Goal: Task Accomplishment & Management: Use online tool/utility

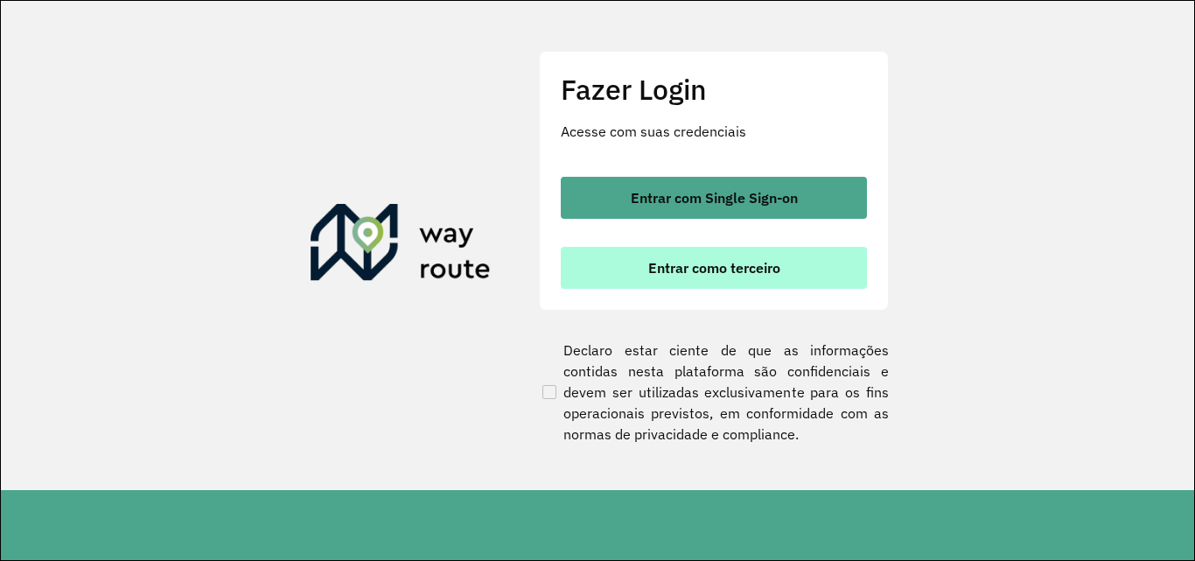
click at [612, 279] on button "Entrar como terceiro" at bounding box center [714, 268] width 306 height 42
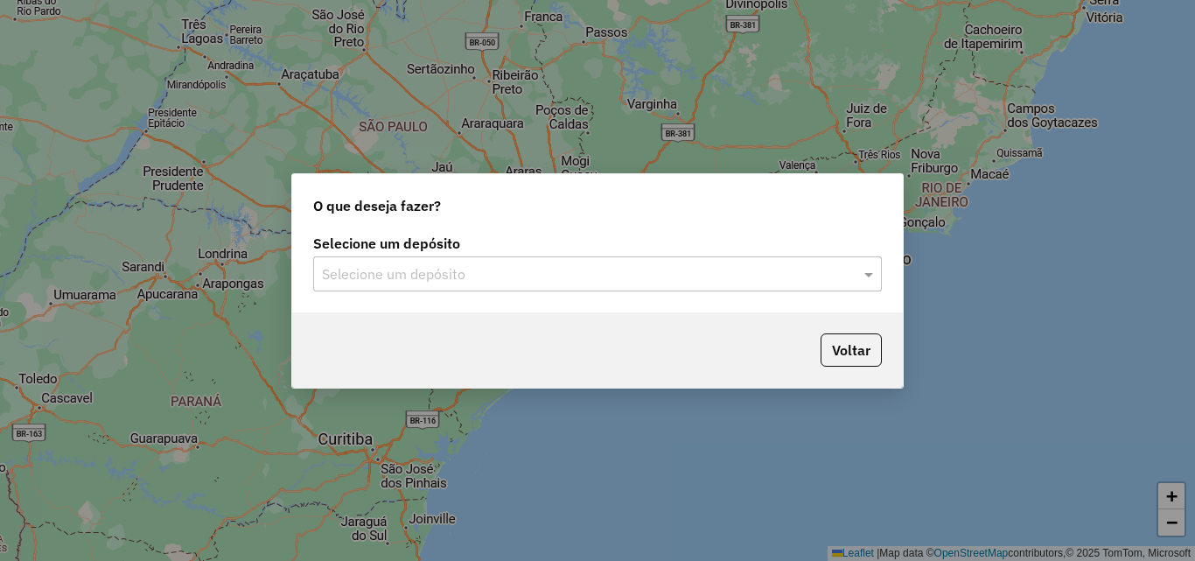
click at [476, 256] on div "Selecione um depósito" at bounding box center [597, 273] width 569 height 35
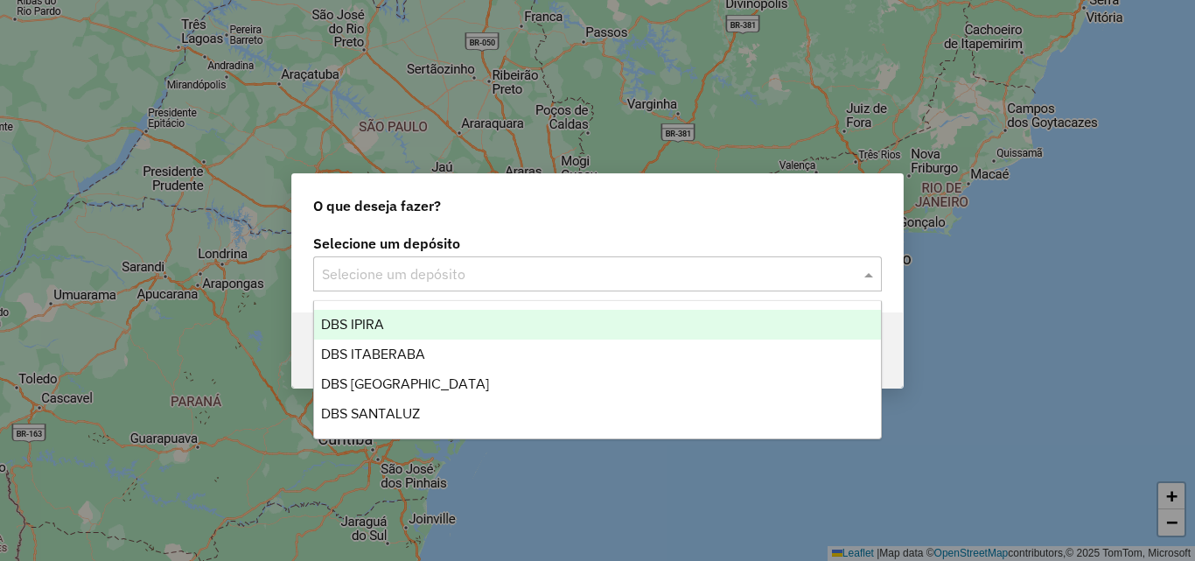
click at [427, 322] on div "DBS IPIRA" at bounding box center [597, 325] width 567 height 30
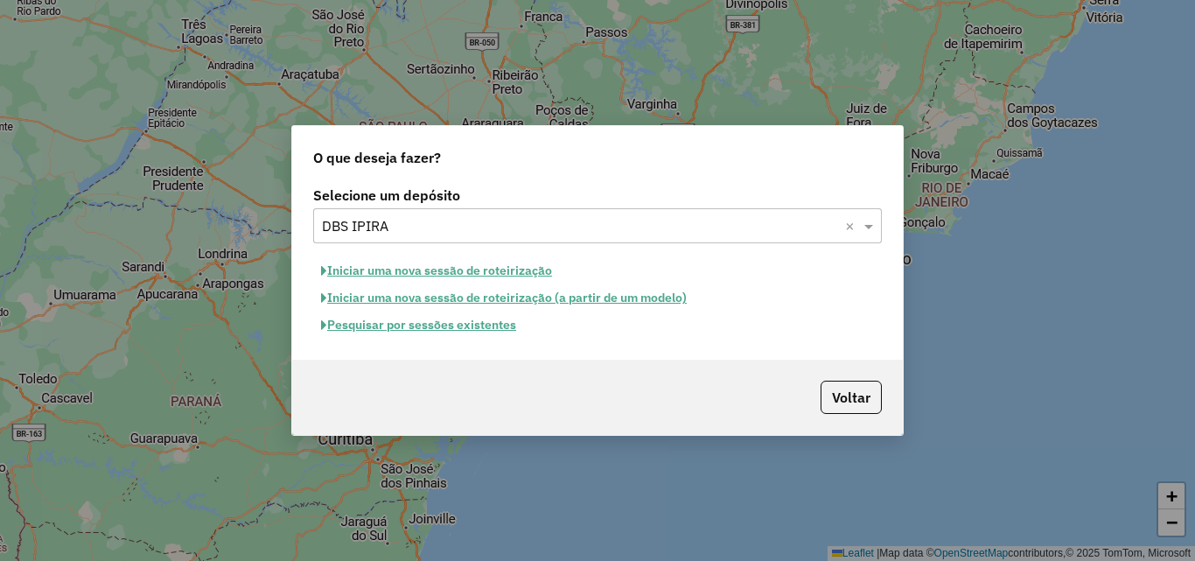
click at [442, 273] on button "Iniciar uma nova sessão de roteirização" at bounding box center [436, 270] width 247 height 27
select select "*"
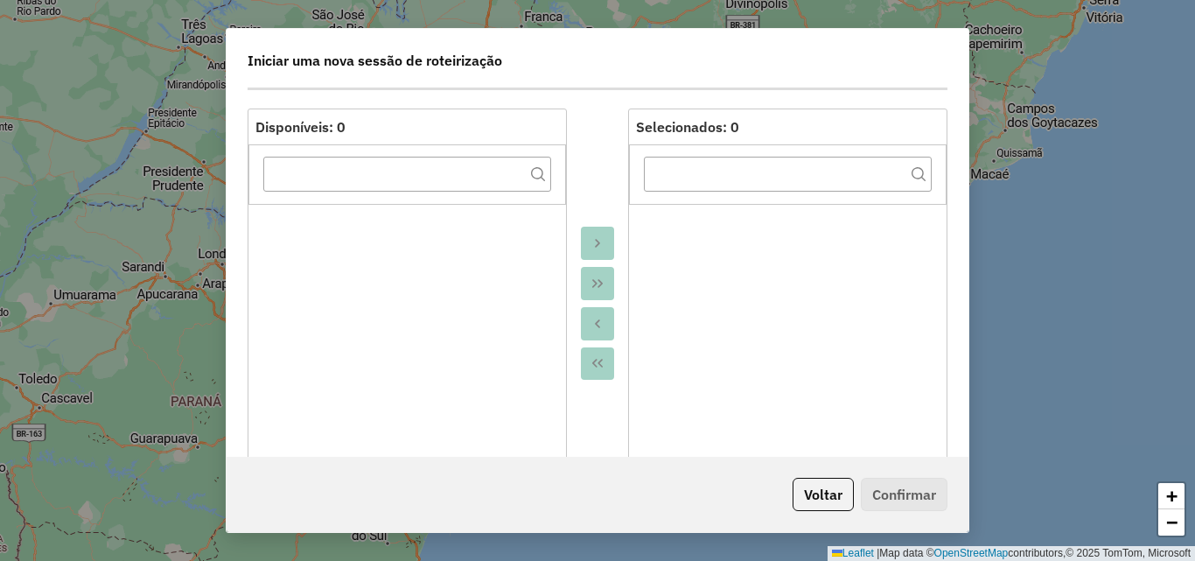
scroll to position [350, 0]
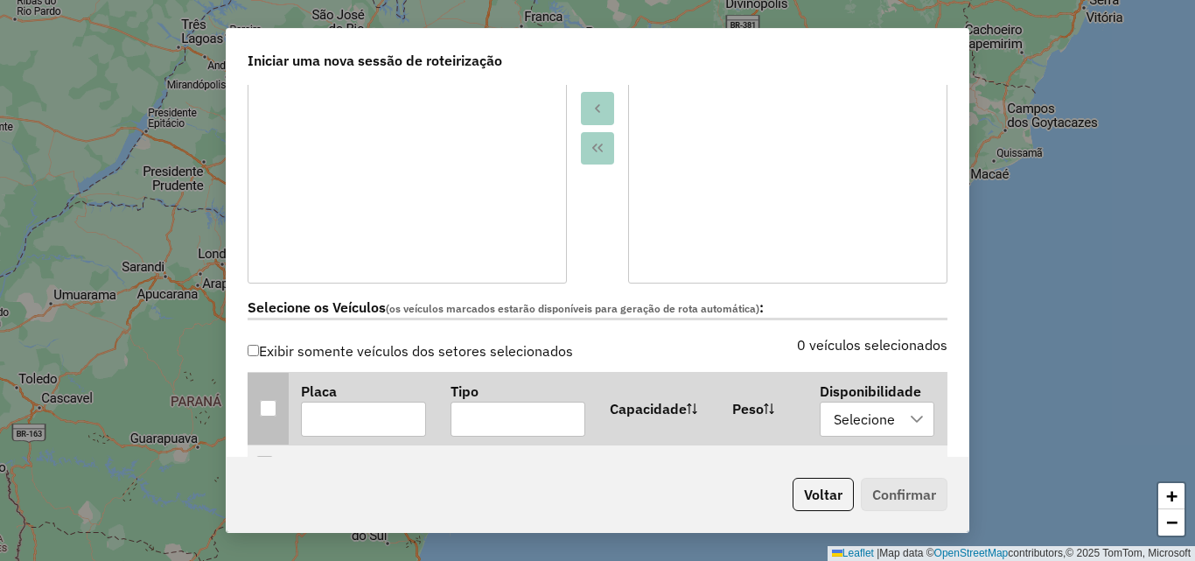
click at [266, 401] on div at bounding box center [268, 408] width 17 height 17
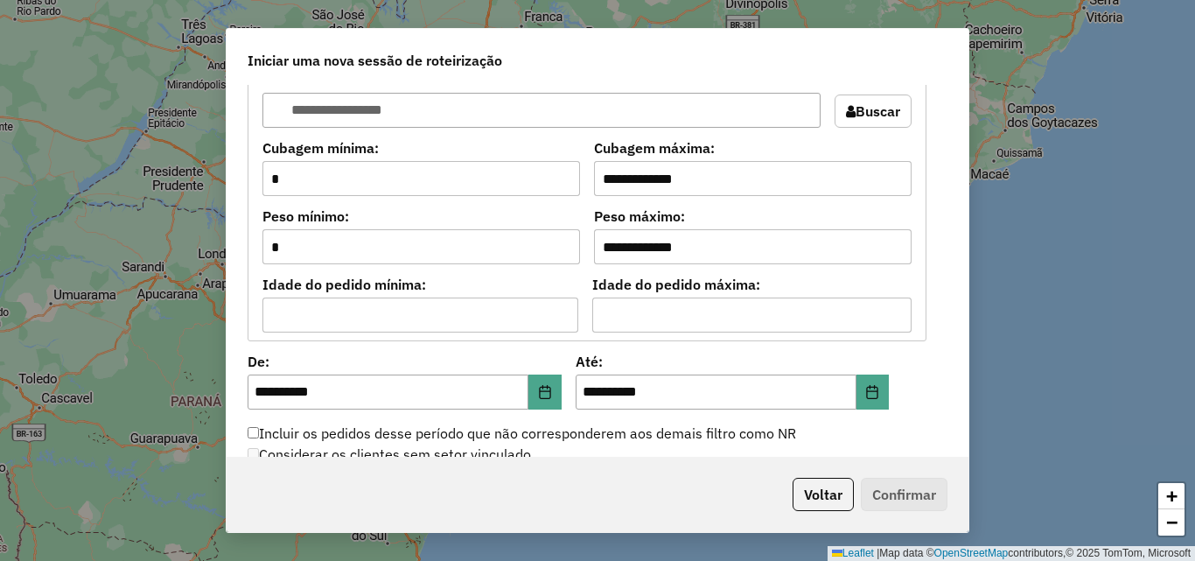
scroll to position [1663, 0]
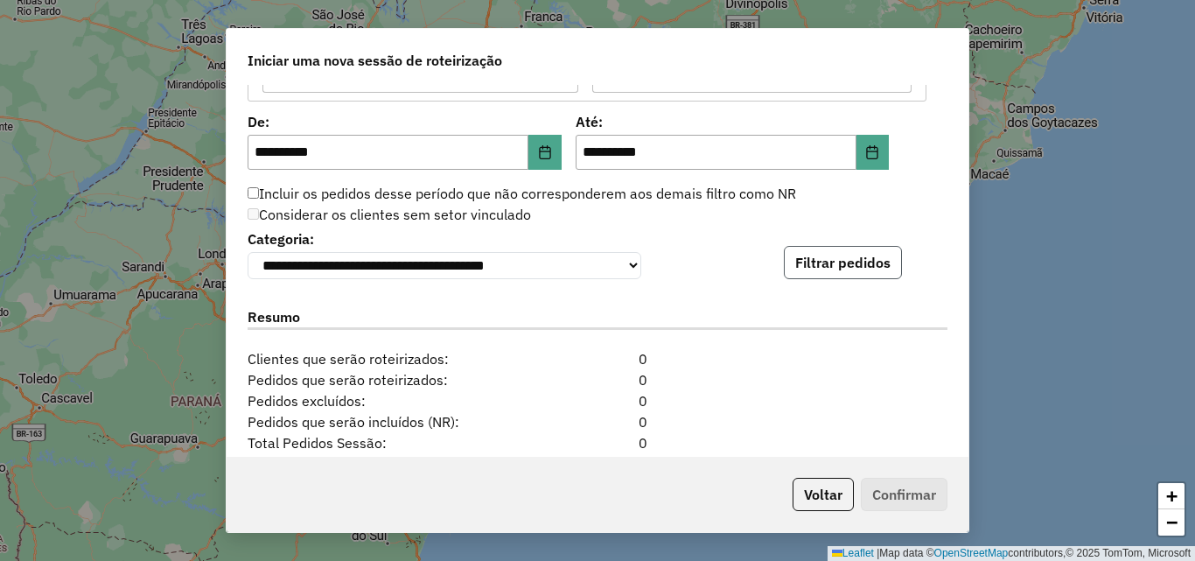
click at [861, 277] on button "Filtrar pedidos" at bounding box center [843, 262] width 118 height 33
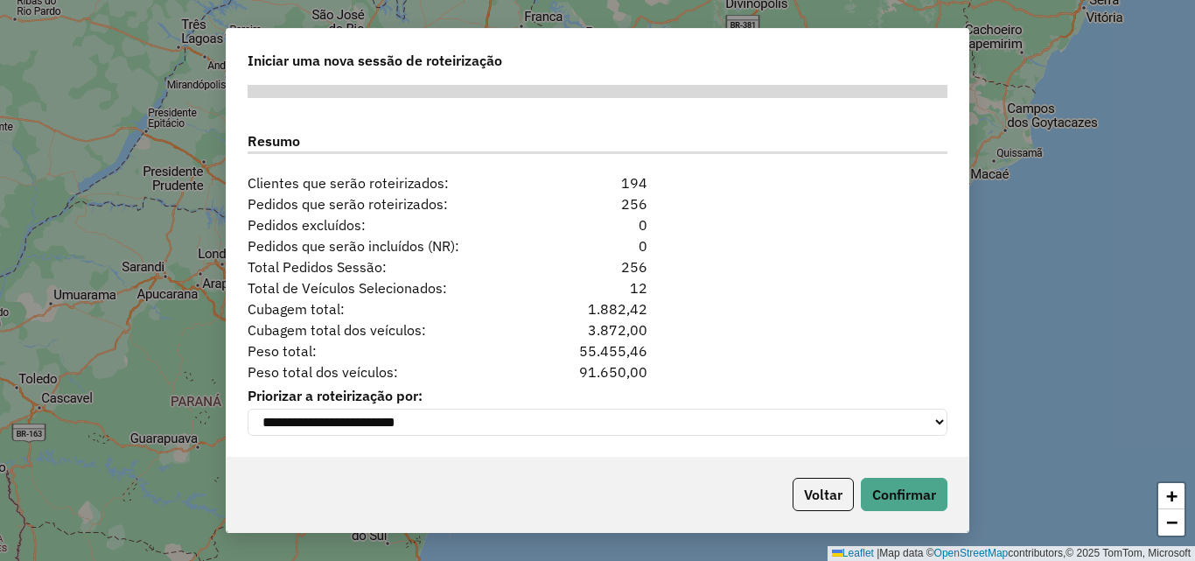
scroll to position [2209, 0]
click at [918, 530] on div "Voltar Confirmar" at bounding box center [598, 494] width 742 height 75
click at [905, 506] on button "Confirmar" at bounding box center [904, 494] width 87 height 33
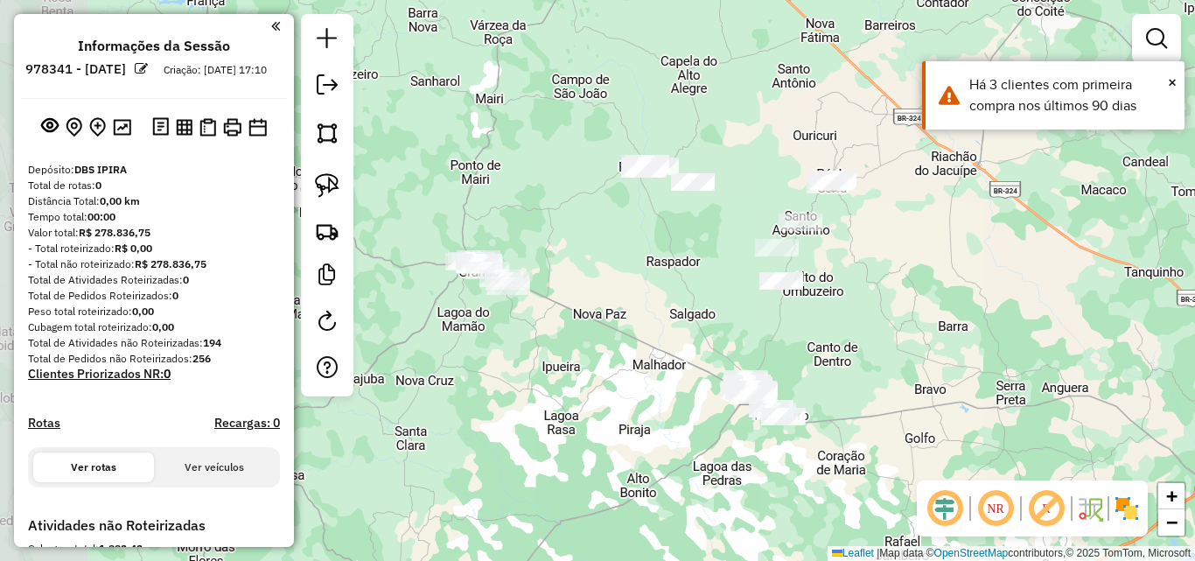
drag, startPoint x: 550, startPoint y: 367, endPoint x: 696, endPoint y: 495, distance: 194.1
click at [705, 495] on div "Janela de atendimento Grade de atendimento Capacidade Transportadoras Veículos …" at bounding box center [597, 280] width 1195 height 561
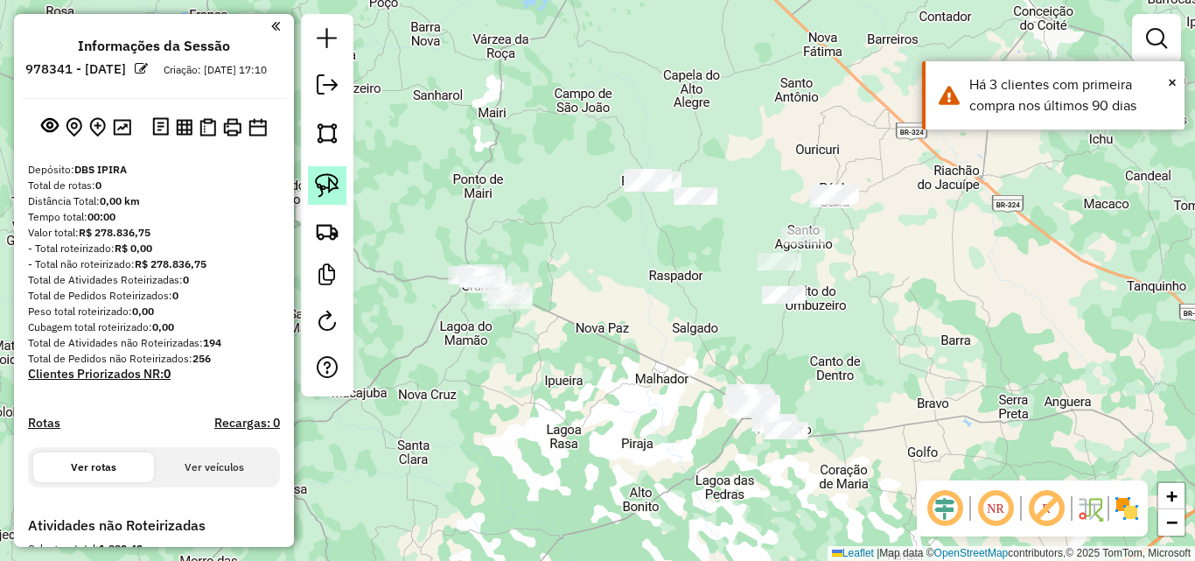
click at [336, 186] on img at bounding box center [327, 185] width 25 height 25
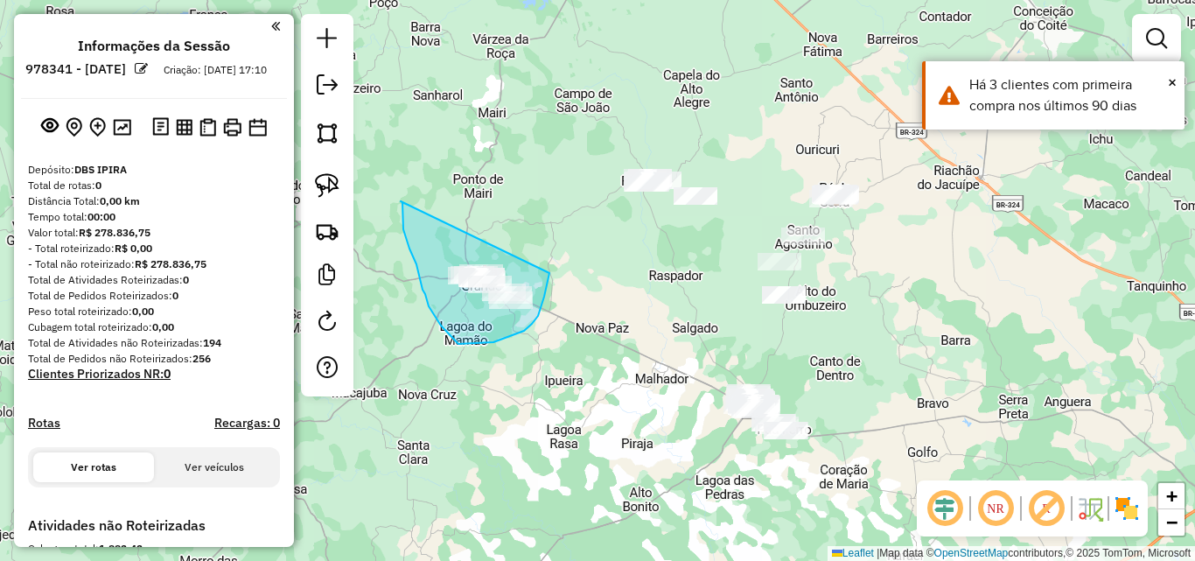
drag, startPoint x: 403, startPoint y: 202, endPoint x: 550, endPoint y: 273, distance: 163.2
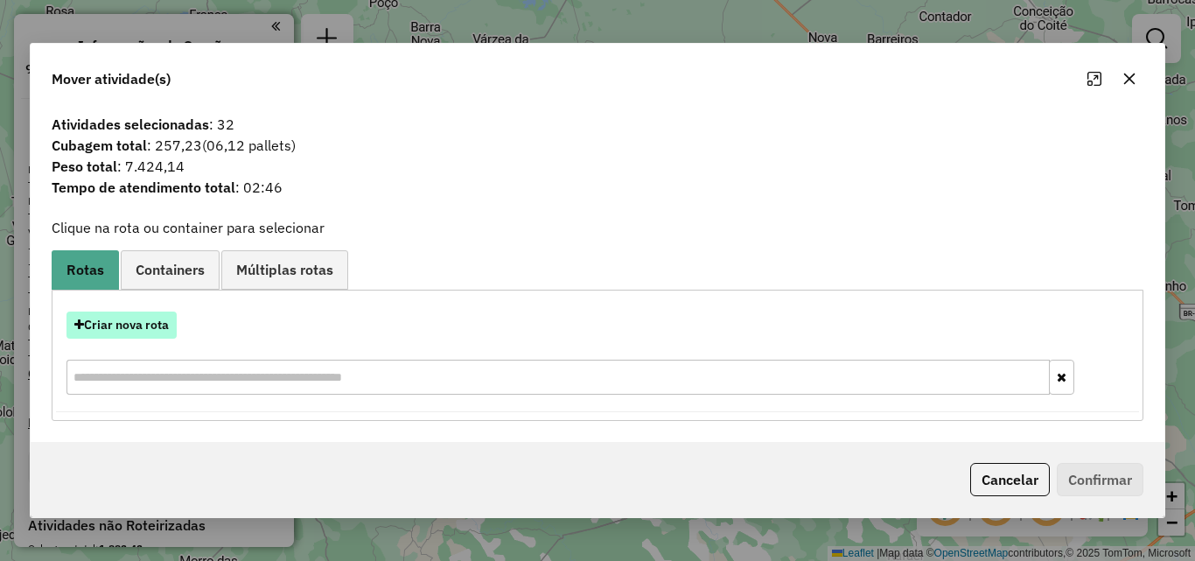
click at [133, 323] on button "Criar nova rota" at bounding box center [122, 325] width 110 height 27
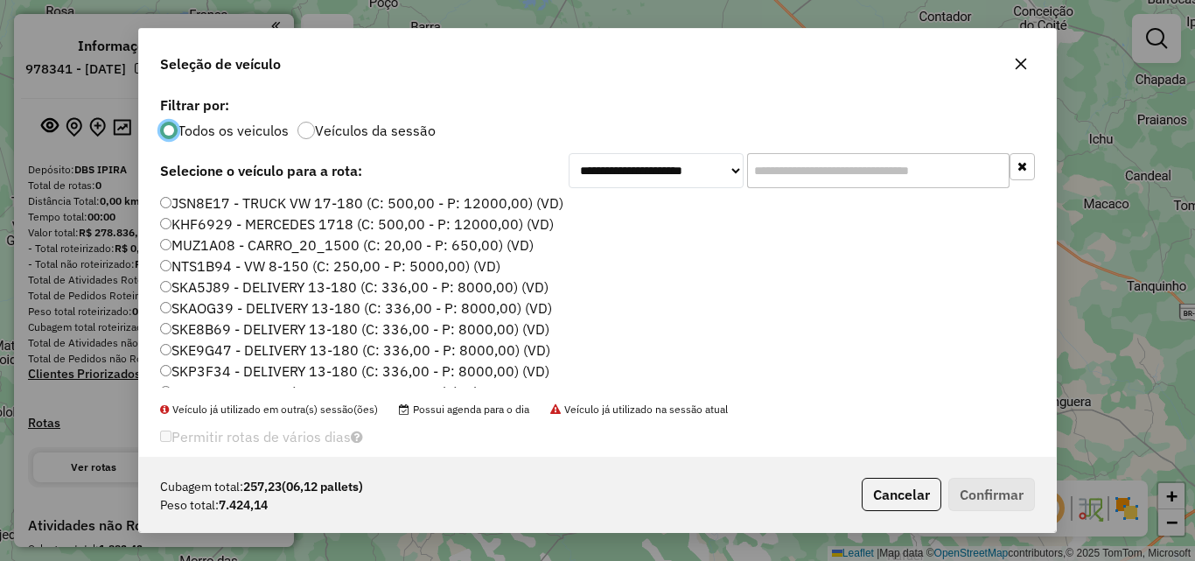
scroll to position [60, 0]
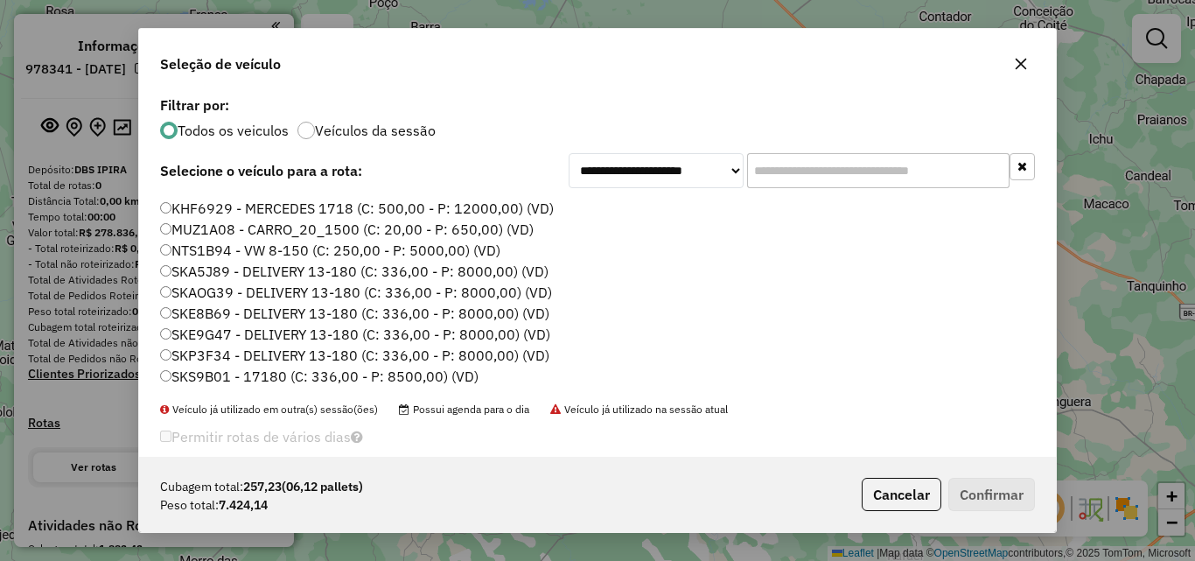
click at [232, 332] on label "SKE9G47 - DELIVERY 13-180 (C: 336,00 - P: 8000,00) (VD)" at bounding box center [355, 334] width 390 height 21
click at [1006, 511] on div "Cubagem total: 257,23 (06,12 pallets) Peso total: 7.424,14 Cancelar Confirmar" at bounding box center [597, 494] width 917 height 75
click at [996, 491] on button "Confirmar" at bounding box center [992, 494] width 87 height 33
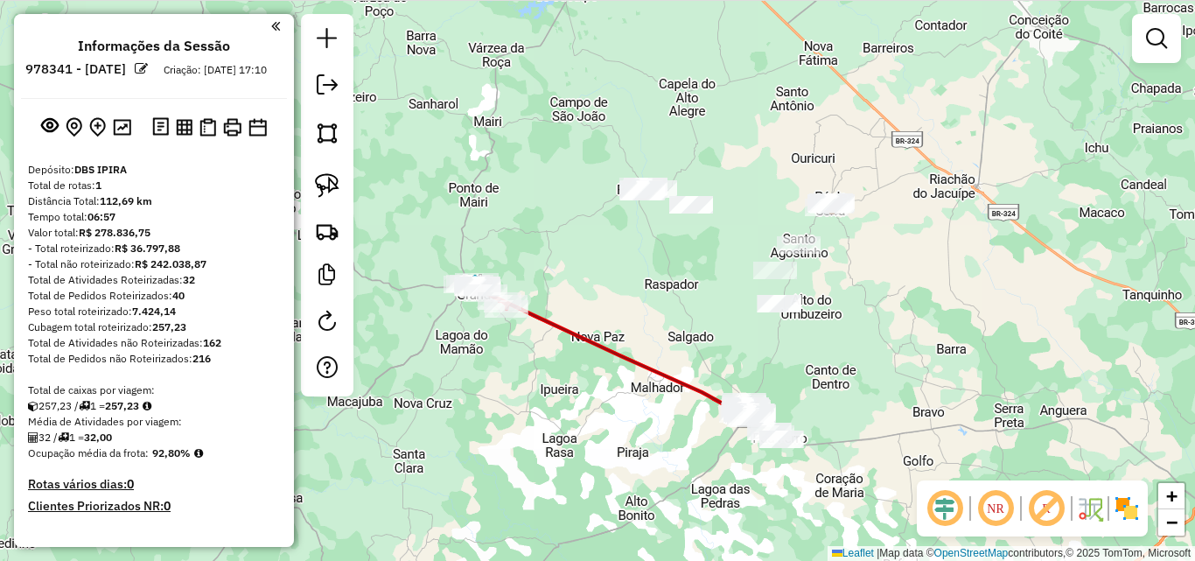
drag, startPoint x: 589, startPoint y: 268, endPoint x: 585, endPoint y: 277, distance: 9.8
click at [585, 277] on div "Janela de atendimento Grade de atendimento Capacidade Transportadoras Veículos …" at bounding box center [597, 280] width 1195 height 561
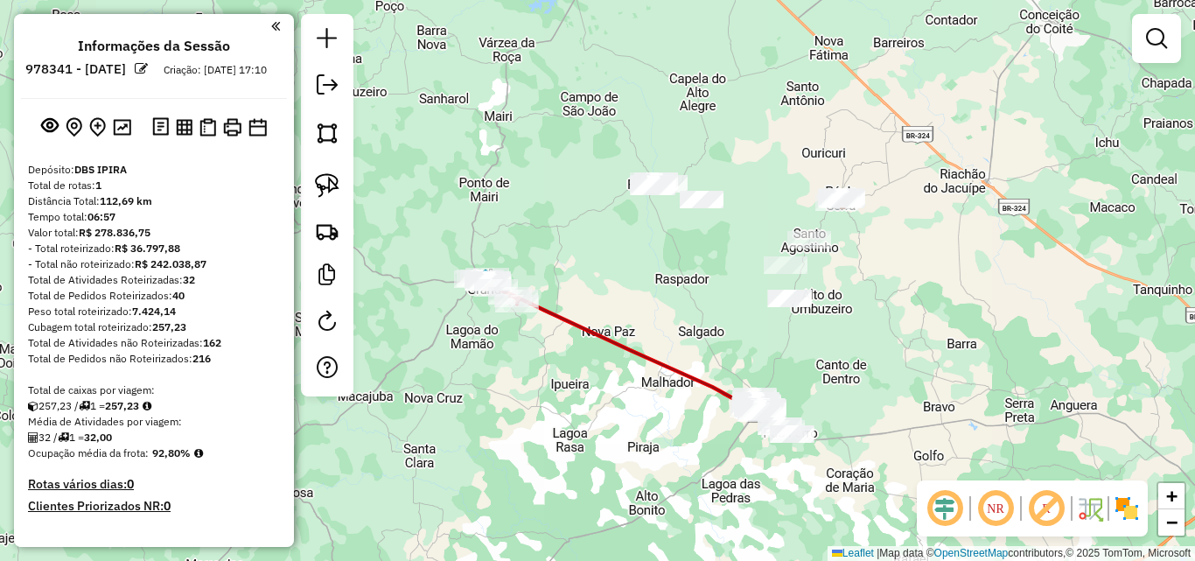
drag, startPoint x: 597, startPoint y: 265, endPoint x: 610, endPoint y: 254, distance: 17.4
click at [610, 254] on div "Janela de atendimento Grade de atendimento Capacidade Transportadoras Veículos …" at bounding box center [597, 280] width 1195 height 561
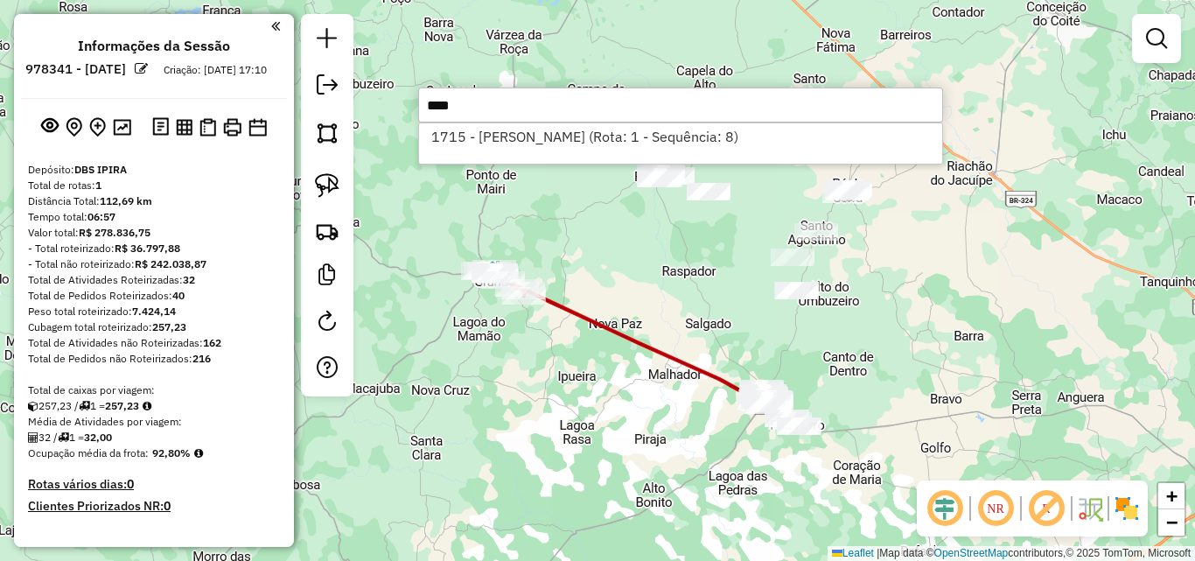
type input "****"
click at [630, 462] on div "Janela de atendimento Grade de atendimento Capacidade Transportadoras Veículos …" at bounding box center [597, 280] width 1195 height 561
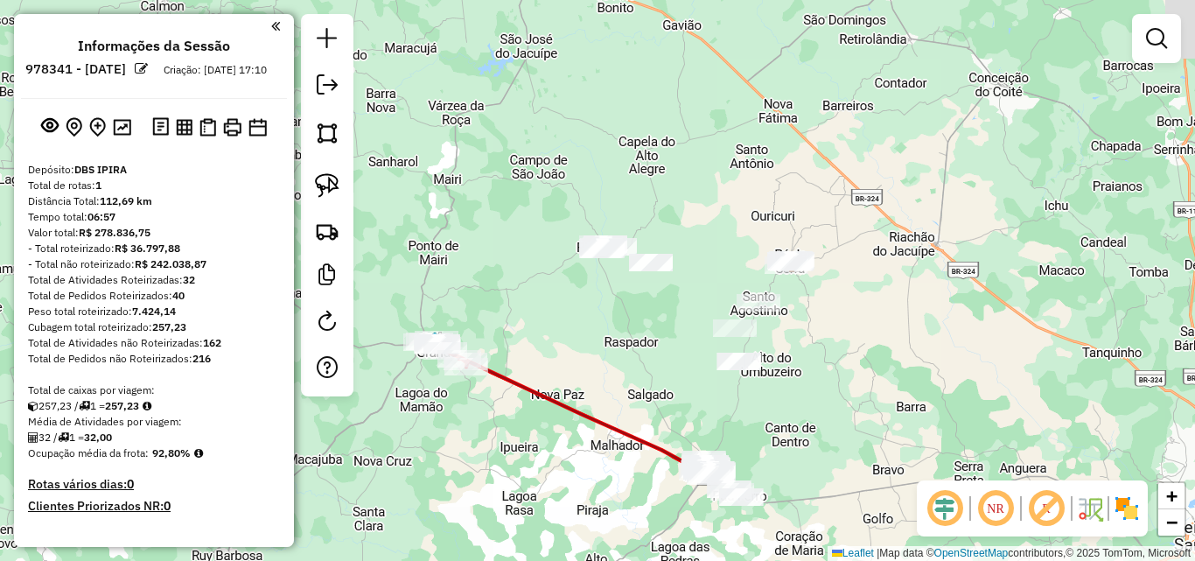
drag, startPoint x: 669, startPoint y: 299, endPoint x: 606, endPoint y: 361, distance: 87.9
click at [606, 361] on div "Janela de atendimento Grade de atendimento Capacidade Transportadoras Veículos …" at bounding box center [597, 280] width 1195 height 561
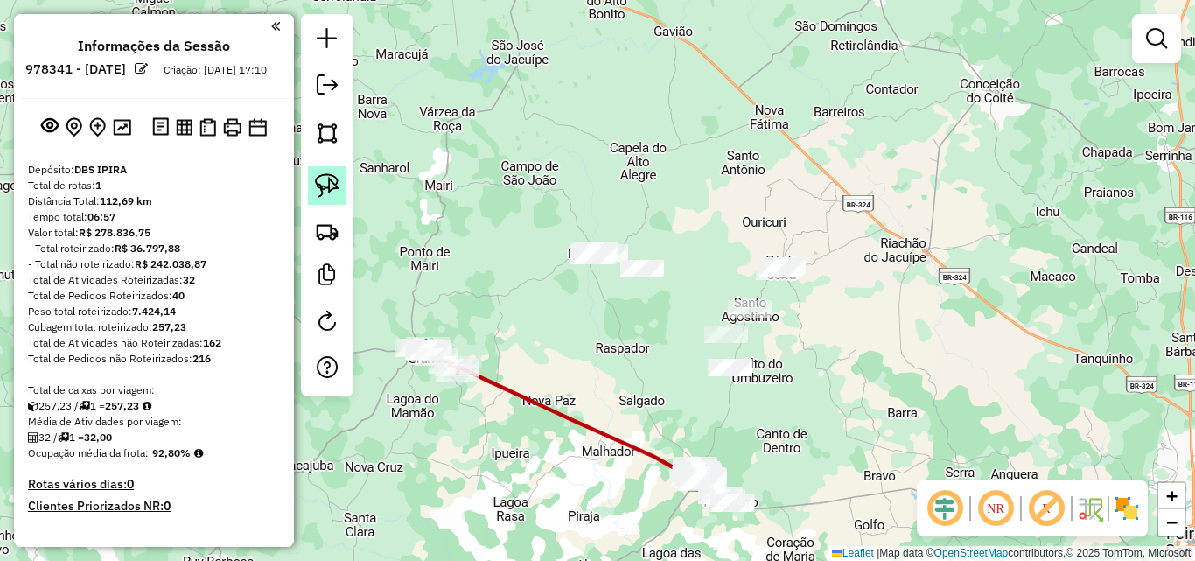
click at [324, 186] on img at bounding box center [327, 185] width 25 height 25
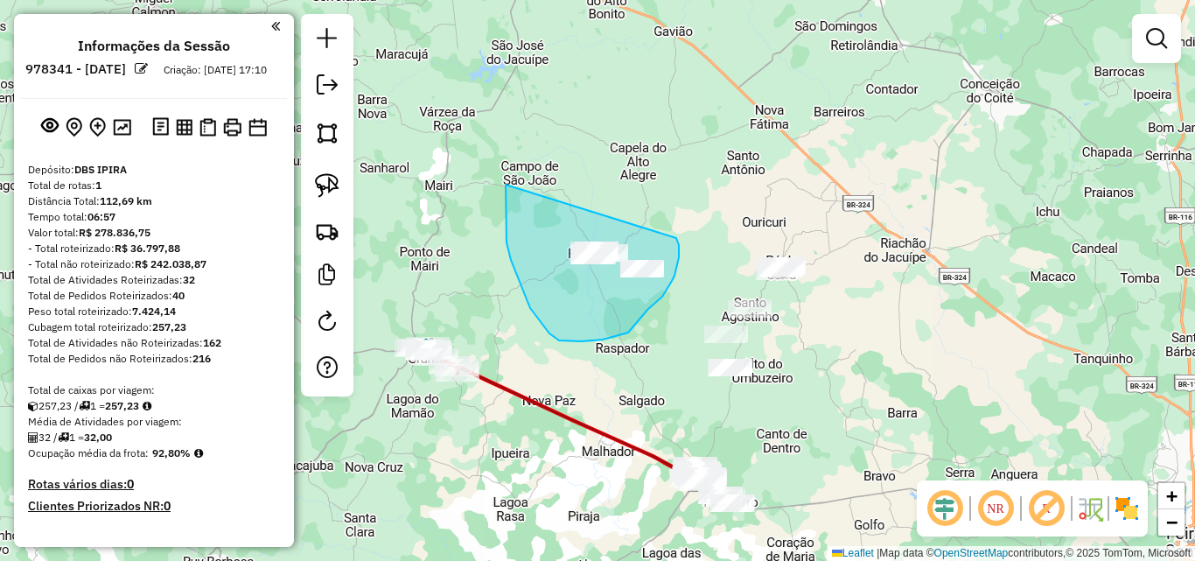
drag, startPoint x: 506, startPoint y: 185, endPoint x: 677, endPoint y: 238, distance: 178.8
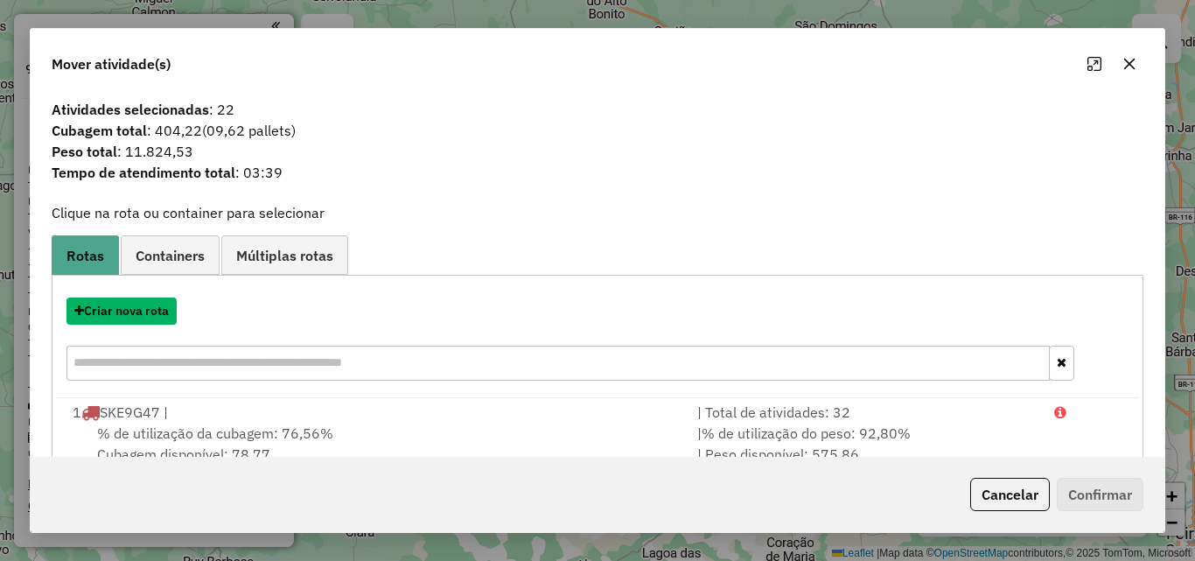
click at [151, 316] on button "Criar nova rota" at bounding box center [122, 311] width 110 height 27
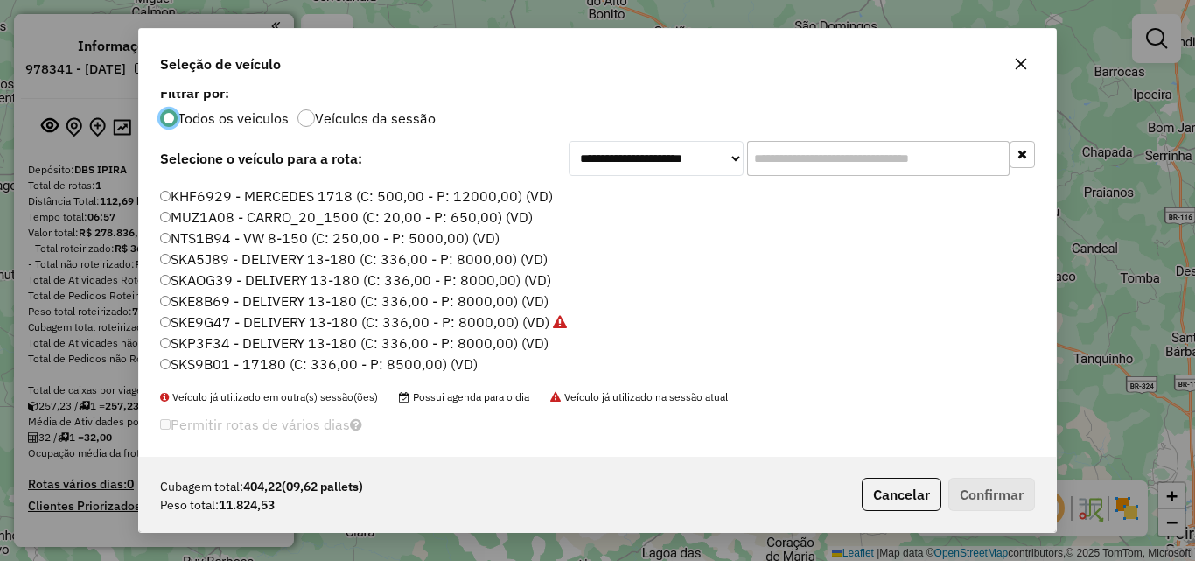
scroll to position [23, 0]
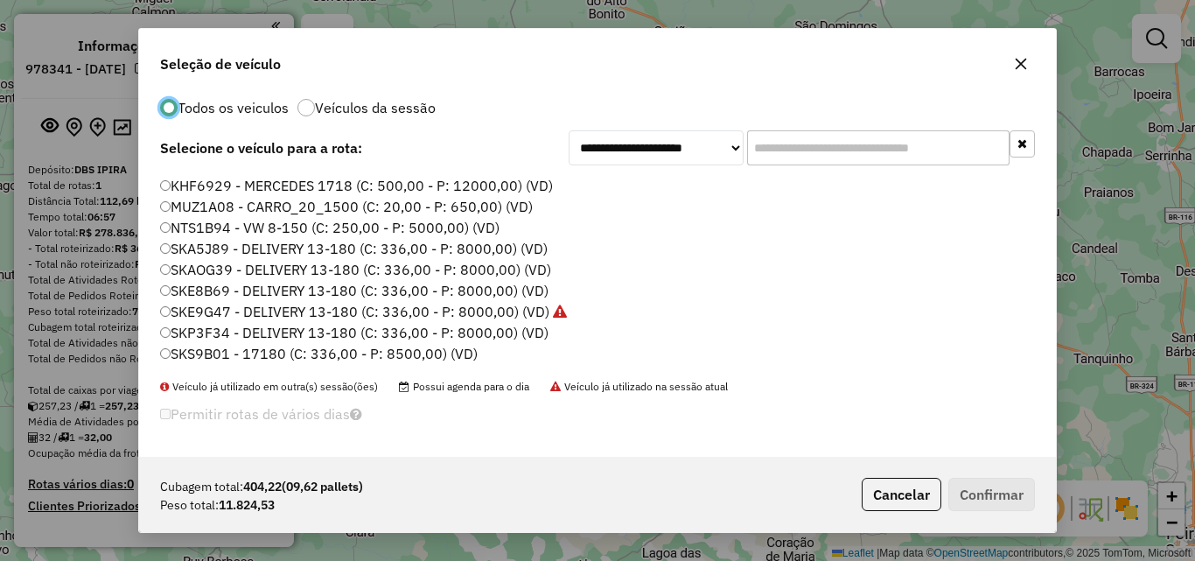
click at [200, 329] on label "SKP3F34 - DELIVERY 13-180 (C: 336,00 - P: 8000,00) (VD)" at bounding box center [354, 332] width 389 height 21
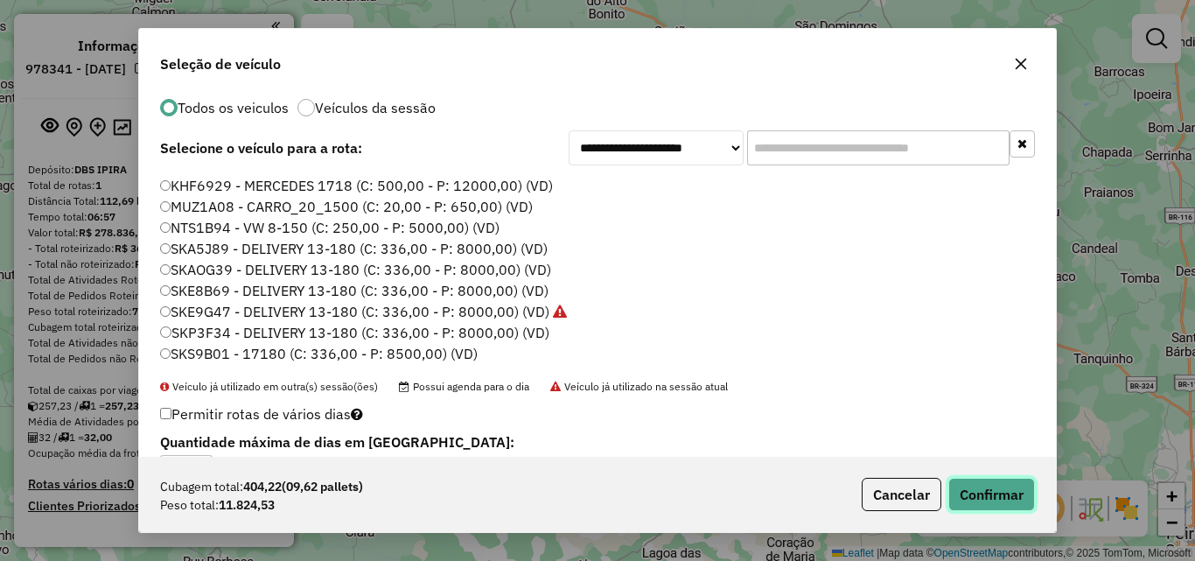
click at [970, 483] on button "Confirmar" at bounding box center [992, 494] width 87 height 33
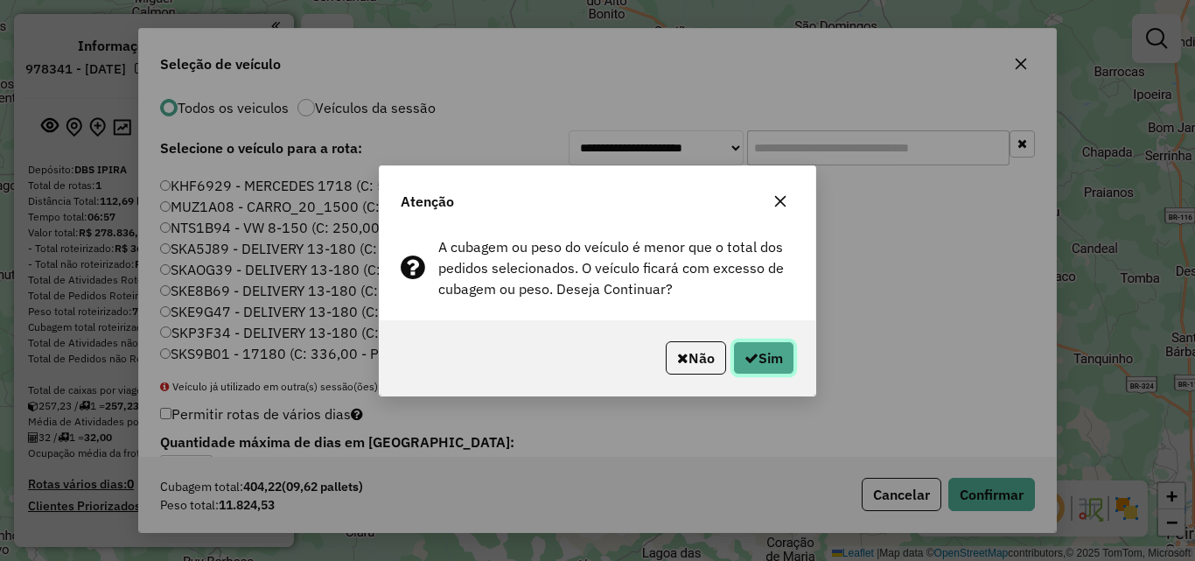
click at [760, 347] on button "Sim" at bounding box center [763, 357] width 61 height 33
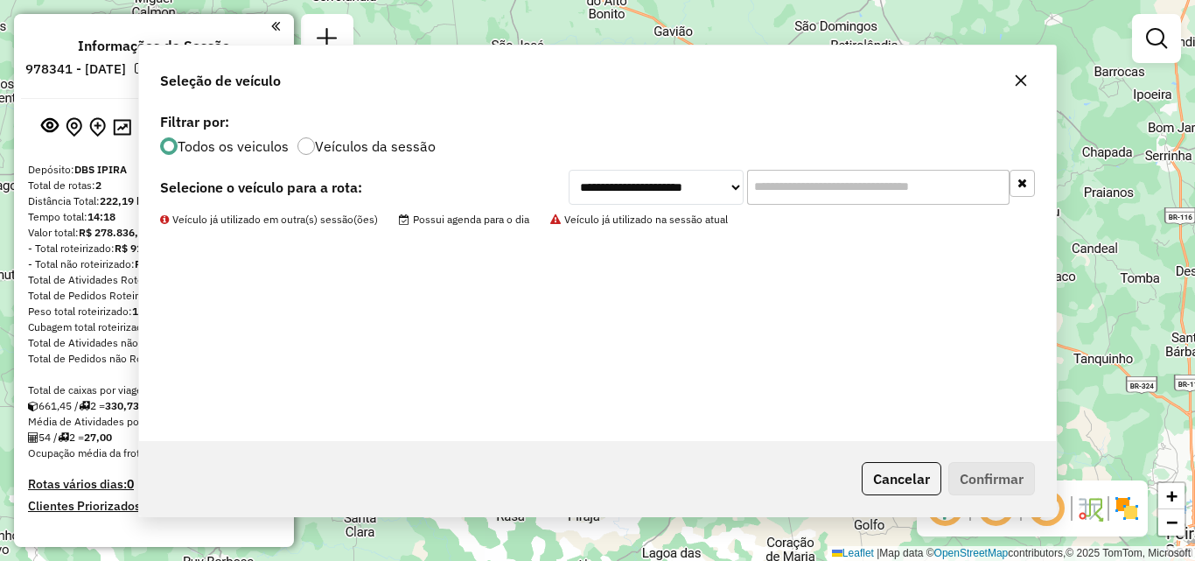
scroll to position [0, 0]
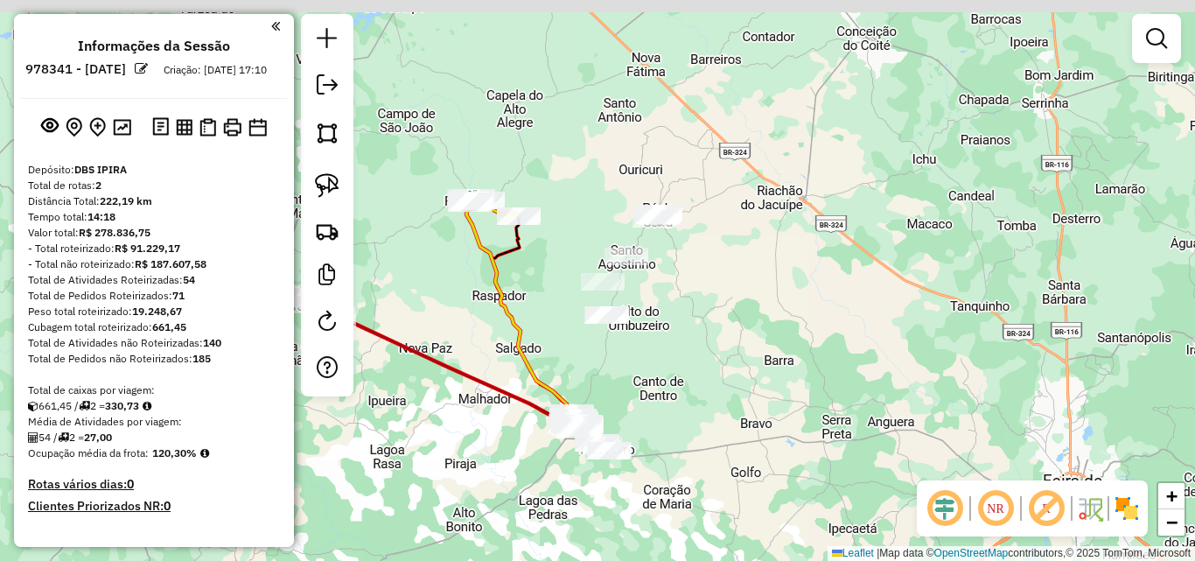
drag, startPoint x: 705, startPoint y: 317, endPoint x: 698, endPoint y: 347, distance: 31.2
click at [698, 347] on div "Janela de atendimento Grade de atendimento Capacidade Transportadoras Veículos …" at bounding box center [597, 280] width 1195 height 561
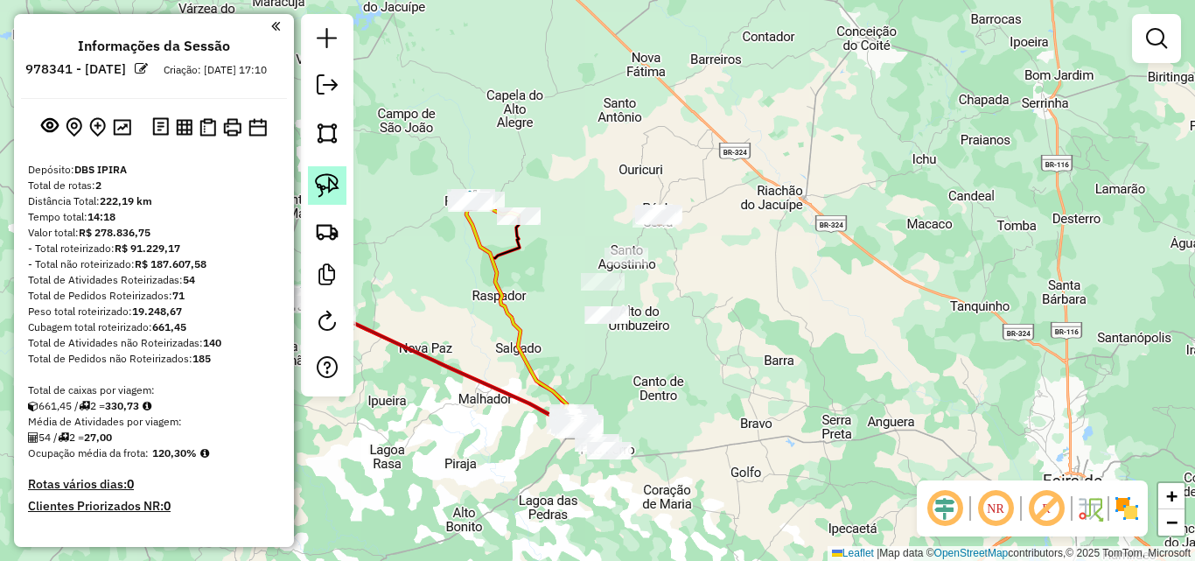
click at [336, 182] on img at bounding box center [327, 185] width 25 height 25
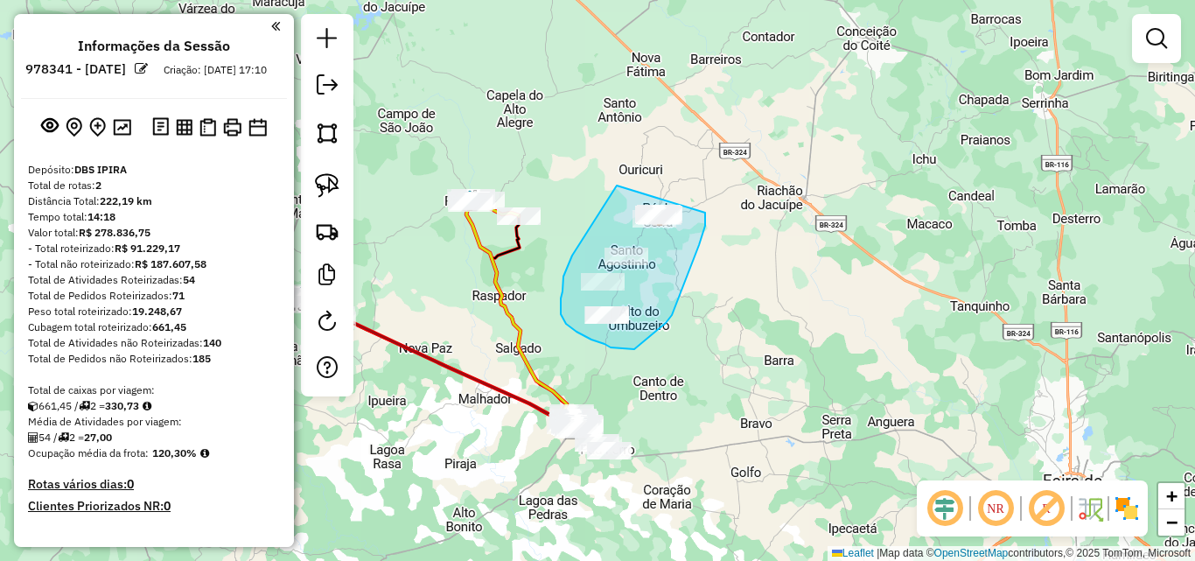
drag, startPoint x: 617, startPoint y: 186, endPoint x: 705, endPoint y: 213, distance: 92.5
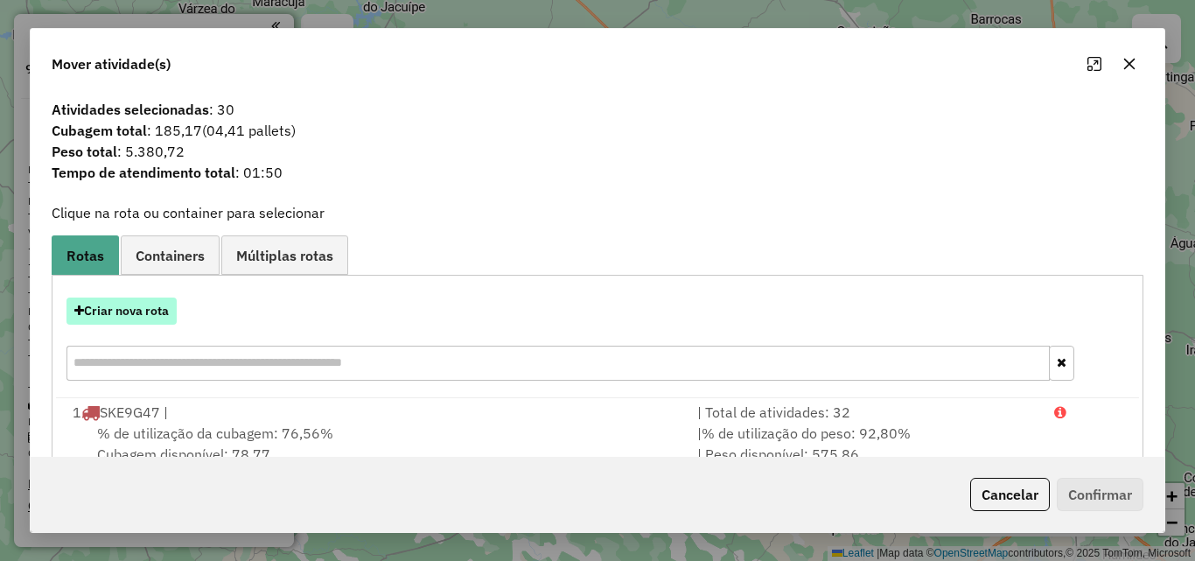
click at [144, 315] on button "Criar nova rota" at bounding box center [122, 311] width 110 height 27
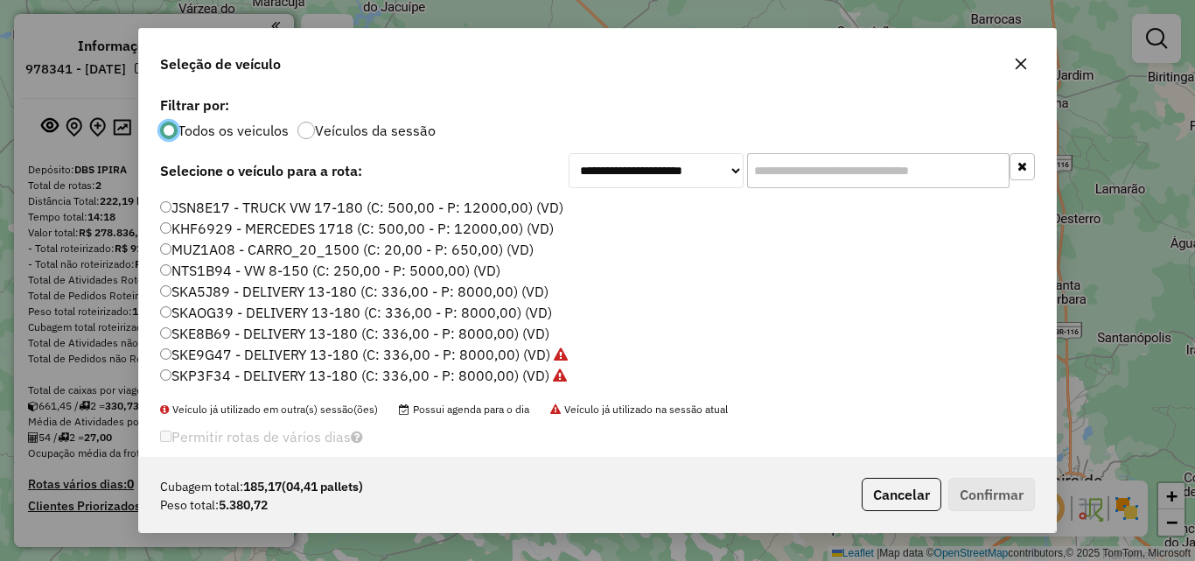
scroll to position [60, 0]
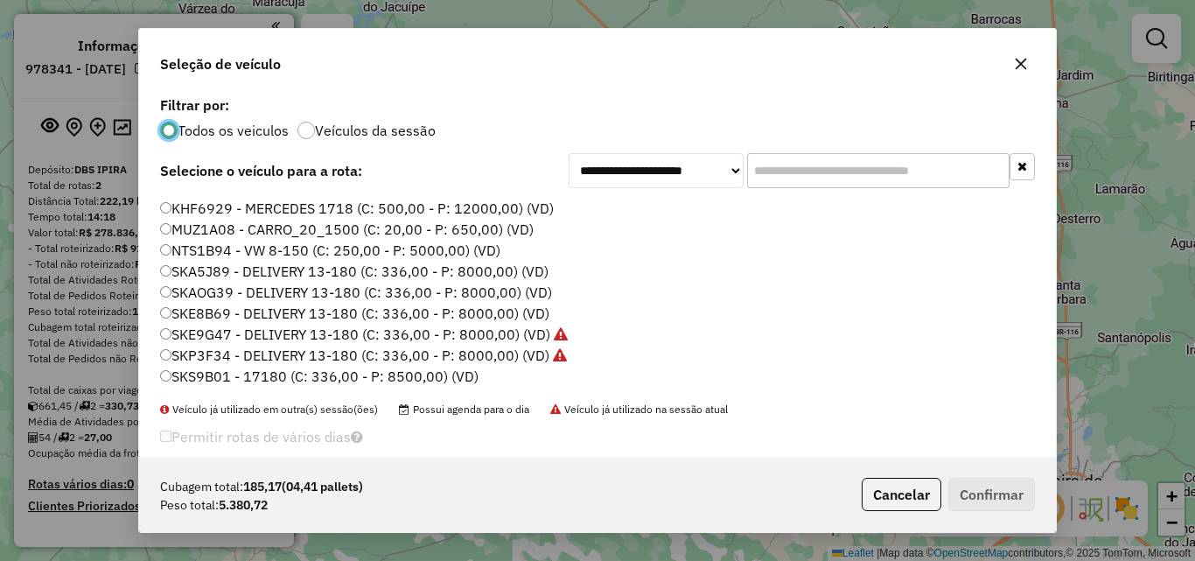
click at [221, 375] on label "SKS9B01 - 17180 (C: 336,00 - P: 8500,00) (VD)" at bounding box center [319, 376] width 319 height 21
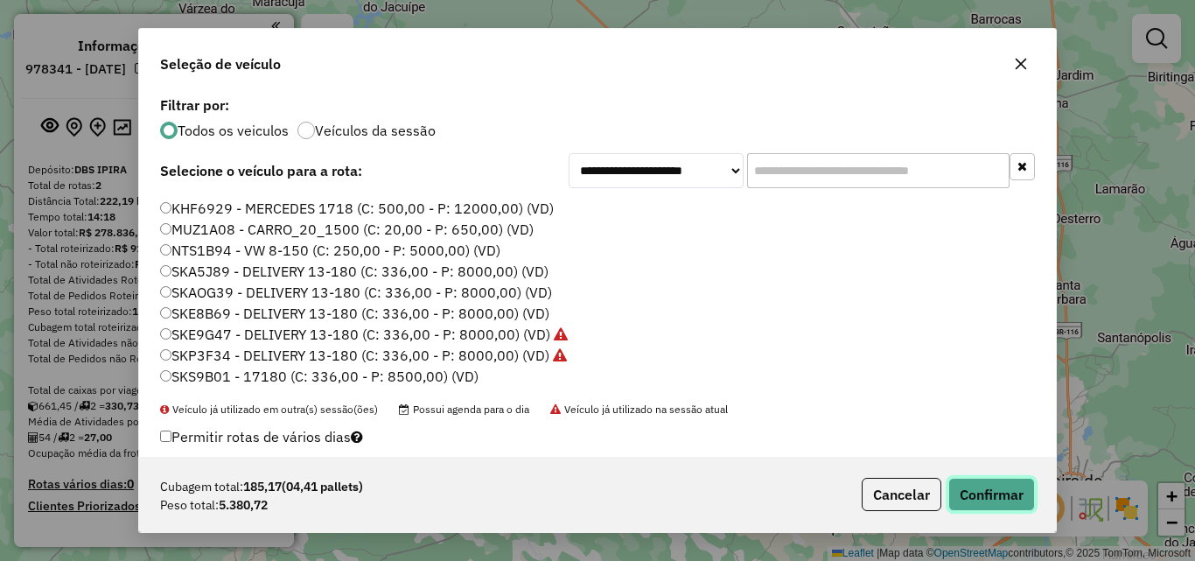
click at [988, 501] on button "Confirmar" at bounding box center [992, 494] width 87 height 33
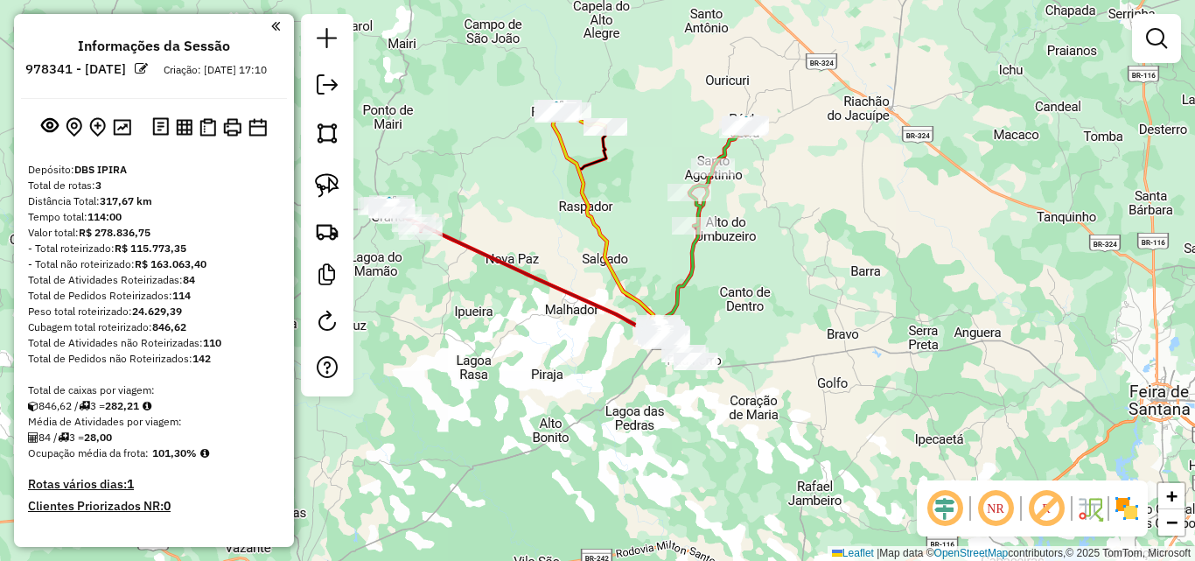
drag, startPoint x: 543, startPoint y: 371, endPoint x: 630, endPoint y: 281, distance: 125.0
click at [630, 281] on icon at bounding box center [607, 227] width 109 height 226
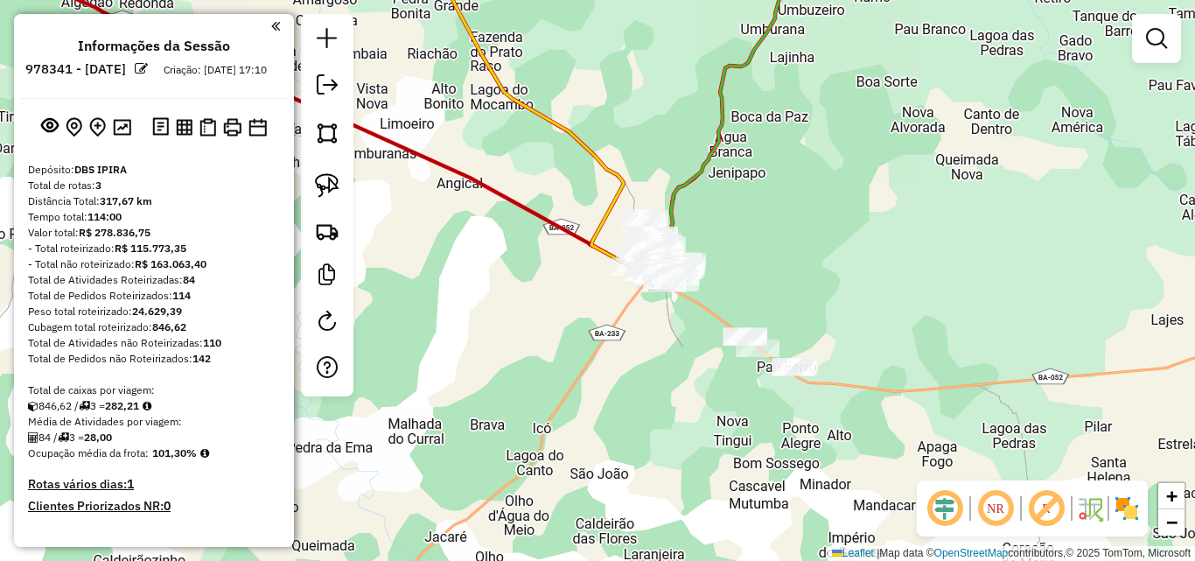
click at [305, 186] on div at bounding box center [327, 205] width 53 height 382
click at [341, 186] on link at bounding box center [327, 185] width 39 height 39
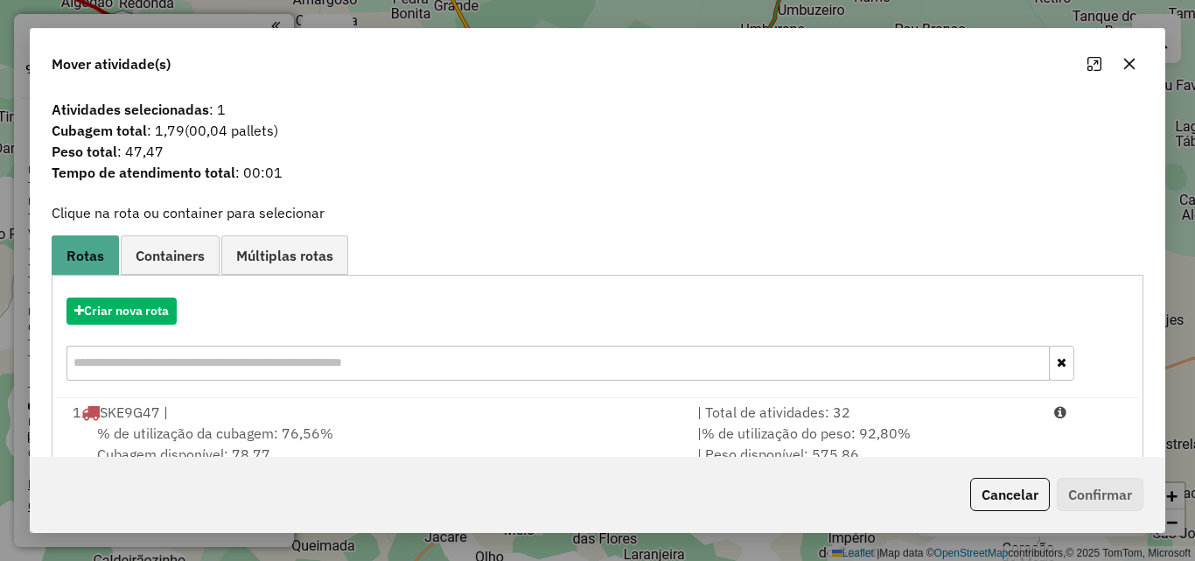
click at [1130, 65] on icon "button" at bounding box center [1130, 64] width 11 height 11
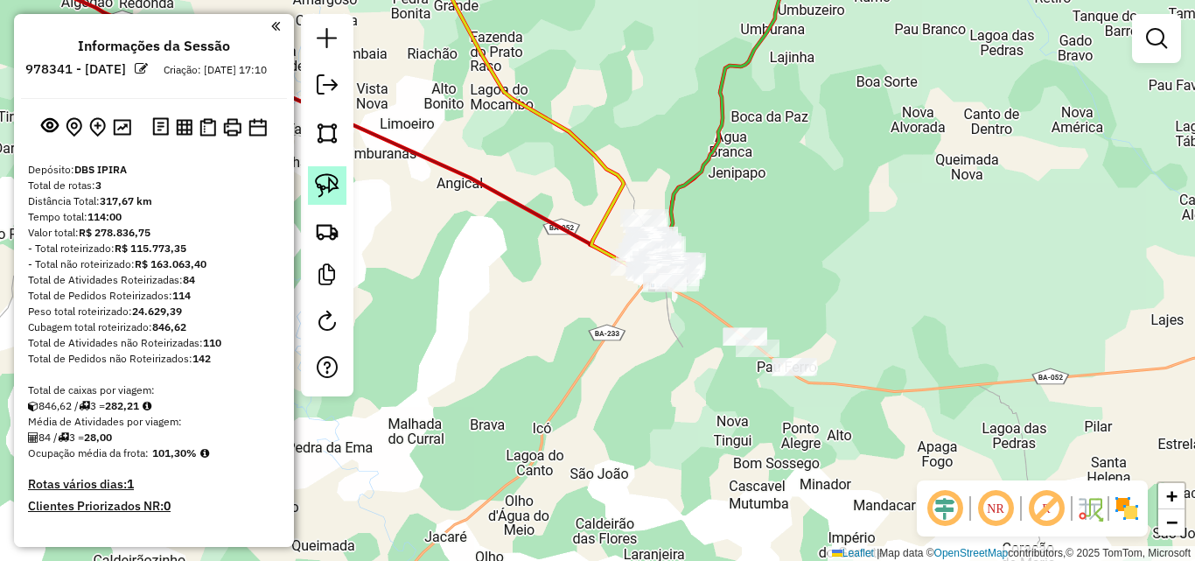
click at [321, 184] on img at bounding box center [327, 185] width 25 height 25
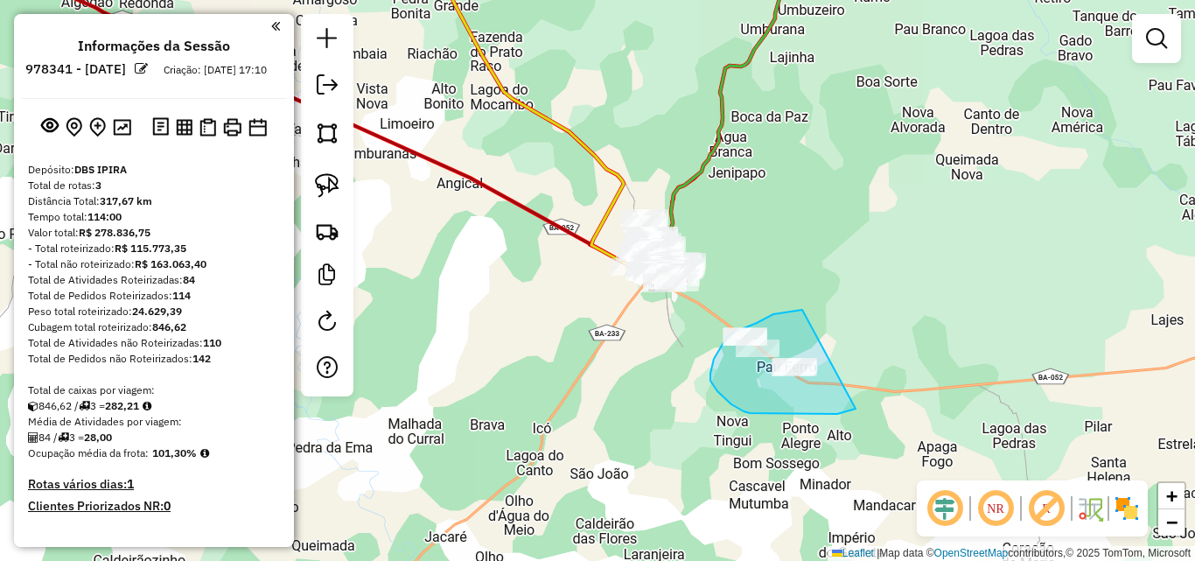
drag, startPoint x: 803, startPoint y: 310, endPoint x: 878, endPoint y: 392, distance: 111.5
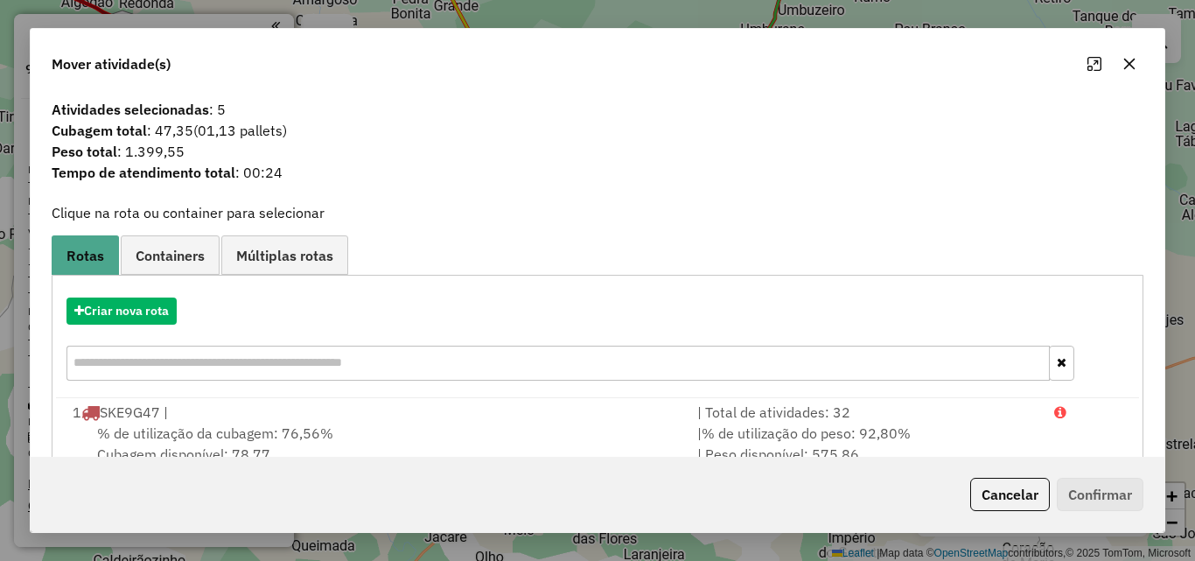
click at [1130, 59] on icon "button" at bounding box center [1130, 64] width 14 height 14
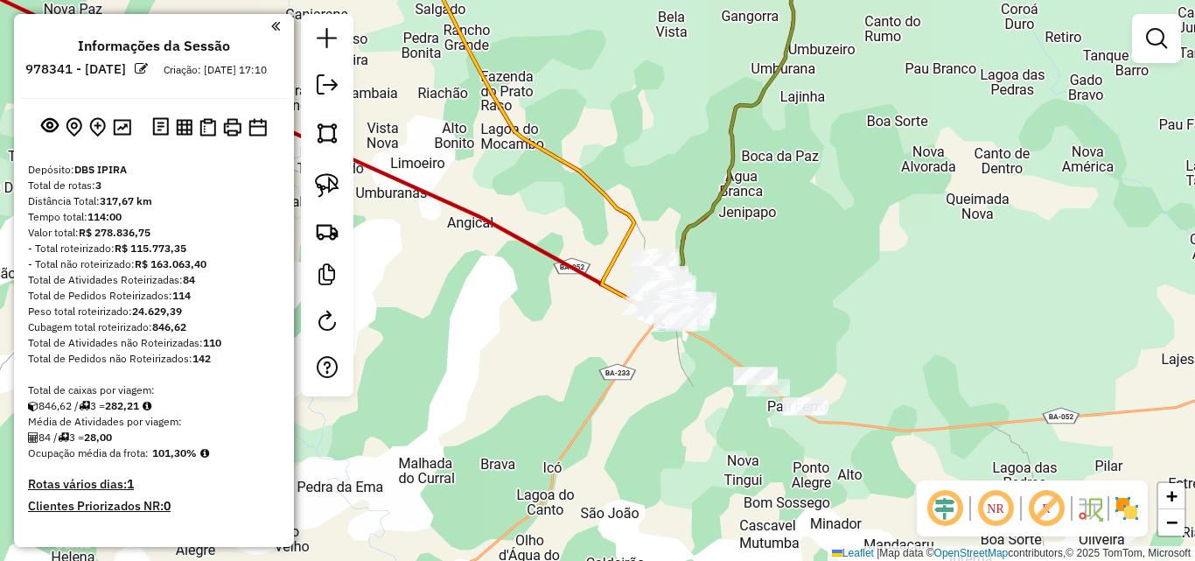
drag, startPoint x: 663, startPoint y: 374, endPoint x: 676, endPoint y: 436, distance: 63.3
click at [676, 436] on div "Janela de atendimento Grade de atendimento Capacidade Transportadoras Veículos …" at bounding box center [597, 280] width 1195 height 561
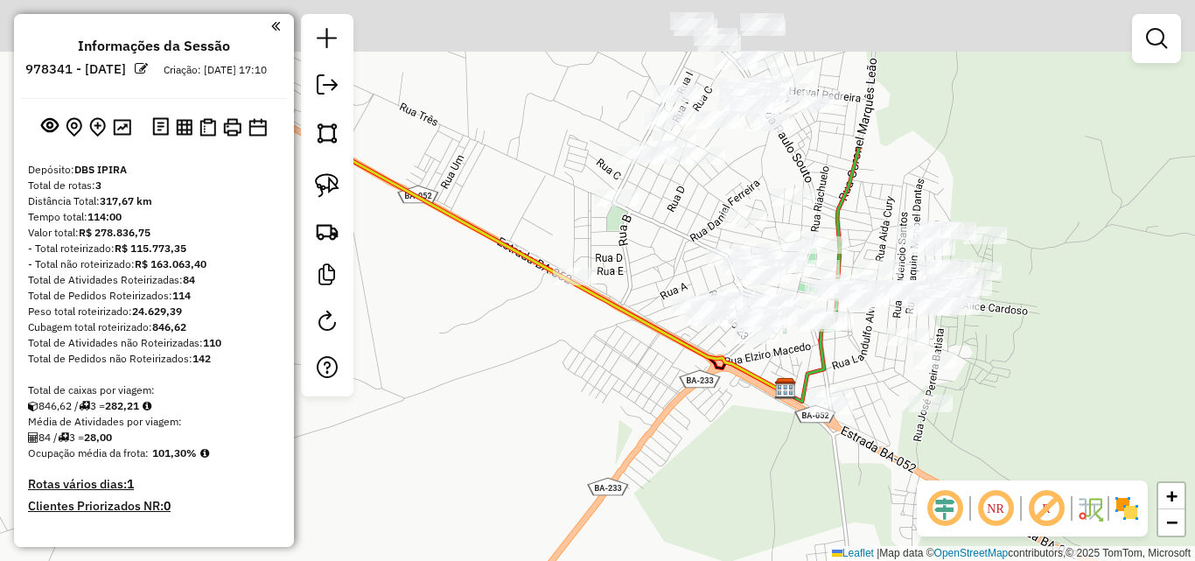
drag, startPoint x: 664, startPoint y: 279, endPoint x: 562, endPoint y: 527, distance: 268.0
click at [562, 527] on div "Janela de atendimento Grade de atendimento Capacidade Transportadoras Veículos …" at bounding box center [597, 280] width 1195 height 561
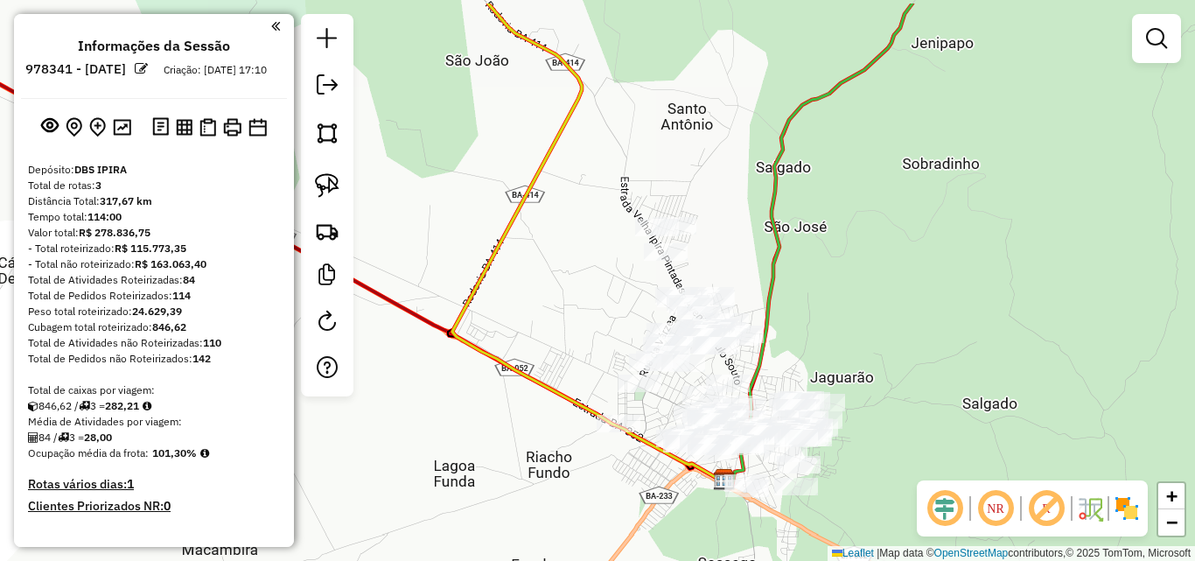
drag, startPoint x: 810, startPoint y: 240, endPoint x: 817, endPoint y: 313, distance: 73.9
click at [846, 298] on div "Janela de atendimento Grade de atendimento Capacidade Transportadoras Veículos …" at bounding box center [597, 280] width 1195 height 561
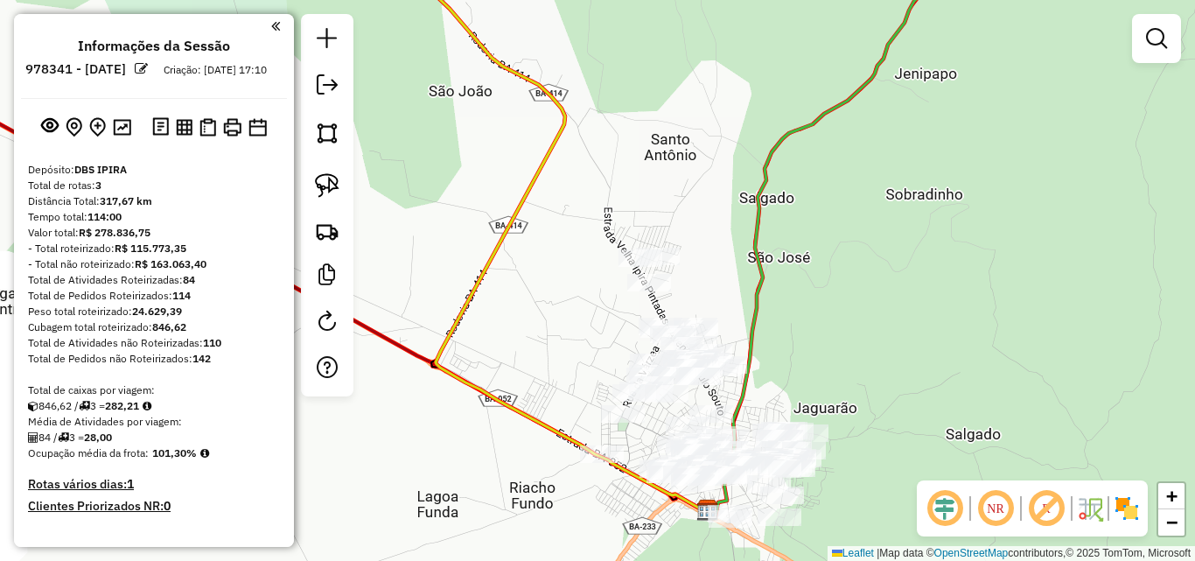
drag, startPoint x: 552, startPoint y: 275, endPoint x: 529, endPoint y: 319, distance: 49.3
click at [529, 319] on div "Janela de atendimento Grade de atendimento Capacidade Transportadoras Veículos …" at bounding box center [597, 280] width 1195 height 561
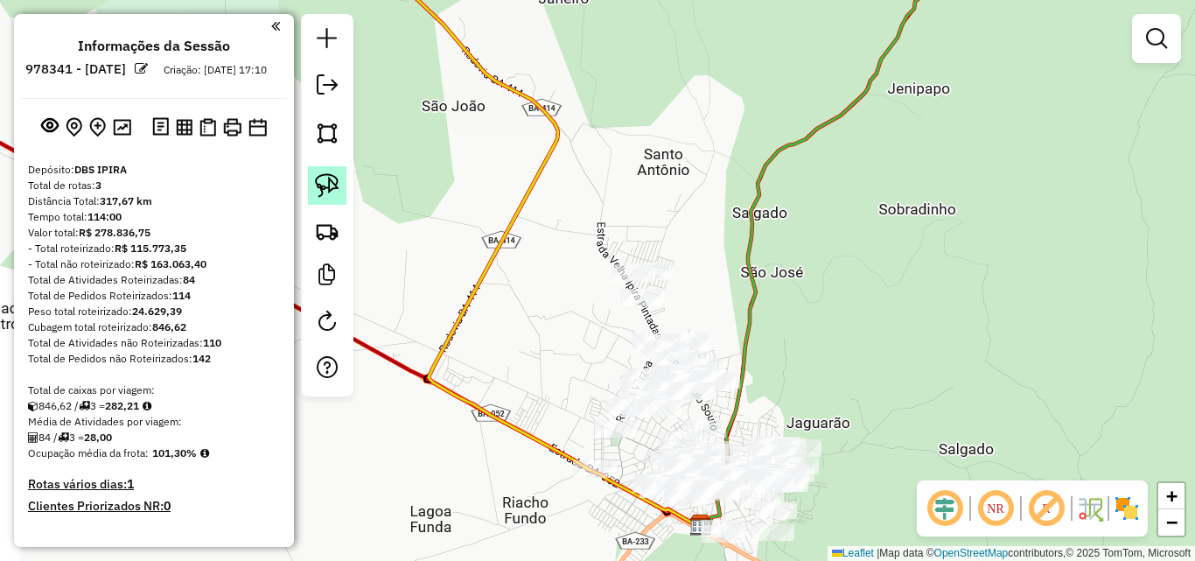
click at [324, 186] on img at bounding box center [327, 185] width 25 height 25
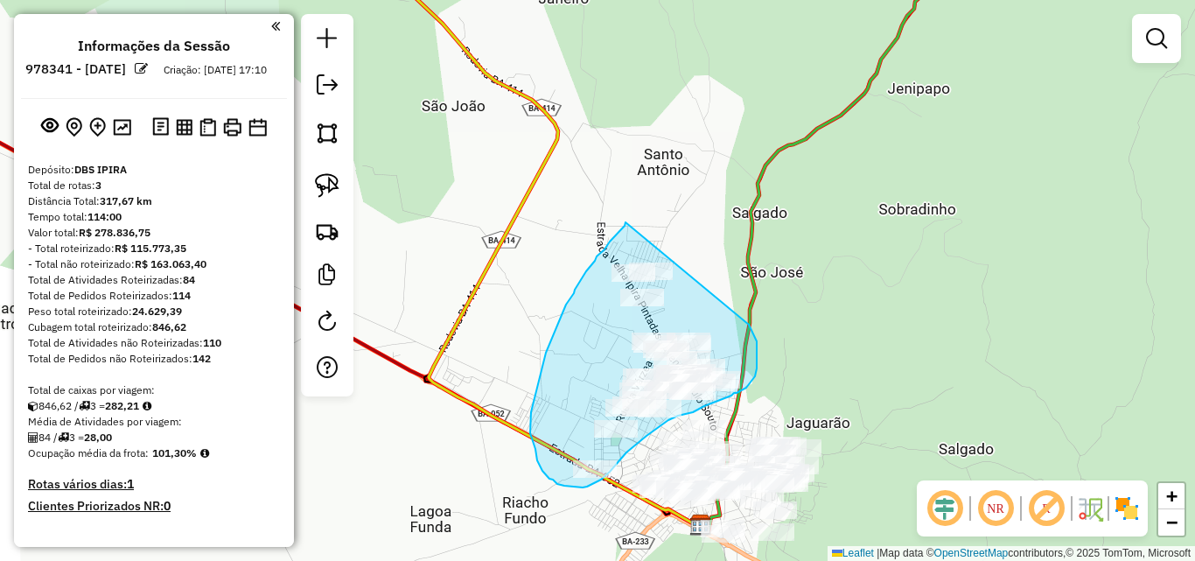
drag, startPoint x: 626, startPoint y: 222, endPoint x: 749, endPoint y: 325, distance: 160.4
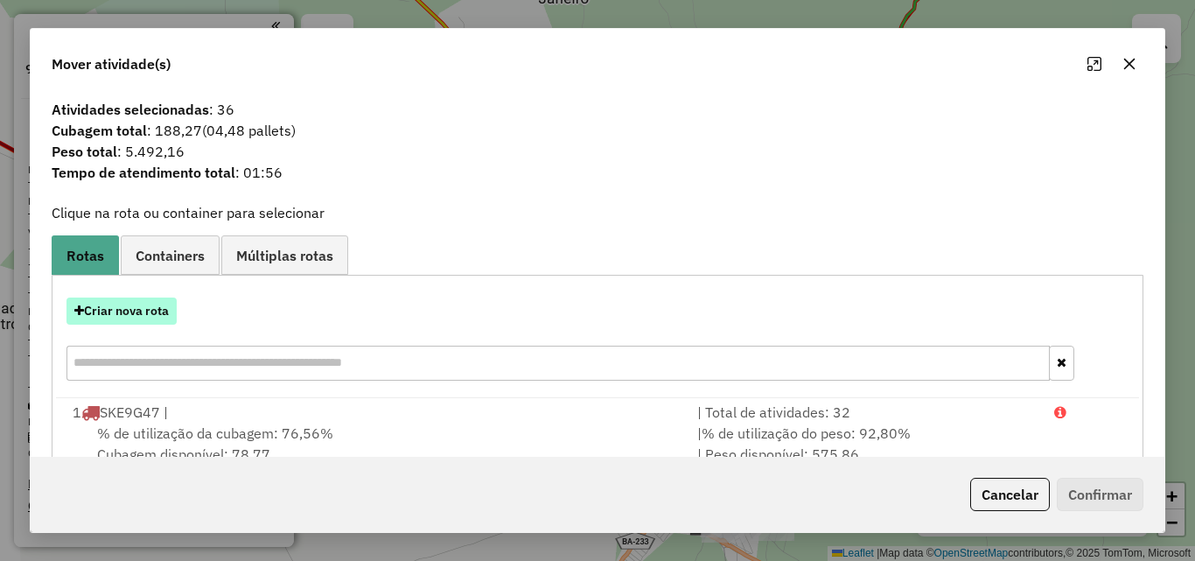
click at [130, 300] on button "Criar nova rota" at bounding box center [122, 311] width 110 height 27
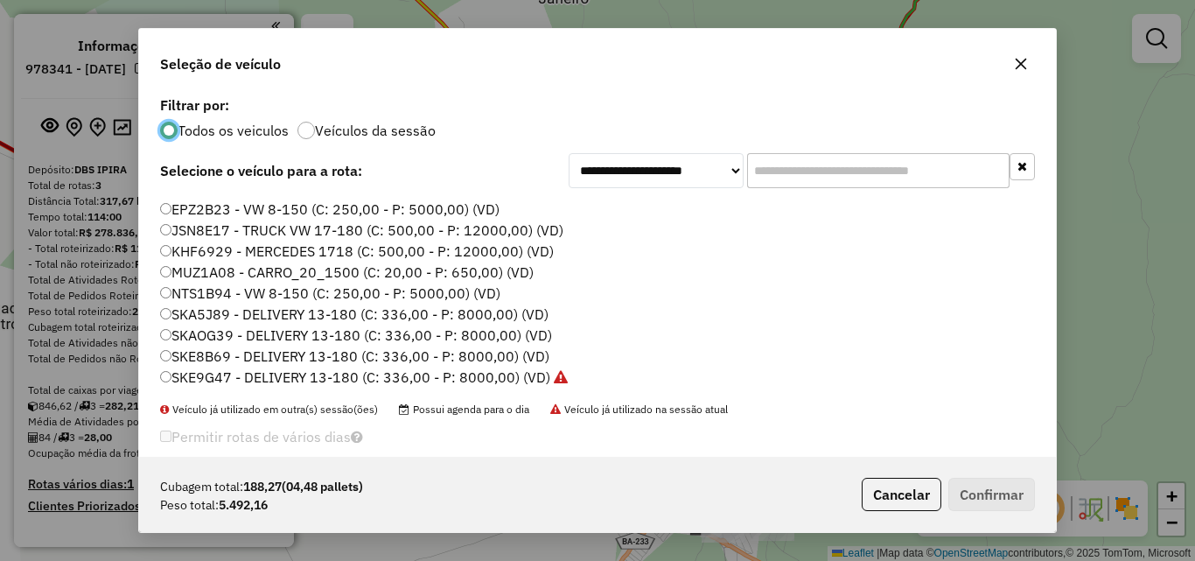
scroll to position [0, 0]
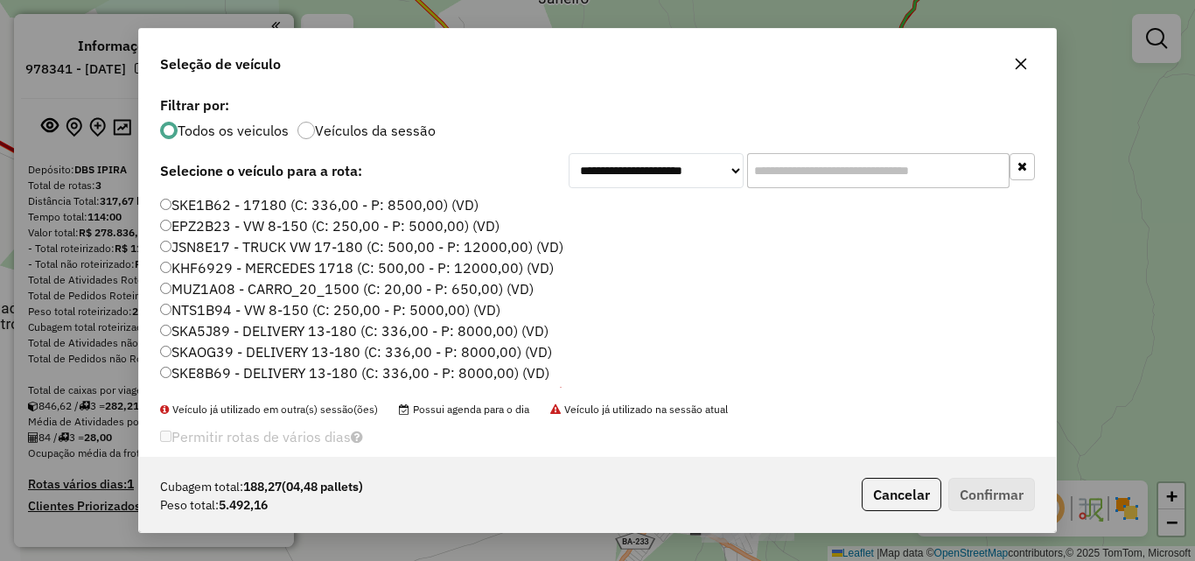
click at [260, 207] on label "SKE1B62 - 17180 (C: 336,00 - P: 8500,00) (VD)" at bounding box center [319, 204] width 319 height 21
click at [990, 494] on button "Confirmar" at bounding box center [992, 494] width 87 height 33
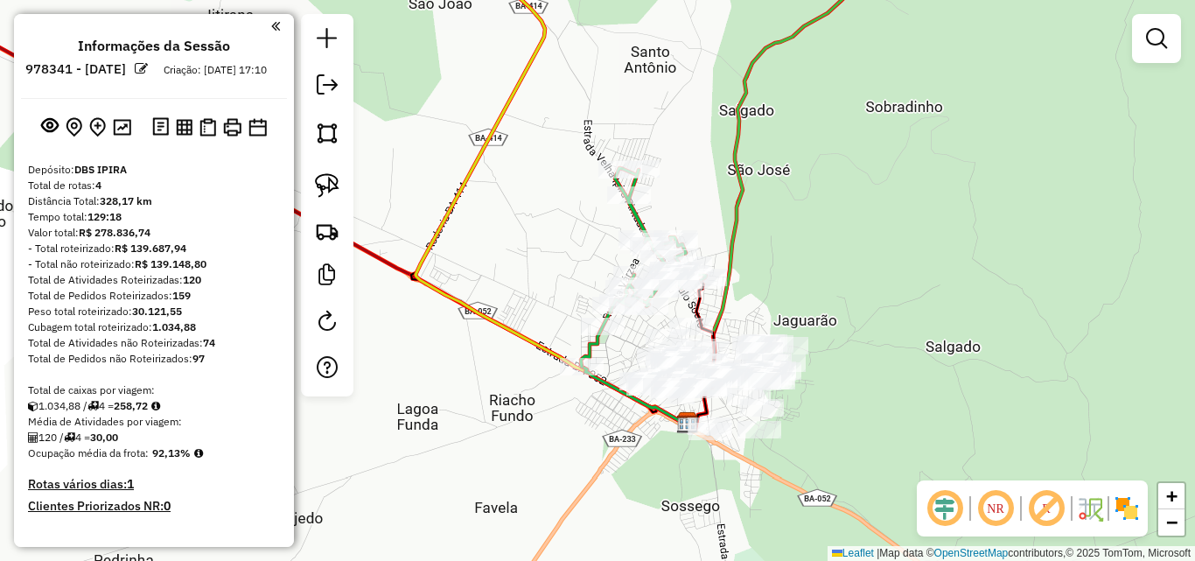
drag, startPoint x: 590, startPoint y: 394, endPoint x: 574, endPoint y: 266, distance: 128.7
click at [574, 266] on div "Janela de atendimento Grade de atendimento Capacidade Transportadoras Veículos …" at bounding box center [597, 280] width 1195 height 561
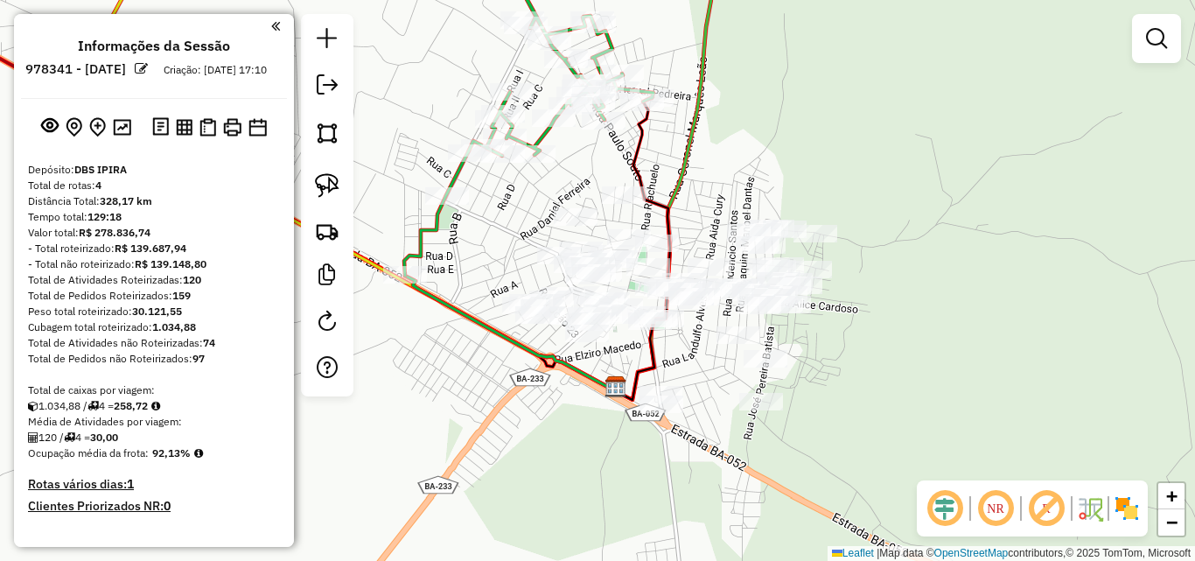
drag, startPoint x: 808, startPoint y: 384, endPoint x: 834, endPoint y: 382, distance: 26.3
click at [834, 382] on div "Janela de atendimento Grade de atendimento Capacidade Transportadoras Veículos …" at bounding box center [597, 280] width 1195 height 561
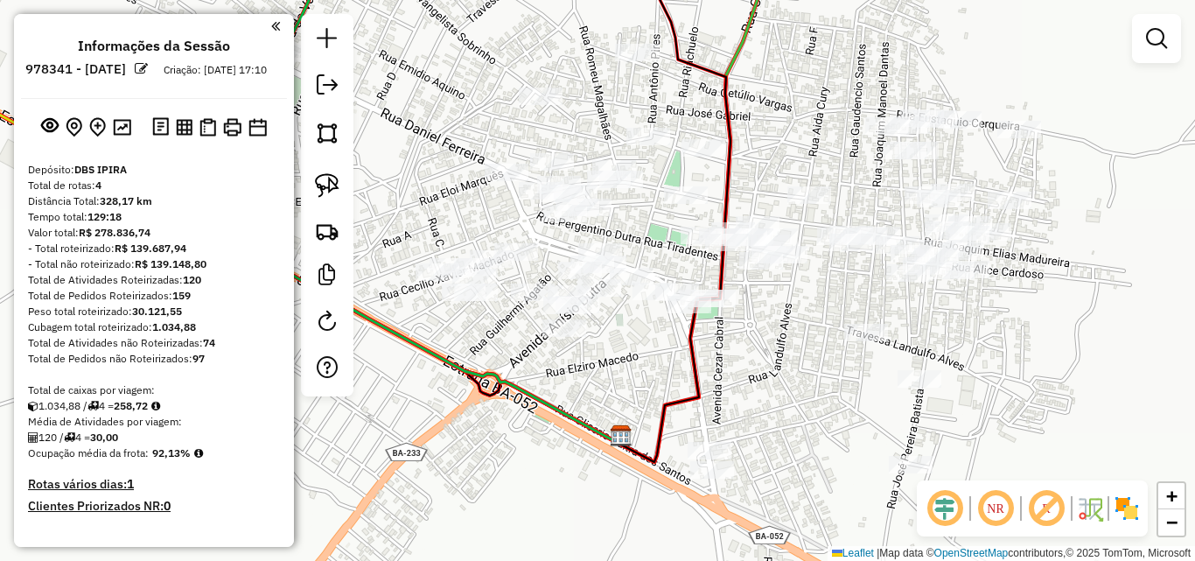
drag, startPoint x: 719, startPoint y: 354, endPoint x: 746, endPoint y: 382, distance: 38.4
click at [746, 382] on div "Janela de atendimento Grade de atendimento Capacidade Transportadoras Veículos …" at bounding box center [597, 280] width 1195 height 561
click at [337, 186] on img at bounding box center [327, 185] width 25 height 25
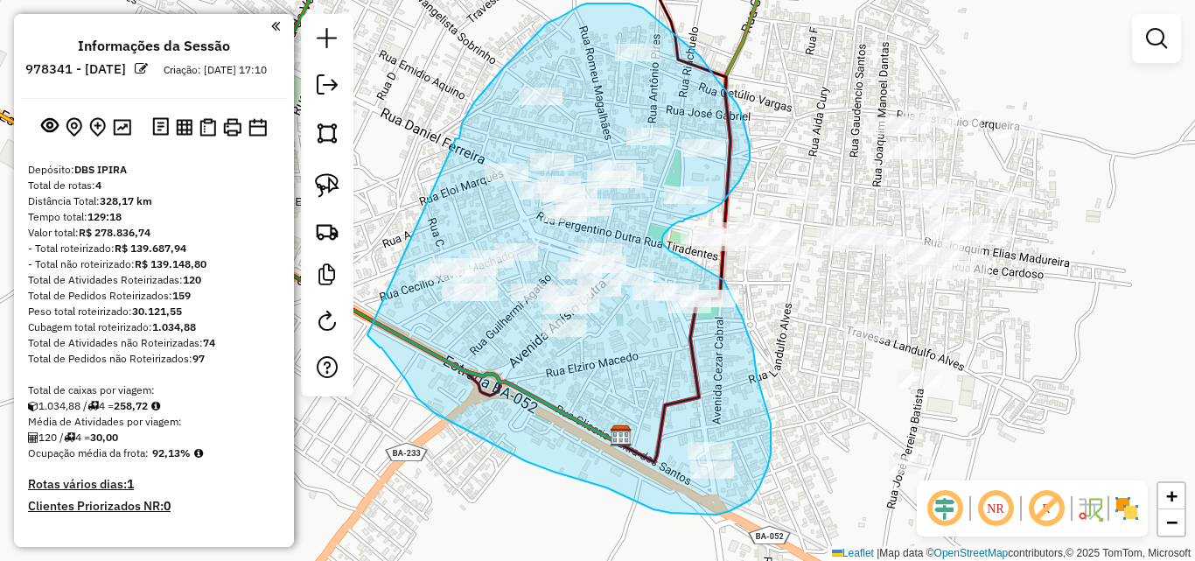
drag, startPoint x: 455, startPoint y: 141, endPoint x: 367, endPoint y: 334, distance: 212.7
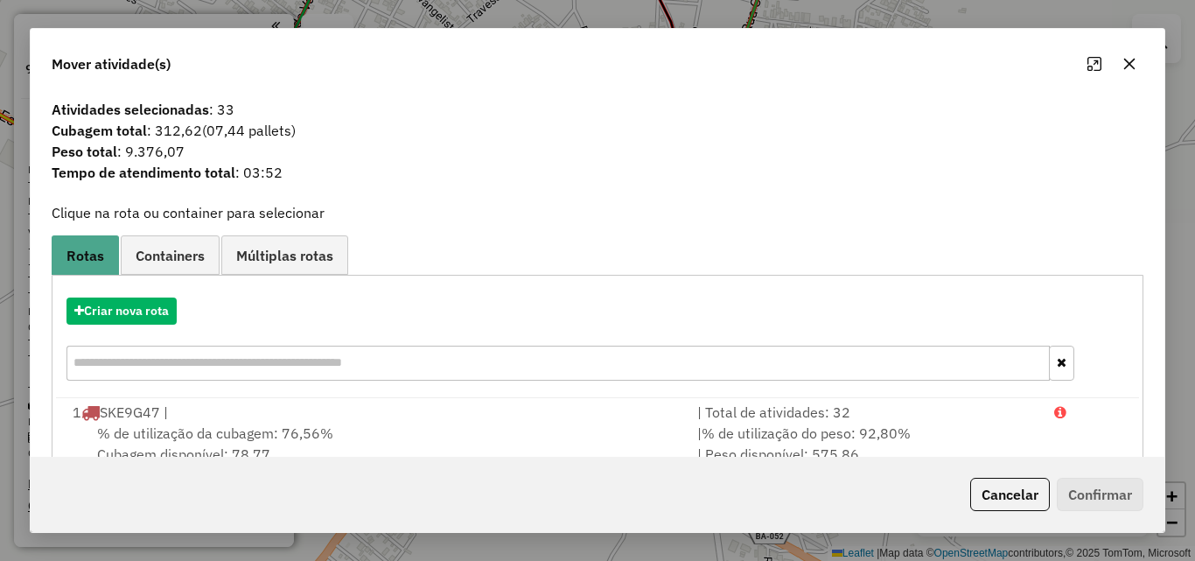
click at [127, 296] on div "Criar nova rota" at bounding box center [597, 341] width 1083 height 114
click at [129, 317] on button "Criar nova rota" at bounding box center [122, 311] width 110 height 27
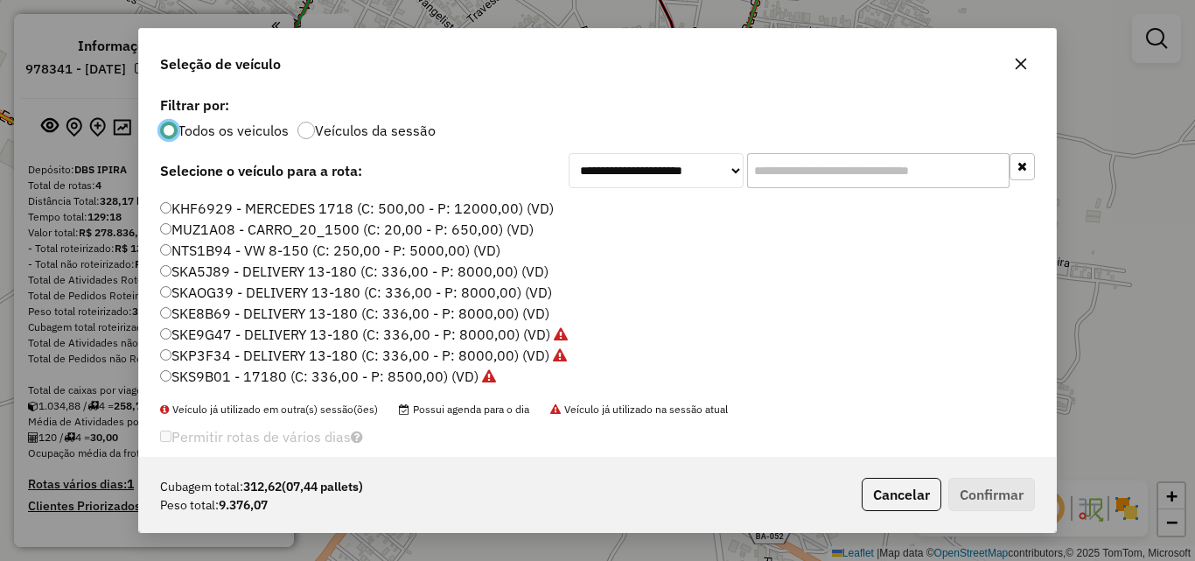
scroll to position [23, 0]
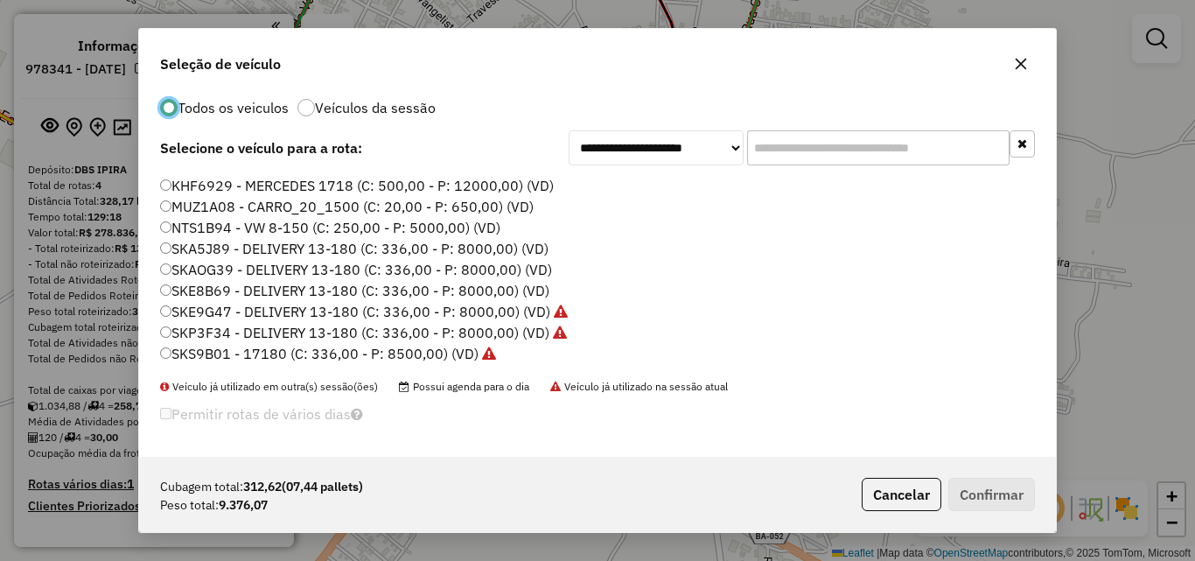
click at [236, 290] on label "SKE8B69 - DELIVERY 13-180 (C: 336,00 - P: 8000,00) (VD)" at bounding box center [354, 290] width 389 height 21
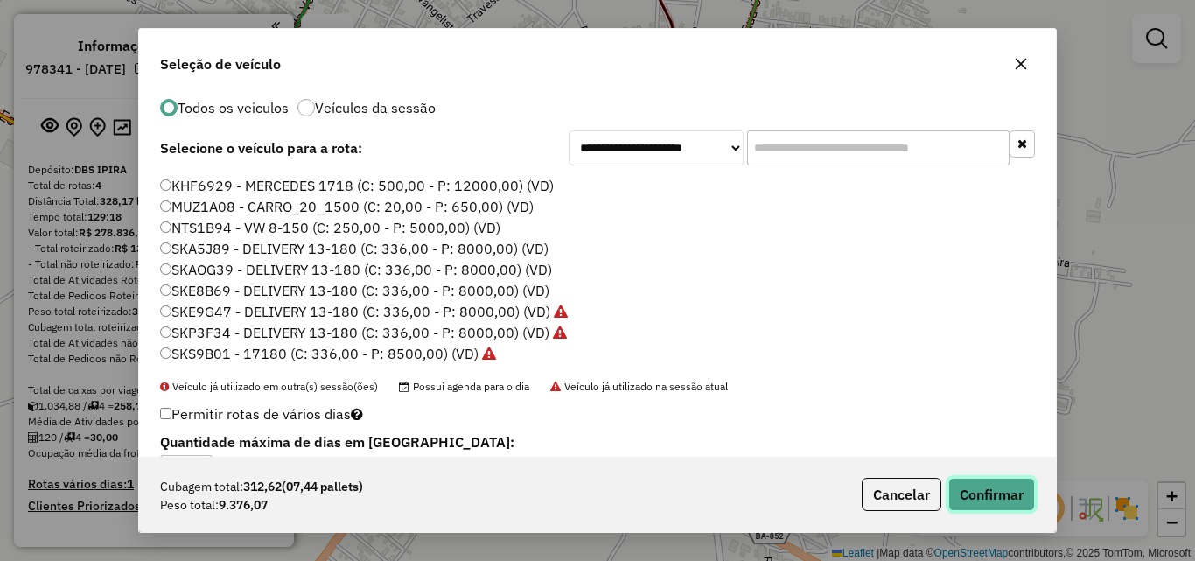
click at [992, 494] on button "Confirmar" at bounding box center [992, 494] width 87 height 33
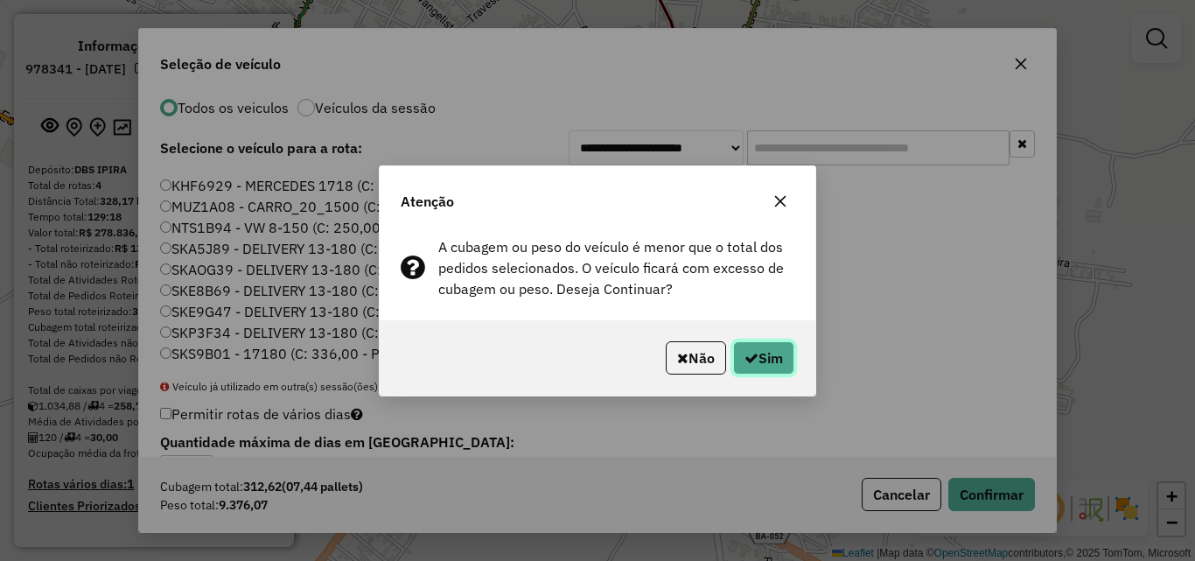
click at [776, 359] on button "Sim" at bounding box center [763, 357] width 61 height 33
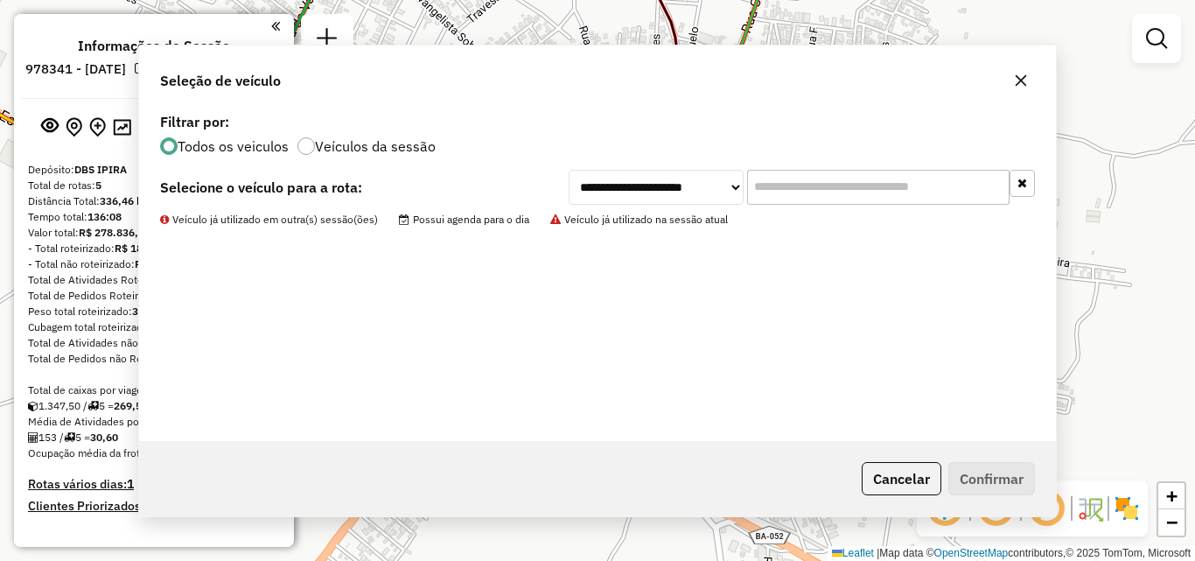
scroll to position [0, 0]
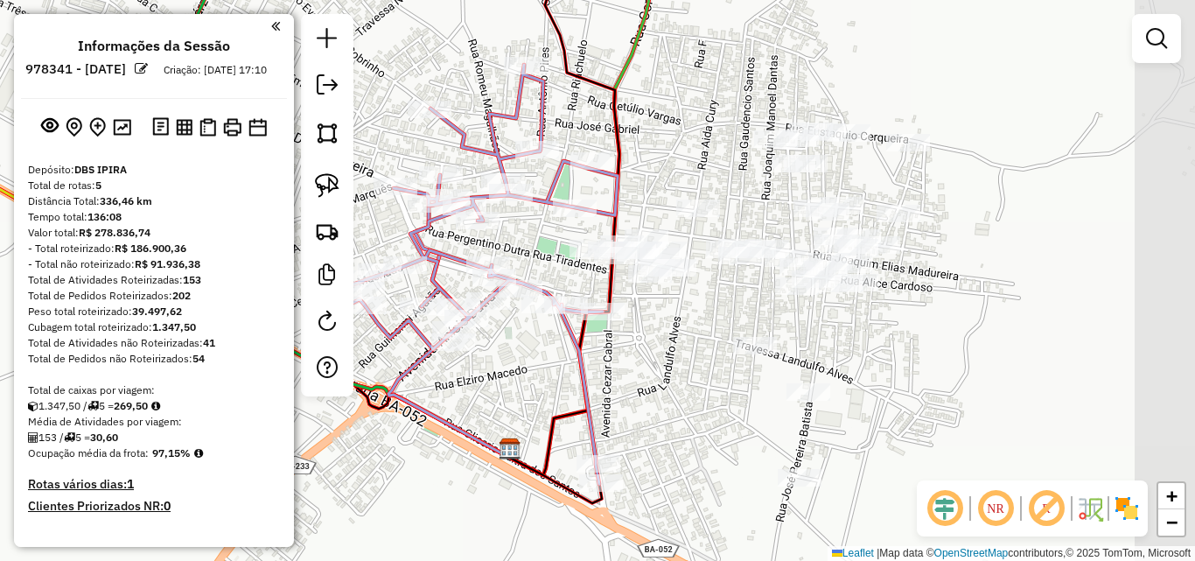
drag, startPoint x: 803, startPoint y: 328, endPoint x: 665, endPoint y: 311, distance: 139.4
click at [665, 311] on div "Janela de atendimento Grade de atendimento Capacidade Transportadoras Veículos …" at bounding box center [597, 280] width 1195 height 561
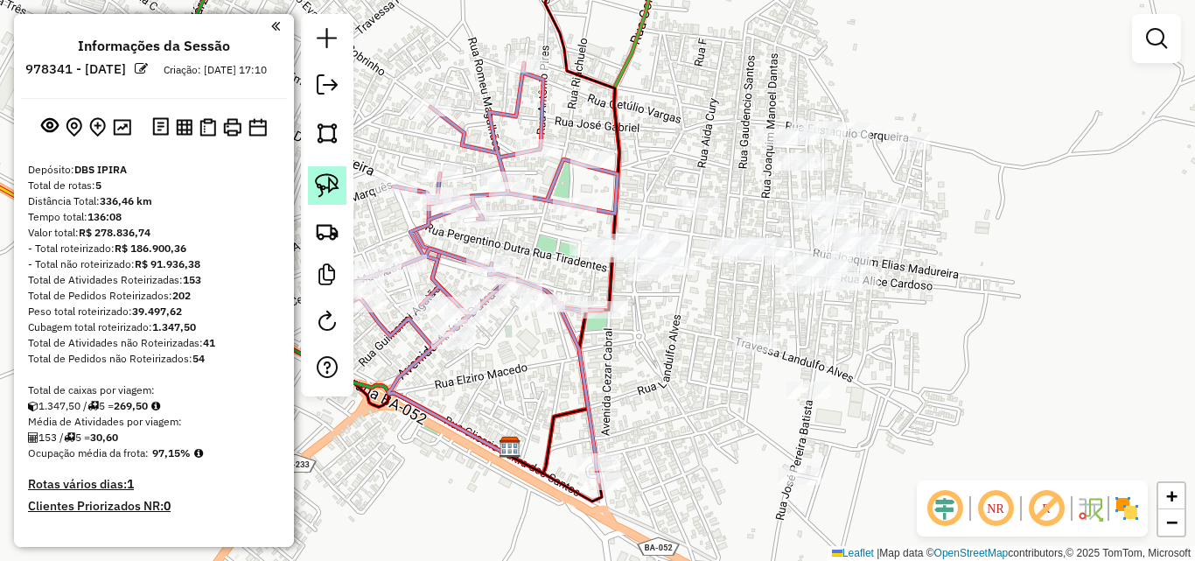
click at [321, 185] on img at bounding box center [327, 185] width 25 height 25
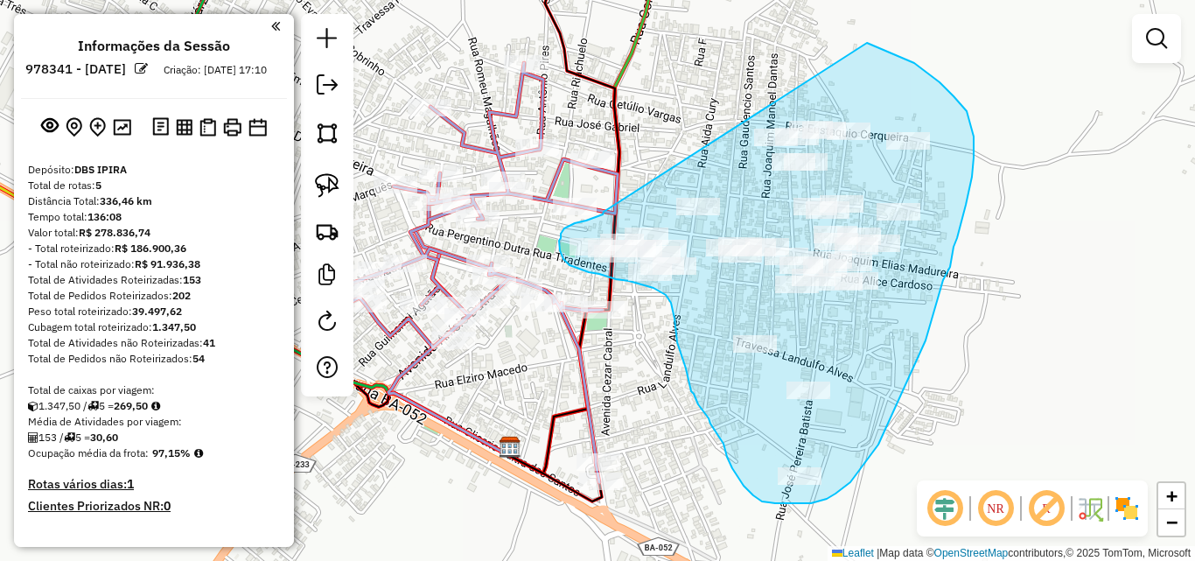
drag, startPoint x: 604, startPoint y: 212, endPoint x: 867, endPoint y: 43, distance: 312.9
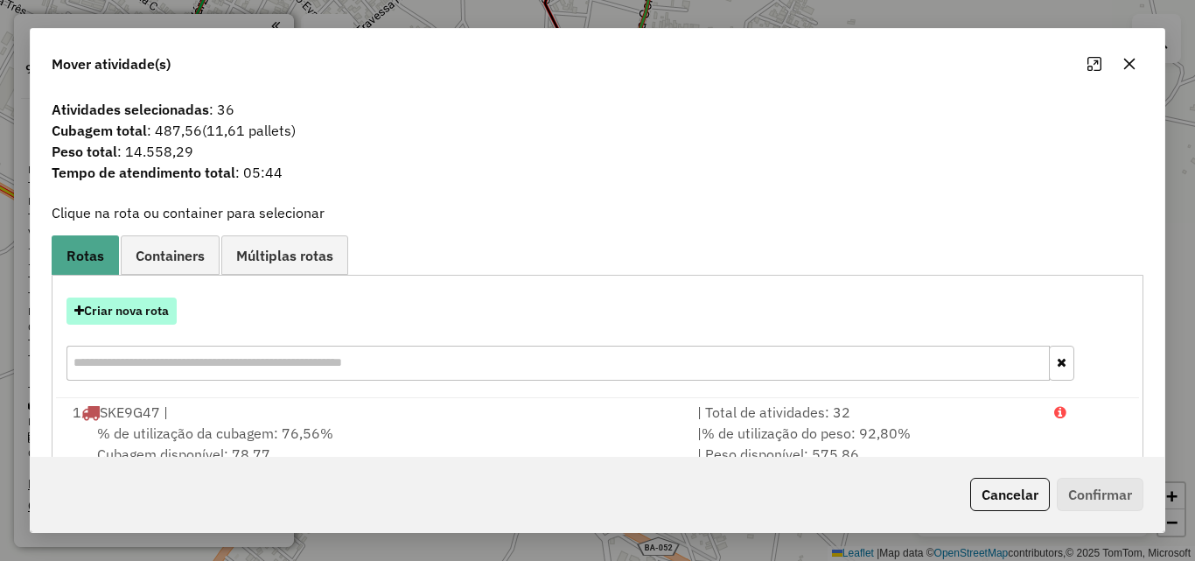
click at [142, 312] on button "Criar nova rota" at bounding box center [122, 311] width 110 height 27
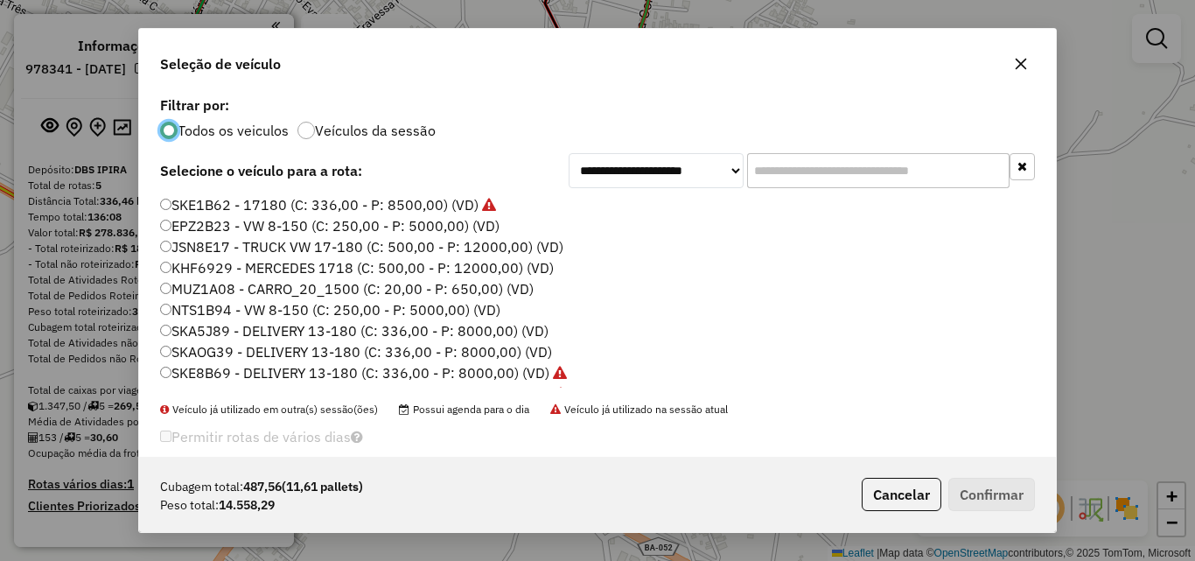
click at [201, 221] on label "EPZ2B23 - VW 8-150 (C: 250,00 - P: 5000,00) (VD)" at bounding box center [330, 225] width 340 height 21
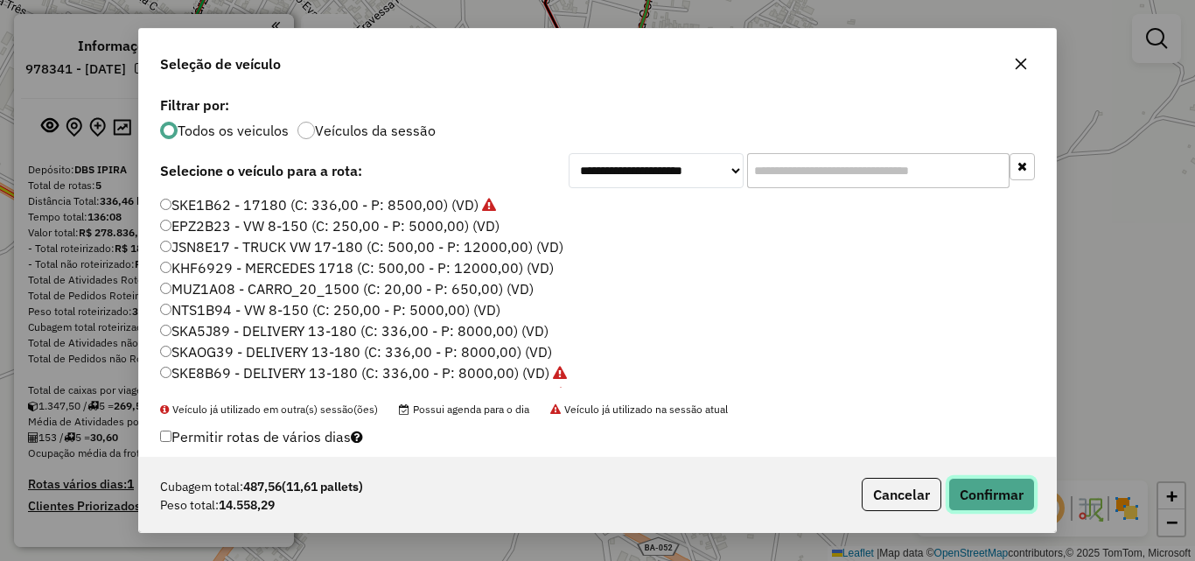
click at [984, 505] on button "Confirmar" at bounding box center [992, 494] width 87 height 33
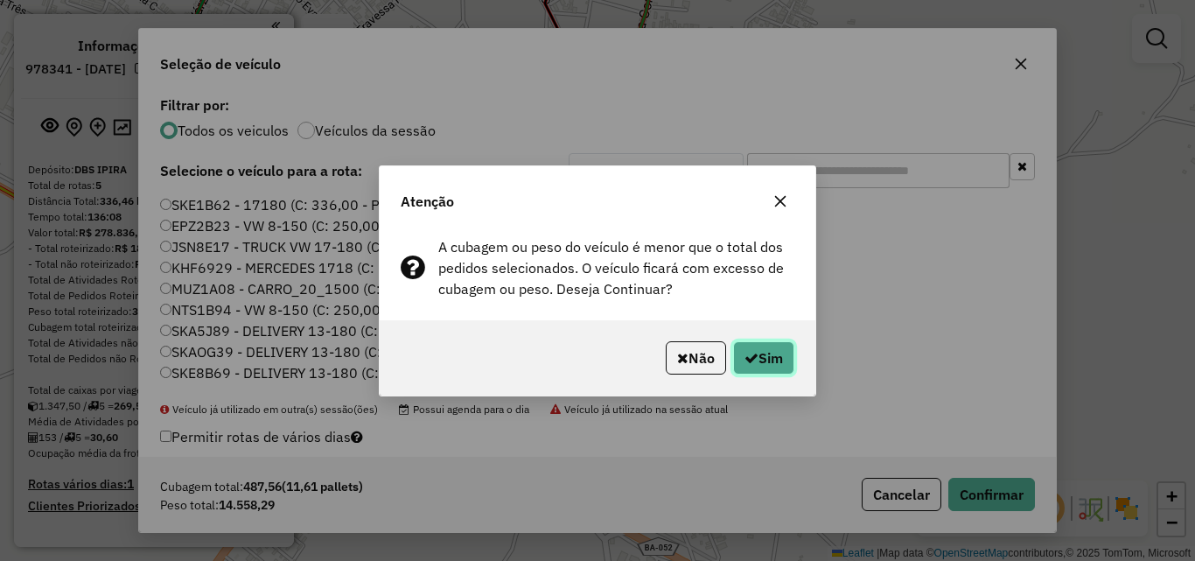
click at [775, 363] on button "Sim" at bounding box center [763, 357] width 61 height 33
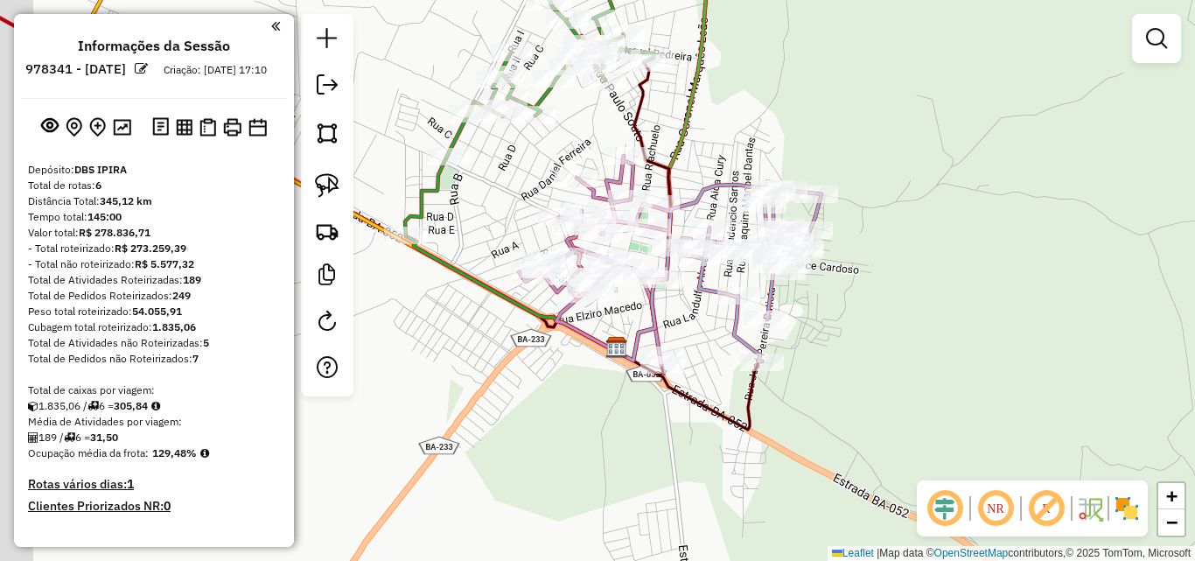
drag, startPoint x: 857, startPoint y: 344, endPoint x: 992, endPoint y: 328, distance: 135.7
click at [976, 326] on div "Janela de atendimento Grade de atendimento Capacidade Transportadoras Veículos …" at bounding box center [597, 280] width 1195 height 561
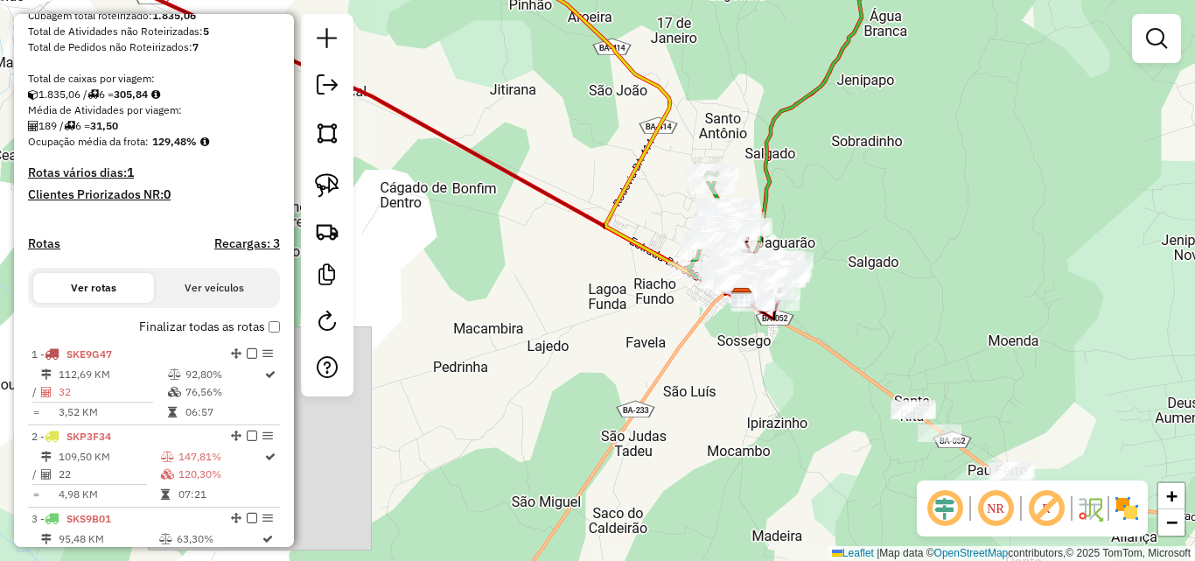
scroll to position [438, 0]
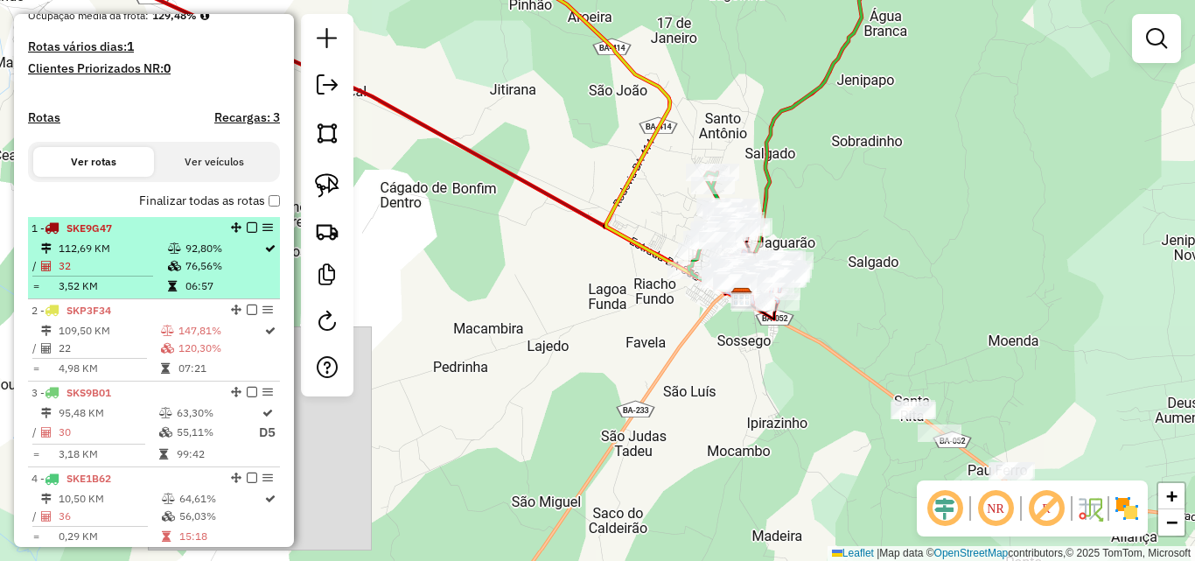
click at [126, 275] on td "32" at bounding box center [112, 266] width 109 height 18
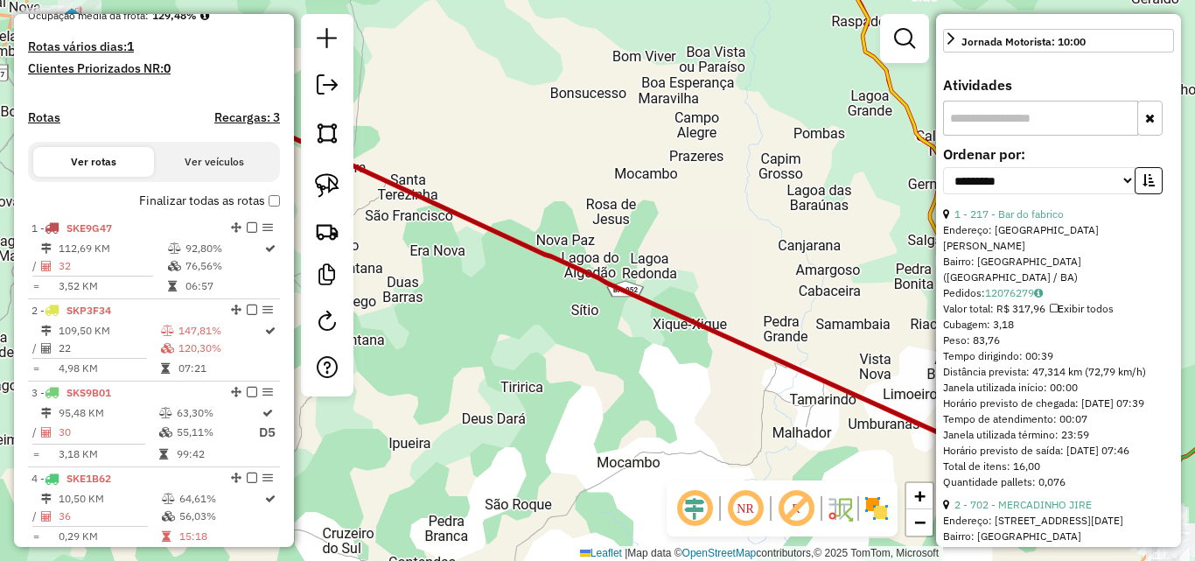
scroll to position [613, 0]
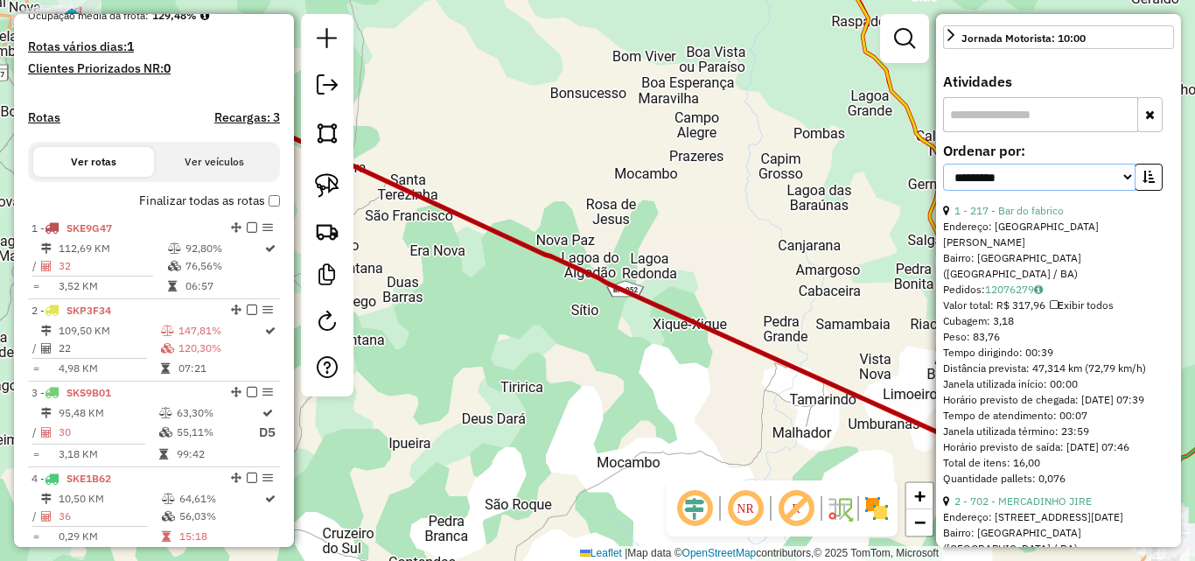
click at [1036, 191] on select "**********" at bounding box center [1039, 177] width 193 height 27
select select "*********"
click at [943, 191] on select "**********" at bounding box center [1039, 177] width 193 height 27
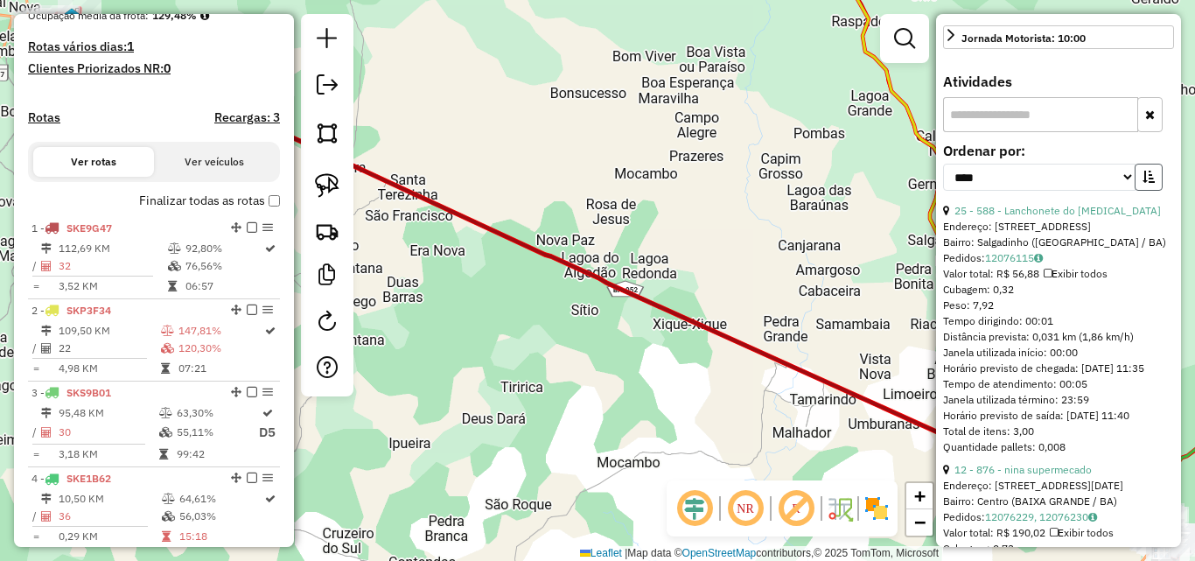
click at [1145, 183] on icon "button" at bounding box center [1149, 177] width 12 height 12
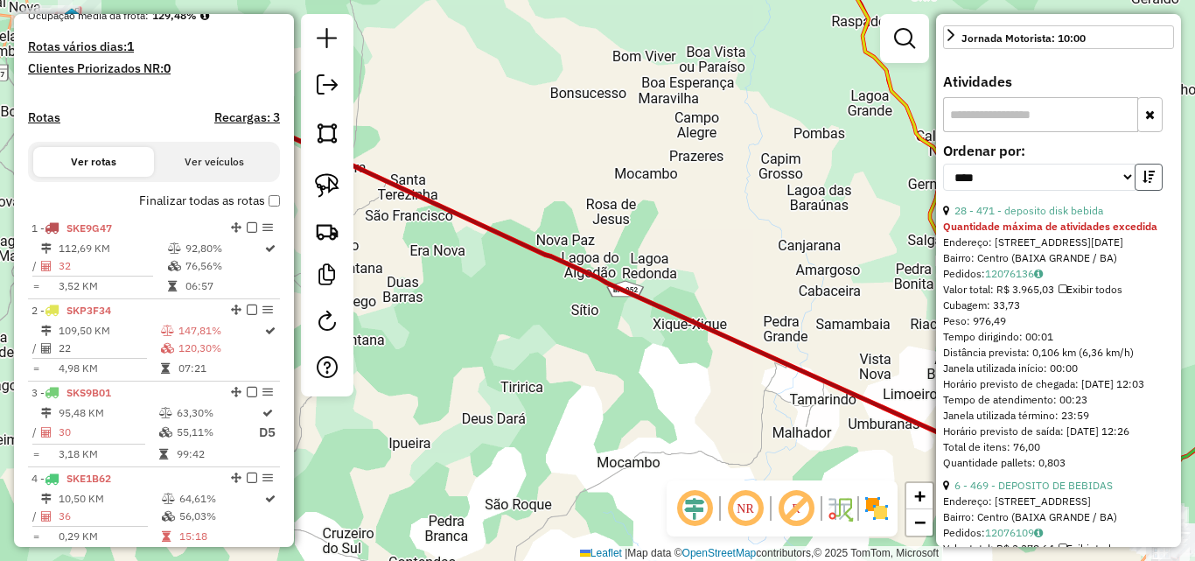
click at [1135, 191] on button "button" at bounding box center [1149, 177] width 28 height 27
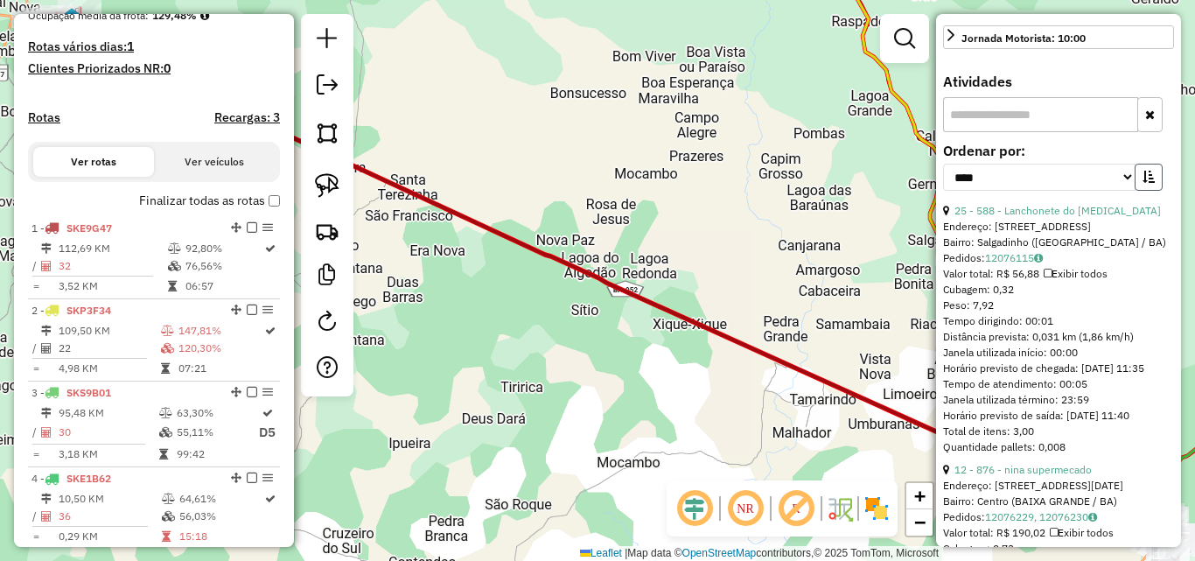
click at [1143, 183] on icon "button" at bounding box center [1149, 177] width 12 height 12
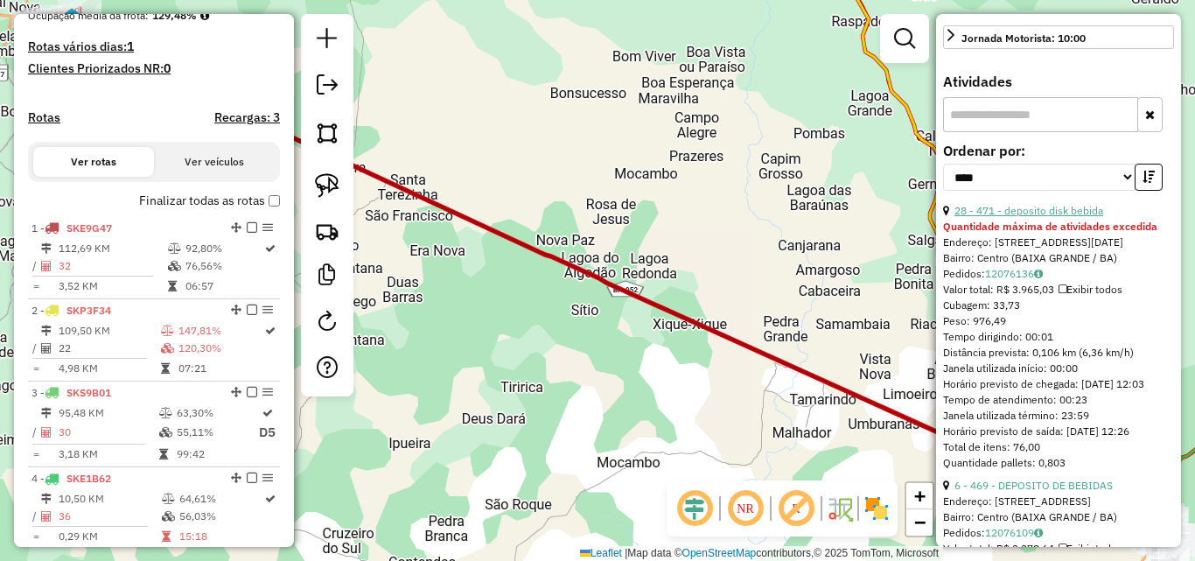
click at [1071, 217] on link "28 - 471 - deposito disk bebida" at bounding box center [1029, 210] width 149 height 13
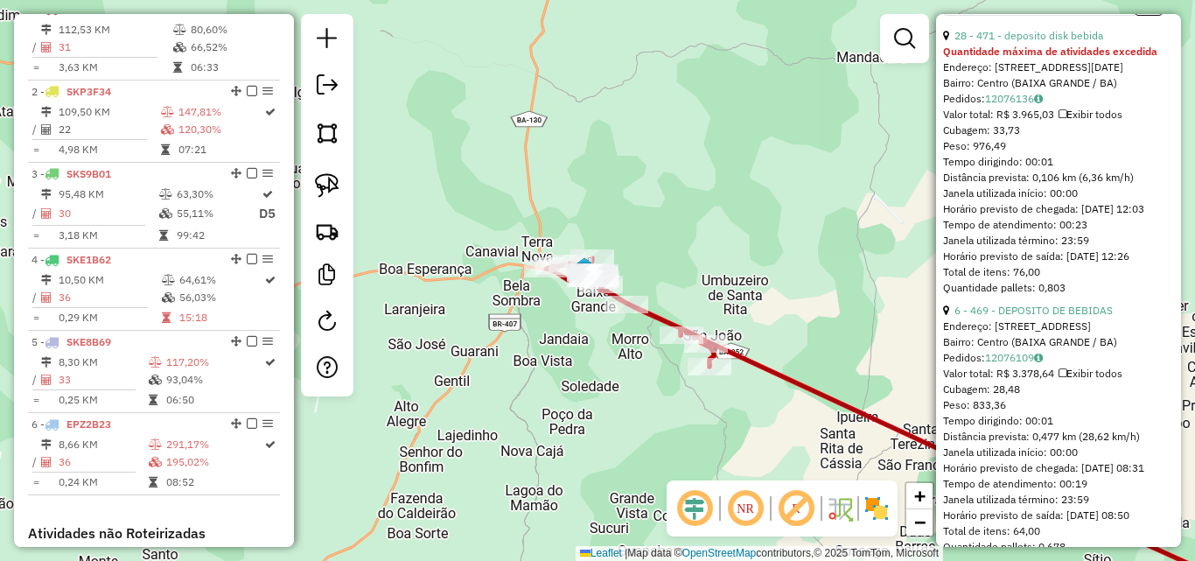
scroll to position [875, 0]
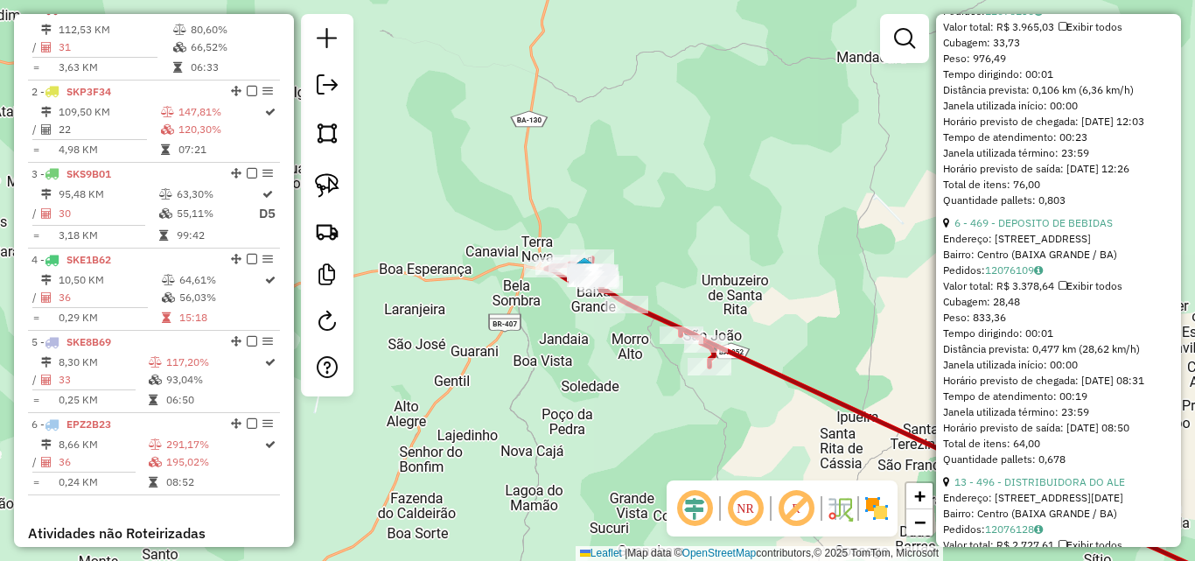
click at [1048, 231] on div "6 - 469 - DEPOSITO DE BEBIDAS" at bounding box center [1058, 223] width 231 height 16
click at [1056, 229] on link "6 - 469 - DEPOSITO DE BEBIDAS" at bounding box center [1034, 222] width 158 height 13
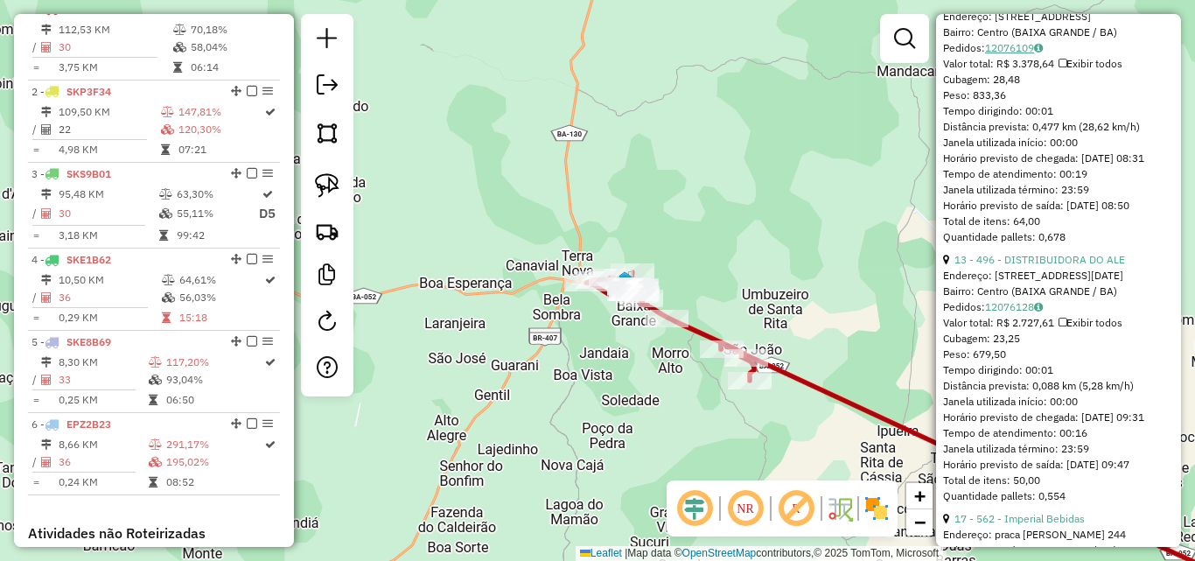
scroll to position [847, 0]
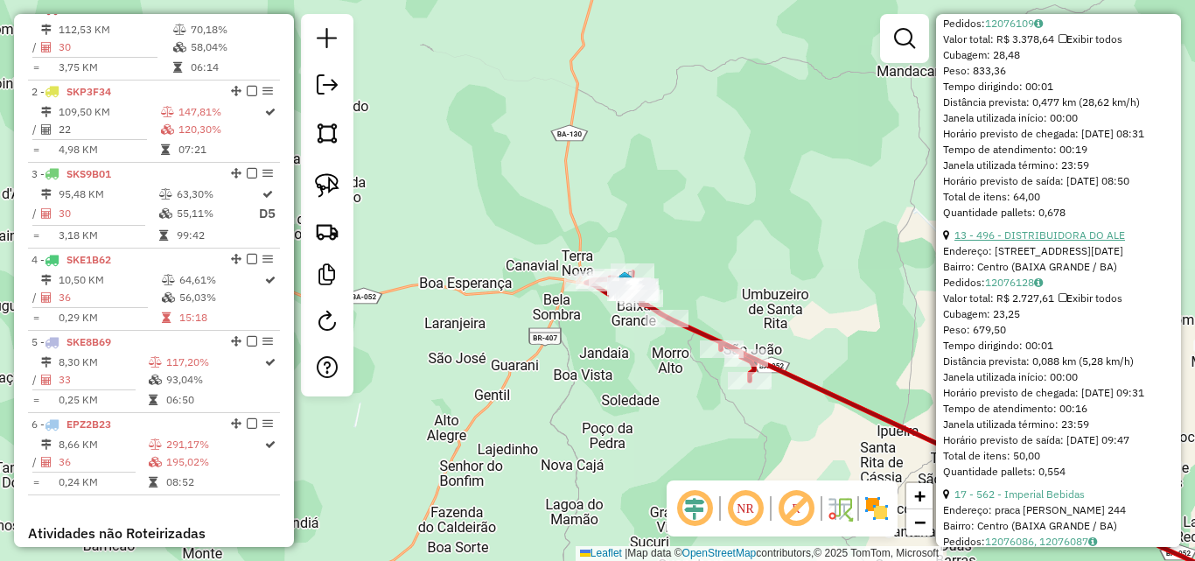
click at [1058, 242] on link "13 - 496 - DISTRIBUIDORA DO ALE" at bounding box center [1040, 234] width 171 height 13
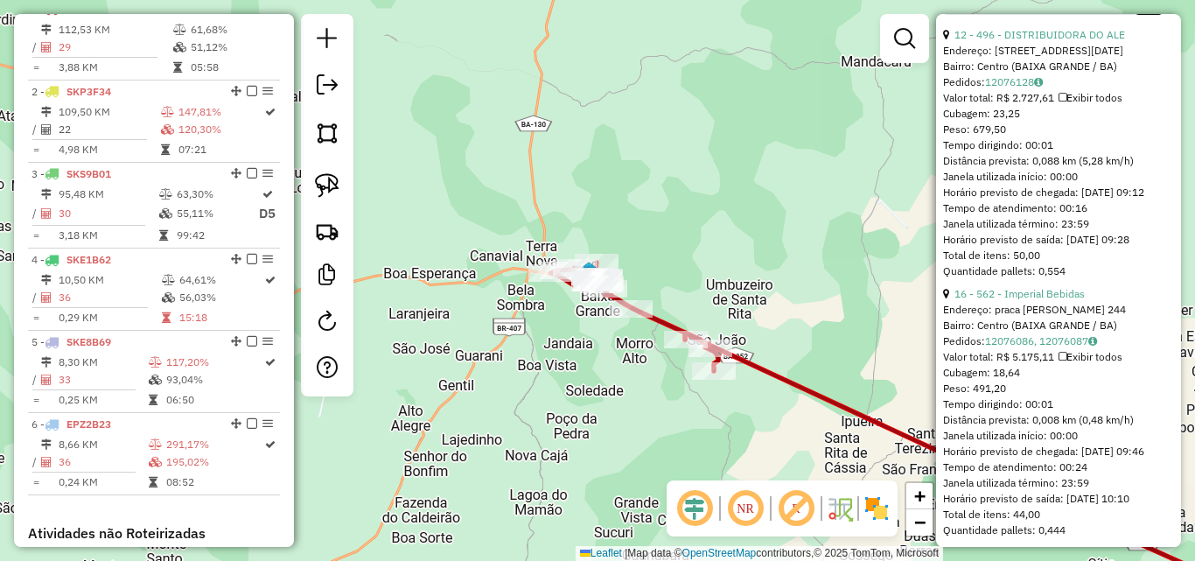
scroll to position [835, 0]
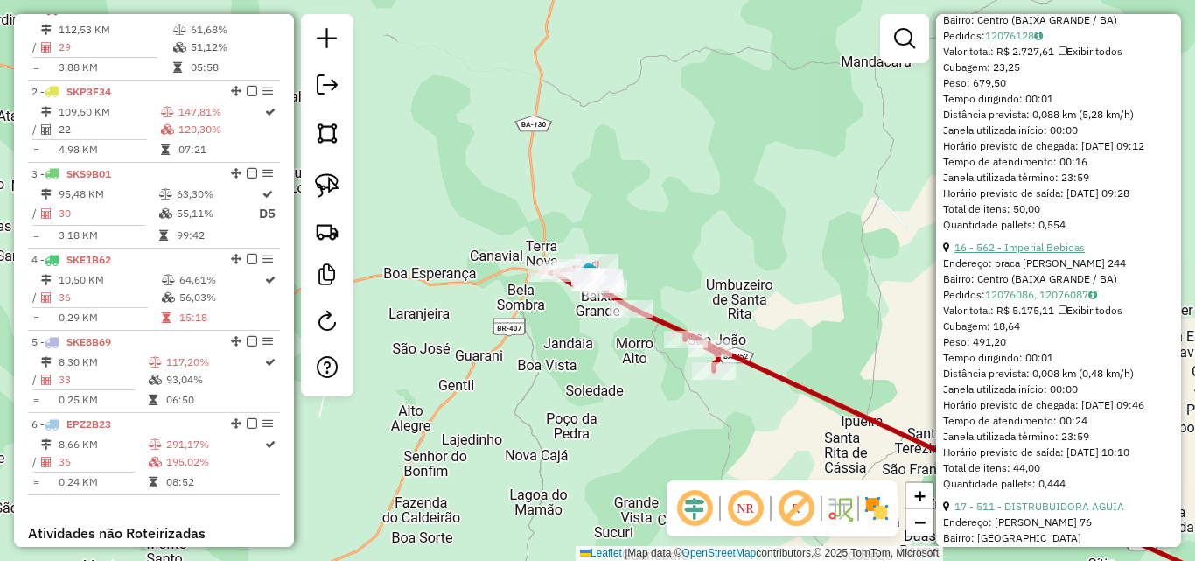
click at [1048, 254] on link "16 - 562 - Imperial Bebidas" at bounding box center [1020, 247] width 130 height 13
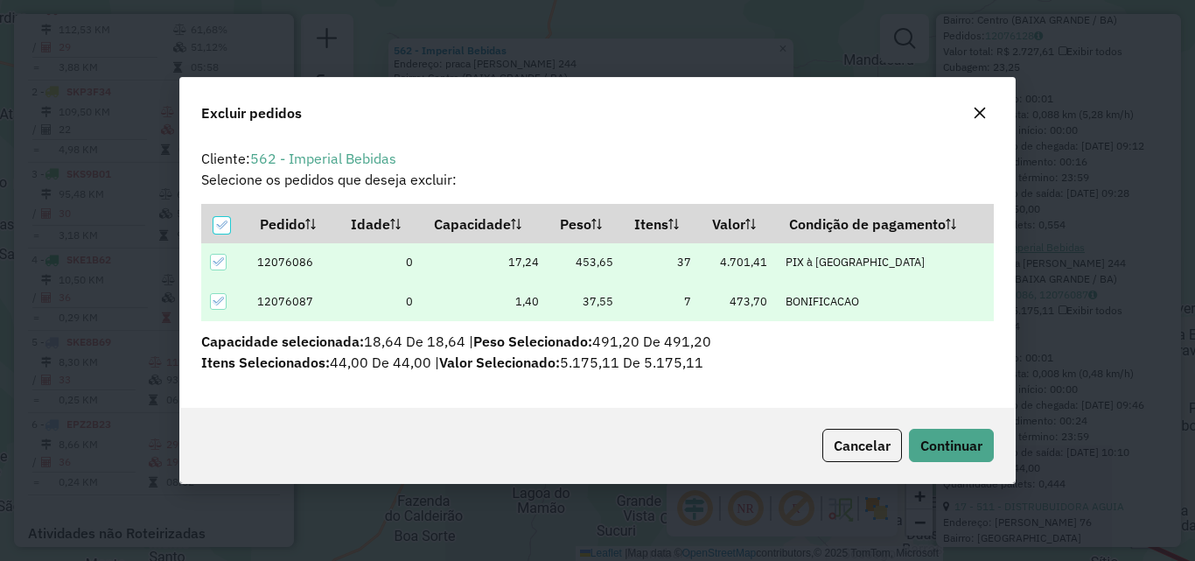
scroll to position [11, 5]
click at [960, 458] on button "Continuar" at bounding box center [951, 445] width 85 height 33
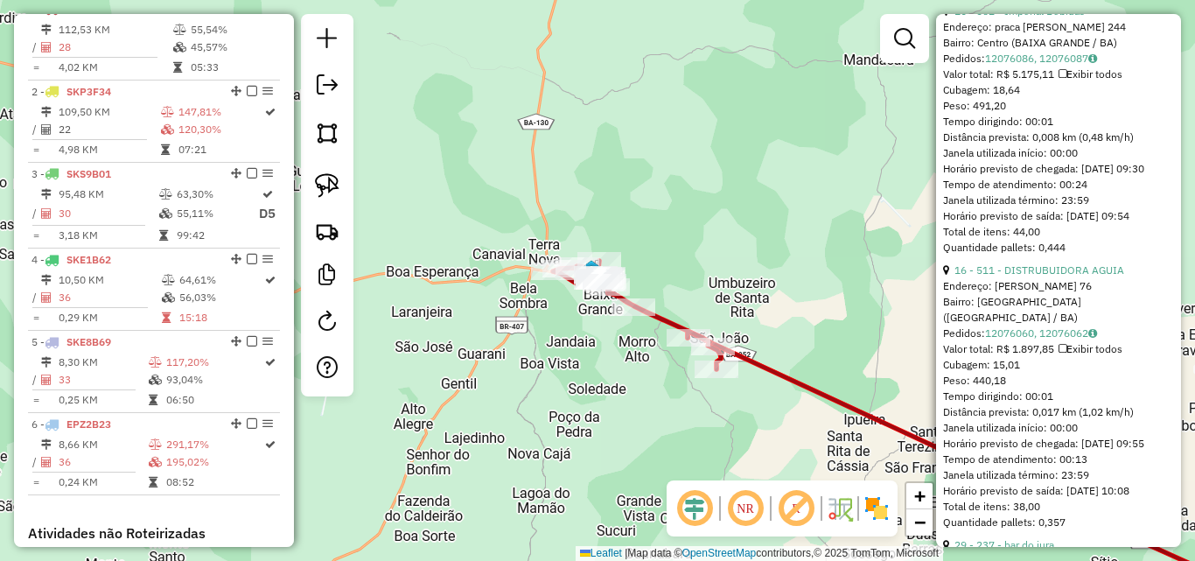
scroll to position [823, 0]
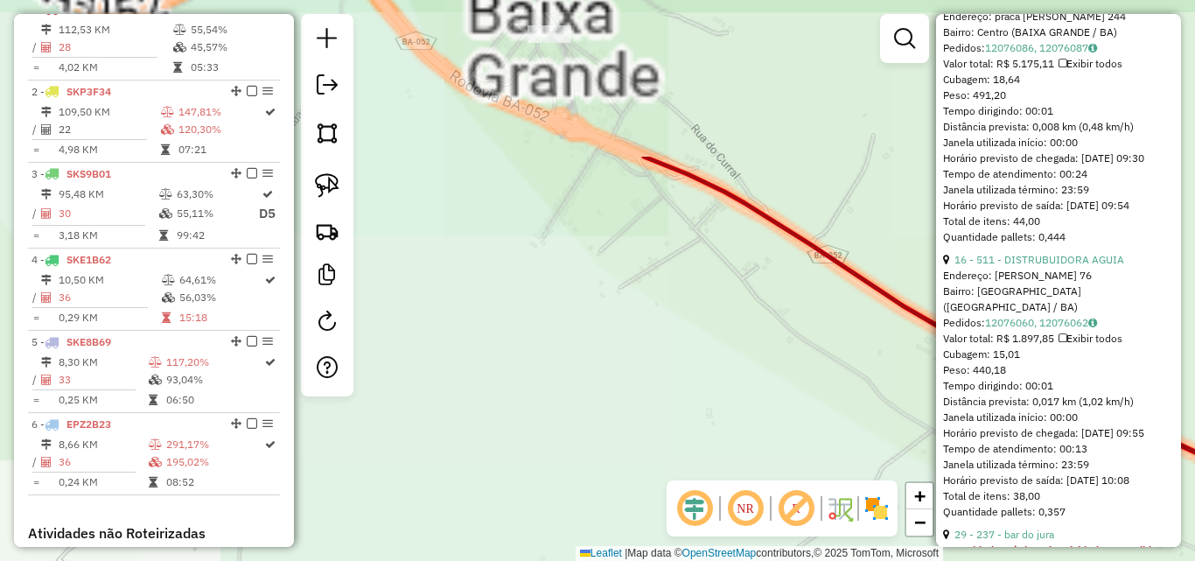
drag, startPoint x: 569, startPoint y: 260, endPoint x: 597, endPoint y: 595, distance: 336.4
click at [597, 560] on html "Aguarde... Pop-up bloqueado! Seu navegador bloqueou automáticamente a abertura …" at bounding box center [597, 280] width 1195 height 561
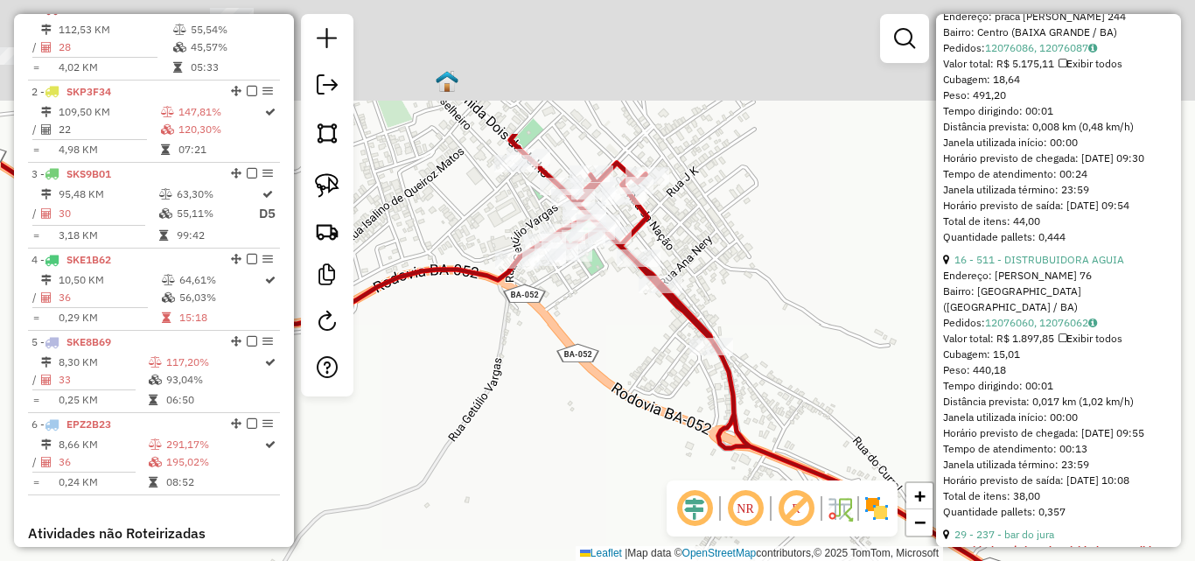
drag, startPoint x: 559, startPoint y: 406, endPoint x: 618, endPoint y: 500, distance: 110.5
click at [618, 499] on div "Janela de atendimento Grade de atendimento Capacidade Transportadoras Veículos …" at bounding box center [597, 280] width 1195 height 561
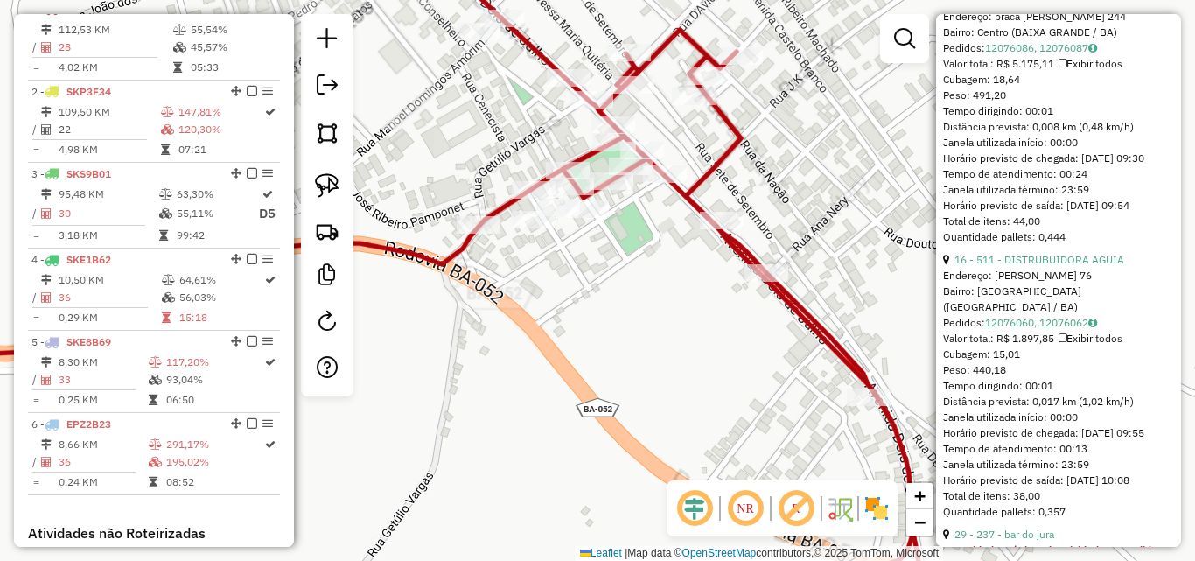
drag, startPoint x: 569, startPoint y: 297, endPoint x: 581, endPoint y: 407, distance: 111.0
click at [581, 407] on div "Janela de atendimento Grade de atendimento Capacidade Transportadoras Veículos …" at bounding box center [597, 280] width 1195 height 561
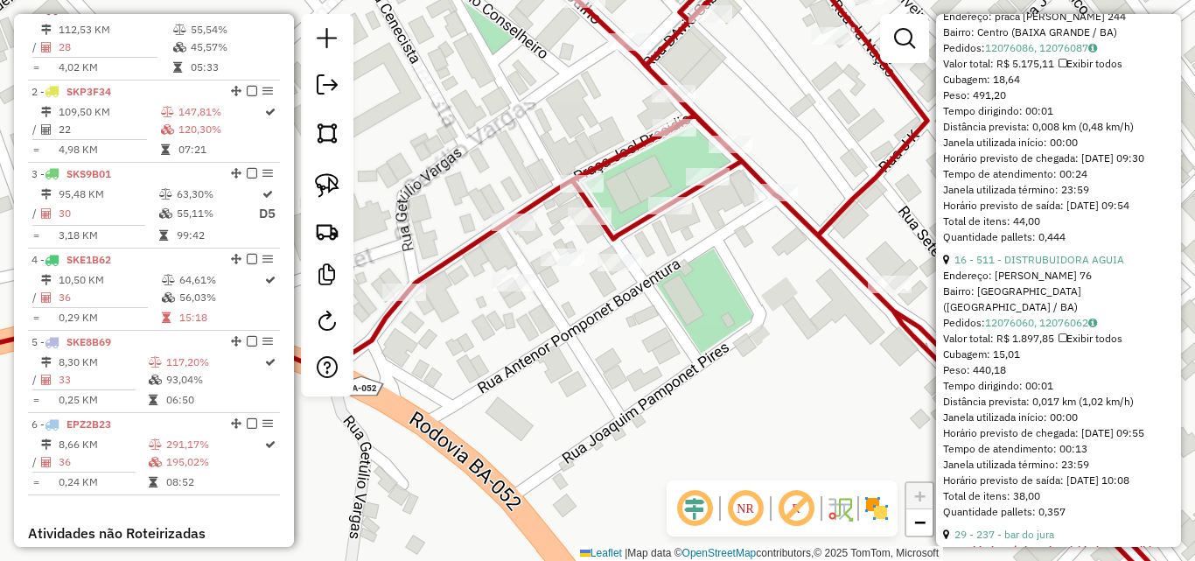
drag, startPoint x: 584, startPoint y: 332, endPoint x: 631, endPoint y: 428, distance: 107.2
click at [631, 428] on div "Janela de atendimento Grade de atendimento Capacidade Transportadoras Veículos …" at bounding box center [597, 280] width 1195 height 561
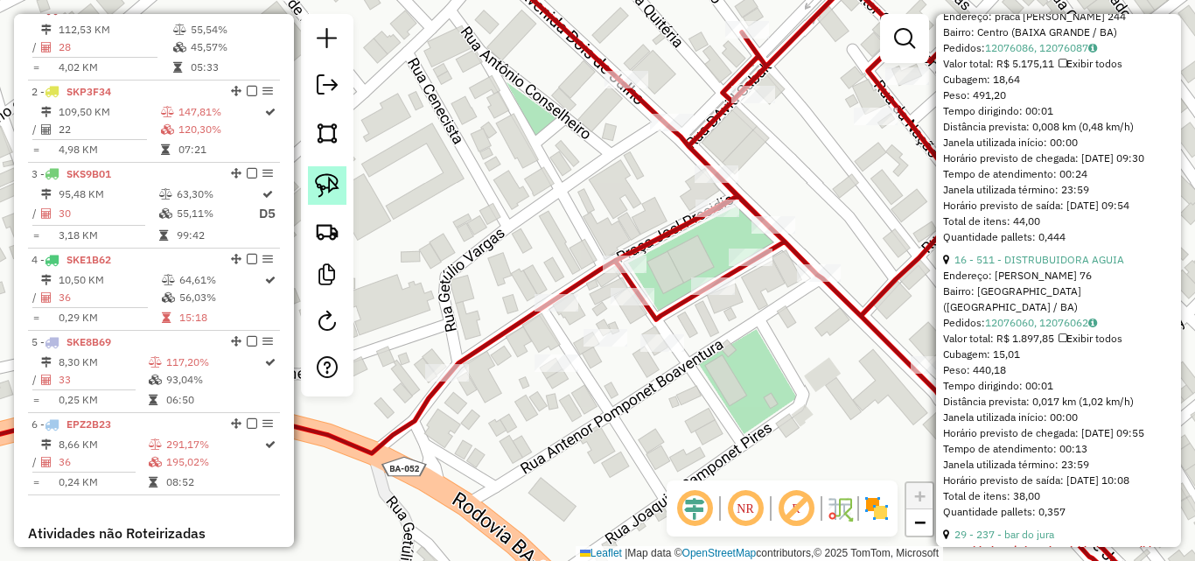
click at [316, 183] on img at bounding box center [327, 185] width 25 height 25
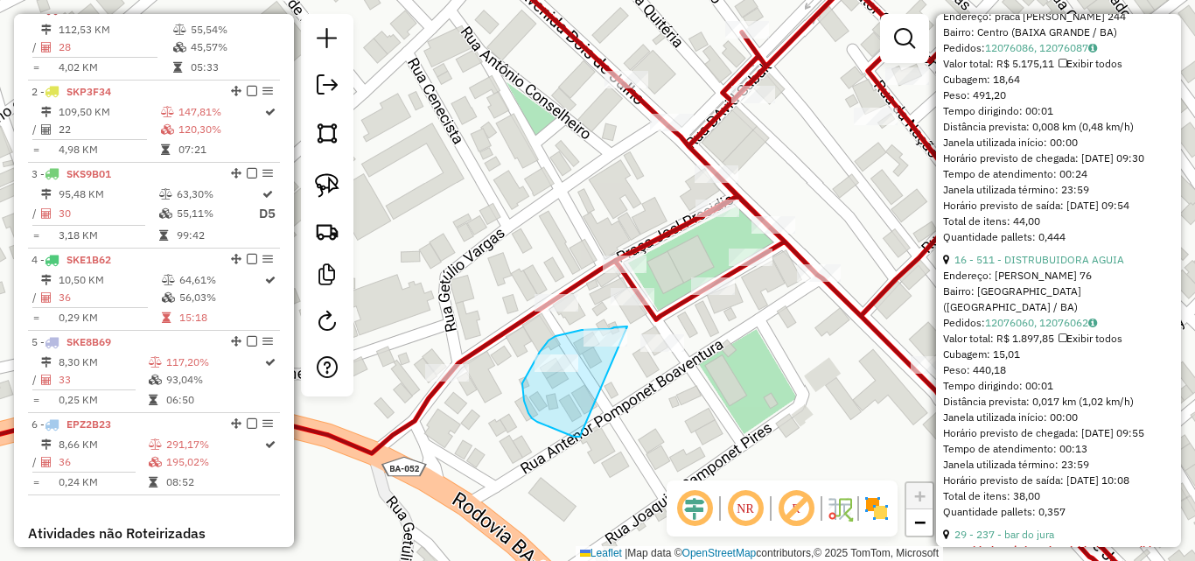
drag, startPoint x: 581, startPoint y: 434, endPoint x: 635, endPoint y: 330, distance: 117.4
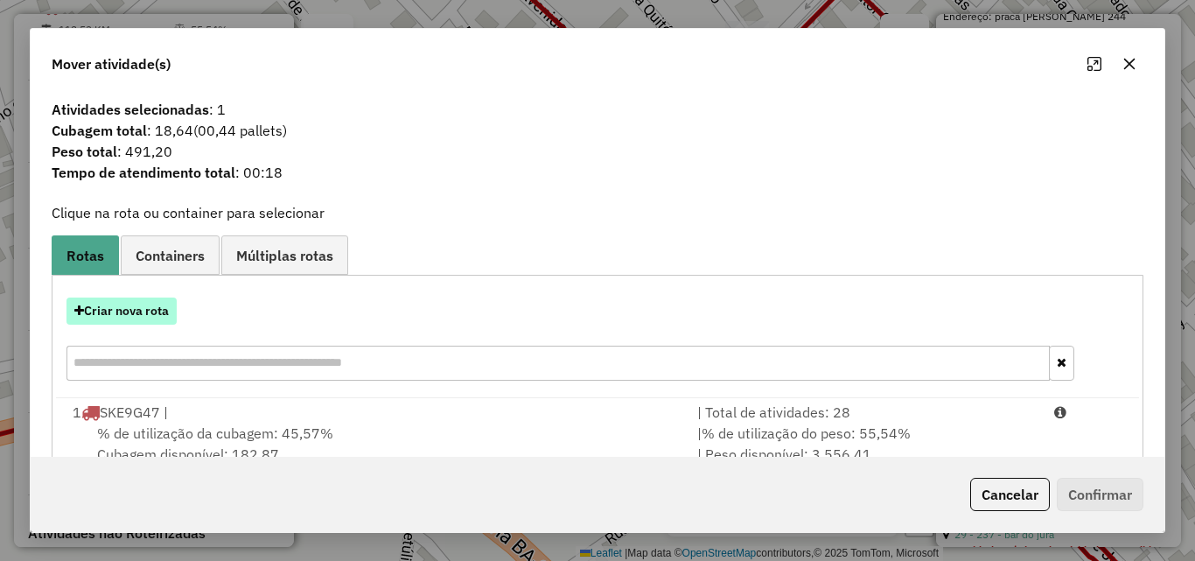
click at [142, 307] on button "Criar nova rota" at bounding box center [122, 311] width 110 height 27
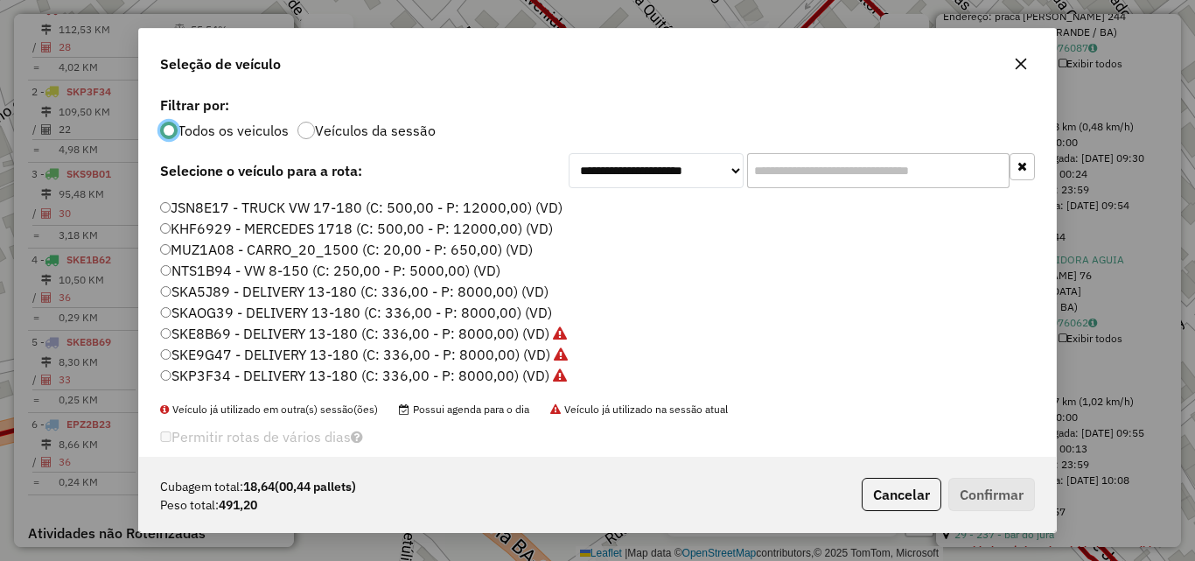
scroll to position [60, 0]
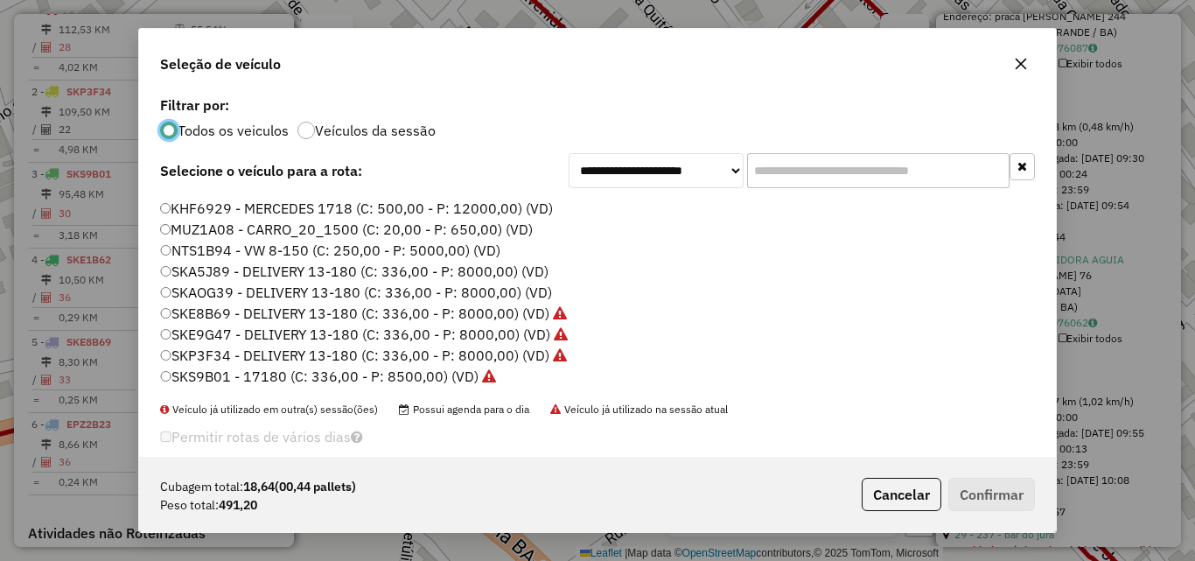
click at [236, 274] on label "SKA5J89 - DELIVERY 13-180 (C: 336,00 - P: 8000,00) (VD)" at bounding box center [354, 271] width 389 height 21
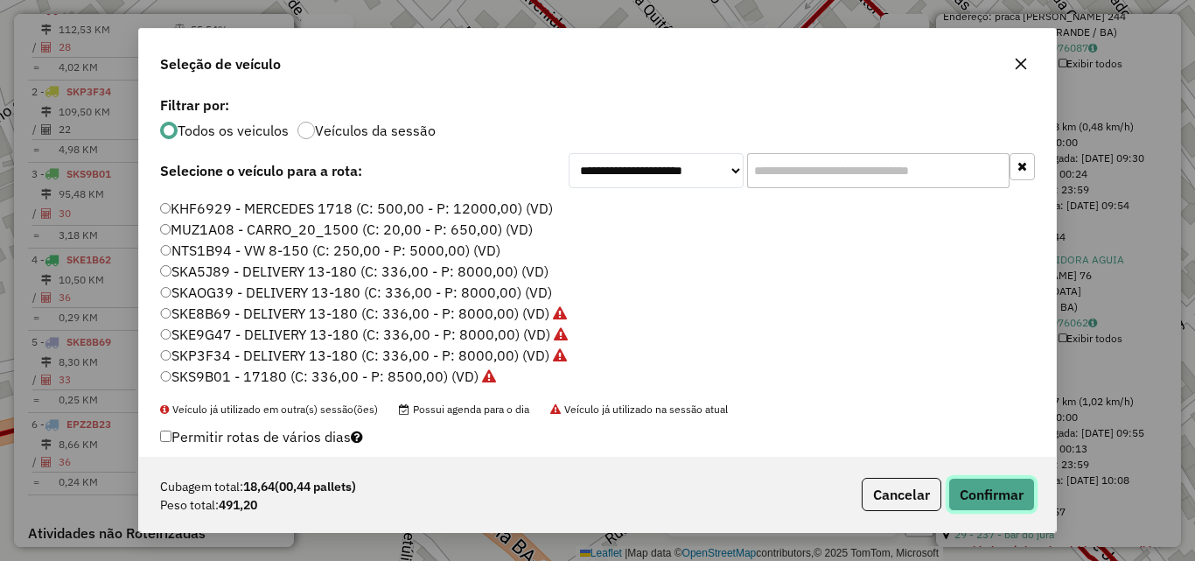
click at [984, 487] on button "Confirmar" at bounding box center [992, 494] width 87 height 33
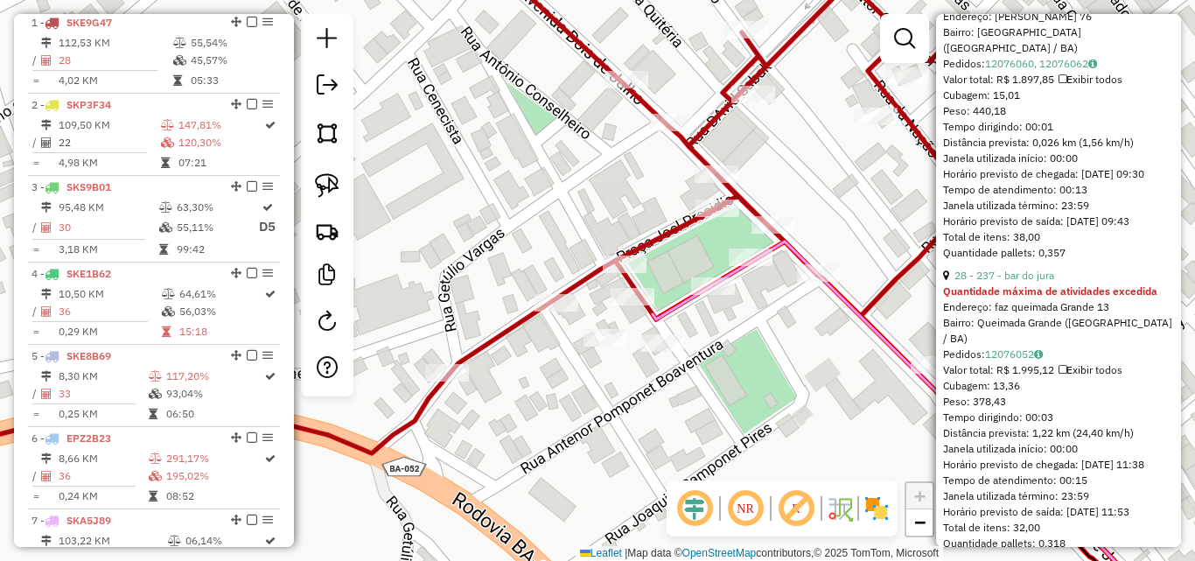
scroll to position [656, 0]
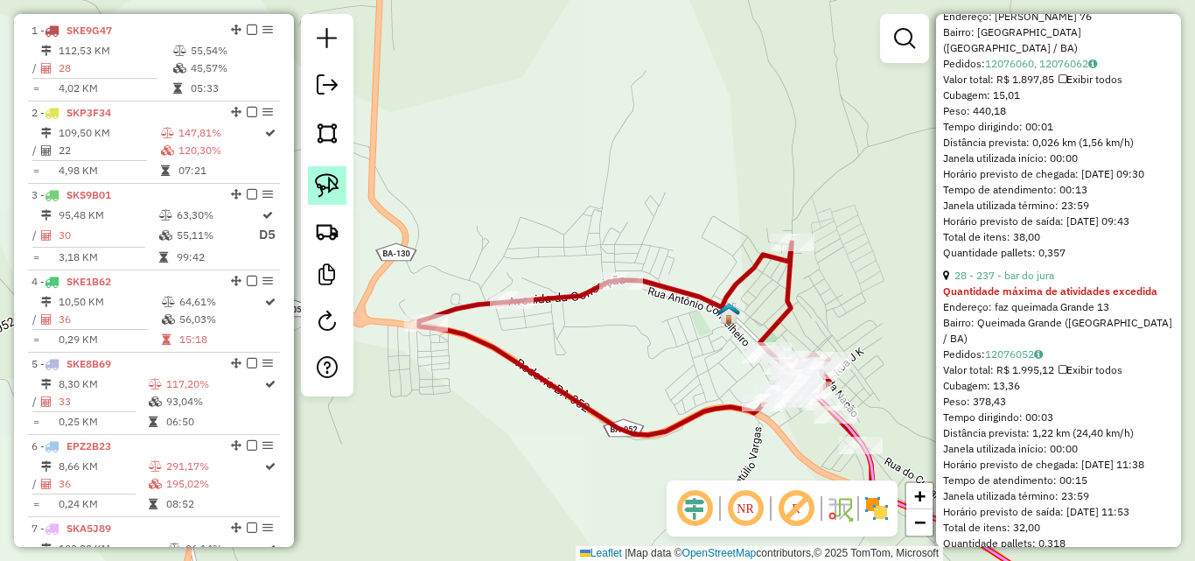
click at [321, 186] on img at bounding box center [327, 185] width 25 height 25
drag, startPoint x: 476, startPoint y: 254, endPoint x: 549, endPoint y: 308, distance: 90.7
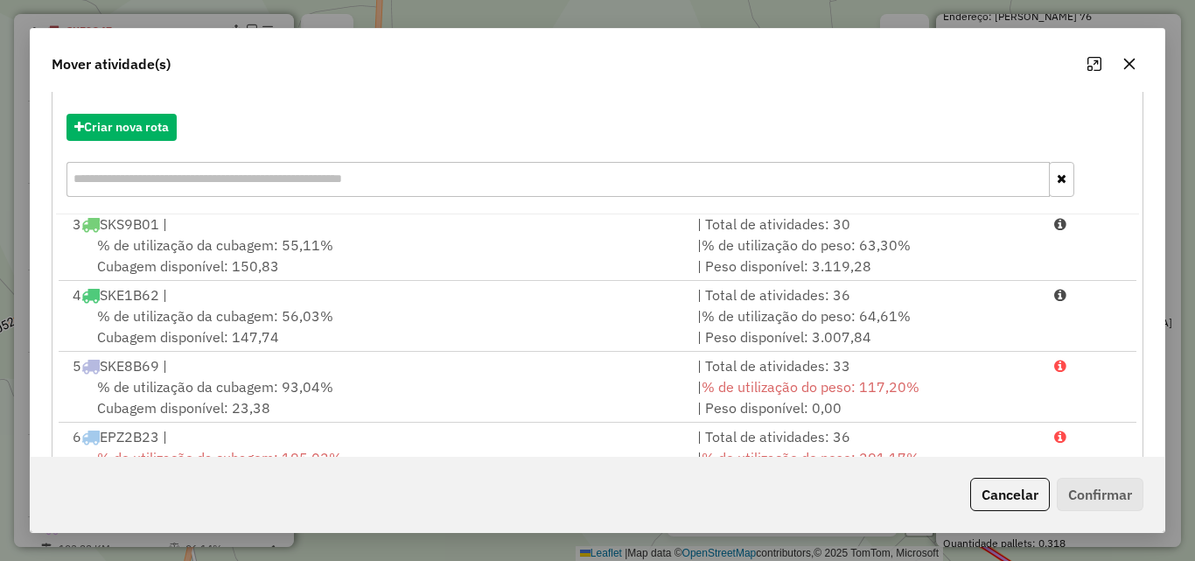
scroll to position [321, 0]
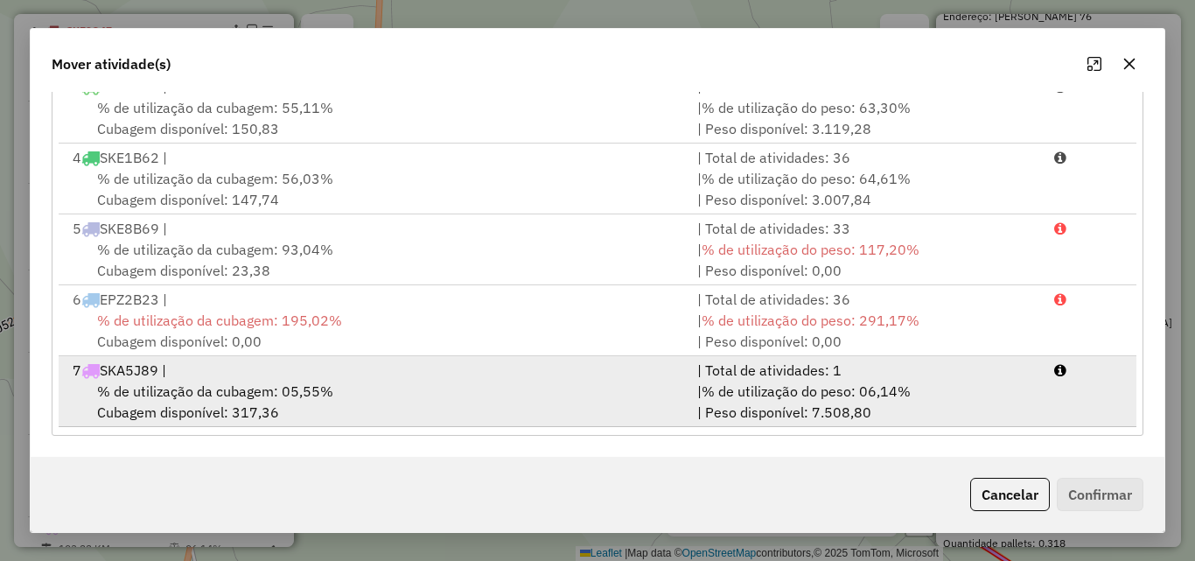
click at [334, 407] on div "% de utilização da cubagem: 05,55% Cubagem disponível: 317,36" at bounding box center [374, 402] width 625 height 42
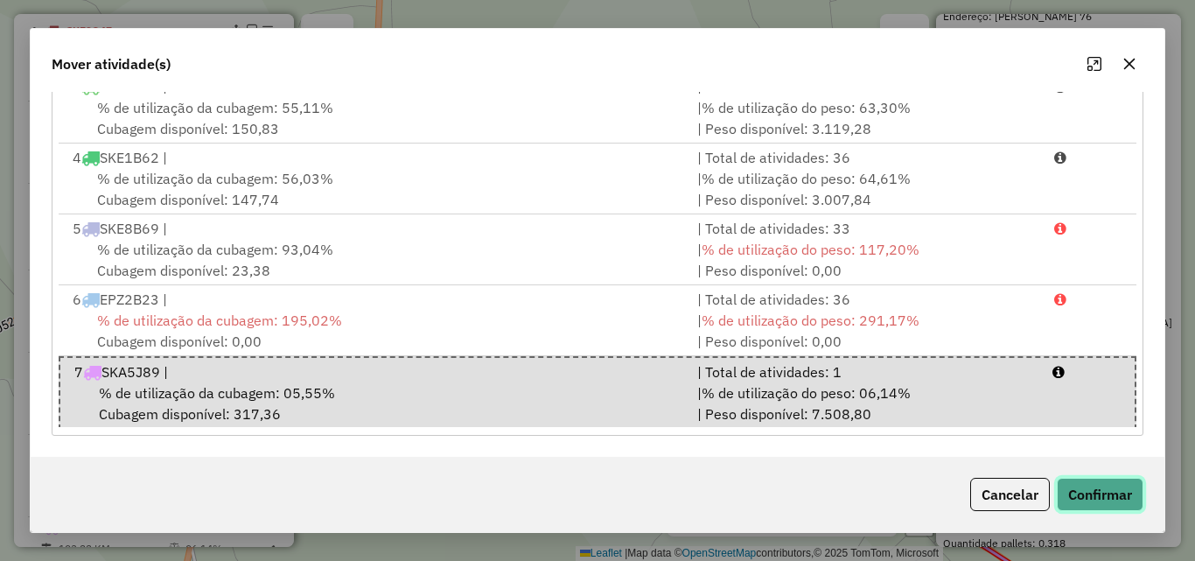
click at [1090, 487] on button "Confirmar" at bounding box center [1100, 494] width 87 height 33
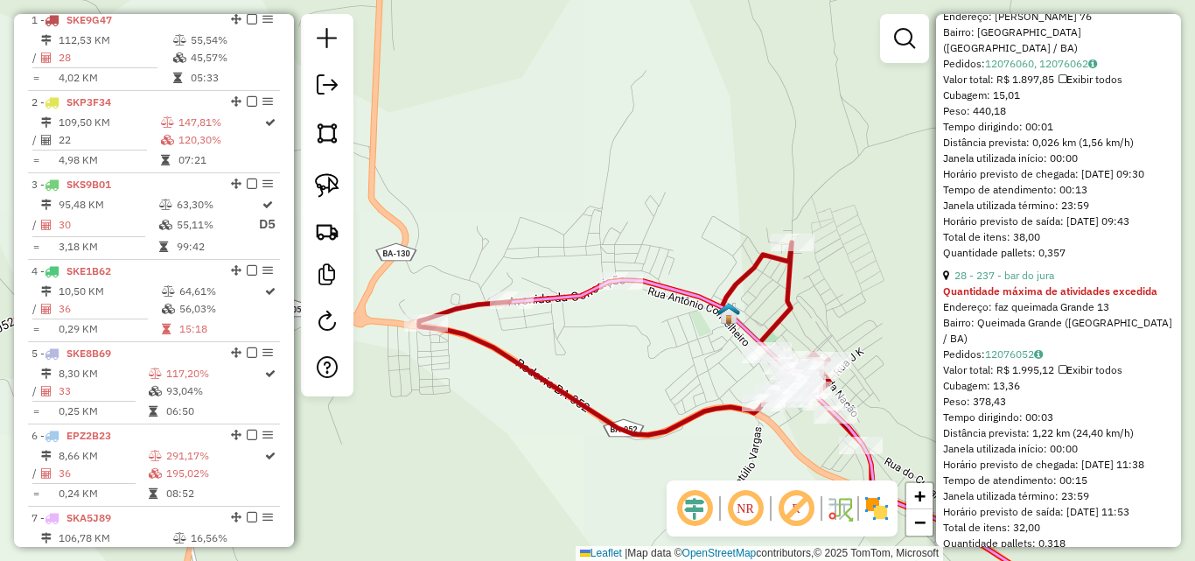
scroll to position [677, 0]
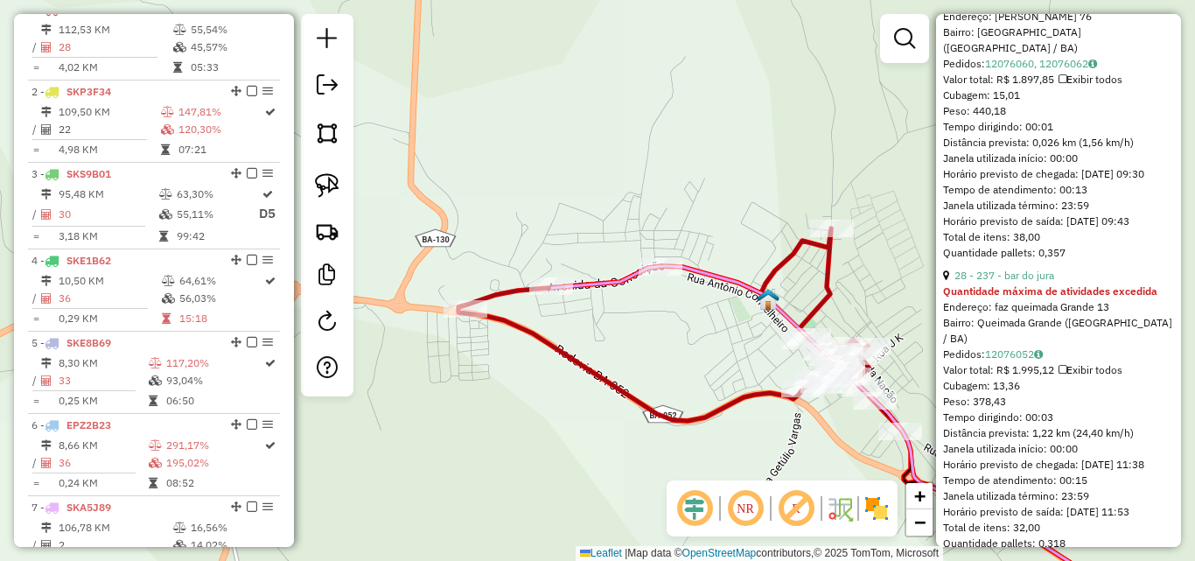
drag, startPoint x: 619, startPoint y: 347, endPoint x: 659, endPoint y: 333, distance: 42.6
click at [659, 333] on div "Janela de atendimento Grade de atendimento Capacidade Transportadoras Veículos …" at bounding box center [597, 280] width 1195 height 561
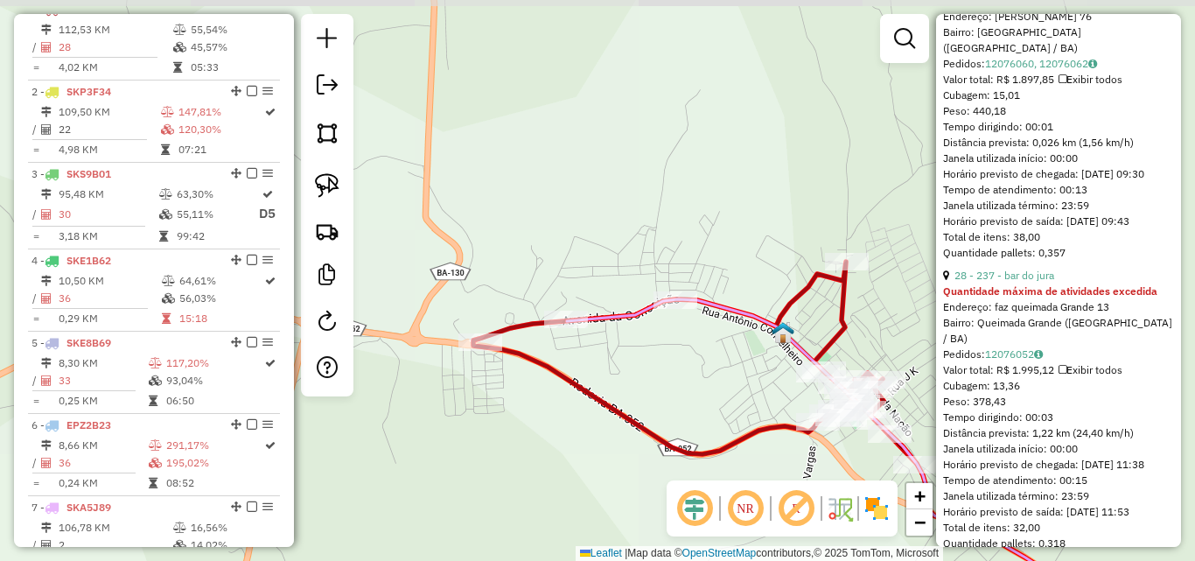
drag, startPoint x: 672, startPoint y: 355, endPoint x: 706, endPoint y: 353, distance: 34.2
click at [703, 354] on div "Janela de atendimento Grade de atendimento Capacidade Transportadoras Veículos …" at bounding box center [597, 280] width 1195 height 561
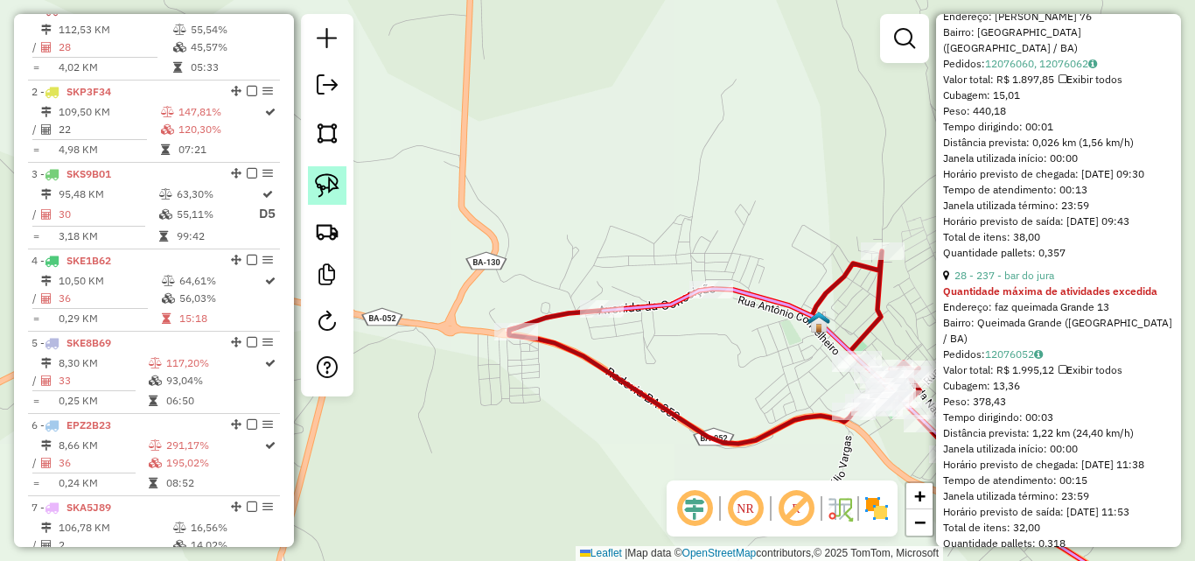
click at [330, 180] on img at bounding box center [327, 185] width 25 height 25
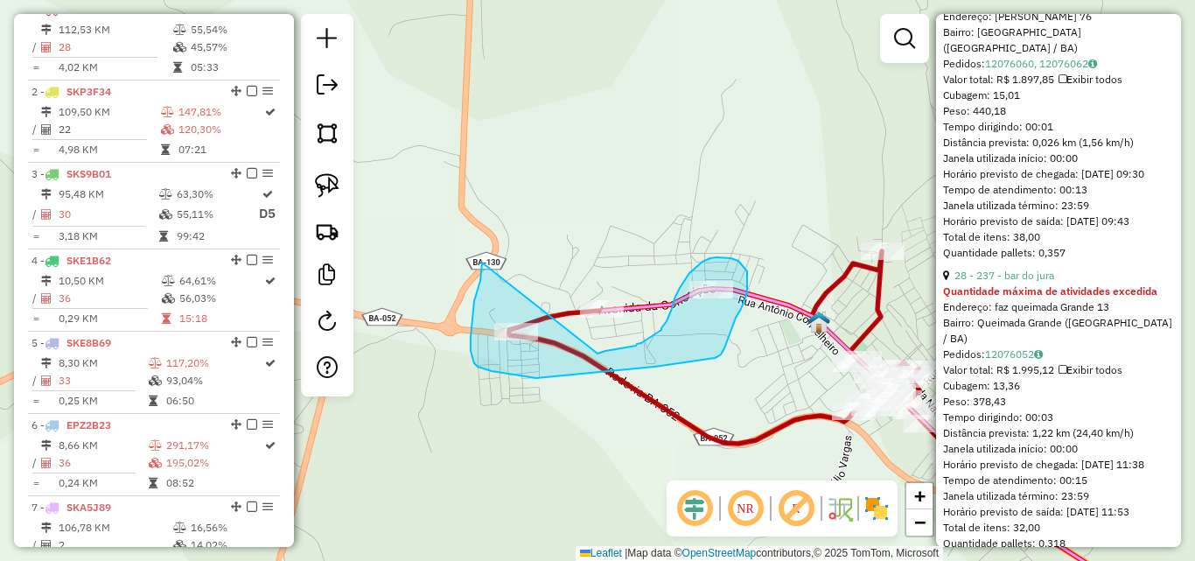
drag, startPoint x: 480, startPoint y: 283, endPoint x: 598, endPoint y: 354, distance: 137.8
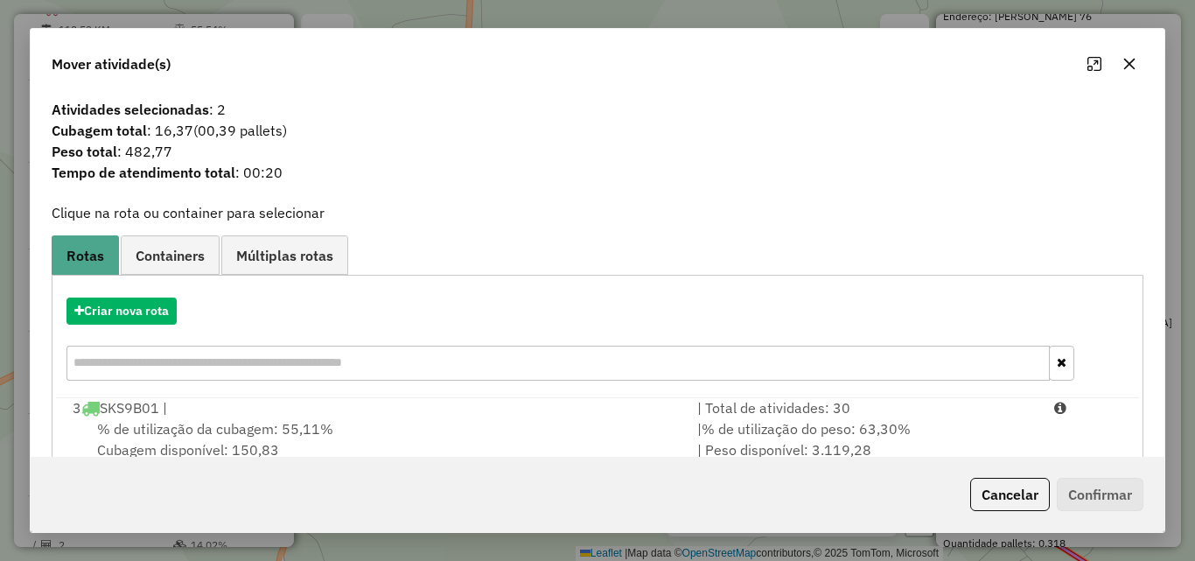
scroll to position [321, 0]
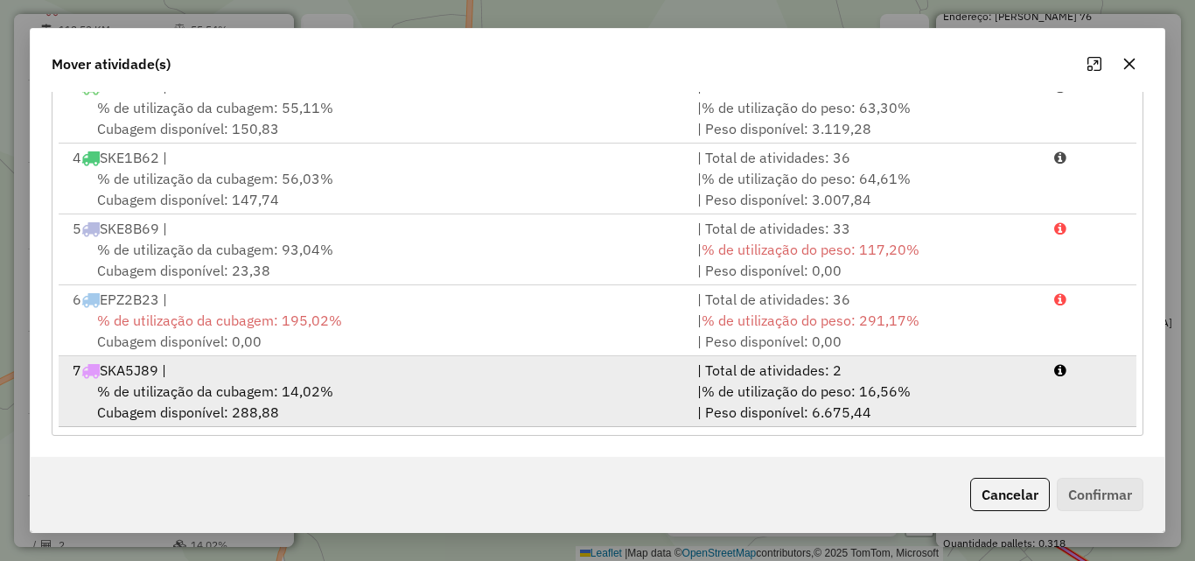
click at [256, 390] on span "% de utilização da cubagem: 14,02%" at bounding box center [215, 391] width 236 height 18
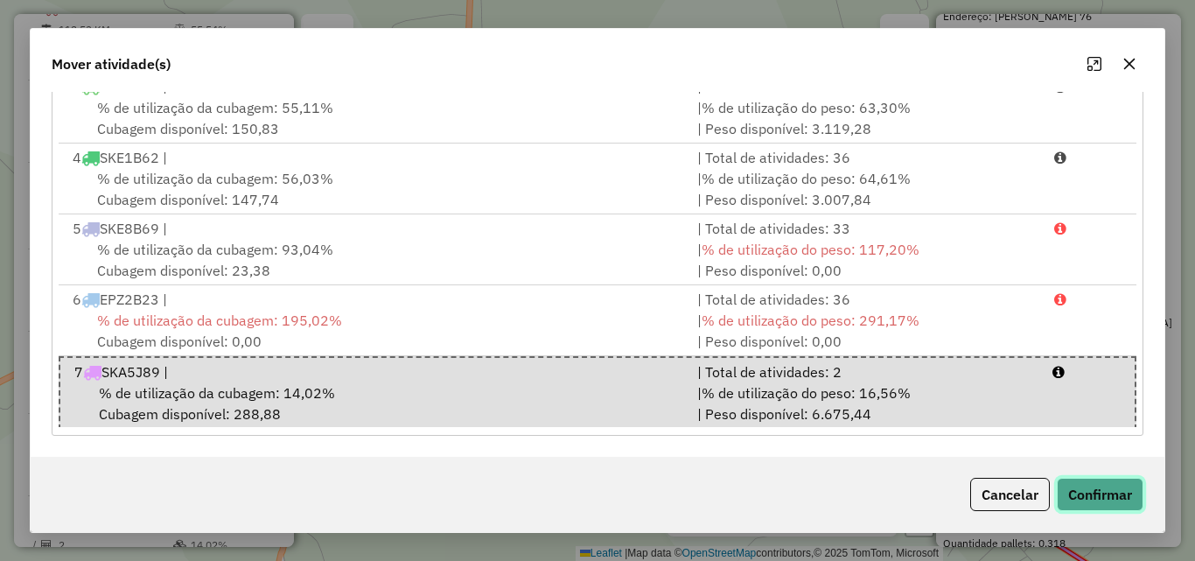
click at [1118, 507] on button "Confirmar" at bounding box center [1100, 494] width 87 height 33
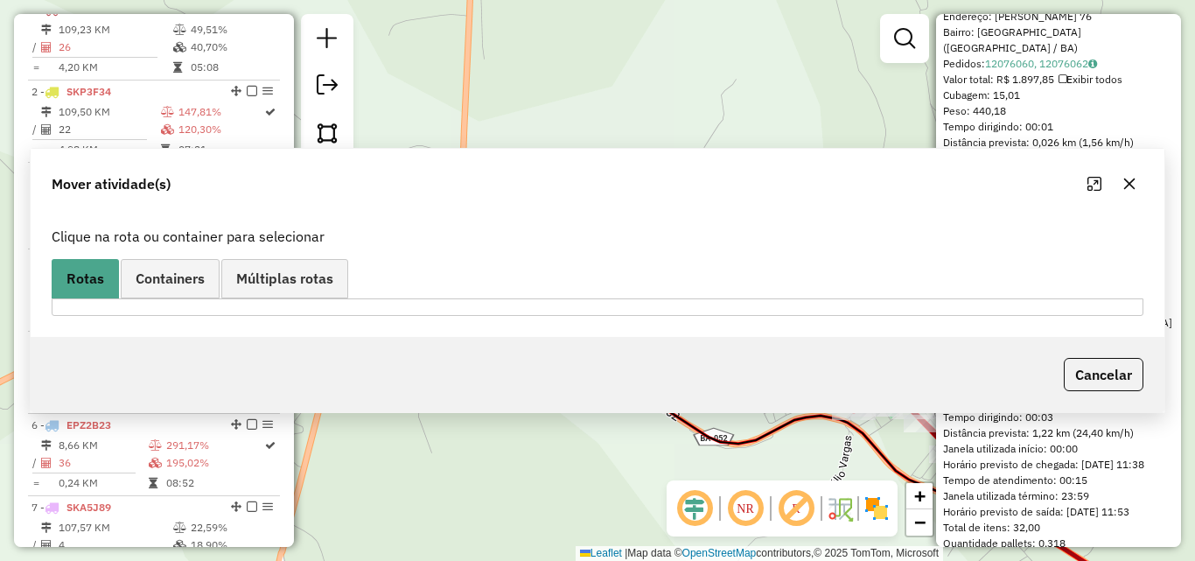
scroll to position [0, 0]
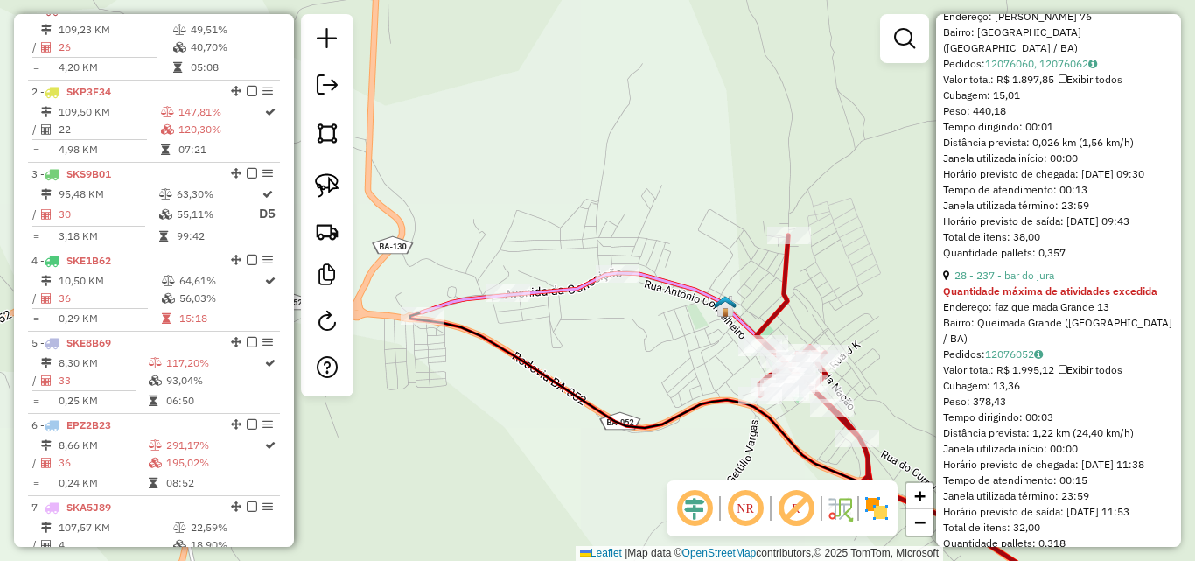
drag, startPoint x: 797, startPoint y: 384, endPoint x: 704, endPoint y: 368, distance: 95.0
click at [704, 368] on div "Janela de atendimento Grade de atendimento Capacidade Transportadoras Veículos …" at bounding box center [597, 280] width 1195 height 561
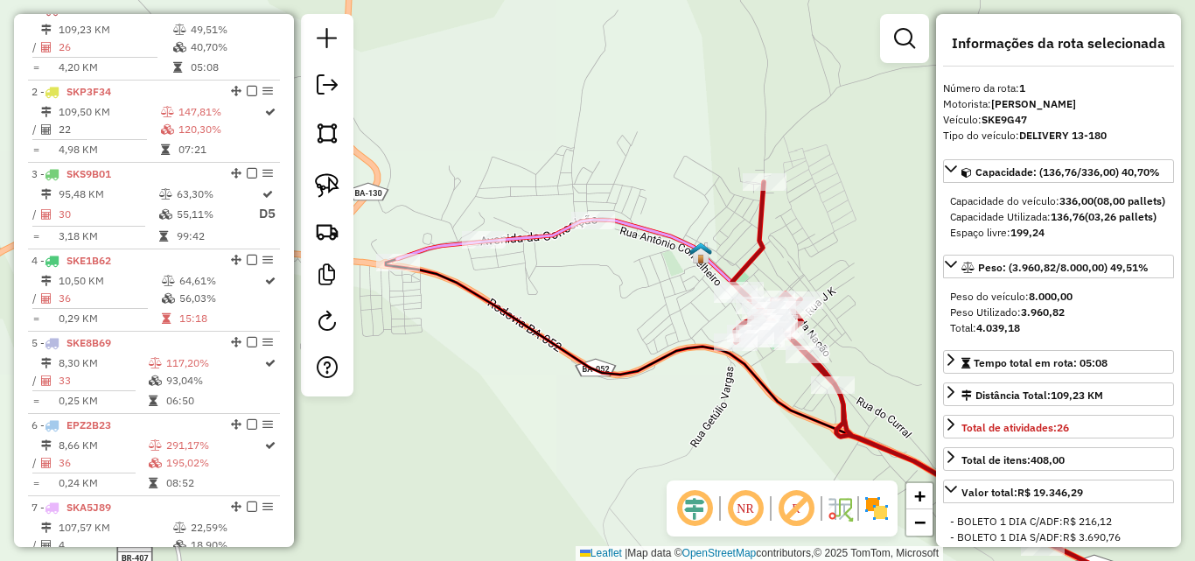
drag, startPoint x: 677, startPoint y: 401, endPoint x: 627, endPoint y: 295, distance: 117.4
click at [627, 297] on div "Janela de atendimento Grade de atendimento Capacidade Transportadoras Veículos …" at bounding box center [597, 280] width 1195 height 561
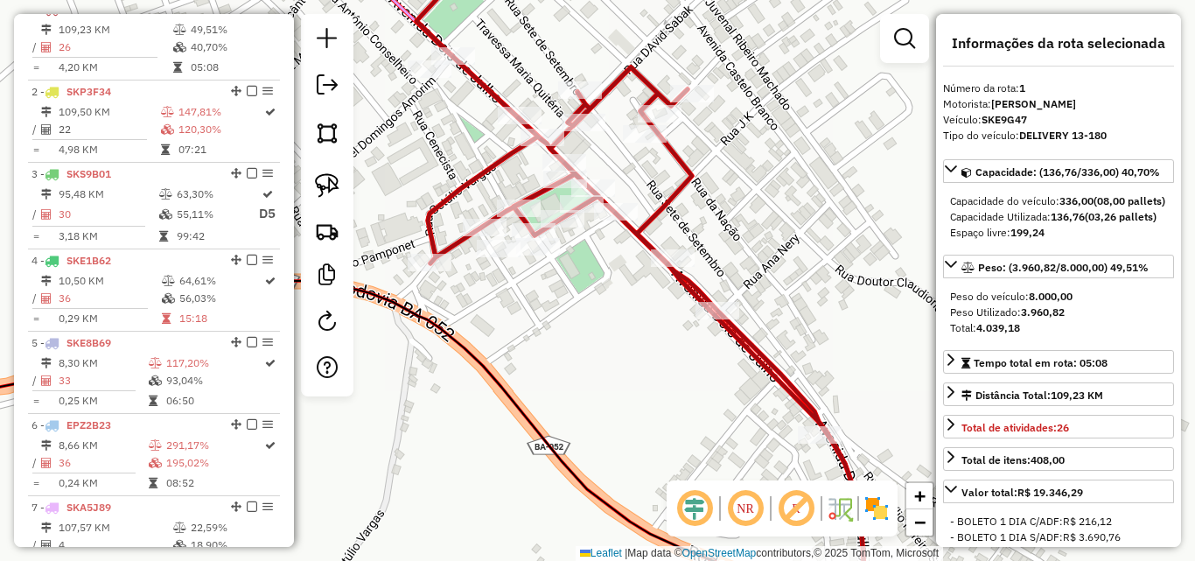
drag, startPoint x: 762, startPoint y: 288, endPoint x: 784, endPoint y: 324, distance: 42.0
click at [784, 322] on div "Janela de atendimento Grade de atendimento Capacidade Transportadoras Veículos …" at bounding box center [597, 280] width 1195 height 561
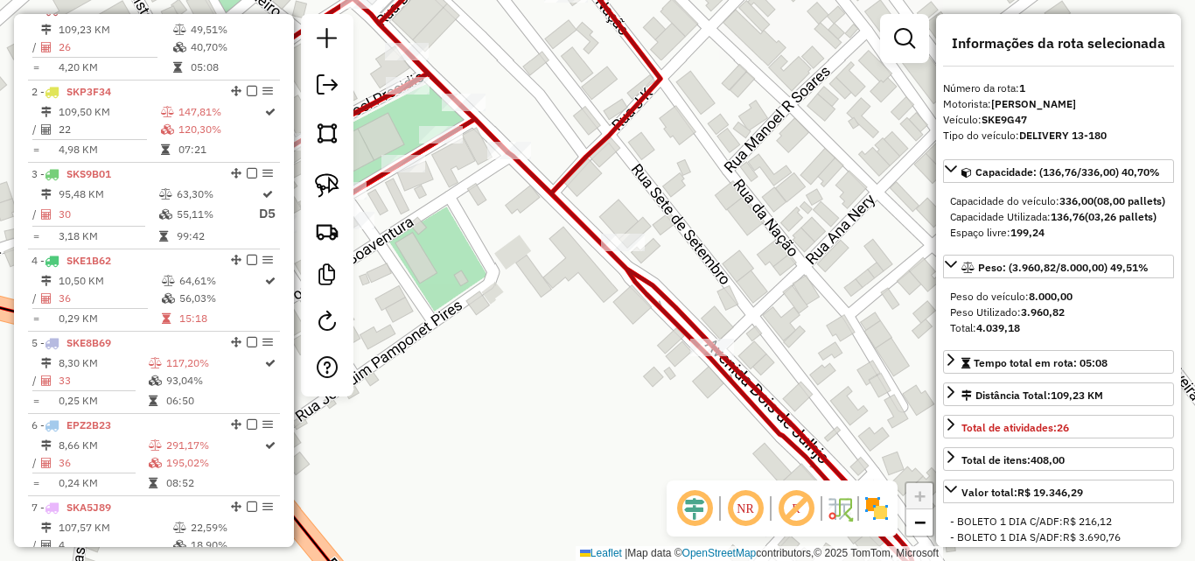
drag, startPoint x: 478, startPoint y: 279, endPoint x: 476, endPoint y: 290, distance: 10.6
click at [478, 289] on div "Janela de atendimento Grade de atendimento Capacidade Transportadoras Veículos …" at bounding box center [597, 280] width 1195 height 561
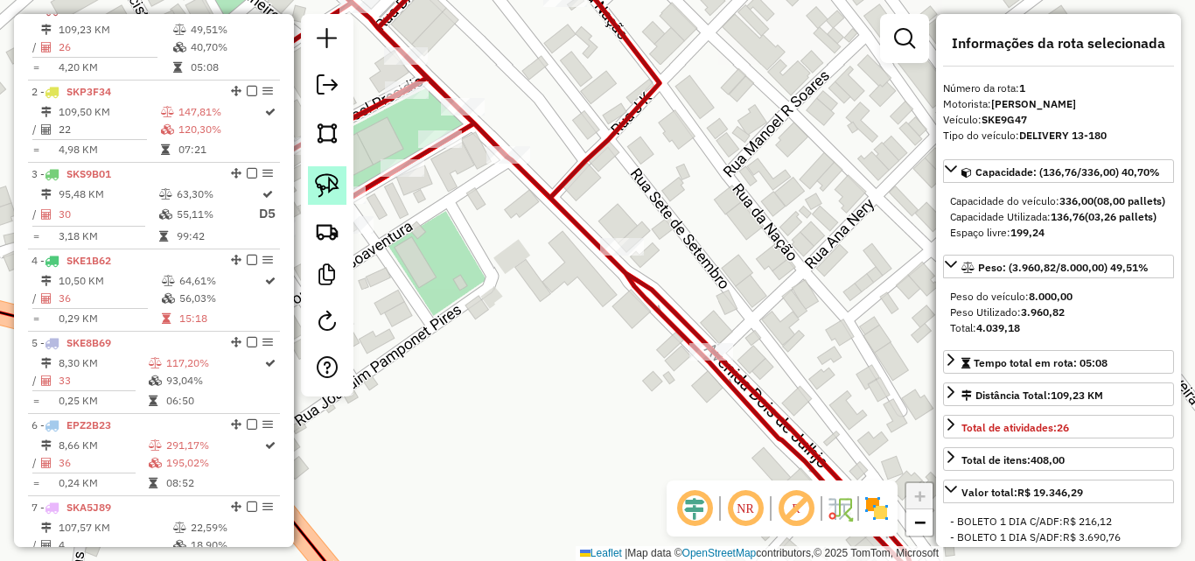
click at [322, 187] on img at bounding box center [327, 185] width 25 height 25
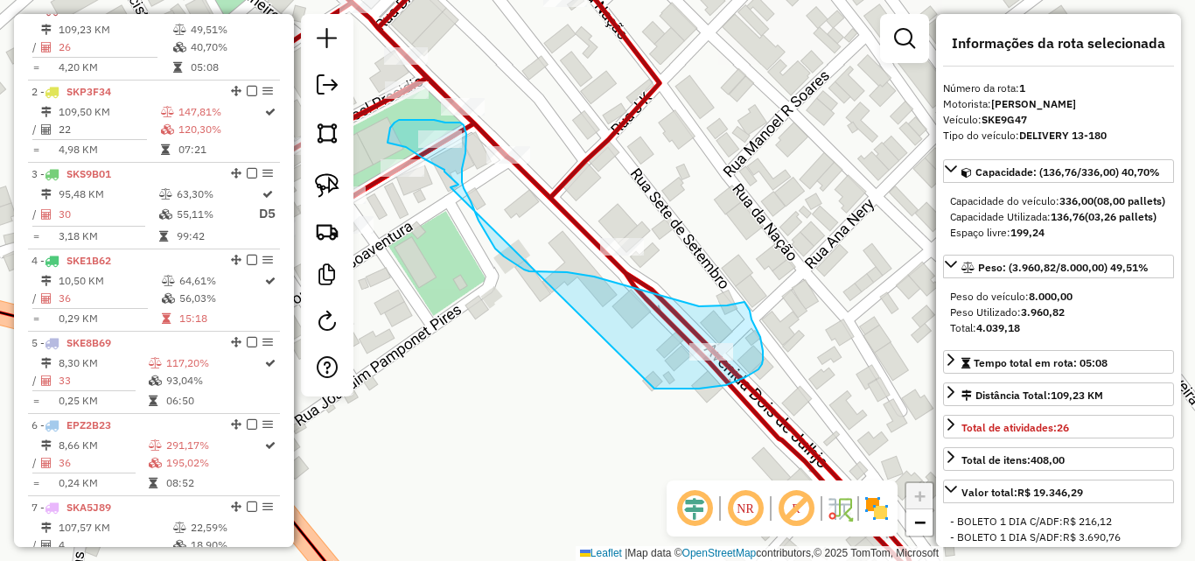
drag, startPoint x: 451, startPoint y: 187, endPoint x: 653, endPoint y: 389, distance: 285.3
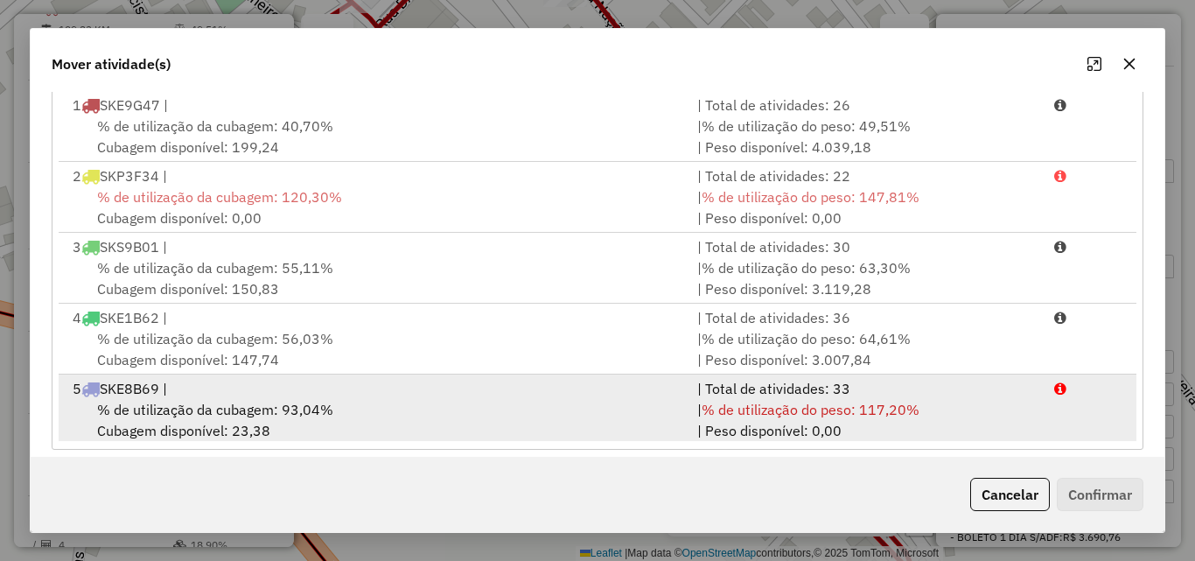
scroll to position [321, 0]
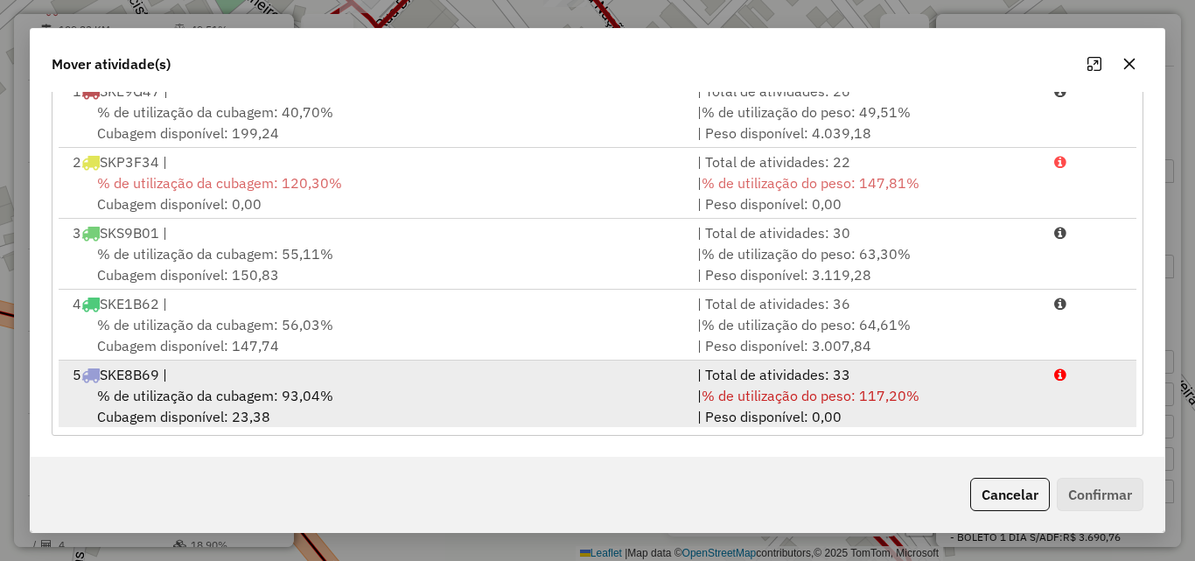
click at [235, 406] on div "% de utilização da cubagem: 93,04% Cubagem disponível: 23,38" at bounding box center [374, 406] width 625 height 42
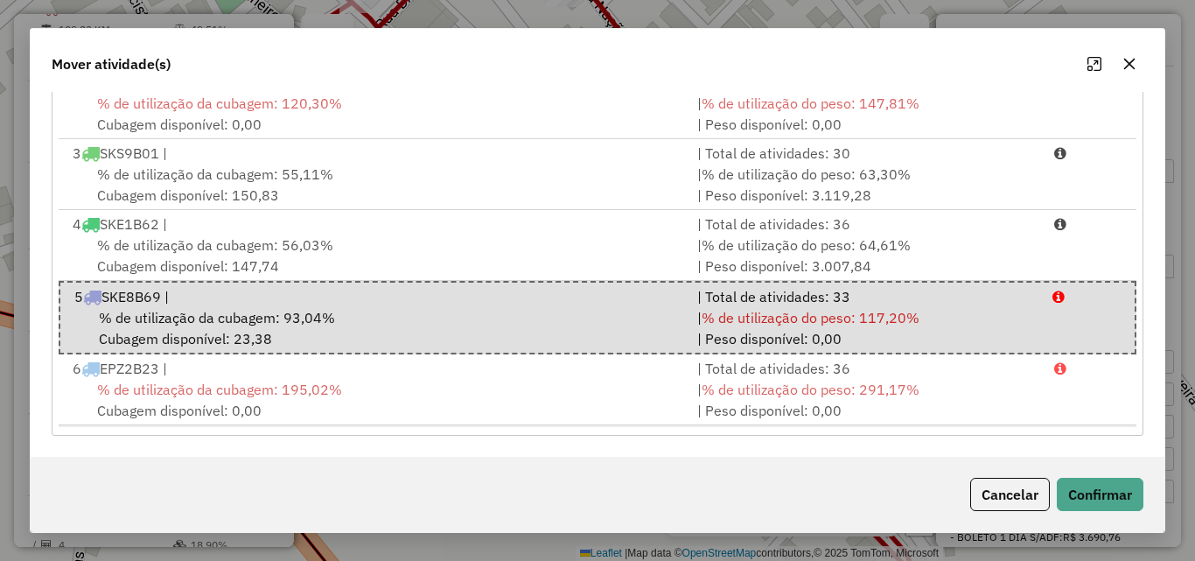
scroll to position [149, 0]
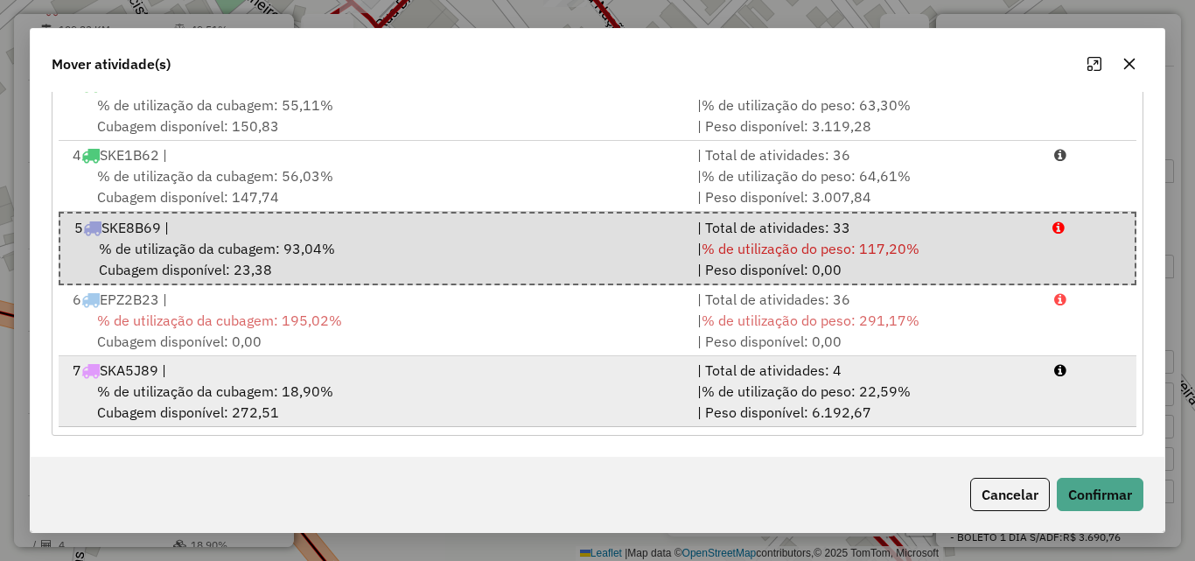
click at [368, 399] on div "% de utilização da cubagem: 18,90% Cubagem disponível: 272,51" at bounding box center [374, 402] width 625 height 42
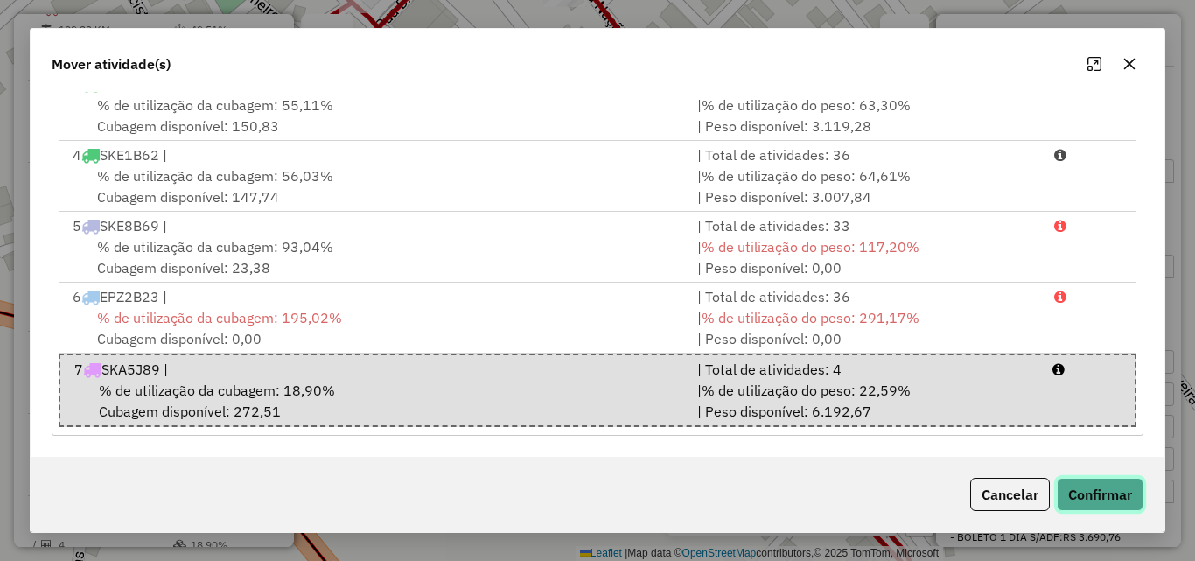
click at [1088, 493] on button "Confirmar" at bounding box center [1100, 494] width 87 height 33
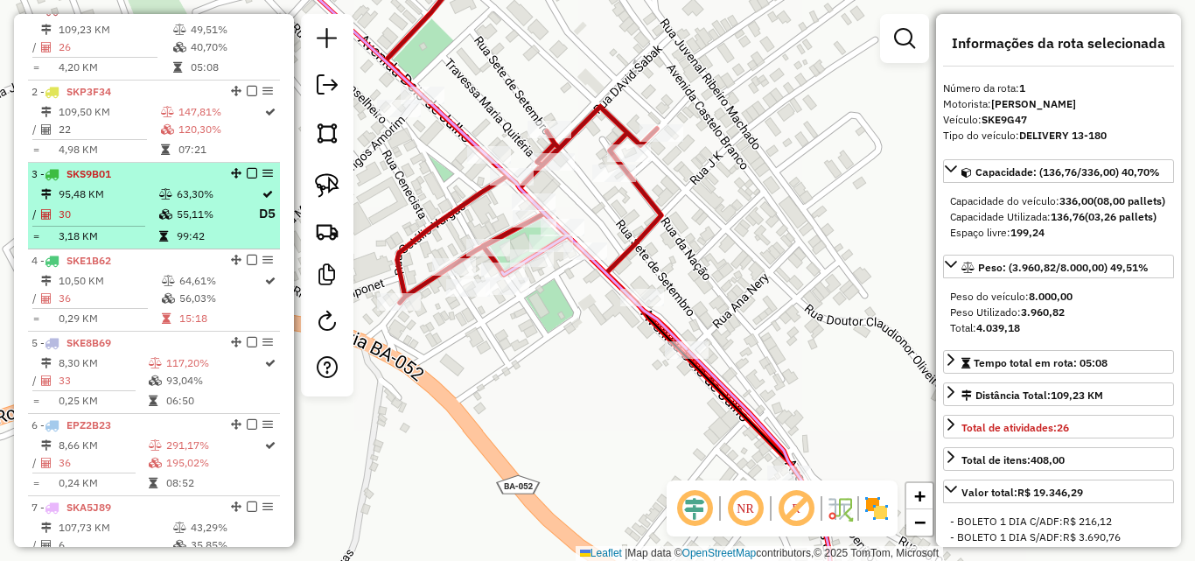
scroll to position [415, 0]
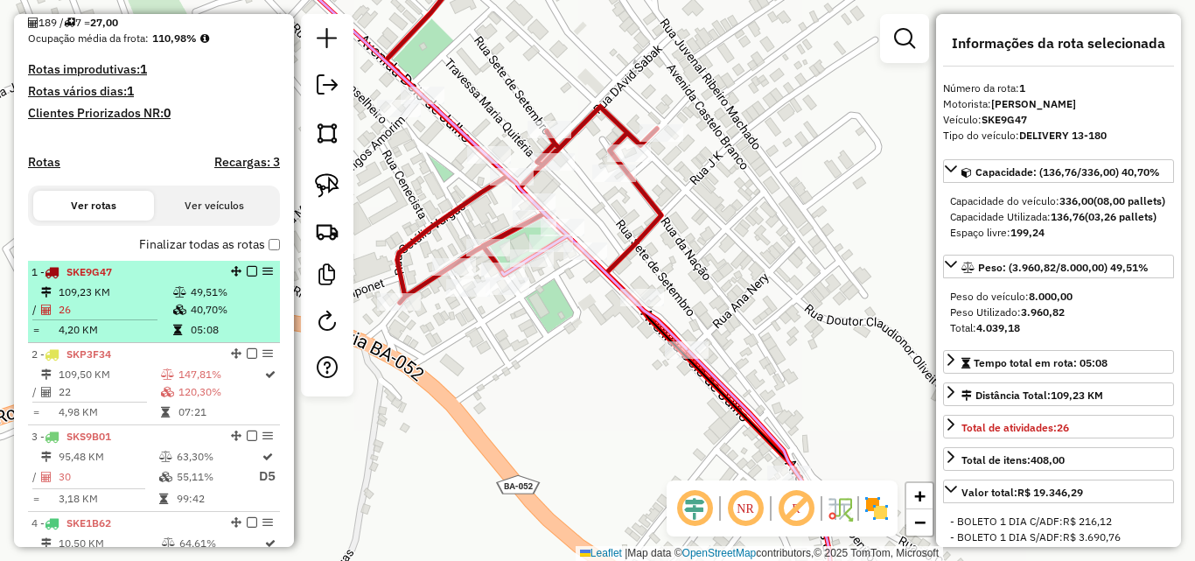
click at [105, 319] on td "26" at bounding box center [115, 310] width 115 height 18
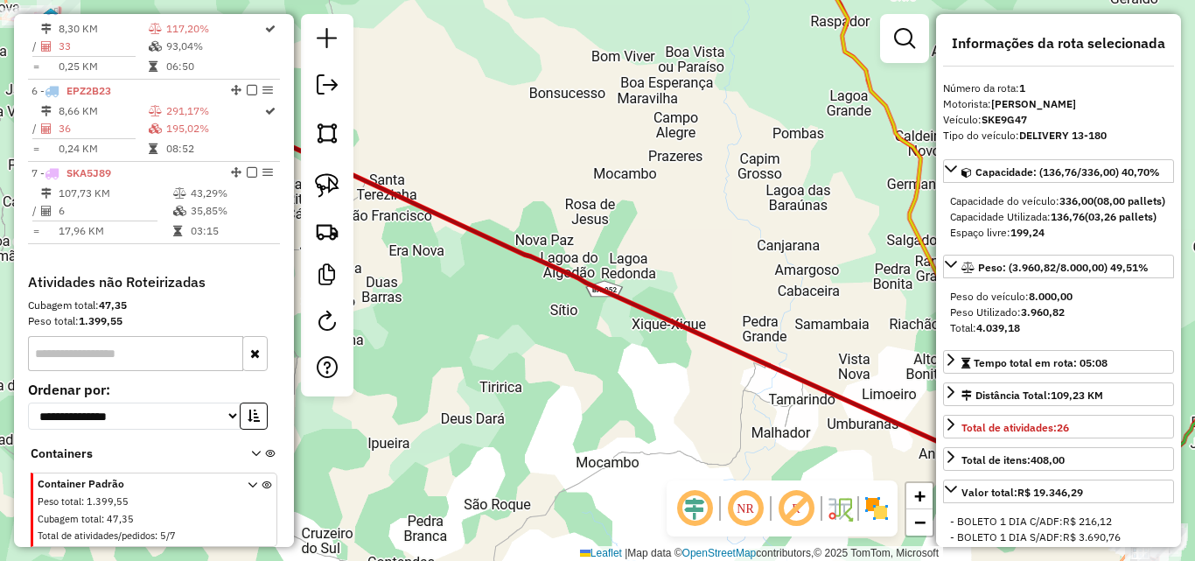
scroll to position [1027, 0]
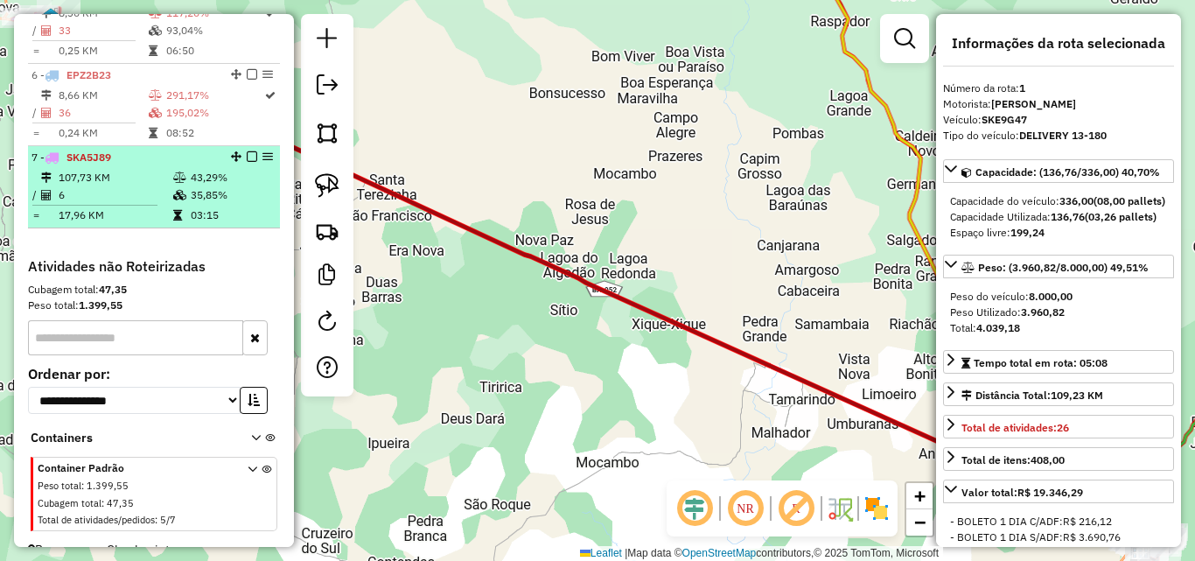
click at [126, 204] on td "6" at bounding box center [115, 195] width 115 height 18
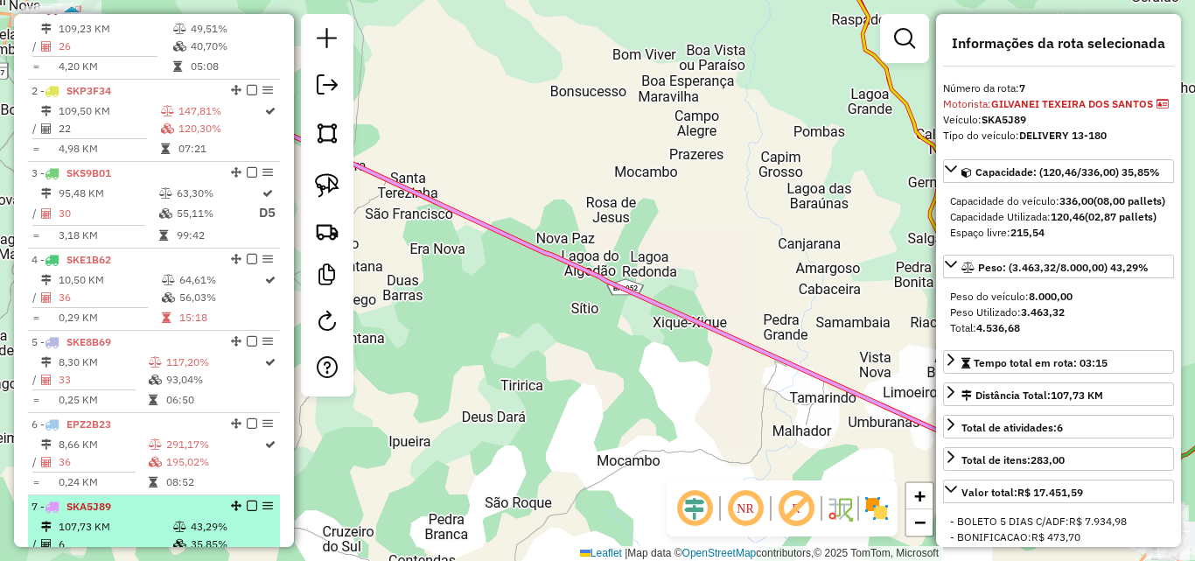
scroll to position [677, 0]
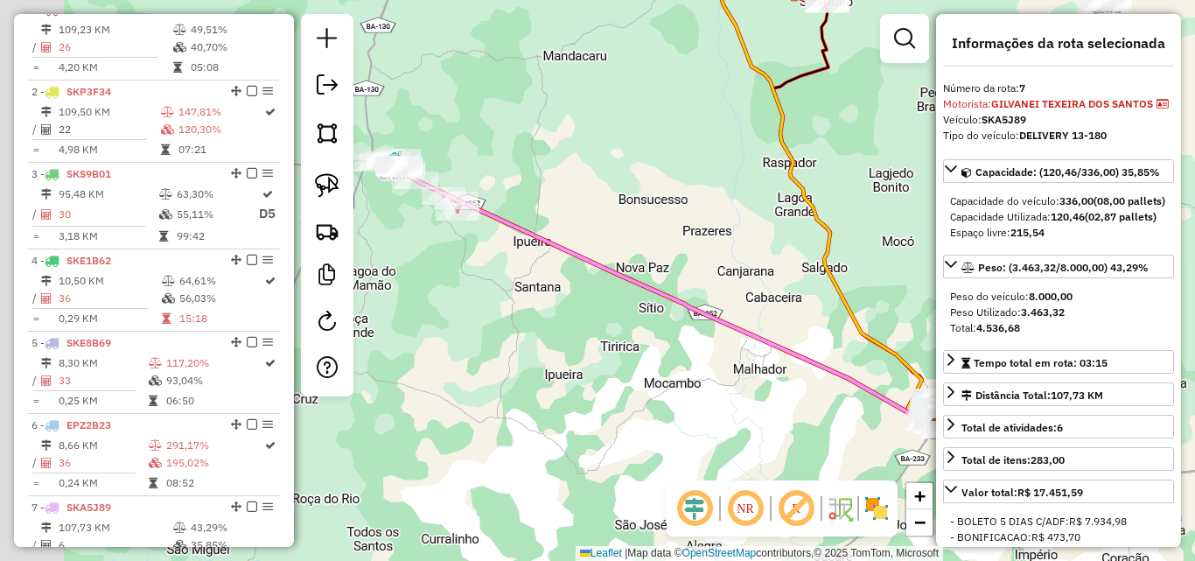
drag, startPoint x: 487, startPoint y: 342, endPoint x: 602, endPoint y: 342, distance: 115.5
click at [602, 342] on div "Janela de atendimento Grade de atendimento Capacidade Transportadoras Veículos …" at bounding box center [597, 280] width 1195 height 561
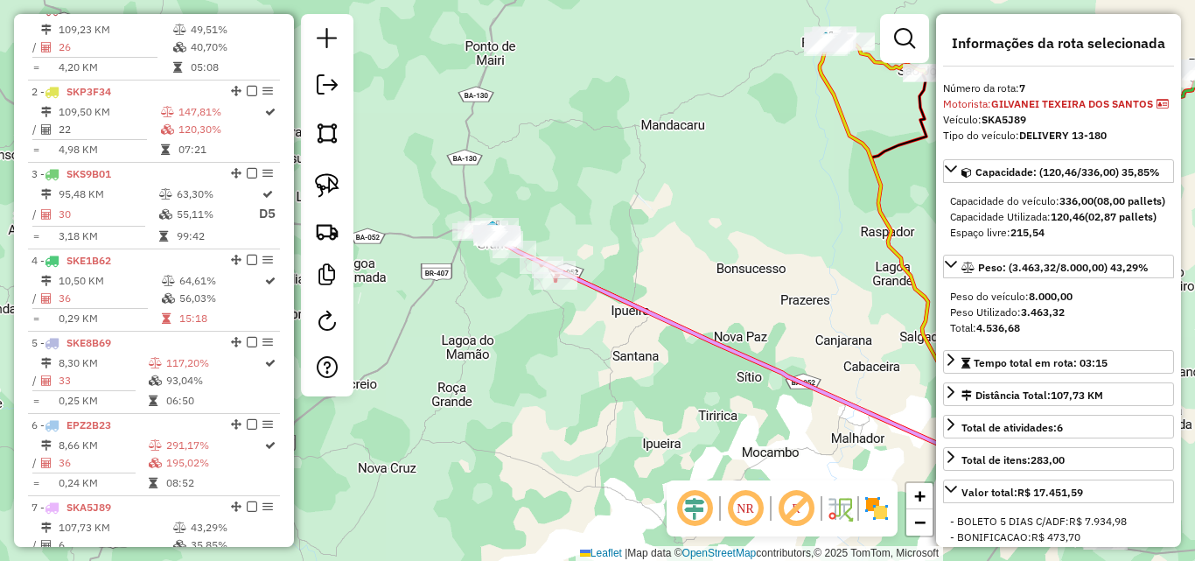
drag, startPoint x: 411, startPoint y: 231, endPoint x: 522, endPoint y: 312, distance: 137.8
click at [522, 312] on div "Janela de atendimento Grade de atendimento Capacidade Transportadoras Veículos …" at bounding box center [597, 280] width 1195 height 561
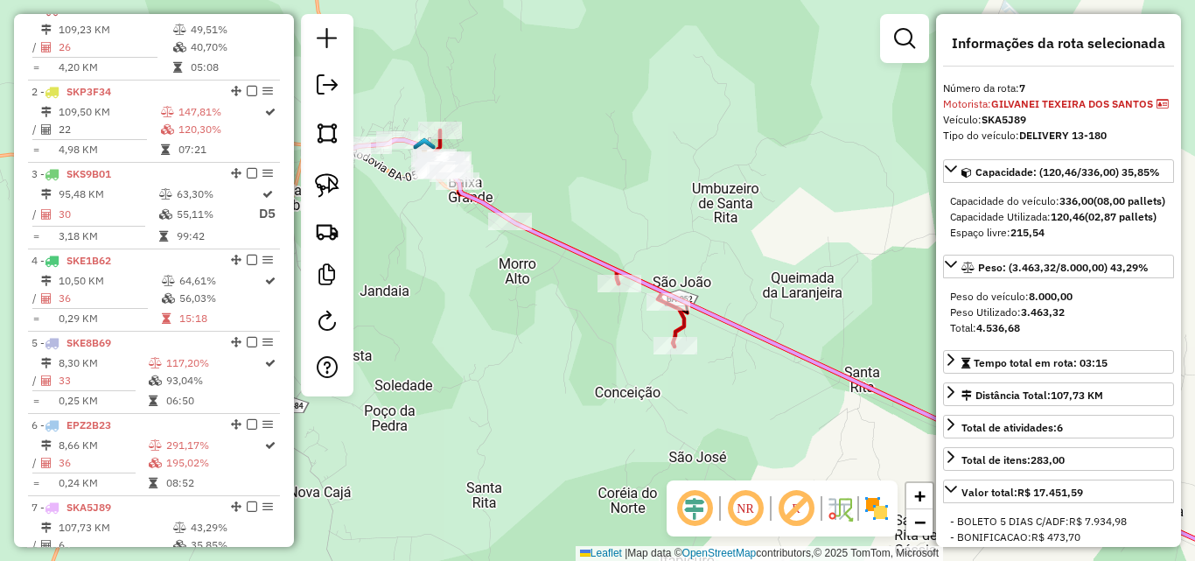
drag, startPoint x: 524, startPoint y: 275, endPoint x: 557, endPoint y: 322, distance: 57.8
click at [557, 322] on div "Janela de atendimento Grade de atendimento Capacidade Transportadoras Veículos …" at bounding box center [597, 280] width 1195 height 561
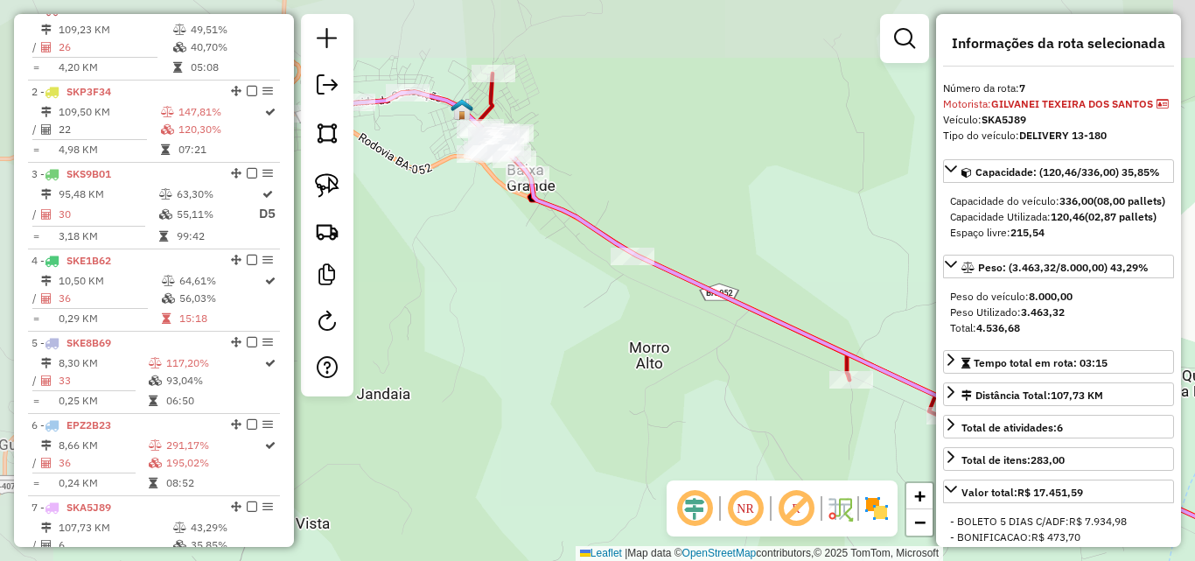
drag, startPoint x: 464, startPoint y: 248, endPoint x: 565, endPoint y: 321, distance: 125.3
click at [565, 321] on div "Janela de atendimento Grade de atendimento Capacidade Transportadoras Veículos …" at bounding box center [597, 280] width 1195 height 561
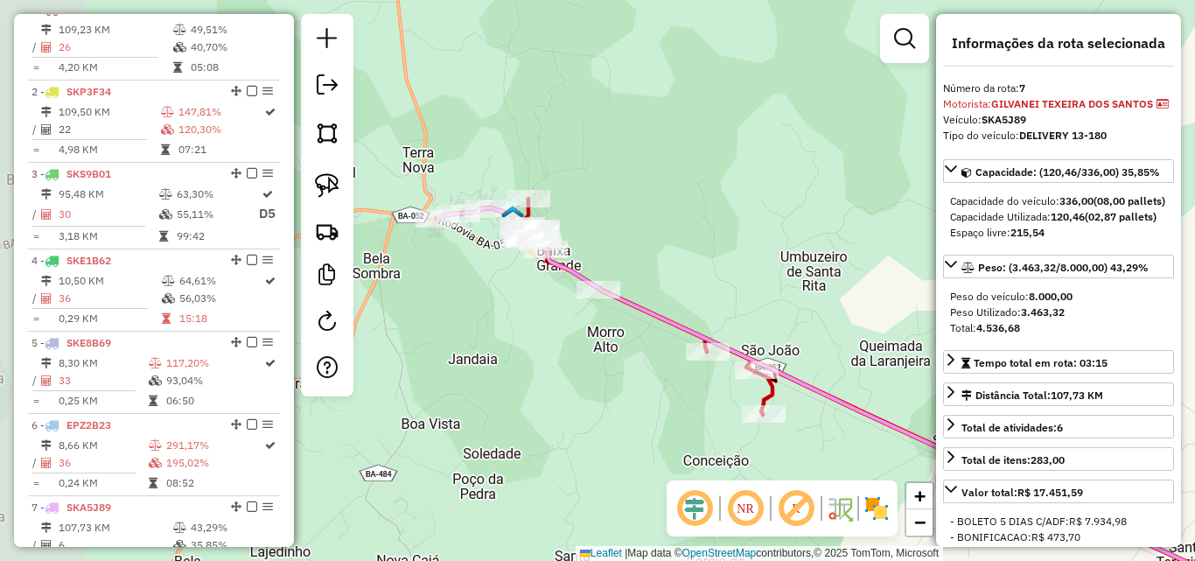
click at [550, 370] on div "Janela de atendimento Grade de atendimento Capacidade Transportadoras Veículos …" at bounding box center [597, 280] width 1195 height 561
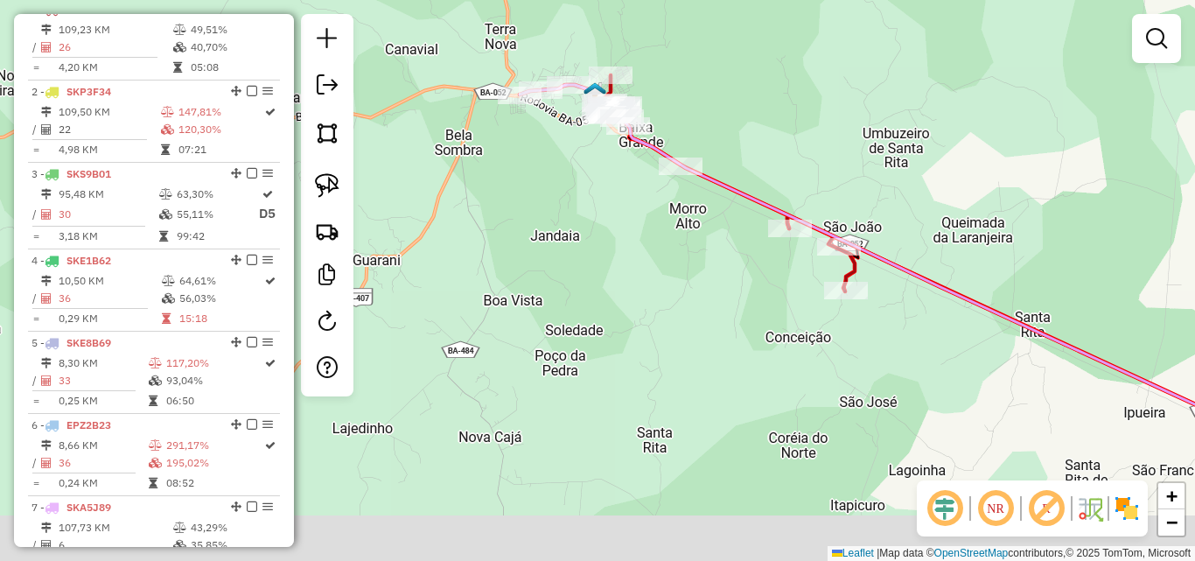
drag, startPoint x: 548, startPoint y: 404, endPoint x: 632, endPoint y: 278, distance: 151.5
click at [631, 279] on div "Janela de atendimento Grade de atendimento Capacidade Transportadoras Veículos …" at bounding box center [597, 280] width 1195 height 561
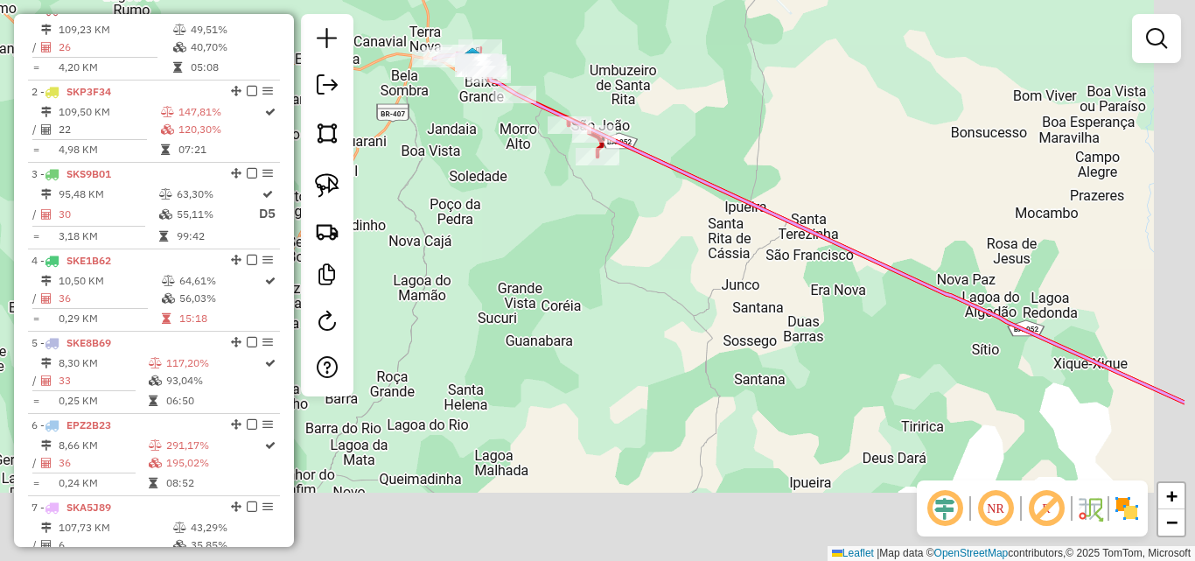
drag, startPoint x: 643, startPoint y: 431, endPoint x: 484, endPoint y: 235, distance: 252.6
click at [490, 242] on div "Janela de atendimento Grade de atendimento Capacidade Transportadoras Veículos …" at bounding box center [597, 280] width 1195 height 561
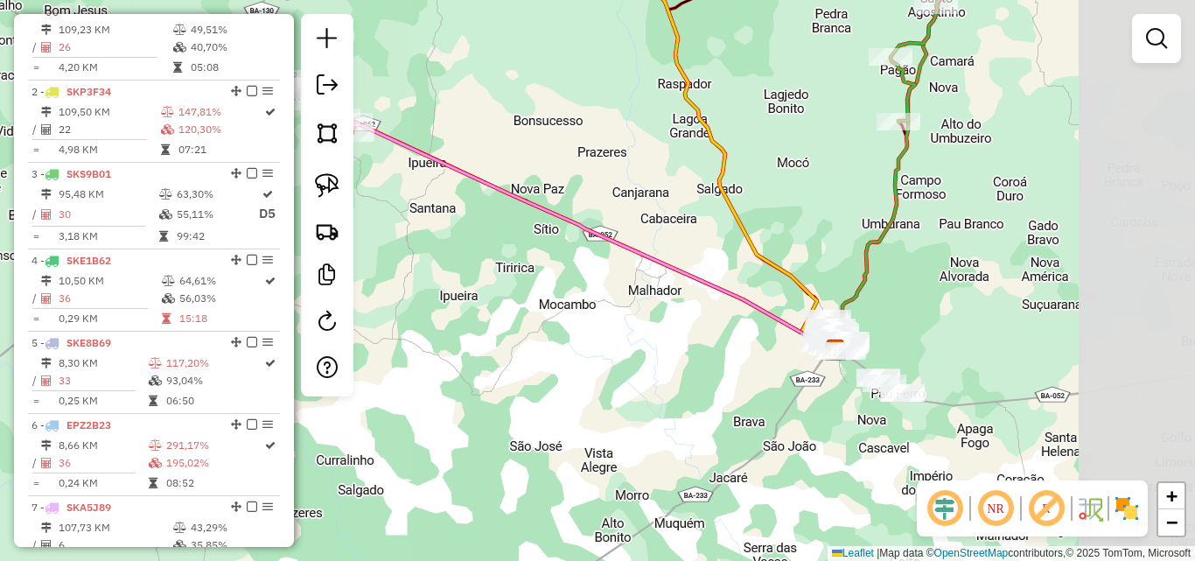
drag, startPoint x: 852, startPoint y: 384, endPoint x: 604, endPoint y: 319, distance: 257.1
click at [605, 319] on div "Janela de atendimento Grade de atendimento Capacidade Transportadoras Veículos …" at bounding box center [597, 280] width 1195 height 561
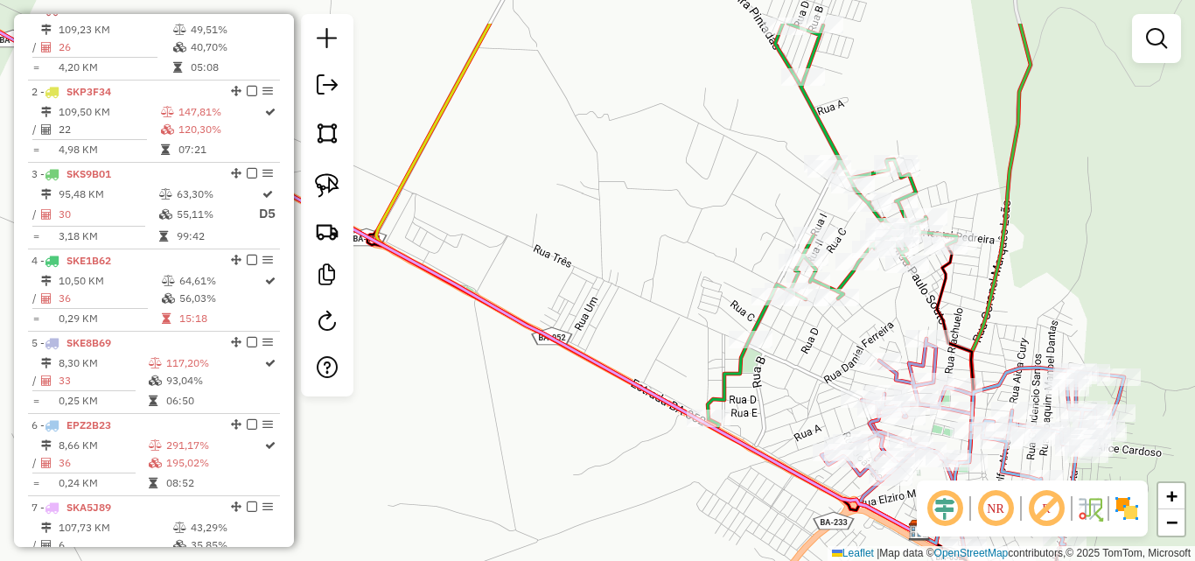
drag, startPoint x: 792, startPoint y: 302, endPoint x: 799, endPoint y: 382, distance: 79.9
click at [799, 382] on div "Janela de atendimento Grade de atendimento Capacidade Transportadoras Veículos …" at bounding box center [597, 280] width 1195 height 561
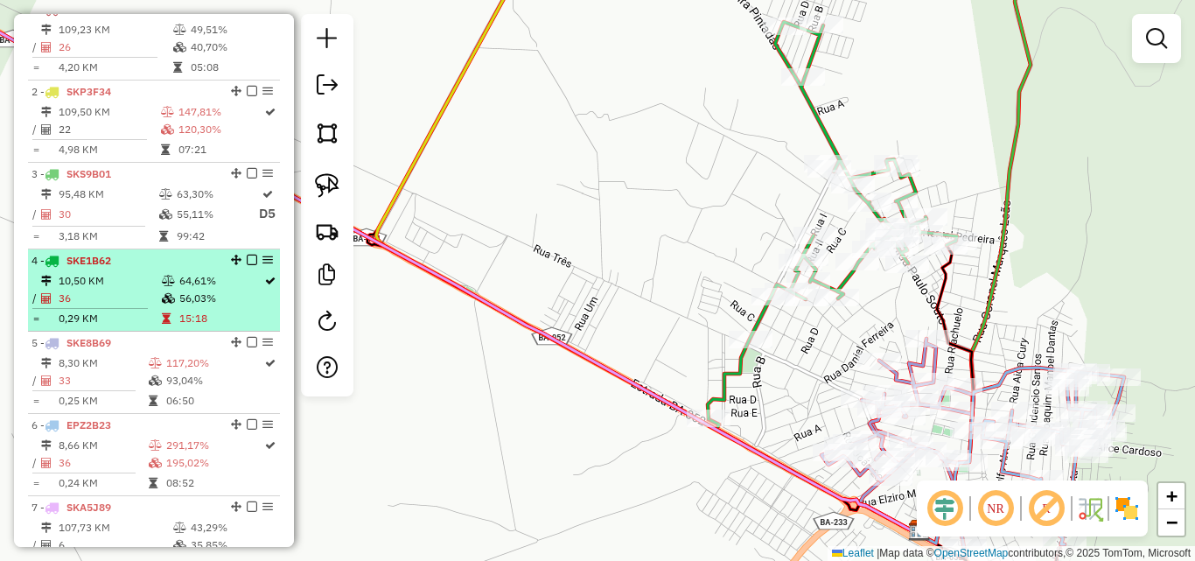
scroll to position [765, 0]
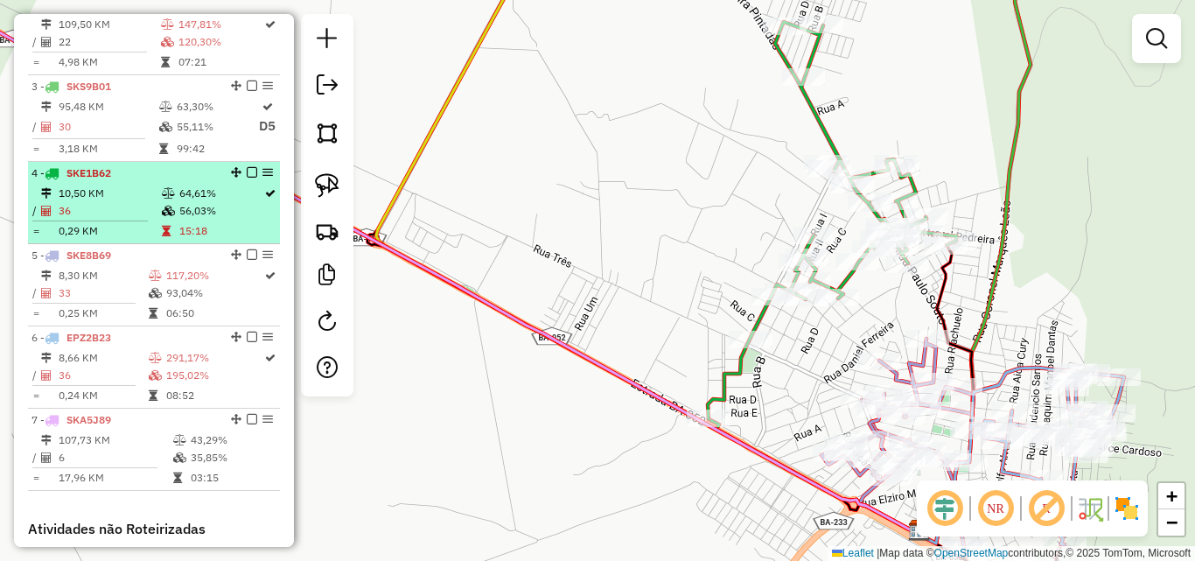
click at [114, 219] on td "36" at bounding box center [109, 211] width 103 height 18
select select "*********"
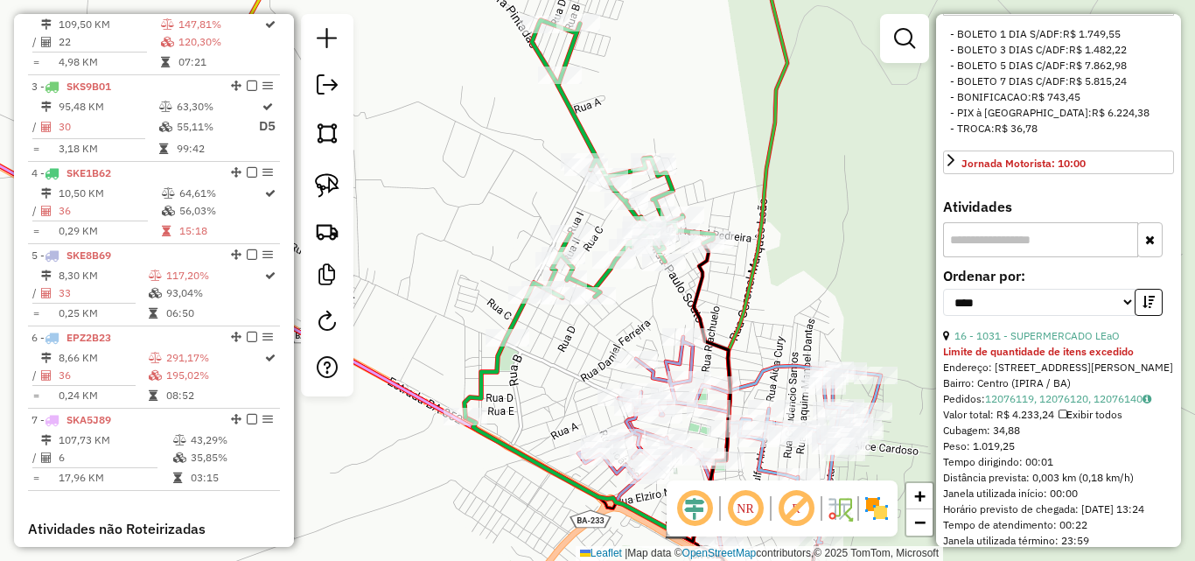
scroll to position [525, 0]
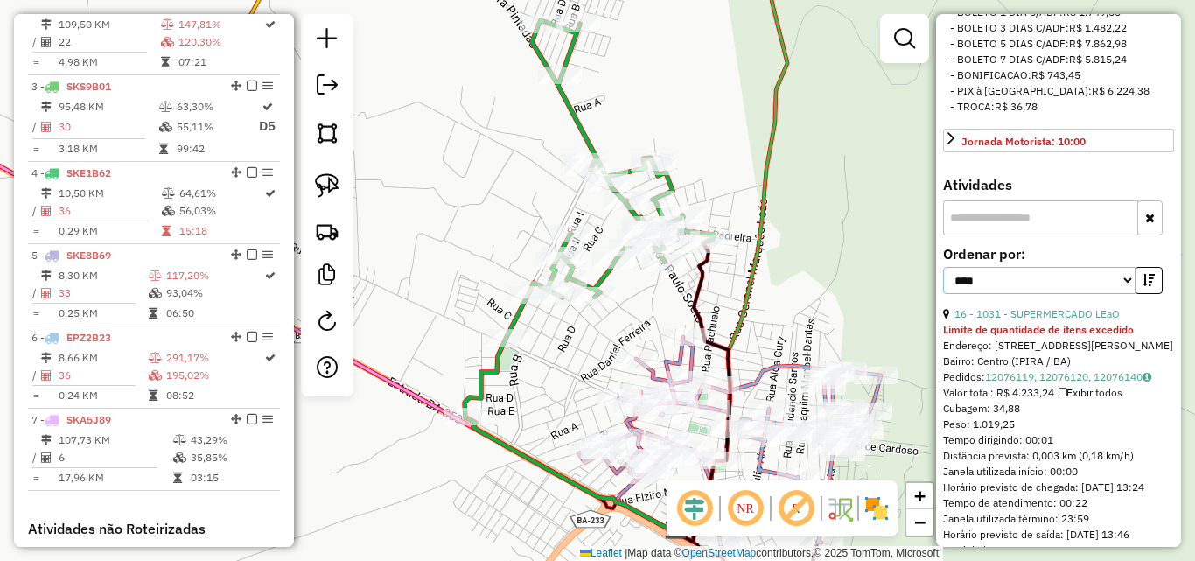
click at [1035, 294] on select "**********" at bounding box center [1039, 280] width 193 height 27
click at [943, 294] on select "**********" at bounding box center [1039, 280] width 193 height 27
click at [1143, 286] on icon "button" at bounding box center [1149, 280] width 12 height 12
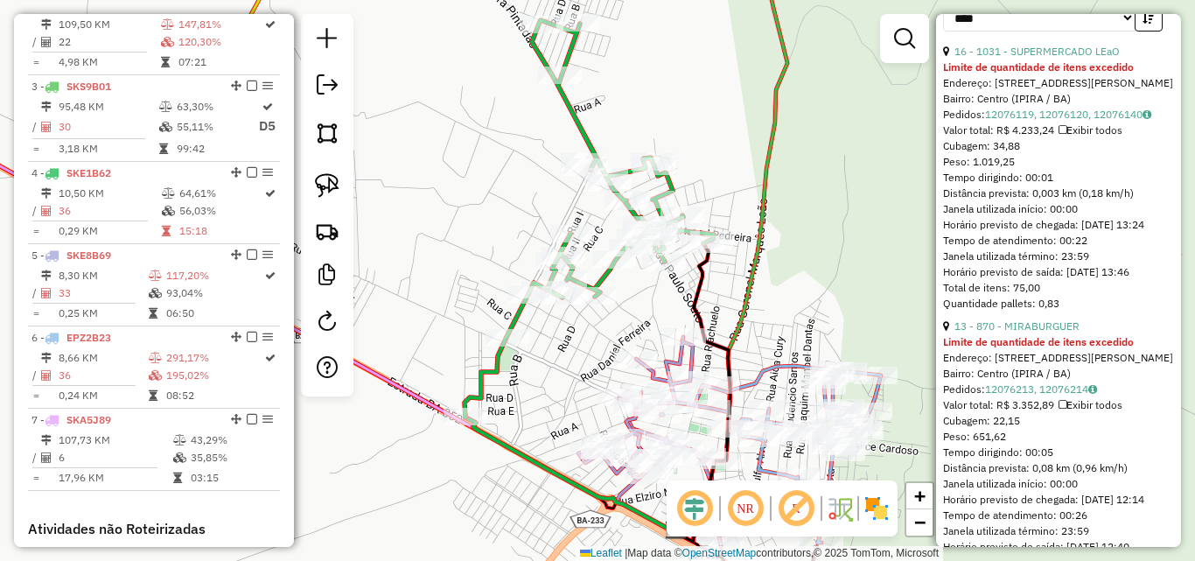
scroll to position [700, 0]
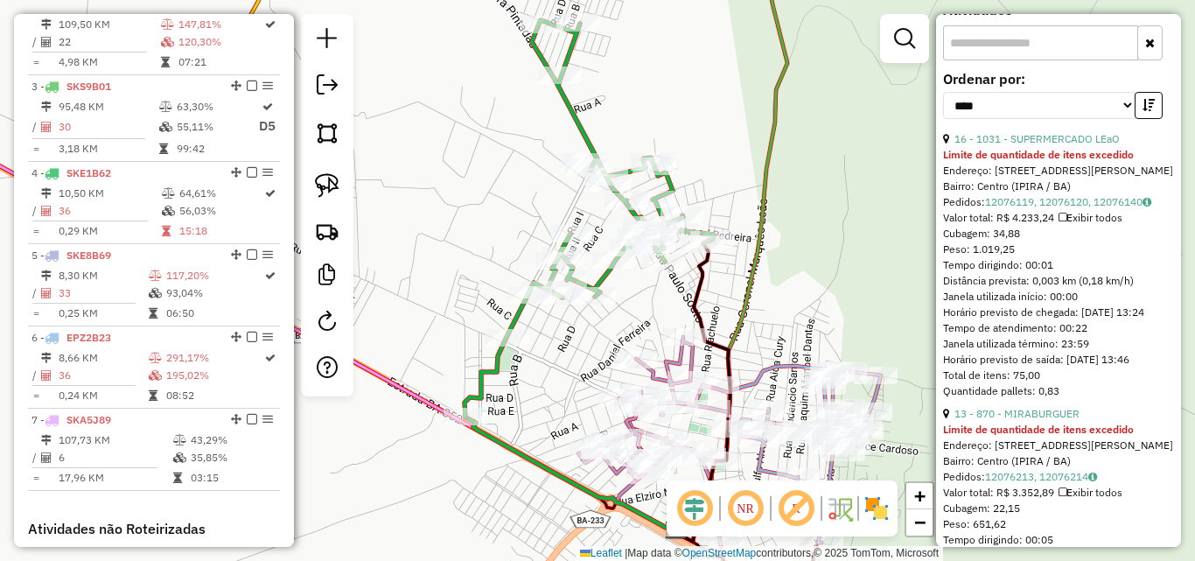
click at [834, 277] on div "Janela de atendimento Grade de atendimento Capacidade Transportadoras Veículos …" at bounding box center [597, 280] width 1195 height 561
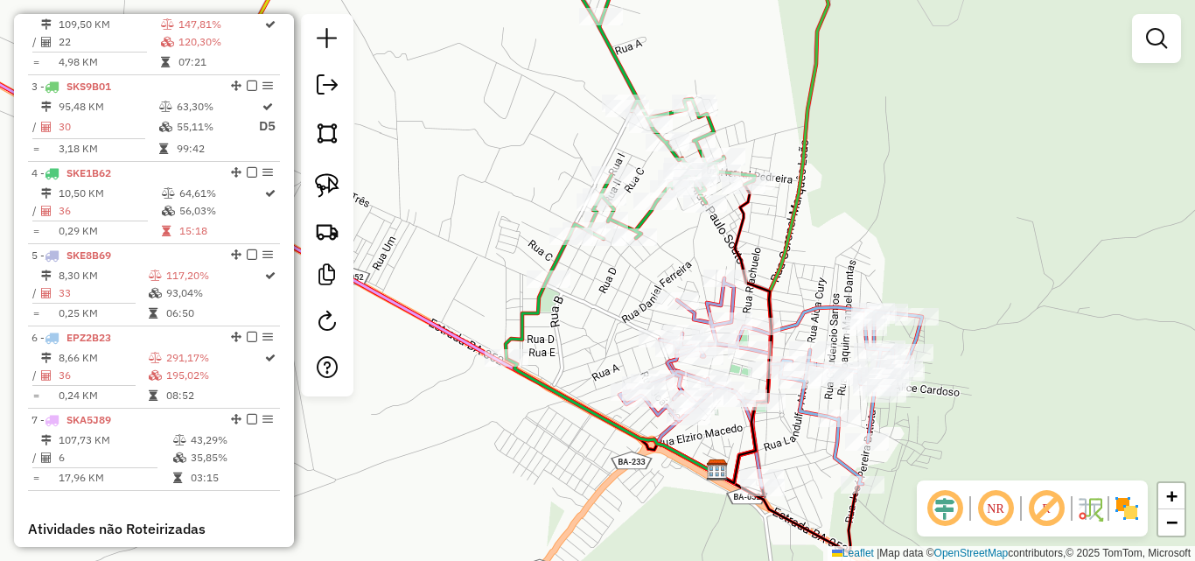
drag, startPoint x: 827, startPoint y: 289, endPoint x: 884, endPoint y: 219, distance: 90.2
click at [884, 219] on div "Janela de atendimento Grade de atendimento Capacidade Transportadoras Veículos …" at bounding box center [597, 280] width 1195 height 561
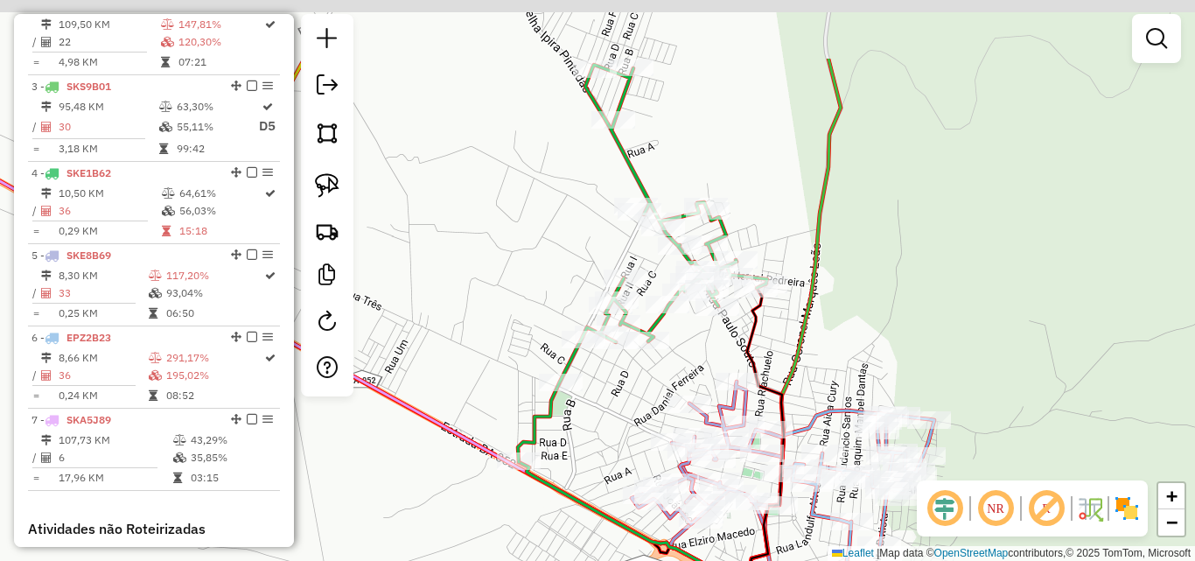
drag, startPoint x: 872, startPoint y: 161, endPoint x: 868, endPoint y: 285, distance: 124.3
click at [868, 285] on div "Janela de atendimento Grade de atendimento Capacidade Transportadoras Veículos …" at bounding box center [597, 280] width 1195 height 561
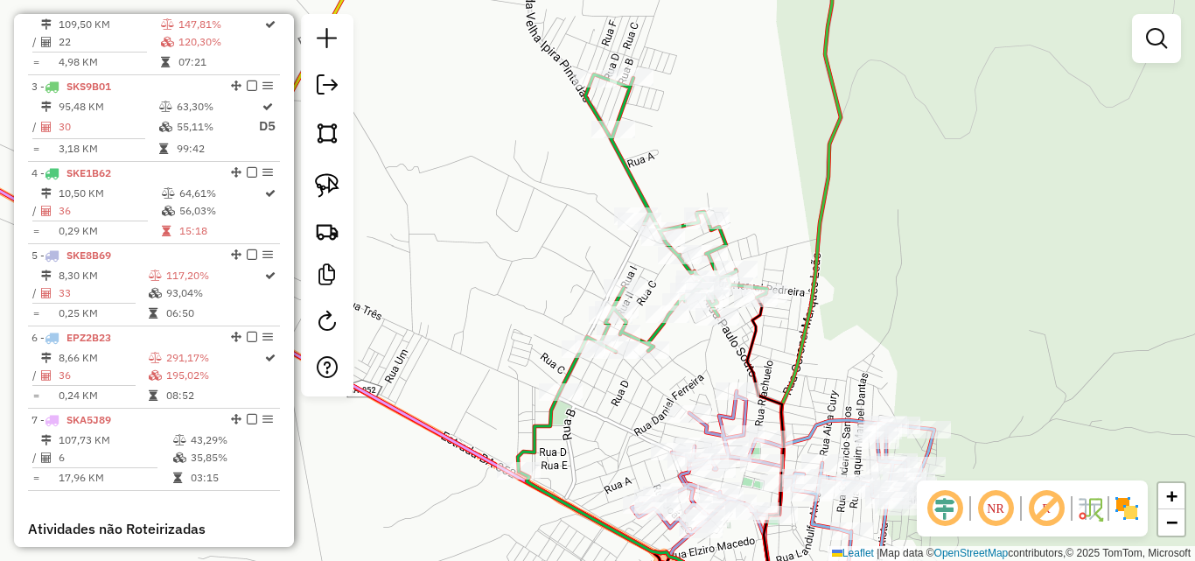
drag, startPoint x: 1154, startPoint y: 46, endPoint x: 1125, endPoint y: 61, distance: 33.7
click at [1153, 46] on em at bounding box center [1156, 38] width 21 height 21
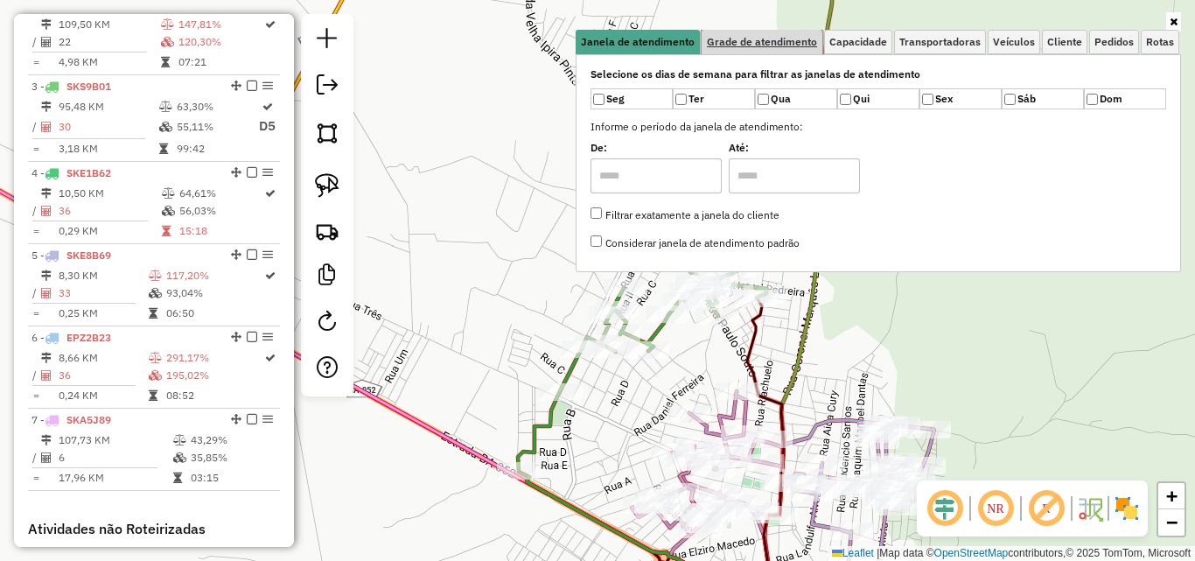
click at [773, 46] on span "Grade de atendimento" at bounding box center [762, 42] width 110 height 11
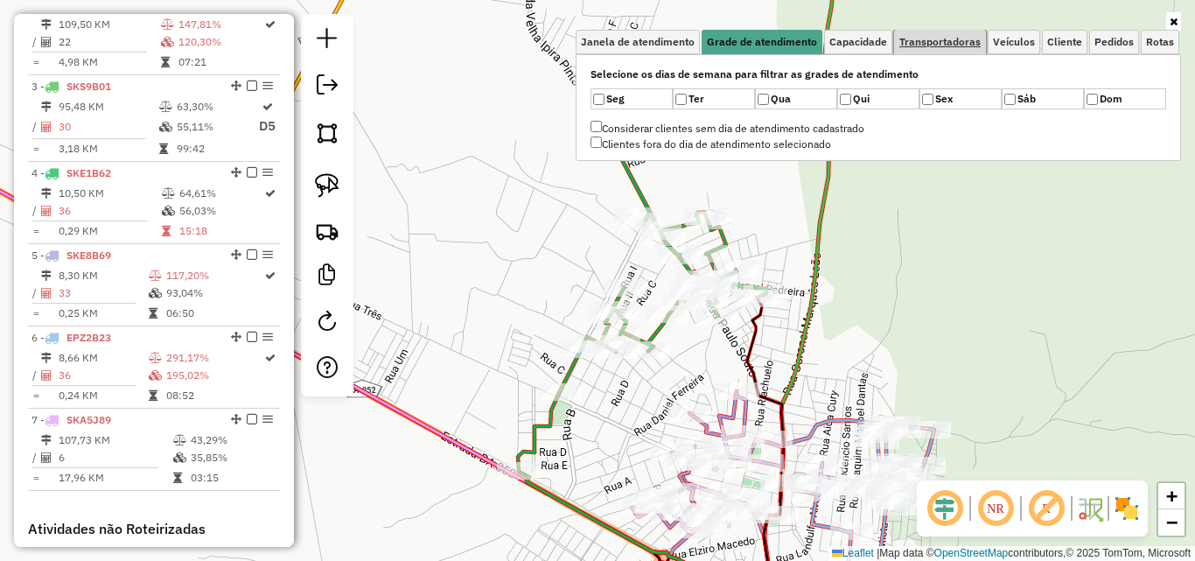
click at [898, 39] on link "Transportadoras" at bounding box center [940, 42] width 92 height 25
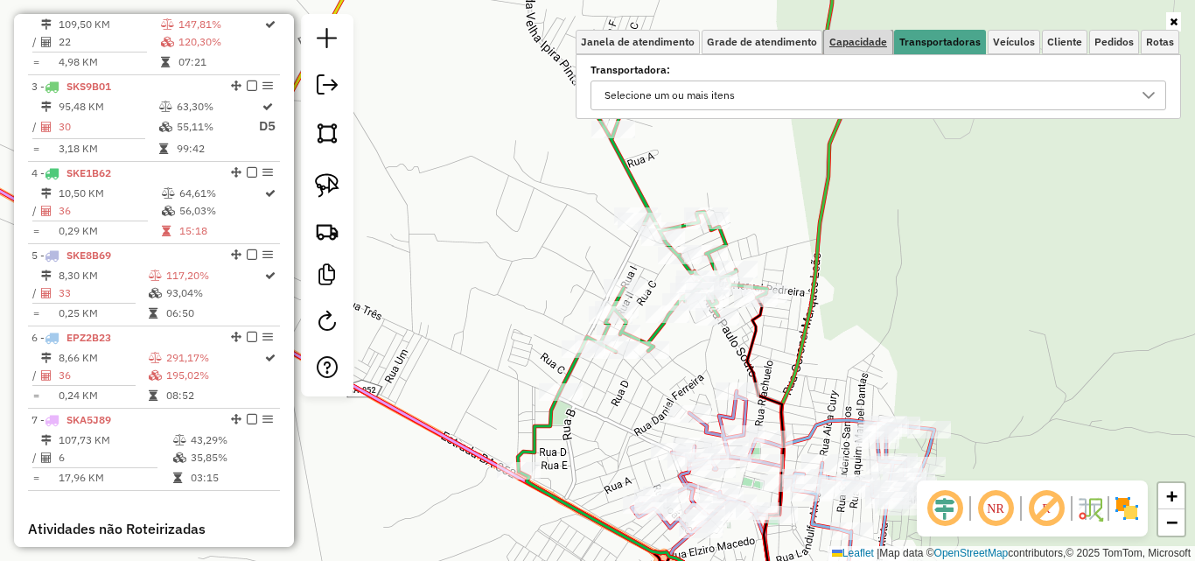
click at [863, 44] on span "Capacidade" at bounding box center [859, 42] width 58 height 11
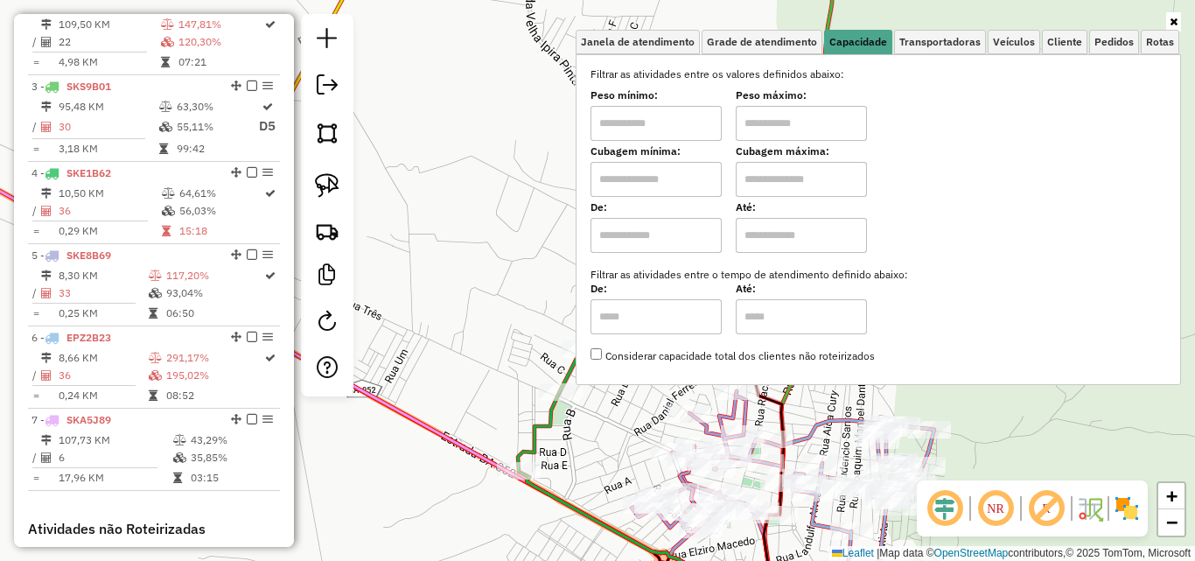
click at [640, 126] on input "text" at bounding box center [656, 123] width 131 height 35
type input "****"
click at [783, 135] on input "text" at bounding box center [801, 123] width 131 height 35
type input "******"
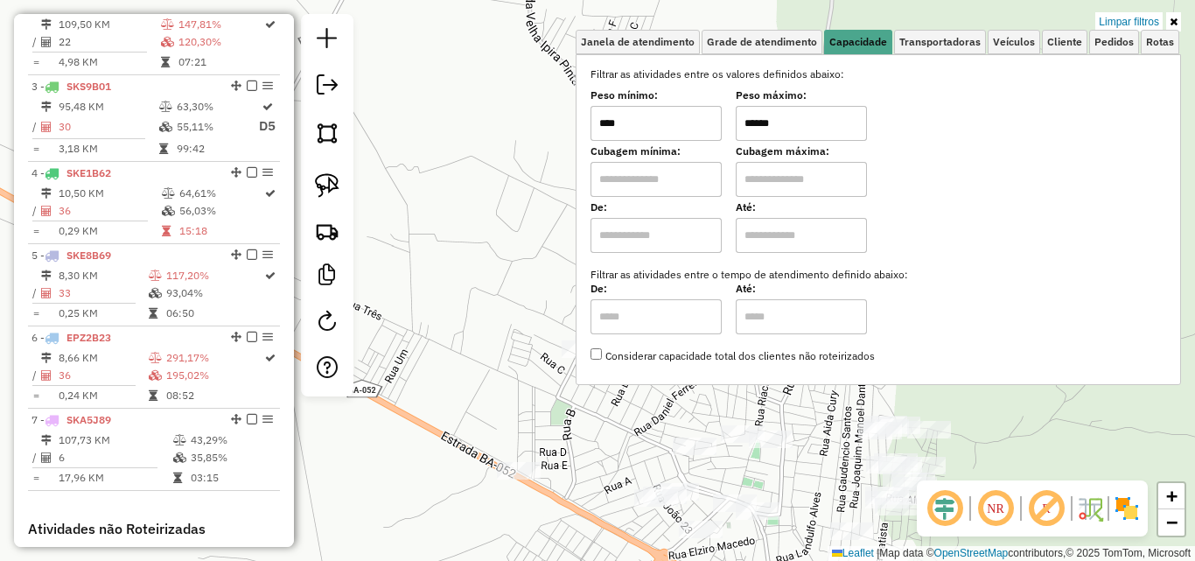
click at [508, 270] on div "Limpar filtros Janela de atendimento Grade de atendimento Capacidade Transporta…" at bounding box center [597, 280] width 1195 height 561
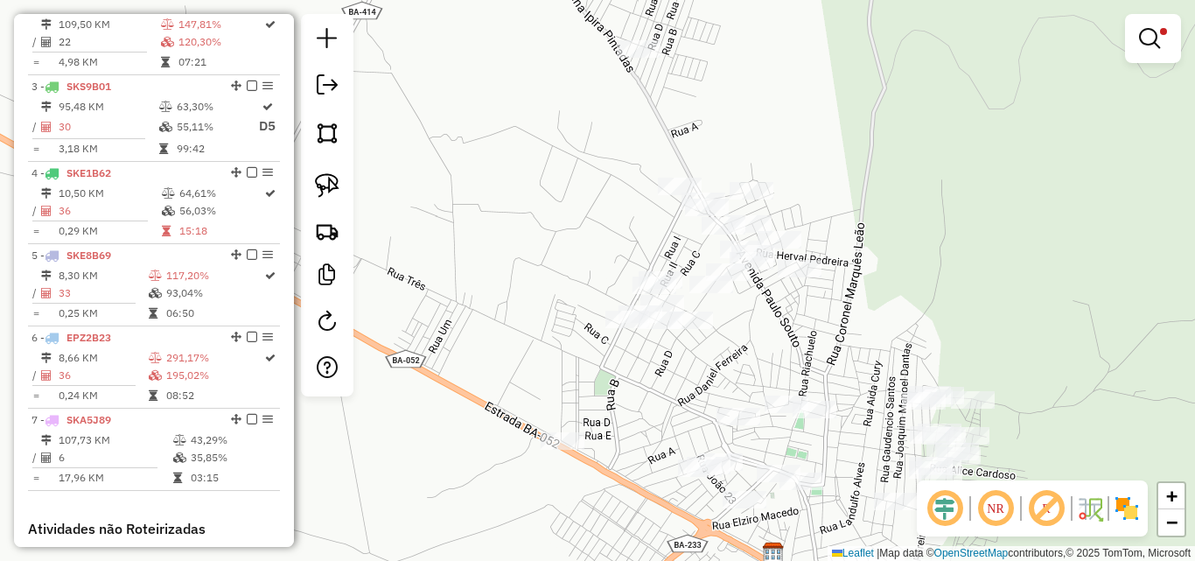
click at [565, 270] on div "Limpar filtros Janela de atendimento Grade de atendimento Capacidade Transporta…" at bounding box center [597, 280] width 1195 height 561
click at [334, 186] on img at bounding box center [327, 185] width 25 height 25
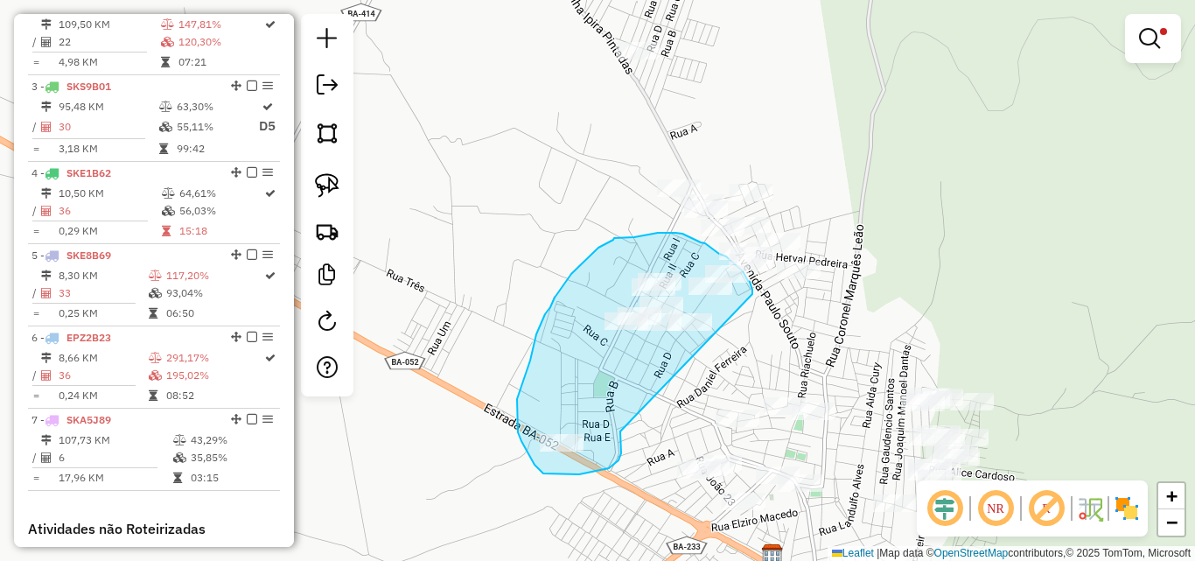
drag, startPoint x: 621, startPoint y: 439, endPoint x: 754, endPoint y: 298, distance: 193.2
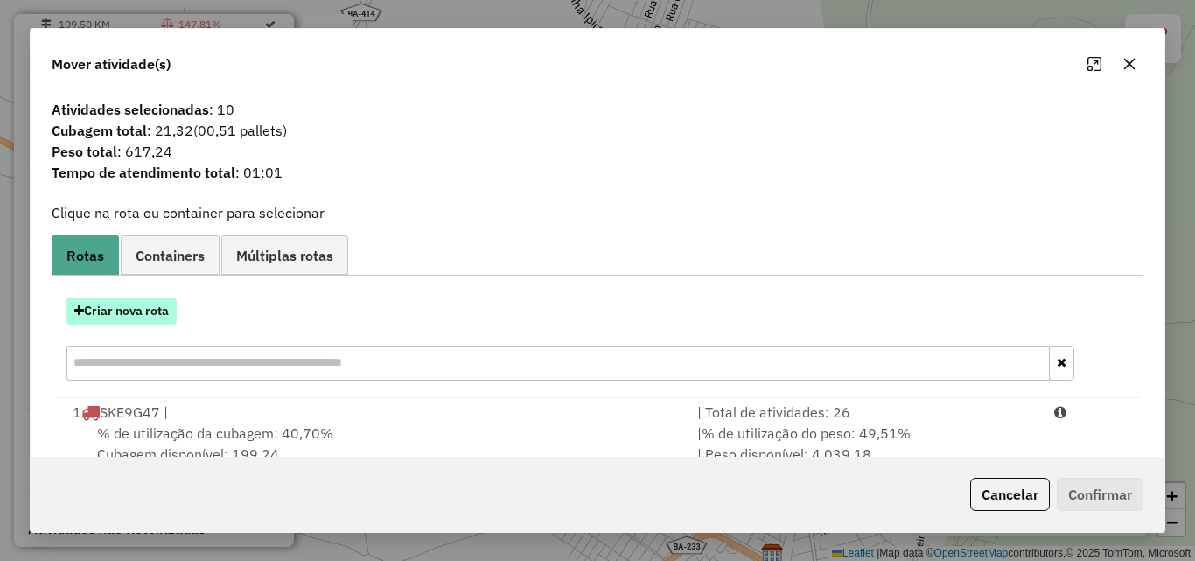
click at [131, 314] on button "Criar nova rota" at bounding box center [122, 311] width 110 height 27
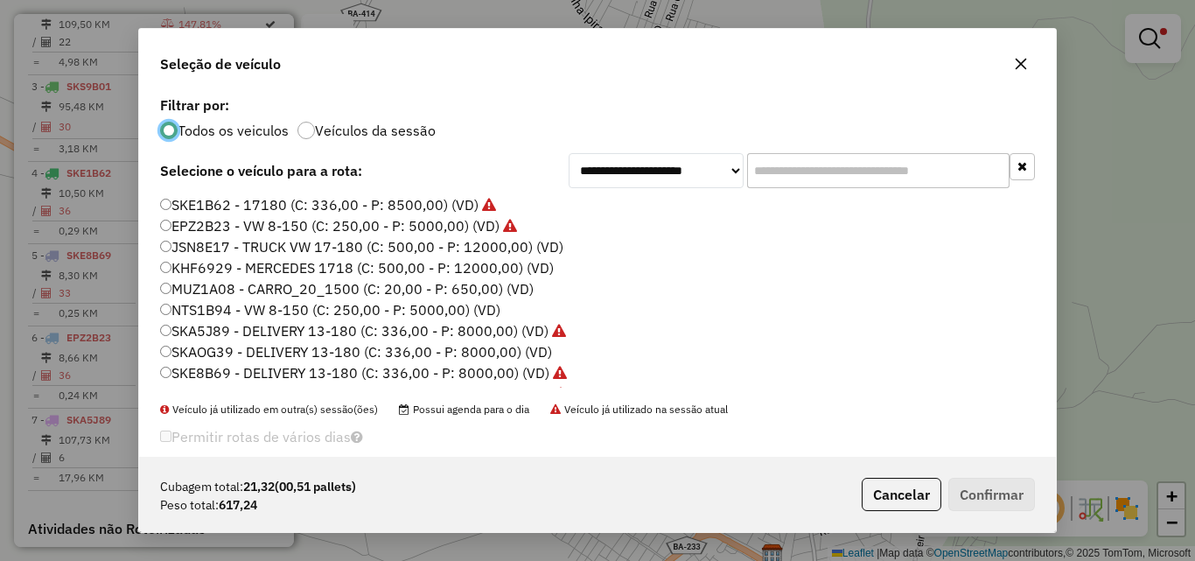
scroll to position [60, 0]
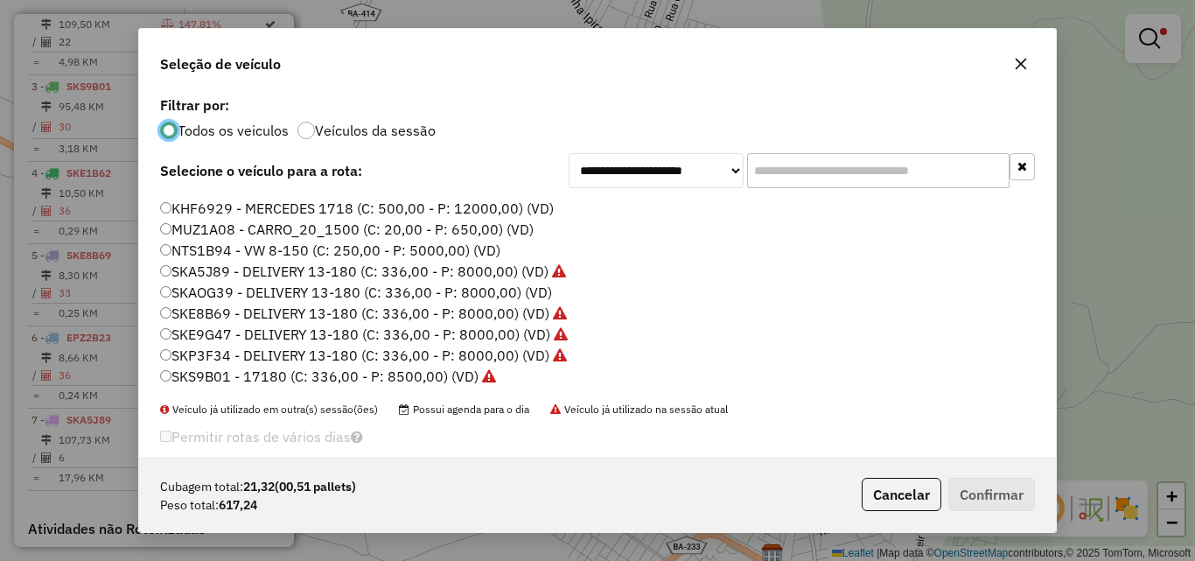
click at [196, 232] on label "MUZ1A08 - CARRO_20_1500 (C: 20,00 - P: 650,00) (VD)" at bounding box center [347, 229] width 374 height 21
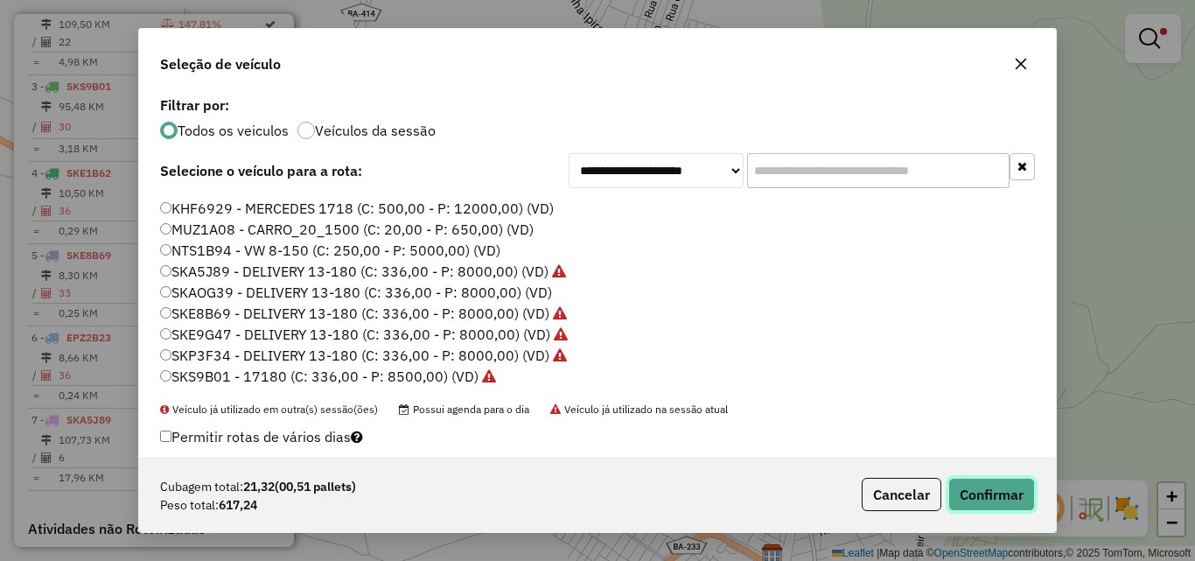
click at [976, 489] on button "Confirmar" at bounding box center [992, 494] width 87 height 33
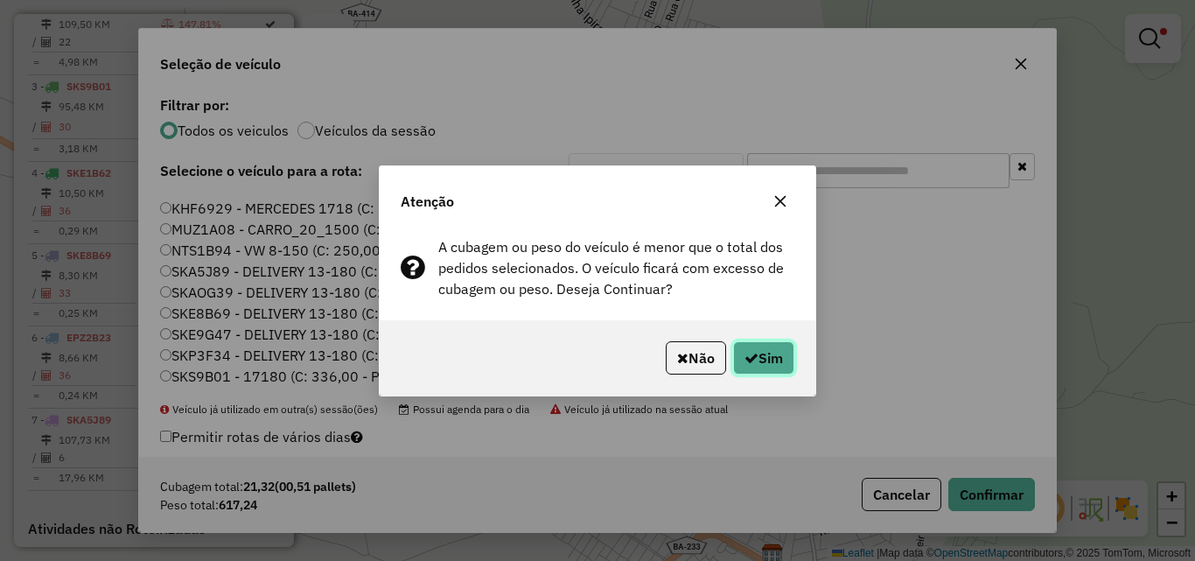
click at [758, 353] on button "Sim" at bounding box center [763, 357] width 61 height 33
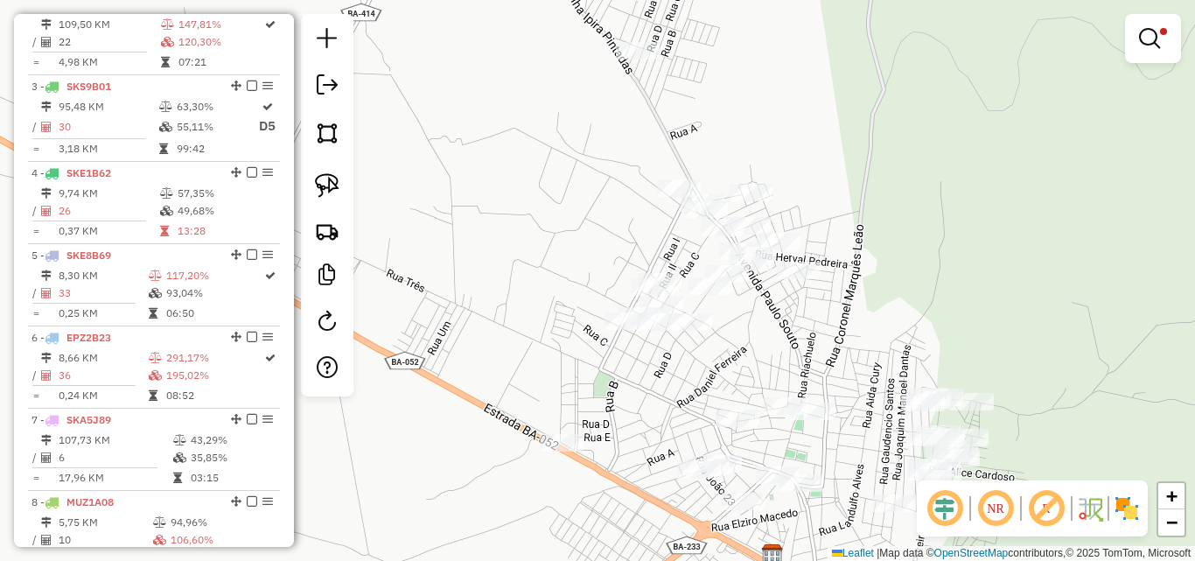
click at [790, 336] on div "Limpar filtros Janela de atendimento Grade de atendimento Capacidade Transporta…" at bounding box center [597, 280] width 1195 height 561
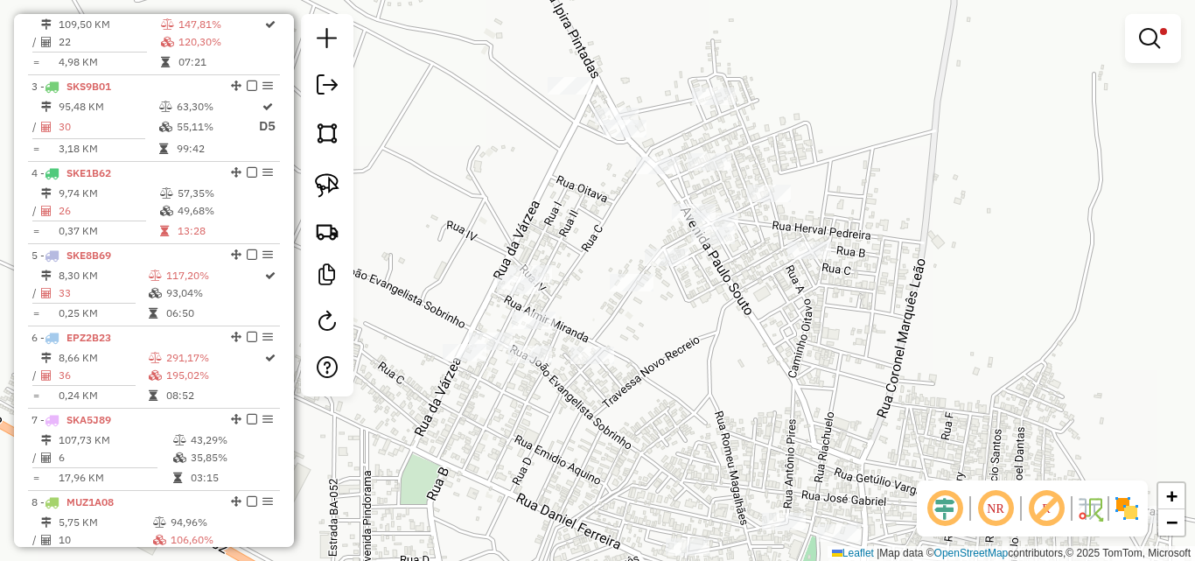
drag, startPoint x: 775, startPoint y: 321, endPoint x: 776, endPoint y: 370, distance: 49.0
click at [776, 370] on div "Limpar filtros Janela de atendimento Grade de atendimento Capacidade Transporta…" at bounding box center [597, 280] width 1195 height 561
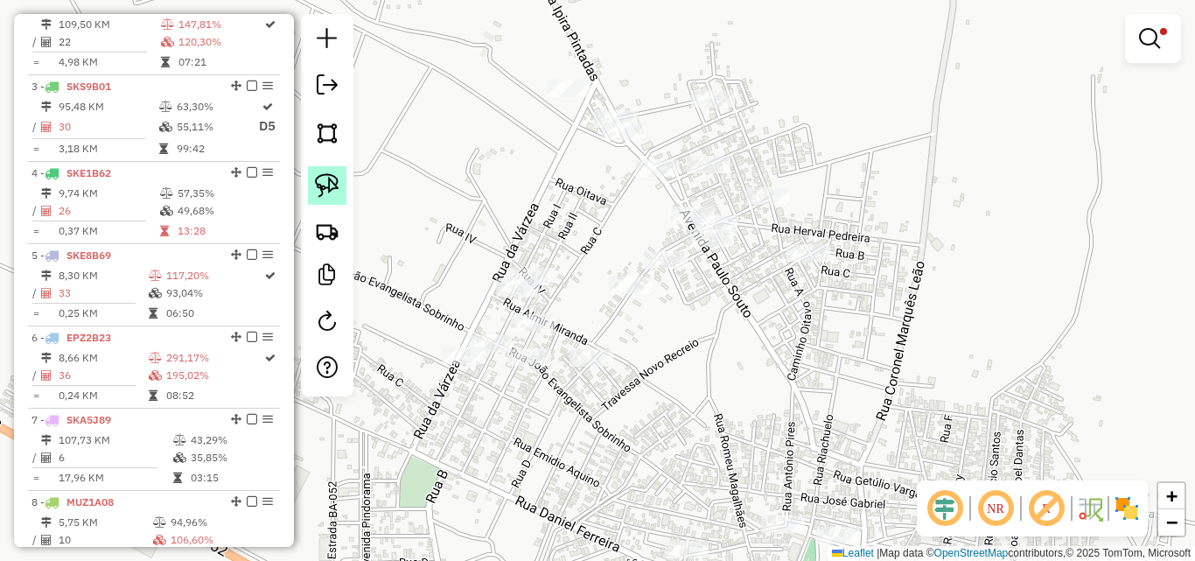
click at [319, 193] on img at bounding box center [327, 185] width 25 height 25
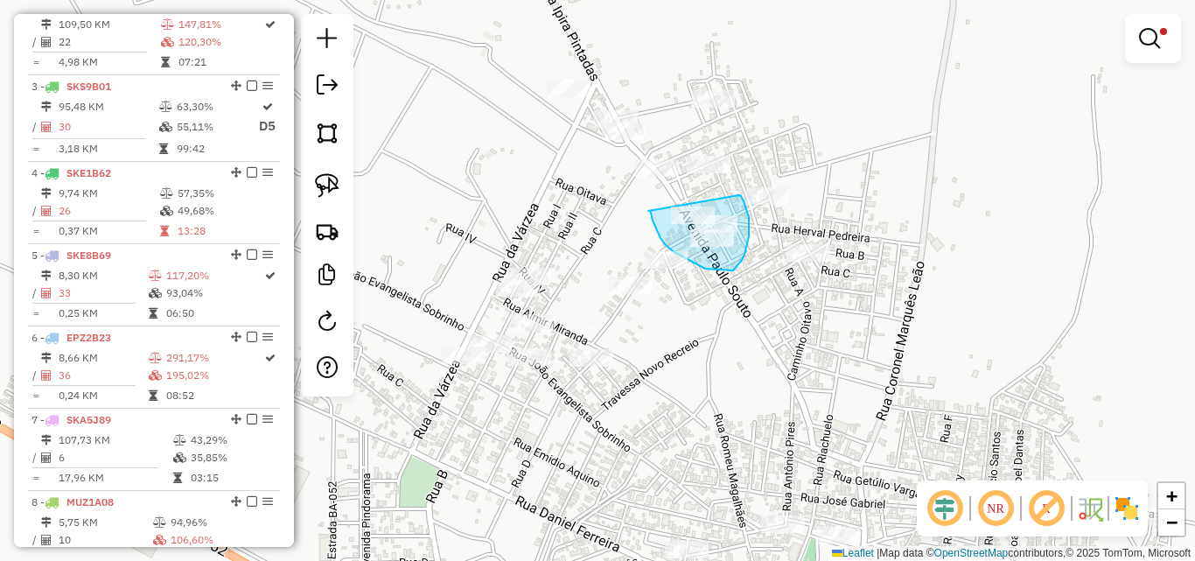
drag, startPoint x: 649, startPoint y: 211, endPoint x: 739, endPoint y: 193, distance: 91.8
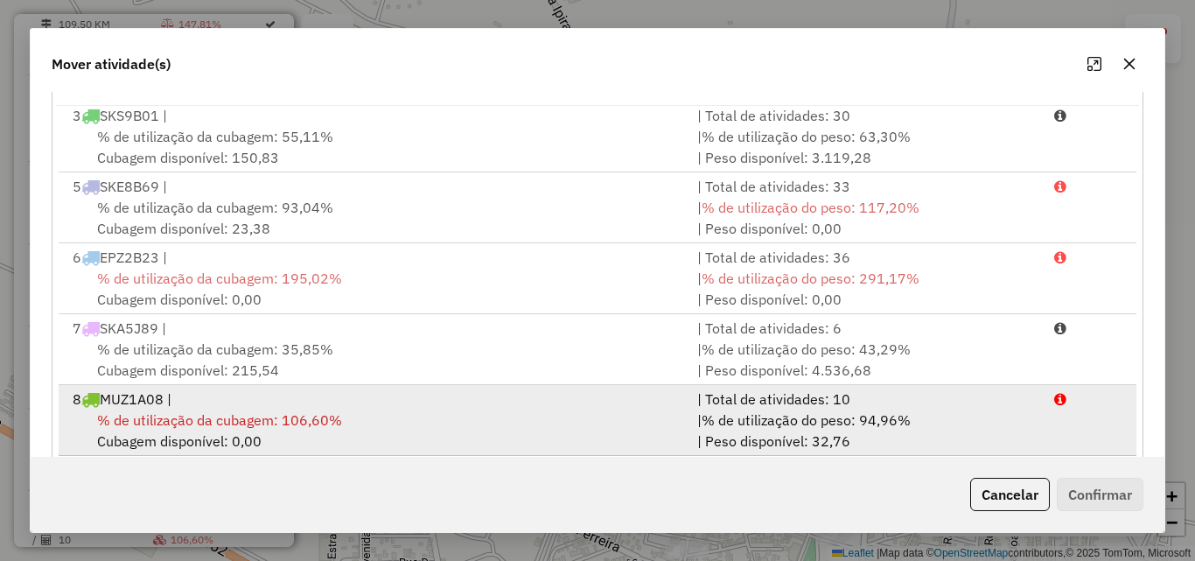
scroll to position [321, 0]
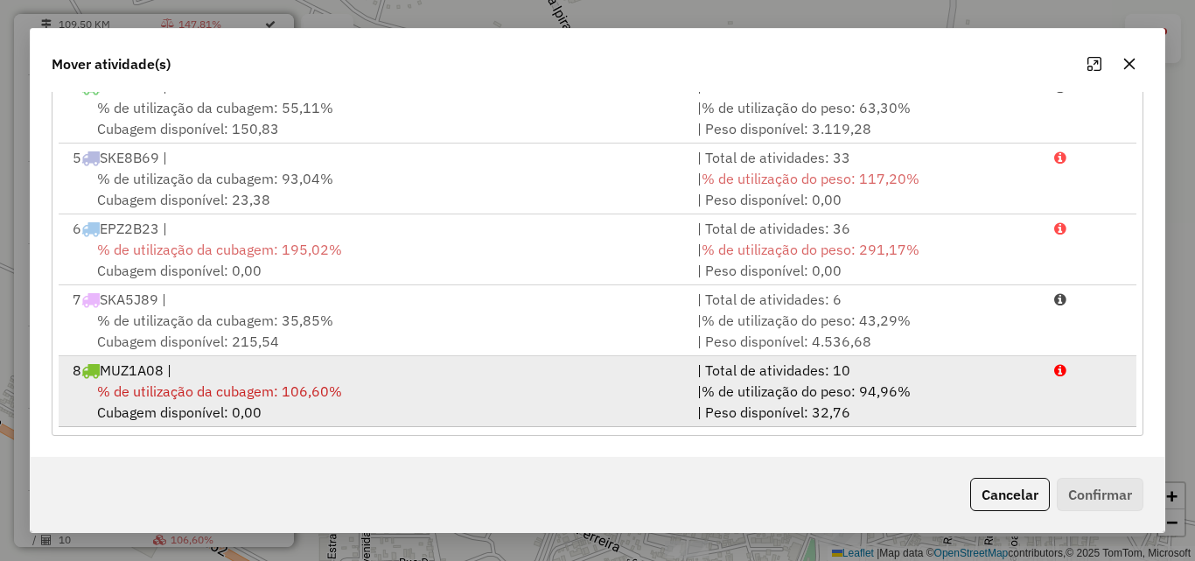
click at [297, 411] on div "% de utilização da cubagem: 106,60% Cubagem disponível: 0,00" at bounding box center [374, 402] width 625 height 42
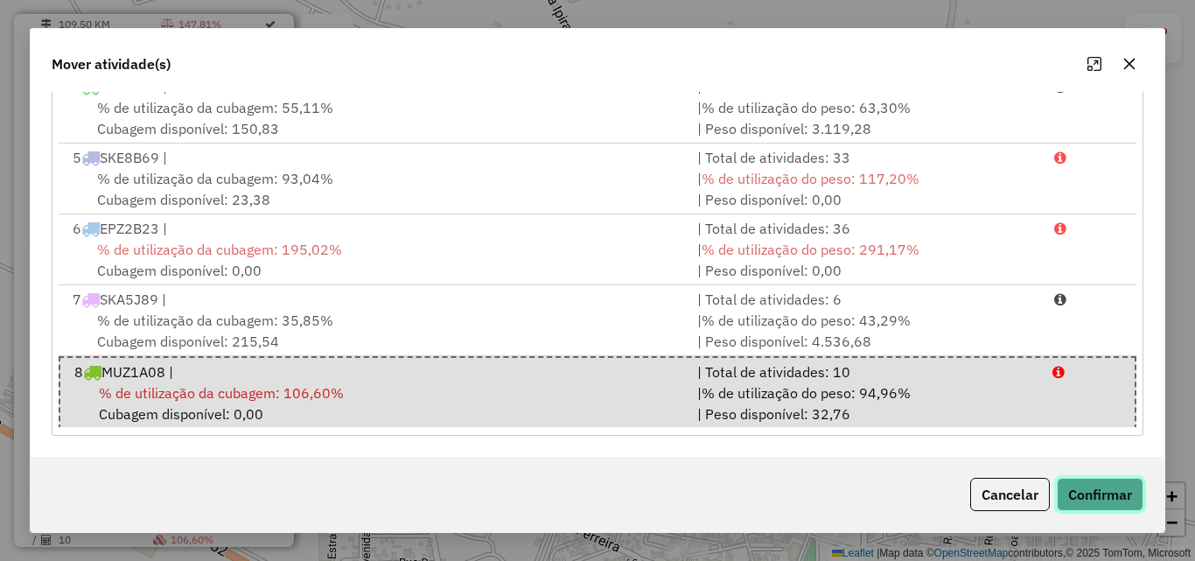
click at [1111, 487] on button "Confirmar" at bounding box center [1100, 494] width 87 height 33
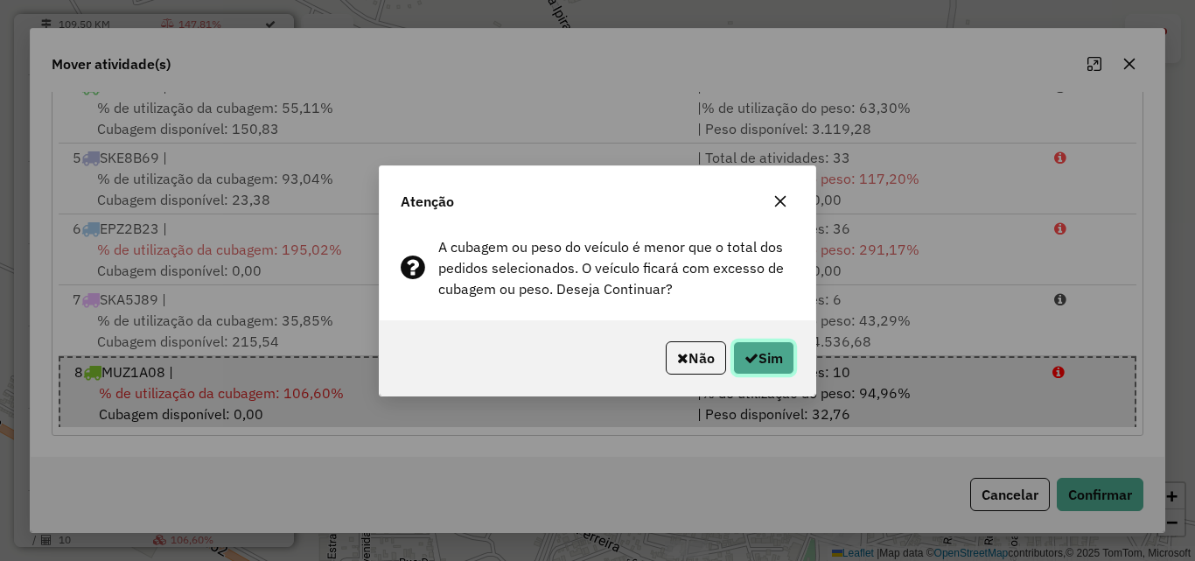
click at [765, 358] on button "Sim" at bounding box center [763, 357] width 61 height 33
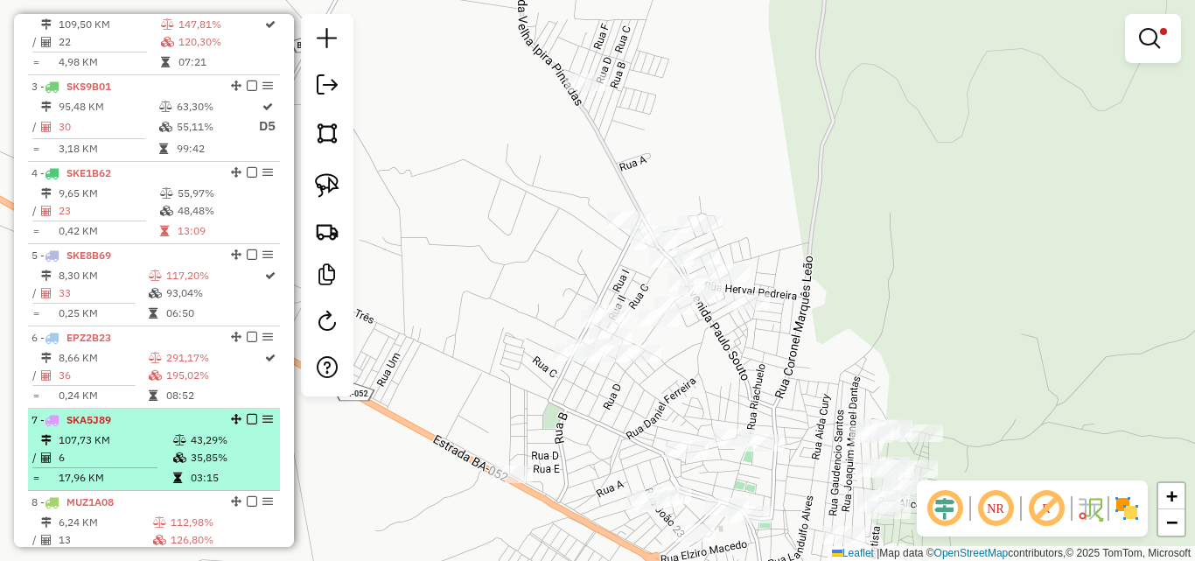
scroll to position [852, 0]
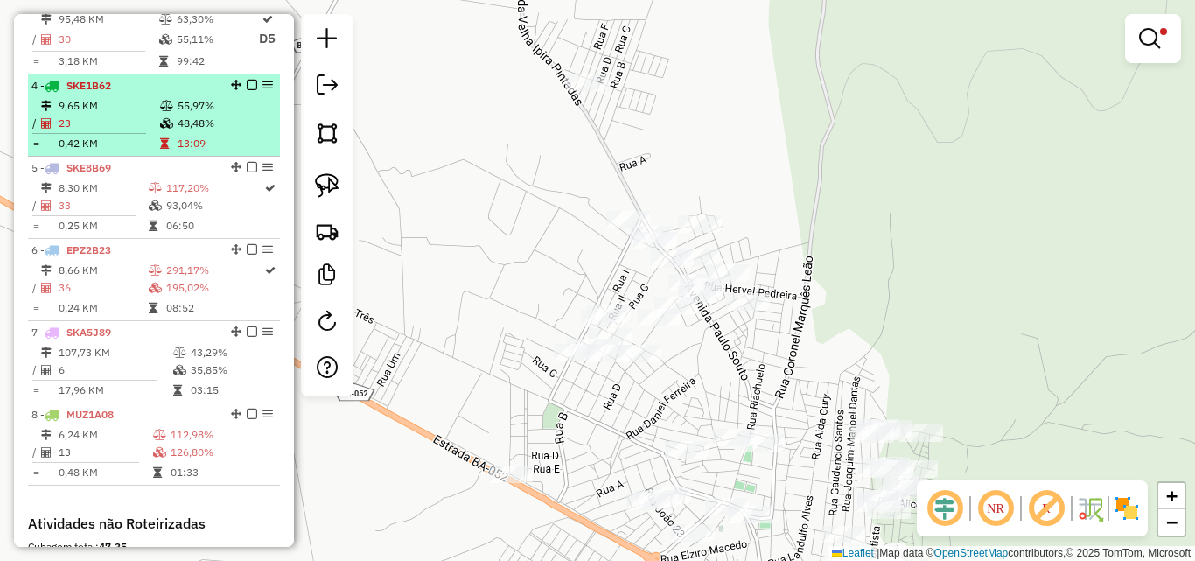
click at [123, 132] on td "23" at bounding box center [109, 124] width 102 height 18
select select "*********"
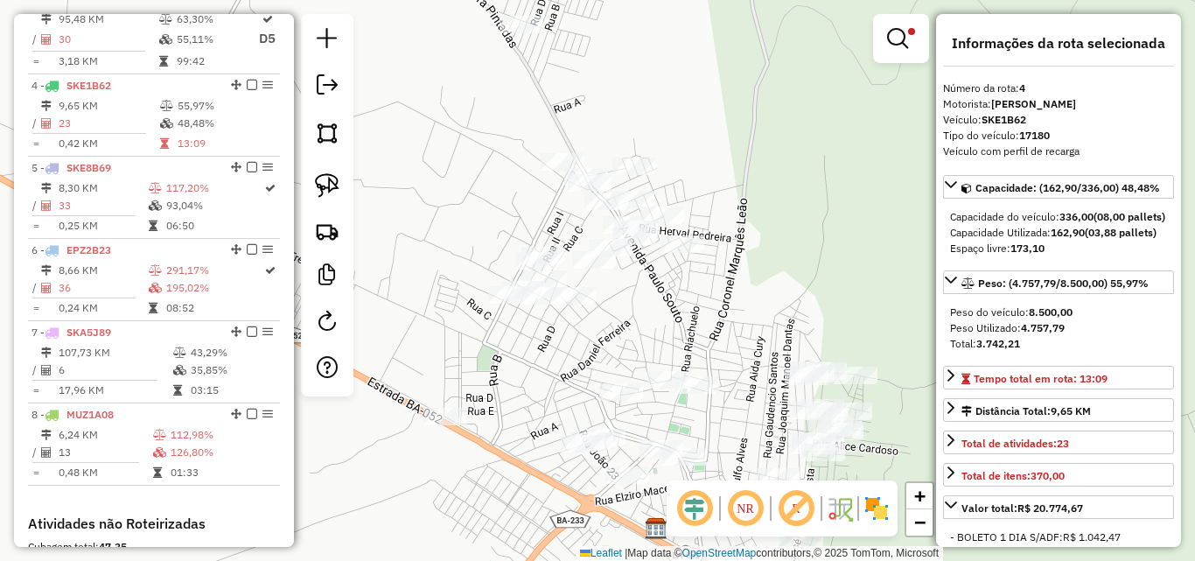
click at [796, 229] on div "Limpar filtros Janela de atendimento Grade de atendimento Capacidade Transporta…" at bounding box center [597, 280] width 1195 height 561
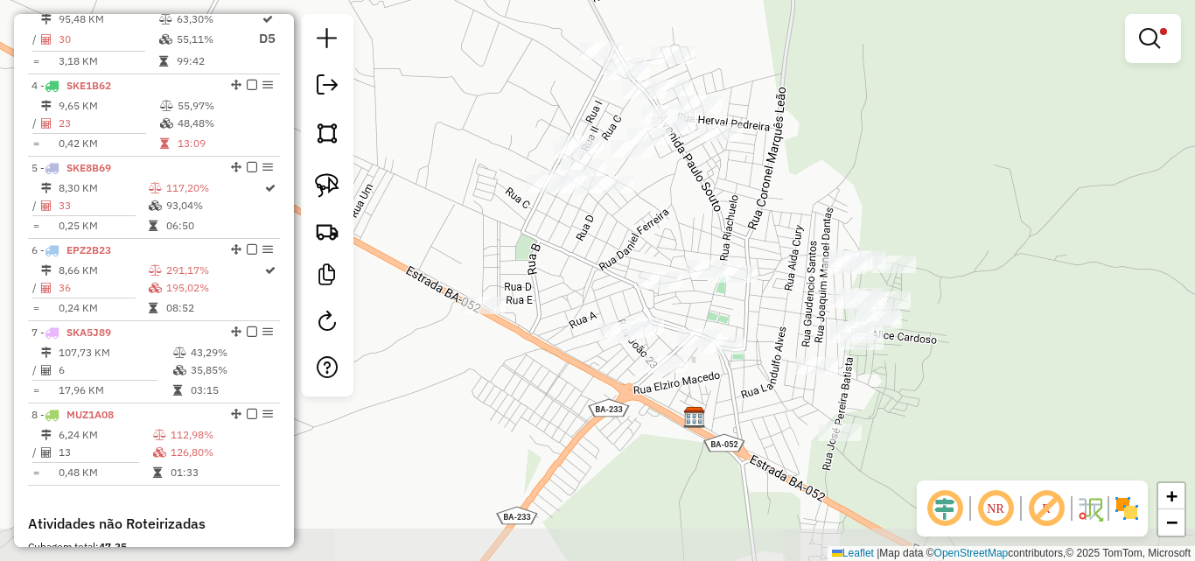
drag, startPoint x: 790, startPoint y: 328, endPoint x: 824, endPoint y: 241, distance: 93.6
click at [824, 241] on div "Limpar filtros Janela de atendimento Grade de atendimento Capacidade Transporta…" at bounding box center [597, 280] width 1195 height 561
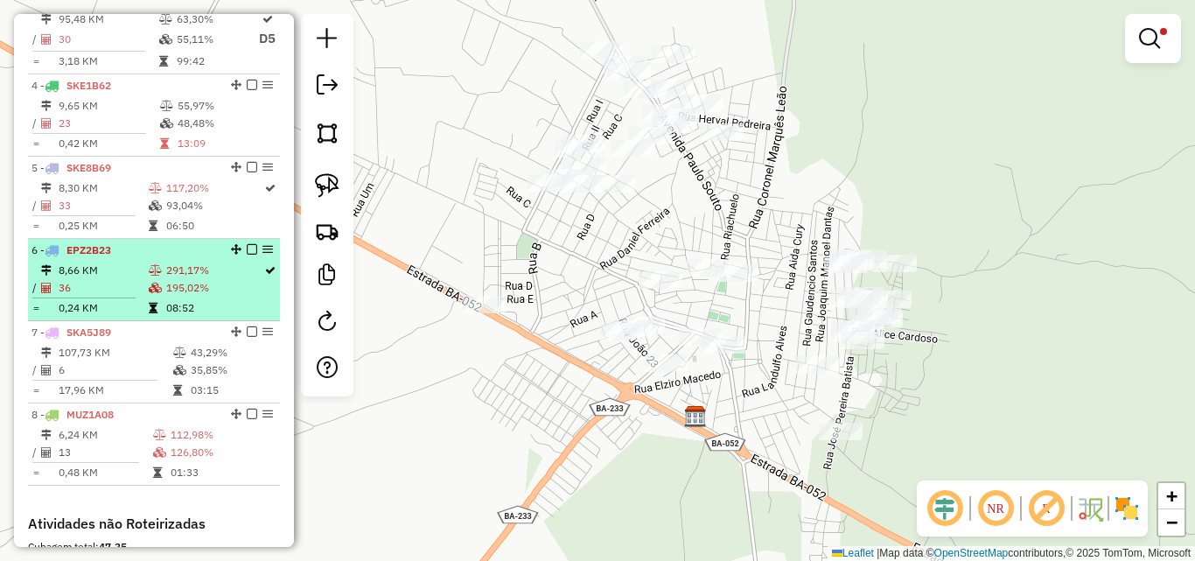
click at [156, 279] on td at bounding box center [157, 271] width 18 height 18
select select "*********"
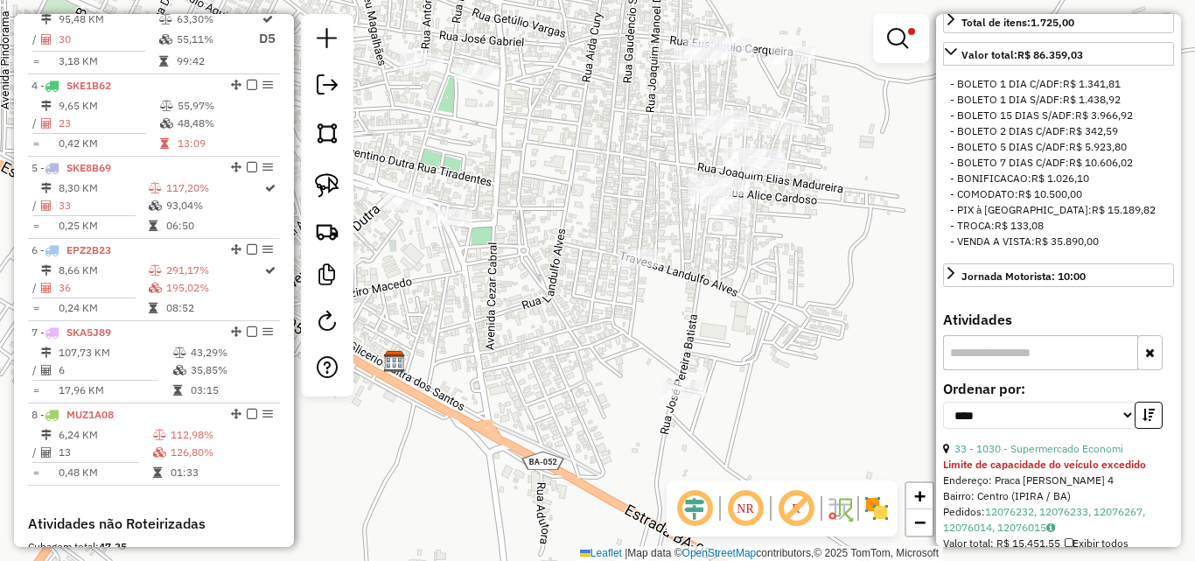
scroll to position [613, 0]
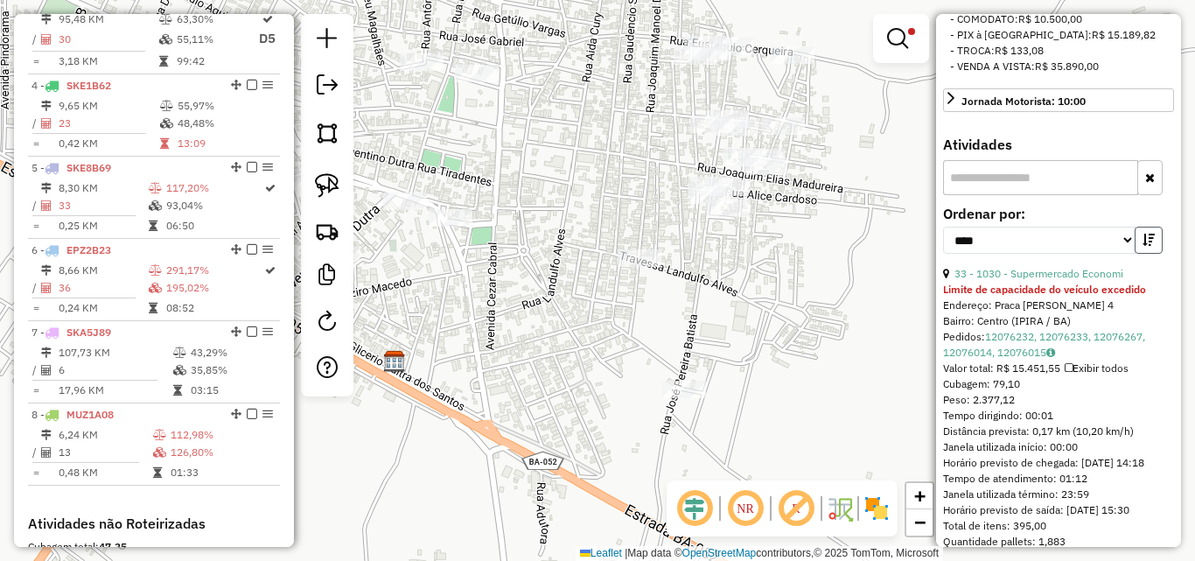
click at [1143, 246] on icon "button" at bounding box center [1149, 240] width 12 height 12
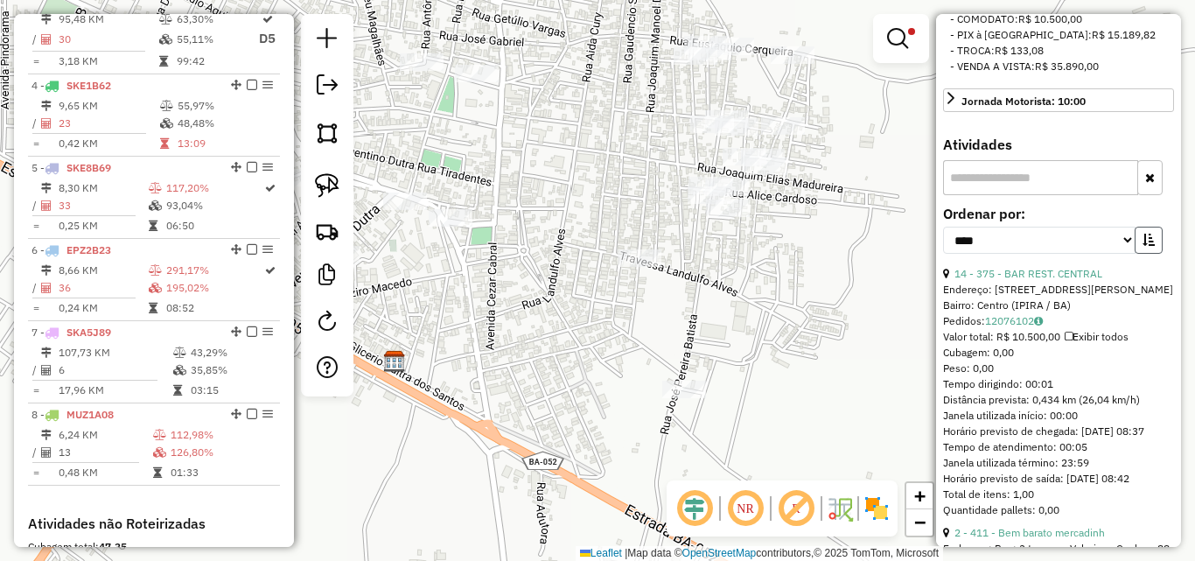
click at [1143, 246] on icon "button" at bounding box center [1149, 240] width 12 height 12
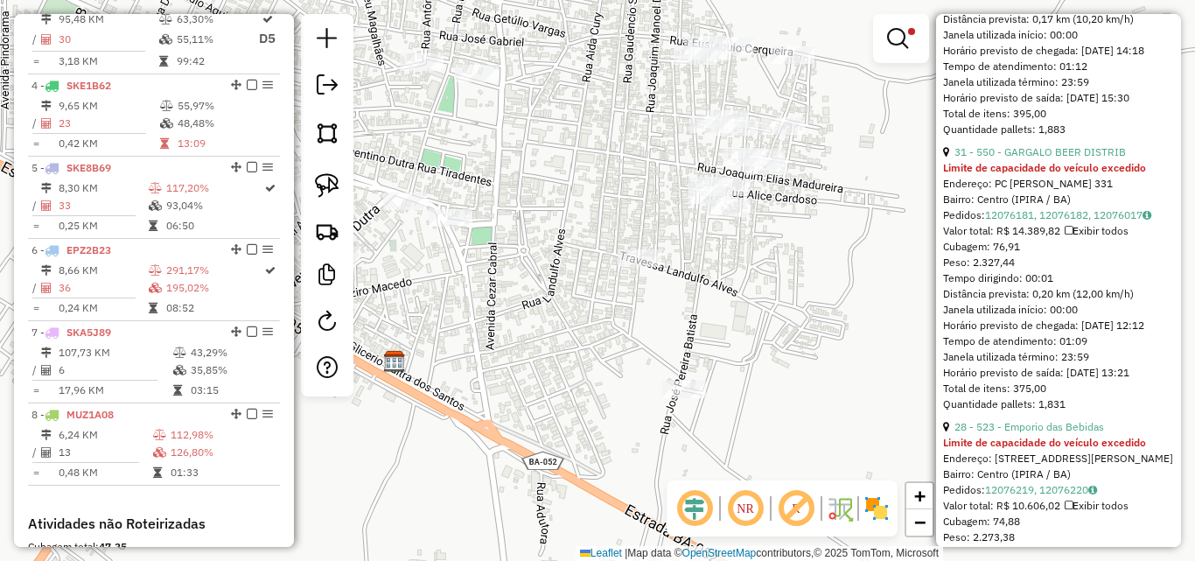
scroll to position [1050, 0]
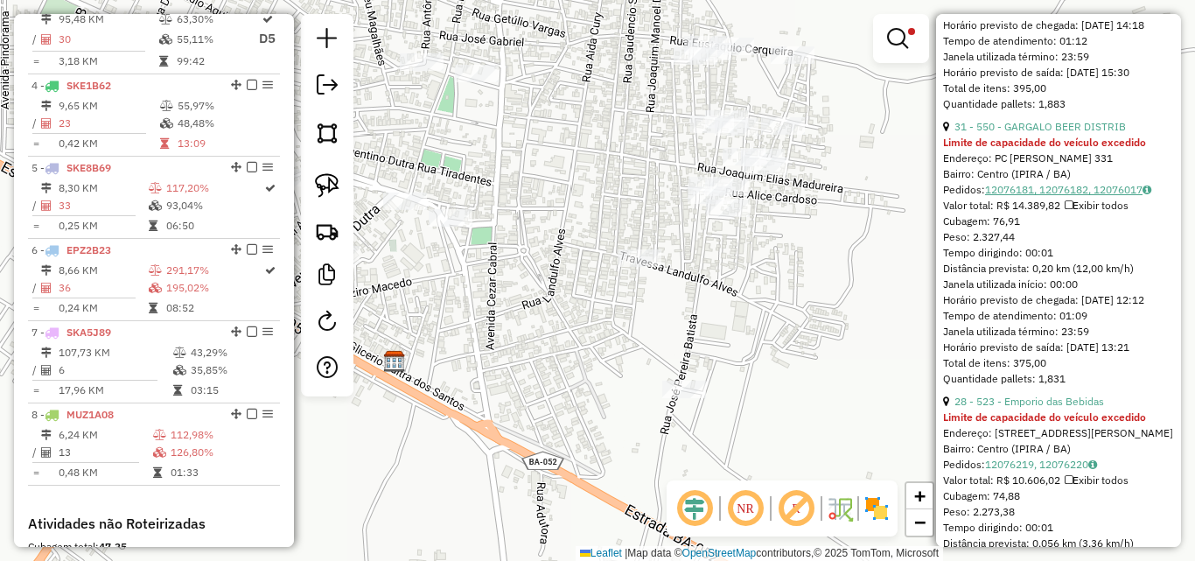
click at [1106, 196] on link "12076181, 12076182, 12076017" at bounding box center [1068, 189] width 166 height 13
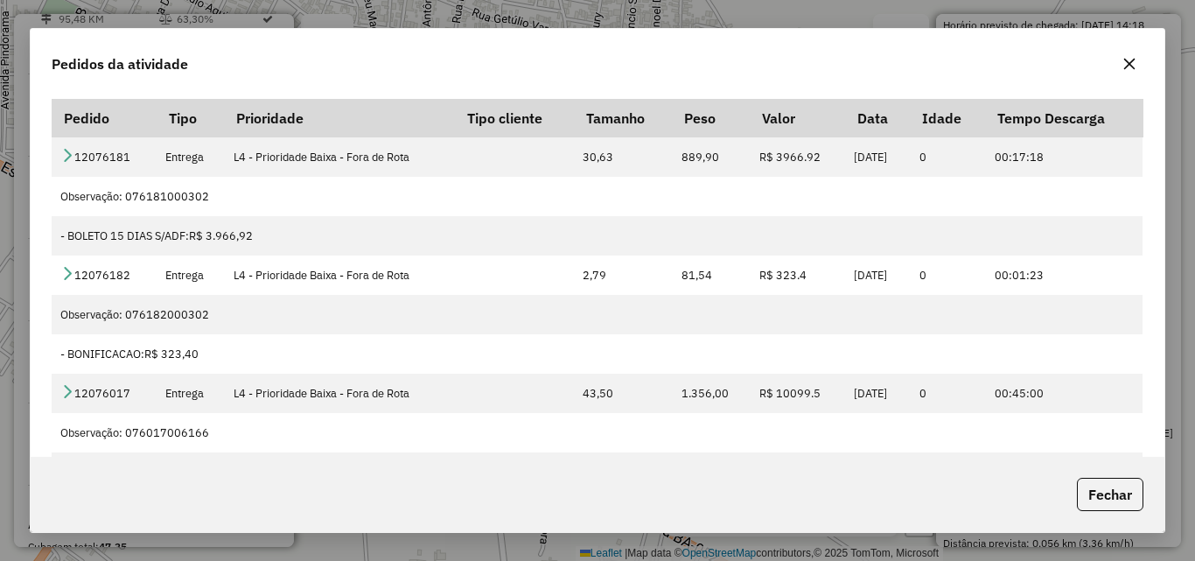
click at [833, 538] on div "Pedidos da atividade Pedido Tipo Prioridade Tipo cliente Tamanho Peso Valor Dat…" at bounding box center [597, 280] width 1195 height 561
click at [1116, 492] on button "Fechar" at bounding box center [1110, 494] width 67 height 33
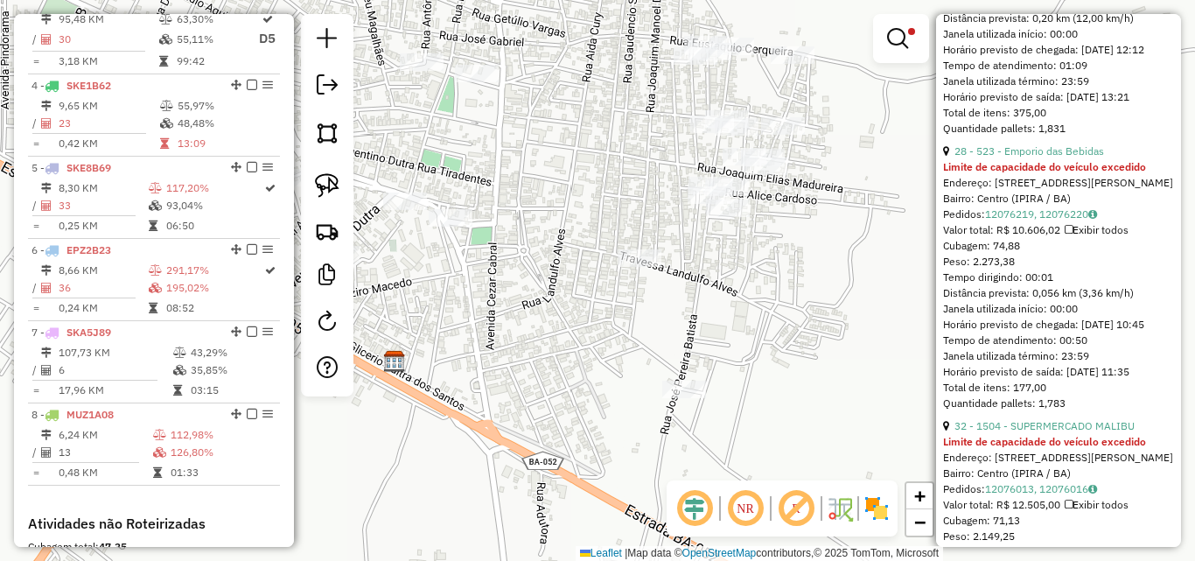
scroll to position [1400, 0]
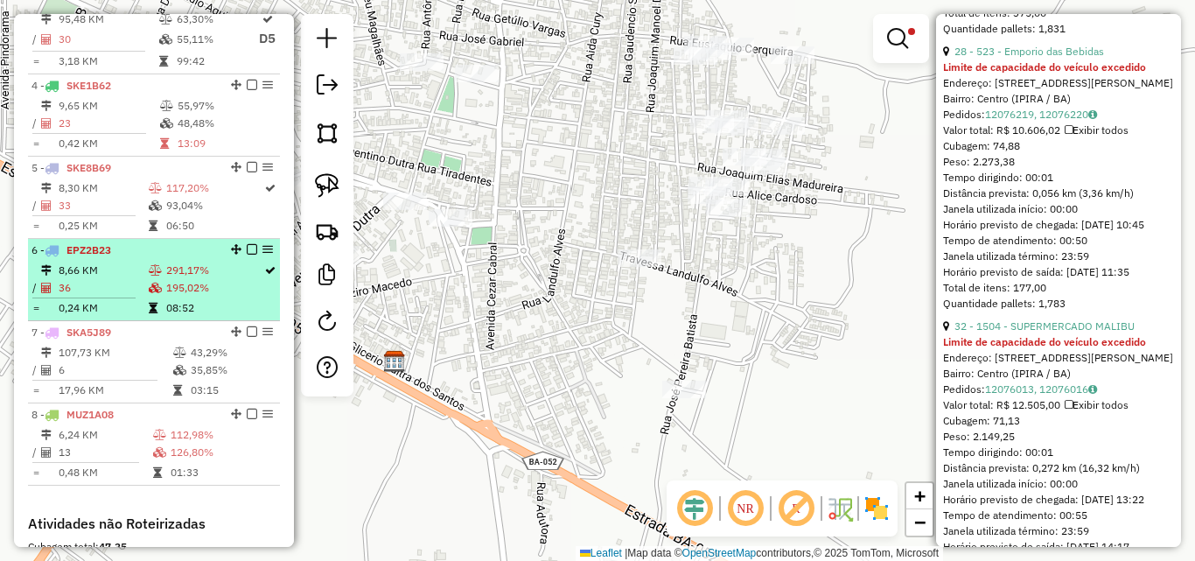
click at [84, 279] on td "8,66 KM" at bounding box center [103, 271] width 90 height 18
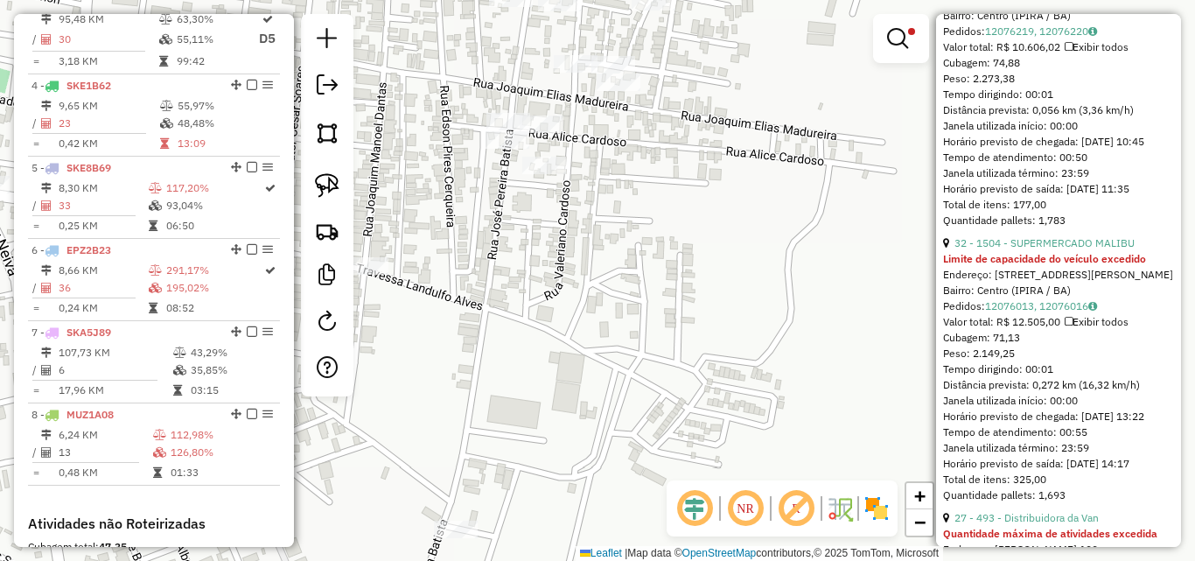
scroll to position [1575, 0]
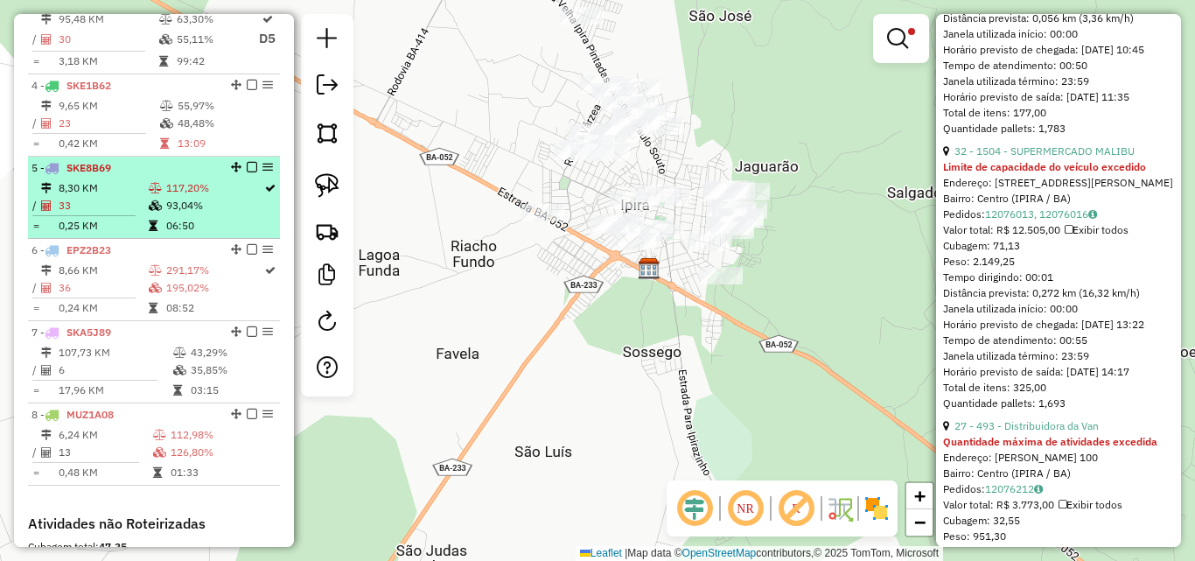
click at [98, 197] on td "8,30 KM" at bounding box center [103, 188] width 90 height 18
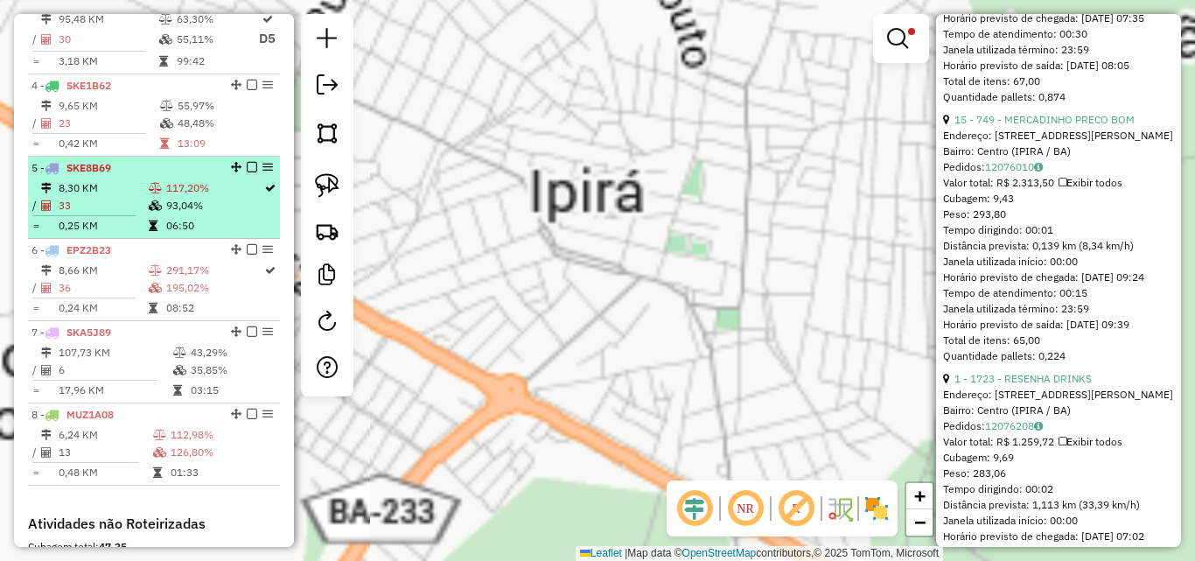
scroll to position [1544, 0]
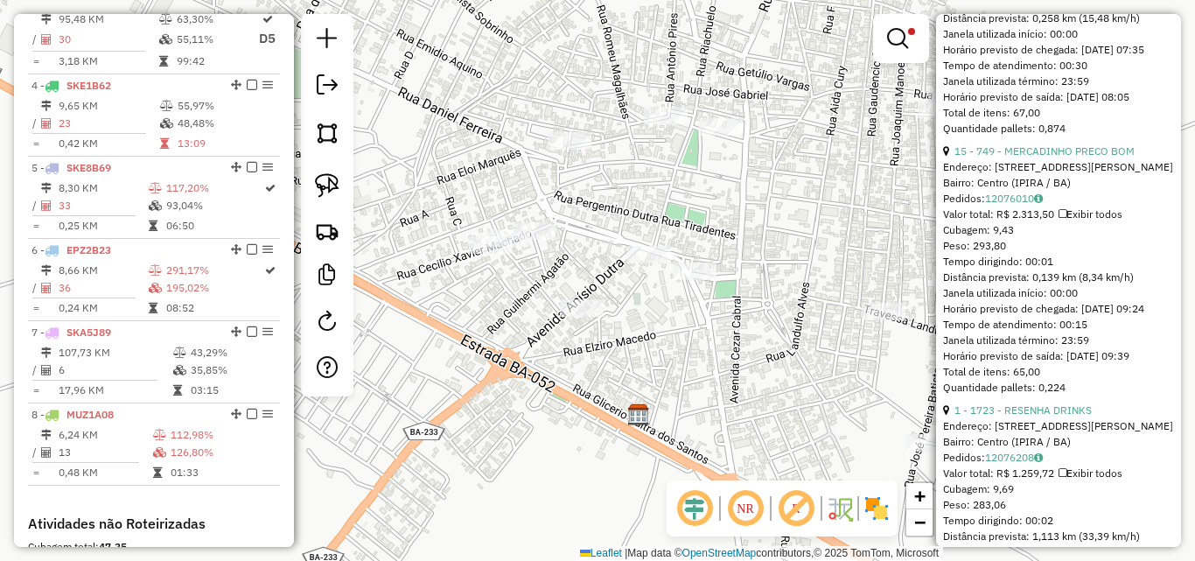
drag, startPoint x: 726, startPoint y: 239, endPoint x: 723, endPoint y: 208, distance: 30.7
click at [723, 208] on div "Limpar filtros Janela de atendimento Grade de atendimento Capacidade Transporta…" at bounding box center [597, 280] width 1195 height 561
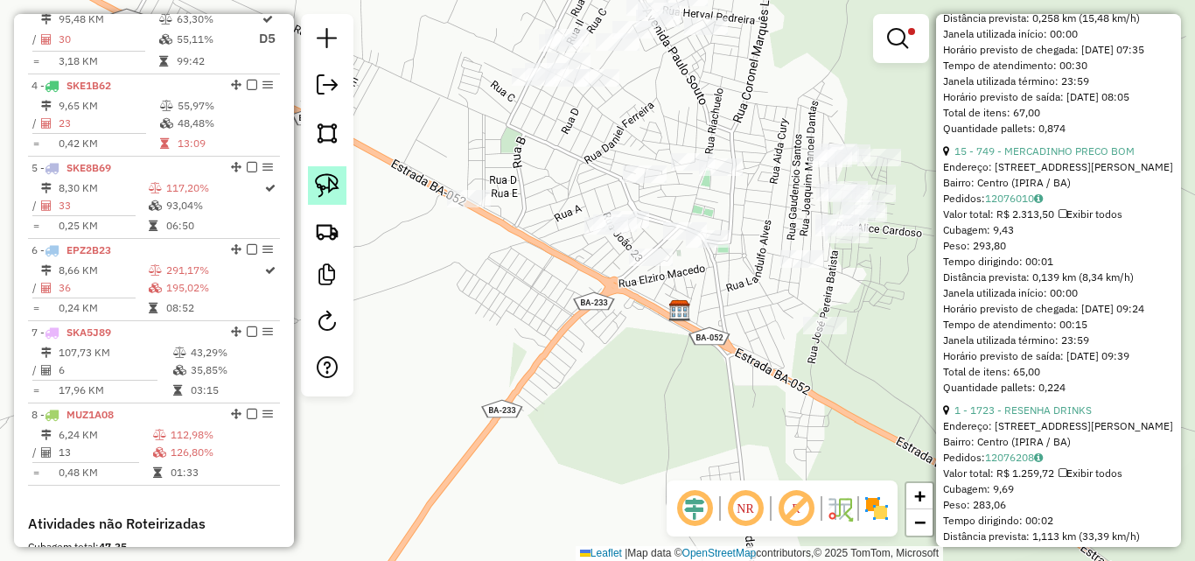
click at [334, 186] on img at bounding box center [327, 185] width 25 height 25
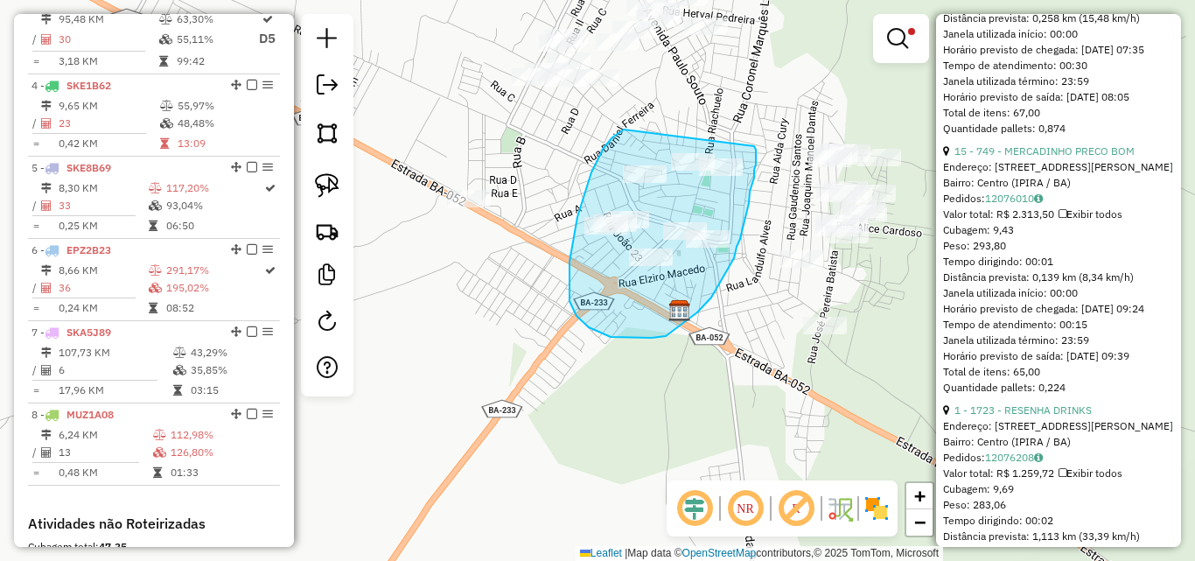
drag, startPoint x: 624, startPoint y: 130, endPoint x: 751, endPoint y: 144, distance: 127.8
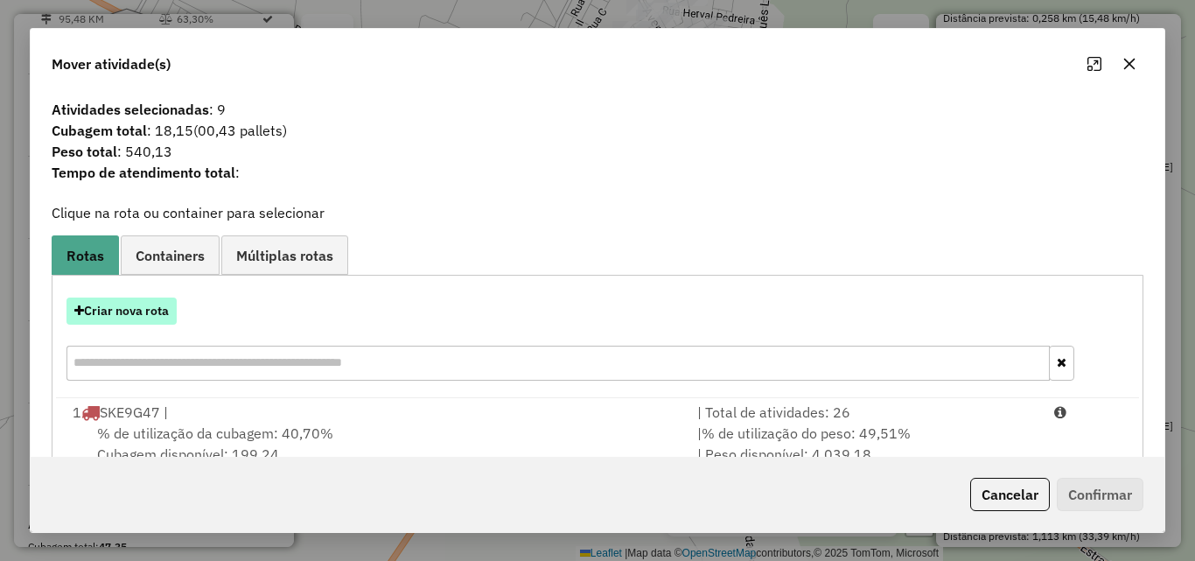
click at [134, 313] on button "Criar nova rota" at bounding box center [122, 311] width 110 height 27
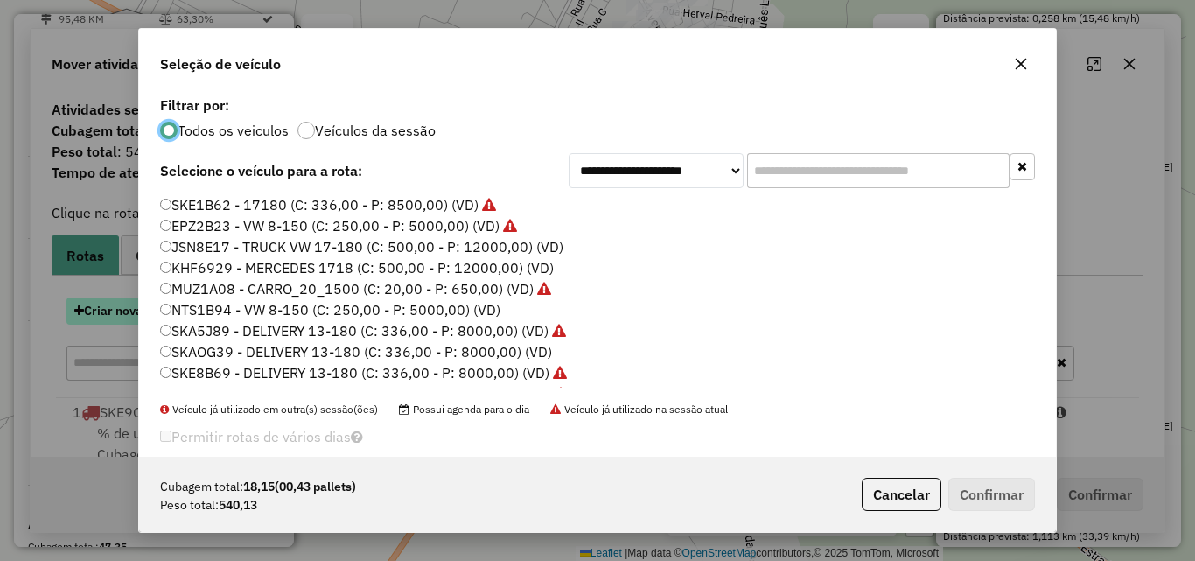
scroll to position [10, 5]
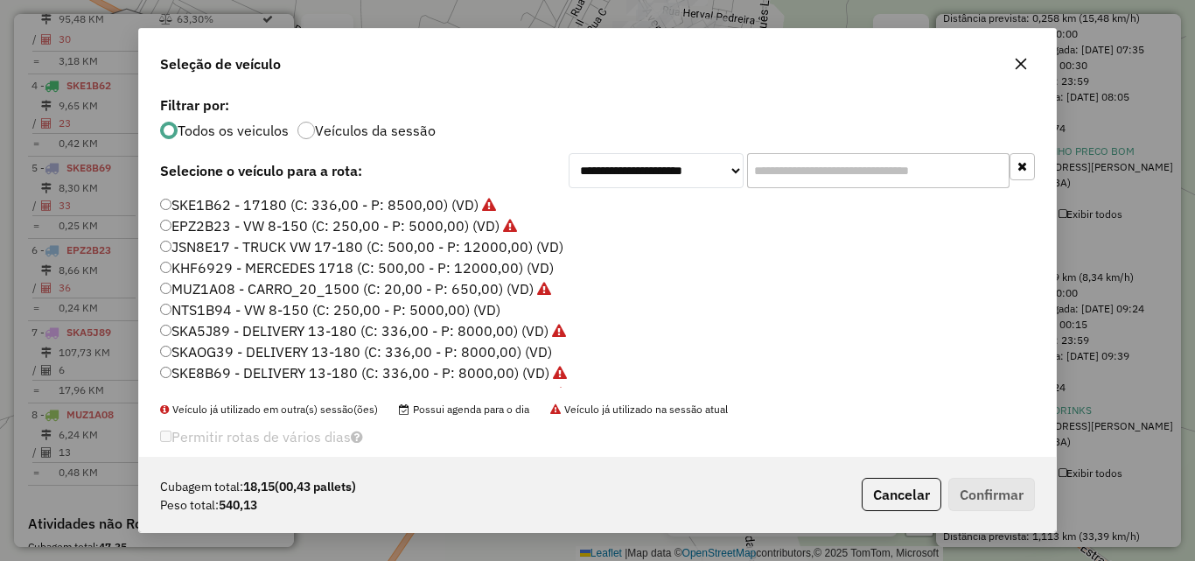
click at [210, 298] on label "MUZ1A08 - CARRO_20_1500 (C: 20,00 - P: 650,00) (VD)" at bounding box center [355, 288] width 391 height 21
click at [989, 488] on button "Confirmar" at bounding box center [992, 494] width 87 height 33
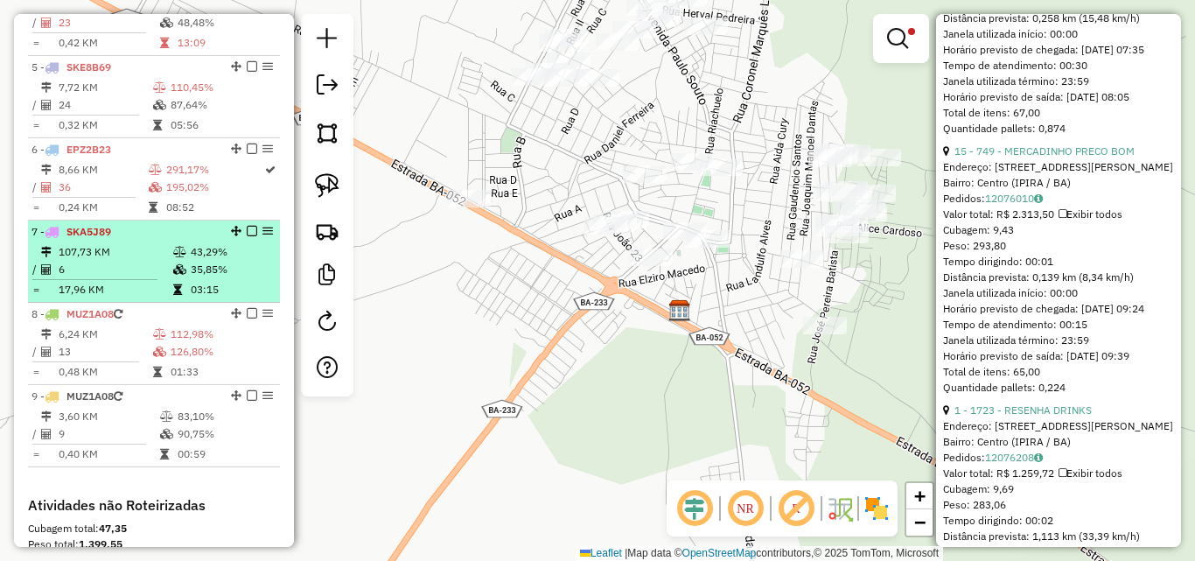
scroll to position [923, 0]
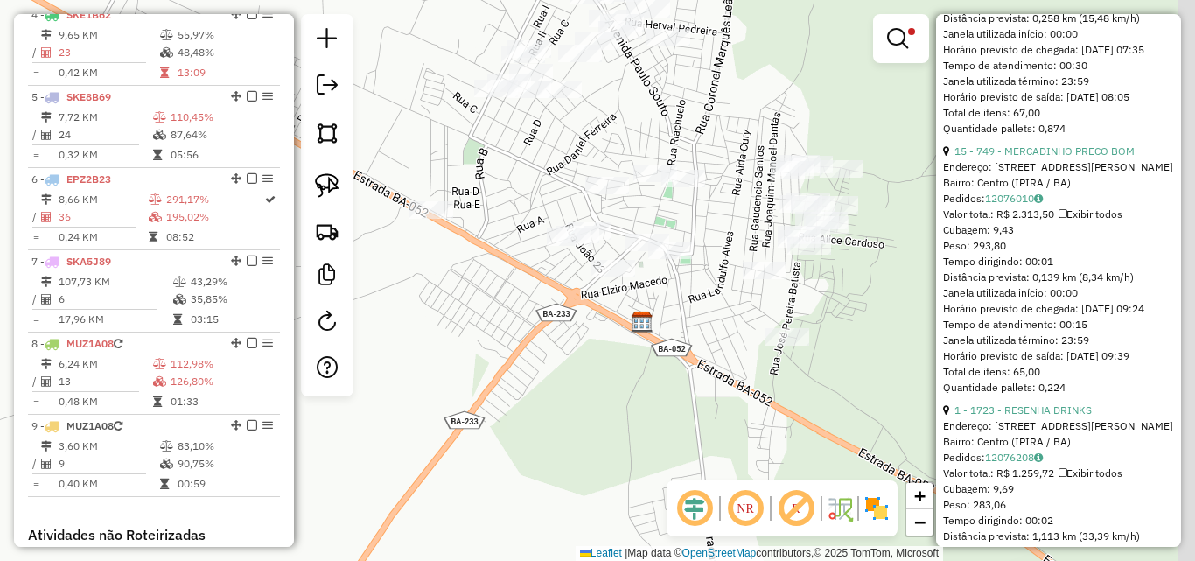
drag, startPoint x: 780, startPoint y: 272, endPoint x: 719, endPoint y: 277, distance: 60.6
click at [741, 284] on div "Limpar filtros Janela de atendimento Grade de atendimento Capacidade Transporta…" at bounding box center [597, 280] width 1195 height 561
click at [325, 180] on img at bounding box center [327, 185] width 25 height 25
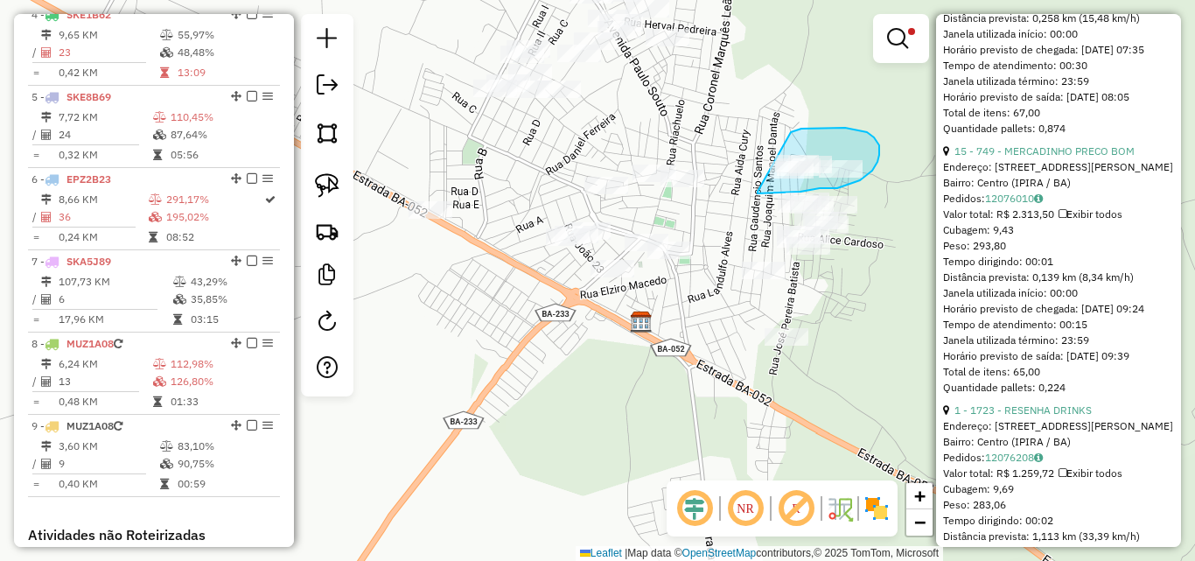
drag, startPoint x: 758, startPoint y: 193, endPoint x: 789, endPoint y: 133, distance: 68.1
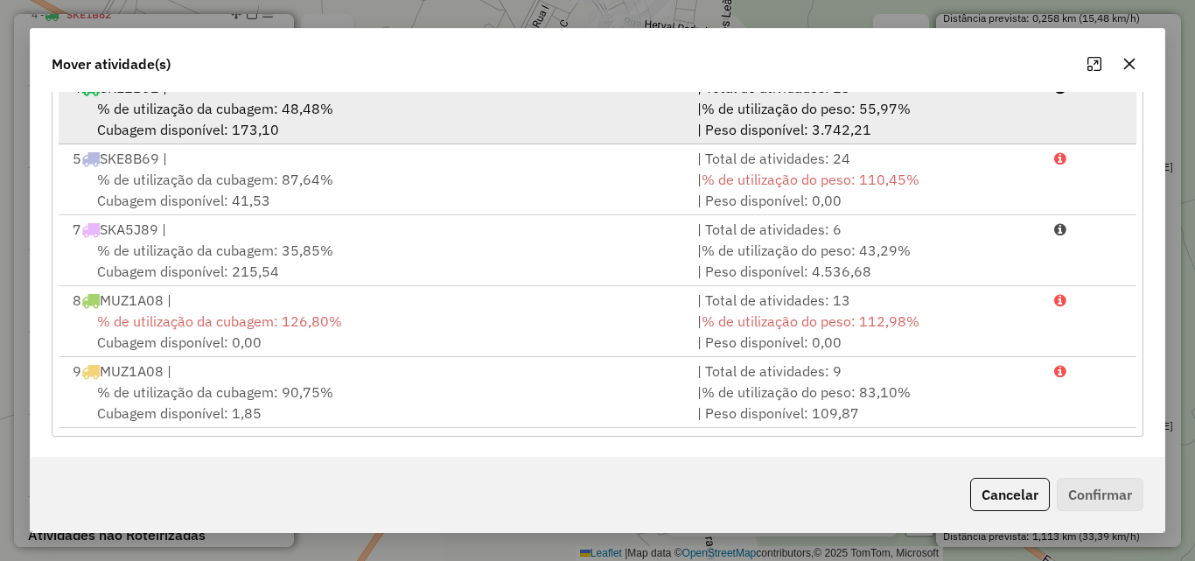
scroll to position [321, 0]
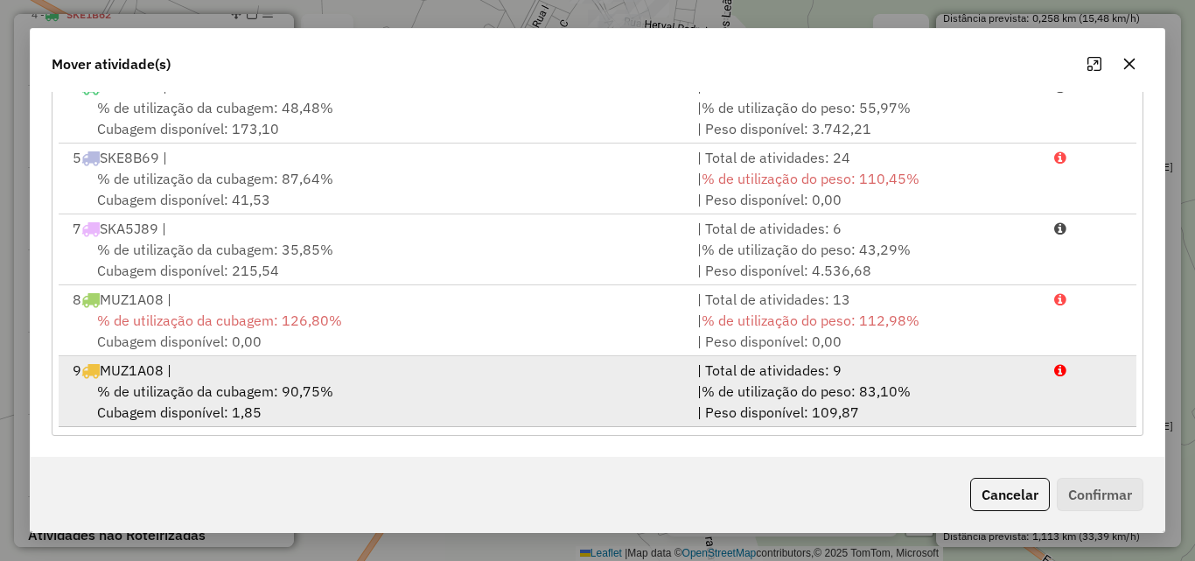
click at [292, 392] on span "% de utilização da cubagem: 90,75%" at bounding box center [215, 391] width 236 height 18
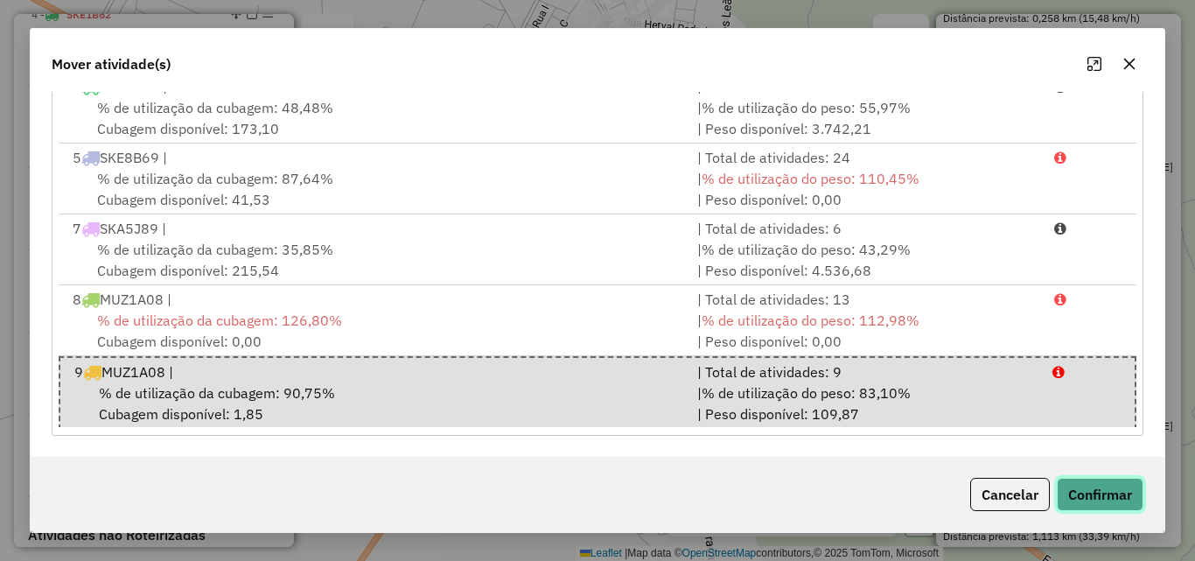
click at [1080, 480] on button "Confirmar" at bounding box center [1100, 494] width 87 height 33
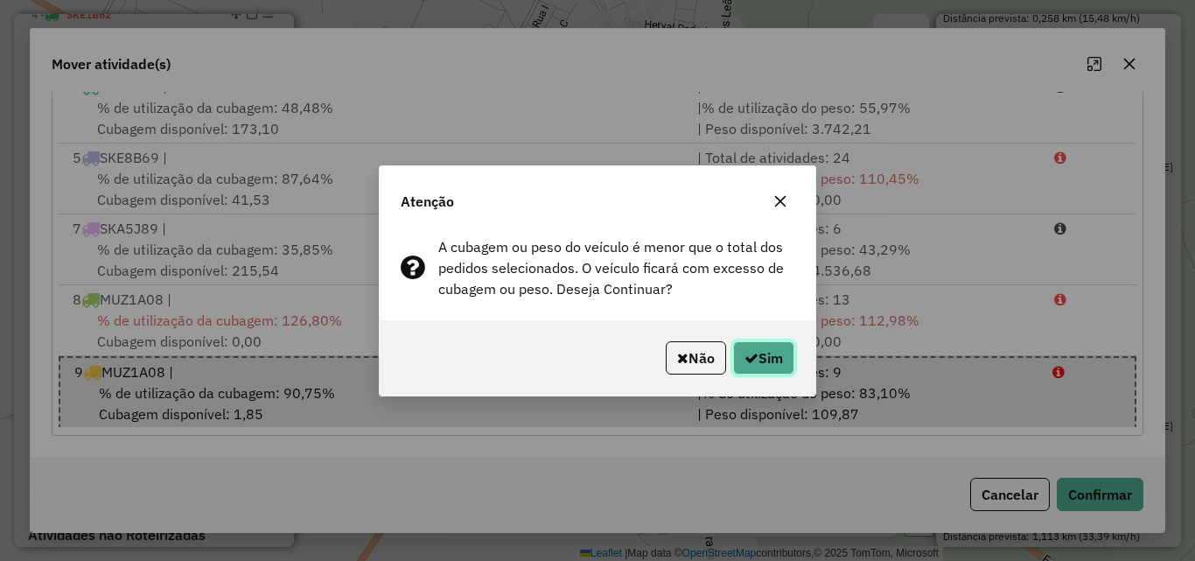
click at [761, 361] on button "Sim" at bounding box center [763, 357] width 61 height 33
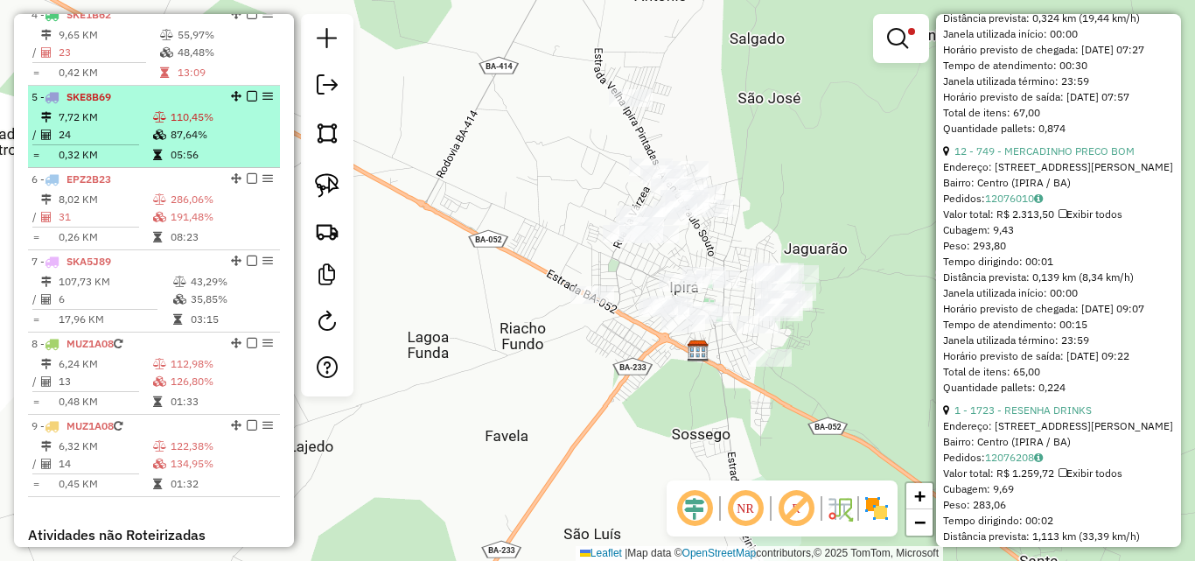
scroll to position [836, 0]
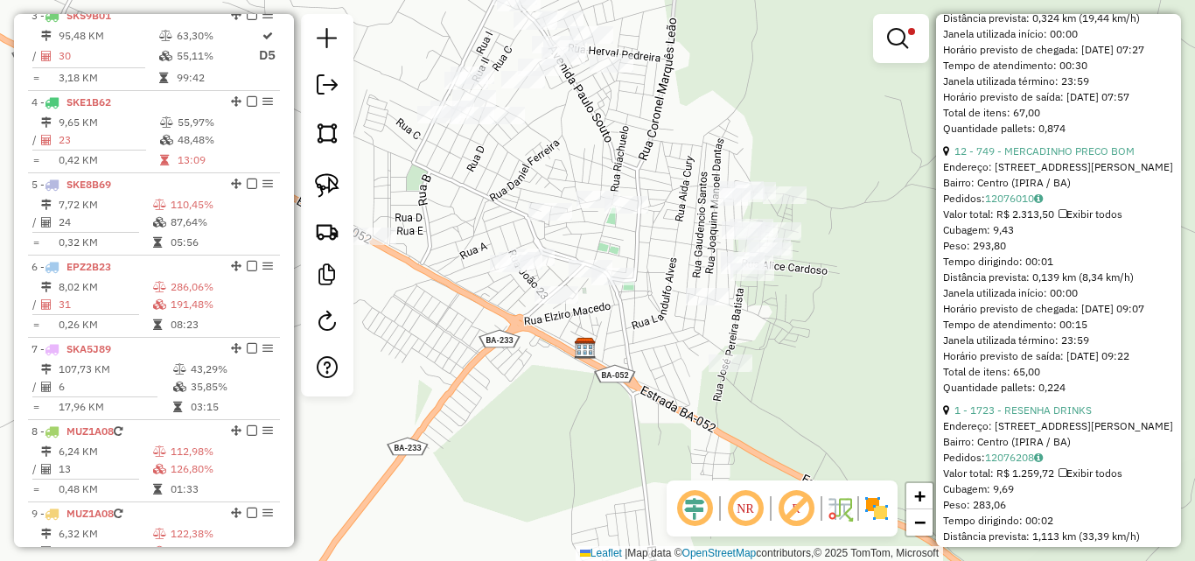
drag, startPoint x: 803, startPoint y: 333, endPoint x: 793, endPoint y: 294, distance: 40.8
click at [793, 294] on div "Limpar filtros Janela de atendimento Grade de atendimento Capacidade Transporta…" at bounding box center [597, 280] width 1195 height 561
drag, startPoint x: 306, startPoint y: 187, endPoint x: 333, endPoint y: 187, distance: 27.1
click at [306, 188] on div at bounding box center [327, 205] width 53 height 382
click at [333, 187] on img at bounding box center [327, 185] width 25 height 25
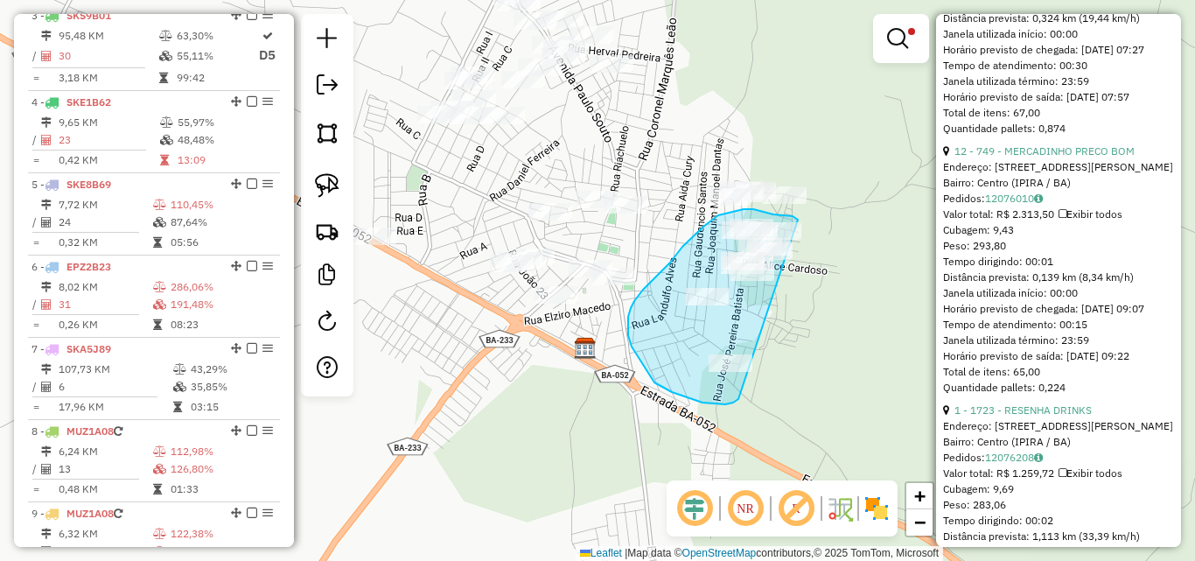
drag, startPoint x: 740, startPoint y: 394, endPoint x: 817, endPoint y: 233, distance: 178.5
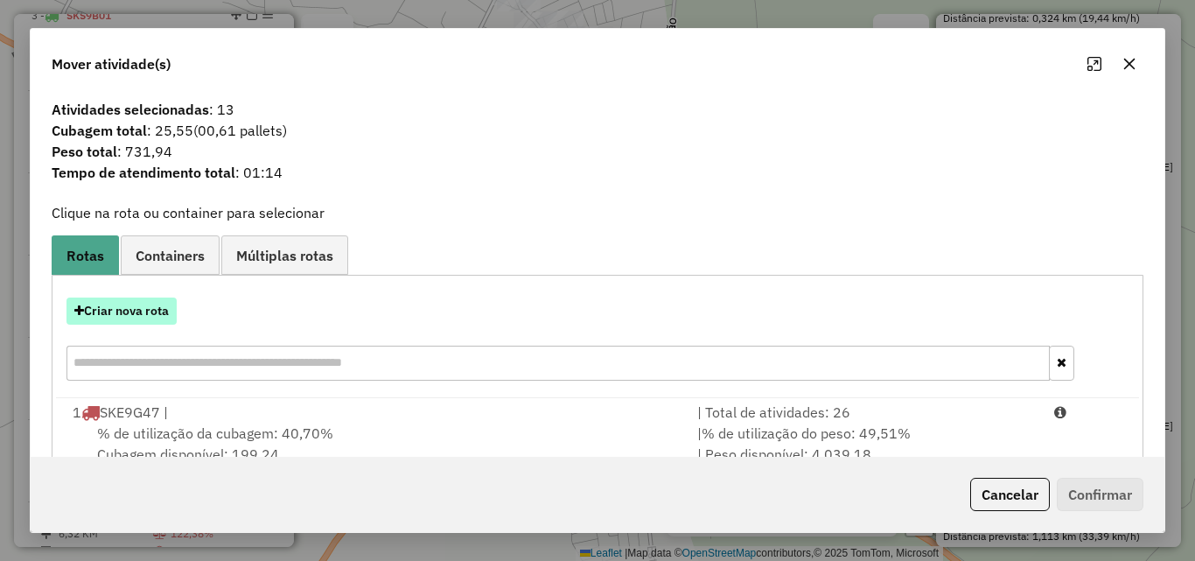
click at [146, 319] on button "Criar nova rota" at bounding box center [122, 311] width 110 height 27
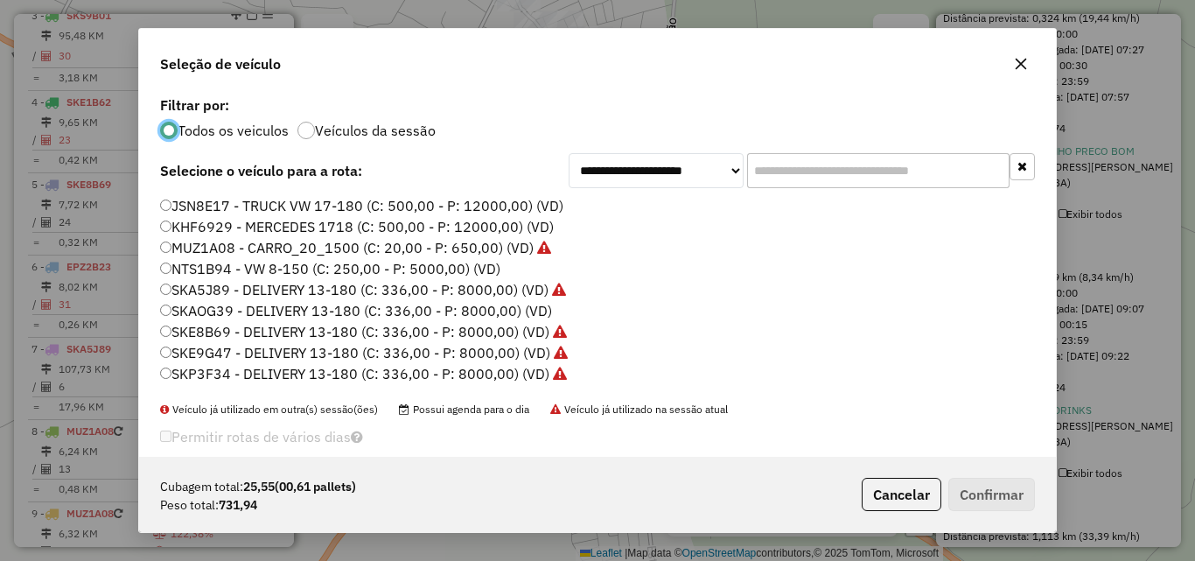
scroll to position [60, 0]
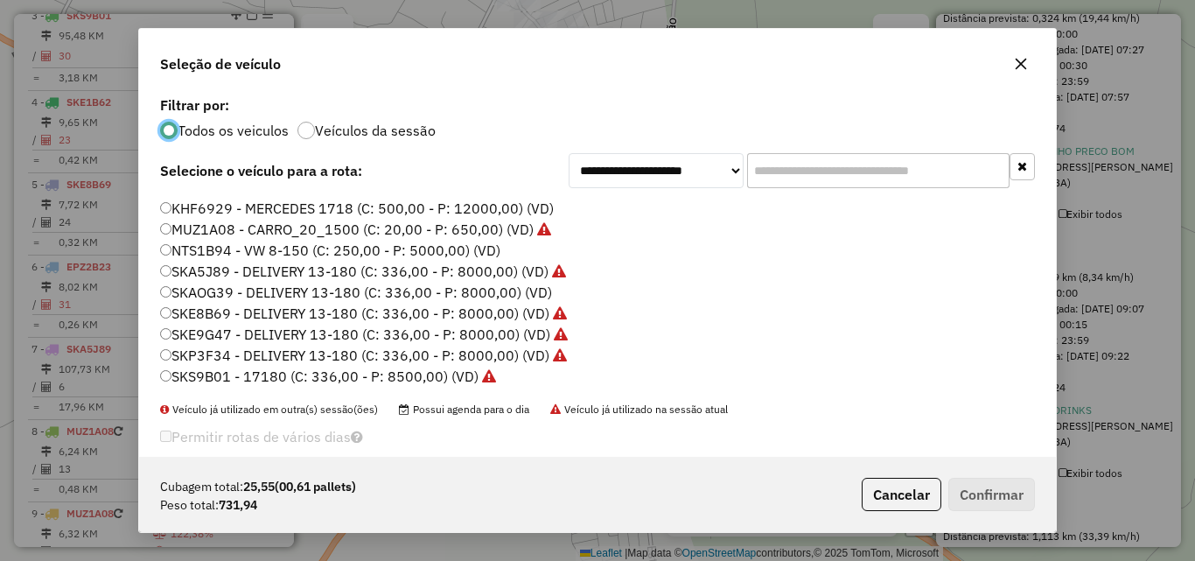
click at [192, 227] on label "MUZ1A08 - CARRO_20_1500 (C: 20,00 - P: 650,00) (VD)" at bounding box center [355, 229] width 391 height 21
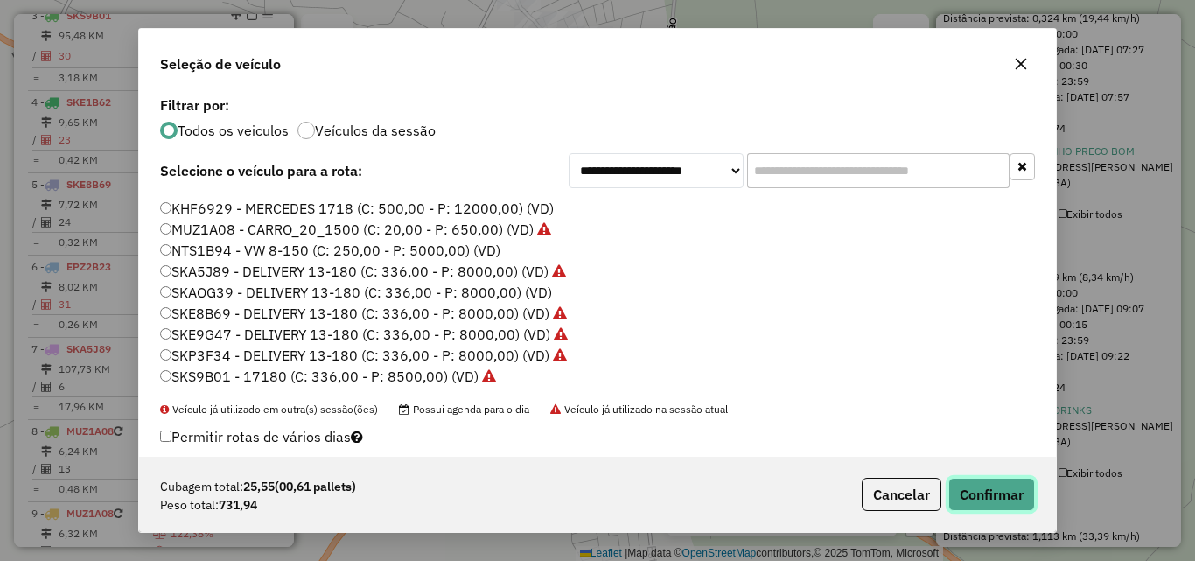
click at [998, 496] on button "Confirmar" at bounding box center [992, 494] width 87 height 33
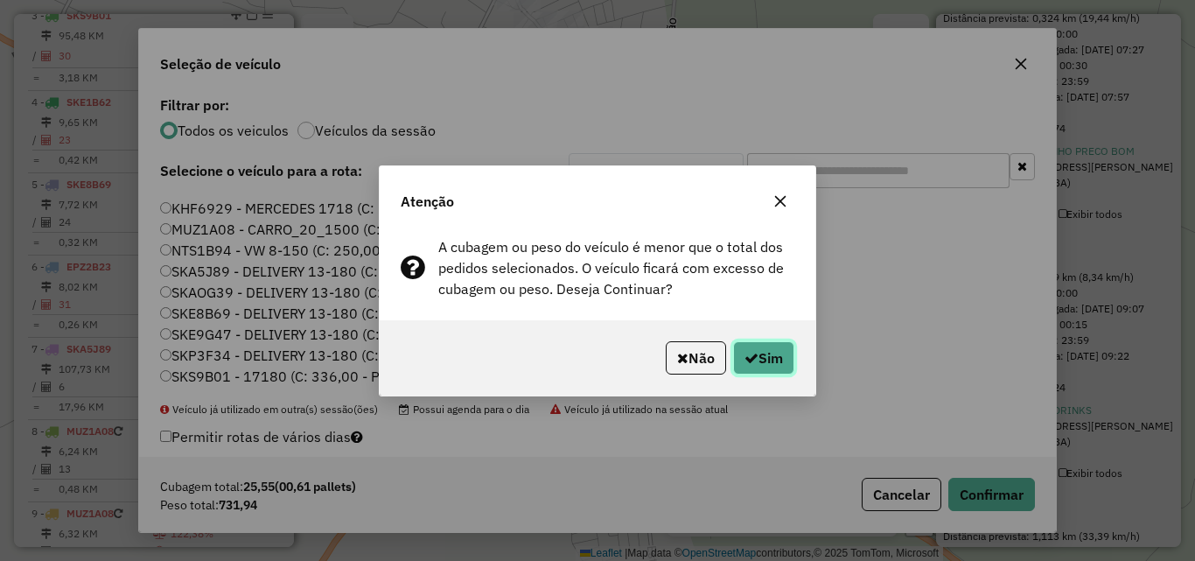
click at [782, 365] on button "Sim" at bounding box center [763, 357] width 61 height 33
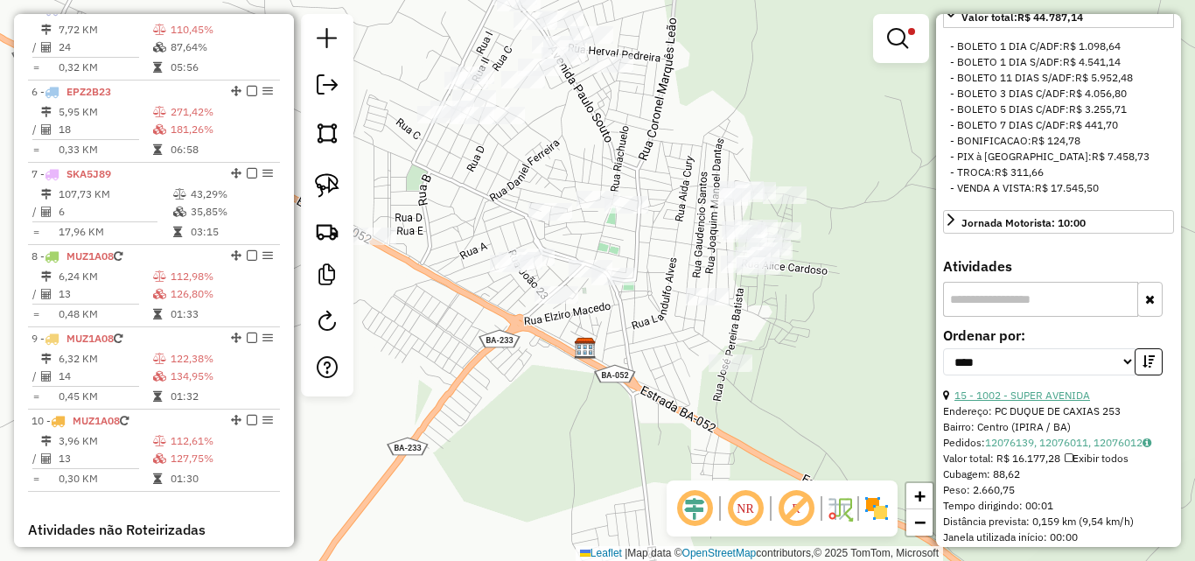
scroll to position [669, 0]
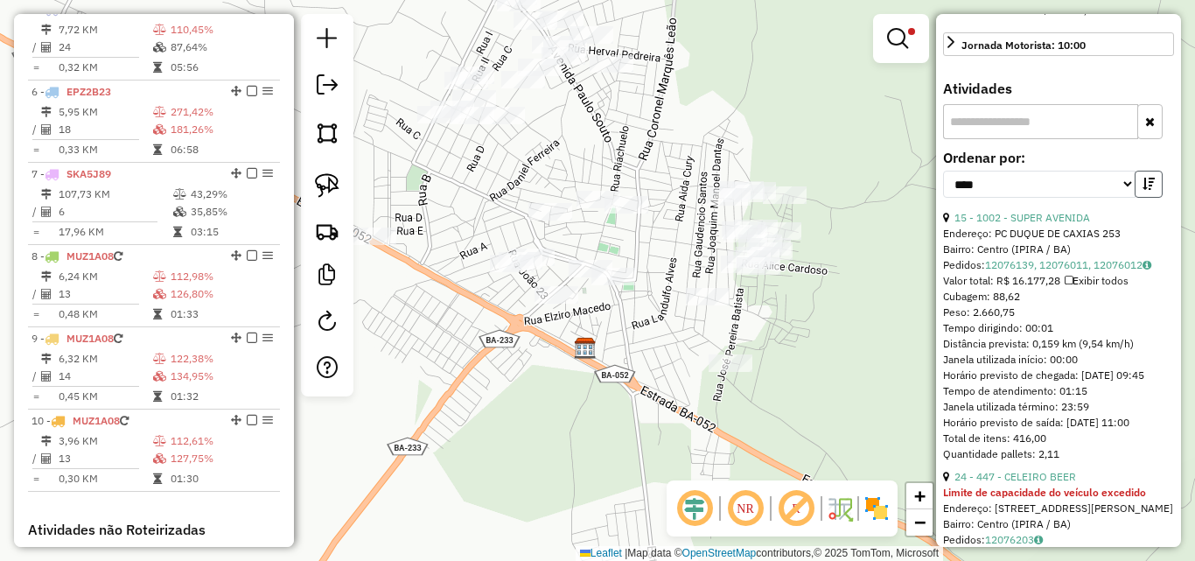
click at [1145, 198] on button "button" at bounding box center [1149, 184] width 28 height 27
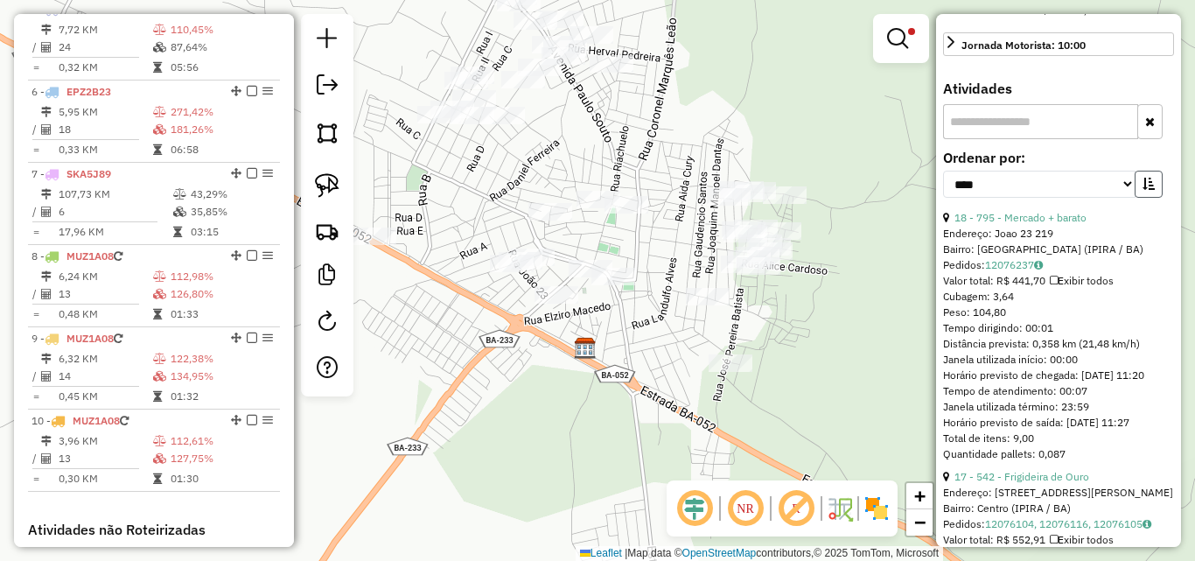
click at [1144, 198] on button "button" at bounding box center [1149, 184] width 28 height 27
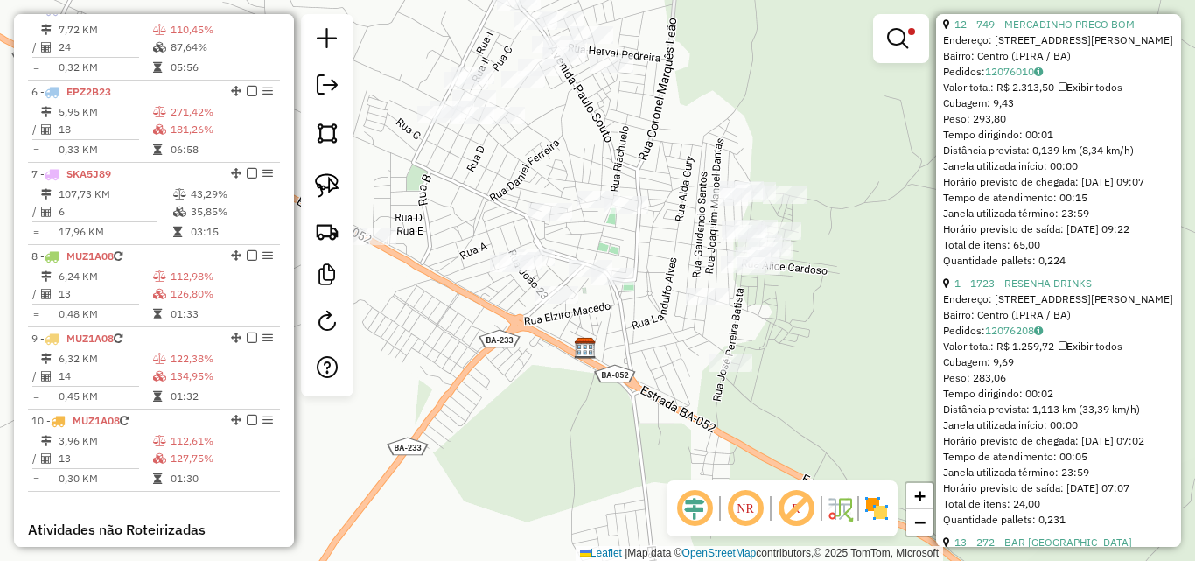
scroll to position [1719, 0]
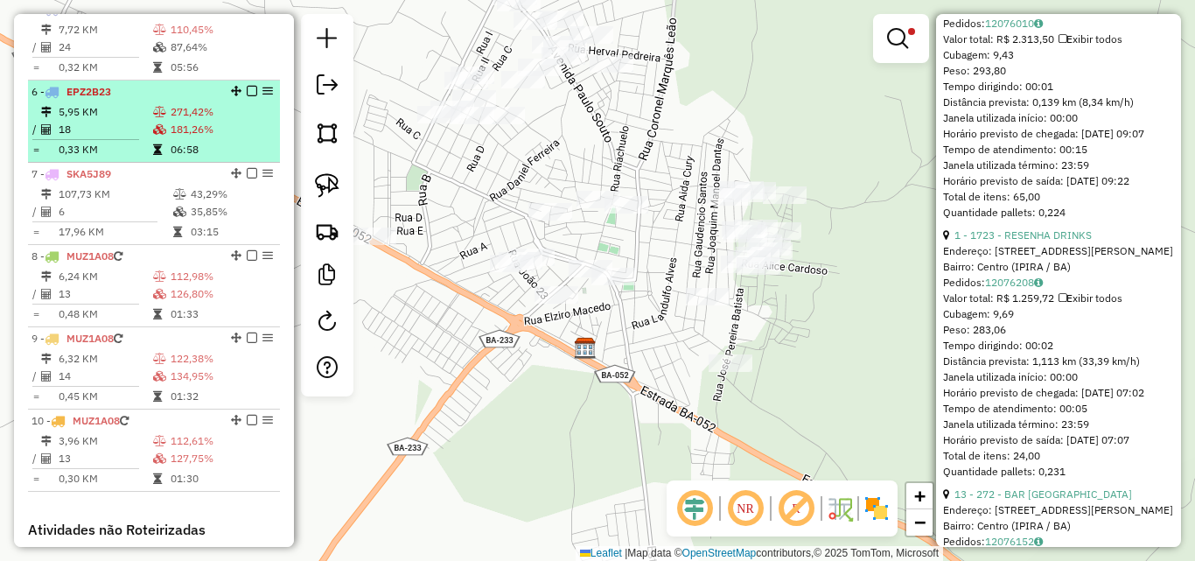
click at [108, 138] on td "18" at bounding box center [105, 130] width 95 height 18
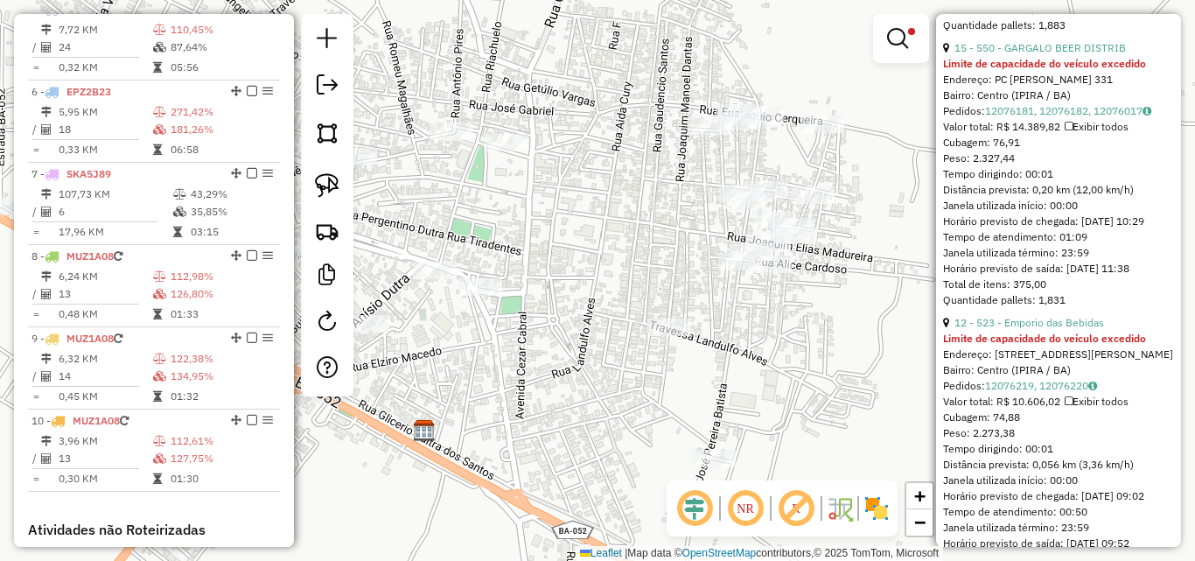
scroll to position [1106, 0]
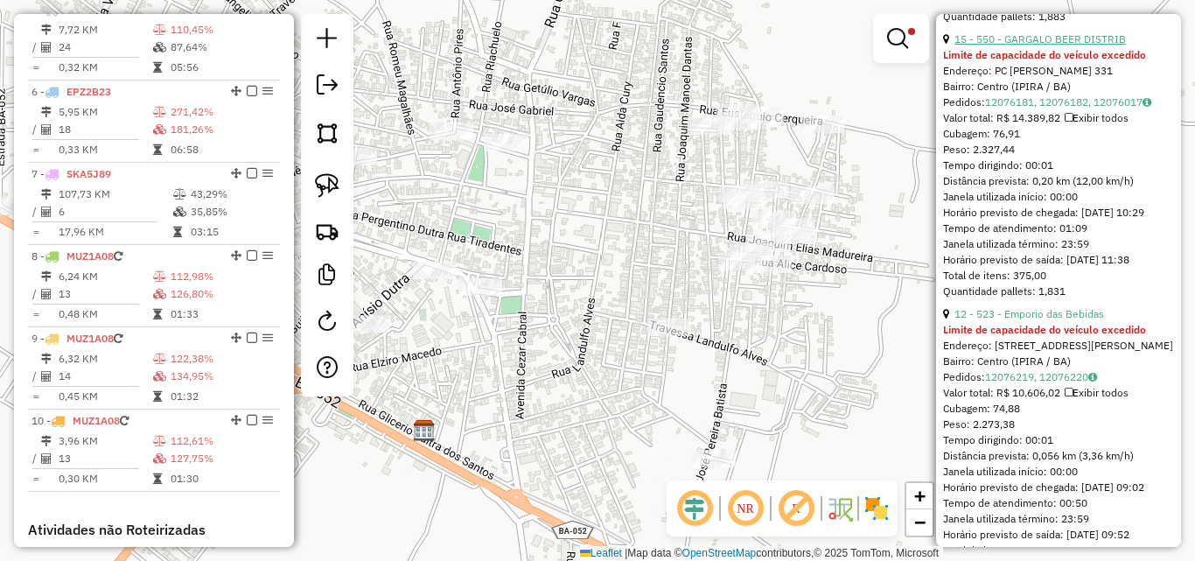
click at [1041, 46] on link "15 - 550 - GARGALO BEER DISTRIB" at bounding box center [1041, 38] width 172 height 13
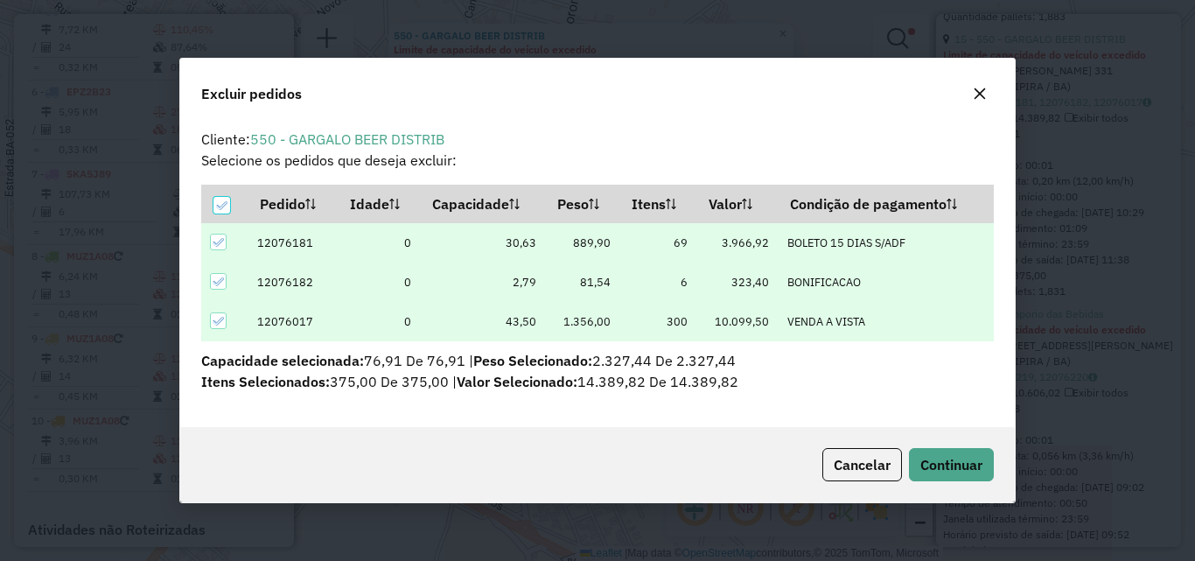
scroll to position [0, 0]
click at [957, 459] on span "Continuar" at bounding box center [952, 465] width 62 height 18
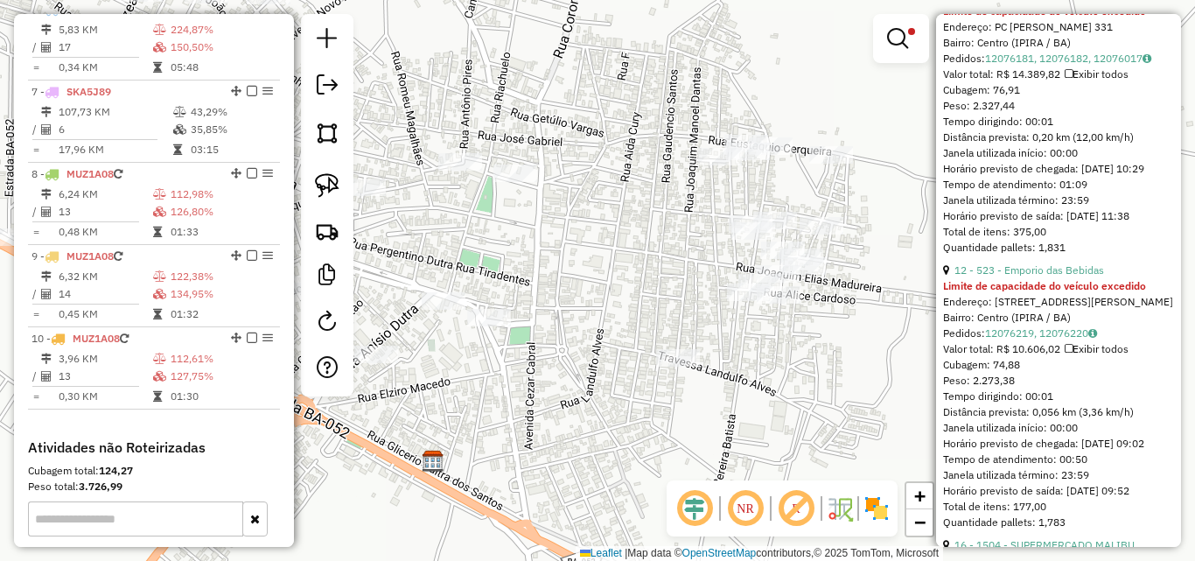
scroll to position [1238, 0]
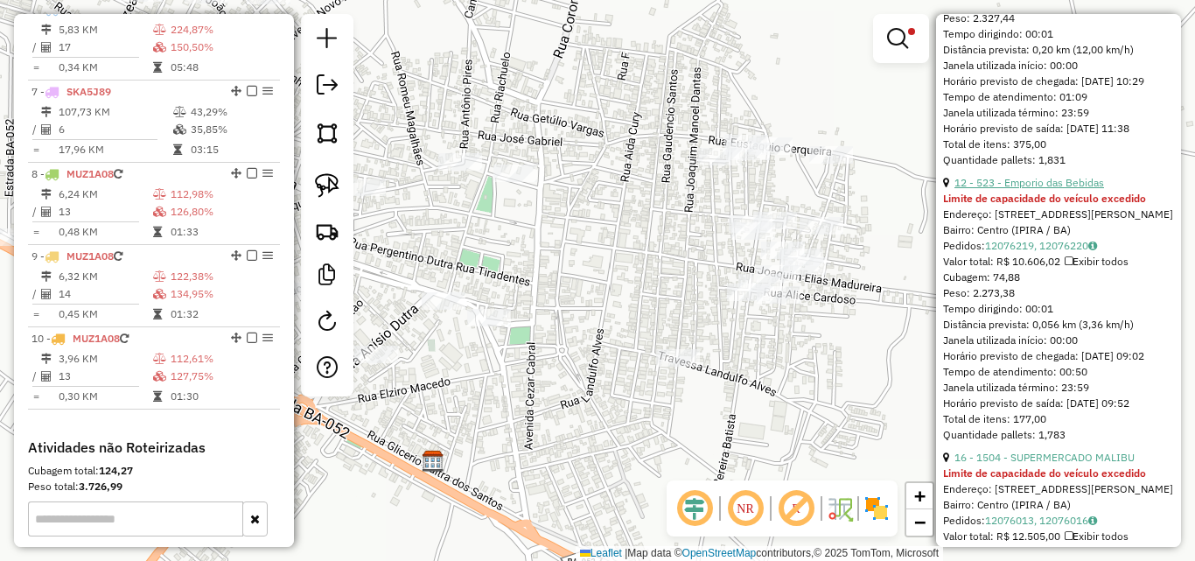
click at [1064, 189] on link "12 - 523 - Emporio das Bebidas" at bounding box center [1030, 182] width 150 height 13
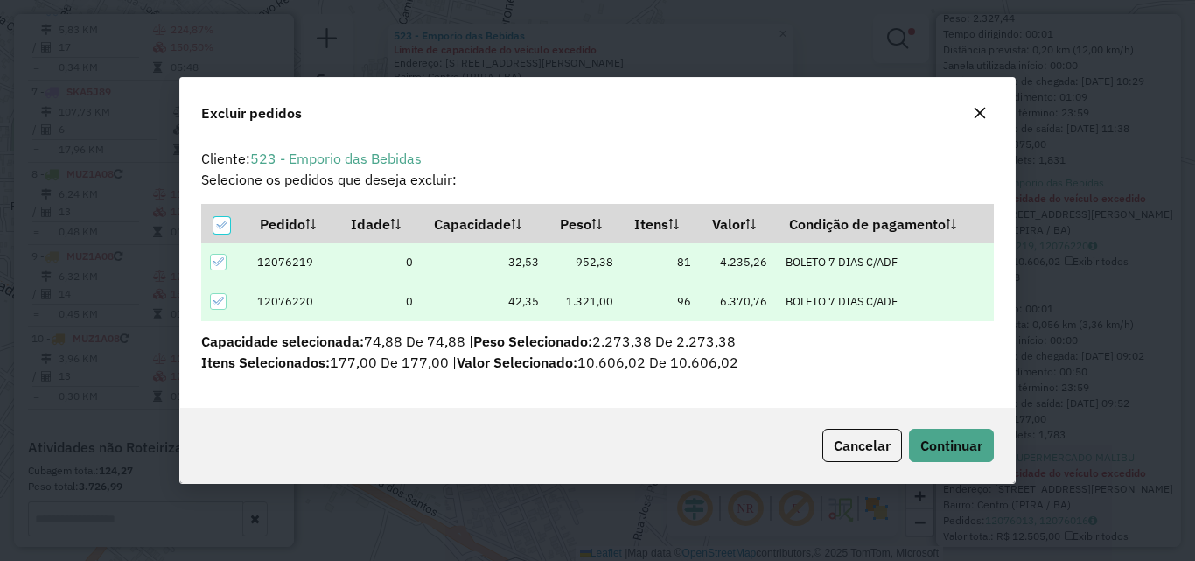
scroll to position [0, 0]
click at [913, 443] on button "Continuar" at bounding box center [951, 445] width 85 height 33
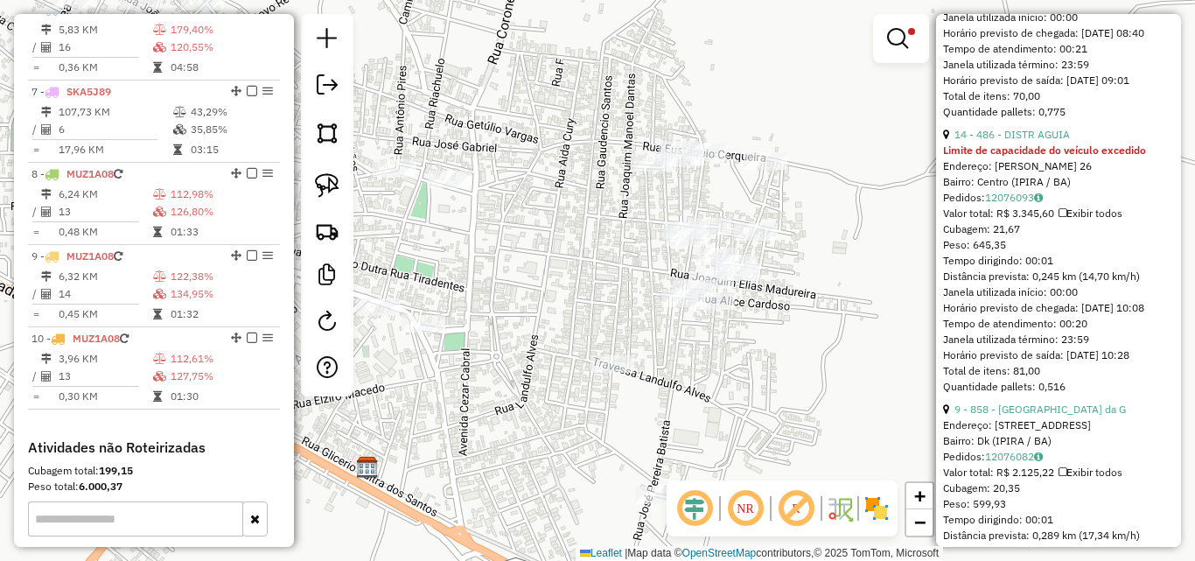
scroll to position [1850, 0]
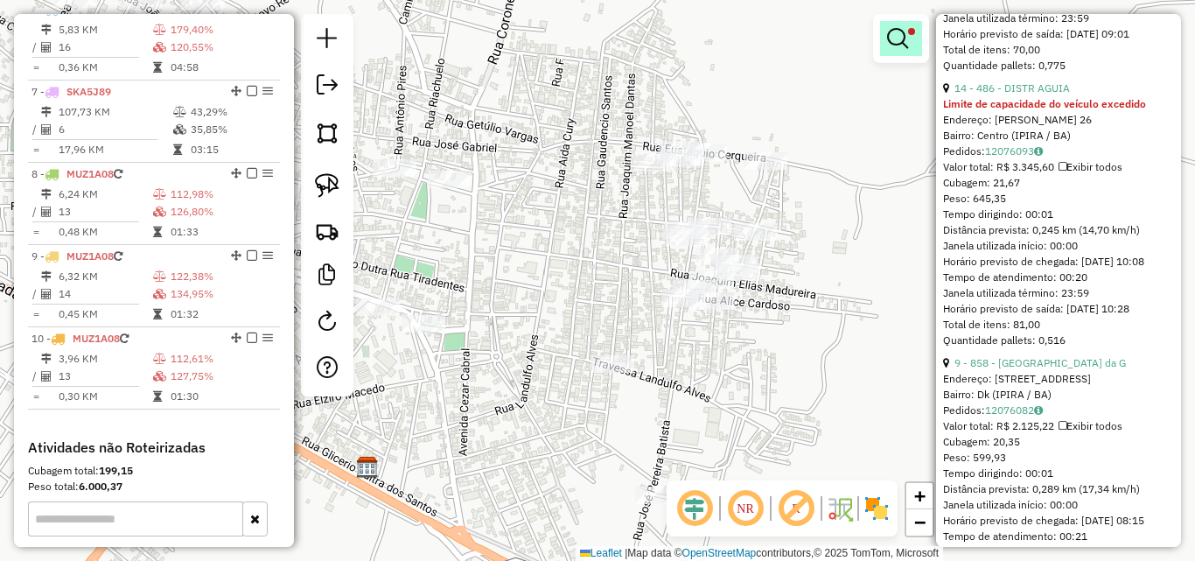
click at [889, 37] on em at bounding box center [897, 38] width 21 height 21
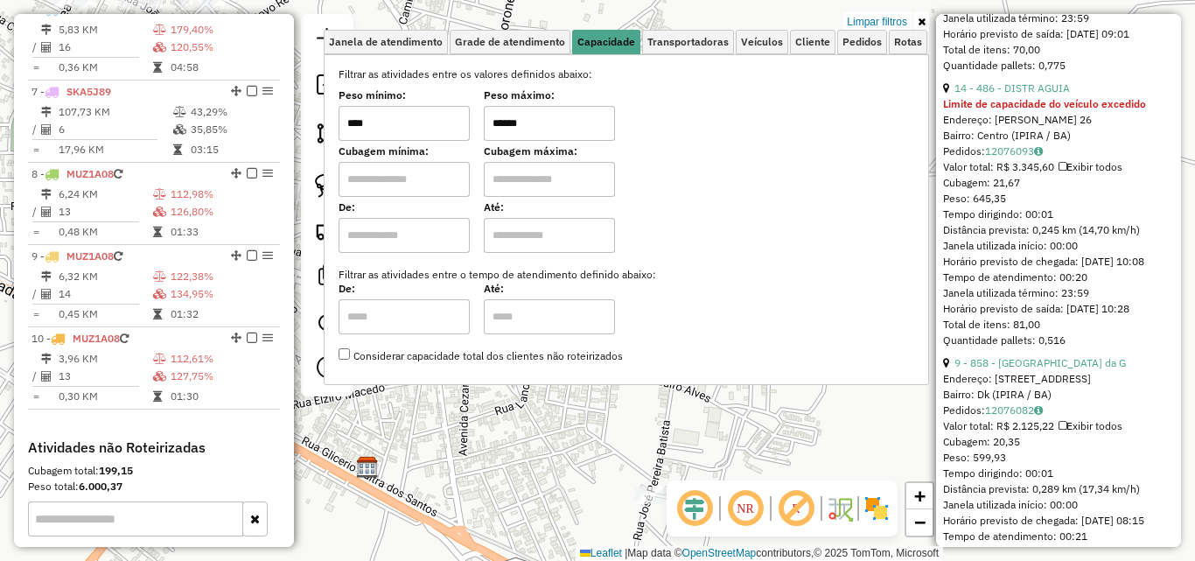
drag, startPoint x: 395, startPoint y: 134, endPoint x: 354, endPoint y: 146, distance: 42.9
click at [354, 146] on div "Filtrar as atividades entre os valores definidos abaixo: Peso mínimo: **** Peso…" at bounding box center [627, 216] width 576 height 298
type input "****"
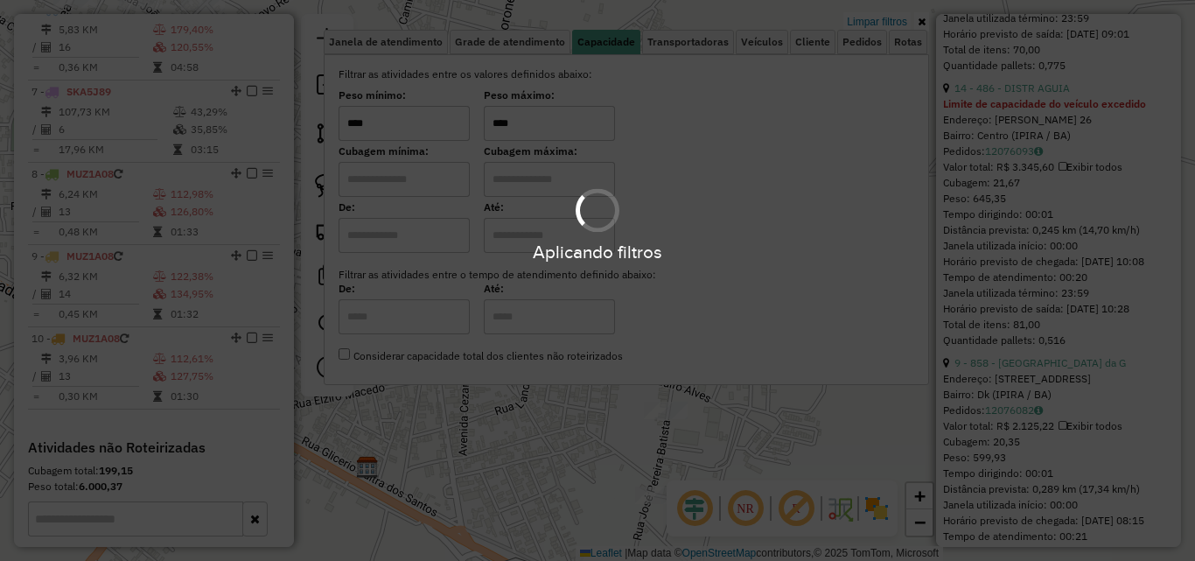
type input "****"
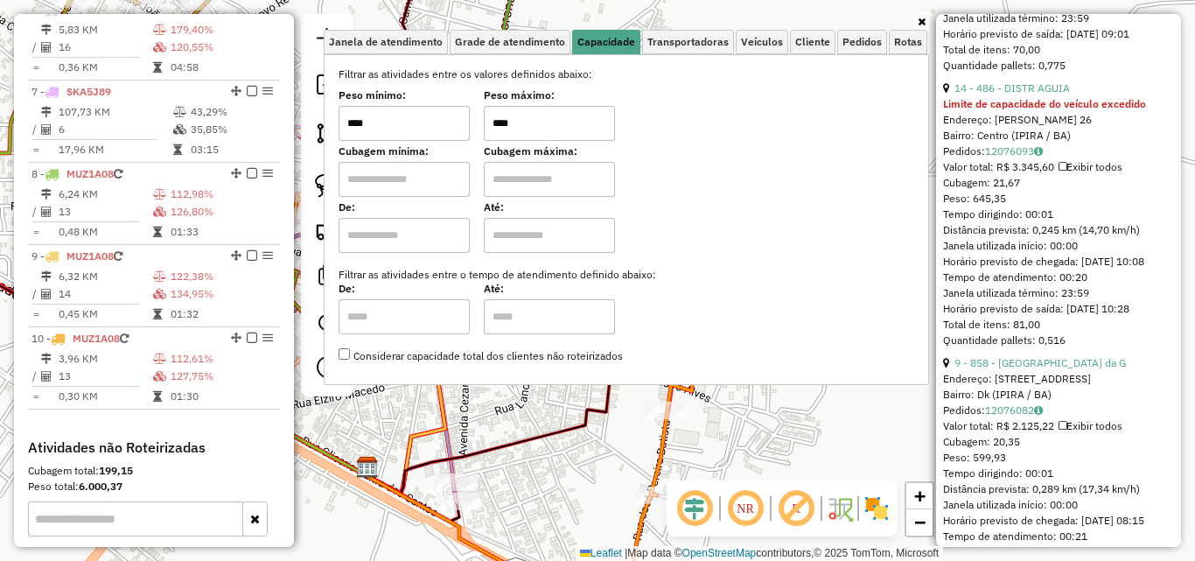
click at [794, 423] on div "Janela de atendimento Grade de atendimento Capacidade Transportadoras Veículos …" at bounding box center [597, 280] width 1195 height 561
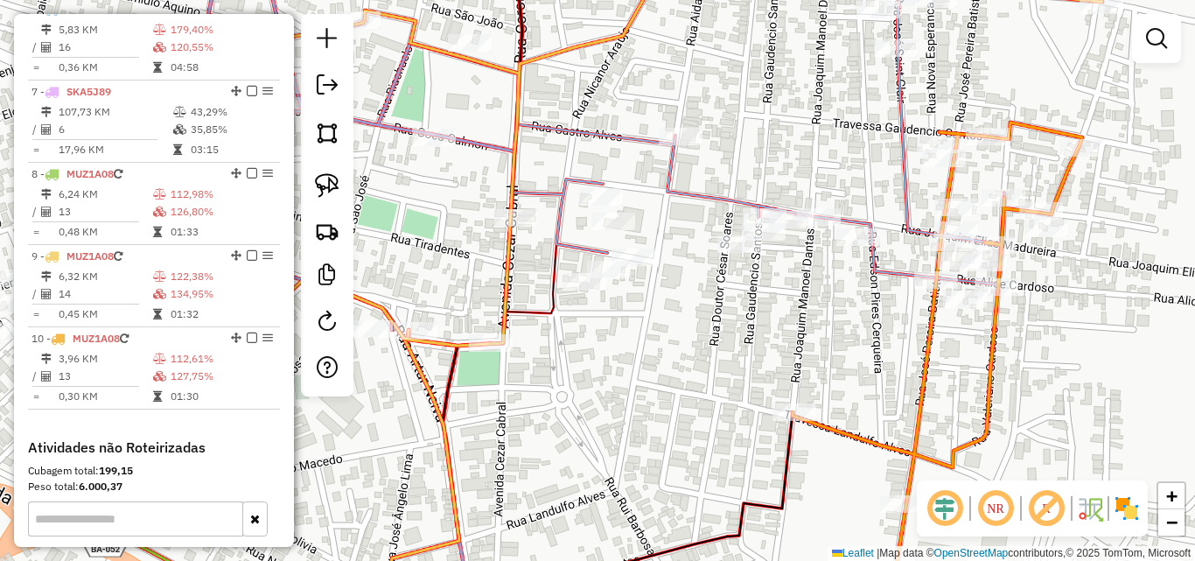
drag, startPoint x: 576, startPoint y: 317, endPoint x: 740, endPoint y: 324, distance: 163.8
click at [736, 325] on div "Janela de atendimento Grade de atendimento Capacidade Transportadoras Veículos …" at bounding box center [597, 280] width 1195 height 561
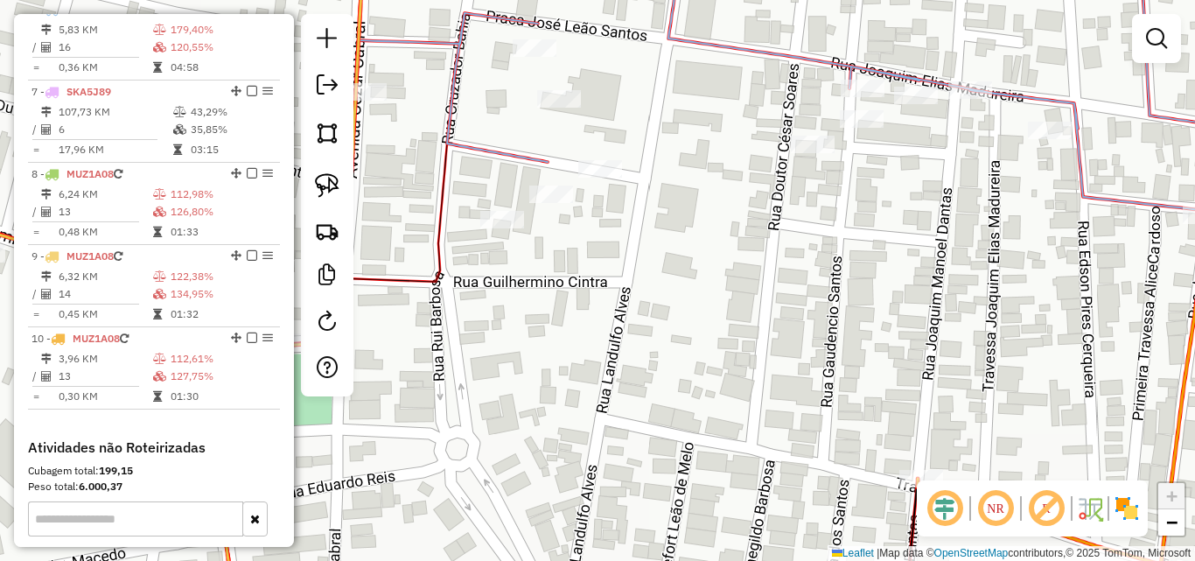
drag, startPoint x: 736, startPoint y: 294, endPoint x: 764, endPoint y: 273, distance: 35.0
click at [764, 273] on div "Janela de atendimento Grade de atendimento Capacidade Transportadoras Veículos …" at bounding box center [597, 280] width 1195 height 561
click at [327, 188] on img at bounding box center [327, 185] width 25 height 25
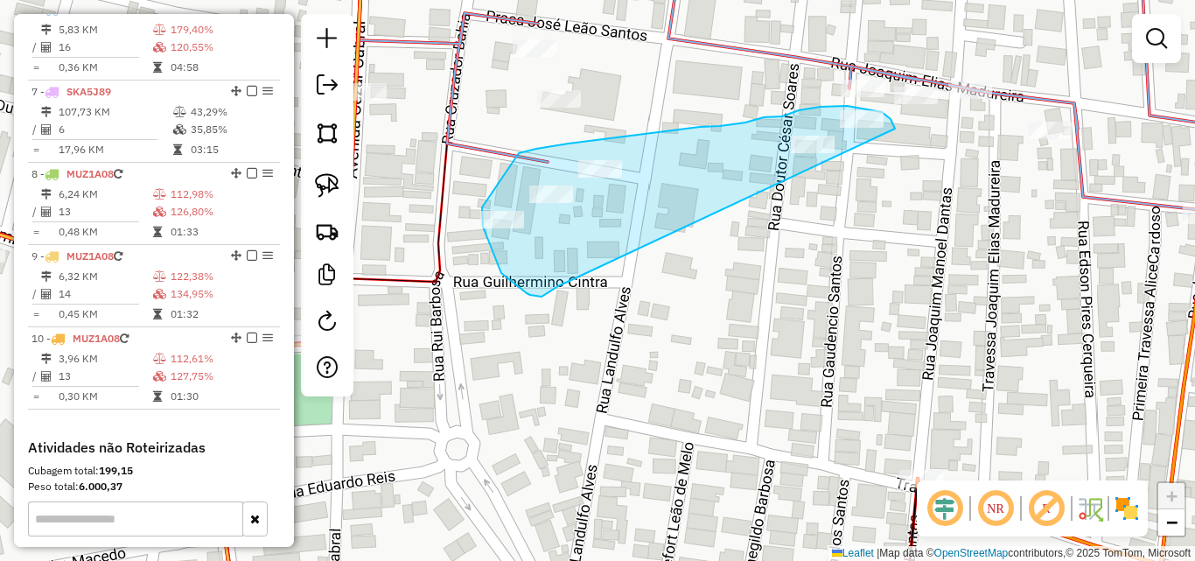
drag, startPoint x: 558, startPoint y: 286, endPoint x: 896, endPoint y: 130, distance: 372.4
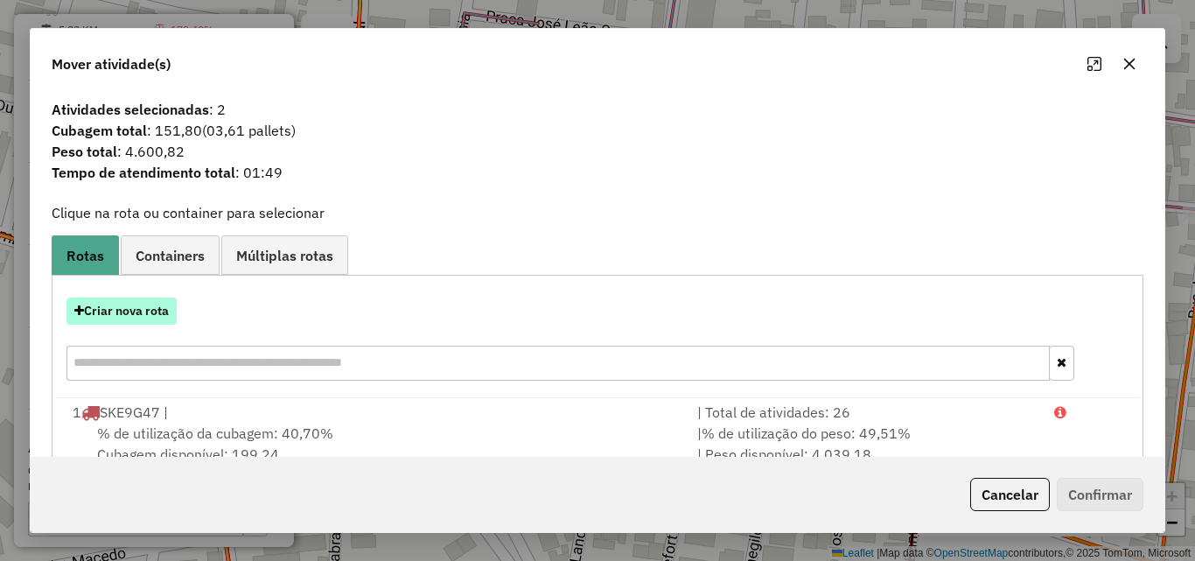
click at [131, 313] on button "Criar nova rota" at bounding box center [122, 311] width 110 height 27
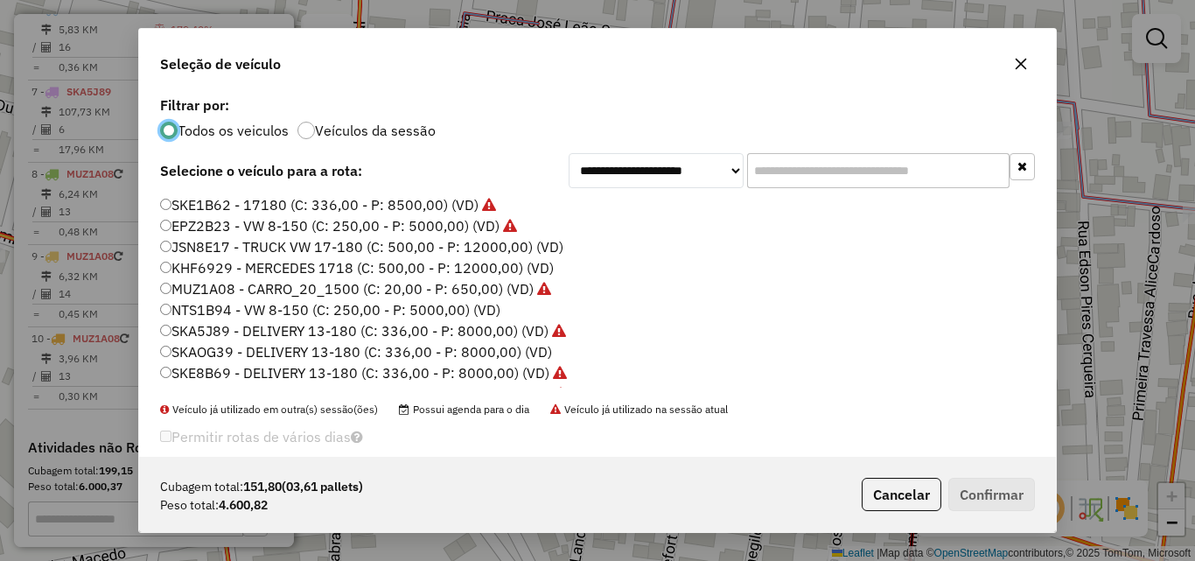
scroll to position [10, 5]
click at [1021, 63] on icon "button" at bounding box center [1021, 64] width 11 height 11
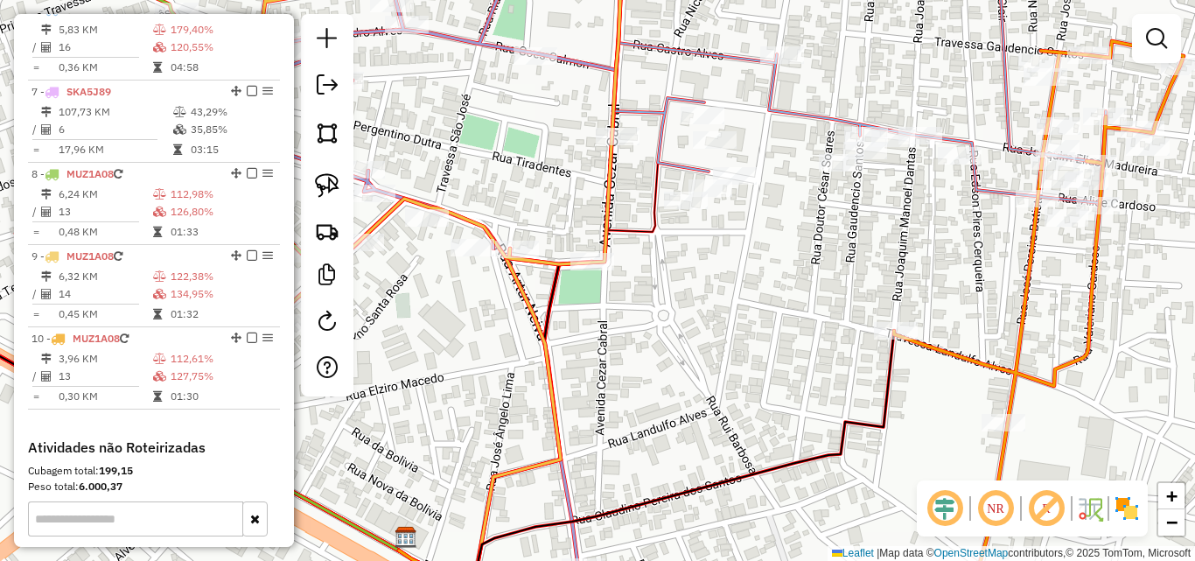
drag, startPoint x: 889, startPoint y: 284, endPoint x: 715, endPoint y: 164, distance: 211.4
click at [762, 179] on div "Janela de atendimento Grade de atendimento Capacidade Transportadoras Veículos …" at bounding box center [597, 280] width 1195 height 561
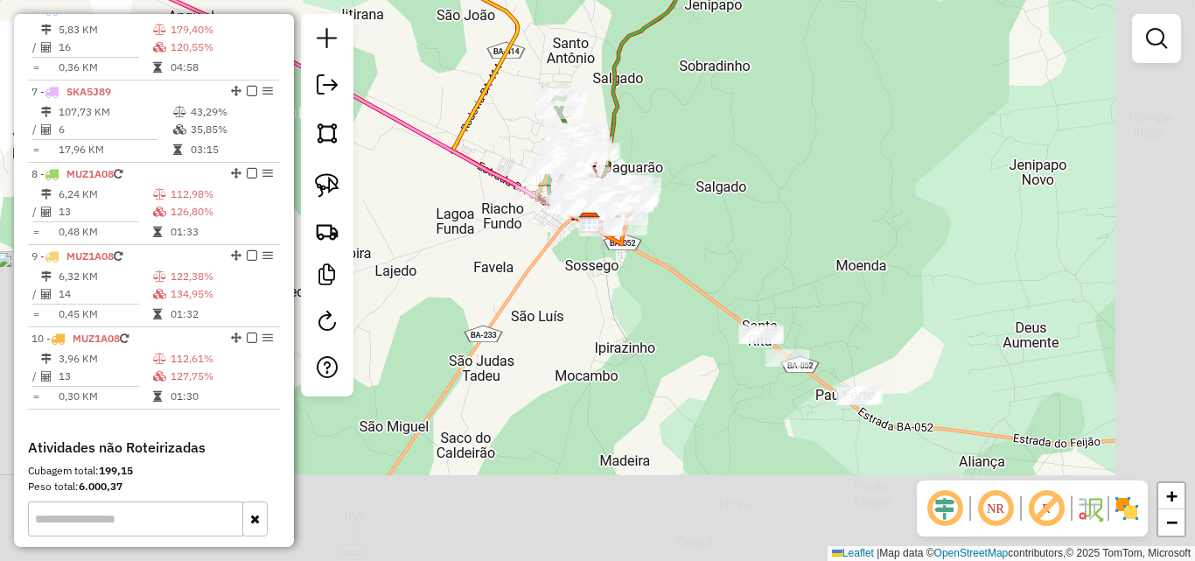
drag, startPoint x: 971, startPoint y: 343, endPoint x: 624, endPoint y: 244, distance: 361.2
click at [658, 249] on div "Janela de atendimento Grade de atendimento Capacidade Transportadoras Veículos …" at bounding box center [597, 280] width 1195 height 561
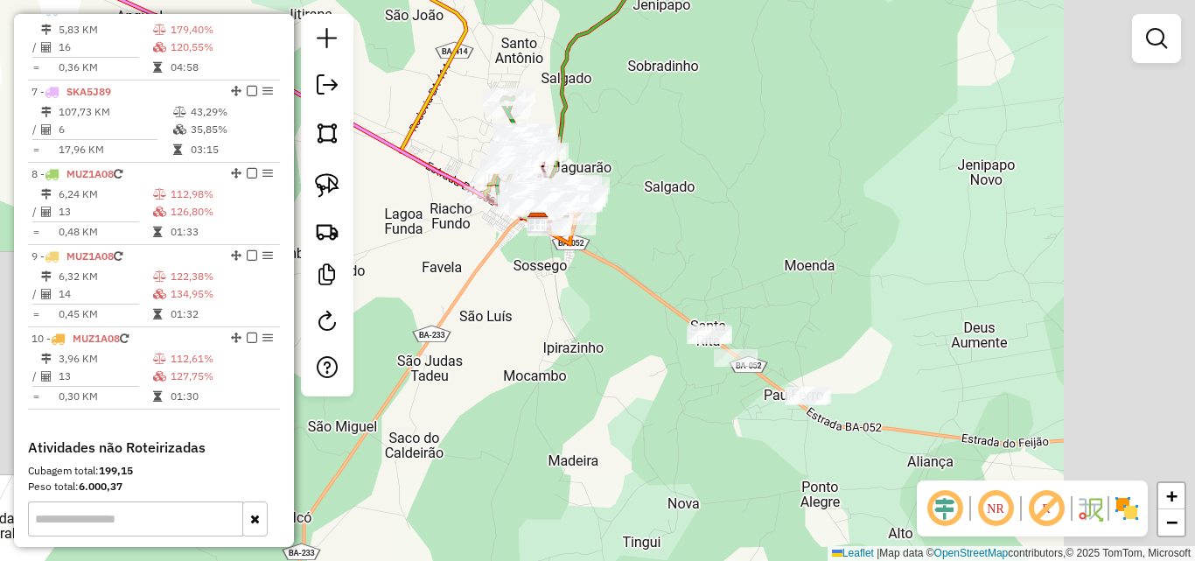
drag, startPoint x: 726, startPoint y: 293, endPoint x: 578, endPoint y: 315, distance: 149.5
click at [578, 315] on div "Janela de atendimento Grade de atendimento Capacidade Transportadoras Veículos …" at bounding box center [597, 280] width 1195 height 561
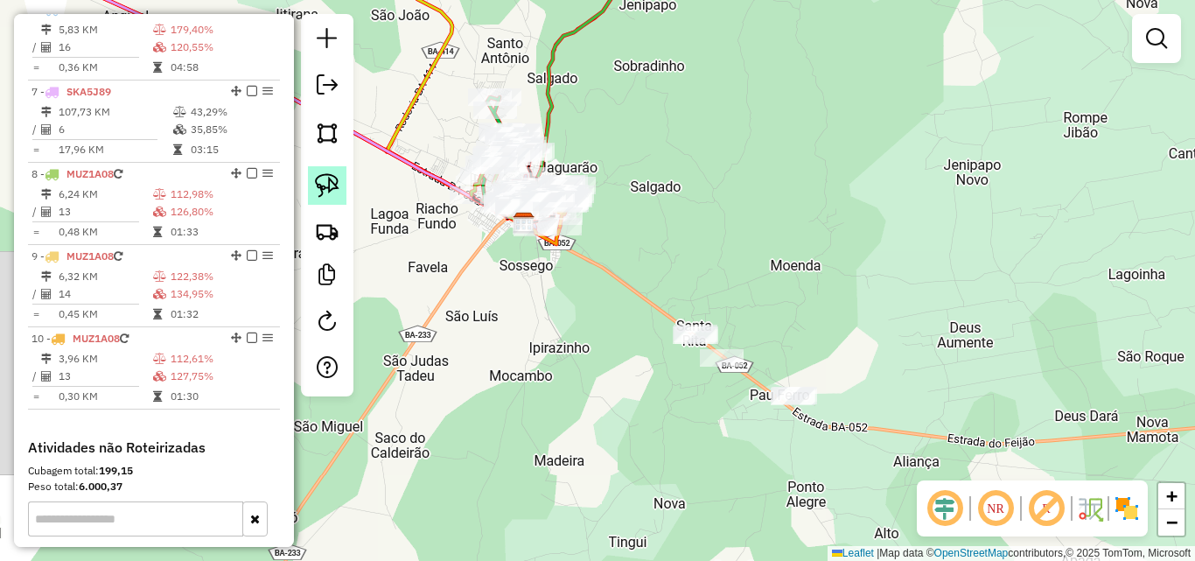
click at [344, 186] on link at bounding box center [327, 185] width 39 height 39
click at [328, 181] on img at bounding box center [327, 185] width 25 height 25
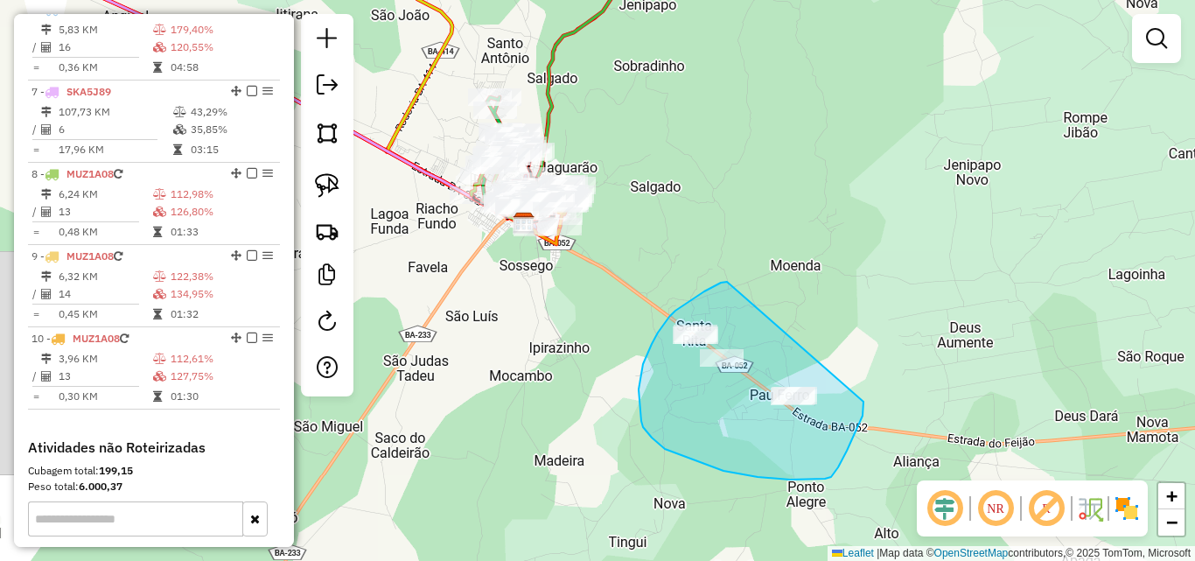
drag, startPoint x: 727, startPoint y: 282, endPoint x: 864, endPoint y: 359, distance: 156.8
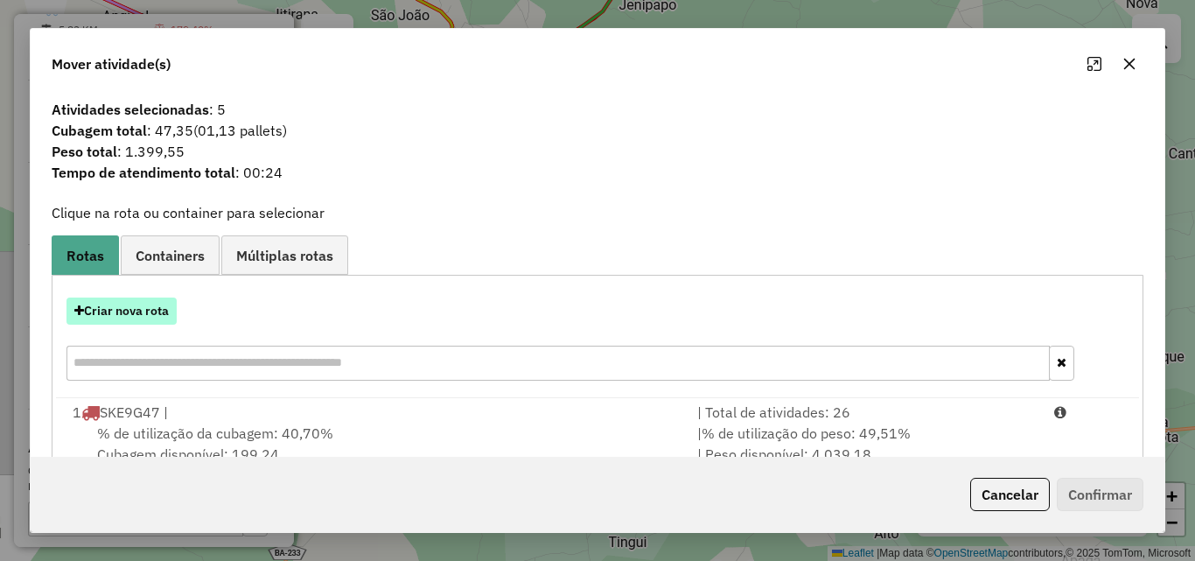
click at [129, 316] on button "Criar nova rota" at bounding box center [122, 311] width 110 height 27
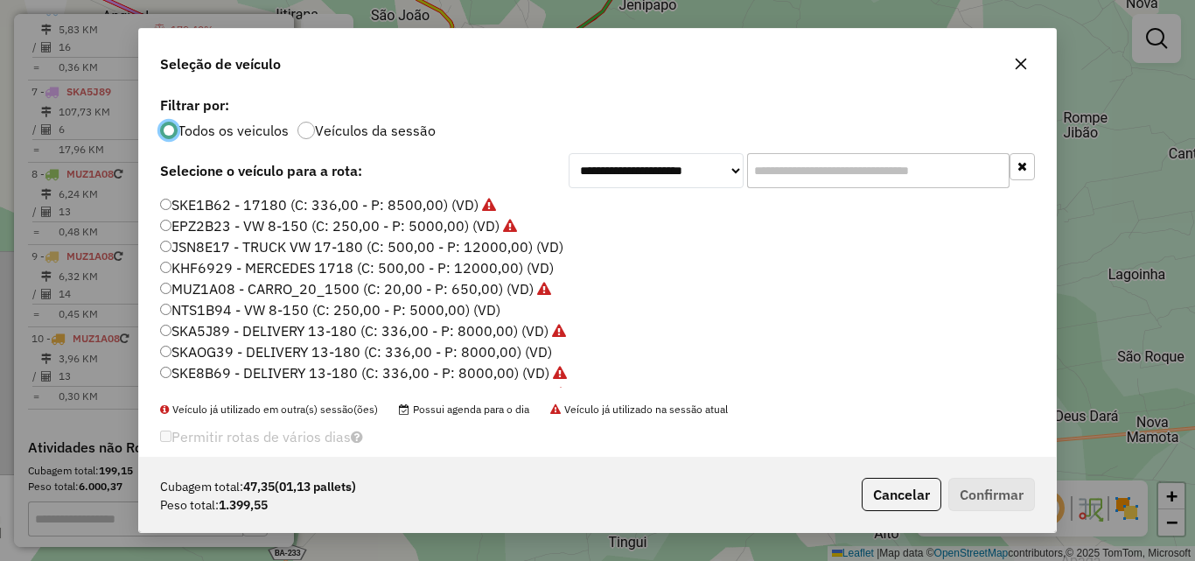
click at [200, 206] on label "SKE1B62 - 17180 (C: 336,00 - P: 8500,00) (VD)" at bounding box center [328, 204] width 336 height 21
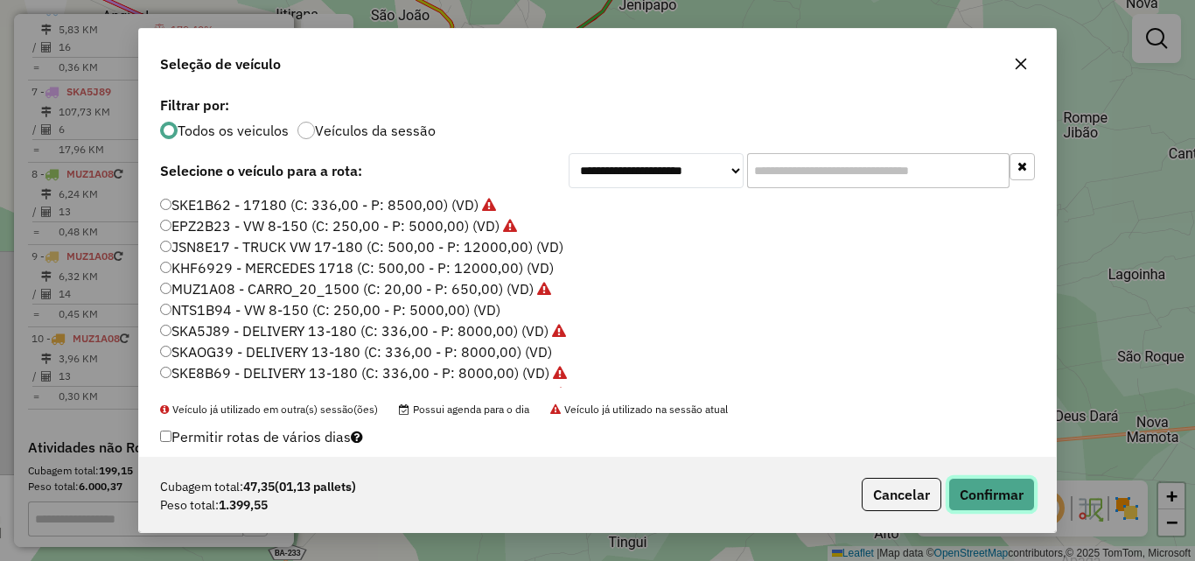
click at [977, 482] on button "Confirmar" at bounding box center [992, 494] width 87 height 33
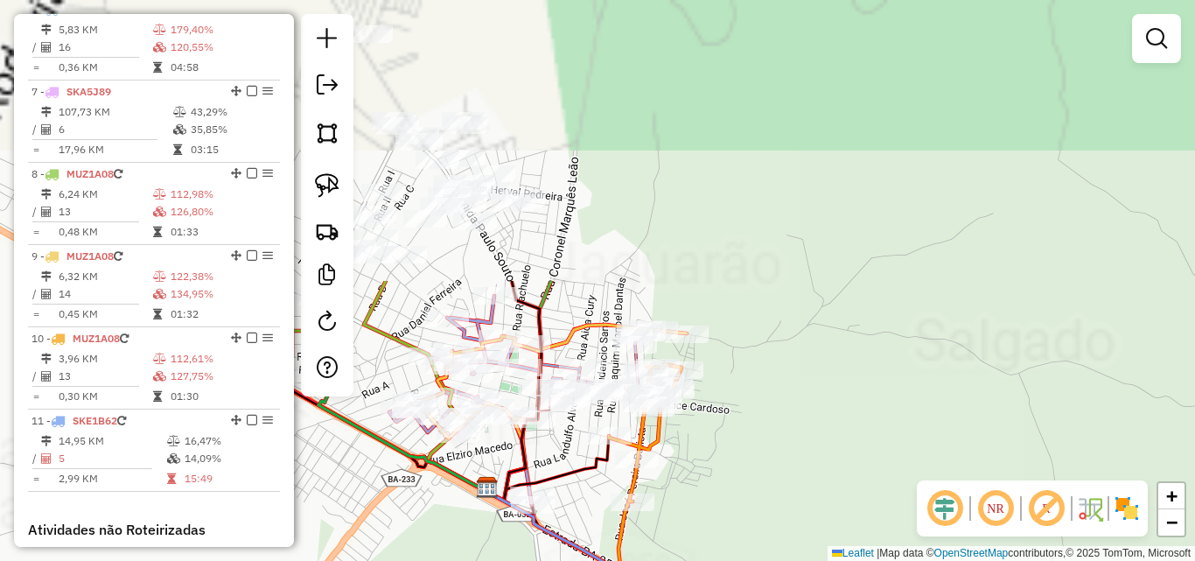
click at [740, 543] on div "Janela de atendimento Grade de atendimento Capacidade Transportadoras Veículos …" at bounding box center [597, 280] width 1195 height 561
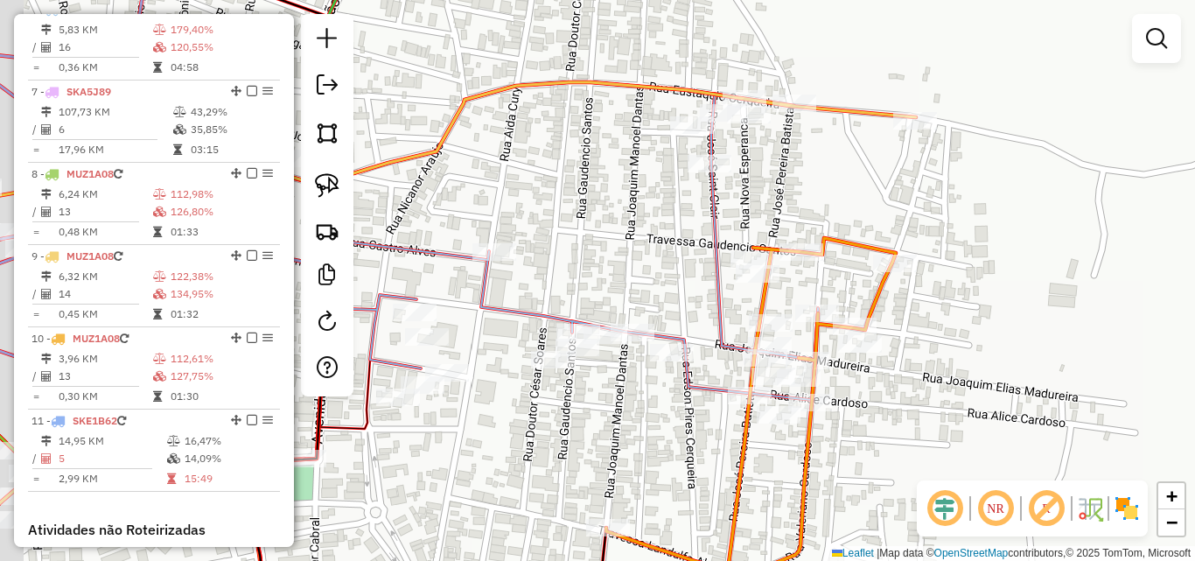
drag, startPoint x: 537, startPoint y: 414, endPoint x: 664, endPoint y: 398, distance: 127.9
click at [663, 403] on div "Janela de atendimento Grade de atendimento Capacidade Transportadoras Veículos …" at bounding box center [597, 280] width 1195 height 561
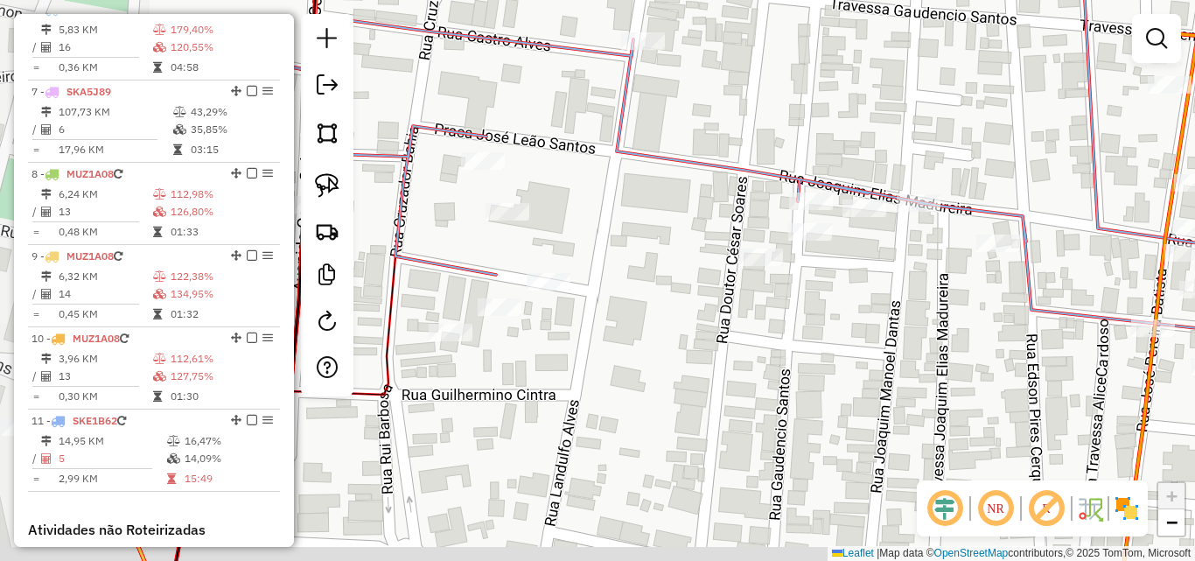
drag, startPoint x: 570, startPoint y: 400, endPoint x: 768, endPoint y: 349, distance: 205.0
click at [768, 349] on div "Janela de atendimento Grade de atendimento Capacidade Transportadoras Veículos …" at bounding box center [597, 280] width 1195 height 561
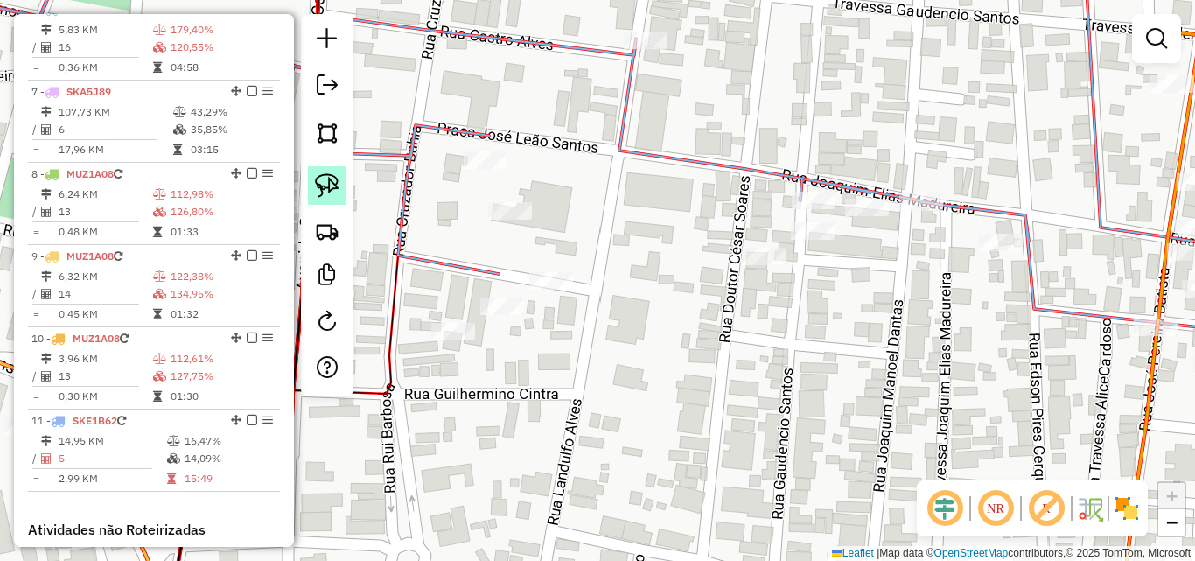
click at [331, 189] on img at bounding box center [327, 185] width 25 height 25
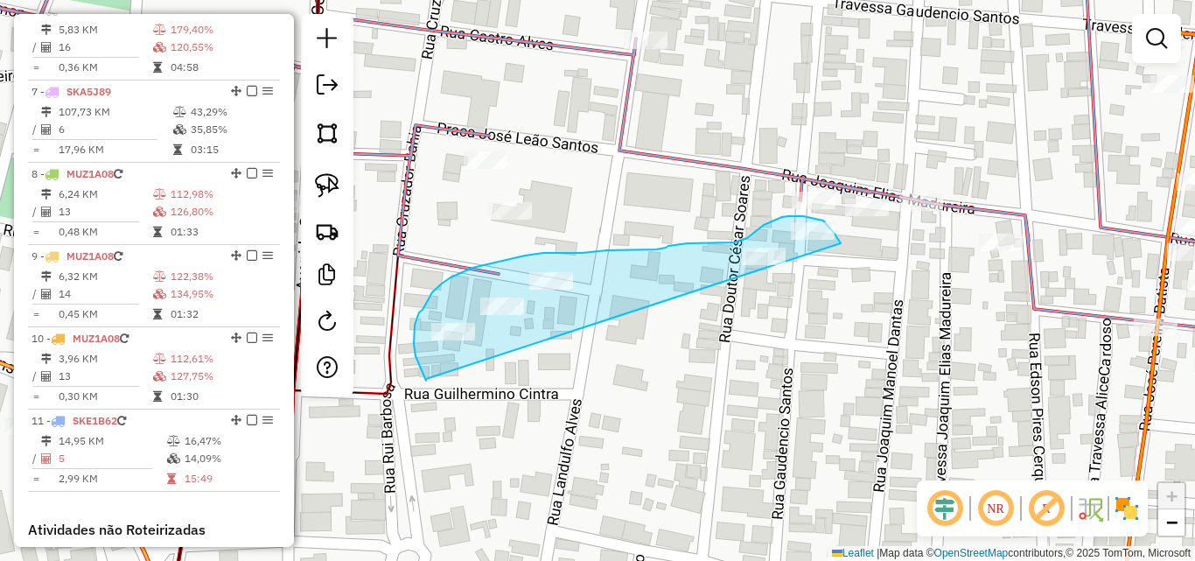
drag, startPoint x: 426, startPoint y: 379, endPoint x: 845, endPoint y: 257, distance: 436.5
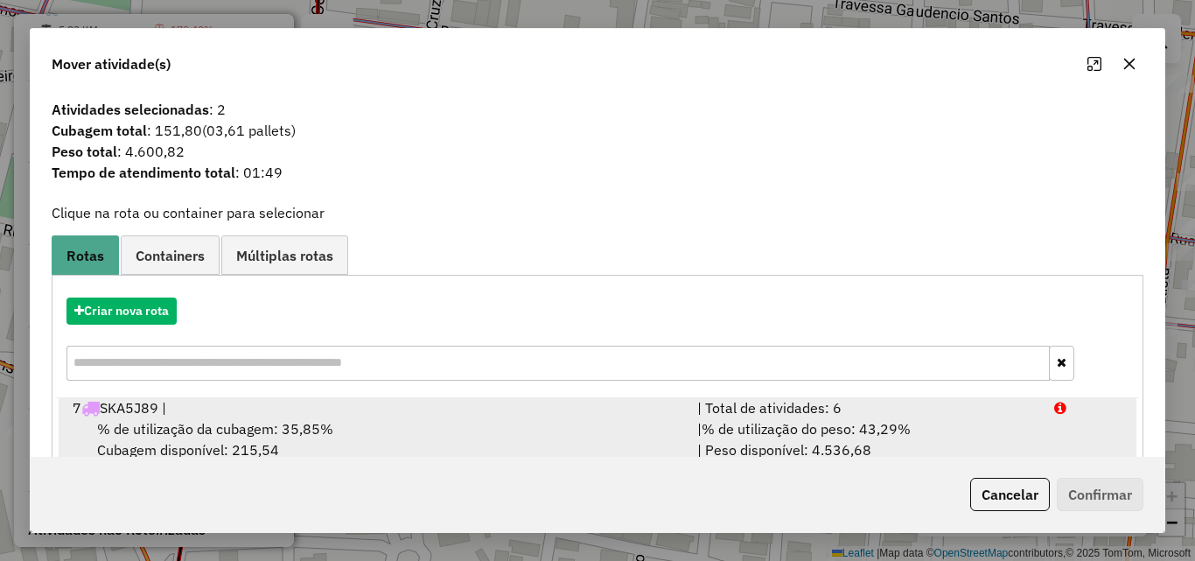
scroll to position [321, 0]
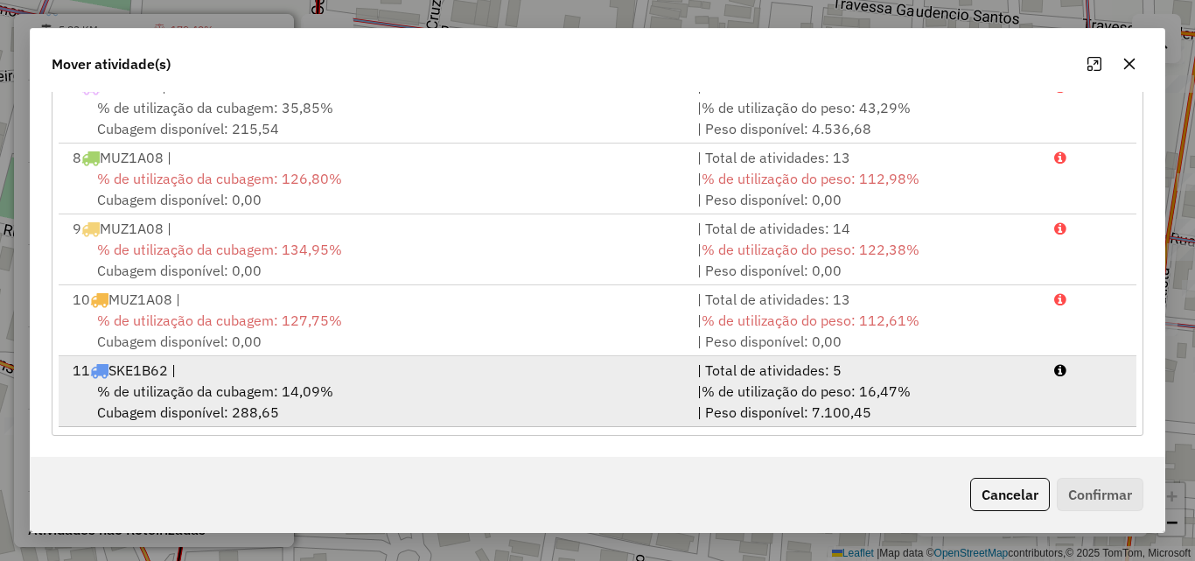
click at [445, 378] on div "11 SKE1B62 |" at bounding box center [374, 370] width 625 height 21
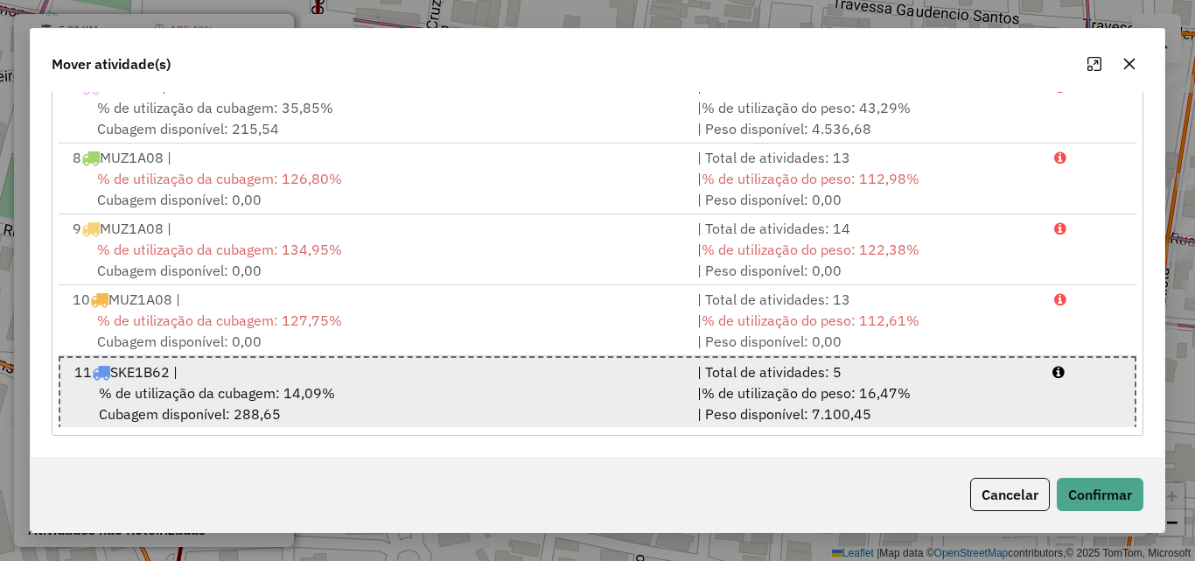
scroll to position [432, 0]
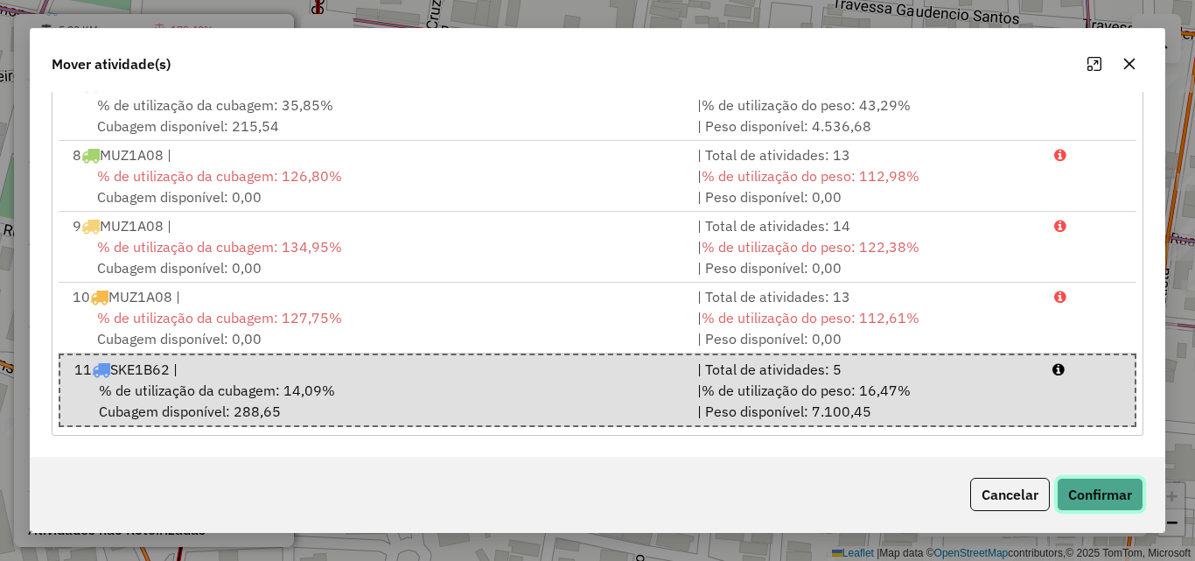
click at [1091, 488] on button "Confirmar" at bounding box center [1100, 494] width 87 height 33
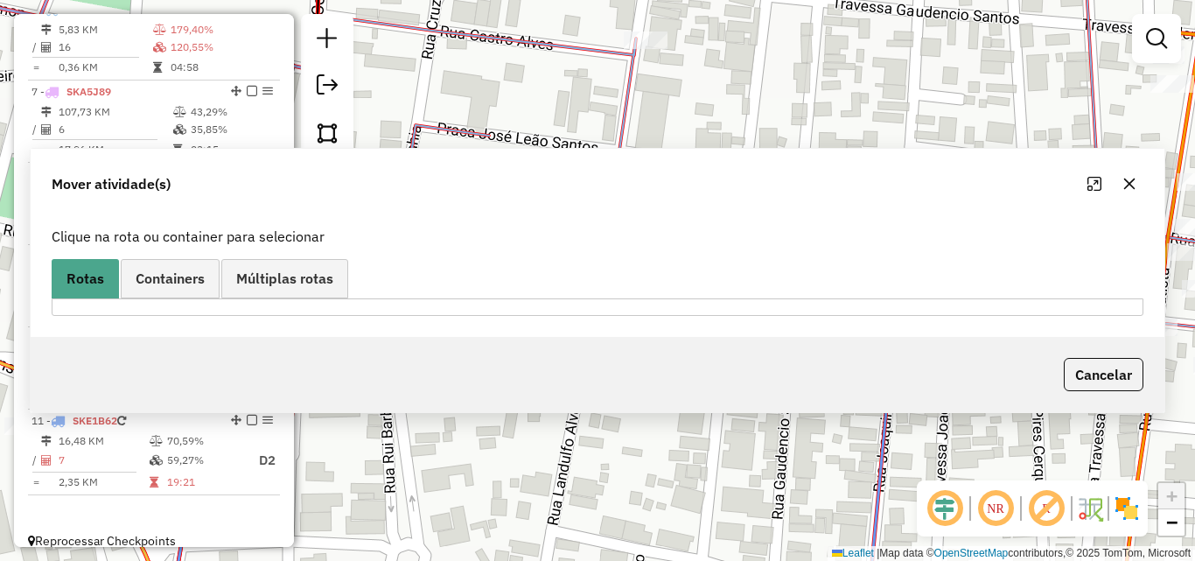
scroll to position [0, 0]
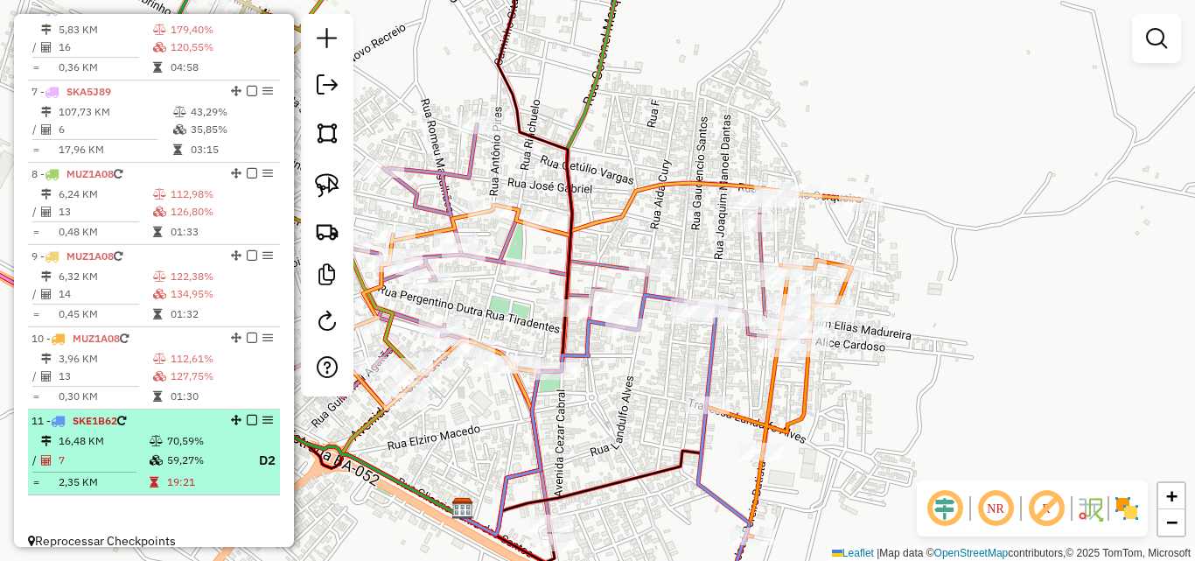
click at [88, 450] on td "16,48 KM" at bounding box center [103, 441] width 91 height 18
select select "*********"
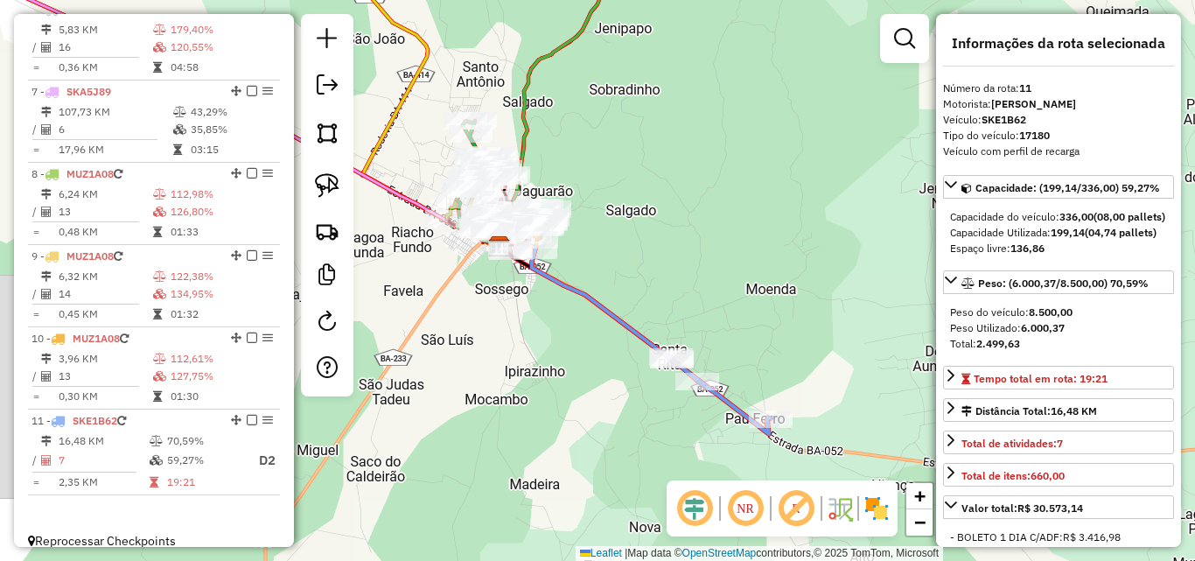
click at [613, 427] on div "Janela de atendimento Grade de atendimento Capacidade Transportadoras Veículos …" at bounding box center [597, 280] width 1195 height 561
click at [798, 277] on div "Rota 11 - Placa SKE1B62 359 - bar kakay de [PERSON_NAME] de atendimento Grade d…" at bounding box center [597, 280] width 1195 height 561
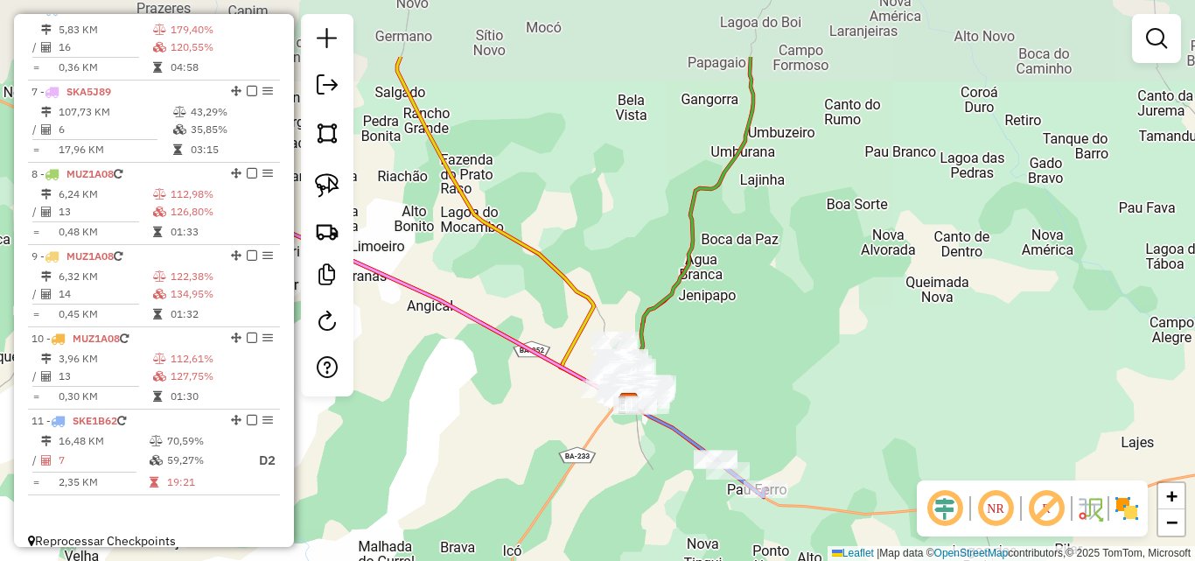
drag, startPoint x: 467, startPoint y: 356, endPoint x: 575, endPoint y: 416, distance: 123.0
click at [611, 451] on div "Janela de atendimento Grade de atendimento Capacidade Transportadoras Veículos …" at bounding box center [597, 280] width 1195 height 561
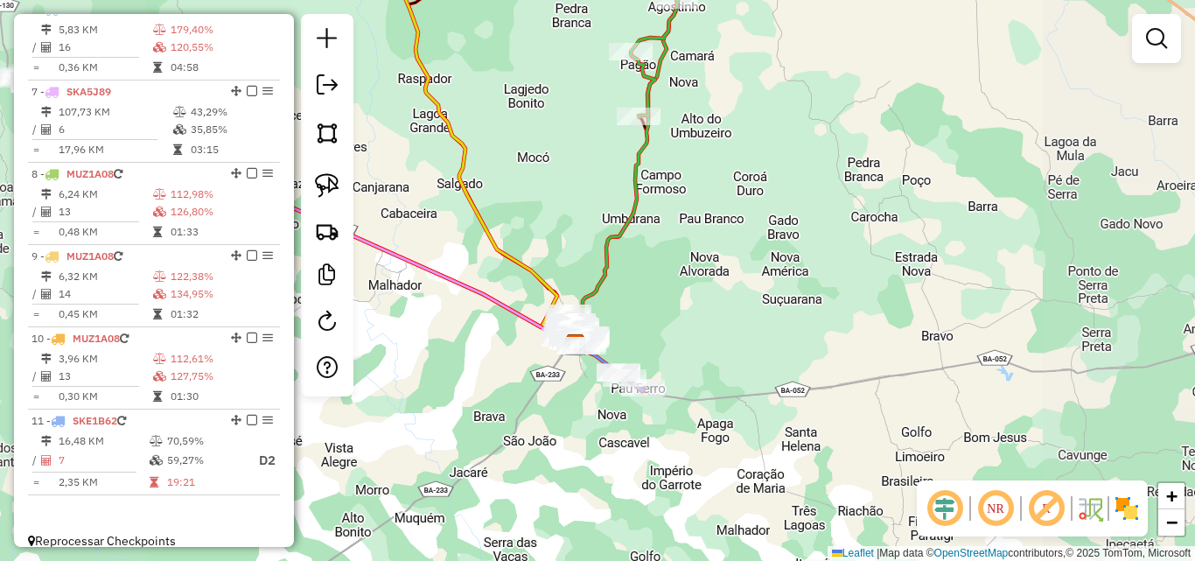
drag, startPoint x: 569, startPoint y: 188, endPoint x: 622, endPoint y: 276, distance: 102.5
click at [622, 276] on div "Janela de atendimento Grade de atendimento Capacidade Transportadoras Veículos …" at bounding box center [597, 280] width 1195 height 561
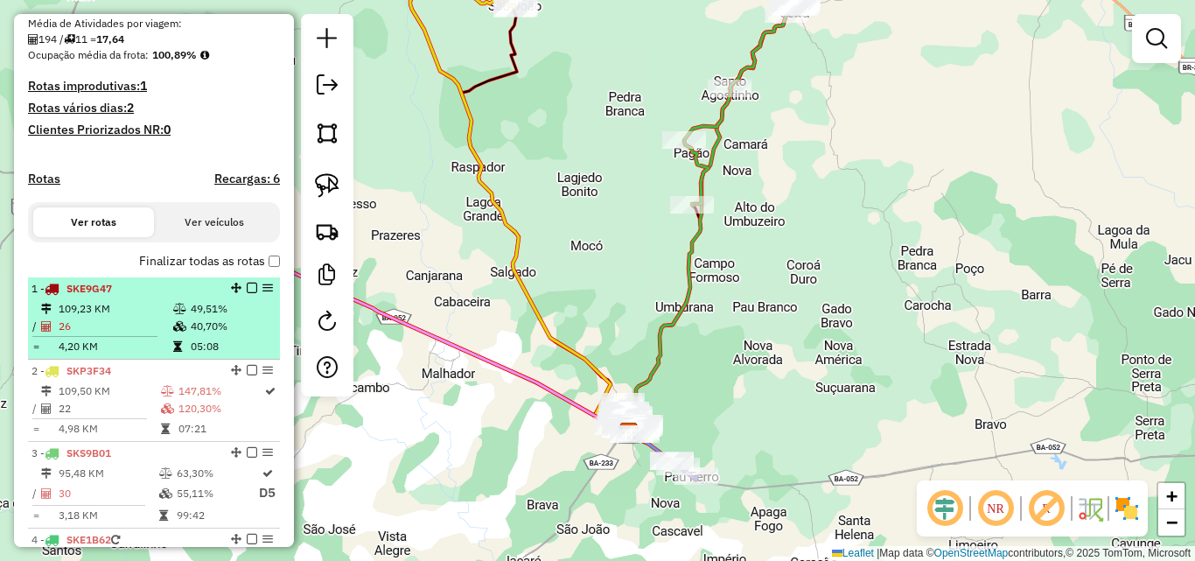
scroll to position [393, 0]
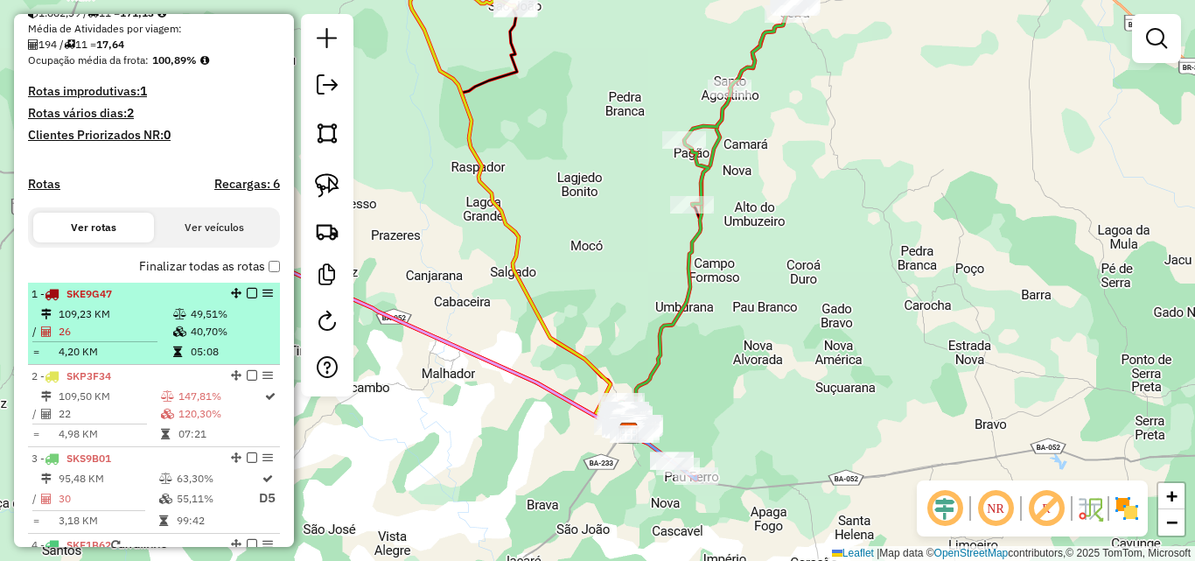
click at [167, 323] on td "109,23 KM" at bounding box center [115, 314] width 115 height 18
select select "*********"
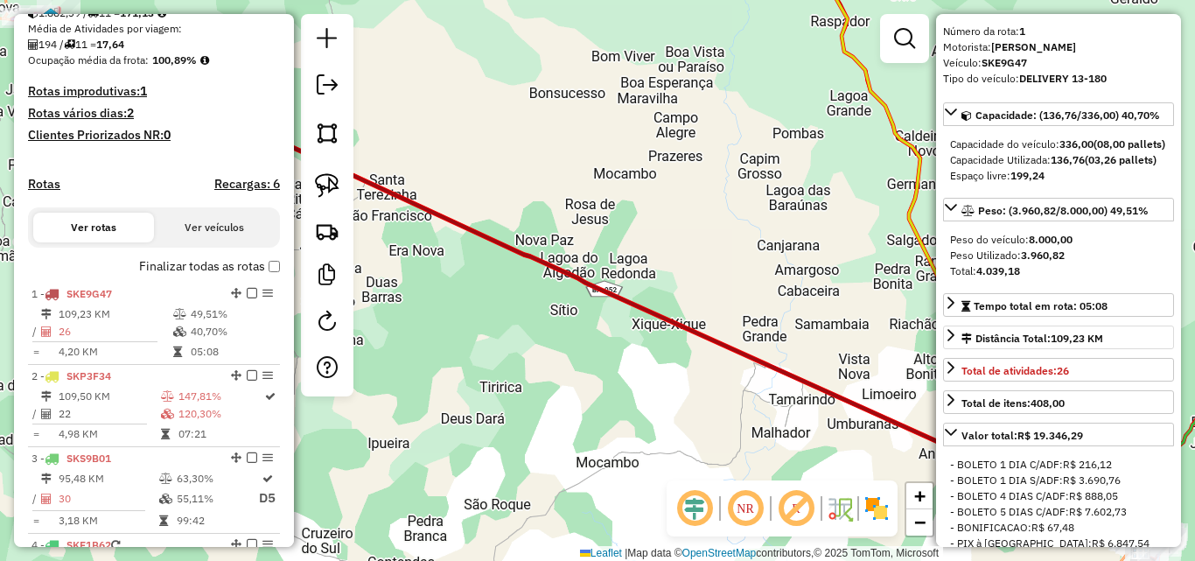
scroll to position [88, 0]
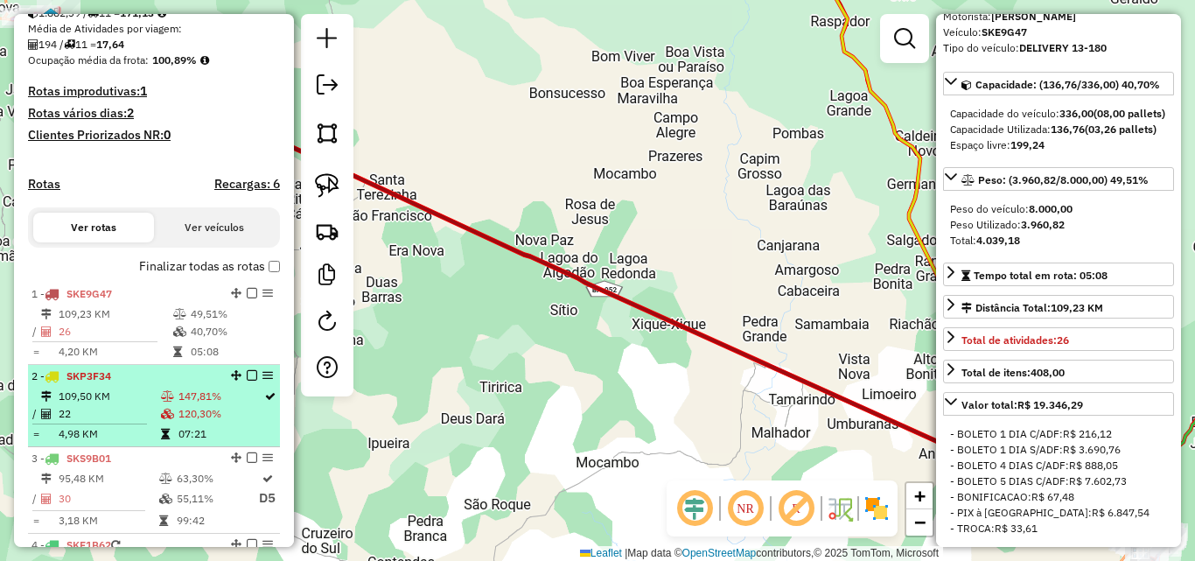
click at [130, 403] on li "2 - SKP3F34 109,50 KM 147,81% / 22 120,30% = 4,98 KM 07:21" at bounding box center [154, 406] width 252 height 82
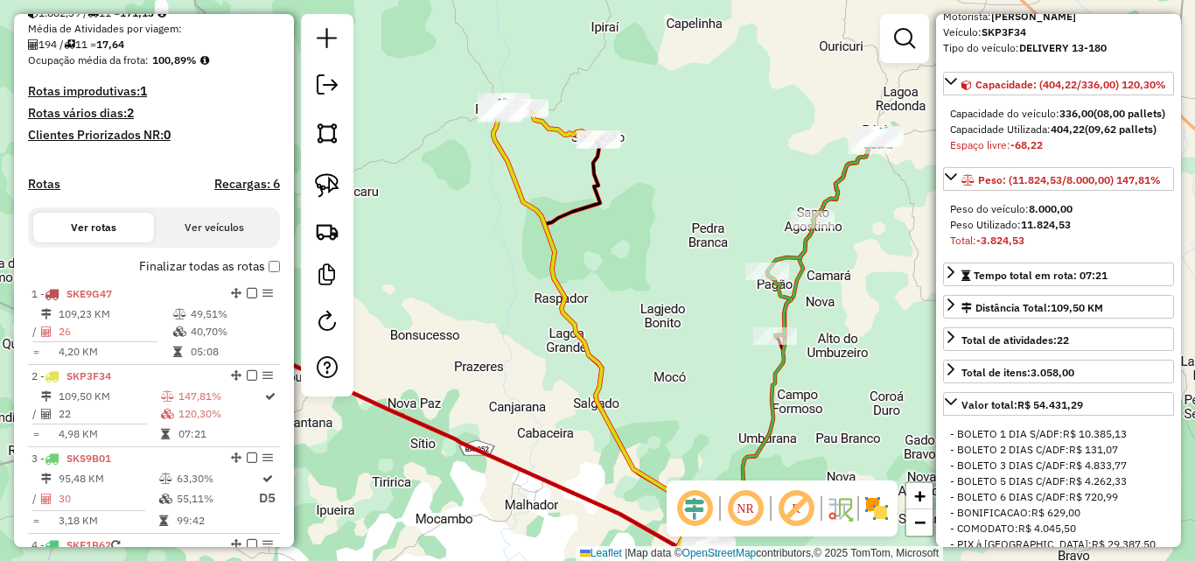
drag, startPoint x: 587, startPoint y: 195, endPoint x: 596, endPoint y: 253, distance: 58.4
click at [596, 253] on div "Janela de atendimento Grade de atendimento Capacidade Transportadoras Veículos …" at bounding box center [597, 280] width 1195 height 561
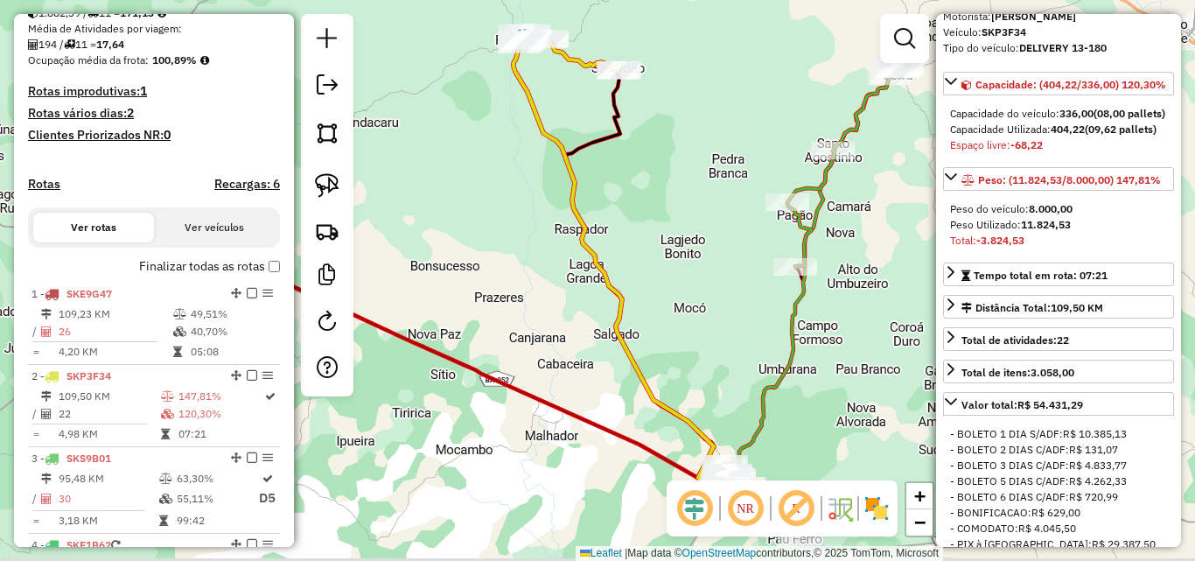
drag, startPoint x: 609, startPoint y: 280, endPoint x: 628, endPoint y: 193, distance: 89.4
click at [628, 196] on div "Janela de atendimento Grade de atendimento Capacidade Transportadoras Veículos …" at bounding box center [597, 280] width 1195 height 561
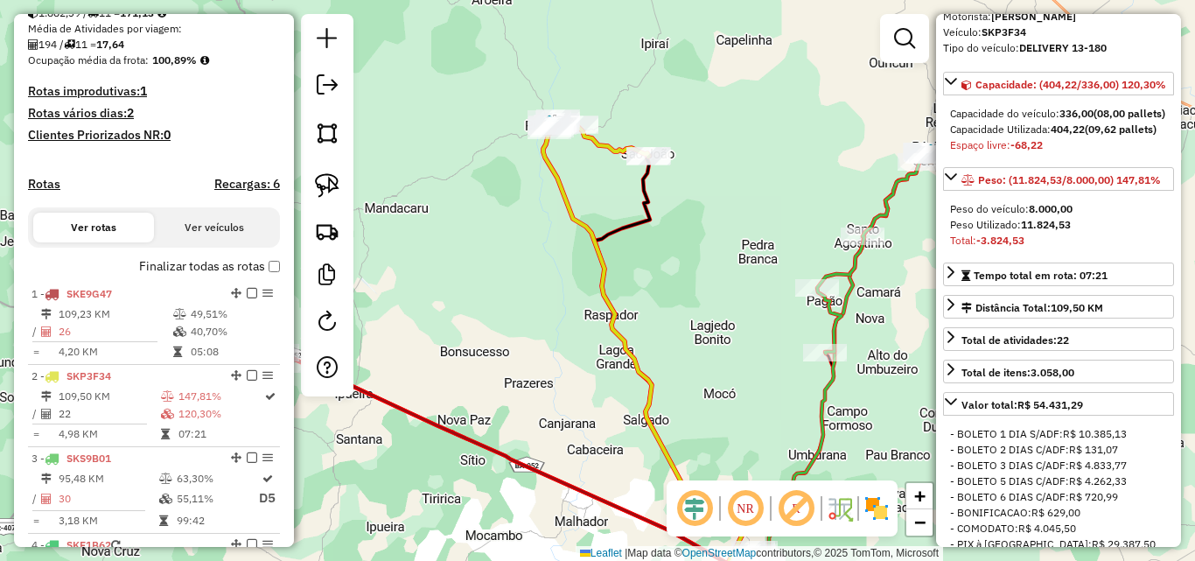
drag, startPoint x: 502, startPoint y: 158, endPoint x: 530, endPoint y: 248, distance: 94.4
click at [531, 248] on div "Janela de atendimento Grade de atendimento Capacidade Transportadoras Veículos …" at bounding box center [597, 280] width 1195 height 561
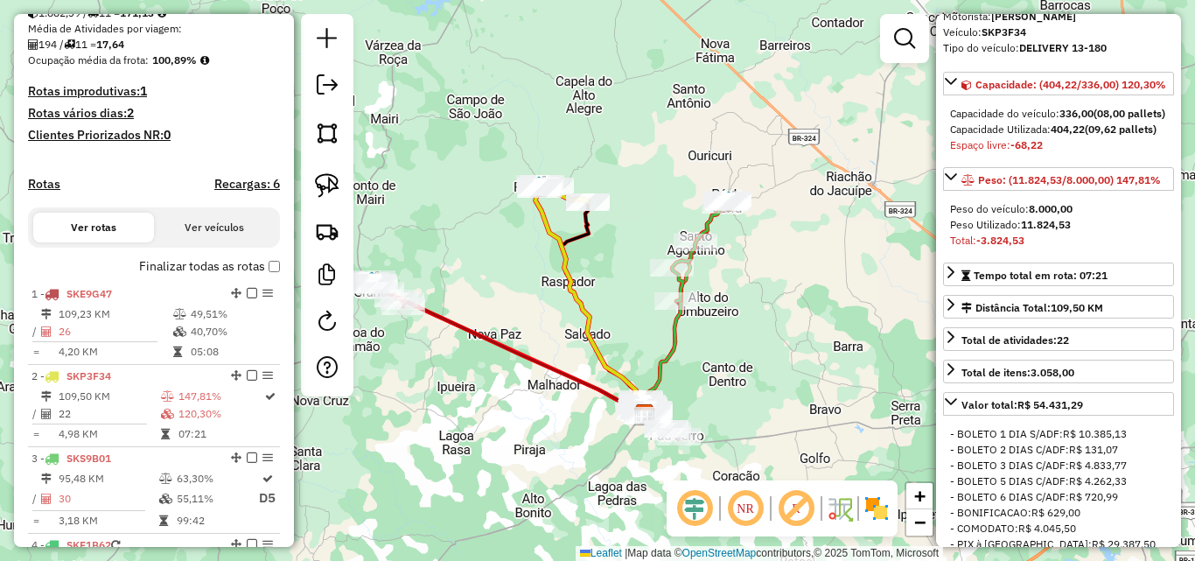
scroll to position [568, 0]
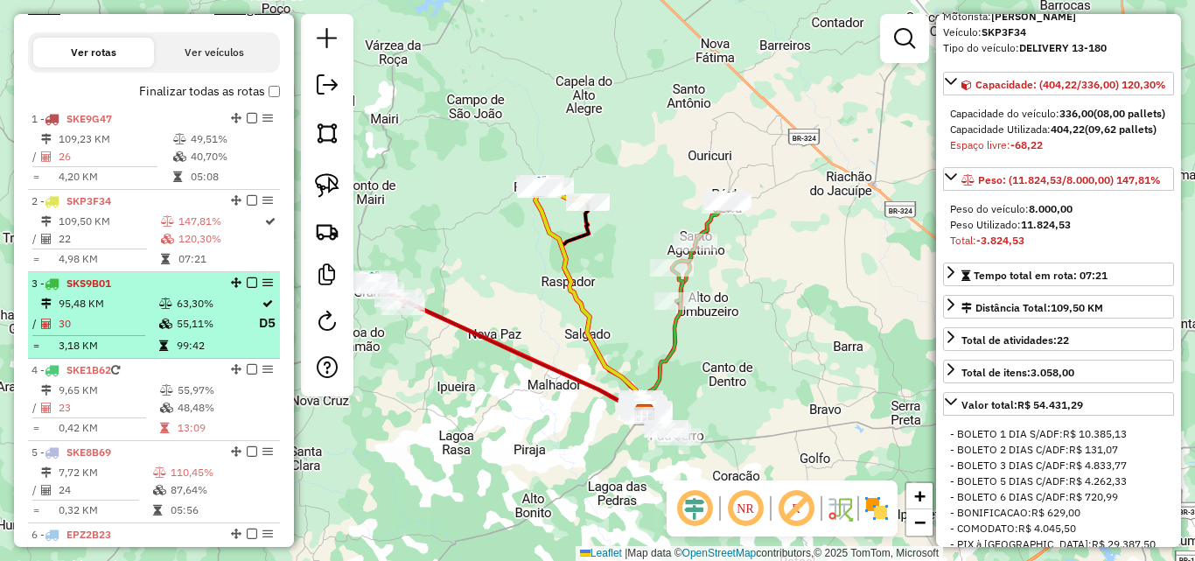
click at [117, 308] on li "3 - SKS9B01 95,48 KM 63,30% / 30 55,11% D5 = 3,18 KM 99:42" at bounding box center [154, 315] width 252 height 87
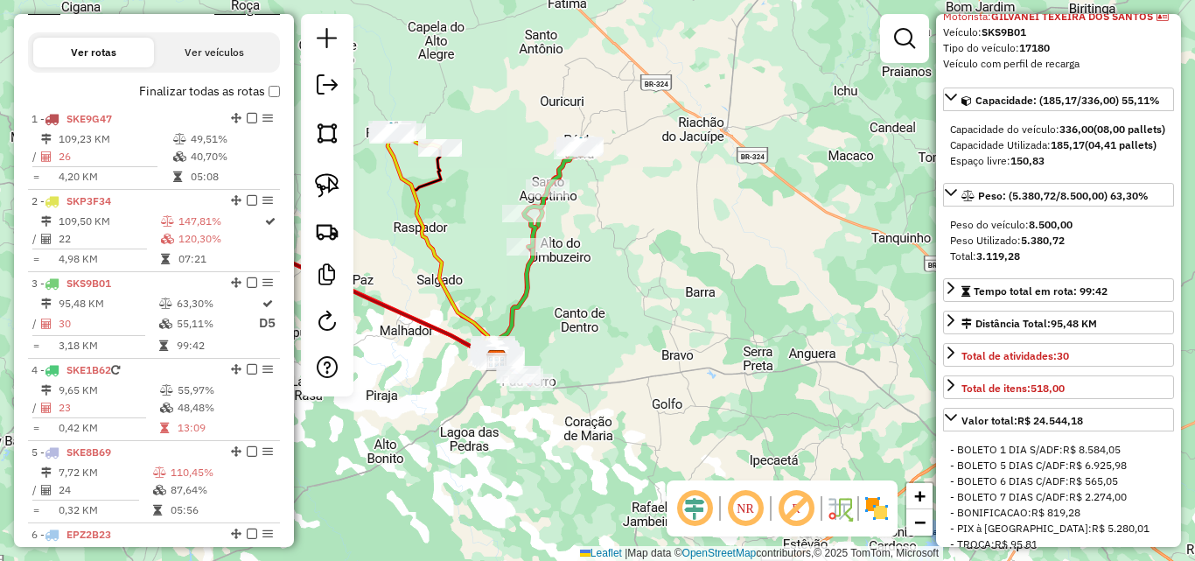
drag, startPoint x: 474, startPoint y: 231, endPoint x: 536, endPoint y: 252, distance: 65.6
click at [530, 246] on div "Janela de atendimento Grade de atendimento Capacidade Transportadoras Veículos …" at bounding box center [597, 280] width 1195 height 561
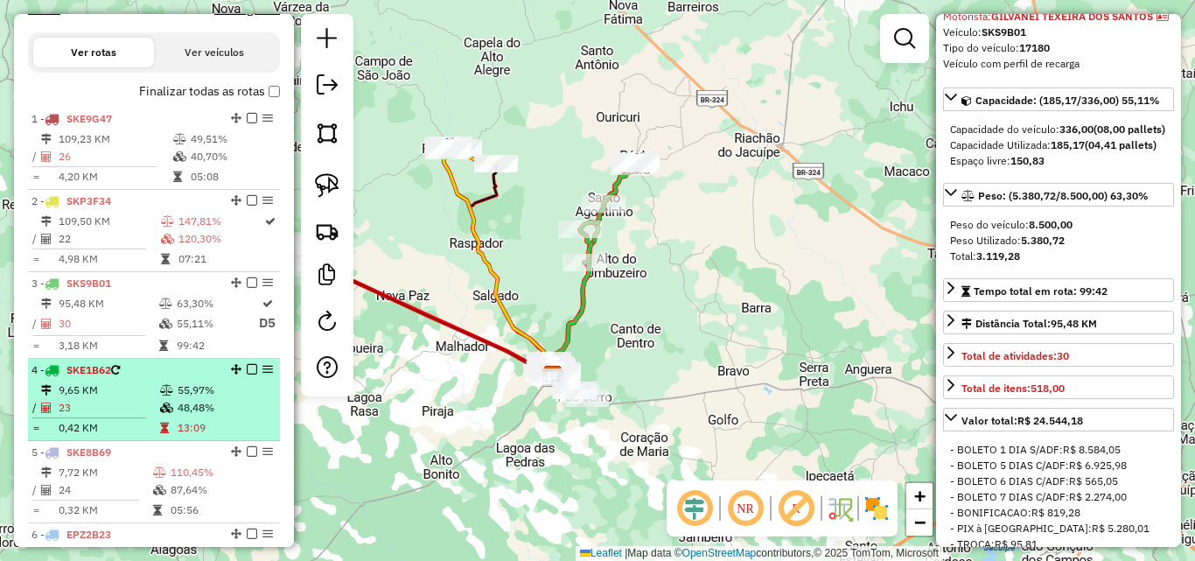
click at [138, 377] on div "4 - SKE1B62" at bounding box center [125, 370] width 186 height 16
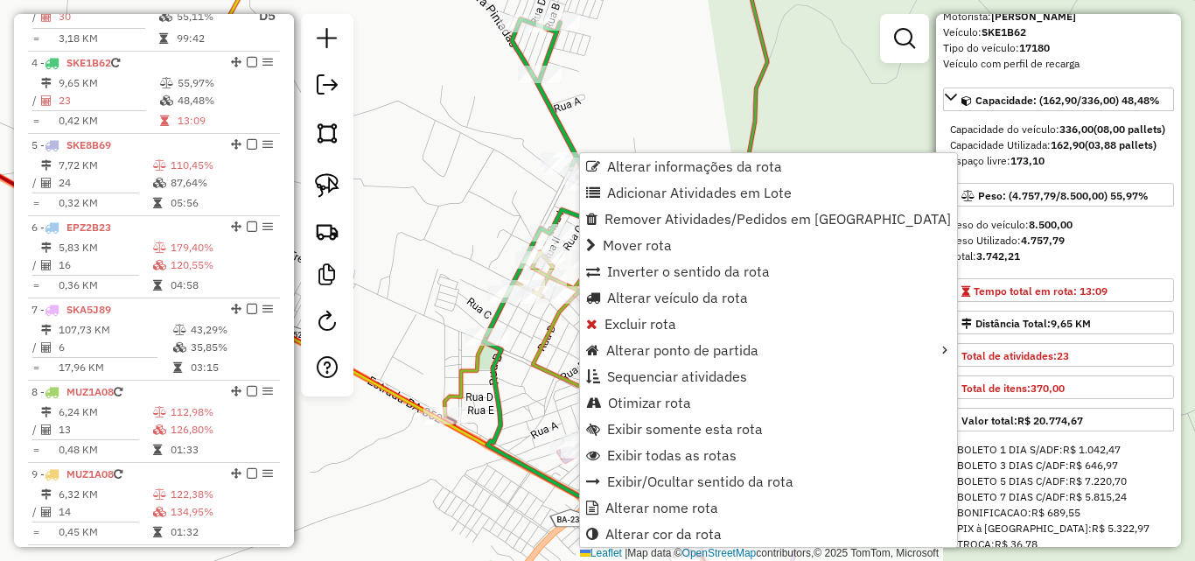
scroll to position [929, 0]
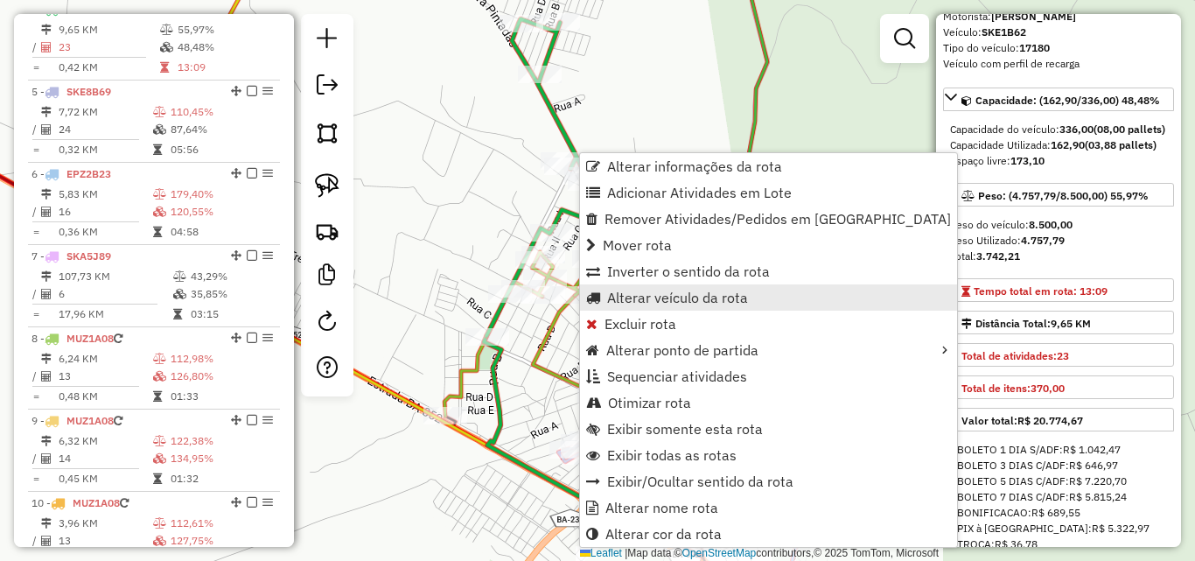
click at [656, 298] on span "Alterar veículo da rota" at bounding box center [677, 298] width 141 height 14
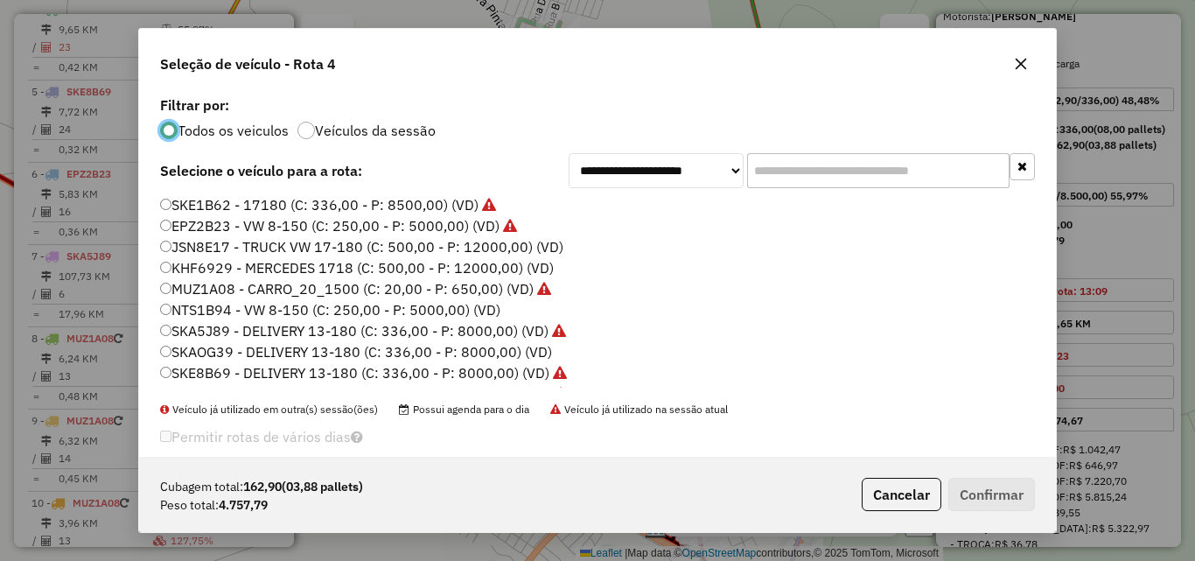
scroll to position [10, 5]
click at [187, 308] on label "NTS1B94 - VW 8-150 (C: 250,00 - P: 5000,00) (VD)" at bounding box center [330, 309] width 340 height 21
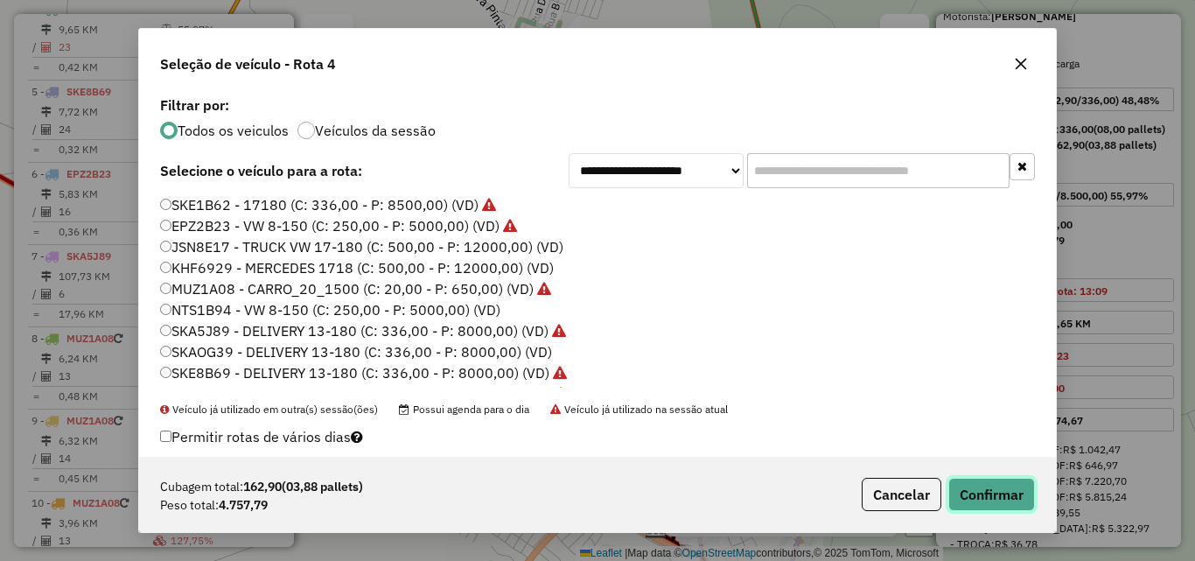
click at [974, 496] on button "Confirmar" at bounding box center [992, 494] width 87 height 33
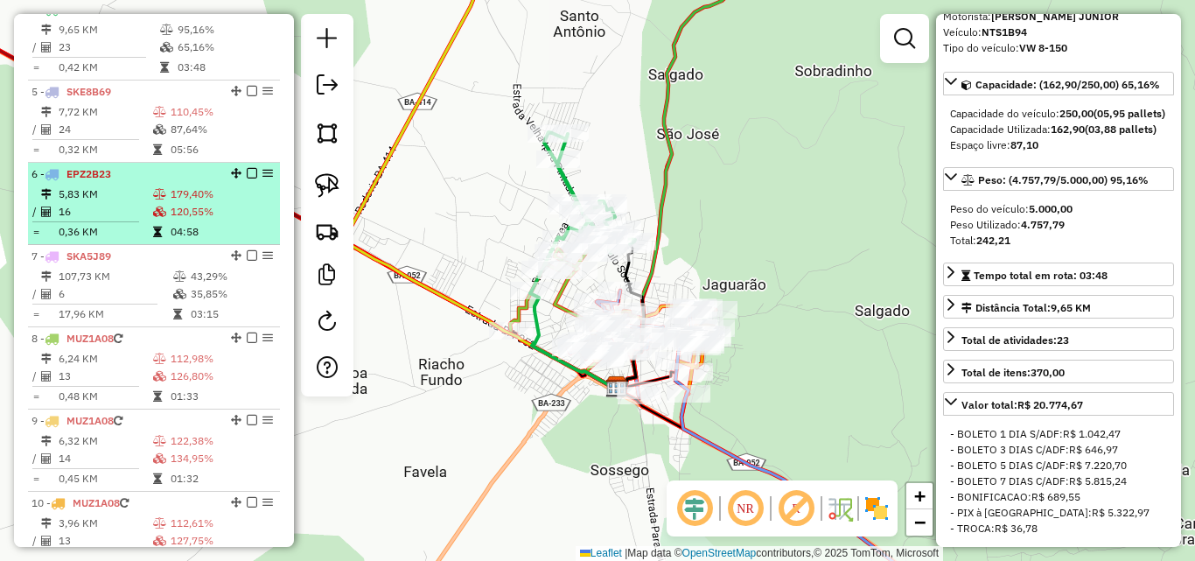
scroll to position [841, 0]
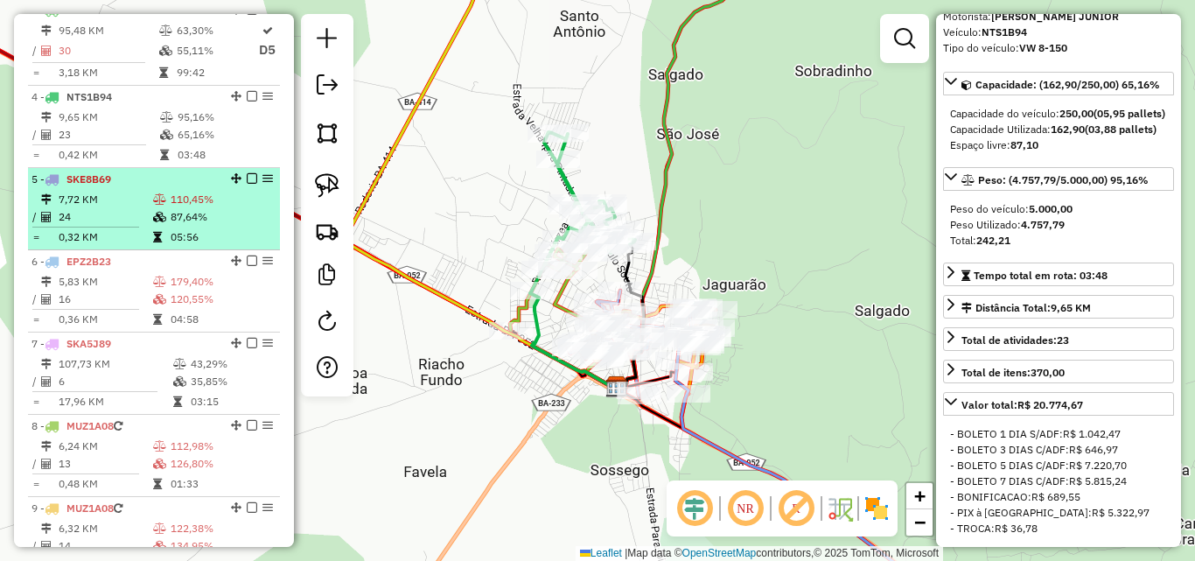
click at [133, 208] on td "7,72 KM" at bounding box center [105, 200] width 95 height 18
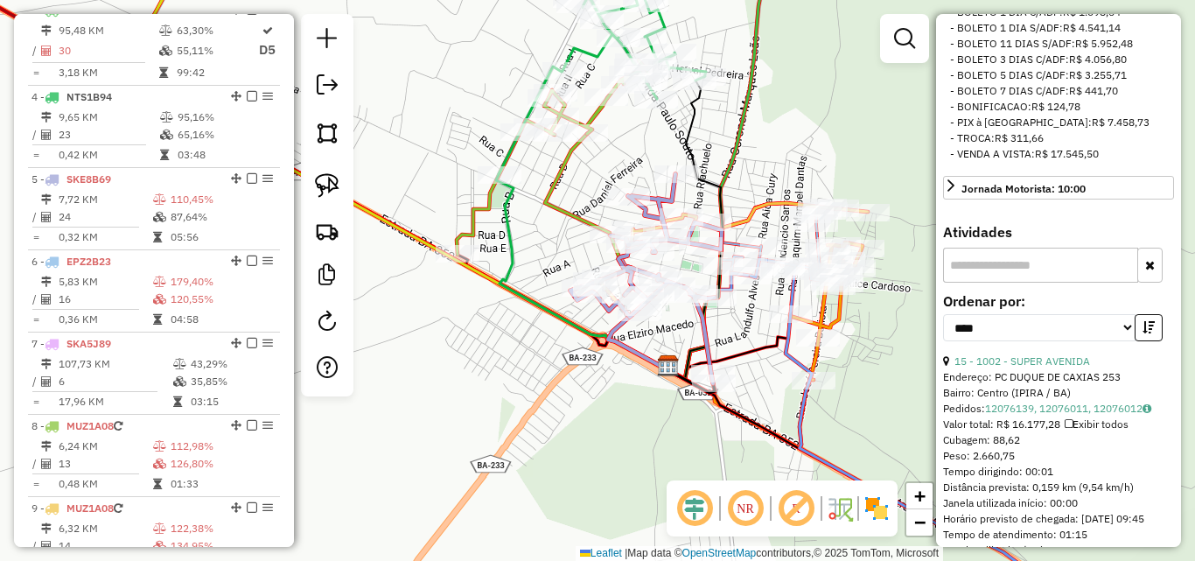
scroll to position [613, 0]
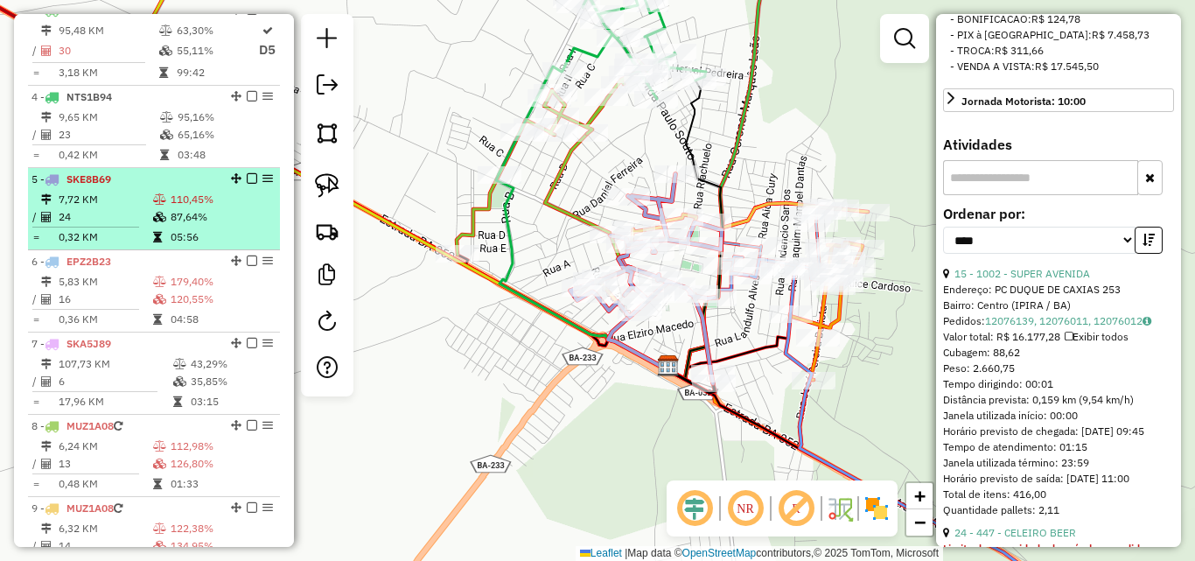
click at [146, 208] on td "7,72 KM" at bounding box center [105, 200] width 95 height 18
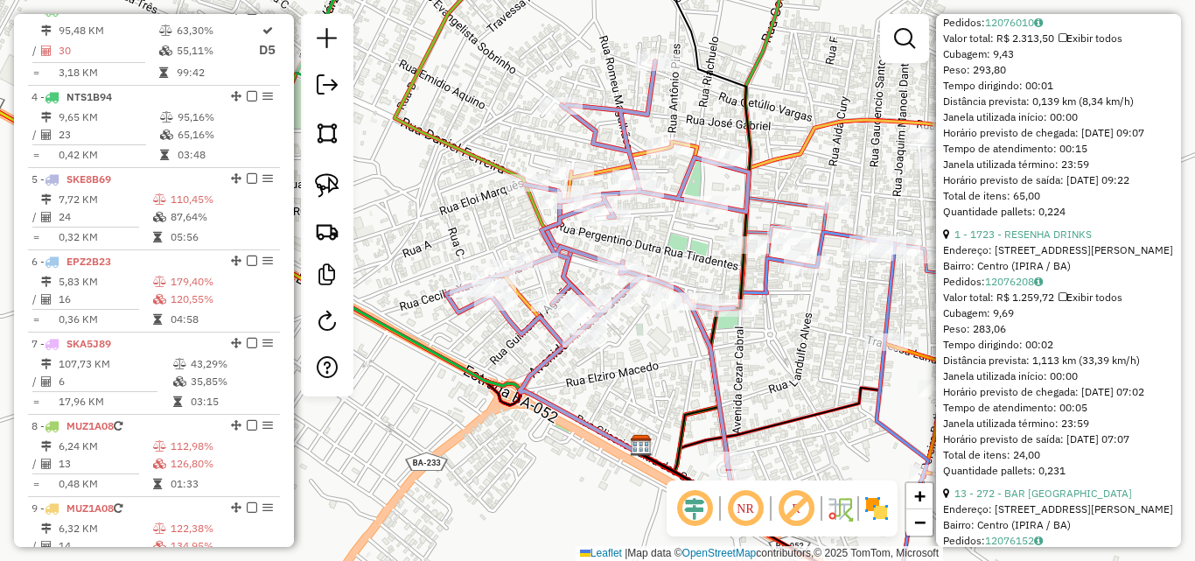
scroll to position [1750, 0]
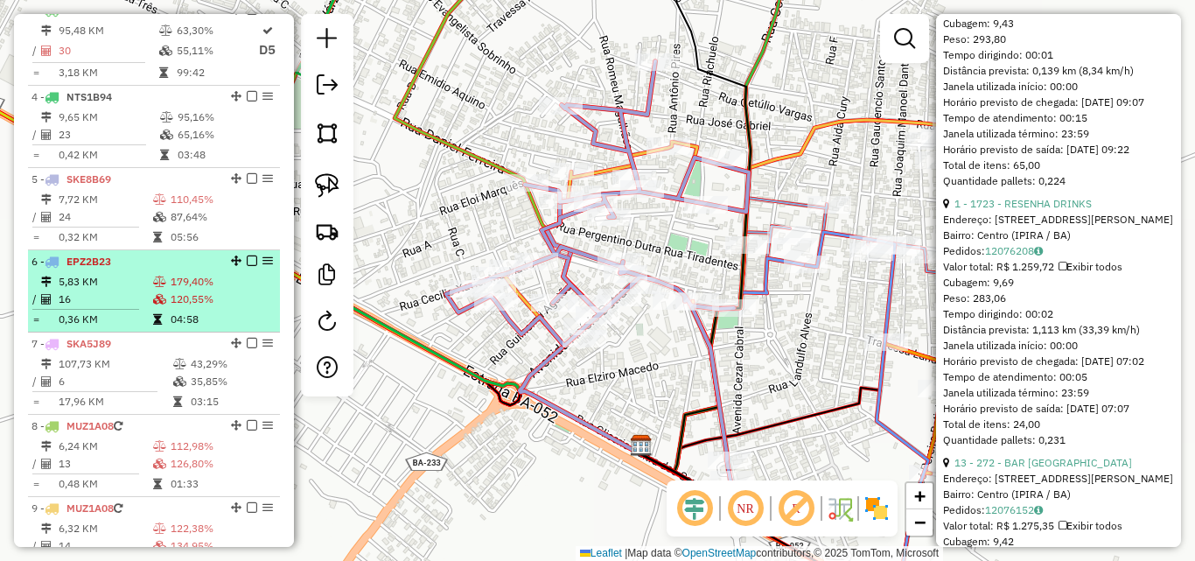
click at [148, 270] on div "6 - EPZ2B23" at bounding box center [125, 262] width 186 height 16
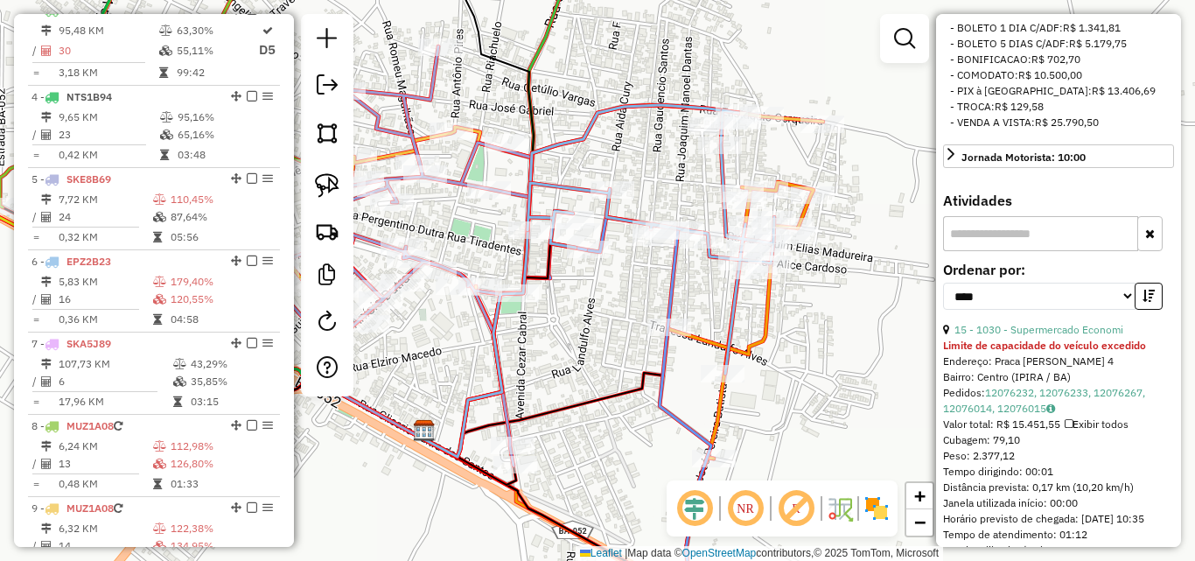
scroll to position [144, 0]
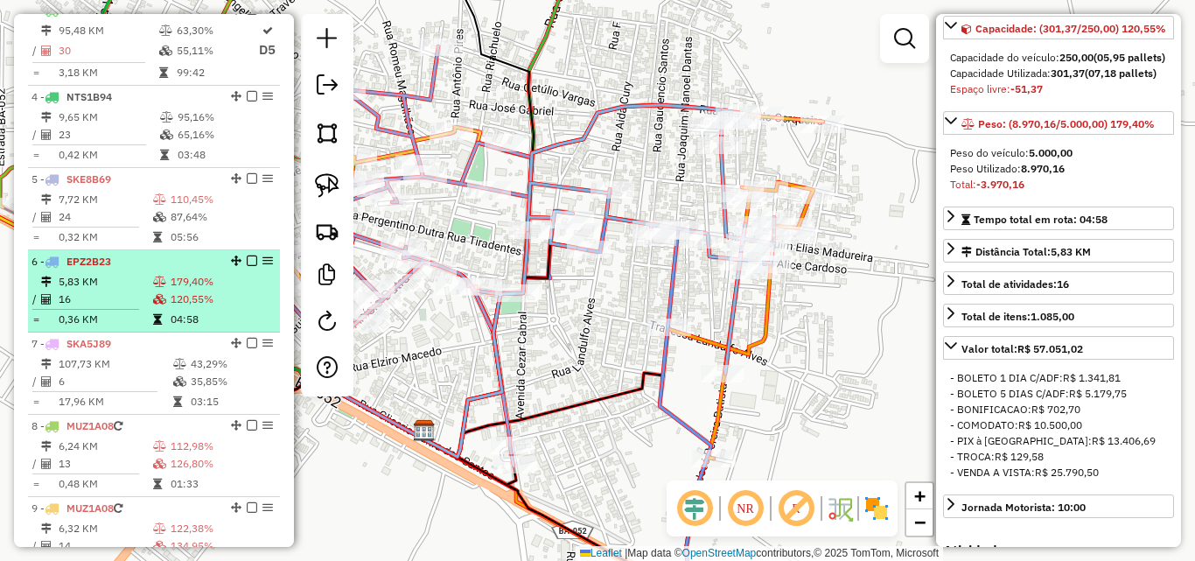
click at [101, 308] on td "16" at bounding box center [105, 300] width 95 height 18
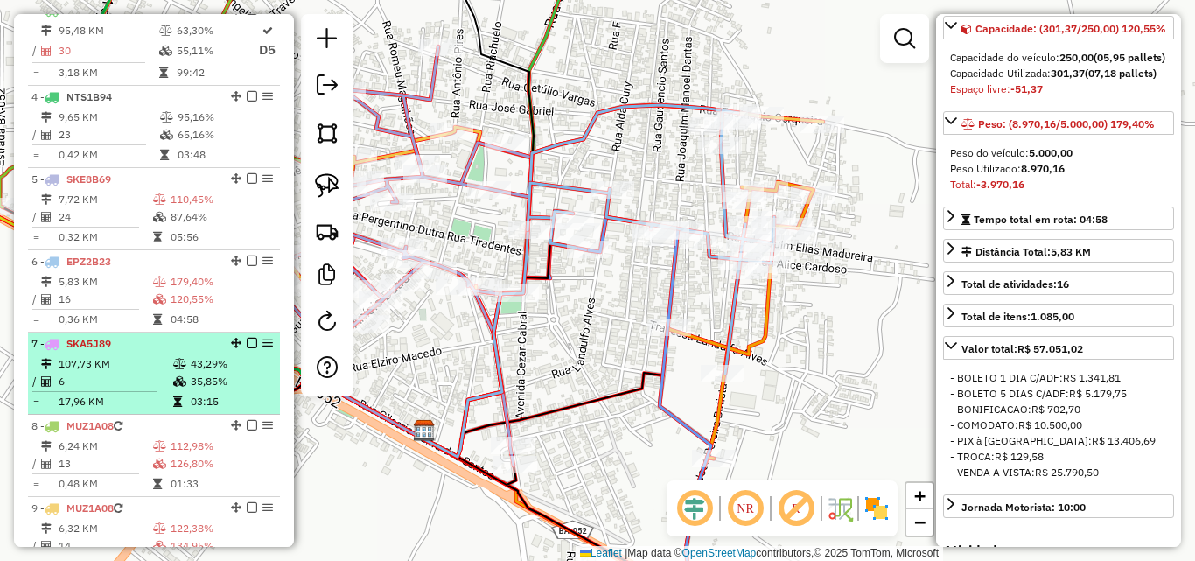
click at [122, 373] on td "107,73 KM" at bounding box center [115, 364] width 115 height 18
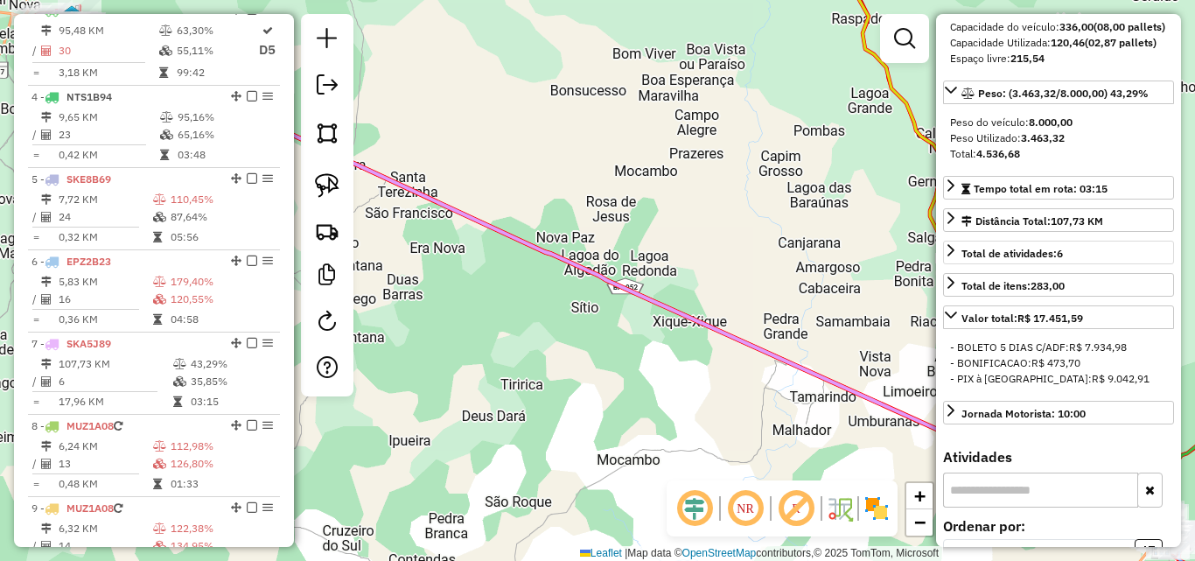
scroll to position [175, 0]
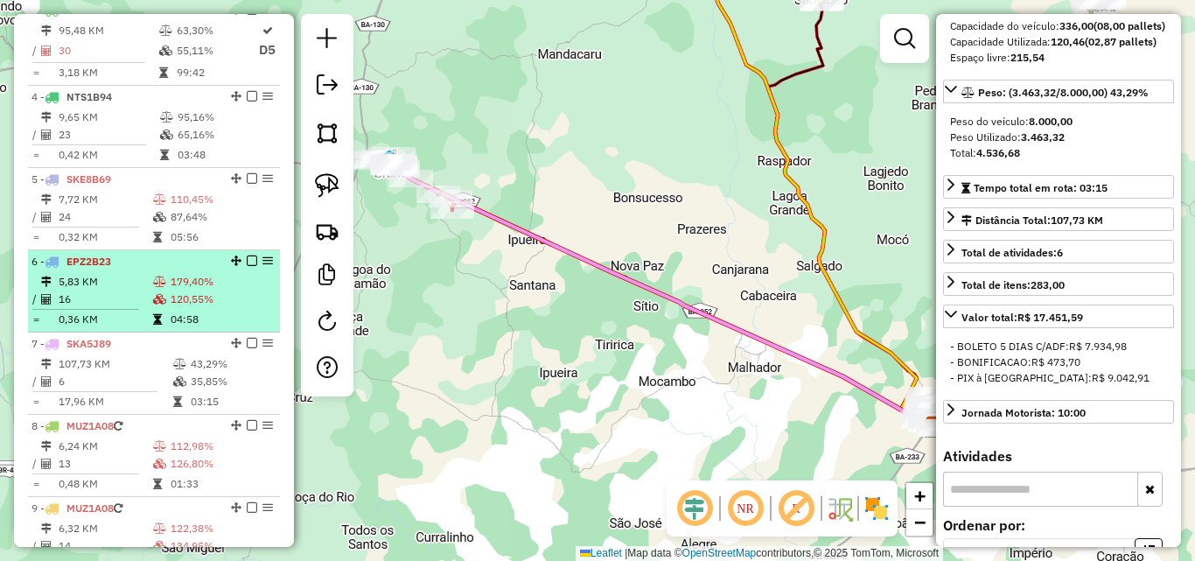
click at [109, 270] on div "6 - EPZ2B23" at bounding box center [125, 262] width 186 height 16
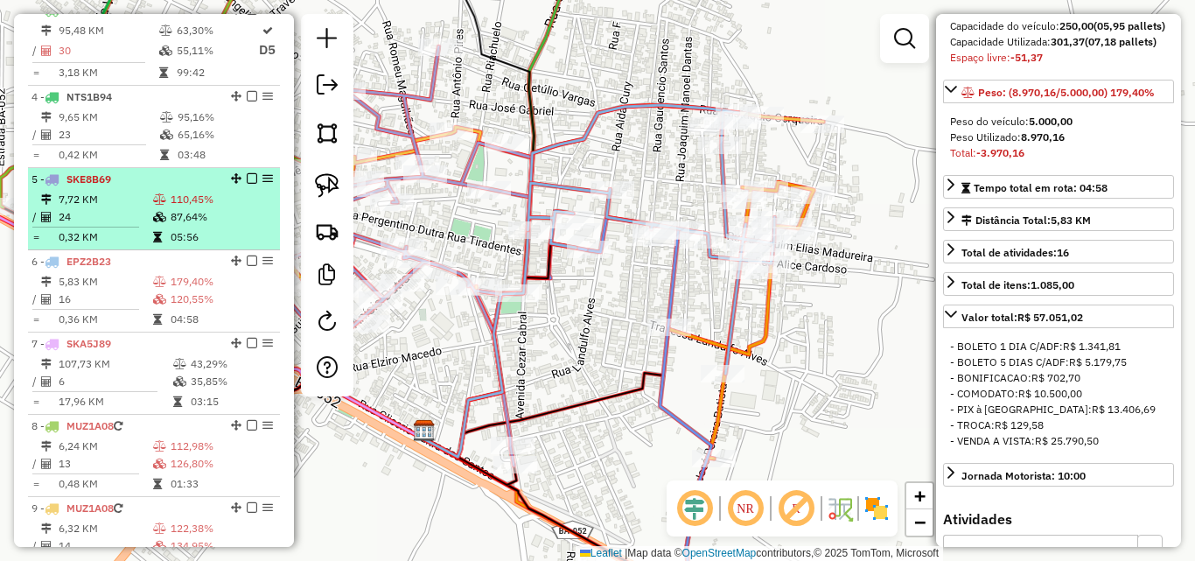
click at [107, 246] on td "0,32 KM" at bounding box center [105, 237] width 95 height 18
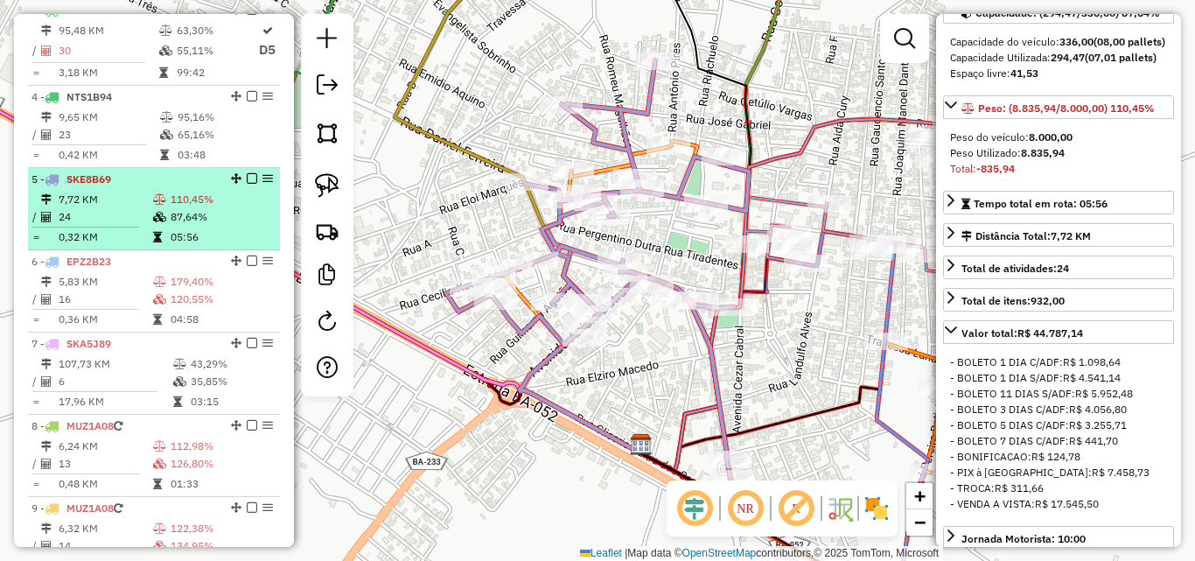
click at [124, 246] on td "0,32 KM" at bounding box center [105, 237] width 95 height 18
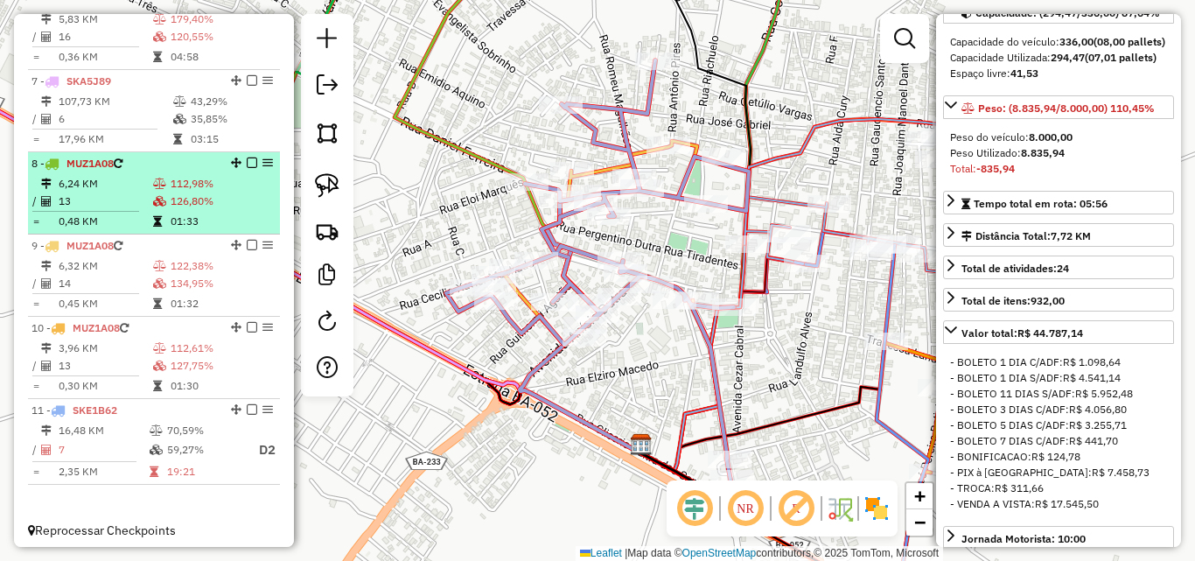
scroll to position [929, 0]
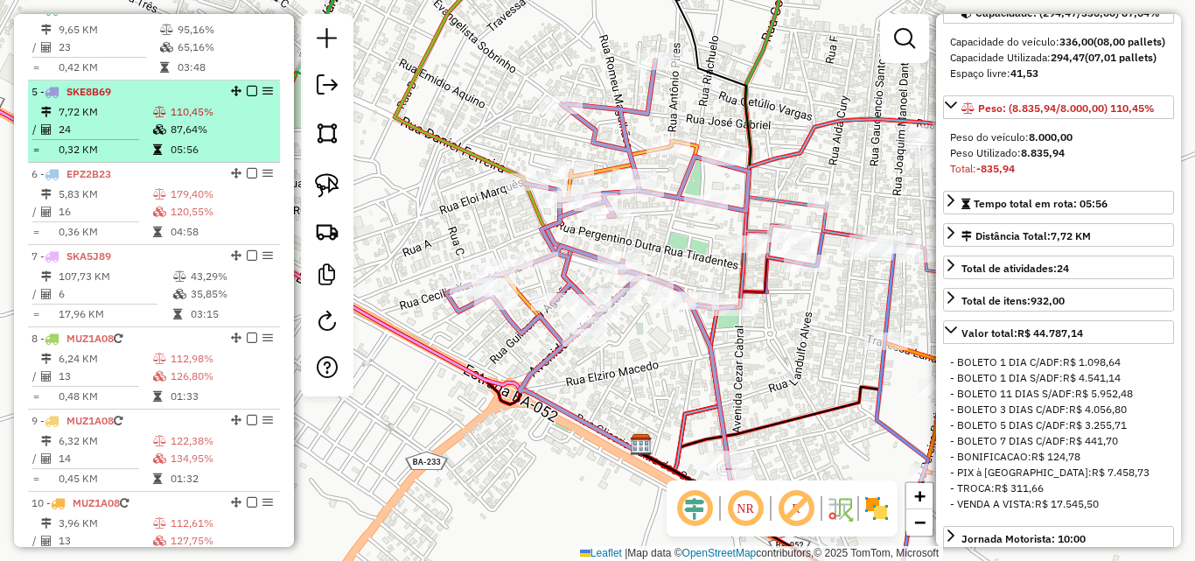
click at [99, 138] on td "24" at bounding box center [105, 130] width 95 height 18
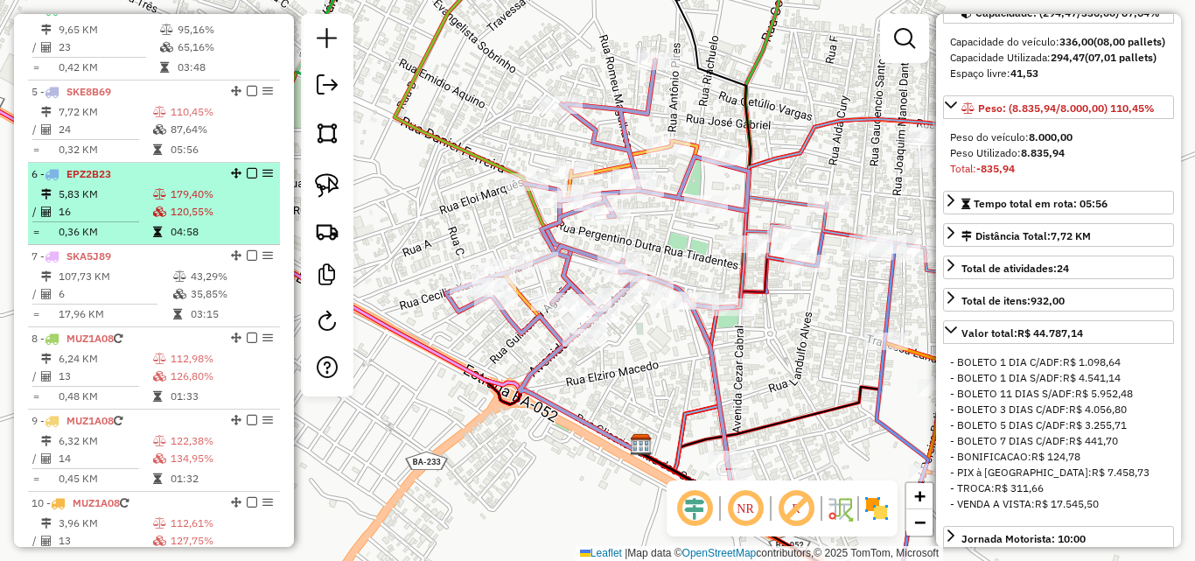
click at [130, 240] on td "0,36 KM" at bounding box center [105, 232] width 95 height 18
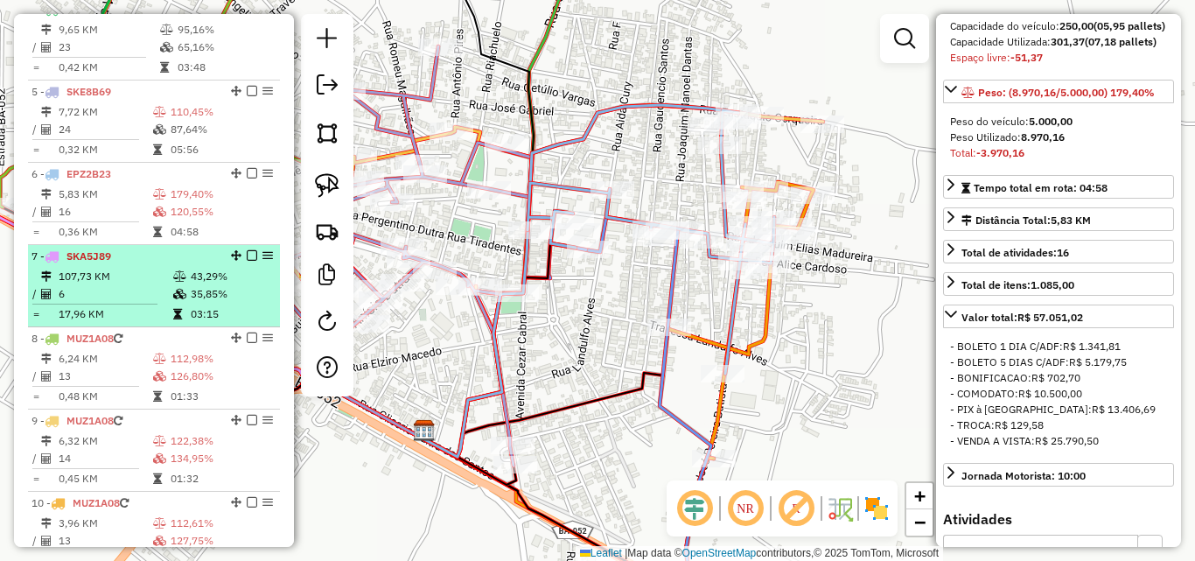
click at [181, 282] on icon at bounding box center [179, 276] width 13 height 11
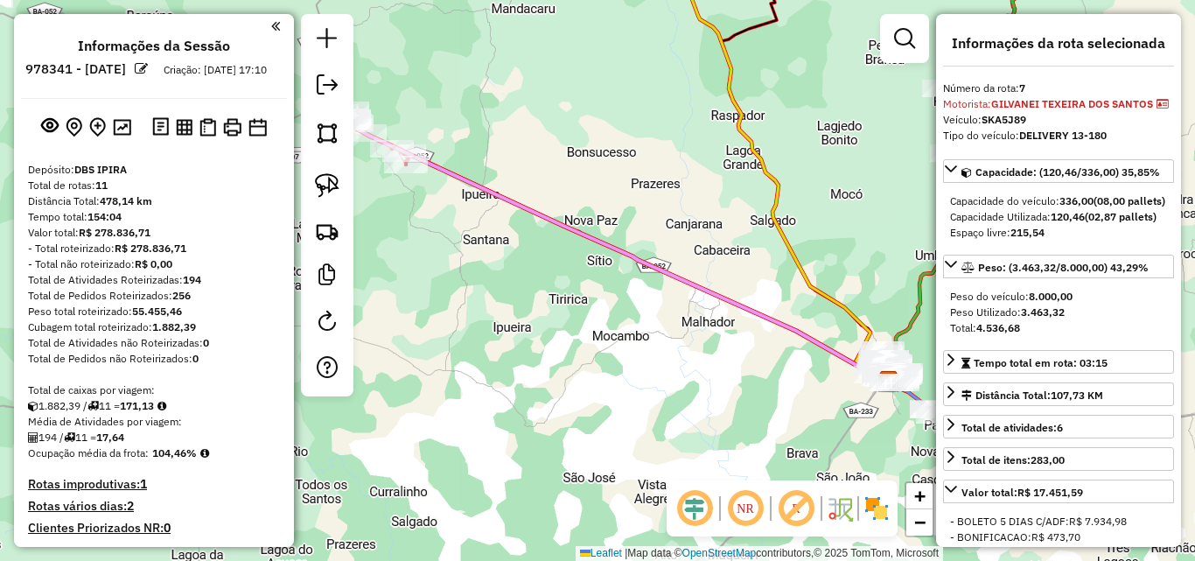
select select "*********"
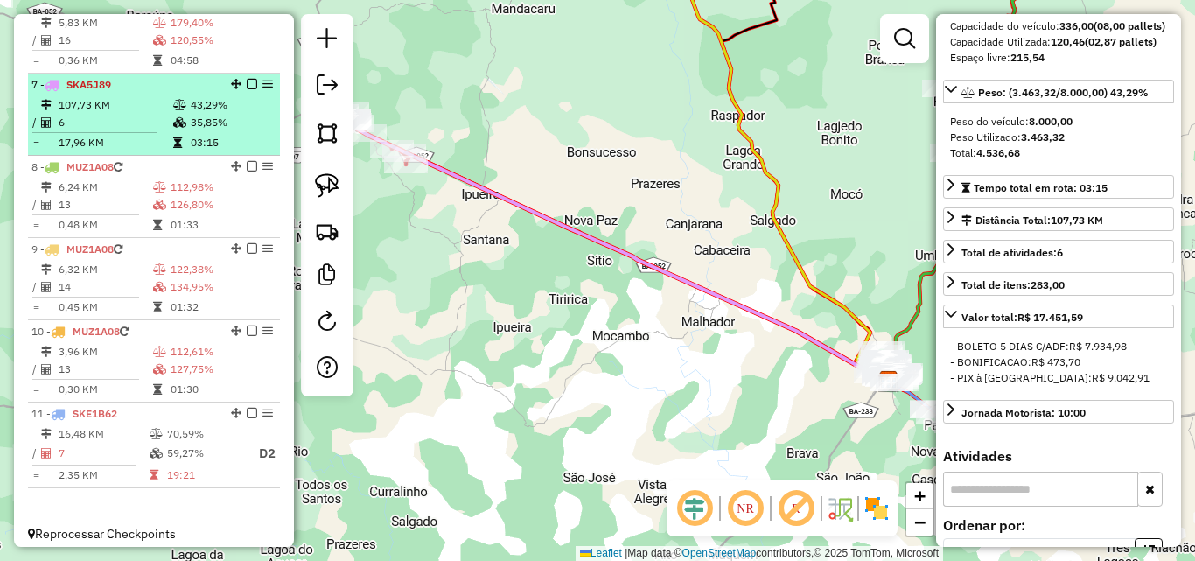
scroll to position [1104, 0]
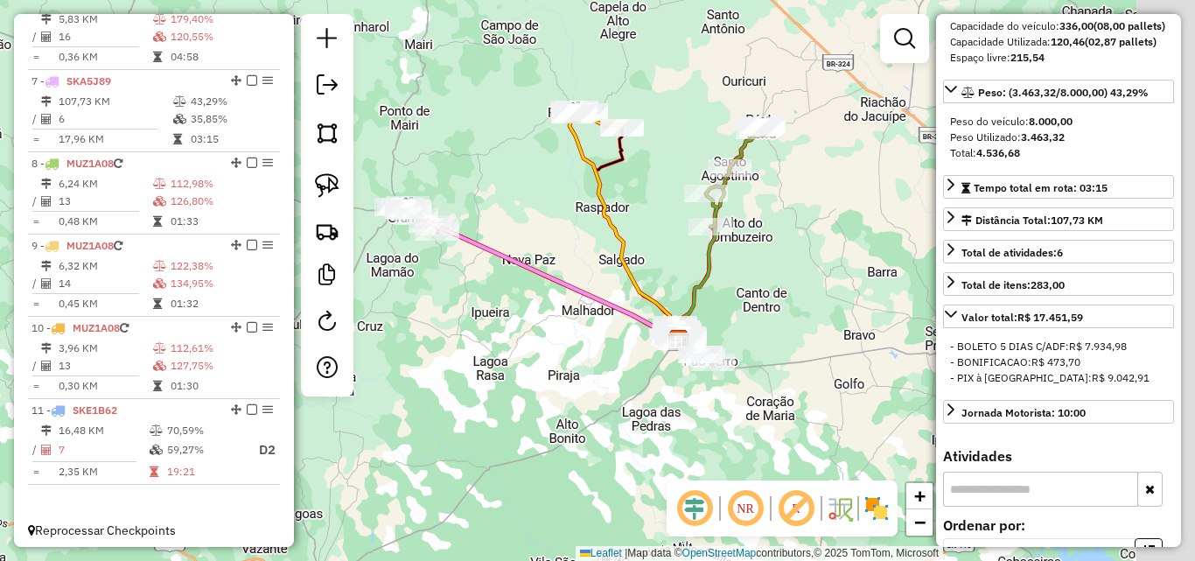
drag, startPoint x: 715, startPoint y: 346, endPoint x: 644, endPoint y: 365, distance: 73.5
click at [644, 365] on div "Janela de atendimento Grade de atendimento Capacidade Transportadoras Veículos …" at bounding box center [597, 280] width 1195 height 561
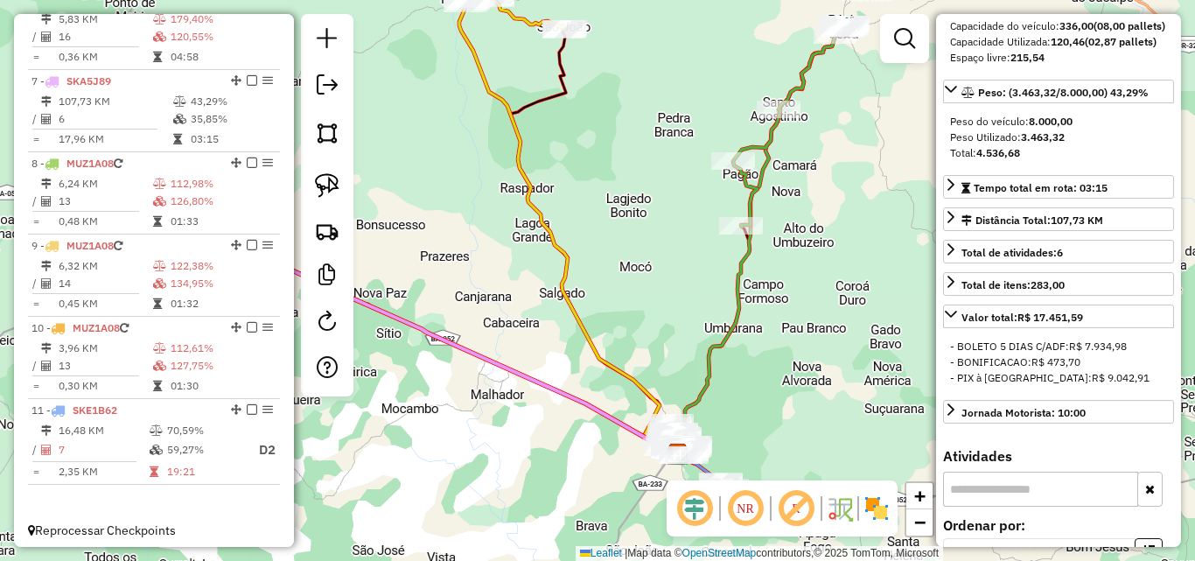
drag, startPoint x: 672, startPoint y: 305, endPoint x: 648, endPoint y: 221, distance: 86.7
click at [648, 222] on div "Janela de atendimento Grade de atendimento Capacidade Transportadoras Veículos …" at bounding box center [597, 280] width 1195 height 561
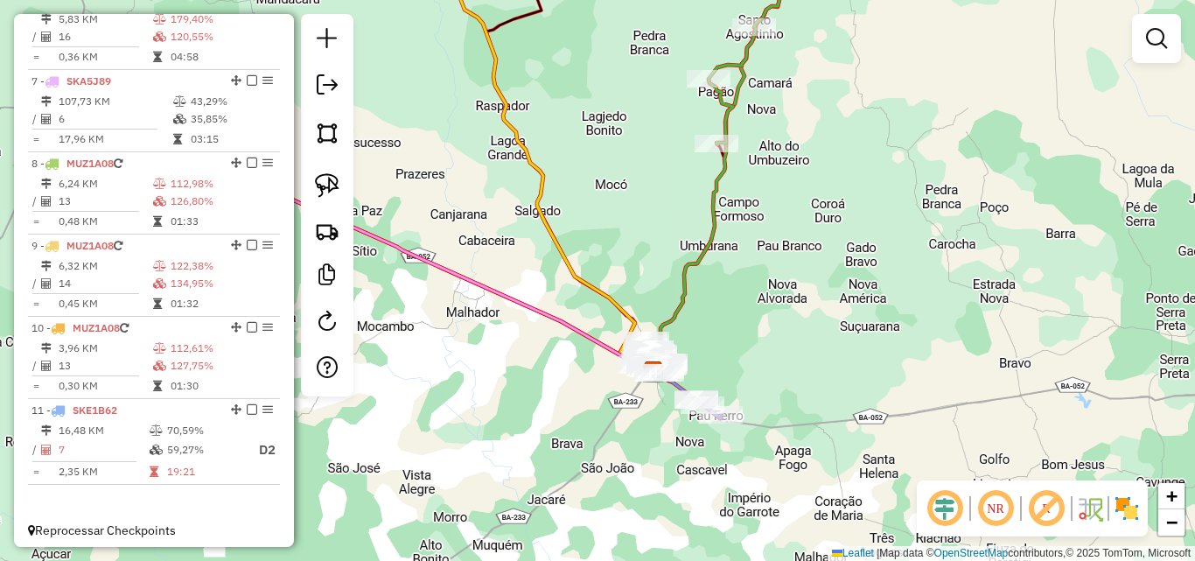
drag, startPoint x: 583, startPoint y: 197, endPoint x: 591, endPoint y: 230, distance: 34.2
click at [591, 228] on div "Janela de atendimento Grade de atendimento Capacidade Transportadoras Veículos …" at bounding box center [597, 280] width 1195 height 561
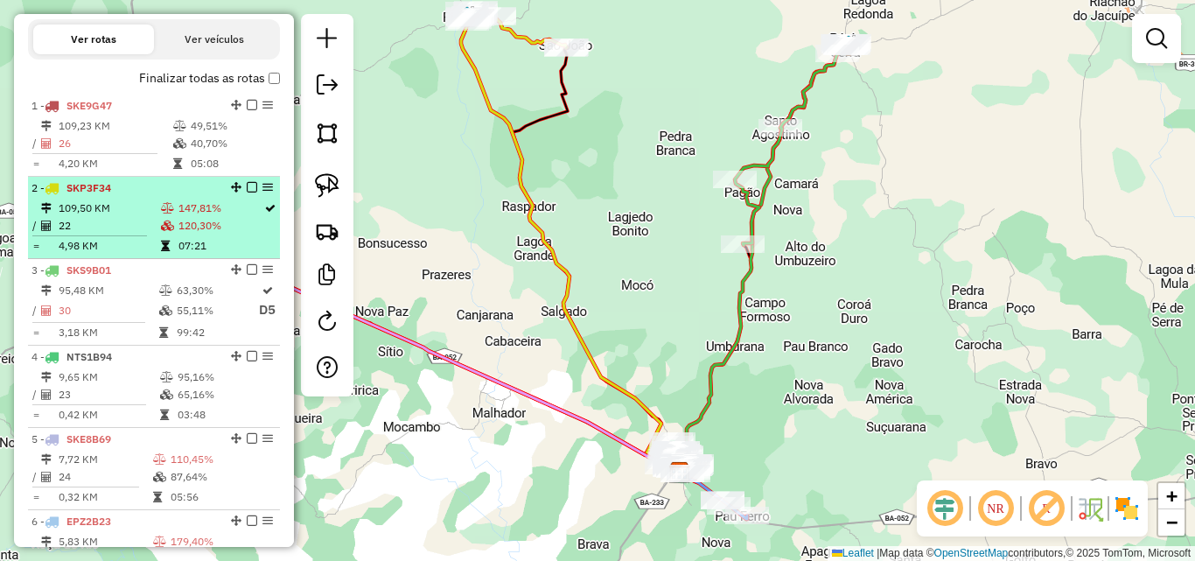
scroll to position [578, 0]
click at [115, 217] on li "2 - SKP3F34 109,50 KM 147,81% / 22 120,30% = 4,98 KM 07:21" at bounding box center [154, 220] width 252 height 82
select select "*********"
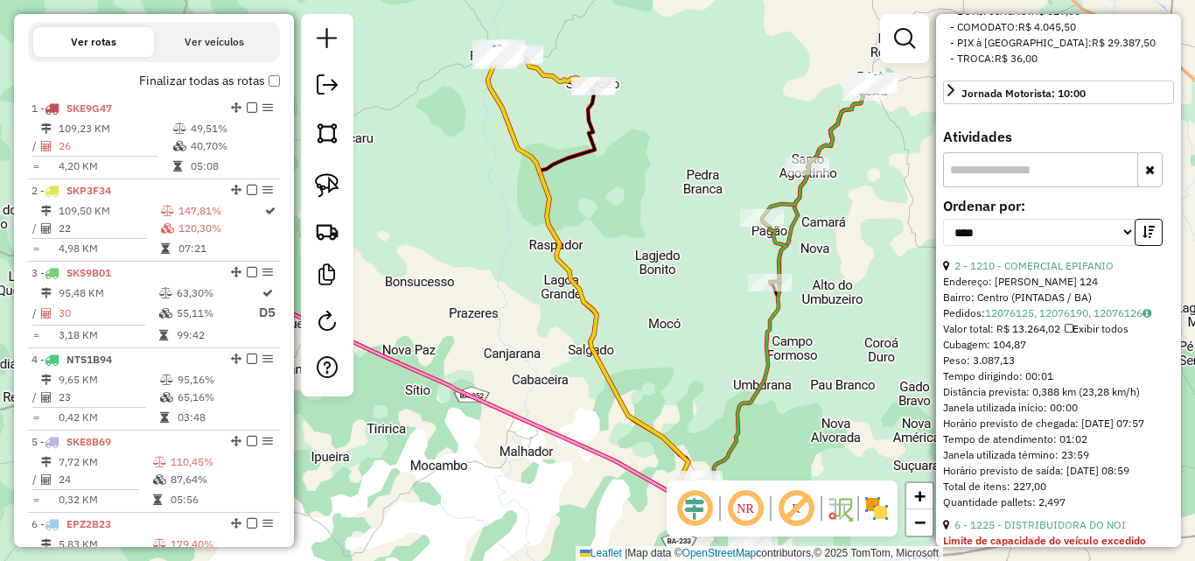
scroll to position [700, 0]
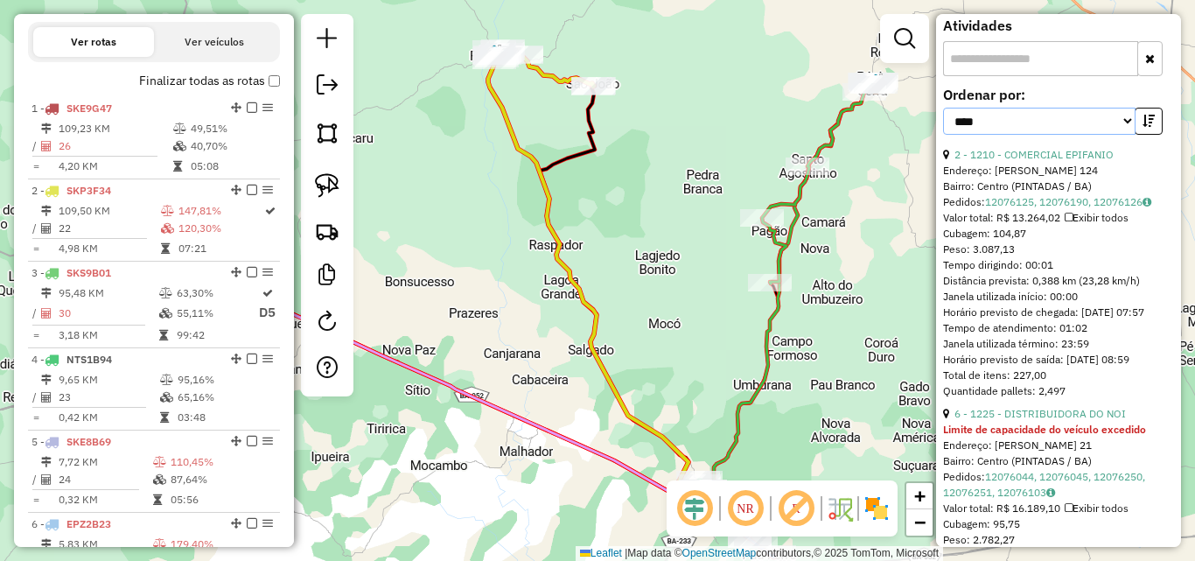
click at [987, 135] on select "**********" at bounding box center [1039, 121] width 193 height 27
click at [943, 135] on select "**********" at bounding box center [1039, 121] width 193 height 27
click at [1143, 127] on icon "button" at bounding box center [1149, 121] width 12 height 12
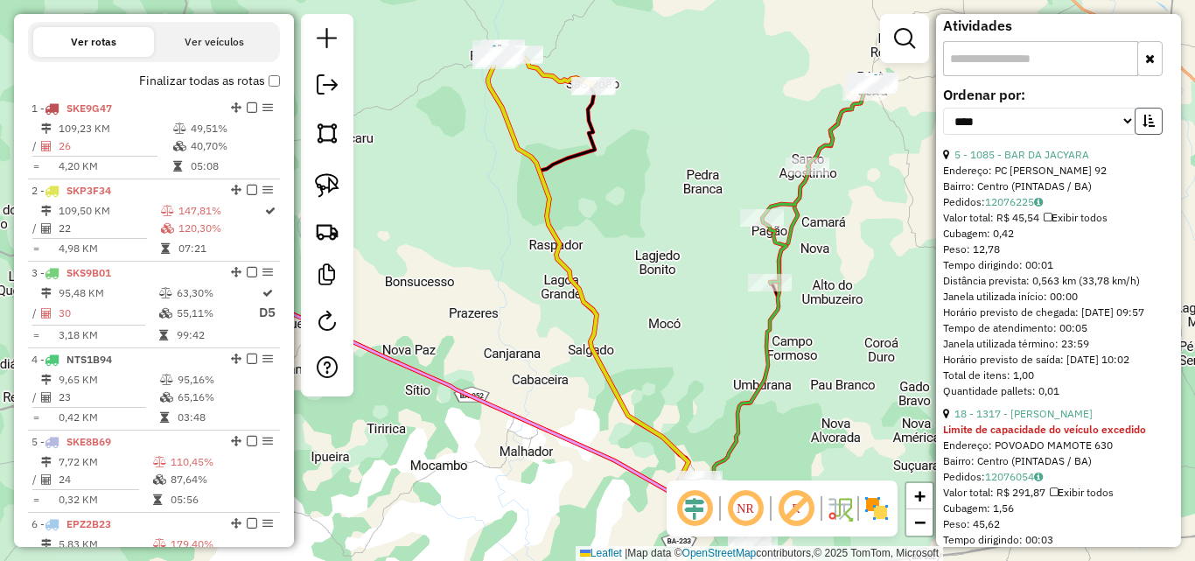
click at [1143, 127] on icon "button" at bounding box center [1149, 121] width 12 height 12
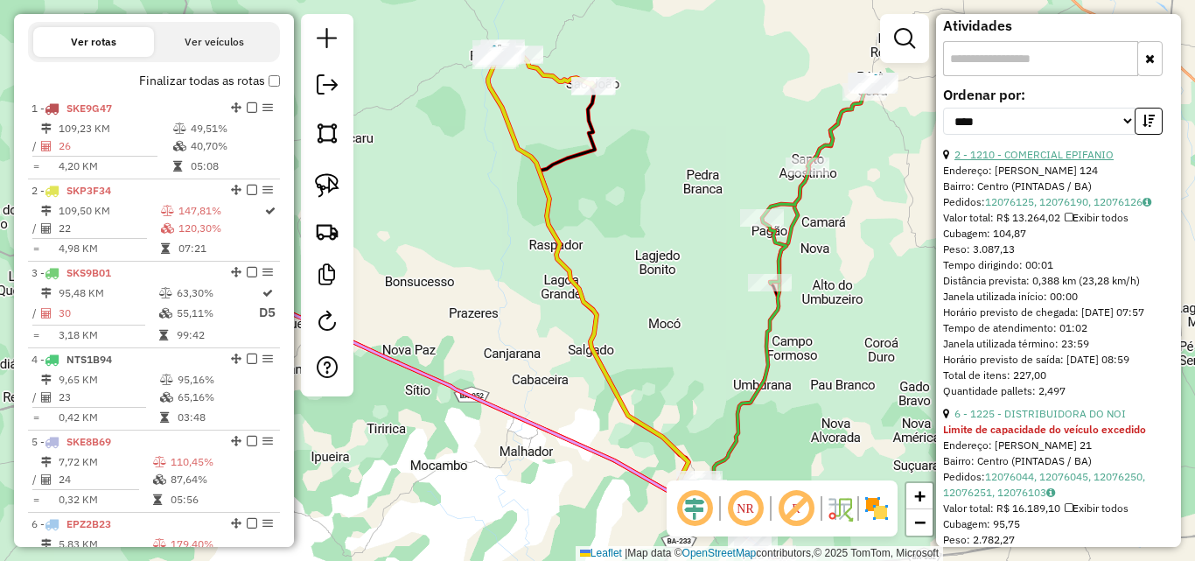
click at [1035, 161] on link "2 - 1210 - COMERCIAL EPIFANIO" at bounding box center [1034, 154] width 159 height 13
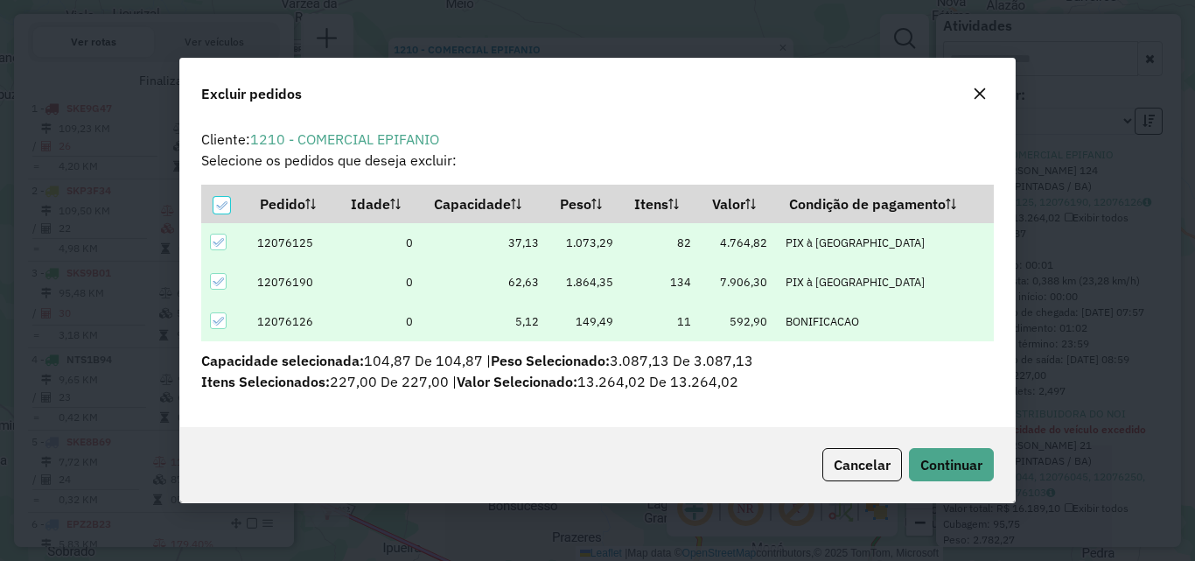
scroll to position [0, 0]
click at [943, 453] on button "Continuar" at bounding box center [951, 464] width 85 height 33
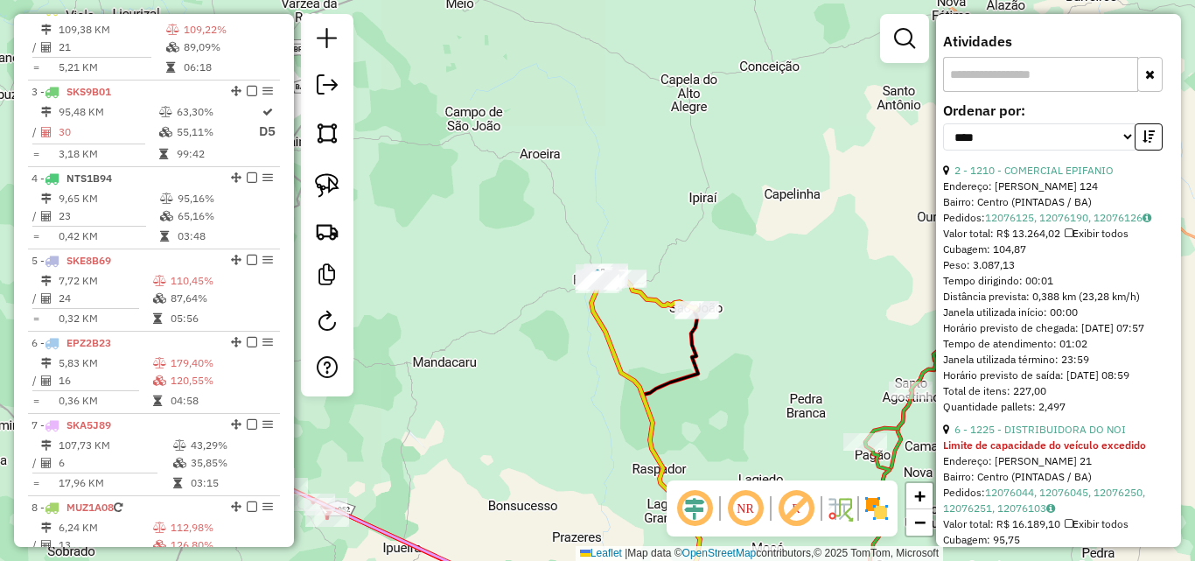
scroll to position [859, 0]
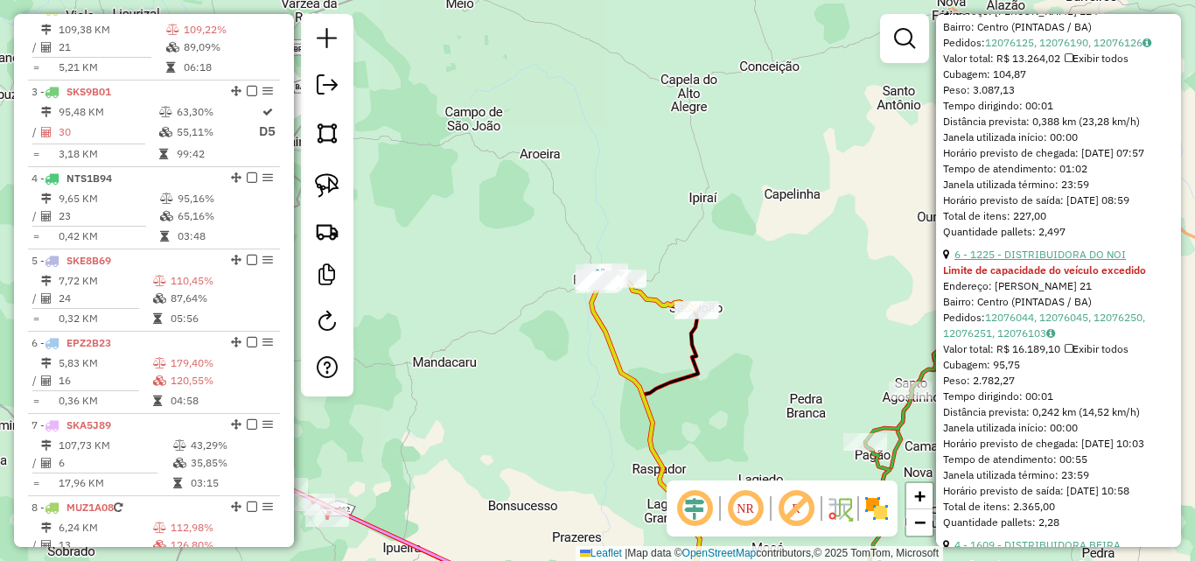
click at [1069, 261] on link "6 - 1225 - DISTRIBUIDORA DO NOI" at bounding box center [1041, 254] width 172 height 13
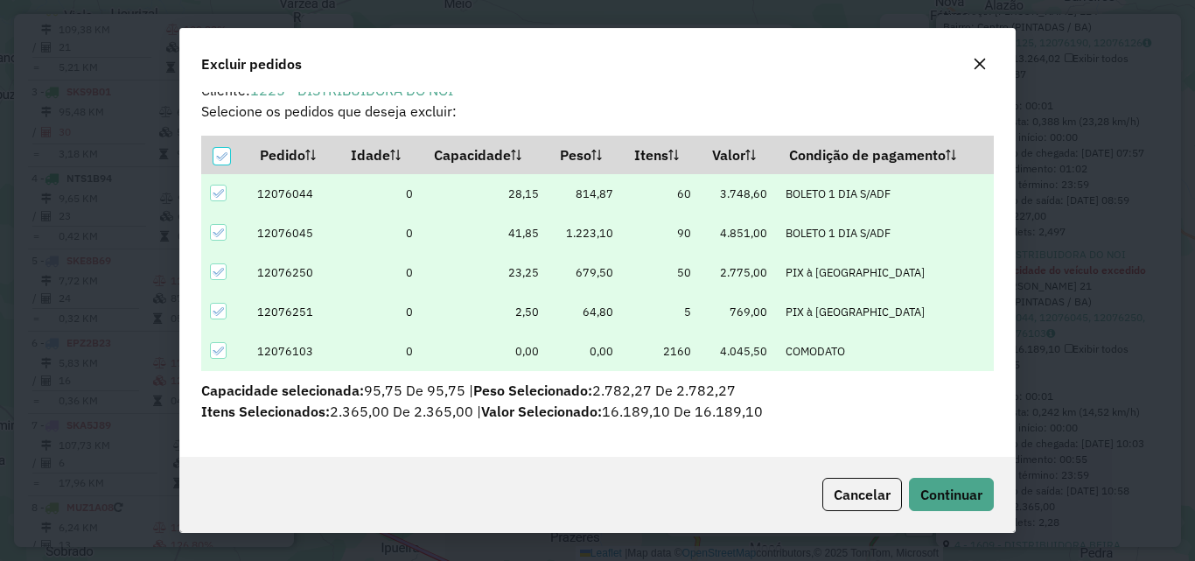
scroll to position [19, 0]
click at [934, 484] on button "Continuar" at bounding box center [951, 494] width 85 height 33
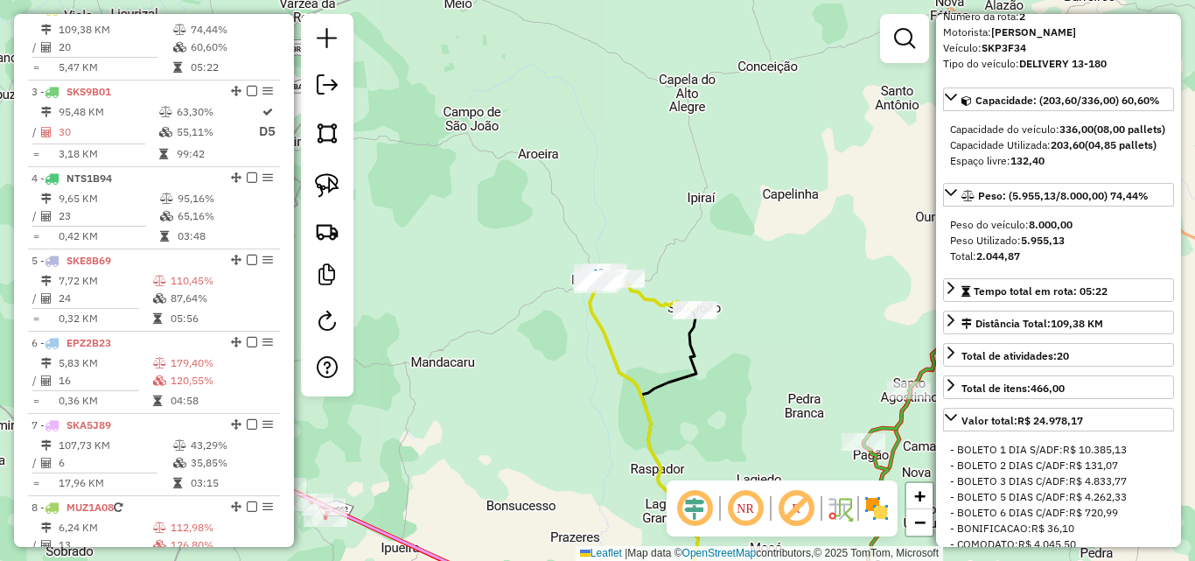
scroll to position [0, 0]
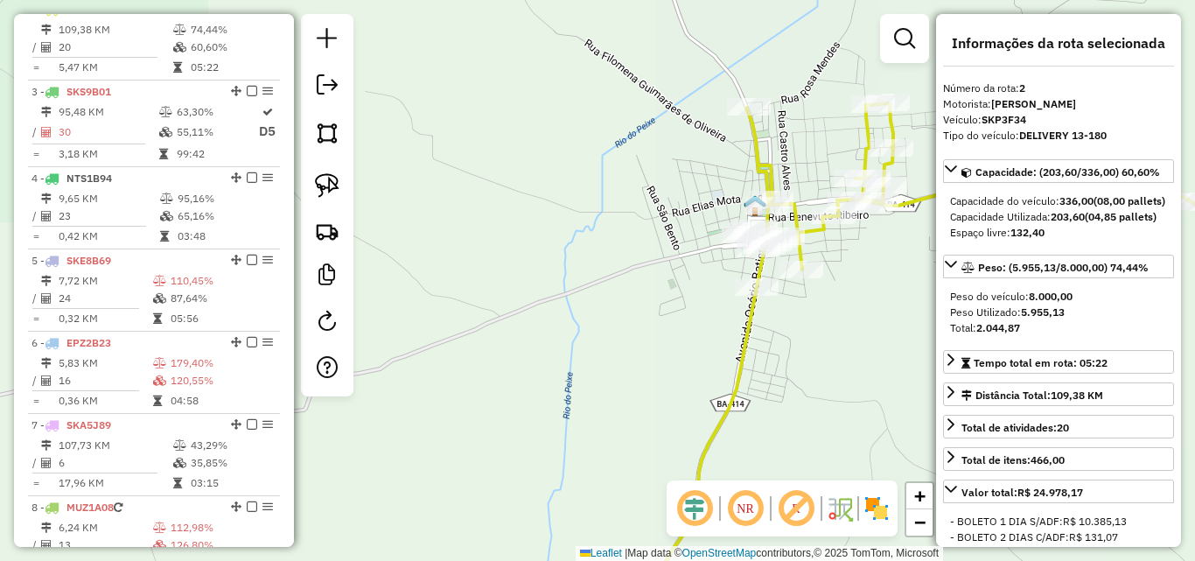
drag, startPoint x: 698, startPoint y: 241, endPoint x: 634, endPoint y: 262, distance: 67.3
click at [642, 263] on div "Janela de atendimento Grade de atendimento Capacidade Transportadoras Veículos …" at bounding box center [597, 280] width 1195 height 561
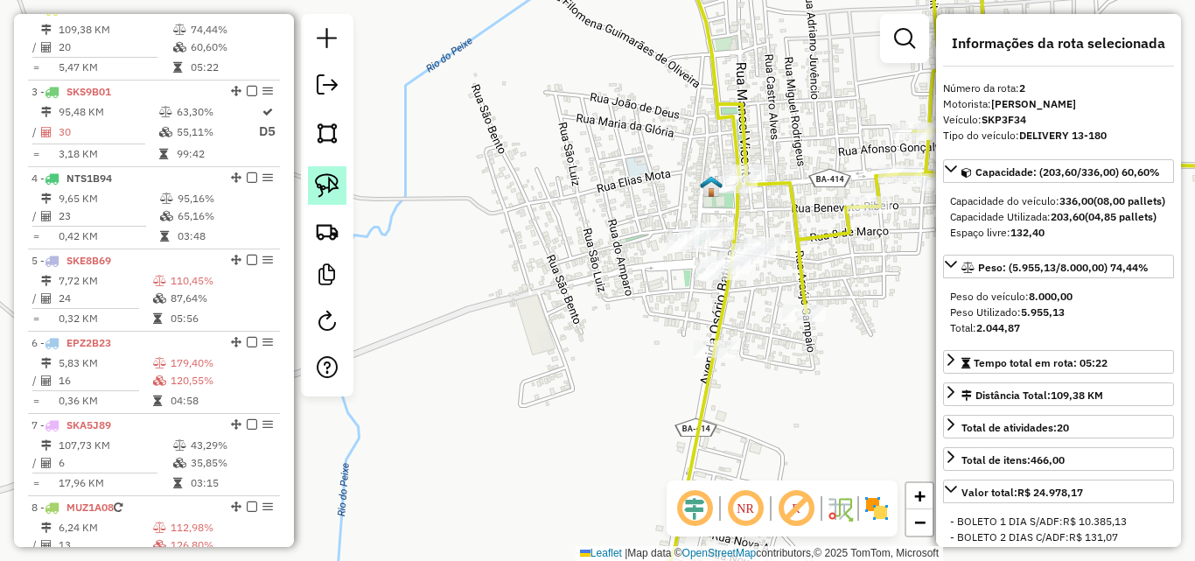
click at [324, 191] on img at bounding box center [327, 185] width 25 height 25
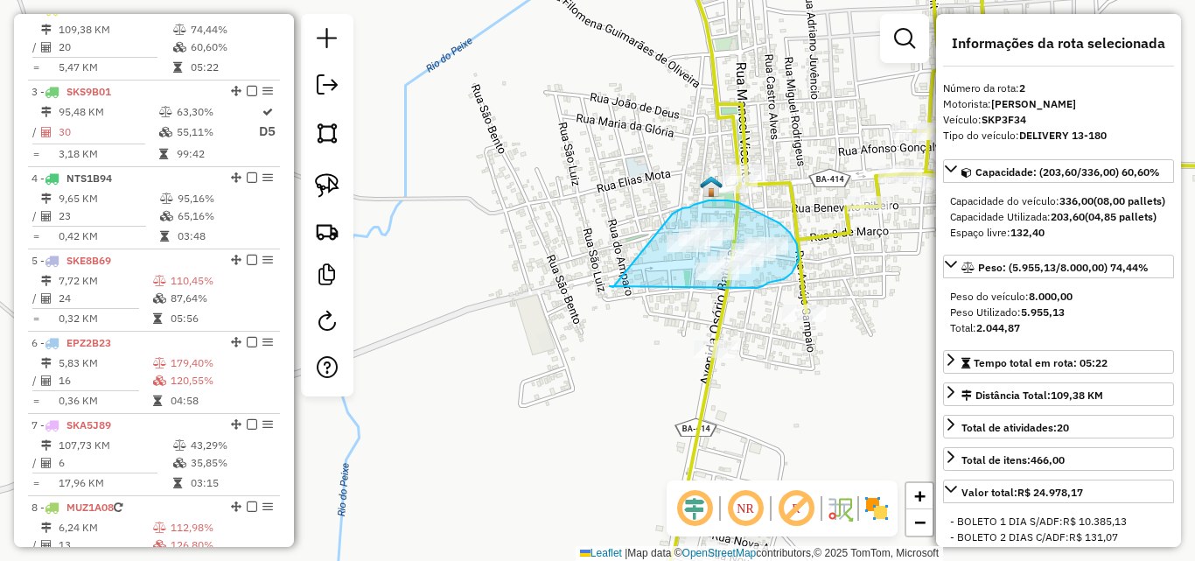
drag, startPoint x: 610, startPoint y: 286, endPoint x: 757, endPoint y: 288, distance: 147.0
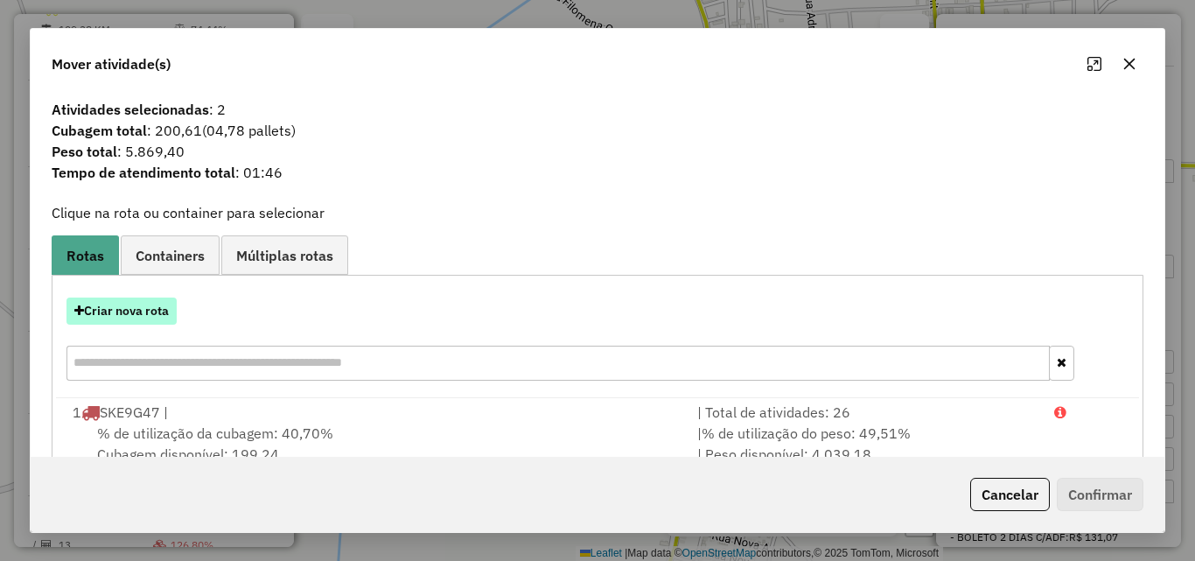
click at [158, 312] on button "Criar nova rota" at bounding box center [122, 311] width 110 height 27
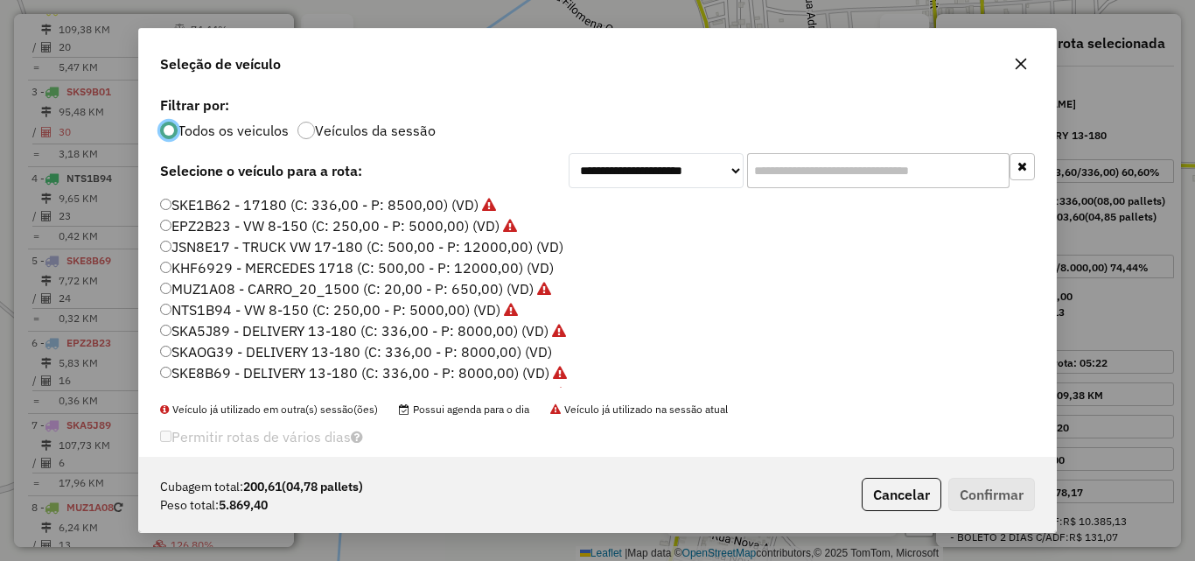
scroll to position [60, 0]
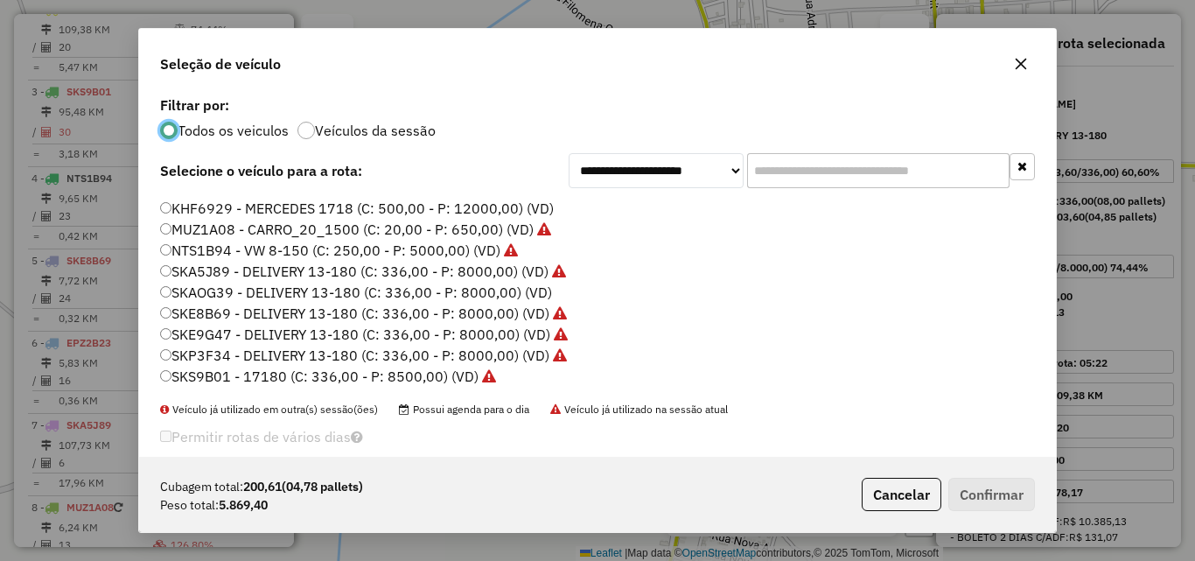
click at [547, 290] on label "SKAOG39 - DELIVERY 13-180 (C: 336,00 - P: 8000,00) (VD)" at bounding box center [356, 292] width 392 height 21
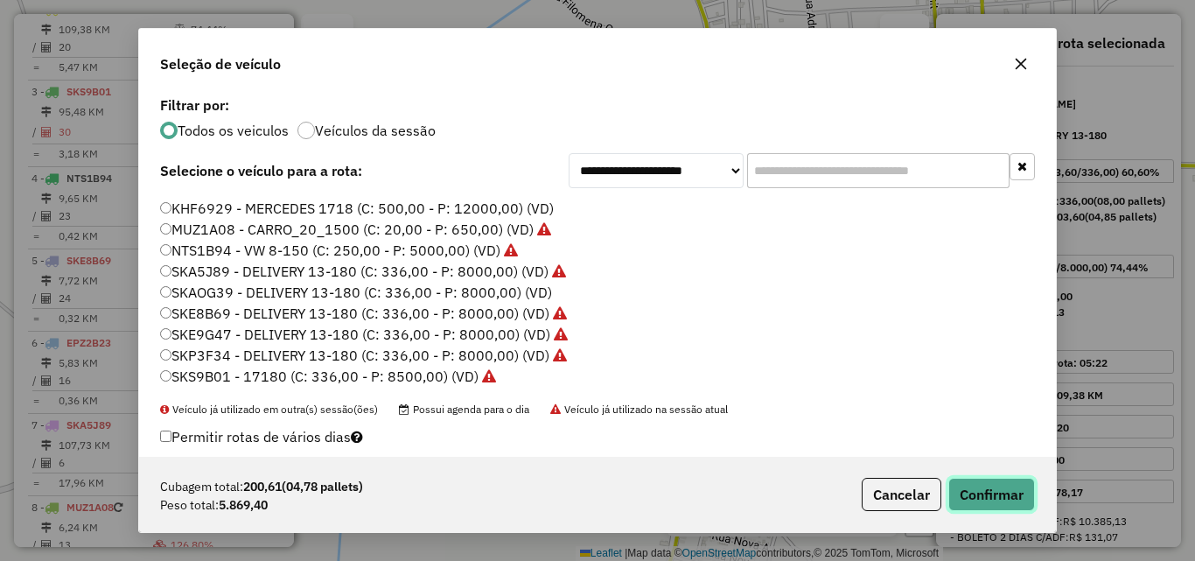
click at [971, 496] on button "Confirmar" at bounding box center [992, 494] width 87 height 33
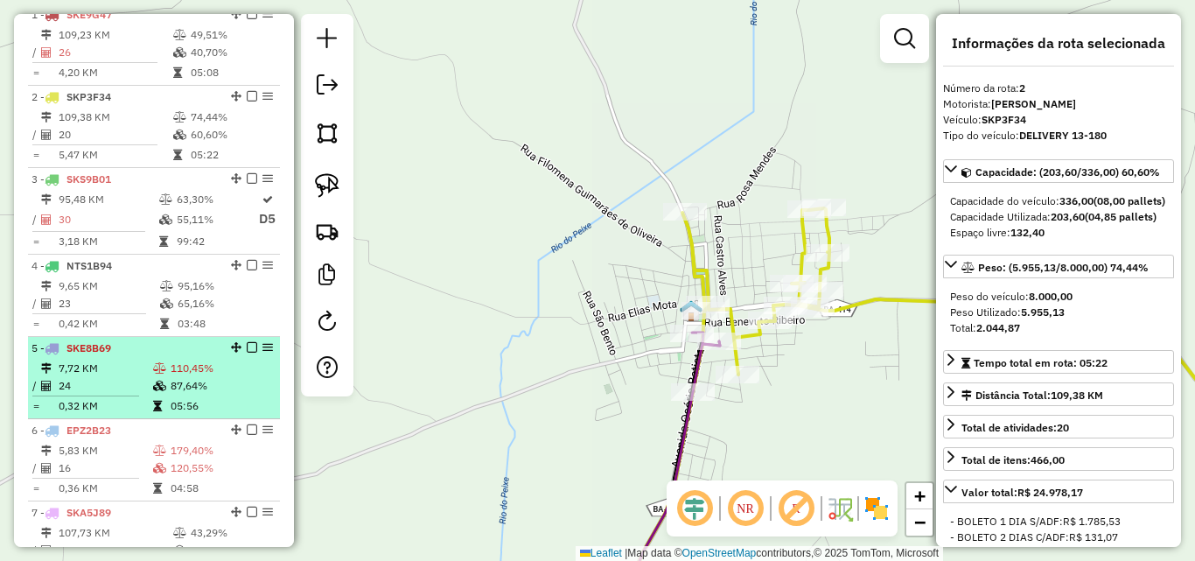
scroll to position [847, 0]
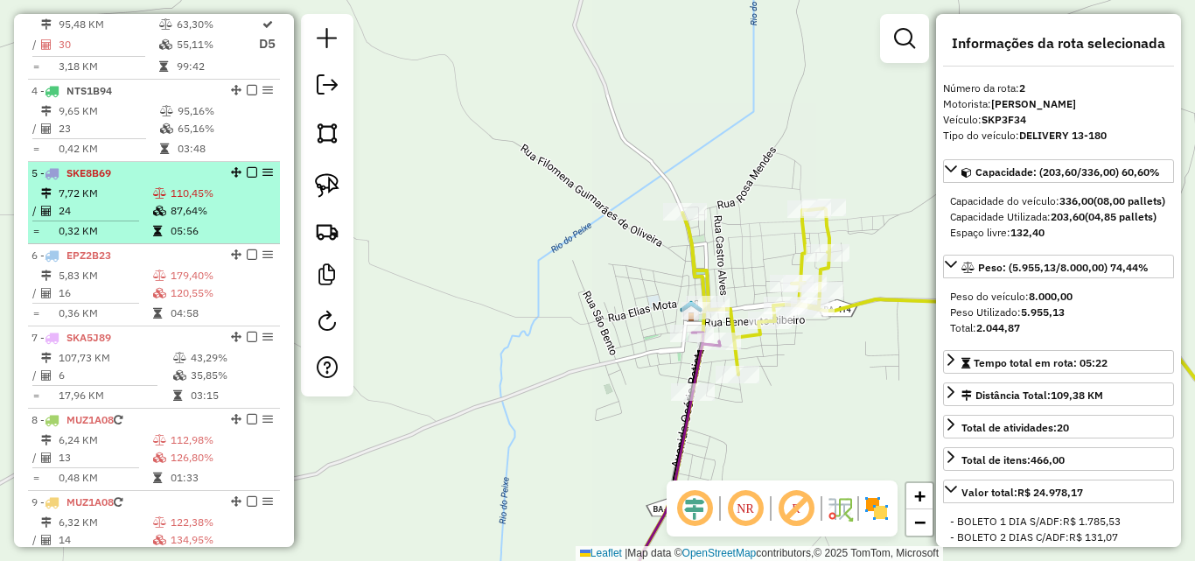
click at [132, 220] on td "24" at bounding box center [105, 211] width 95 height 18
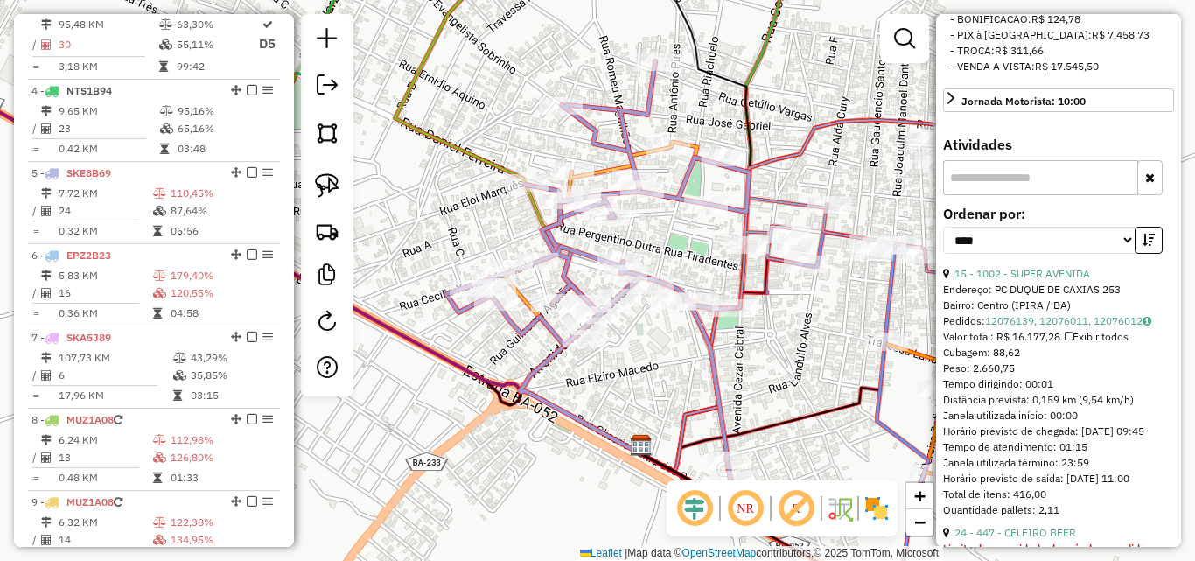
scroll to position [875, 0]
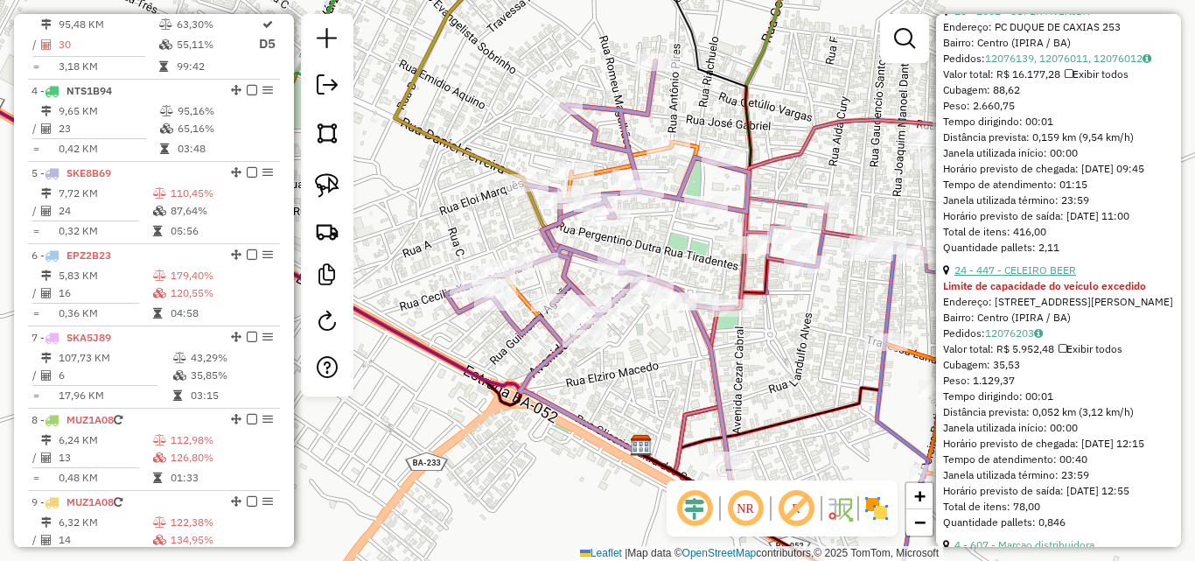
click at [1050, 277] on link "24 - 447 - CELEIRO BEER" at bounding box center [1016, 269] width 122 height 13
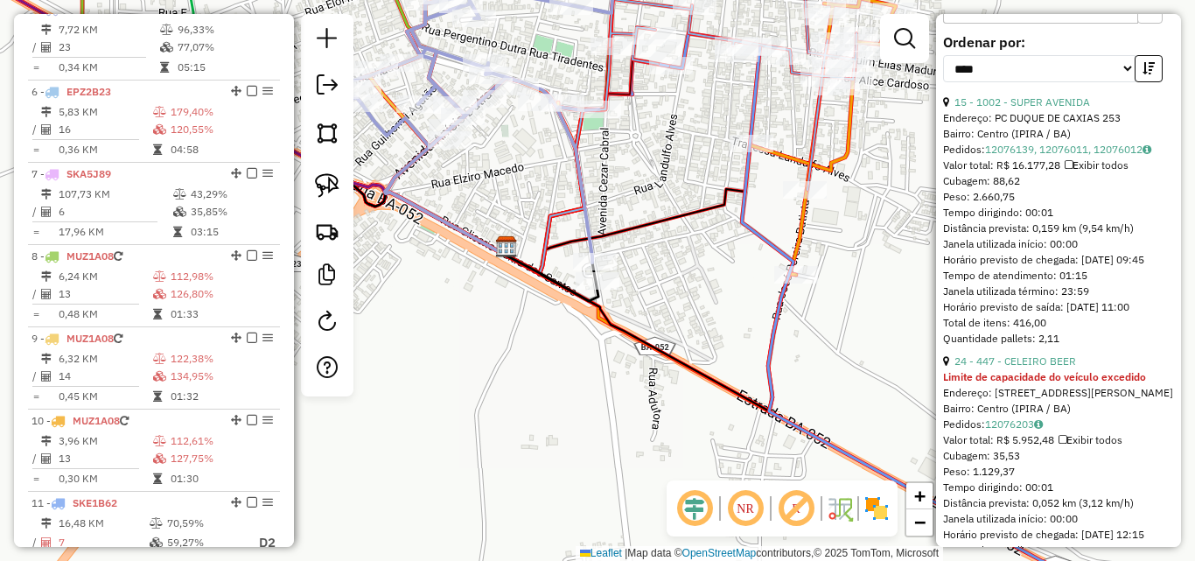
scroll to position [788, 0]
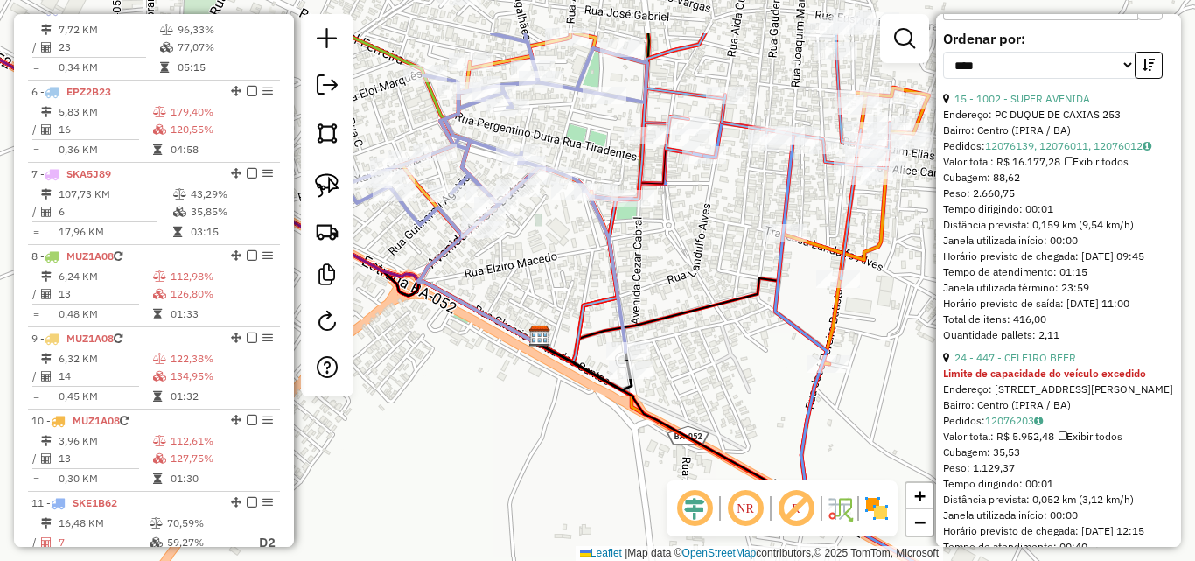
drag, startPoint x: 682, startPoint y: 282, endPoint x: 715, endPoint y: 371, distance: 95.3
click at [715, 371] on div "Janela de atendimento Grade de atendimento Capacidade Transportadoras Veículos …" at bounding box center [597, 280] width 1195 height 561
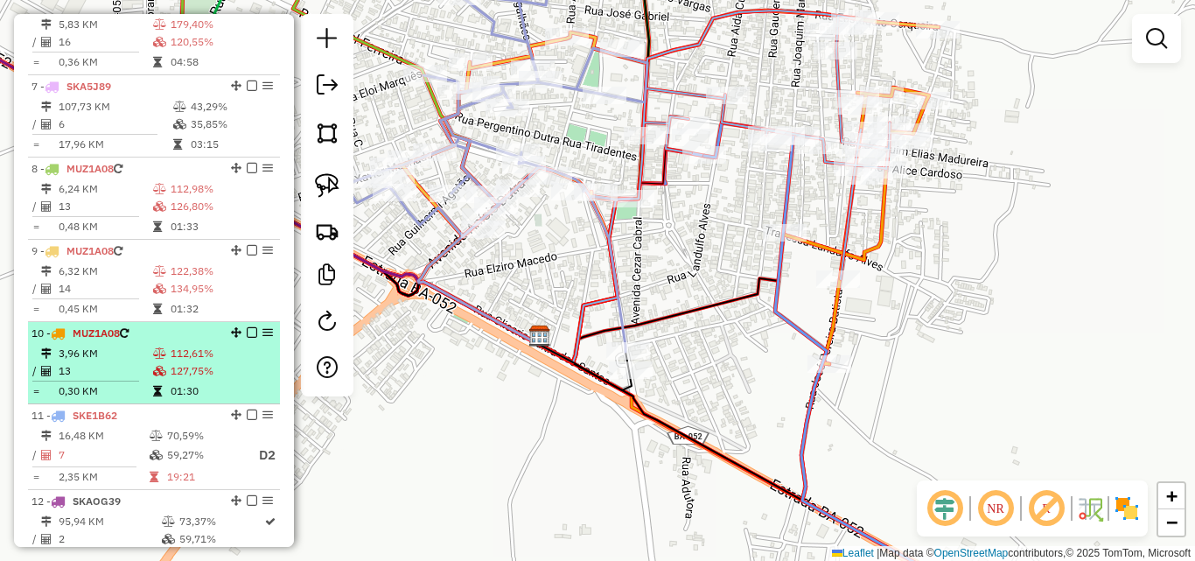
scroll to position [1186, 0]
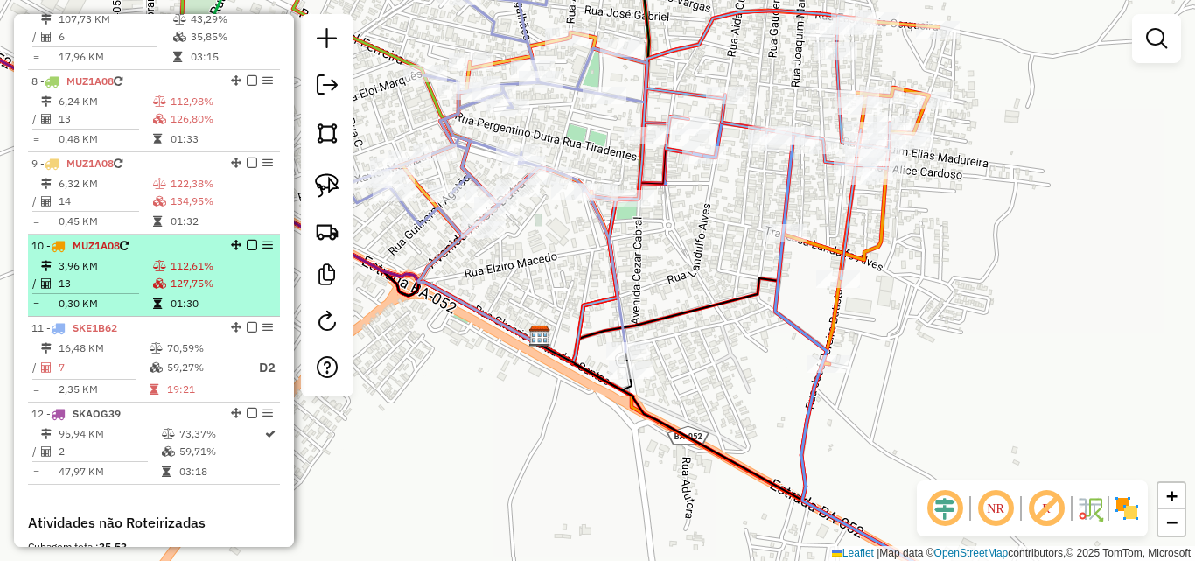
click at [111, 292] on td "13" at bounding box center [105, 284] width 95 height 18
select select "*********"
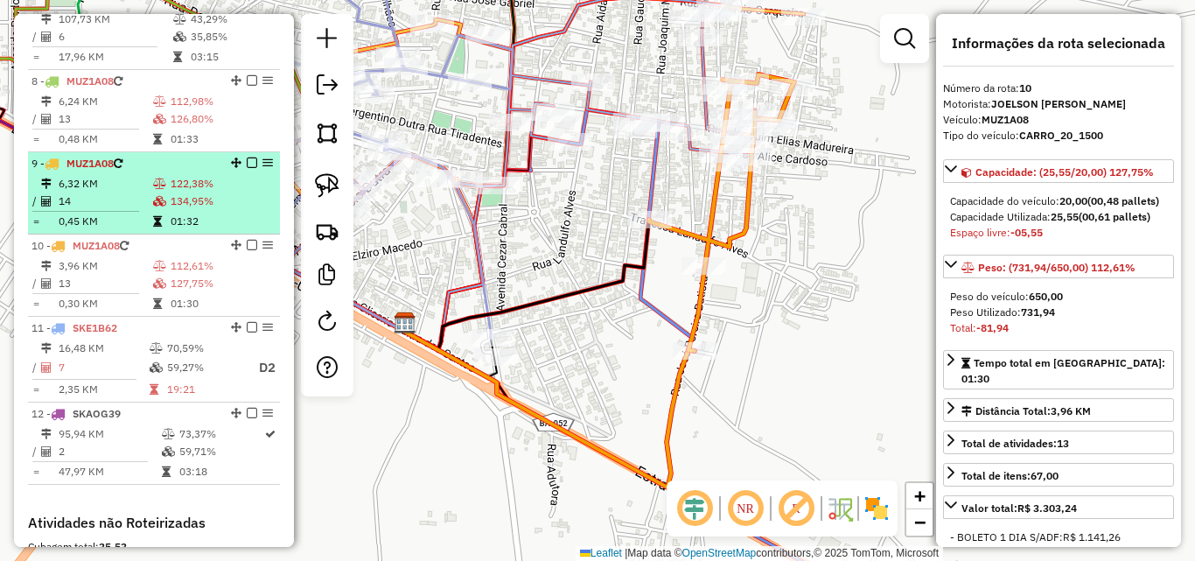
click at [101, 229] on td "0,45 KM" at bounding box center [105, 222] width 95 height 18
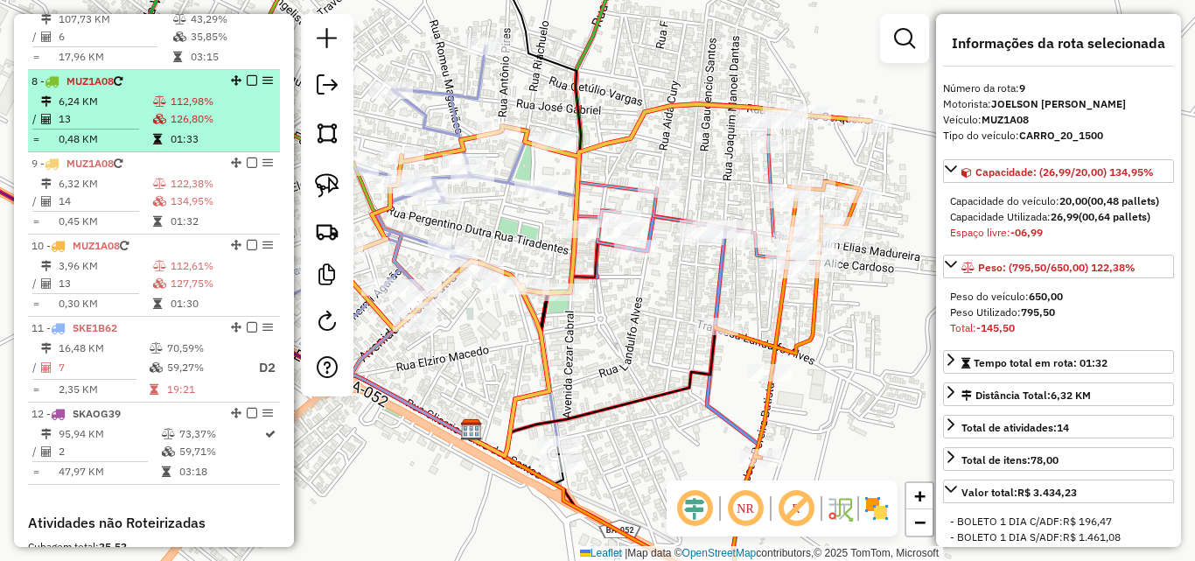
click at [102, 148] on td "0,48 KM" at bounding box center [105, 139] width 95 height 18
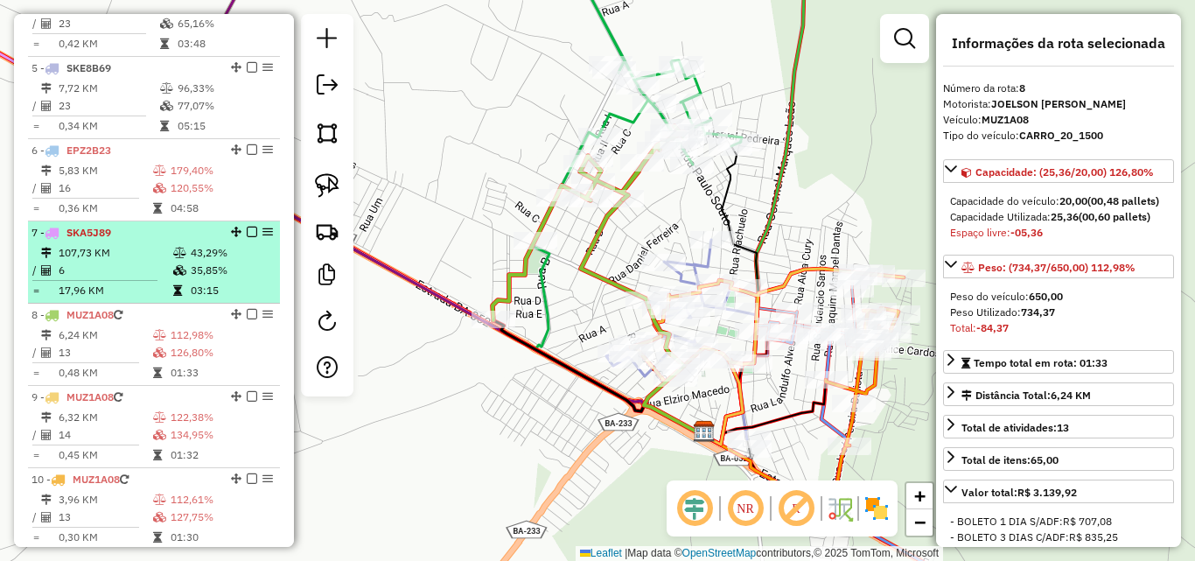
scroll to position [923, 0]
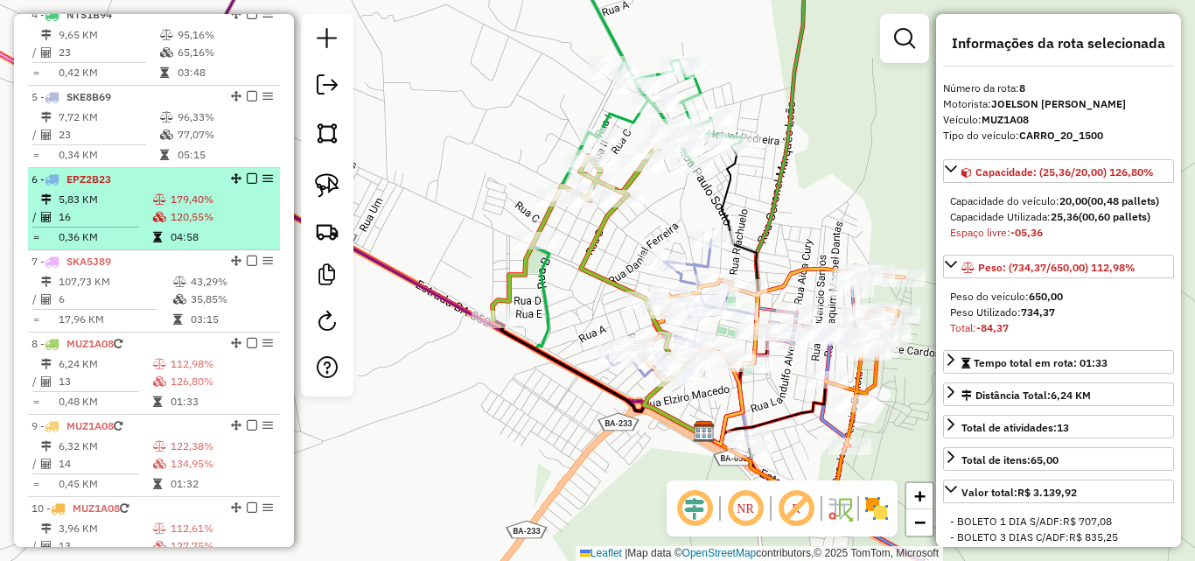
click at [94, 208] on td "5,83 KM" at bounding box center [105, 200] width 95 height 18
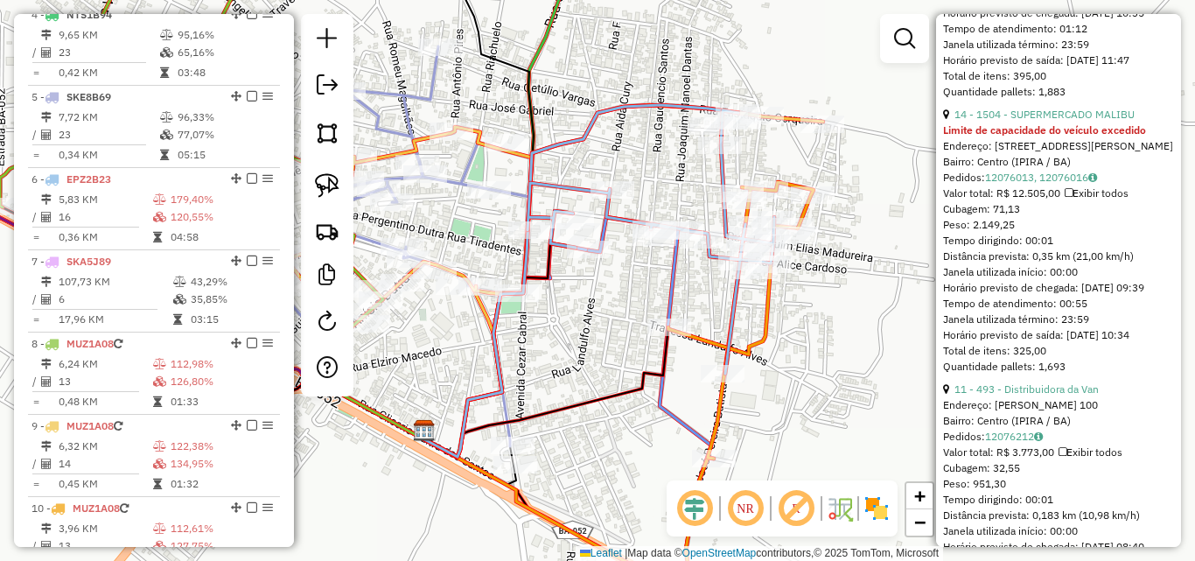
scroll to position [1050, 0]
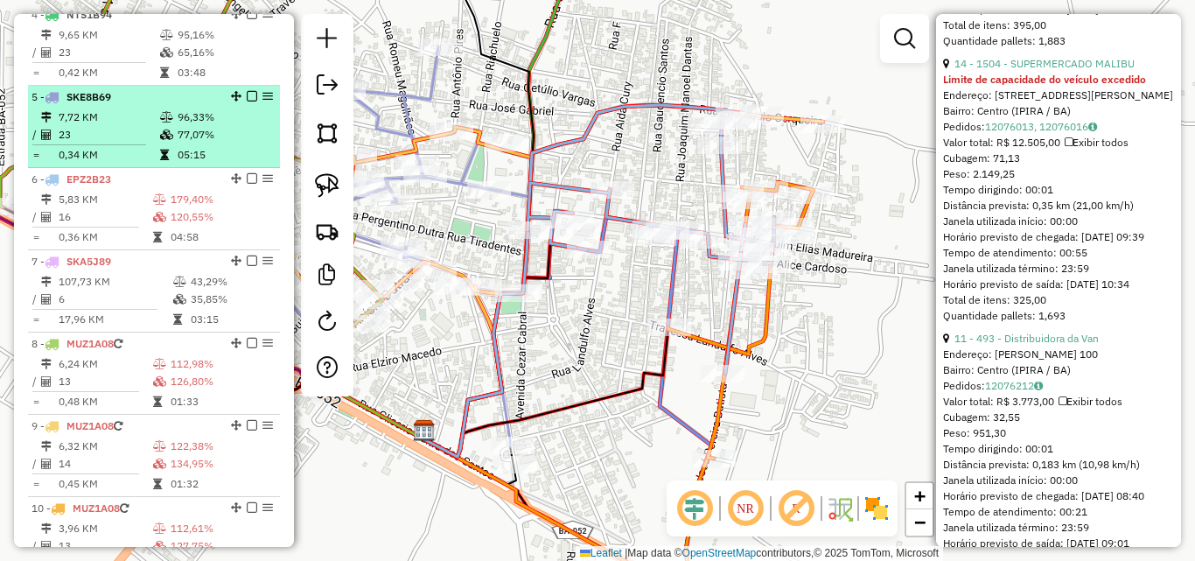
click at [96, 144] on td "23" at bounding box center [109, 135] width 102 height 18
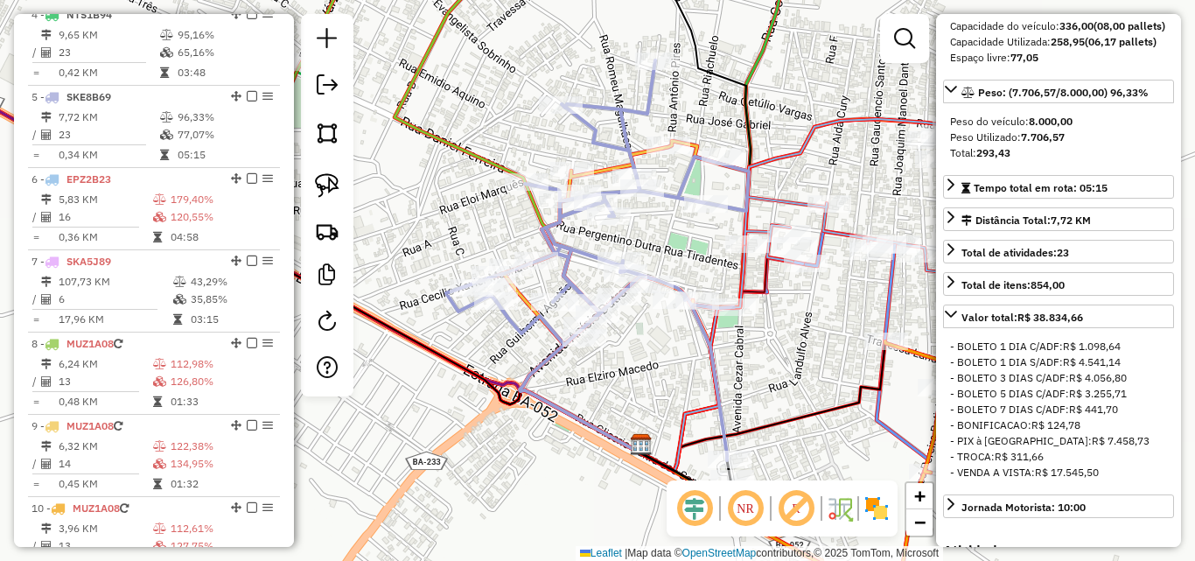
scroll to position [103, 0]
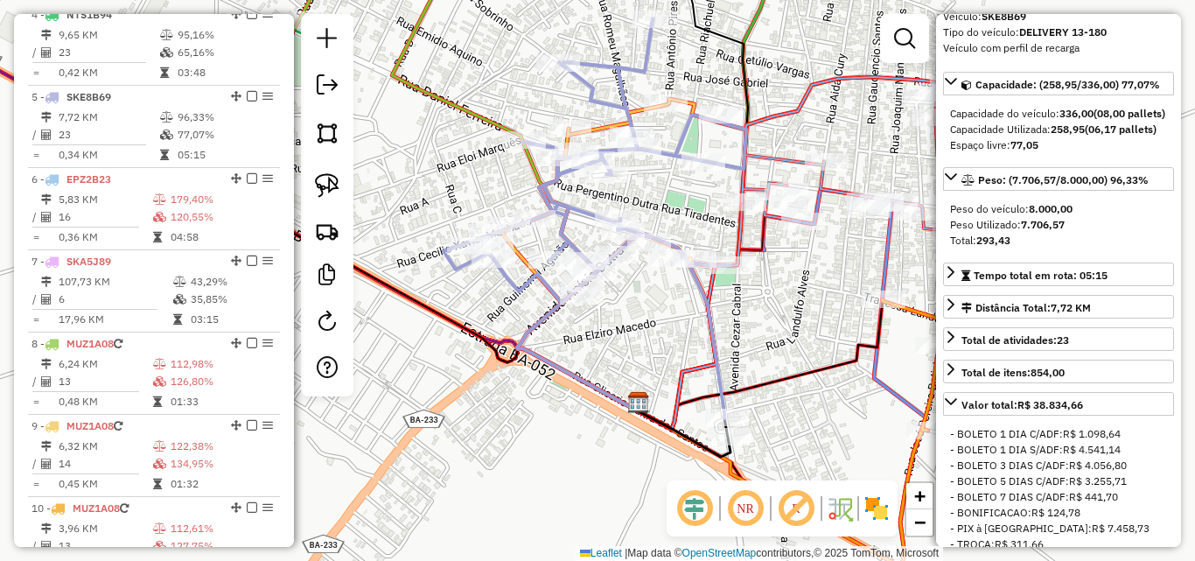
drag, startPoint x: 640, startPoint y: 413, endPoint x: 603, endPoint y: 305, distance: 114.6
click at [606, 310] on div "Janela de atendimento Grade de atendimento Capacidade Transportadoras Veículos …" at bounding box center [597, 280] width 1195 height 561
click at [605, 307] on div "Janela de atendimento Grade de atendimento Capacidade Transportadoras Veículos …" at bounding box center [597, 280] width 1195 height 561
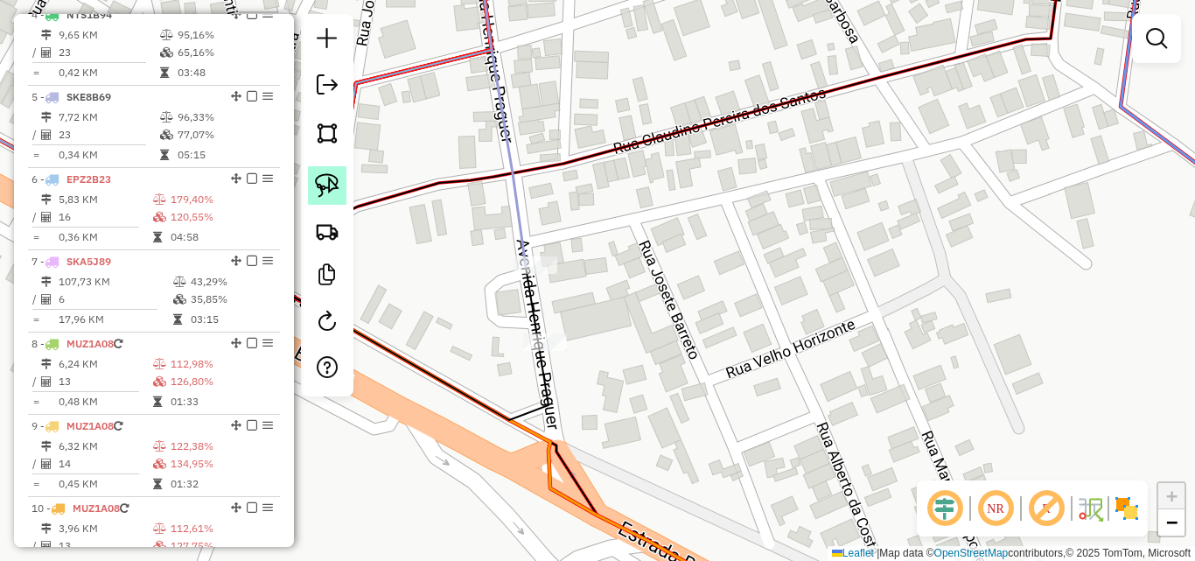
click at [317, 178] on img at bounding box center [327, 185] width 25 height 25
drag, startPoint x: 492, startPoint y: 376, endPoint x: 585, endPoint y: 353, distance: 95.7
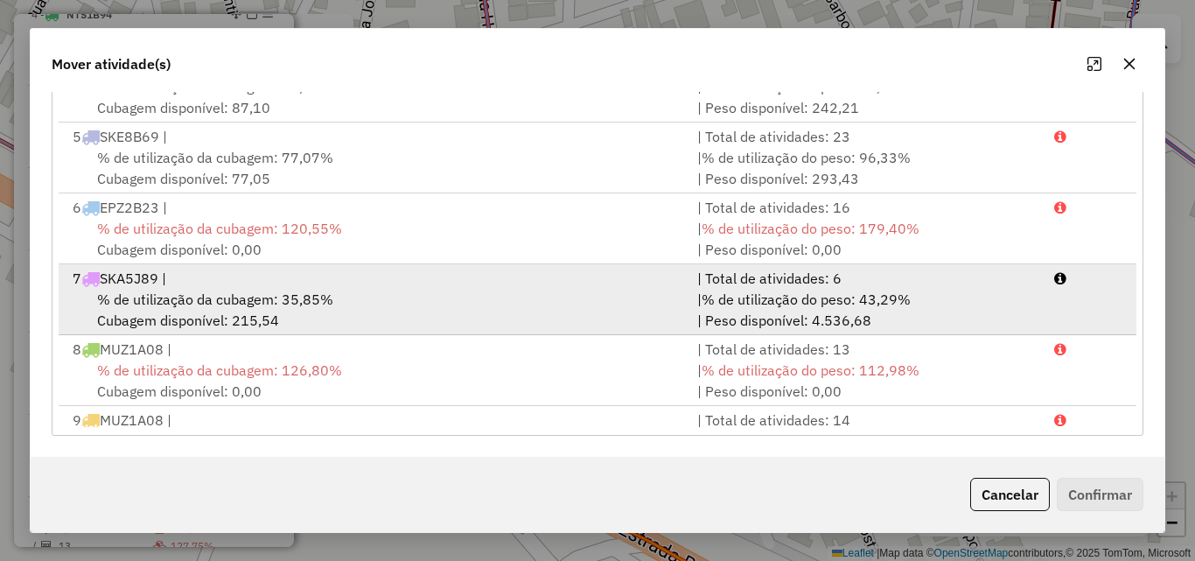
scroll to position [151, 0]
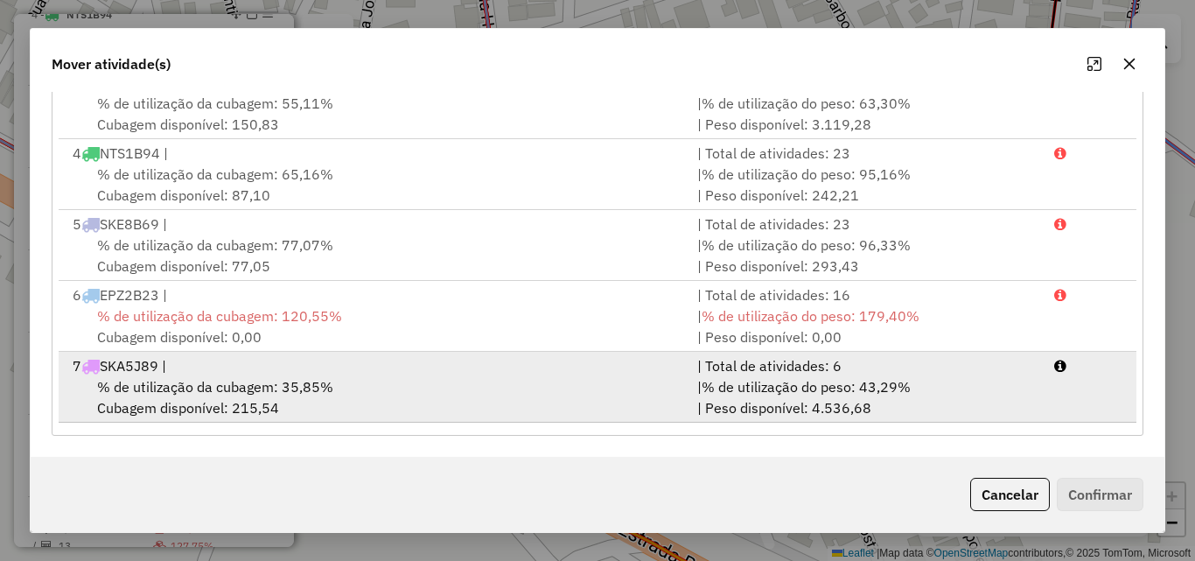
click at [257, 374] on div "7 SKA5J89 |" at bounding box center [374, 365] width 625 height 21
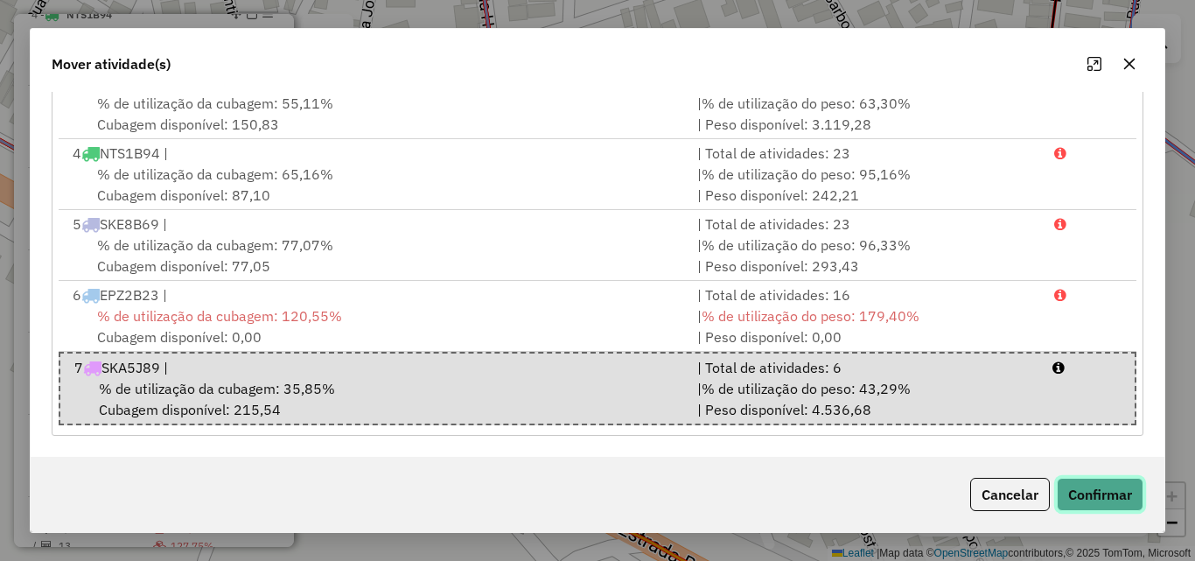
click at [1081, 503] on button "Confirmar" at bounding box center [1100, 494] width 87 height 33
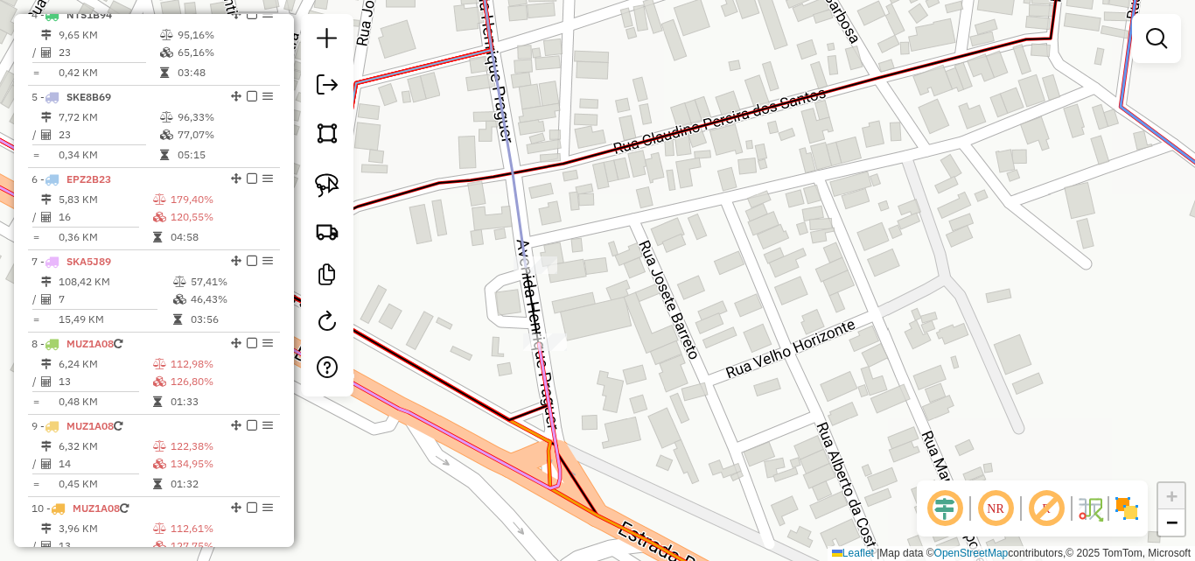
scroll to position [0, 0]
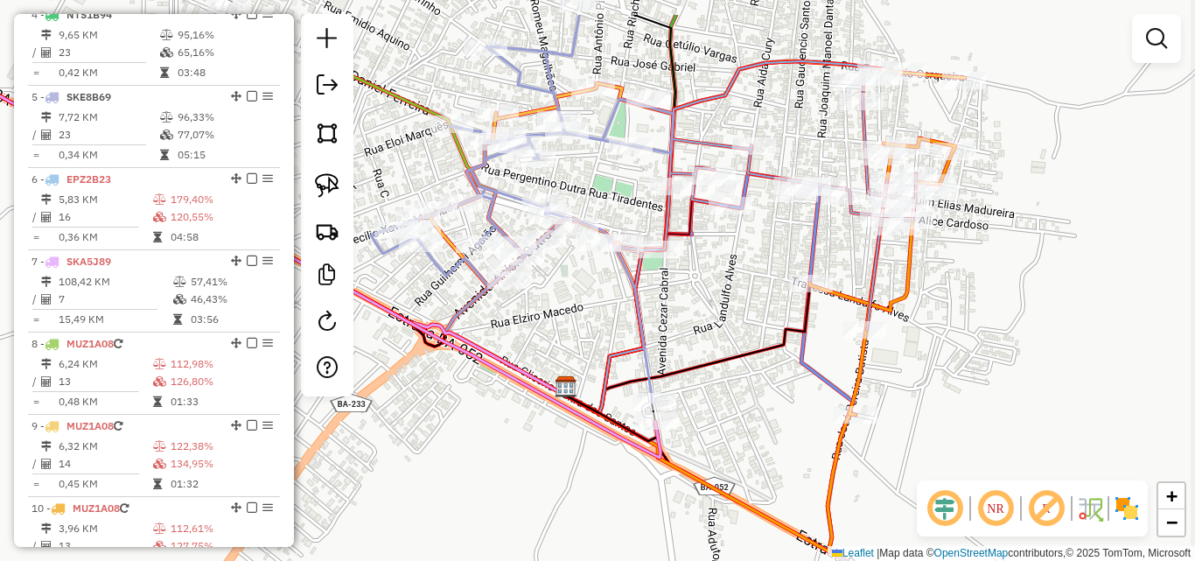
drag, startPoint x: 803, startPoint y: 354, endPoint x: 772, endPoint y: 425, distance: 77.2
click at [772, 425] on div "Janela de atendimento Grade de atendimento Capacidade Transportadoras Veículos …" at bounding box center [597, 280] width 1195 height 561
drag, startPoint x: 719, startPoint y: 324, endPoint x: 728, endPoint y: 361, distance: 38.8
click at [727, 360] on div "Janela de atendimento Grade de atendimento Capacidade Transportadoras Veículos …" at bounding box center [597, 280] width 1195 height 561
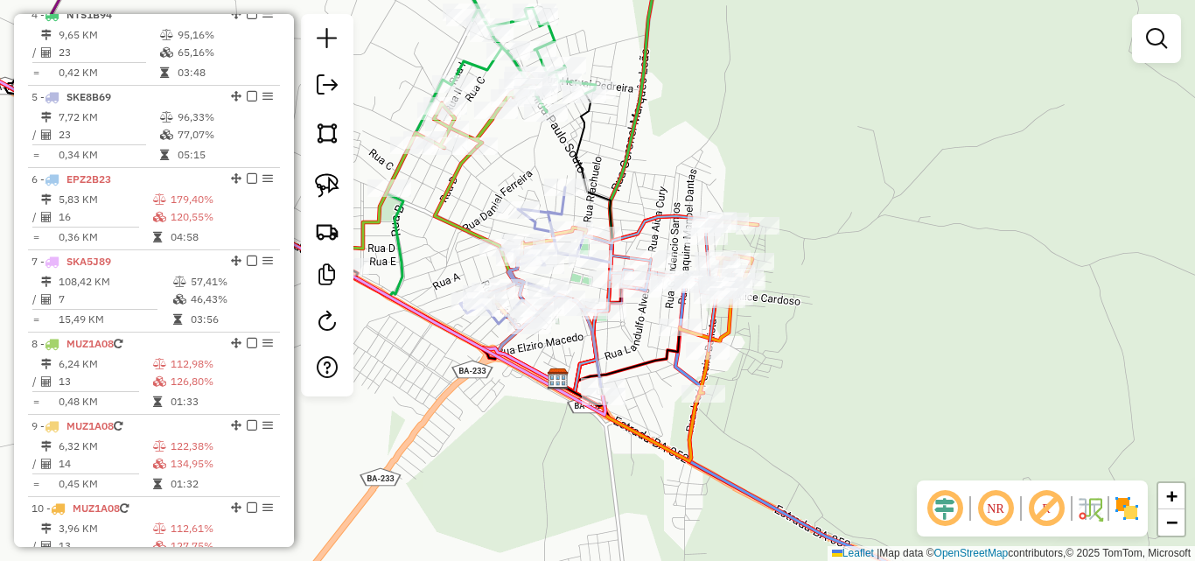
drag, startPoint x: 446, startPoint y: 430, endPoint x: 477, endPoint y: 430, distance: 30.6
click at [477, 430] on div "Janela de atendimento Grade de atendimento Capacidade Transportadoras Veículos …" at bounding box center [597, 280] width 1195 height 561
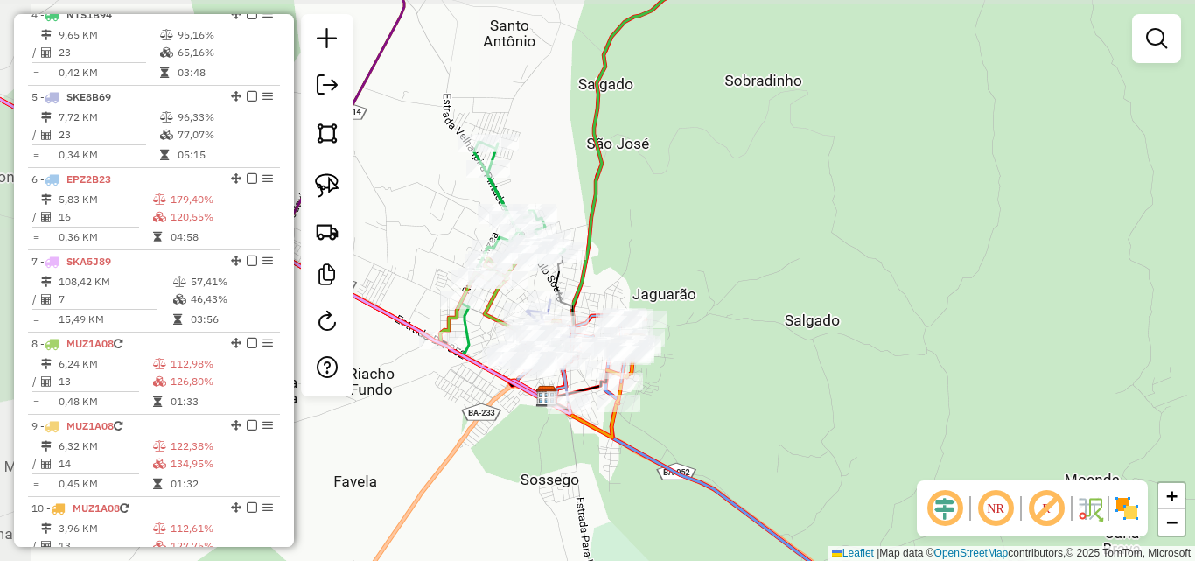
drag, startPoint x: 396, startPoint y: 397, endPoint x: 448, endPoint y: 403, distance: 51.9
click at [448, 403] on div "Janela de atendimento Grade de atendimento Capacidade Transportadoras Veículos …" at bounding box center [597, 280] width 1195 height 561
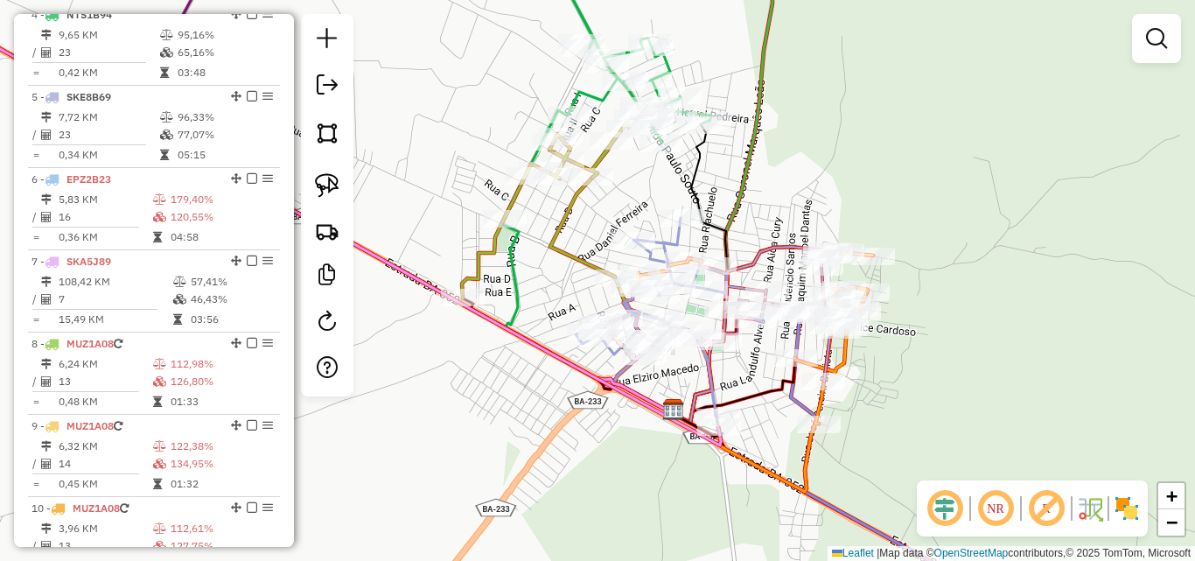
drag, startPoint x: 419, startPoint y: 401, endPoint x: 430, endPoint y: 426, distance: 27.5
click at [430, 426] on div "Janela de atendimento Grade de atendimento Capacidade Transportadoras Veículos …" at bounding box center [597, 280] width 1195 height 561
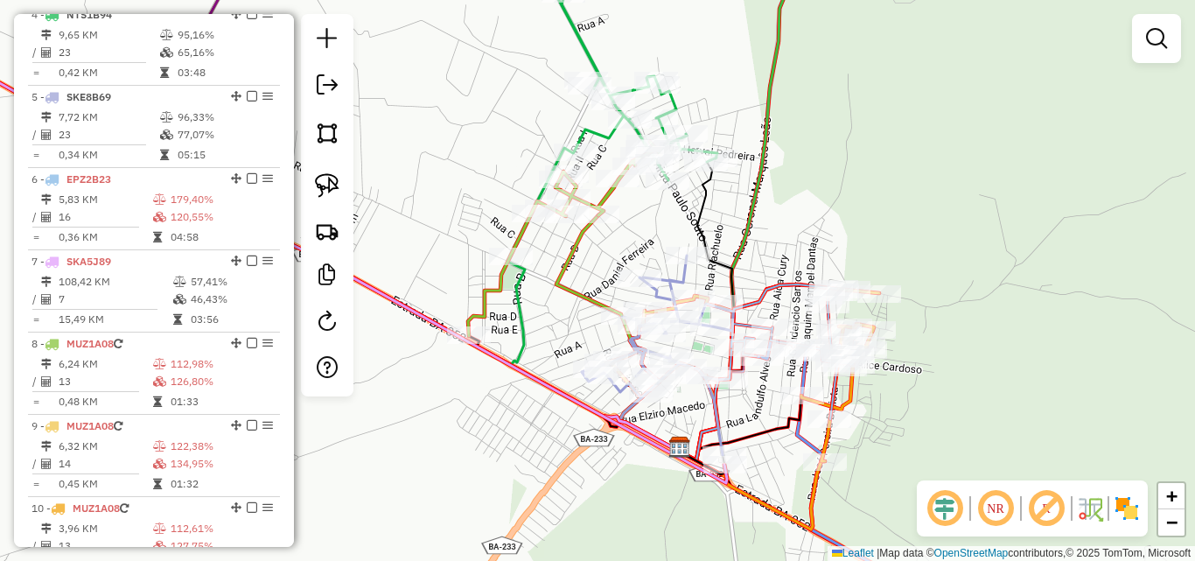
drag, startPoint x: 448, startPoint y: 373, endPoint x: 453, endPoint y: 410, distance: 37.1
click at [453, 410] on div "Janela de atendimento Grade de atendimento Capacidade Transportadoras Veículos …" at bounding box center [597, 280] width 1195 height 561
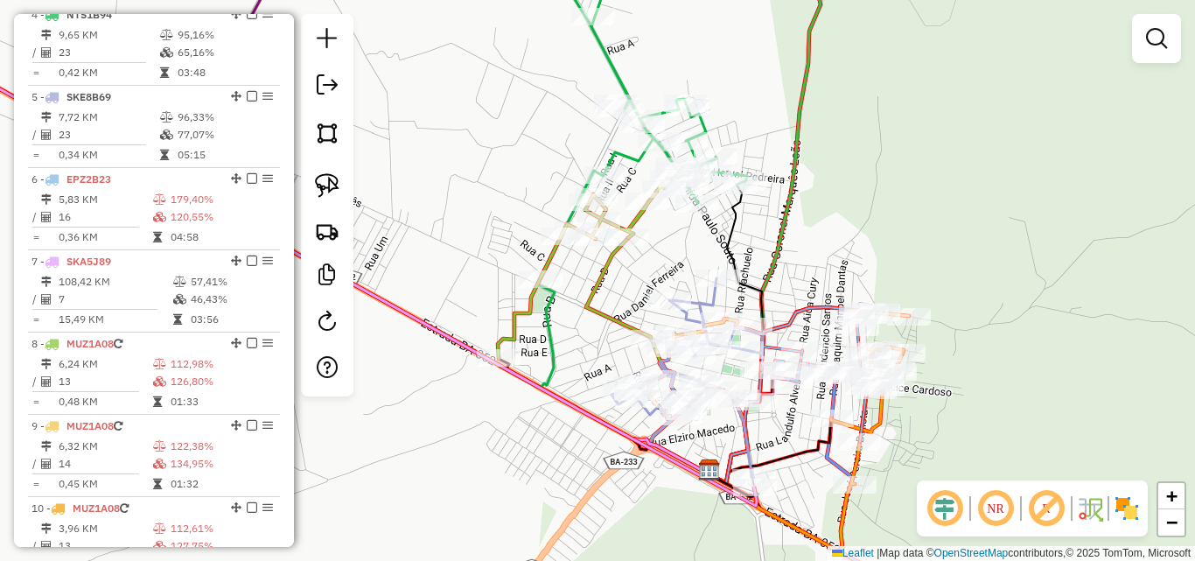
click at [449, 414] on div "Janela de atendimento Grade de atendimento Capacidade Transportadoras Veículos …" at bounding box center [597, 280] width 1195 height 561
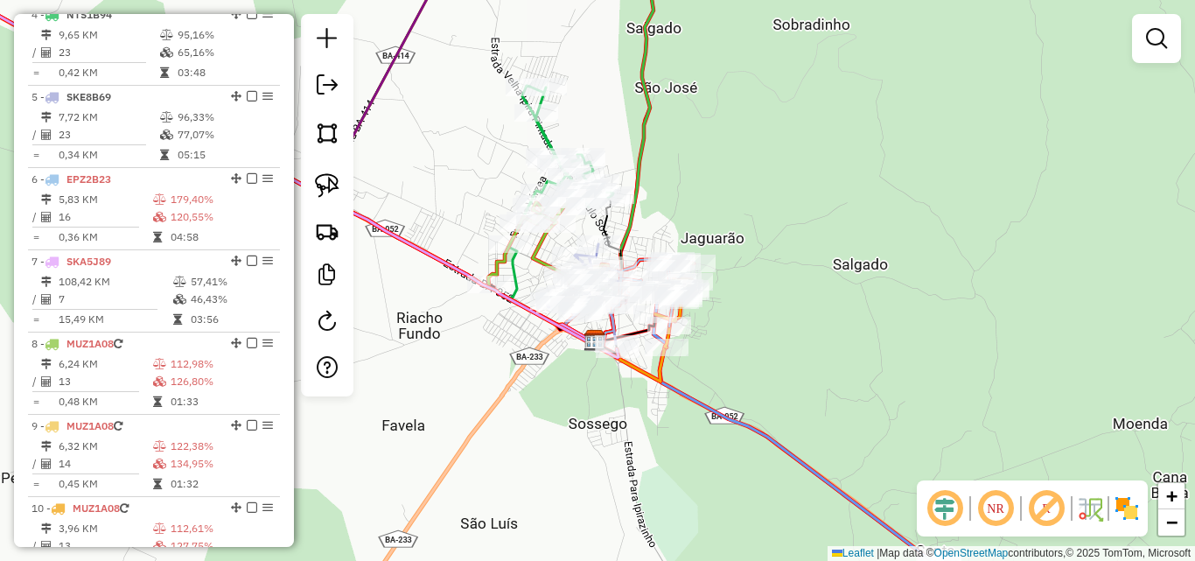
drag, startPoint x: 473, startPoint y: 200, endPoint x: 516, endPoint y: 234, distance: 54.8
click at [516, 234] on div "Janela de atendimento Grade de atendimento Capacidade Transportadoras Veículos …" at bounding box center [597, 280] width 1195 height 561
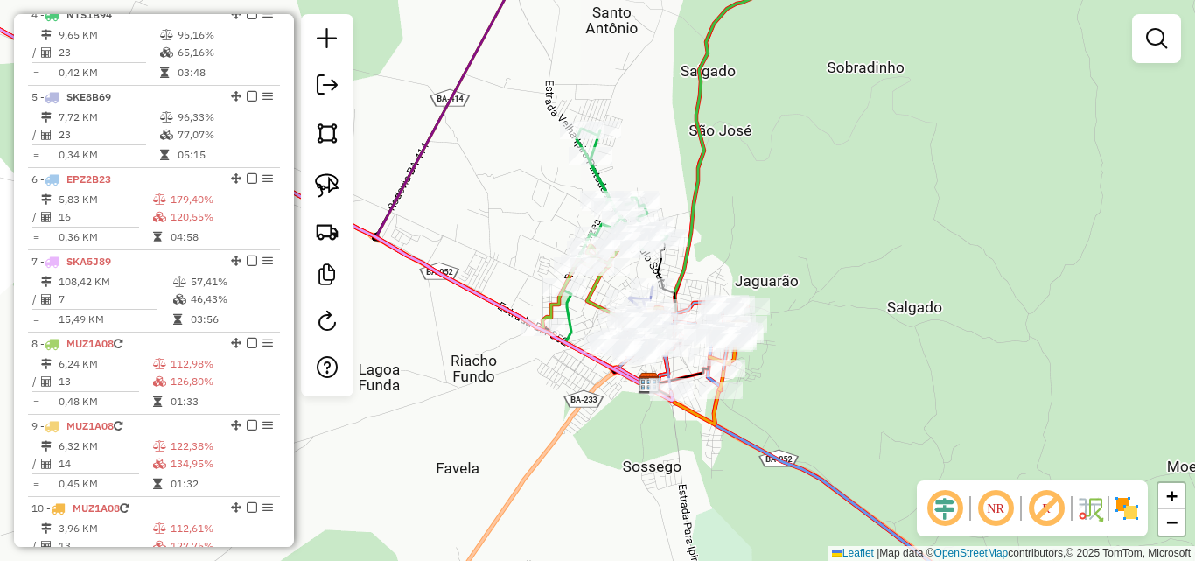
drag, startPoint x: 468, startPoint y: 225, endPoint x: 490, endPoint y: 238, distance: 25.5
click at [490, 238] on div "Janela de atendimento Grade de atendimento Capacidade Transportadoras Veículos …" at bounding box center [597, 280] width 1195 height 561
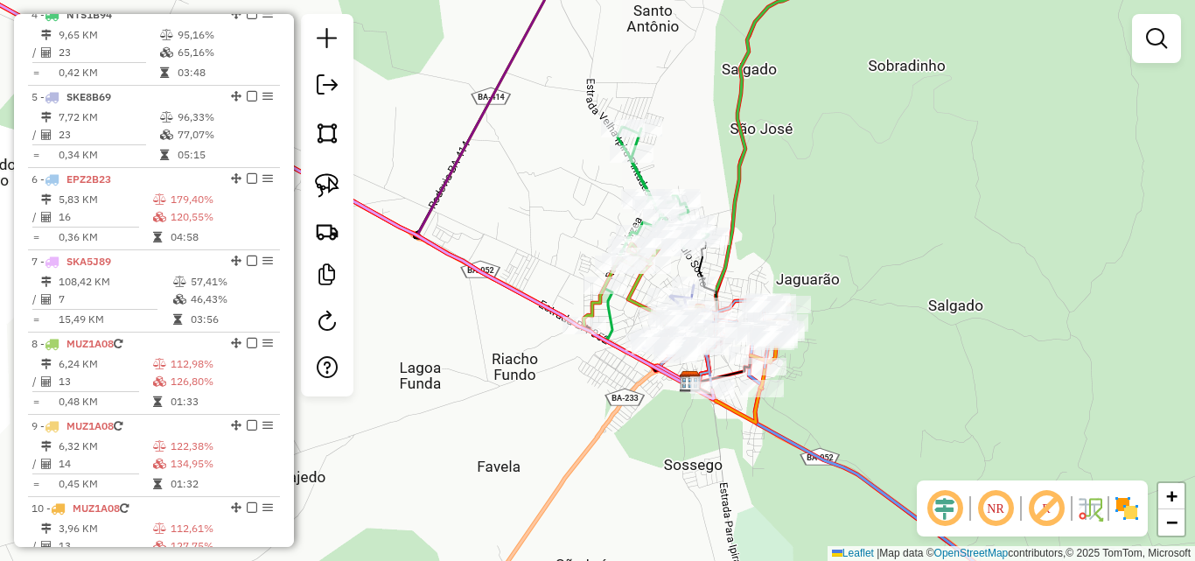
drag, startPoint x: 443, startPoint y: 370, endPoint x: 518, endPoint y: 361, distance: 75.9
click at [518, 361] on div "Janela de atendimento Grade de atendimento Capacidade Transportadoras Veículos …" at bounding box center [597, 280] width 1195 height 561
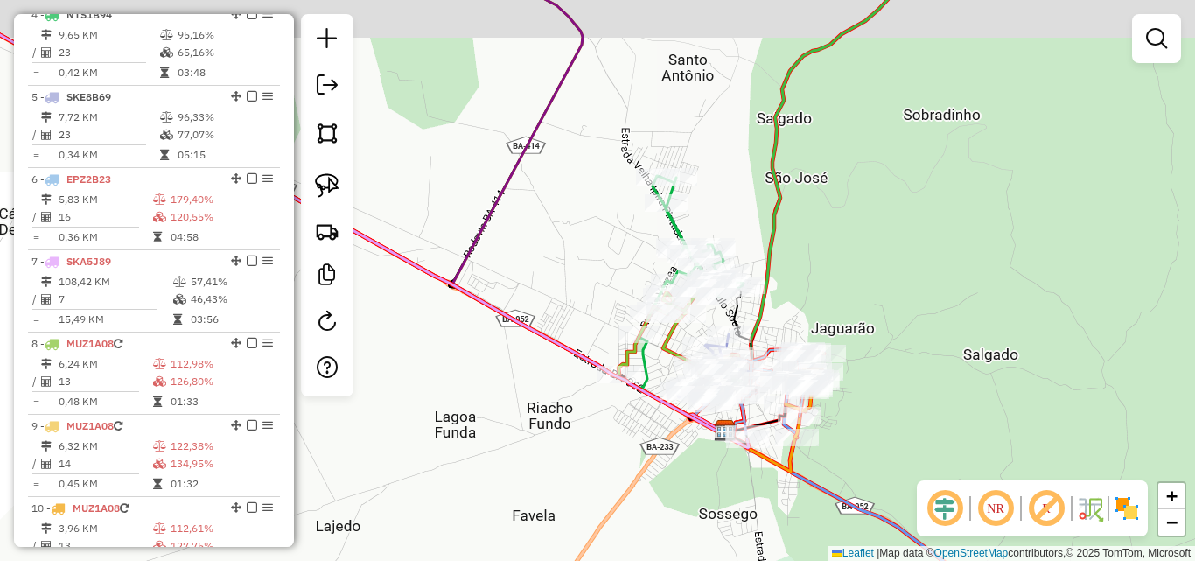
drag, startPoint x: 528, startPoint y: 200, endPoint x: 518, endPoint y: 253, distance: 53.4
click at [518, 253] on div "Janela de atendimento Grade de atendimento Capacidade Transportadoras Veículos …" at bounding box center [597, 280] width 1195 height 561
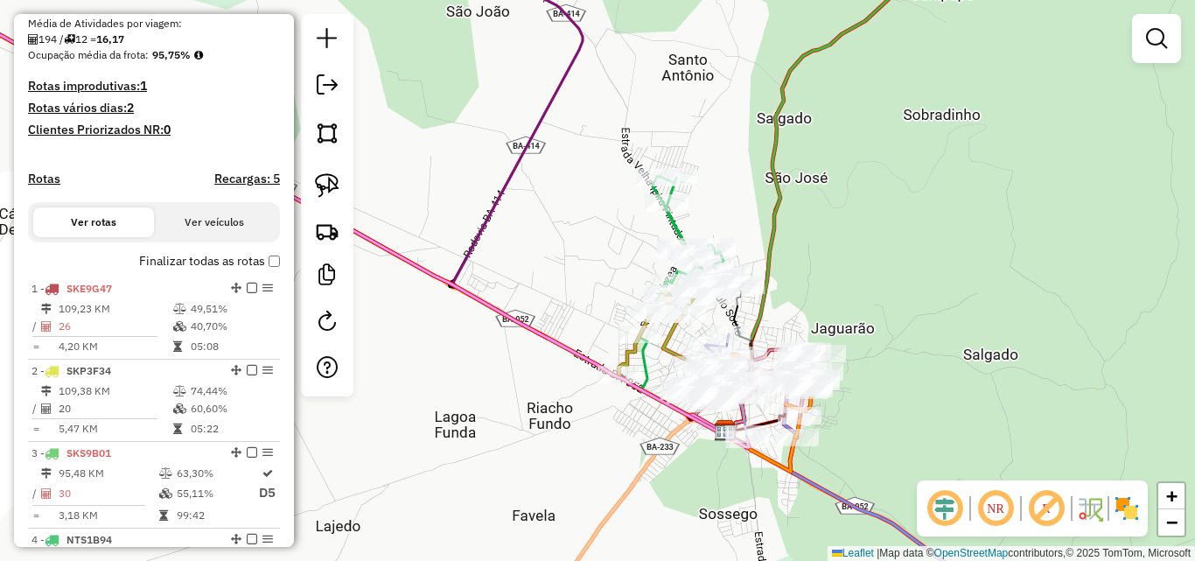
scroll to position [486, 0]
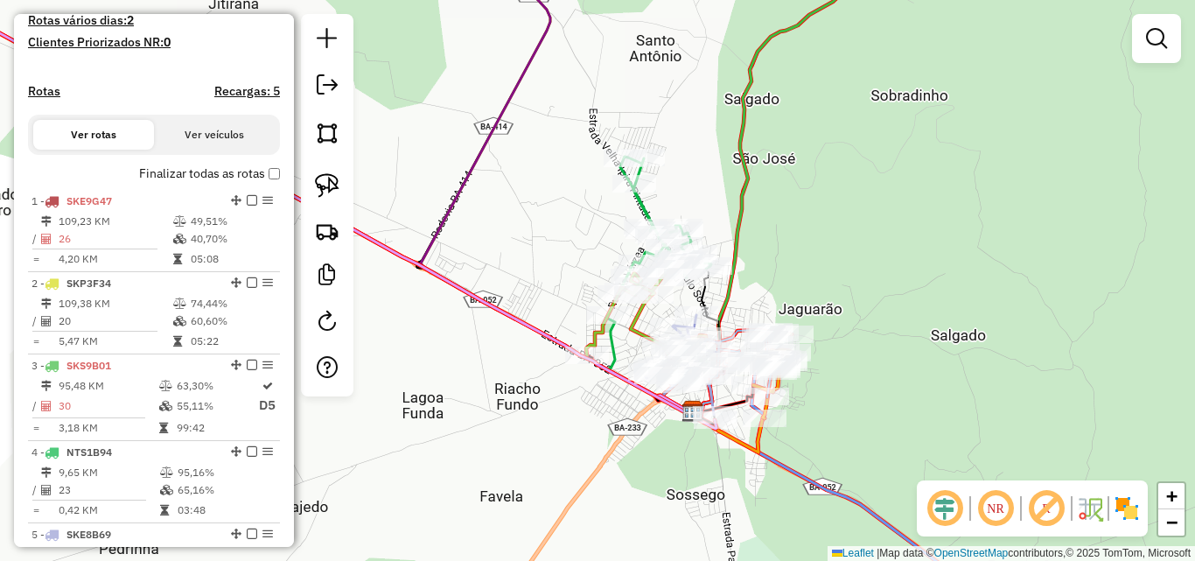
drag, startPoint x: 594, startPoint y: 406, endPoint x: 562, endPoint y: 387, distance: 37.7
click at [562, 387] on div "Janela de atendimento Grade de atendimento Capacidade Transportadoras Veículos …" at bounding box center [597, 280] width 1195 height 561
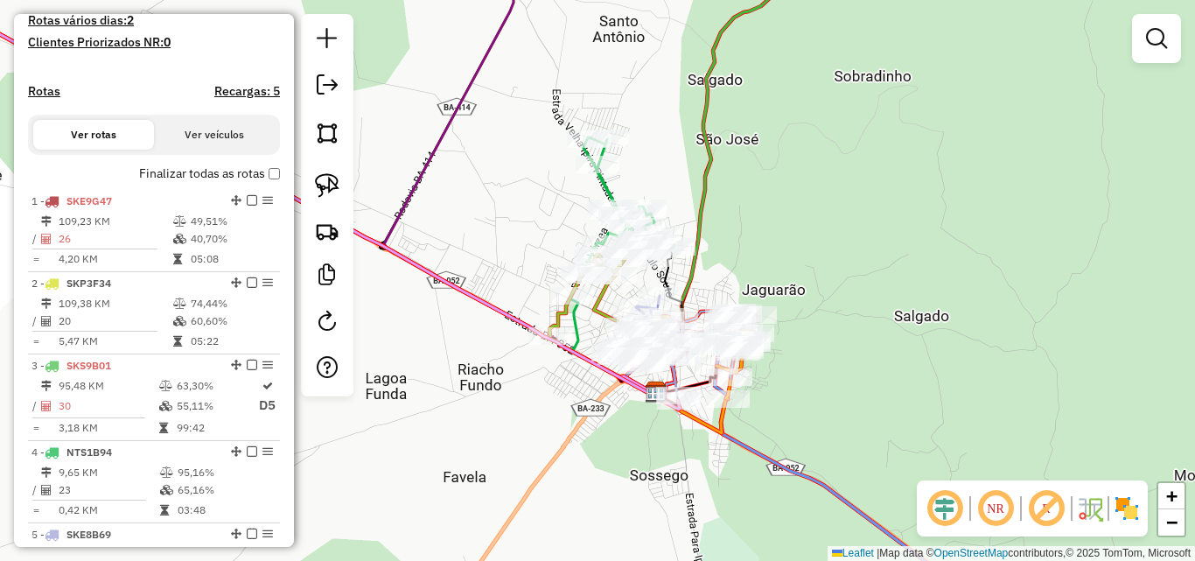
drag, startPoint x: 582, startPoint y: 448, endPoint x: 545, endPoint y: 429, distance: 41.5
click at [545, 429] on div "Janela de atendimento Grade de atendimento Capacidade Transportadoras Veículos …" at bounding box center [597, 280] width 1195 height 561
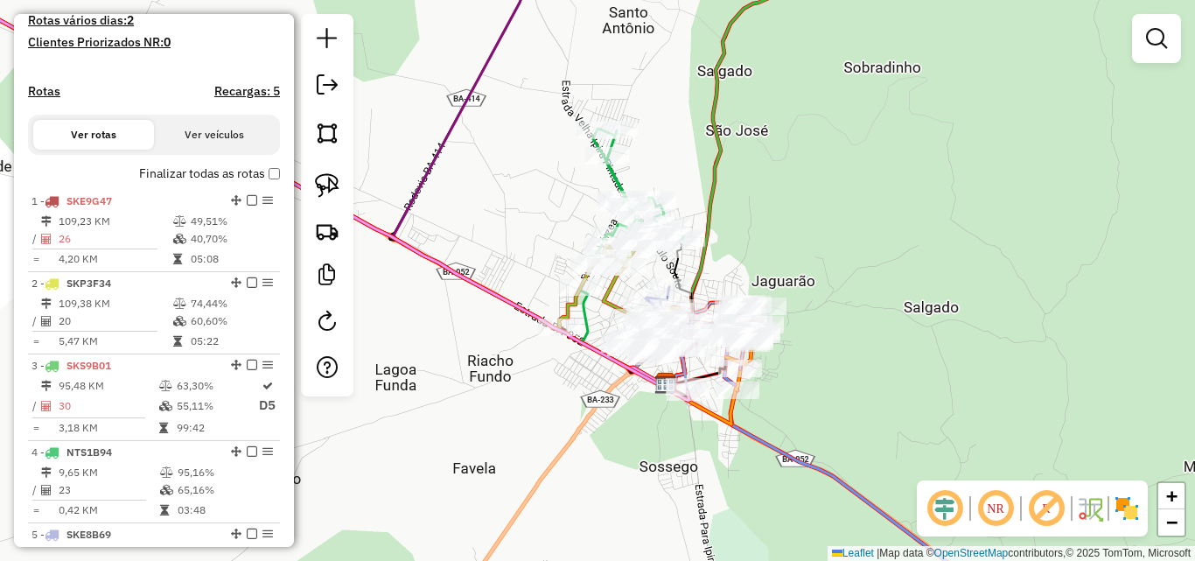
drag, startPoint x: 528, startPoint y: 409, endPoint x: 537, endPoint y: 400, distance: 13.0
click at [537, 400] on div "Janela de atendimento Grade de atendimento Capacidade Transportadoras Veículos …" at bounding box center [597, 280] width 1195 height 561
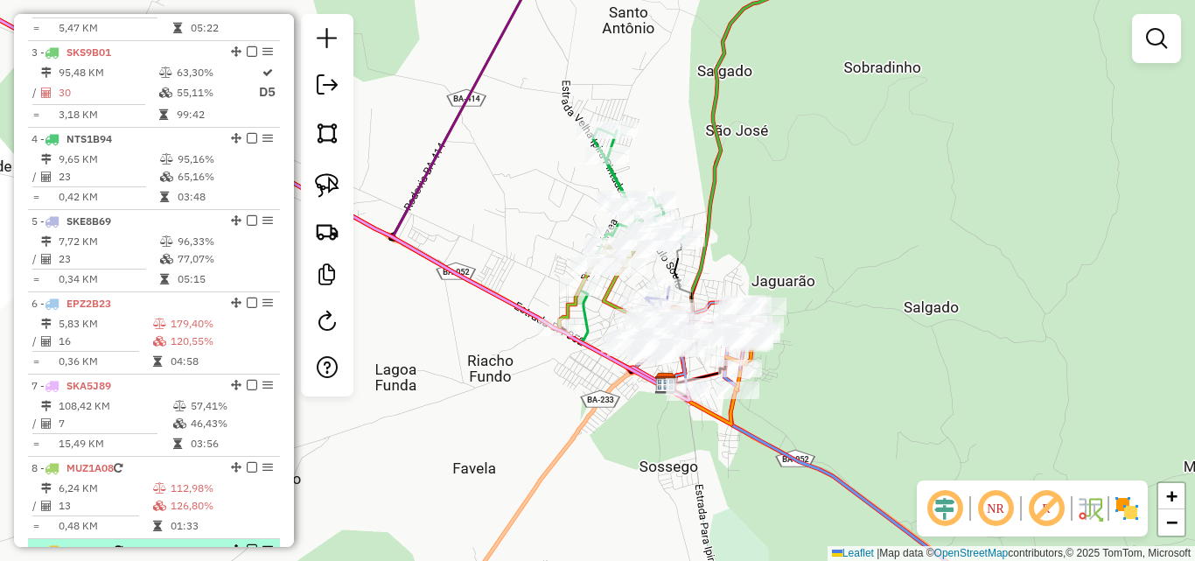
scroll to position [771, 0]
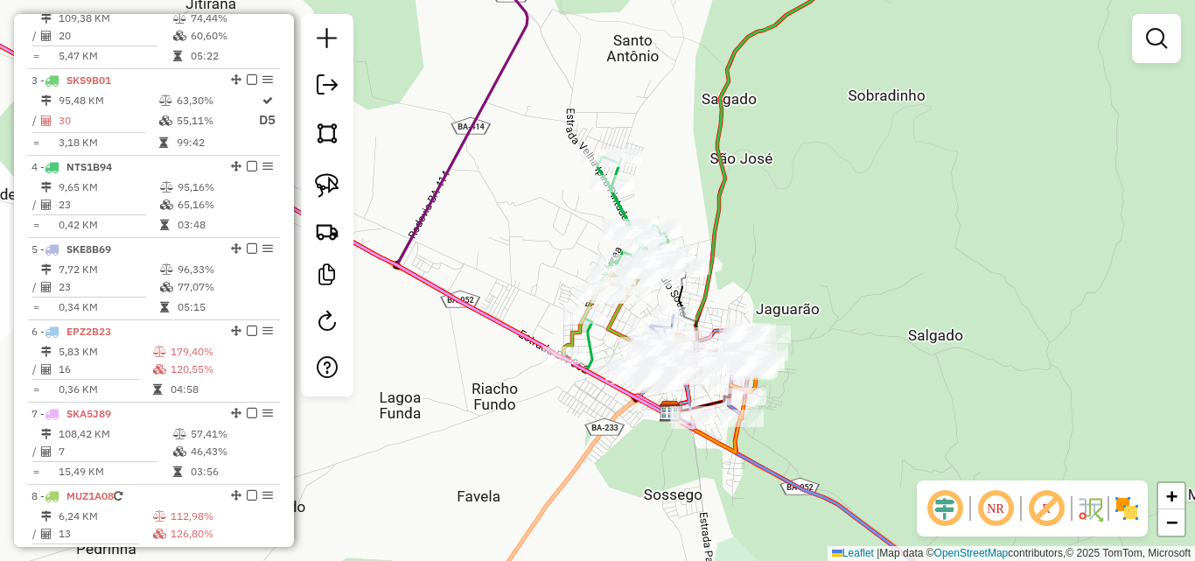
drag, startPoint x: 498, startPoint y: 245, endPoint x: 502, endPoint y: 273, distance: 28.3
click at [502, 273] on div "Janela de atendimento Grade de atendimento Capacidade Transportadoras Veículos …" at bounding box center [597, 280] width 1195 height 561
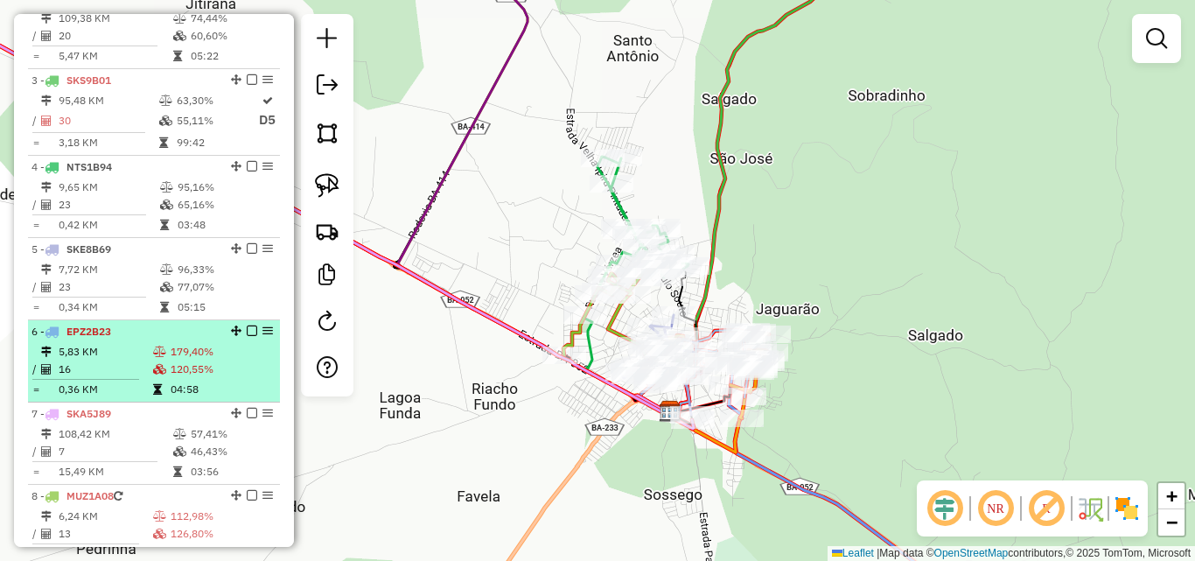
click at [112, 361] on td "5,83 KM" at bounding box center [105, 352] width 95 height 18
select select "*********"
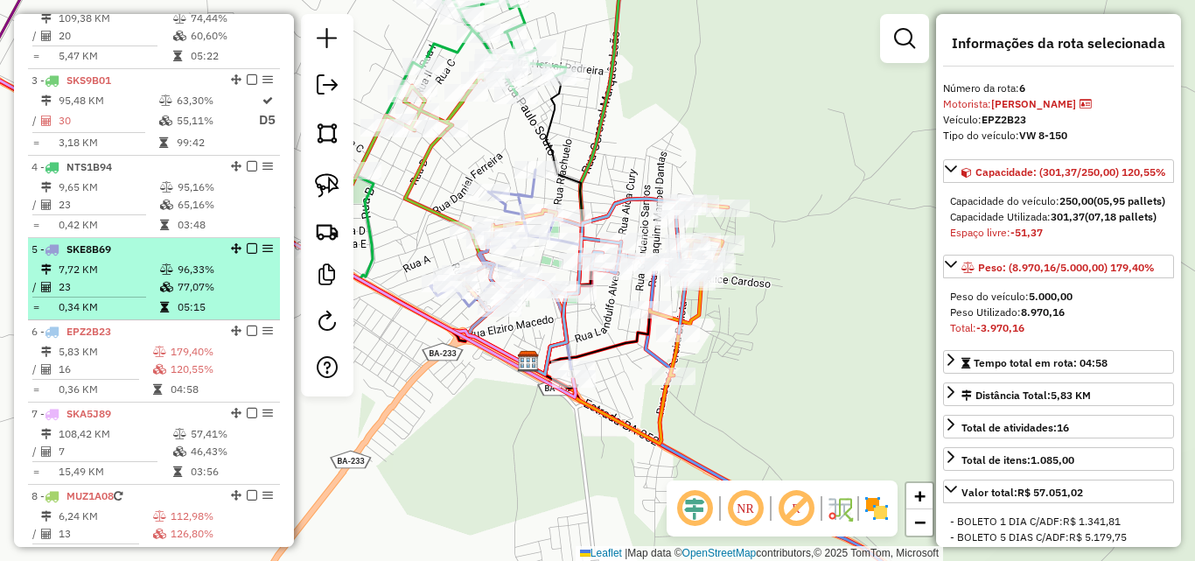
click at [107, 296] on td "23" at bounding box center [109, 287] width 102 height 18
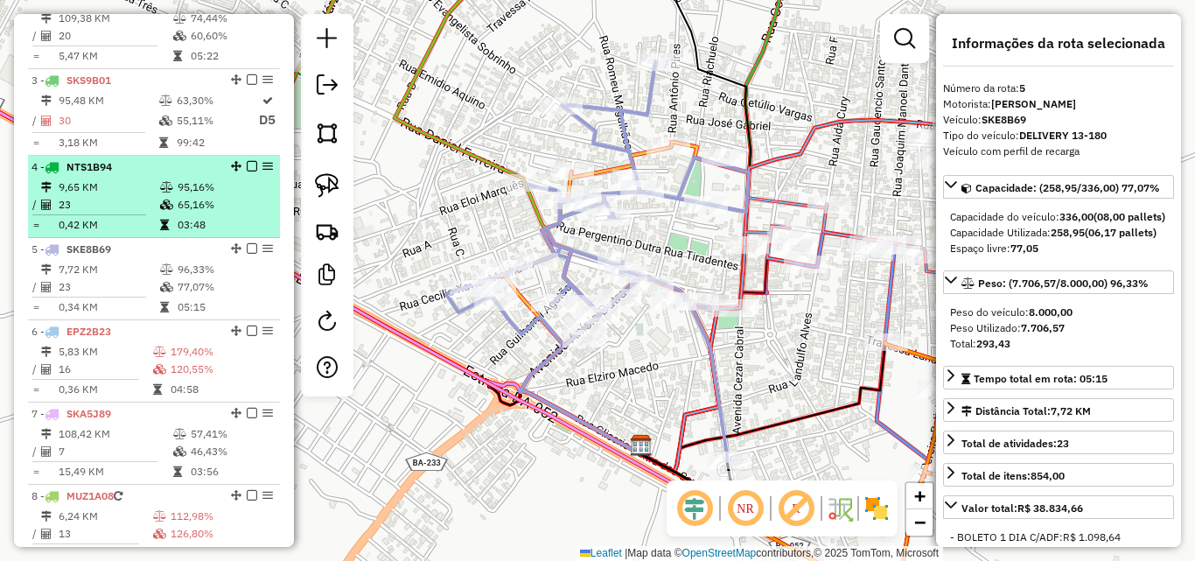
click at [120, 234] on td "0,42 KM" at bounding box center [109, 225] width 102 height 18
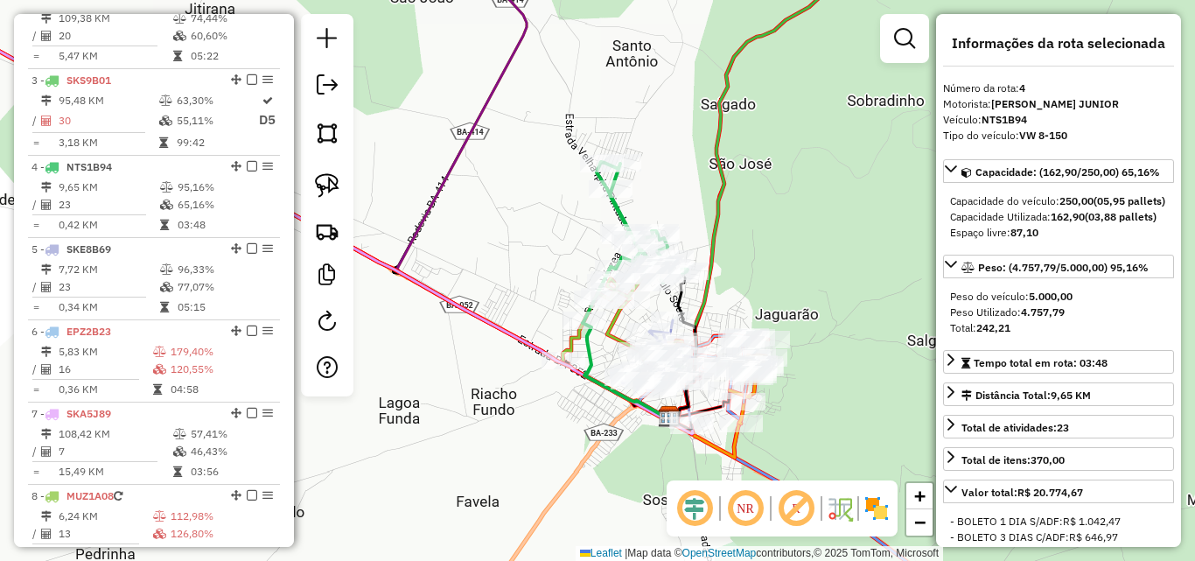
drag, startPoint x: 722, startPoint y: 243, endPoint x: 728, endPoint y: 270, distance: 27.0
click at [728, 270] on icon at bounding box center [761, 183] width 187 height 479
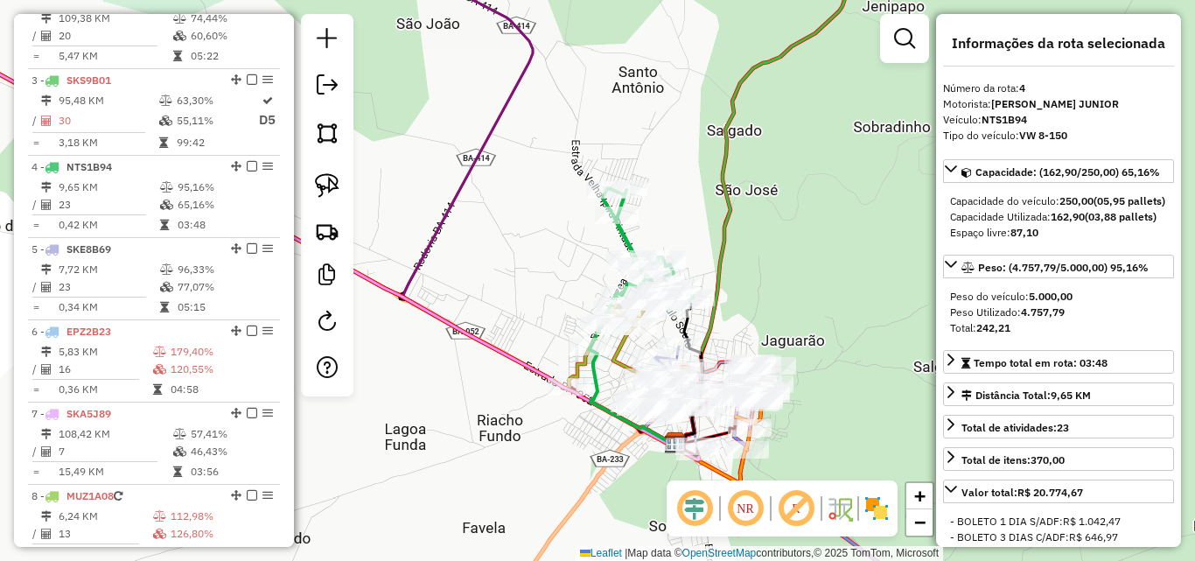
click at [850, 305] on div "Janela de atendimento Grade de atendimento Capacidade Transportadoras Veículos …" at bounding box center [597, 280] width 1195 height 561
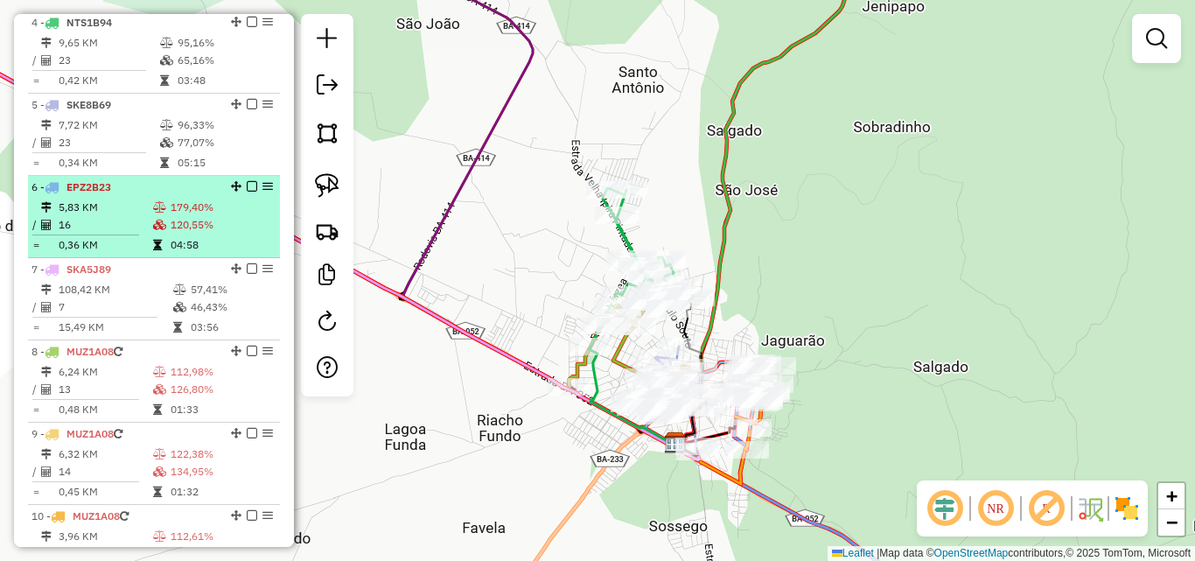
scroll to position [946, 0]
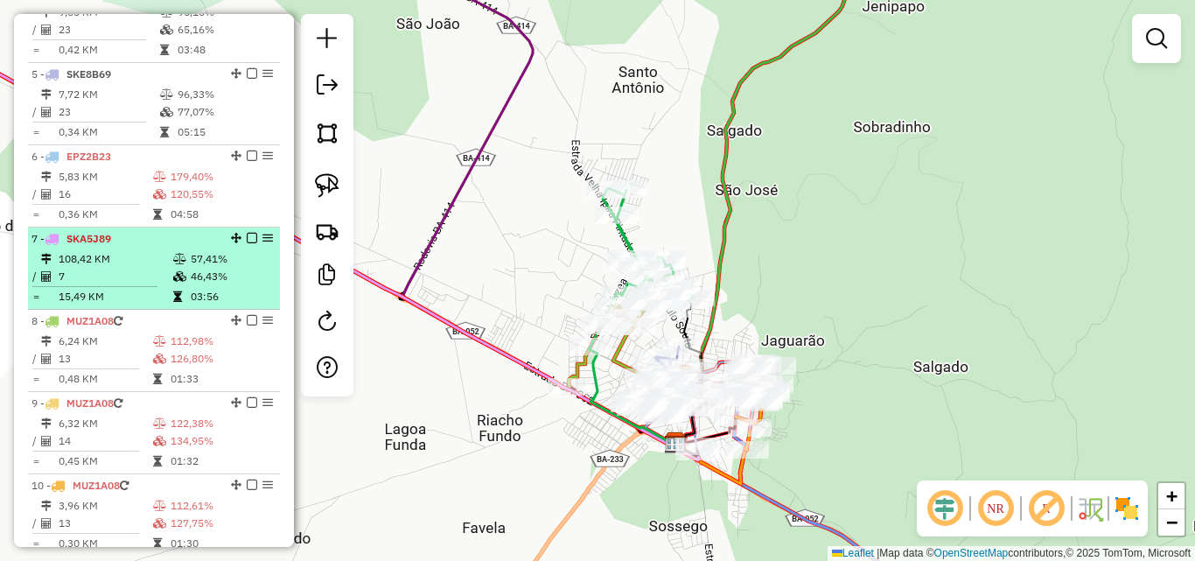
click at [88, 245] on span "SKA5J89" at bounding box center [89, 238] width 45 height 13
select select "*********"
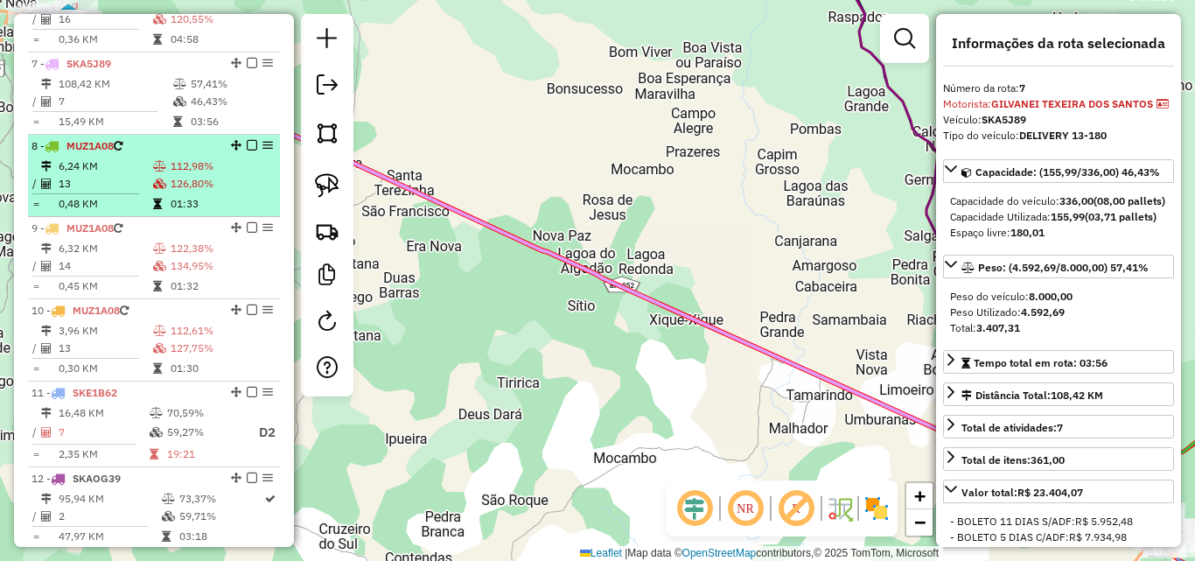
scroll to position [1209, 0]
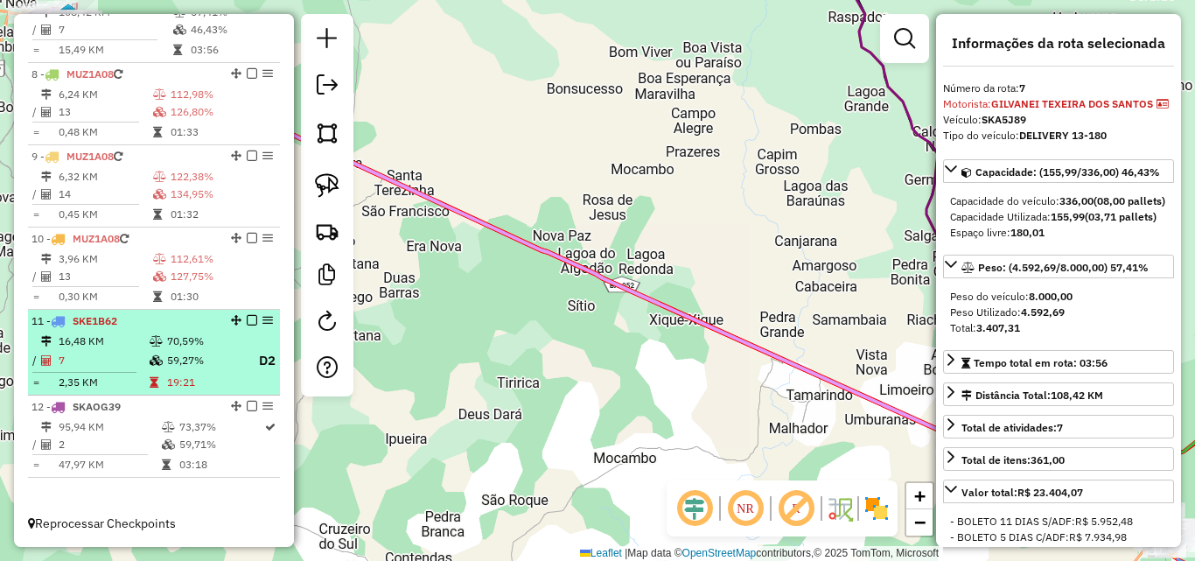
click at [122, 340] on td "16,48 KM" at bounding box center [103, 342] width 91 height 18
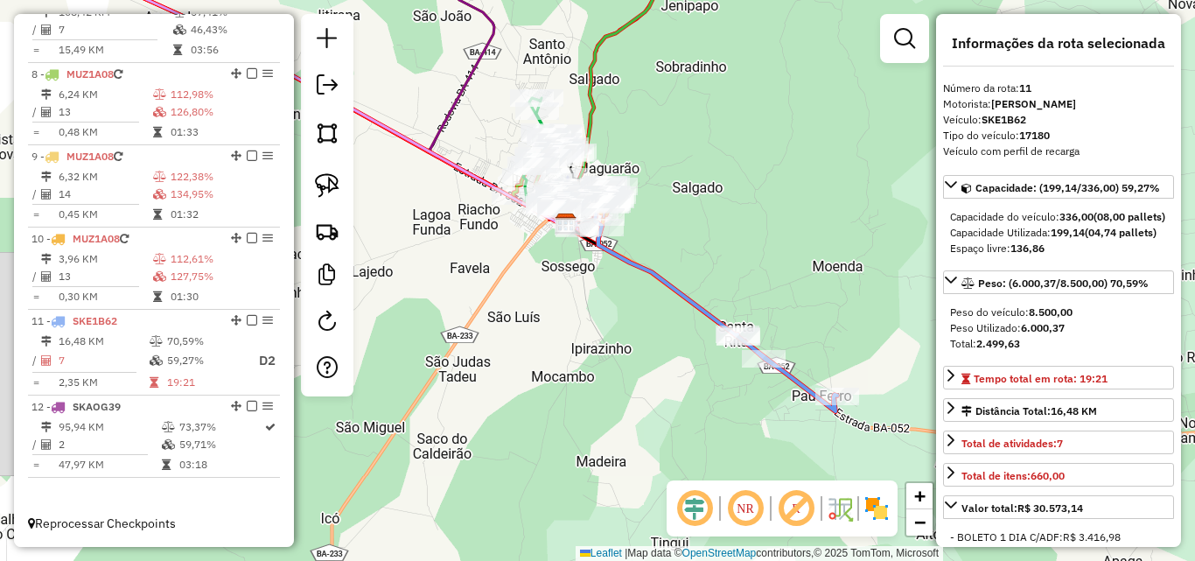
drag, startPoint x: 729, startPoint y: 230, endPoint x: 743, endPoint y: 297, distance: 68.0
click at [743, 295] on div "Janela de atendimento Grade de atendimento Capacidade Transportadoras Veículos …" at bounding box center [597, 280] width 1195 height 561
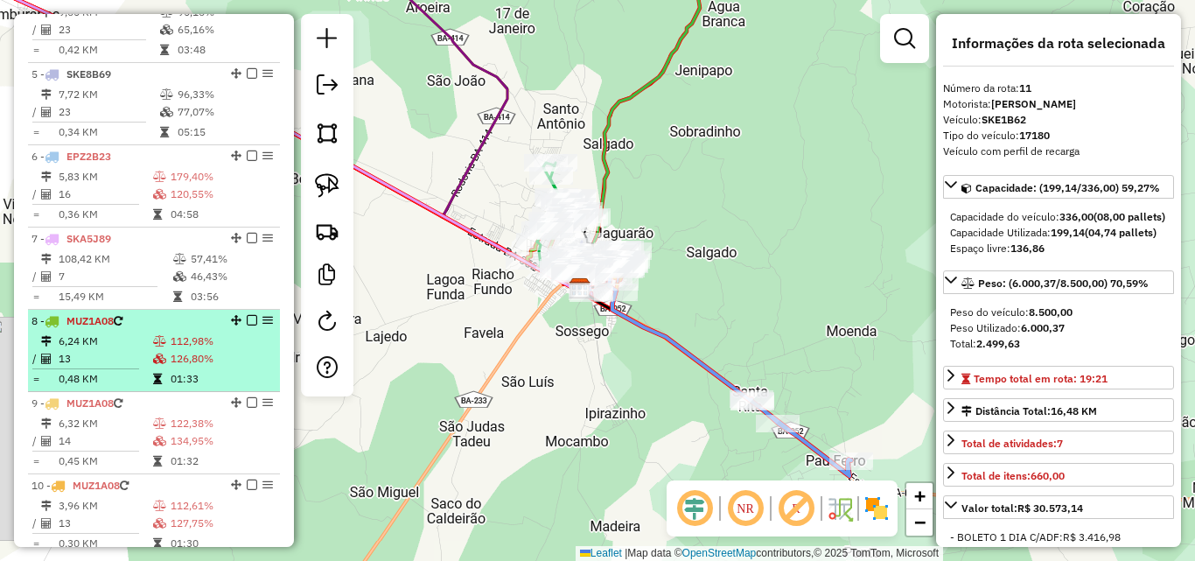
scroll to position [859, 0]
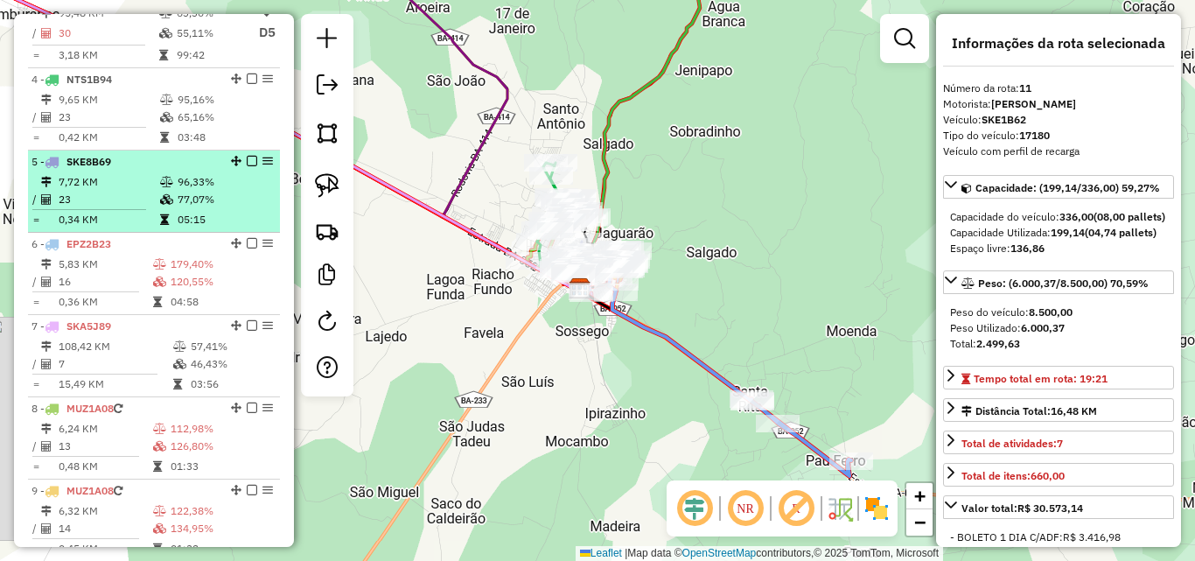
click at [136, 191] on td "7,72 KM" at bounding box center [109, 182] width 102 height 18
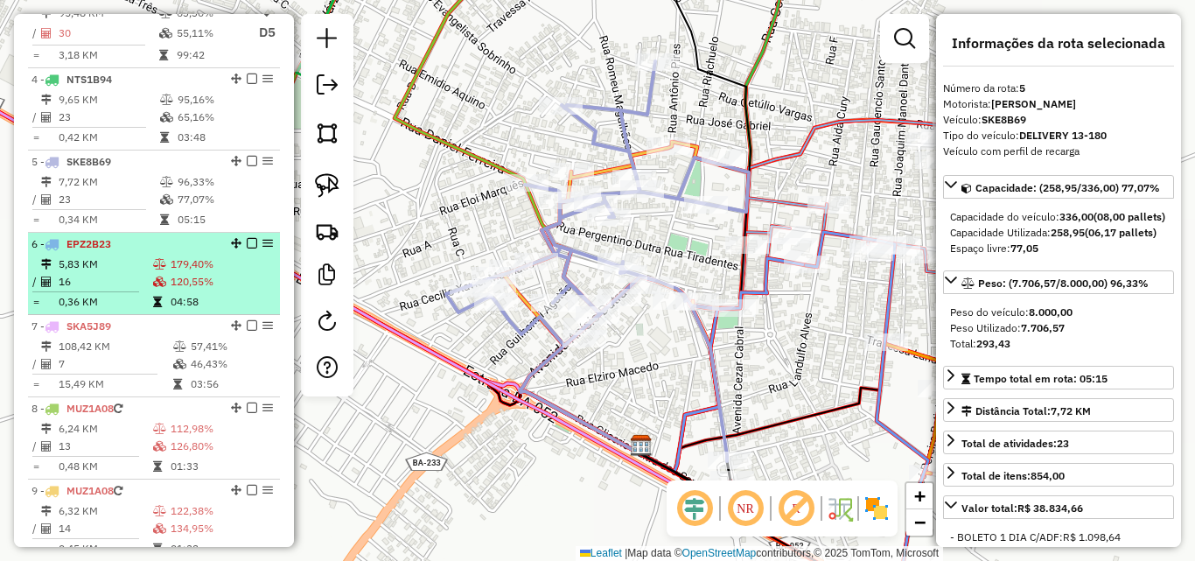
click at [79, 273] on td "5,83 KM" at bounding box center [105, 265] width 95 height 18
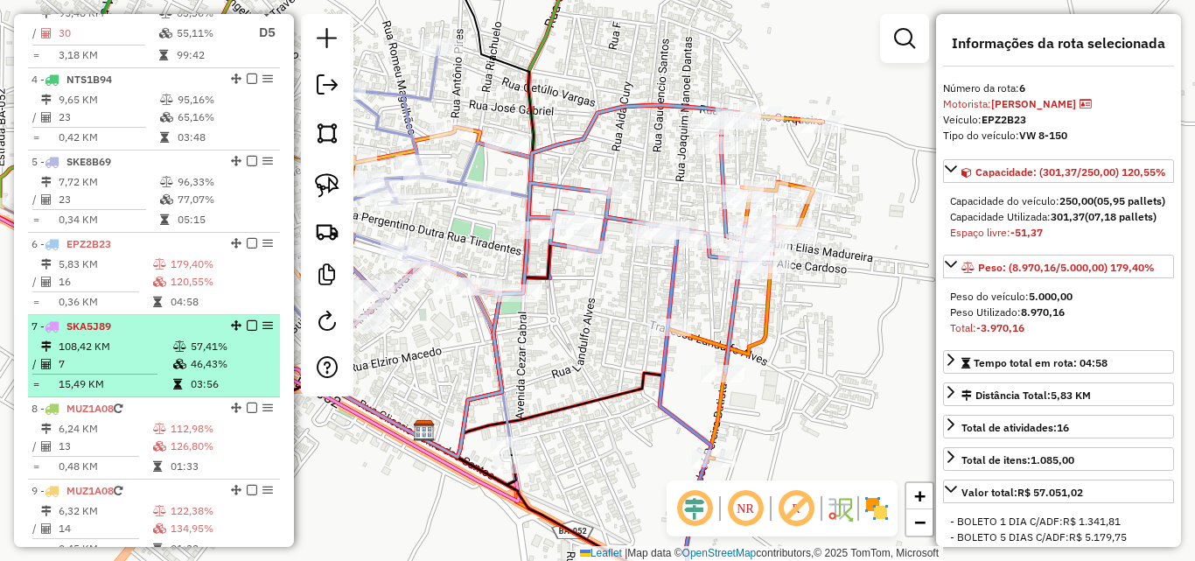
click at [103, 355] on td "108,42 KM" at bounding box center [115, 347] width 115 height 18
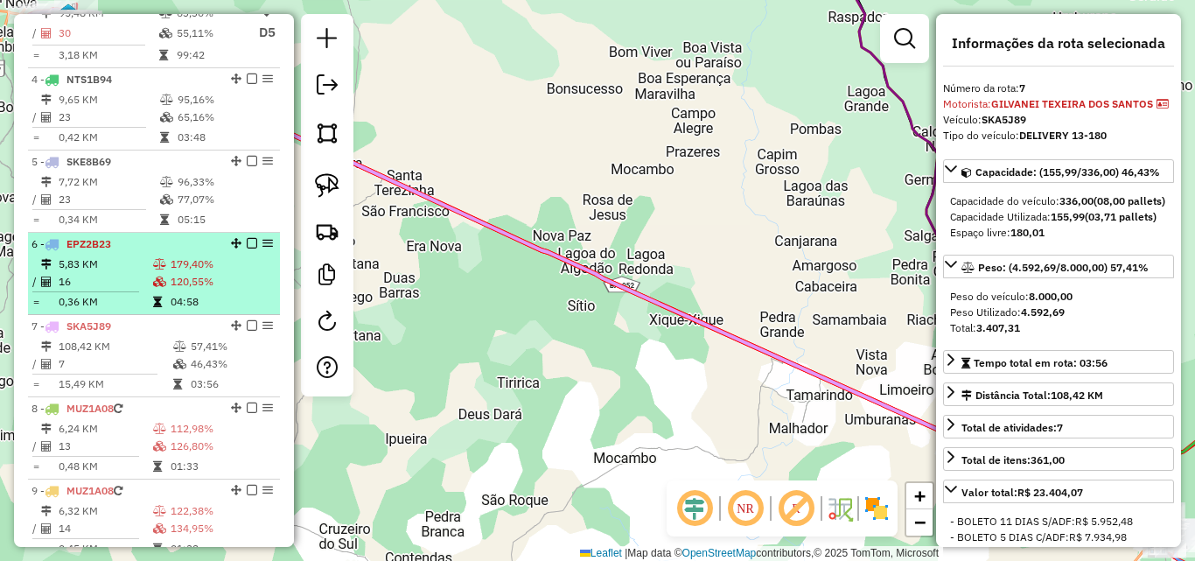
click at [126, 354] on td "108,42 KM" at bounding box center [115, 347] width 115 height 18
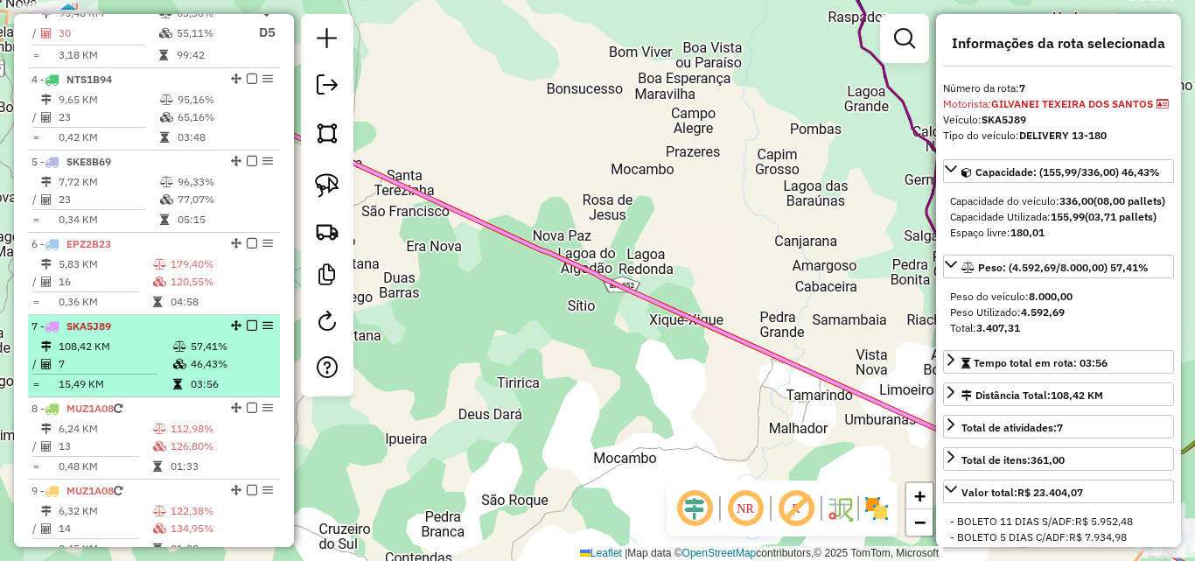
click at [123, 355] on td "108,42 KM" at bounding box center [115, 347] width 115 height 18
click at [164, 354] on td "108,42 KM" at bounding box center [115, 347] width 115 height 18
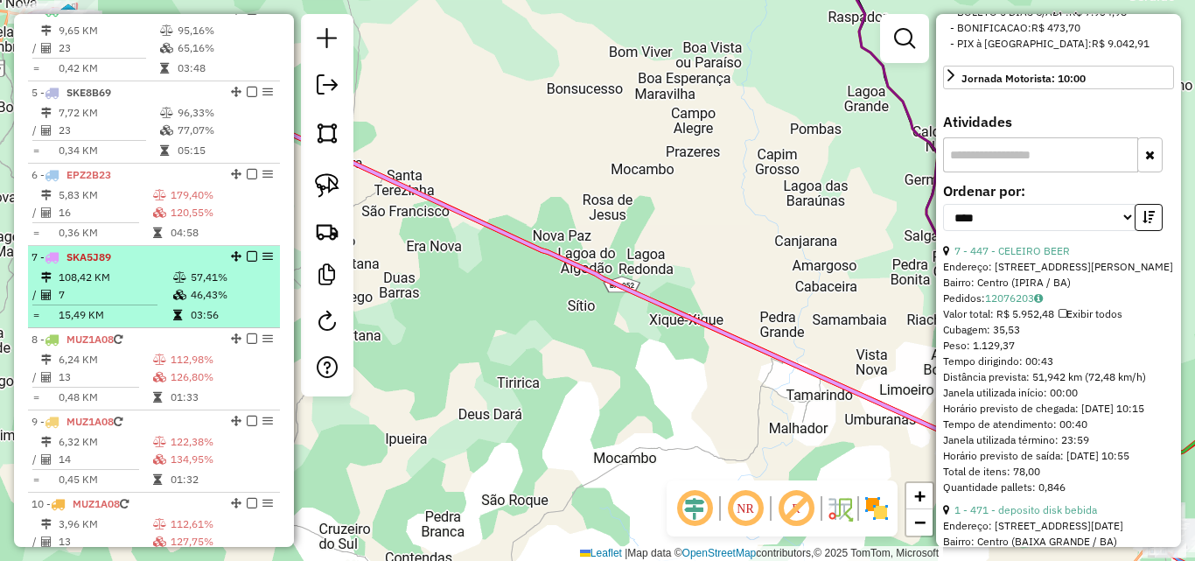
scroll to position [1034, 0]
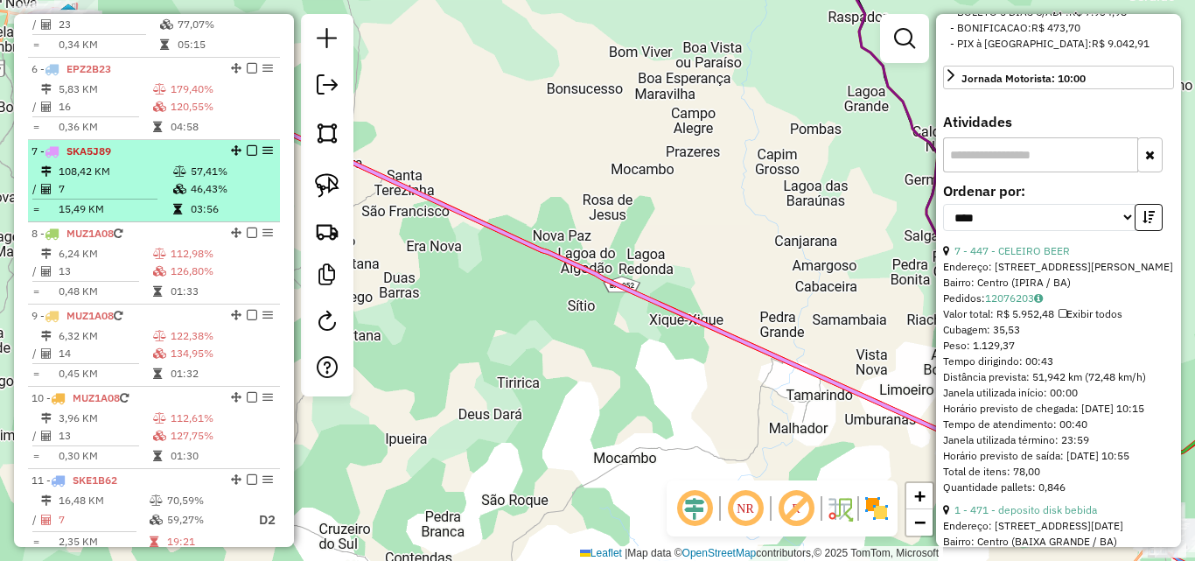
click at [111, 180] on td "108,42 KM" at bounding box center [115, 172] width 115 height 18
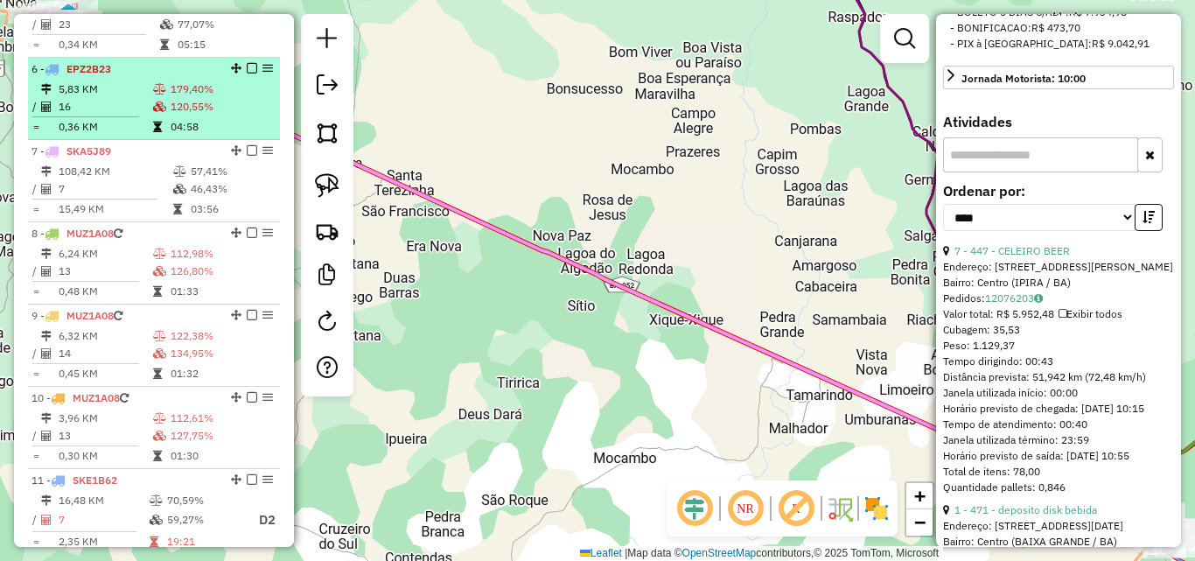
click at [115, 98] on td "5,83 KM" at bounding box center [105, 90] width 95 height 18
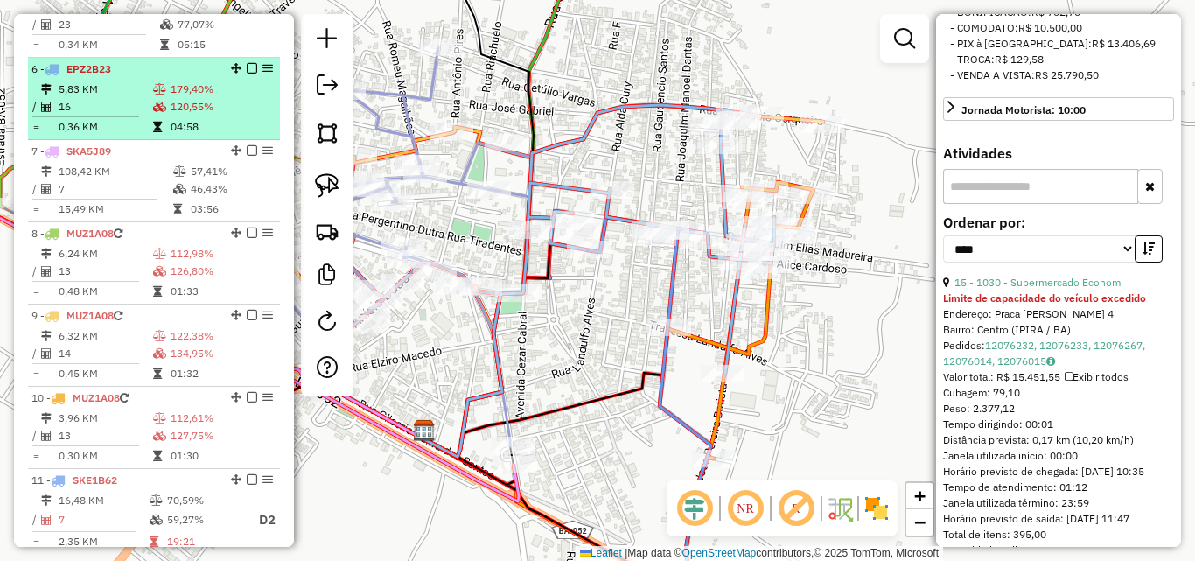
scroll to position [946, 0]
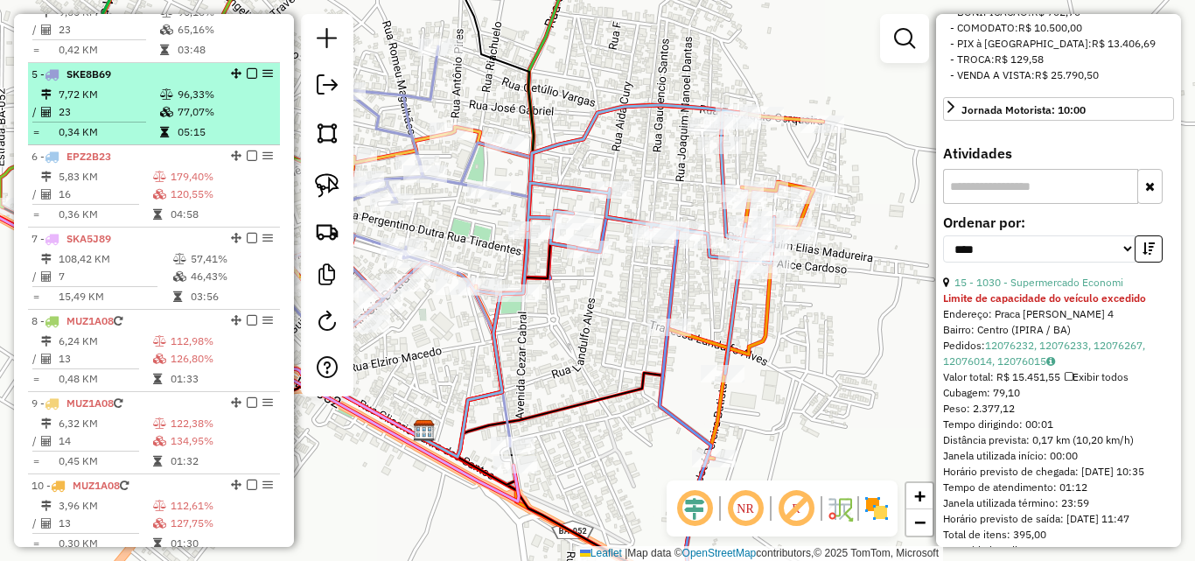
click at [109, 121] on td "23" at bounding box center [109, 112] width 102 height 18
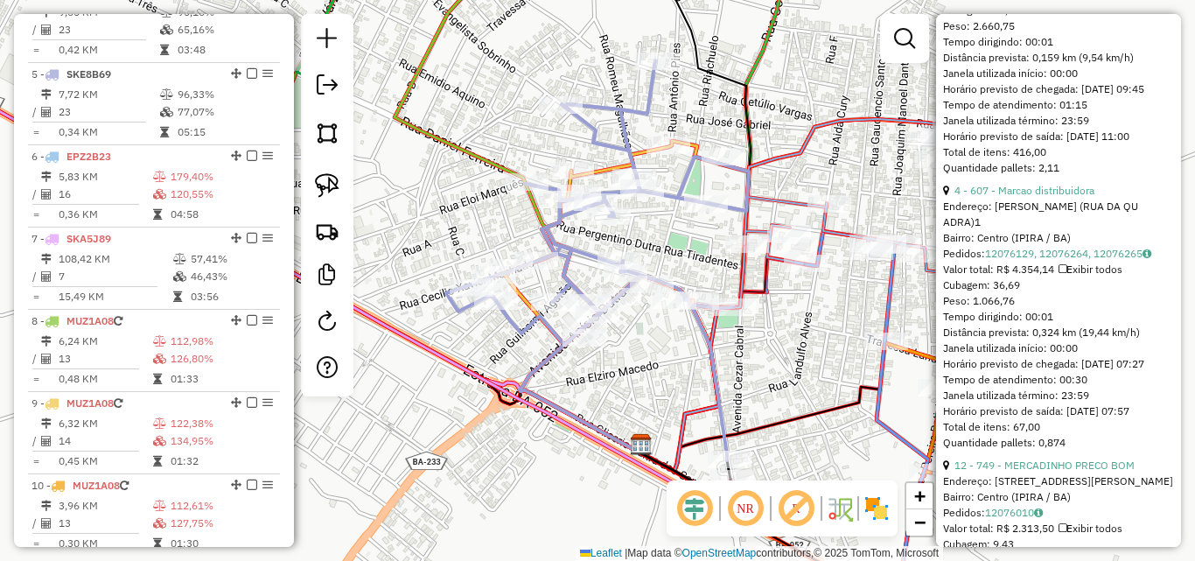
scroll to position [963, 0]
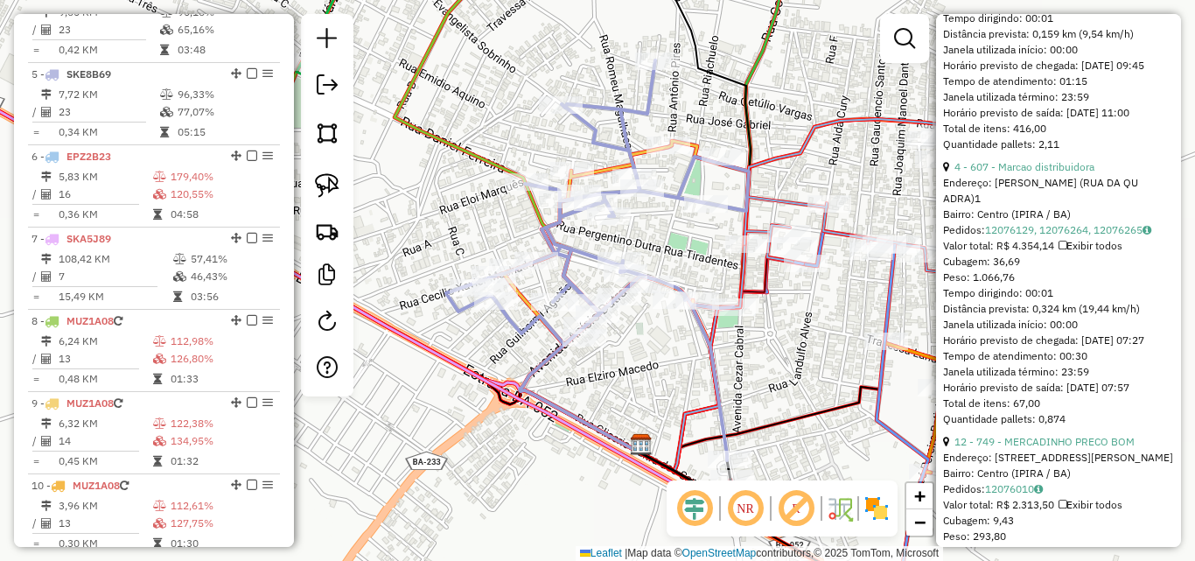
click at [1043, 175] on div "4 - 607 - Marcao distribuidora" at bounding box center [1058, 167] width 231 height 16
click at [1048, 173] on link "4 - 607 - Marcao distribuidora" at bounding box center [1025, 166] width 140 height 13
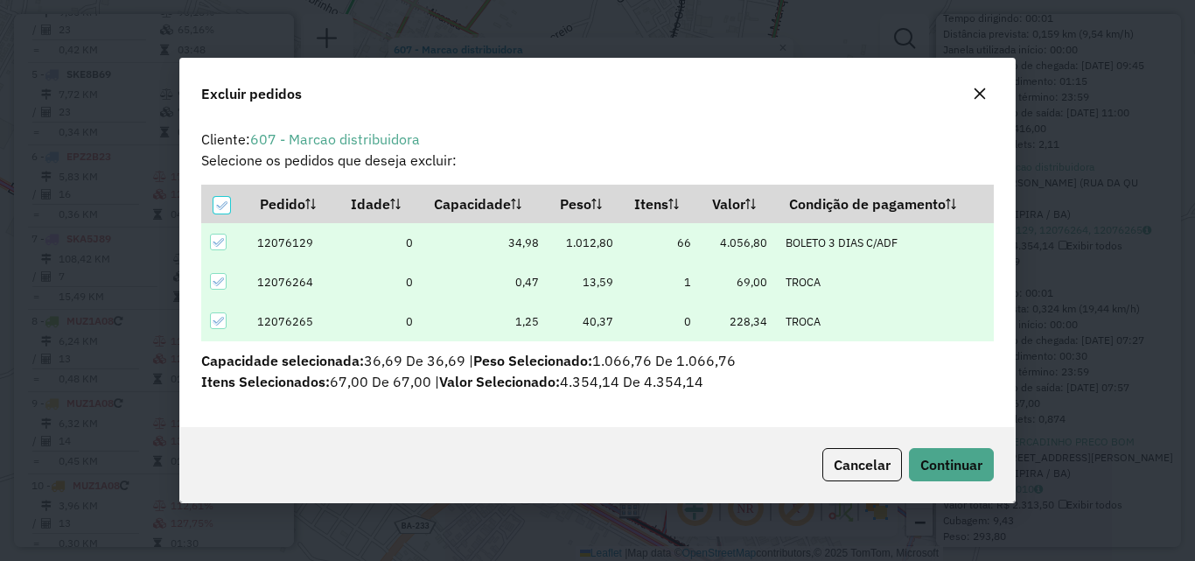
scroll to position [0, 0]
click at [936, 459] on span "Continuar" at bounding box center [952, 465] width 62 height 18
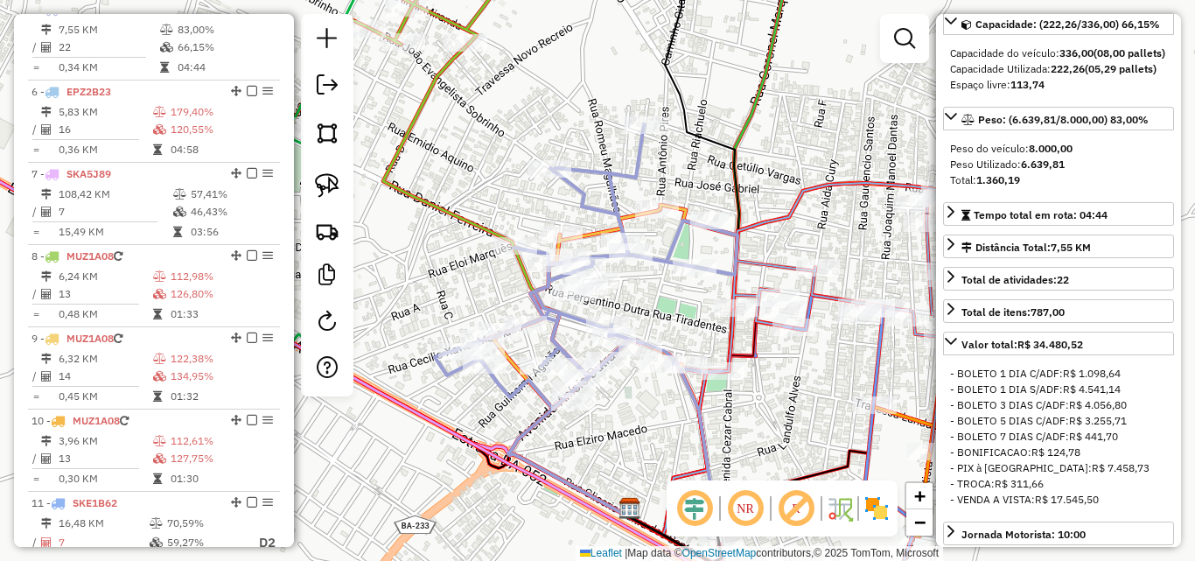
scroll to position [163, 0]
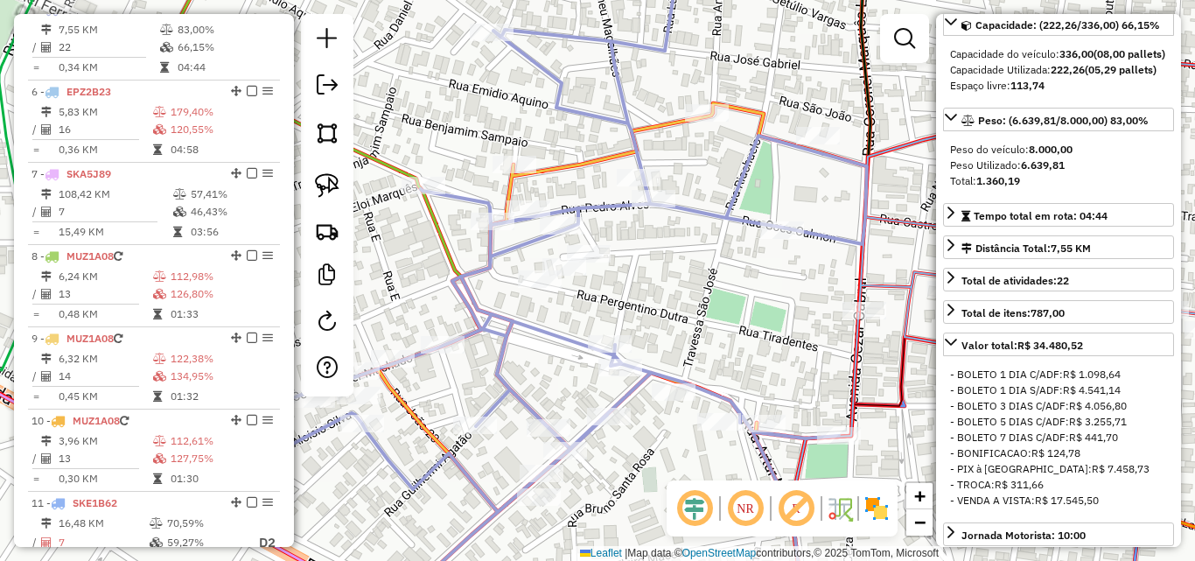
drag, startPoint x: 613, startPoint y: 282, endPoint x: 621, endPoint y: 325, distance: 43.8
click at [624, 325] on div "Janela de atendimento Grade de atendimento Capacidade Transportadoras Veículos …" at bounding box center [597, 280] width 1195 height 561
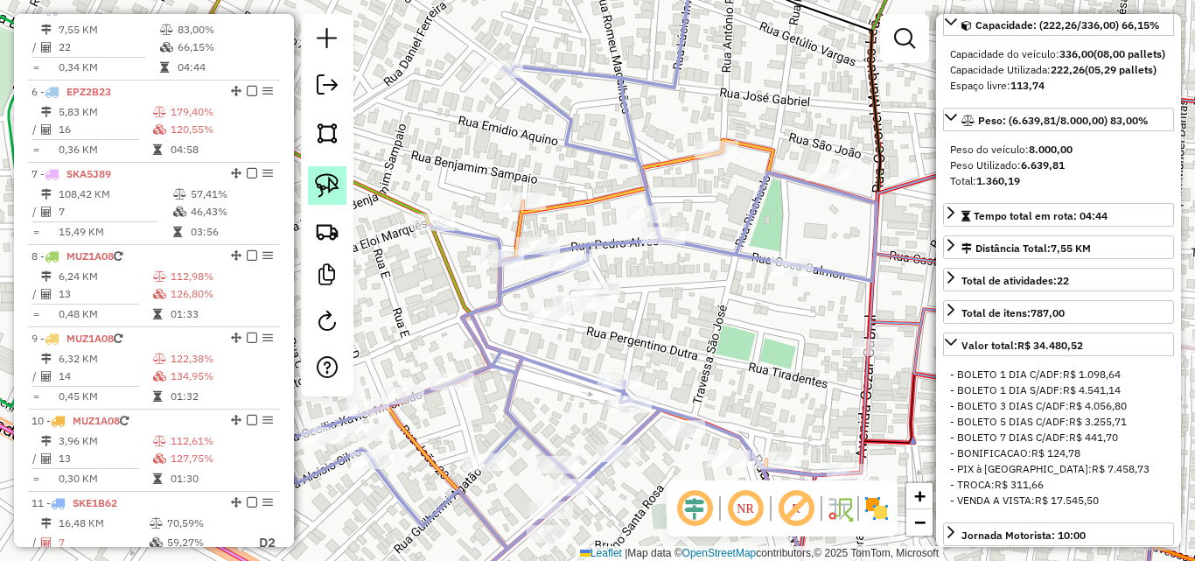
click at [336, 194] on img at bounding box center [327, 185] width 25 height 25
drag, startPoint x: 532, startPoint y: 340, endPoint x: 622, endPoint y: 298, distance: 99.5
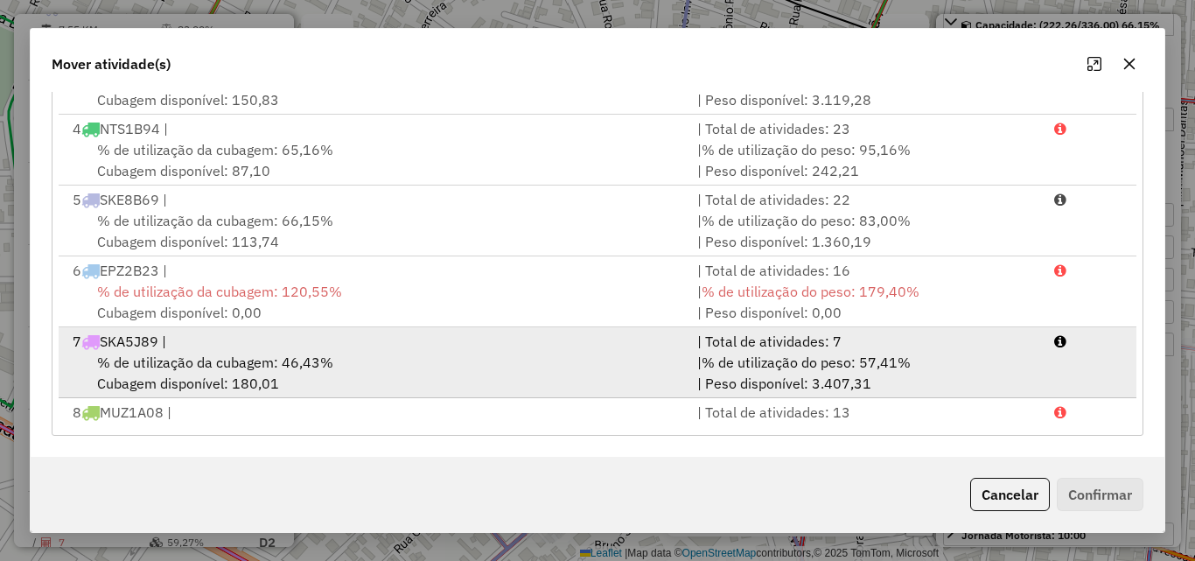
scroll to position [263, 0]
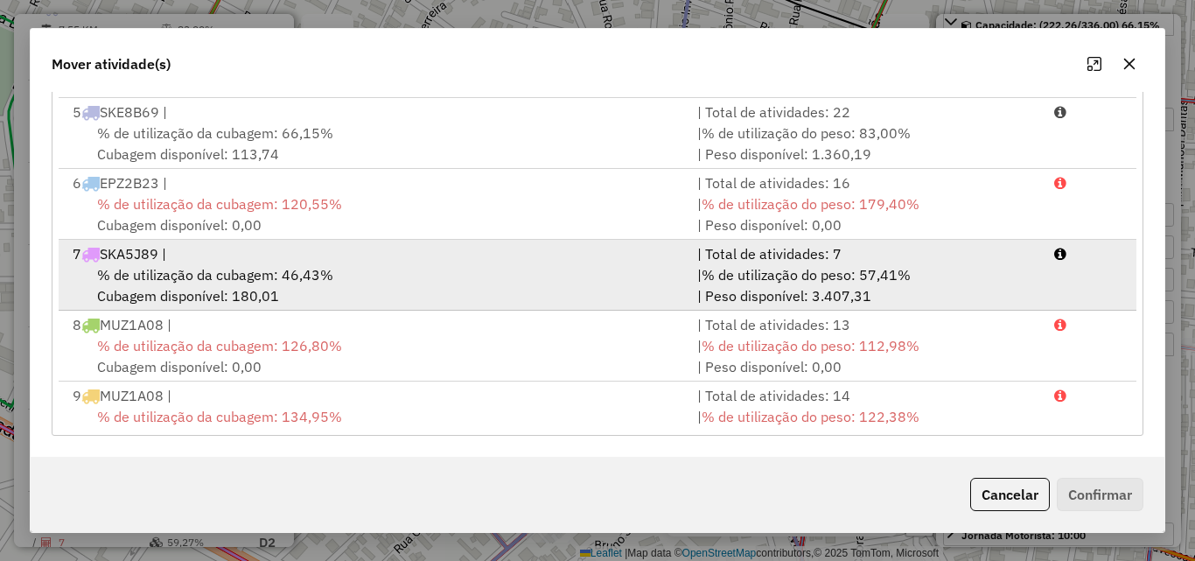
click at [266, 277] on span "% de utilização da cubagem: 46,43%" at bounding box center [215, 275] width 236 height 18
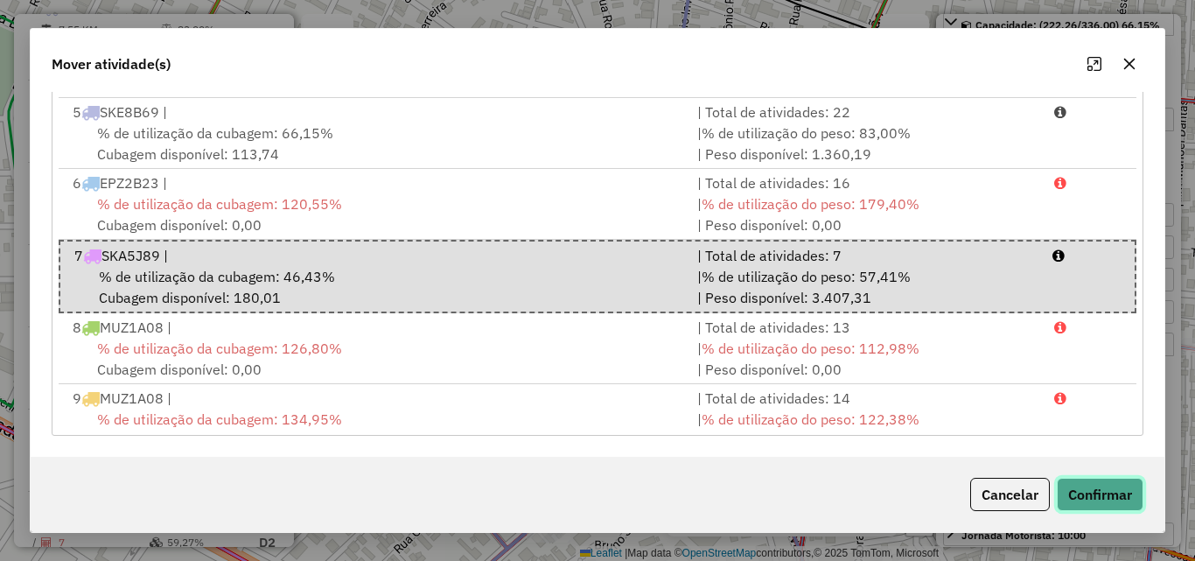
click at [1109, 498] on button "Confirmar" at bounding box center [1100, 494] width 87 height 33
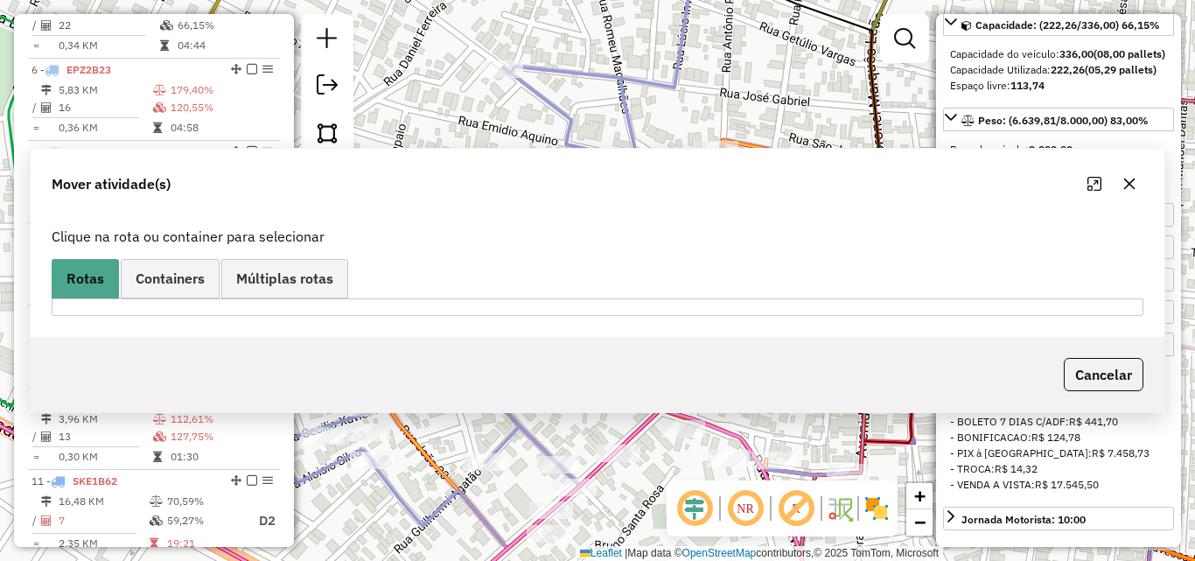
scroll to position [1011, 0]
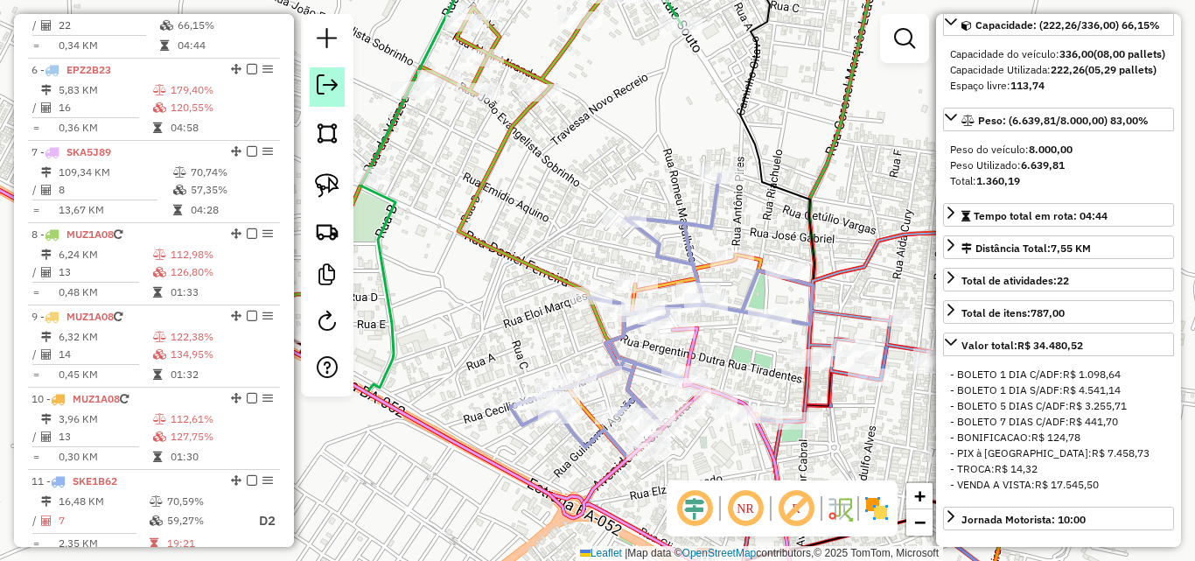
click at [327, 95] on em at bounding box center [327, 84] width 21 height 21
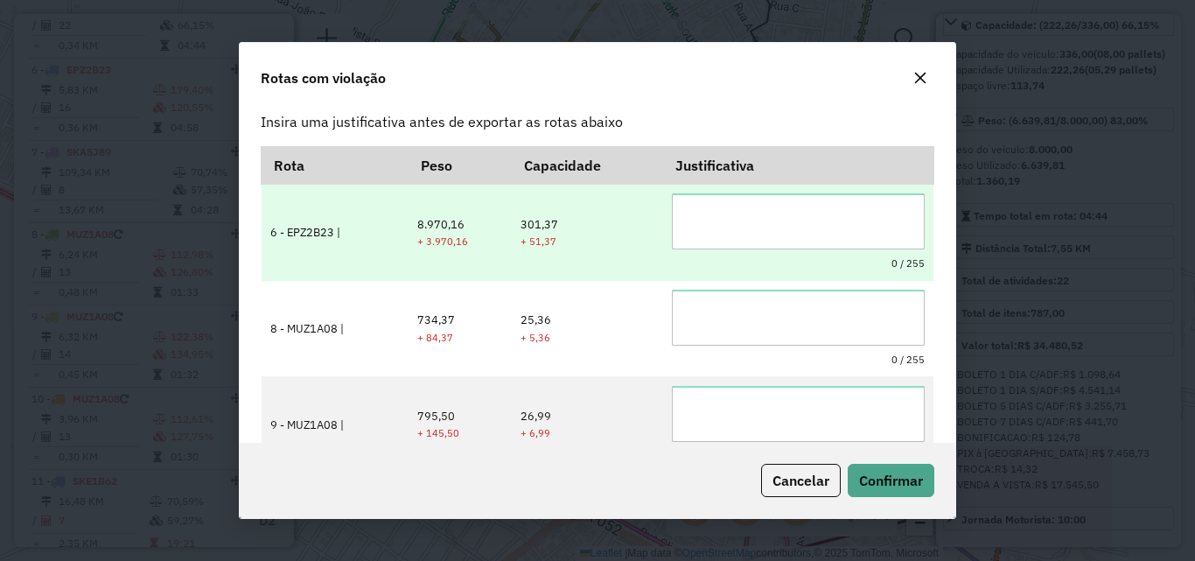
scroll to position [0, 0]
click at [726, 256] on div "0 / 255" at bounding box center [798, 234] width 253 height 78
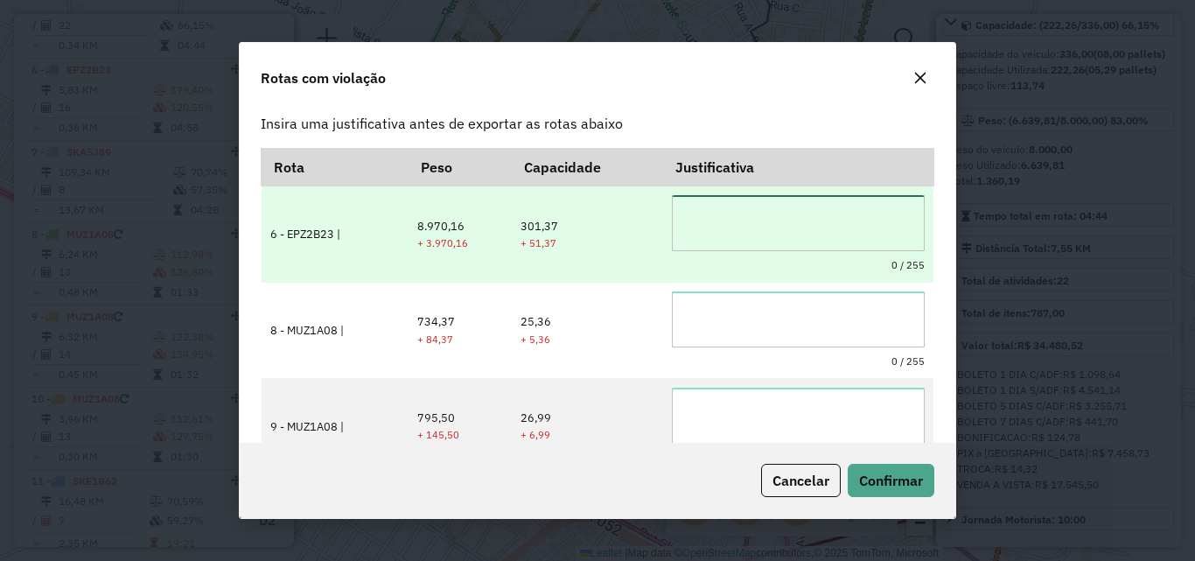
click at [713, 232] on textarea at bounding box center [798, 223] width 253 height 56
drag, startPoint x: 780, startPoint y: 229, endPoint x: 674, endPoint y: 208, distance: 108.0
click at [674, 208] on textarea "**********" at bounding box center [798, 223] width 253 height 56
type textarea "**********"
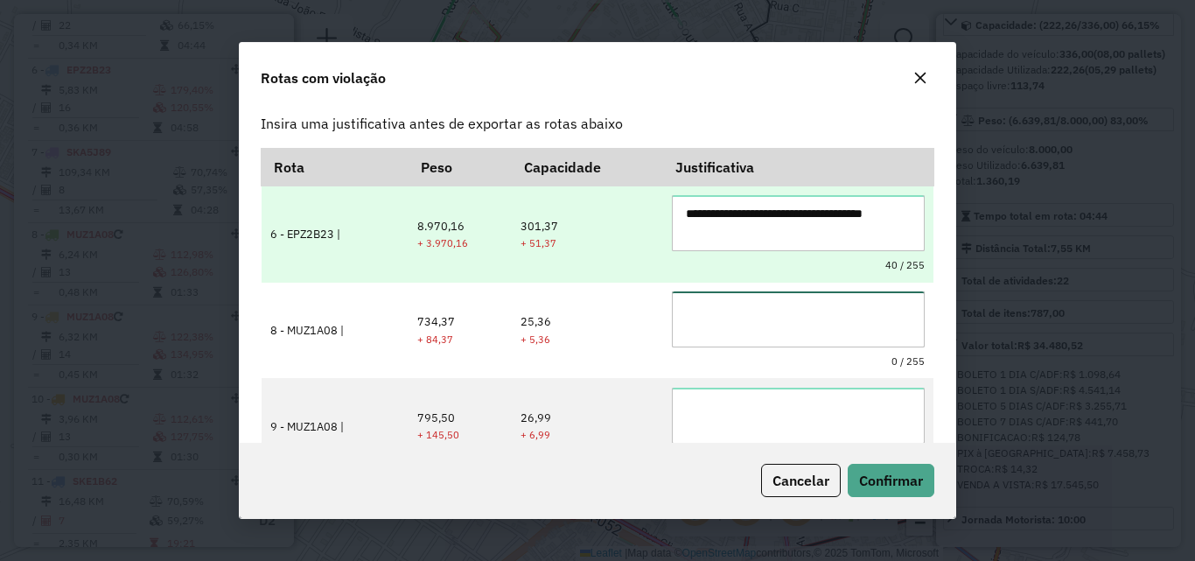
paste textarea "**********"
type textarea "**********"
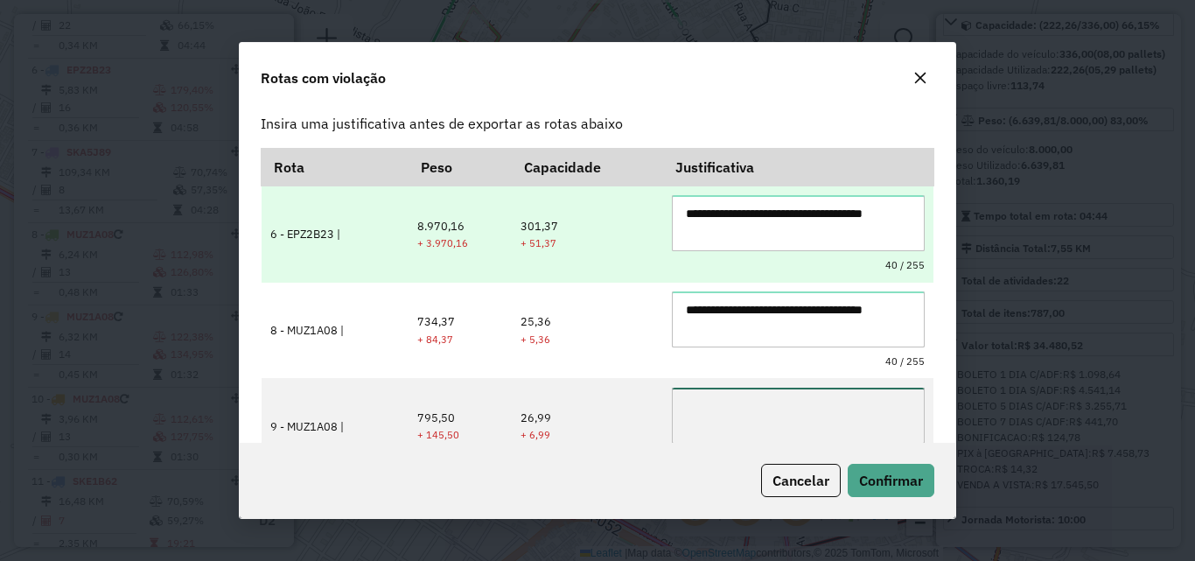
paste textarea "**********"
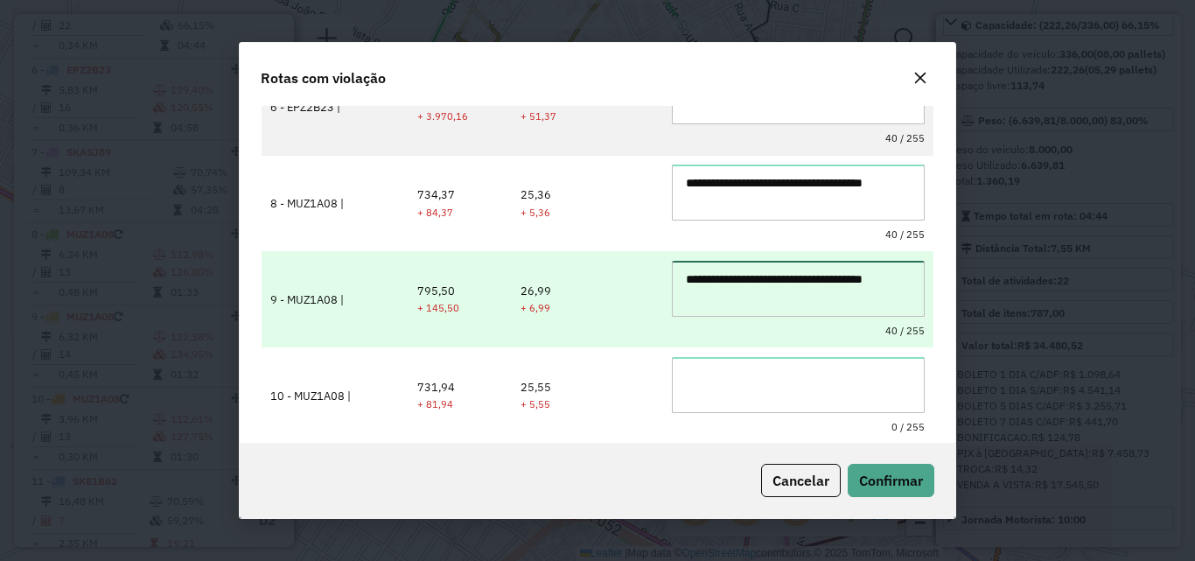
scroll to position [128, 0]
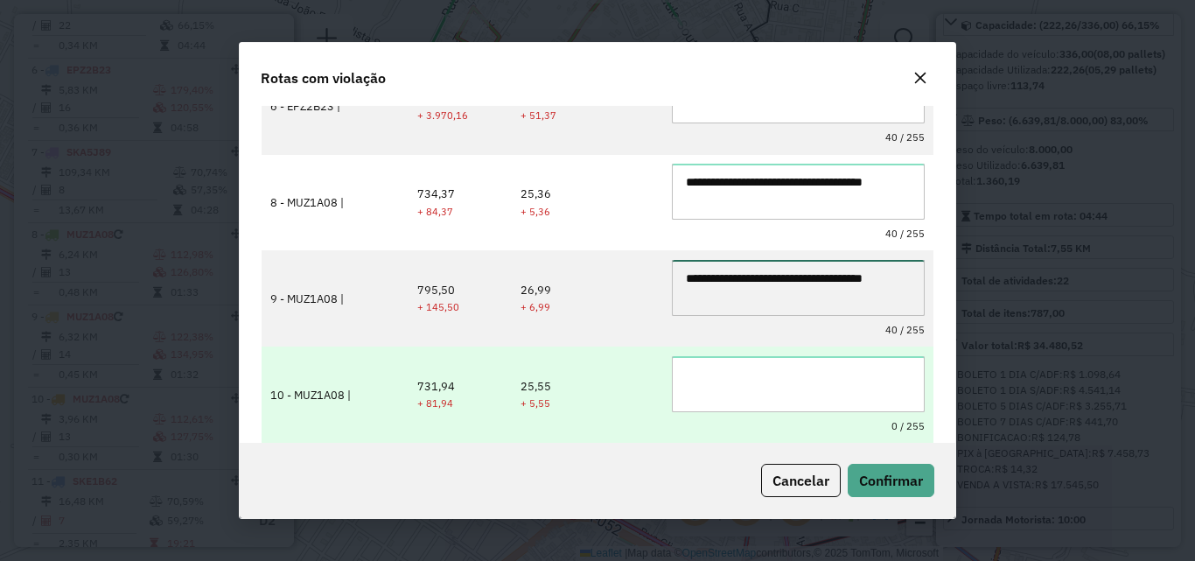
type textarea "**********"
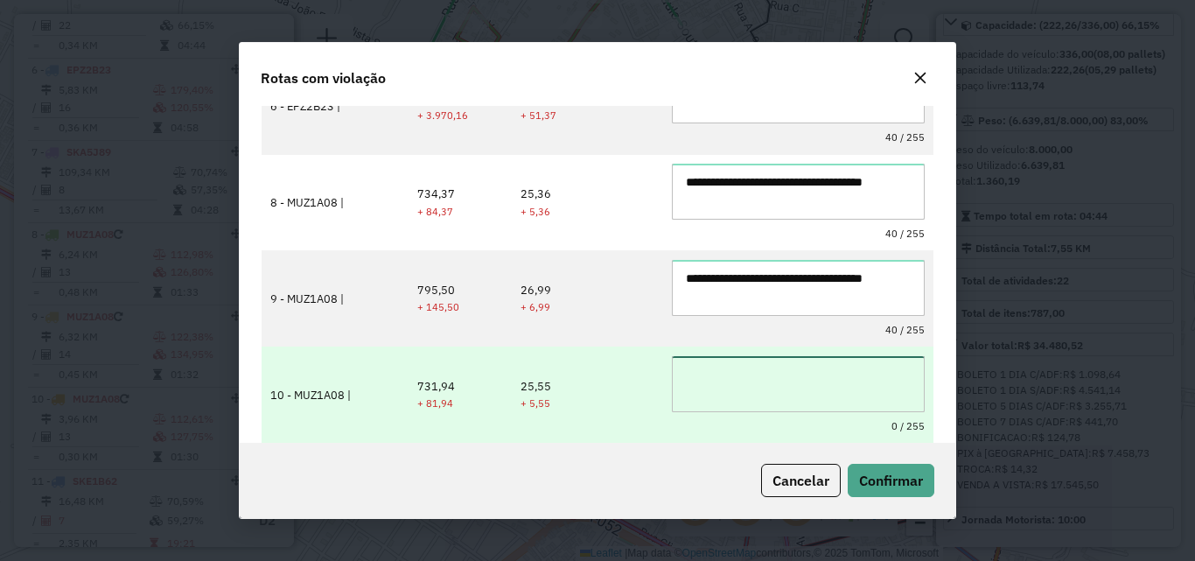
click at [760, 365] on textarea at bounding box center [798, 384] width 253 height 56
paste textarea "**********"
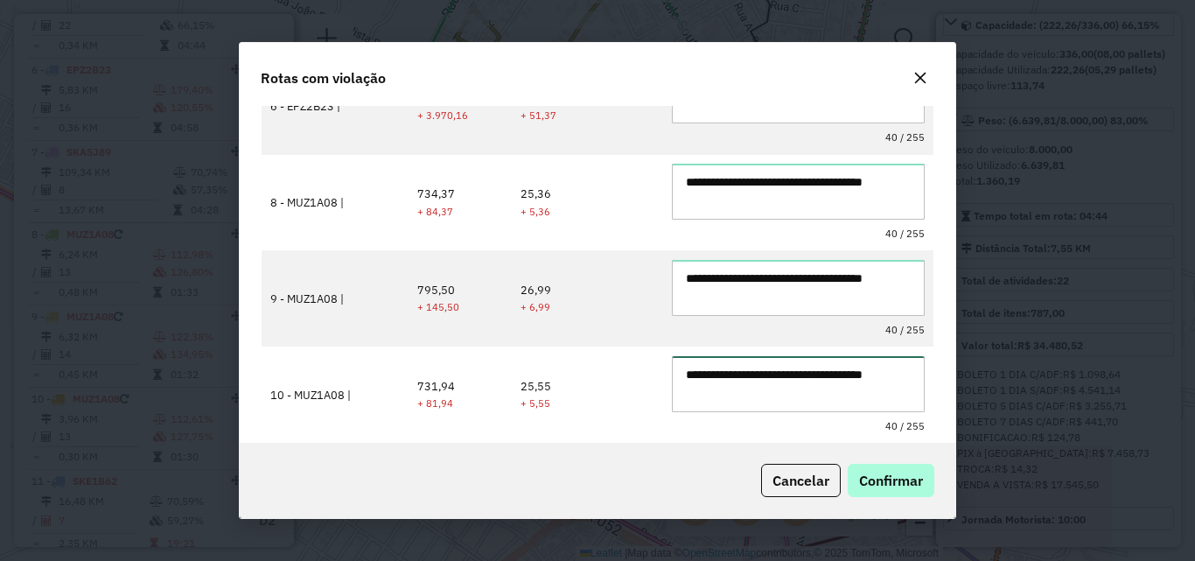
type textarea "**********"
click at [905, 486] on span "Confirmar" at bounding box center [891, 481] width 64 height 18
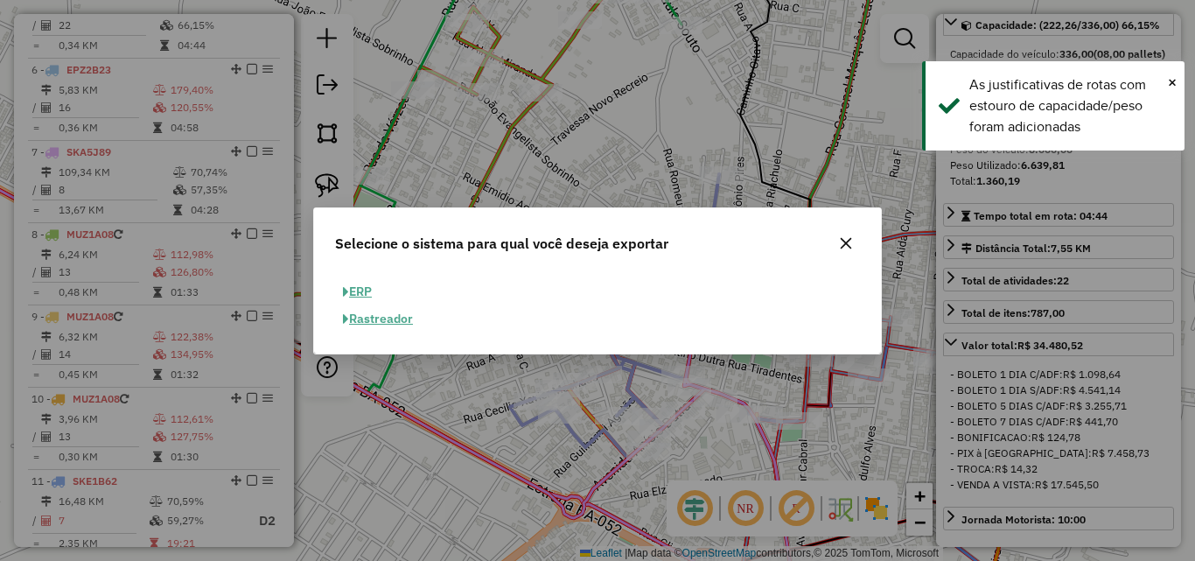
click at [361, 281] on button "ERP" at bounding box center [357, 291] width 45 height 27
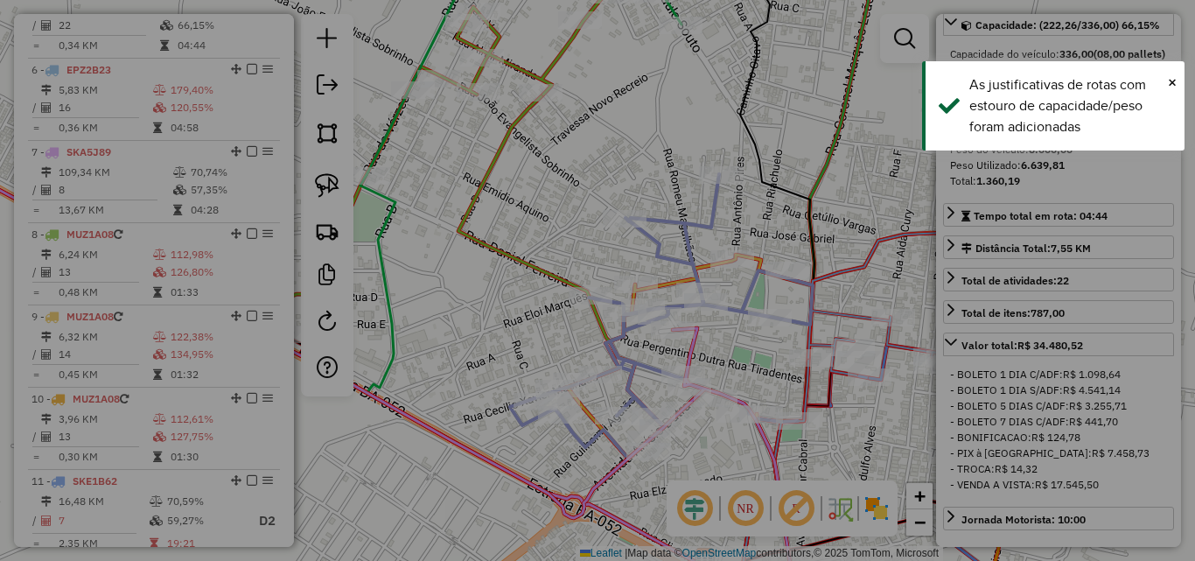
select select "**"
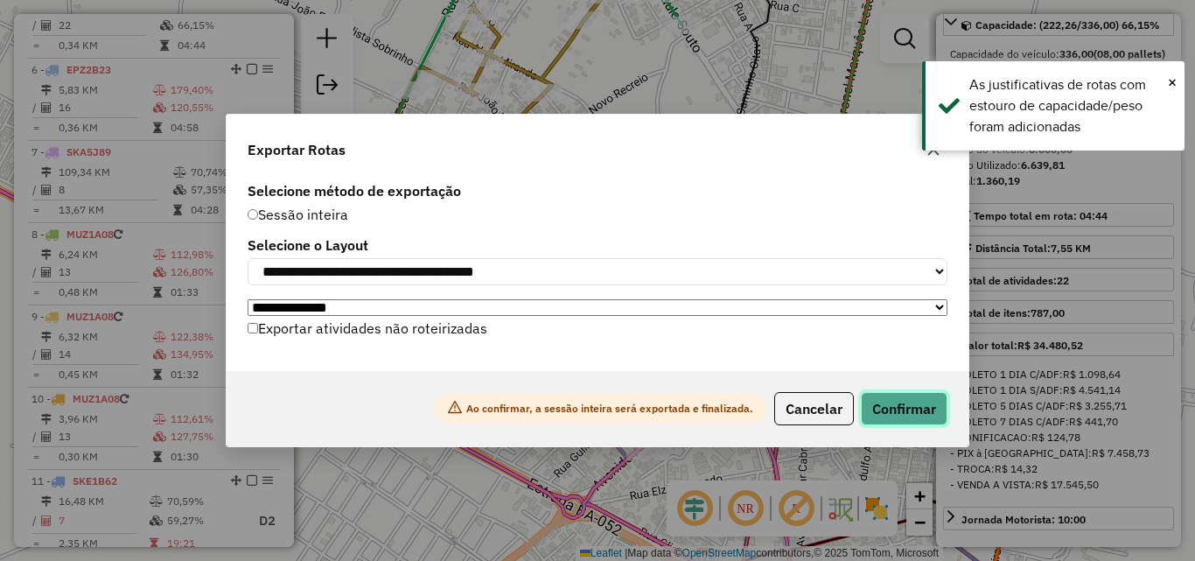
click at [892, 400] on button "Confirmar" at bounding box center [904, 408] width 87 height 33
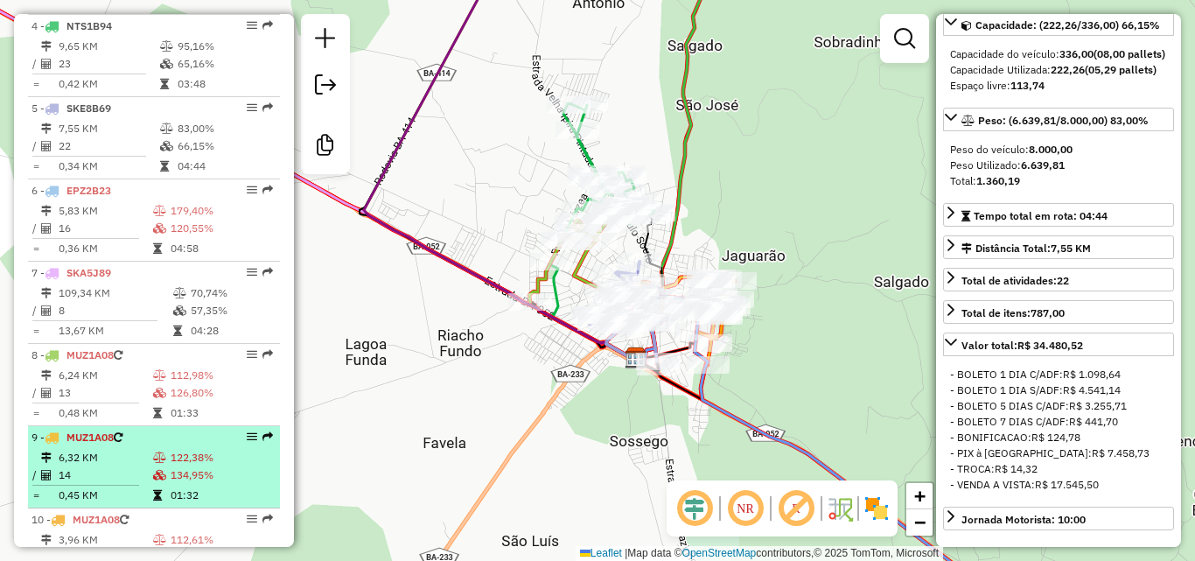
scroll to position [898, 0]
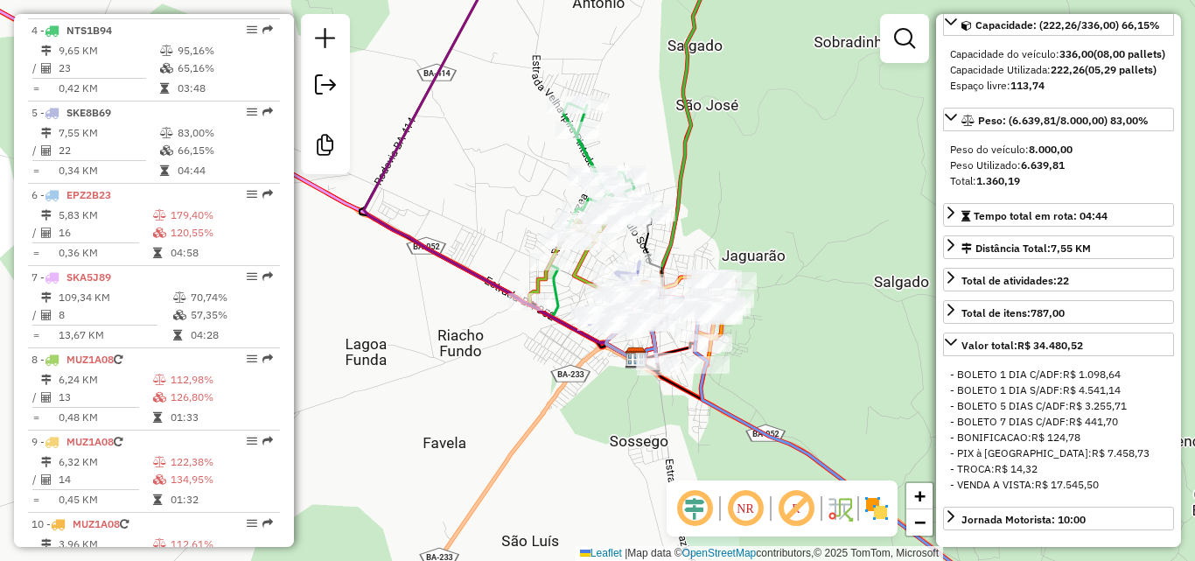
click at [845, 183] on div "Janela de atendimento Grade de atendimento Capacidade Transportadoras Veículos …" at bounding box center [597, 280] width 1195 height 561
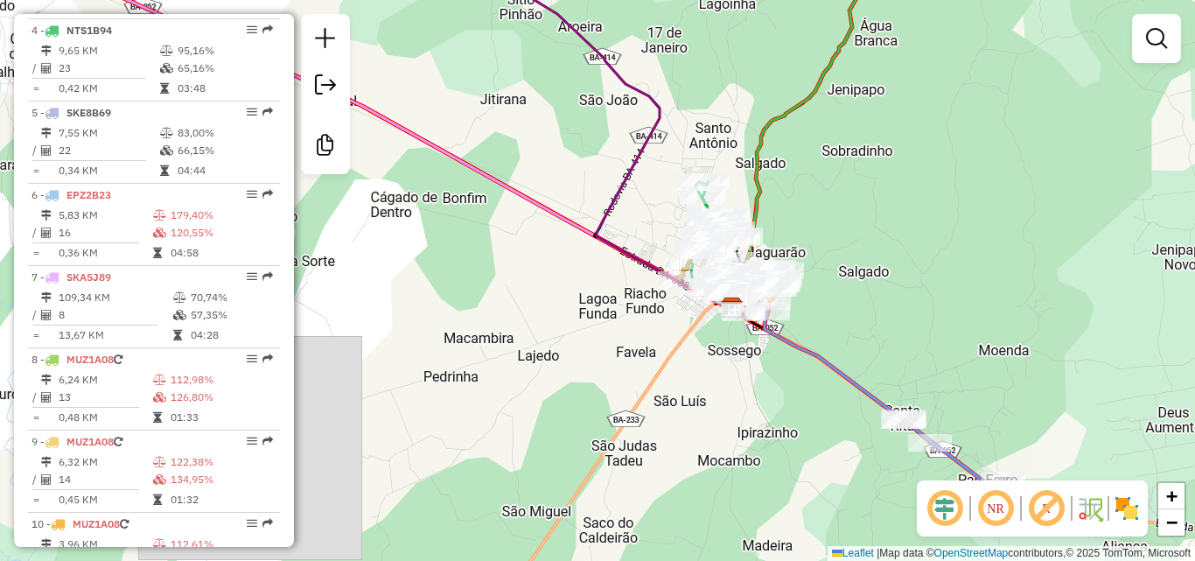
drag, startPoint x: 831, startPoint y: 197, endPoint x: 831, endPoint y: 226, distance: 28.9
click at [831, 226] on div "Janela de atendimento Grade de atendimento Capacidade Transportadoras Veículos …" at bounding box center [597, 280] width 1195 height 561
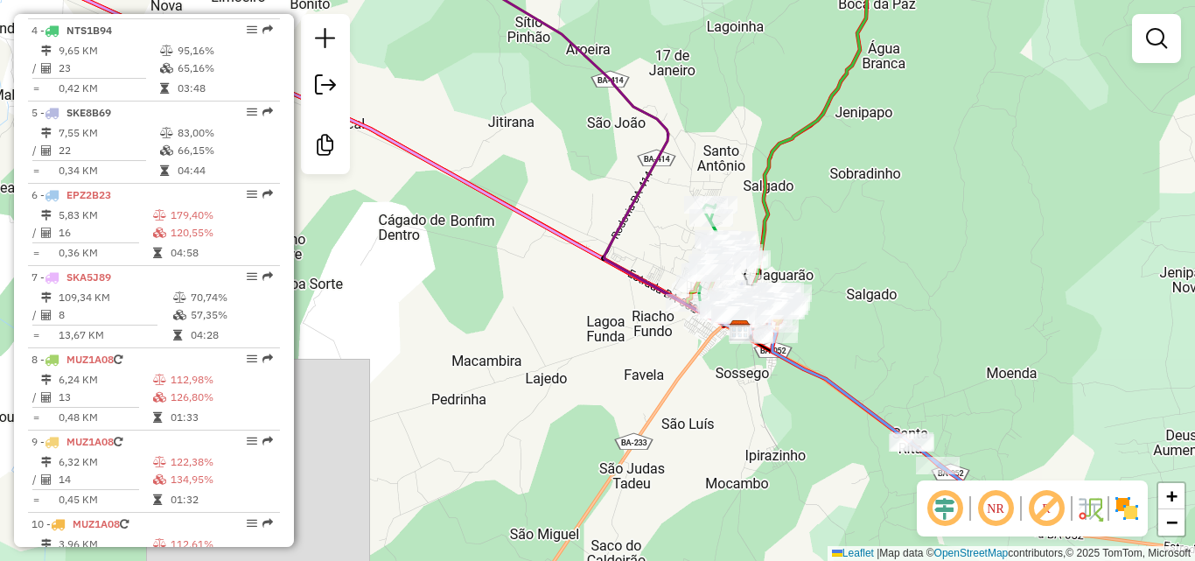
drag, startPoint x: 496, startPoint y: 346, endPoint x: 501, endPoint y: 394, distance: 48.4
click at [501, 394] on div "Janela de atendimento Grade de atendimento Capacidade Transportadoras Veículos …" at bounding box center [597, 280] width 1195 height 561
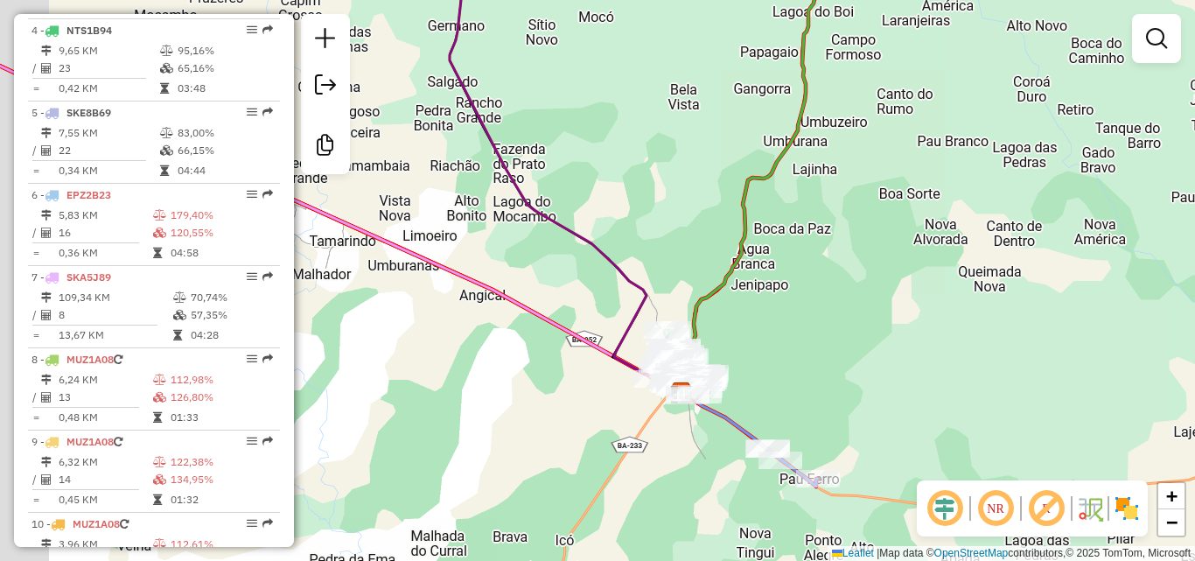
drag, startPoint x: 478, startPoint y: 374, endPoint x: 551, endPoint y: 392, distance: 75.8
click at [551, 392] on div "Janela de atendimento Grade de atendimento Capacidade Transportadoras Veículos …" at bounding box center [597, 280] width 1195 height 561
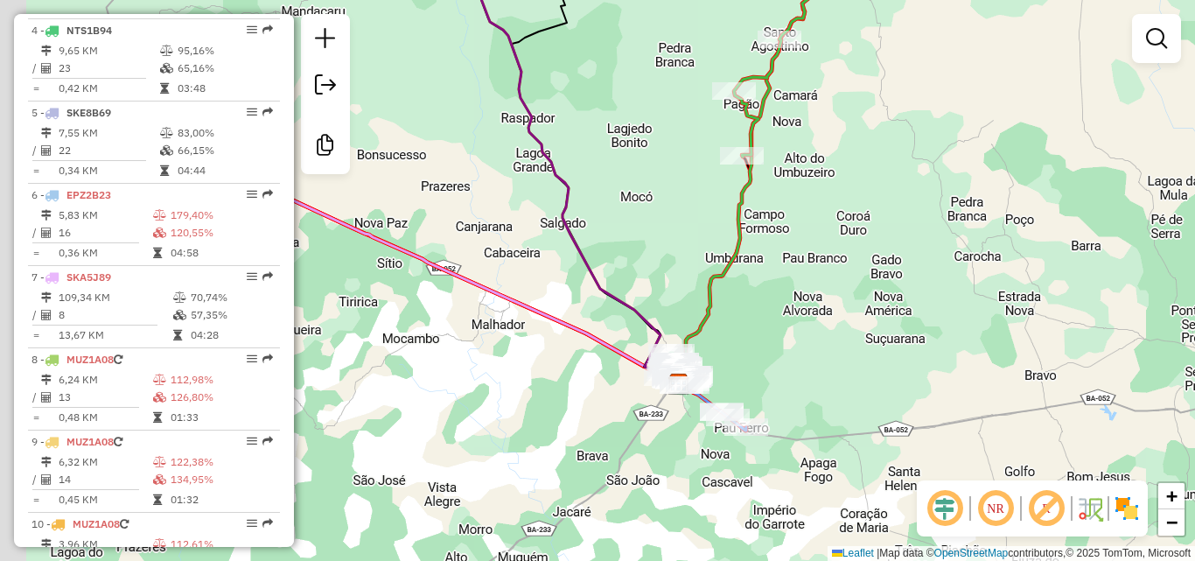
drag, startPoint x: 463, startPoint y: 374, endPoint x: 539, endPoint y: 382, distance: 76.6
click at [539, 382] on div "Janela de atendimento Grade de atendimento Capacidade Transportadoras Veículos …" at bounding box center [597, 280] width 1195 height 561
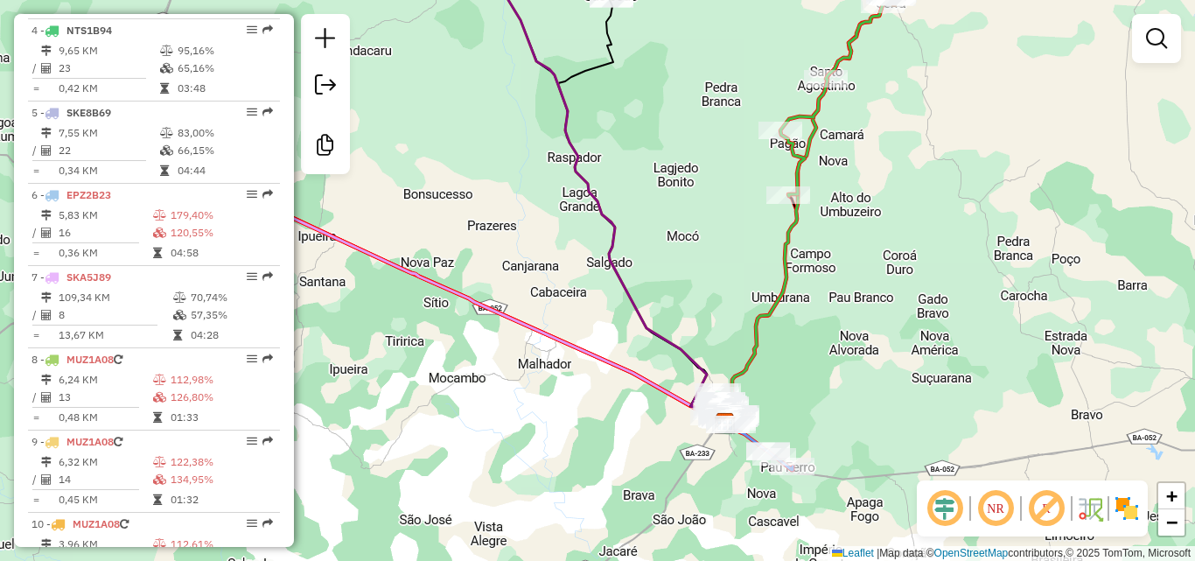
drag, startPoint x: 512, startPoint y: 370, endPoint x: 542, endPoint y: 396, distance: 39.1
click at [542, 396] on div "Janela de atendimento Grade de atendimento Capacidade Transportadoras Veículos …" at bounding box center [597, 280] width 1195 height 561
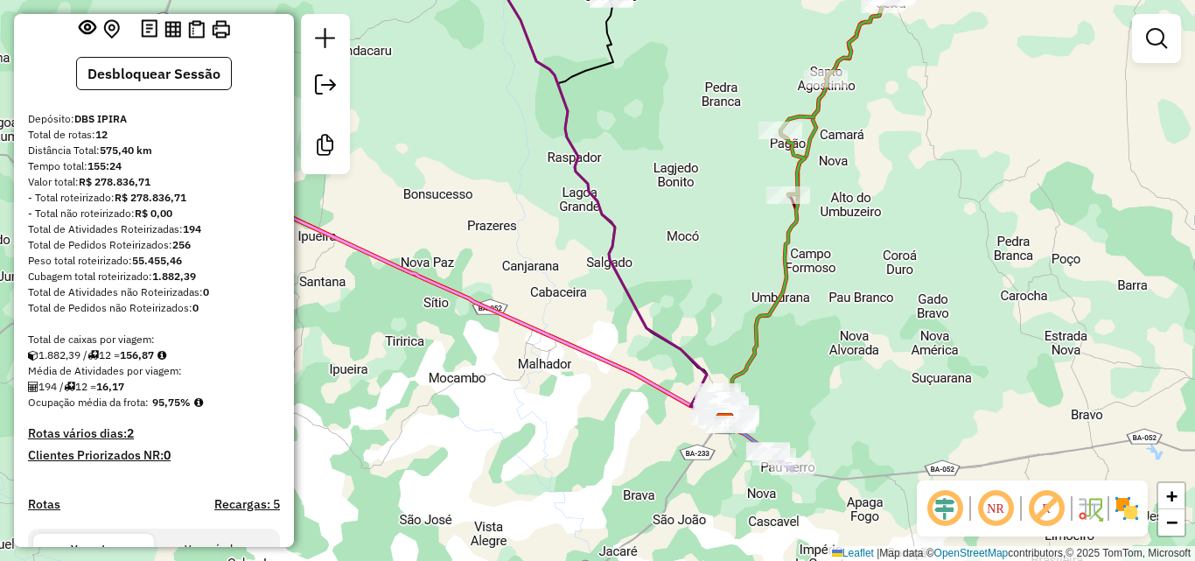
scroll to position [0, 0]
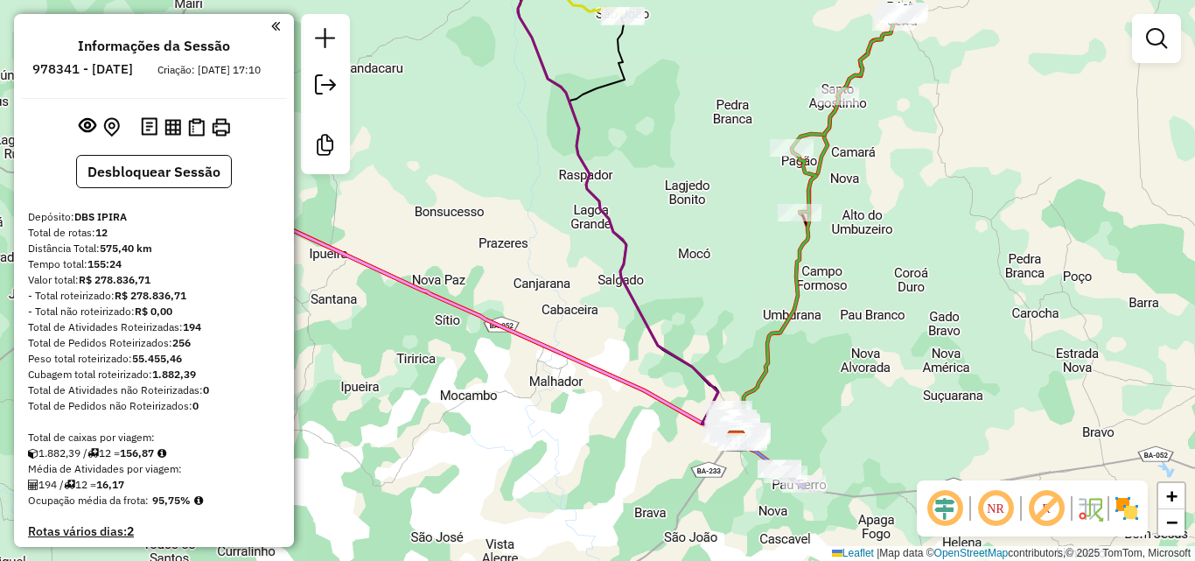
drag, startPoint x: 487, startPoint y: 339, endPoint x: 500, endPoint y: 357, distance: 22.1
click at [500, 357] on div "Janela de atendimento Grade de atendimento Capacidade Transportadoras Veículos …" at bounding box center [597, 280] width 1195 height 561
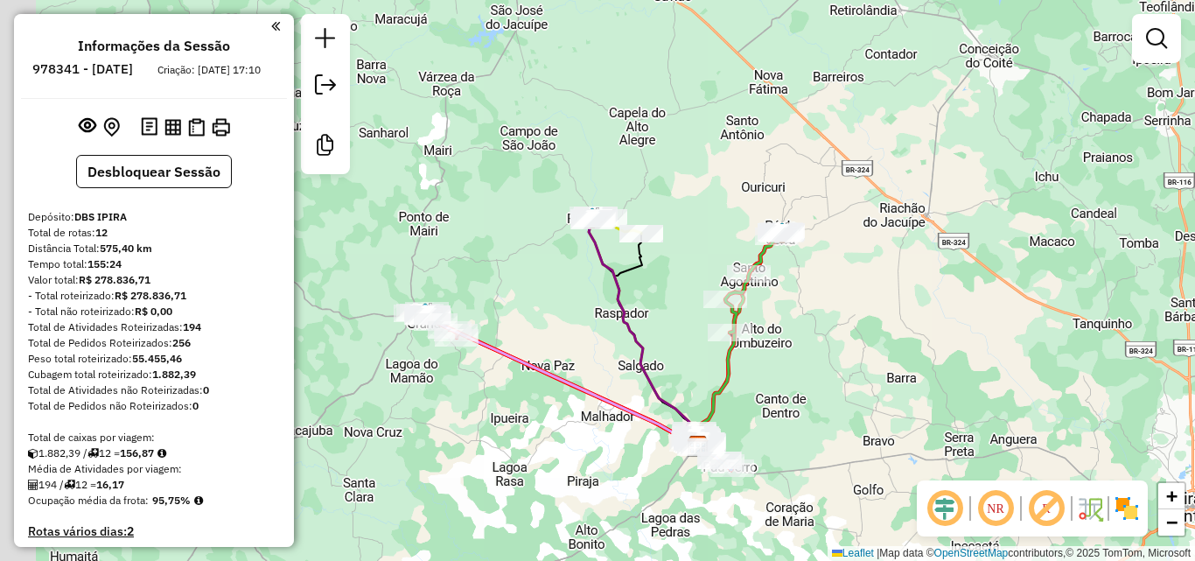
drag, startPoint x: 532, startPoint y: 412, endPoint x: 579, endPoint y: 431, distance: 50.7
click at [579, 431] on div "Janela de atendimento Grade de atendimento Capacidade Transportadoras Veículos …" at bounding box center [597, 280] width 1195 height 561
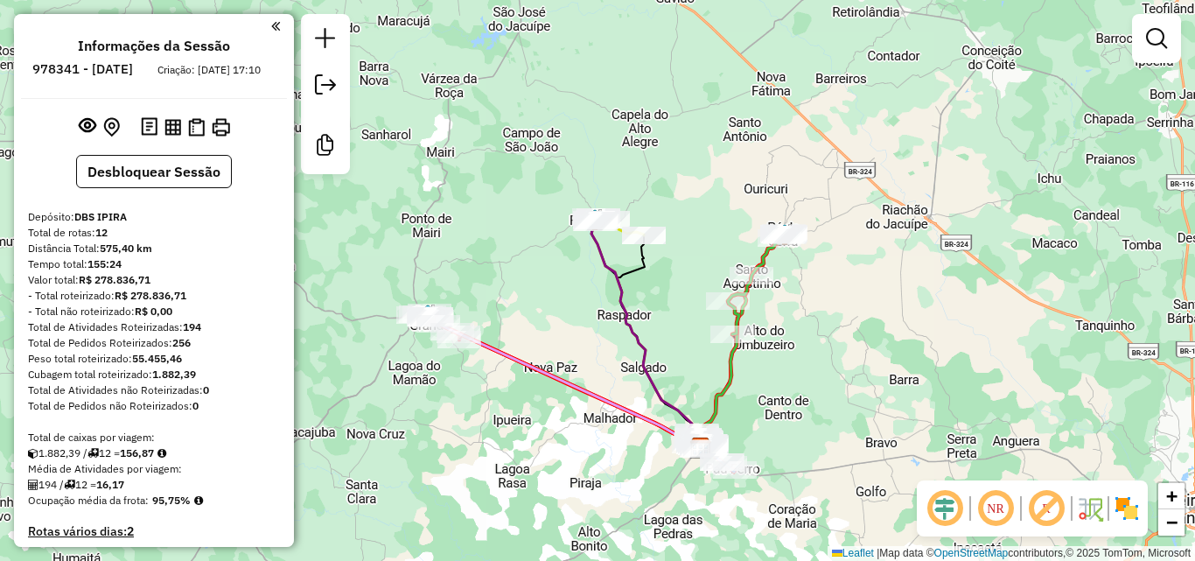
click at [547, 330] on div "Janela de atendimento Grade de atendimento Capacidade Transportadoras Veículos …" at bounding box center [597, 280] width 1195 height 561
click at [759, 363] on div "Janela de atendimento Grade de atendimento Capacidade Transportadoras Veículos …" at bounding box center [597, 280] width 1195 height 561
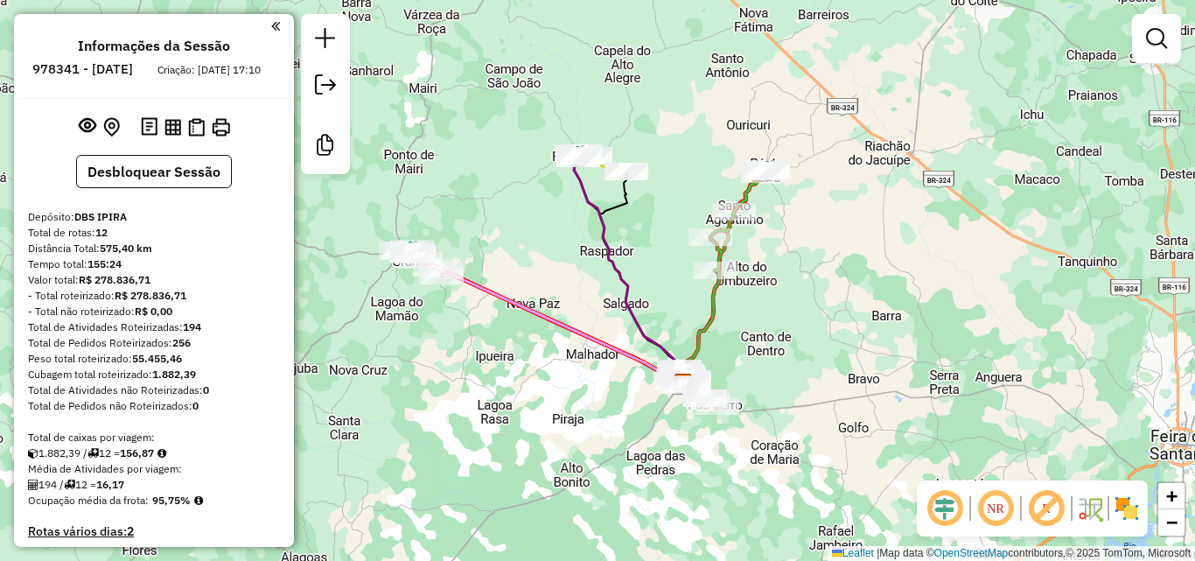
drag, startPoint x: 759, startPoint y: 390, endPoint x: 718, endPoint y: 343, distance: 62.7
click at [754, 375] on div "Janela de atendimento Grade de atendimento Capacidade Transportadoras Veículos …" at bounding box center [597, 280] width 1195 height 561
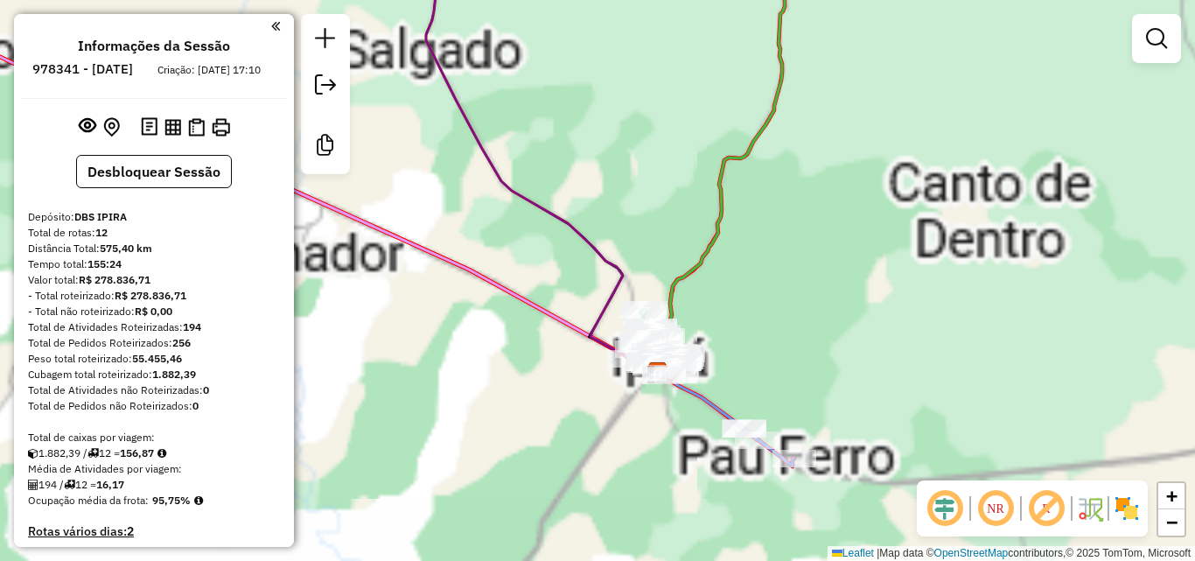
click at [743, 343] on div "Janela de atendimento Grade de atendimento Capacidade Transportadoras Veículos …" at bounding box center [597, 280] width 1195 height 561
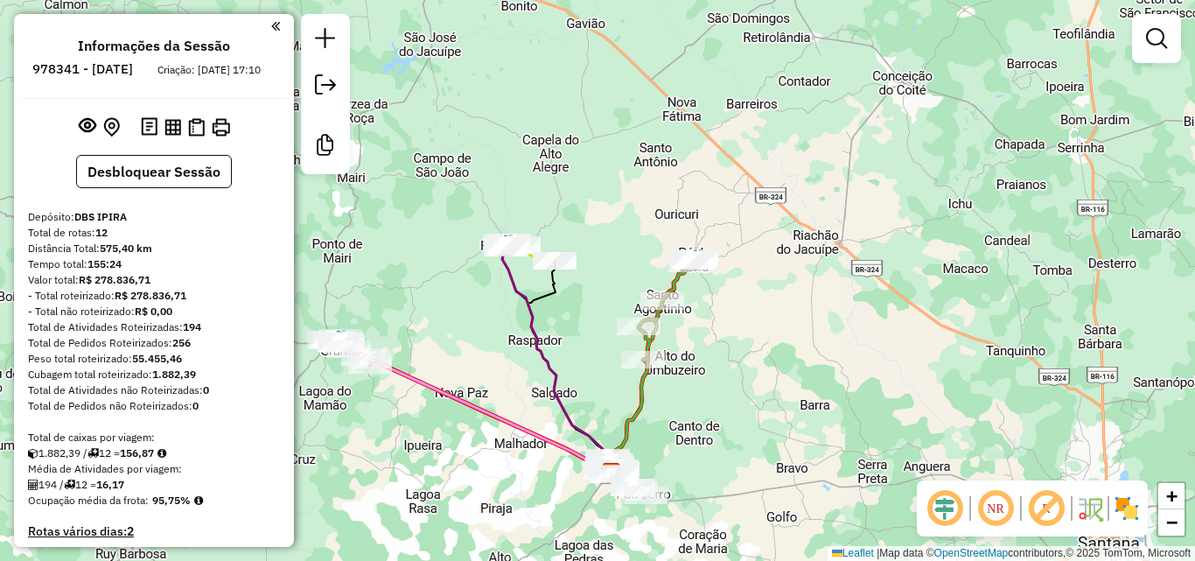
drag, startPoint x: 578, startPoint y: 459, endPoint x: 685, endPoint y: 479, distance: 108.7
click at [685, 479] on div "Janela de atendimento Grade de atendimento Capacidade Transportadoras Veículos …" at bounding box center [597, 280] width 1195 height 561
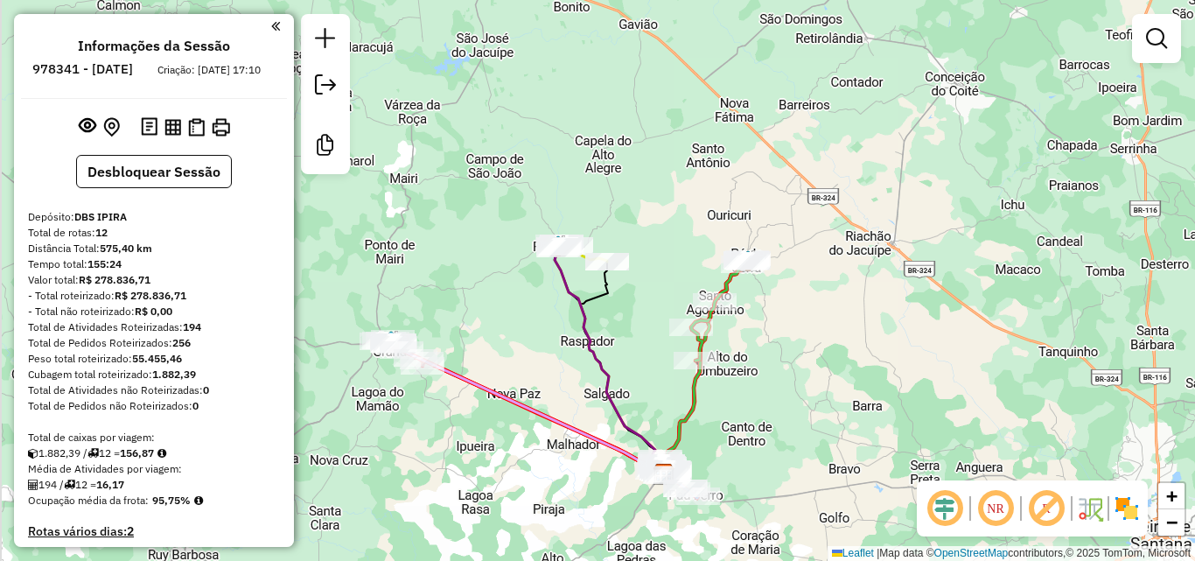
drag, startPoint x: 656, startPoint y: 434, endPoint x: 711, endPoint y: 434, distance: 54.3
click at [711, 434] on div "Janela de atendimento Grade de atendimento Capacidade Transportadoras Veículos …" at bounding box center [597, 280] width 1195 height 561
